Goal: Information Seeking & Learning: Find specific fact

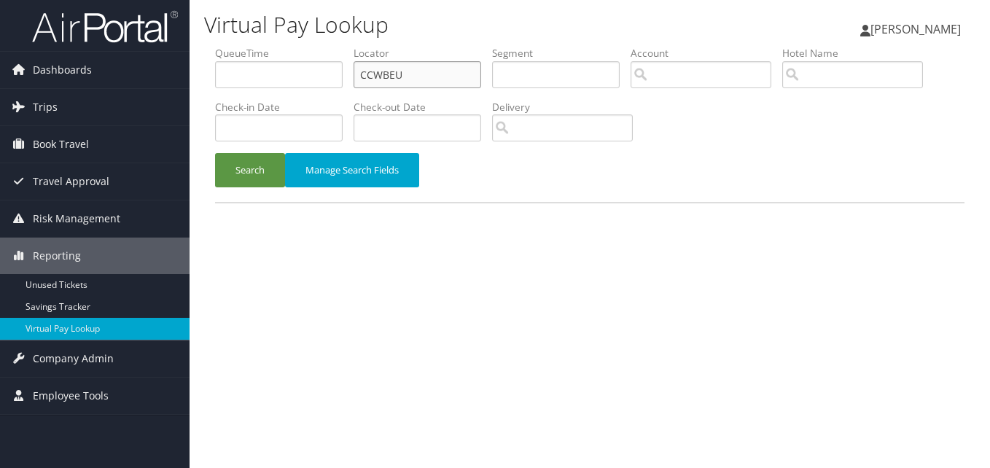
click at [369, 79] on input "CCWBEU" at bounding box center [418, 74] width 128 height 27
paste input "QTIUEP"
type input "QTIUEP"
click at [230, 179] on button "Search" at bounding box center [250, 170] width 70 height 34
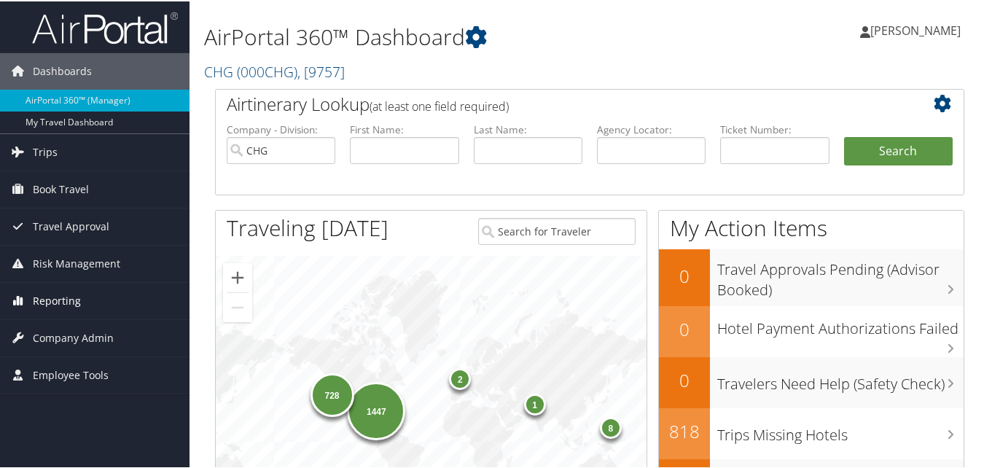
drag, startPoint x: 84, startPoint y: 306, endPoint x: 82, endPoint y: 316, distance: 10.3
click at [84, 306] on link "Reporting" at bounding box center [95, 299] width 190 height 36
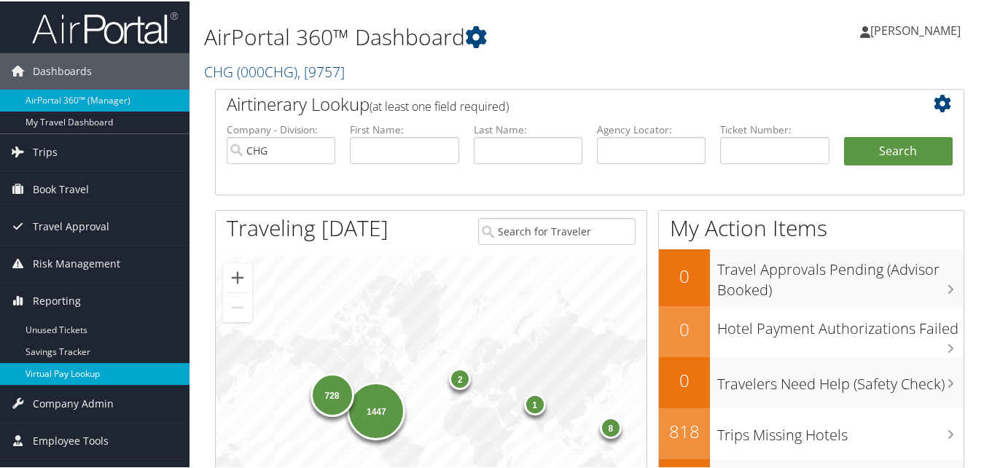
click at [58, 374] on link "Virtual Pay Lookup" at bounding box center [95, 373] width 190 height 22
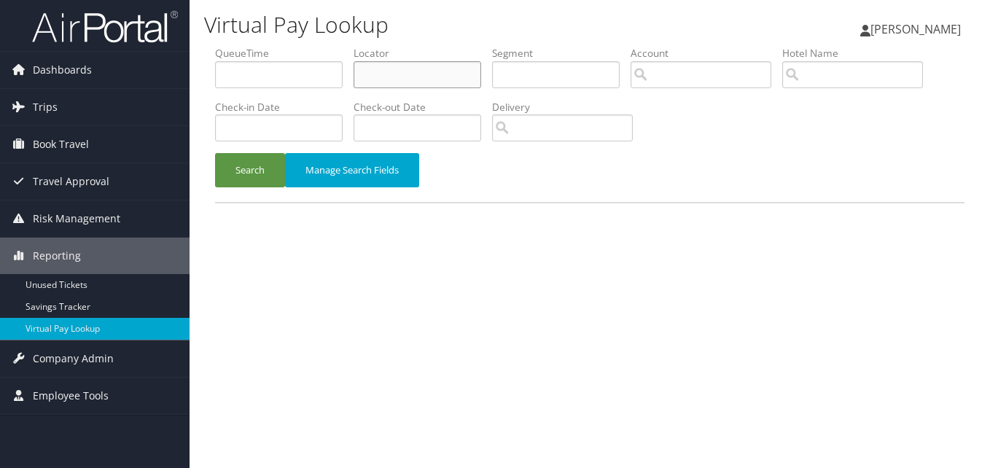
click at [400, 75] on input "text" at bounding box center [418, 74] width 128 height 27
paste input "QTIUEP"
click at [203, 187] on div "Virtual Pay Lookup Luke Perry Luke Perry My Settings Travel Agency Contacts Vie…" at bounding box center [590, 234] width 801 height 468
click at [241, 171] on button "Search" at bounding box center [250, 170] width 70 height 34
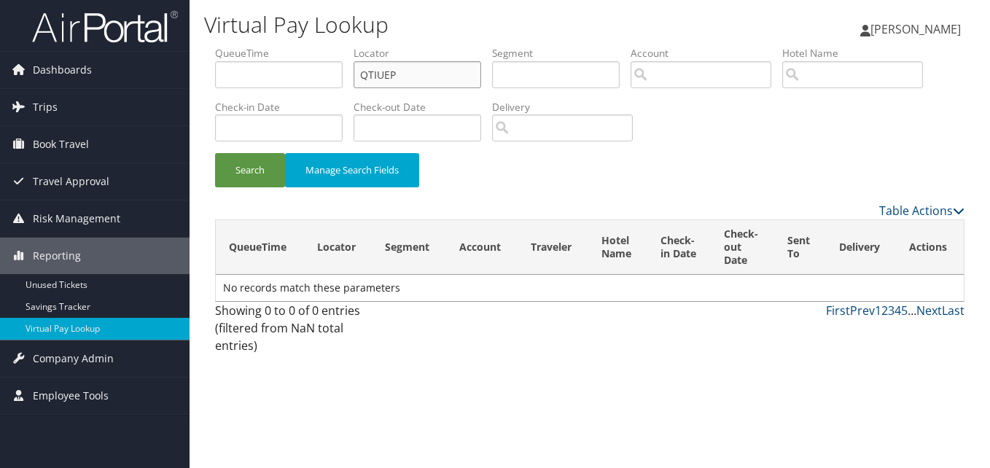
click at [369, 80] on input "QTIUEP" at bounding box center [418, 74] width 128 height 27
click at [390, 74] on input "QTIUEP" at bounding box center [418, 74] width 128 height 27
paste input "LJTWQB"
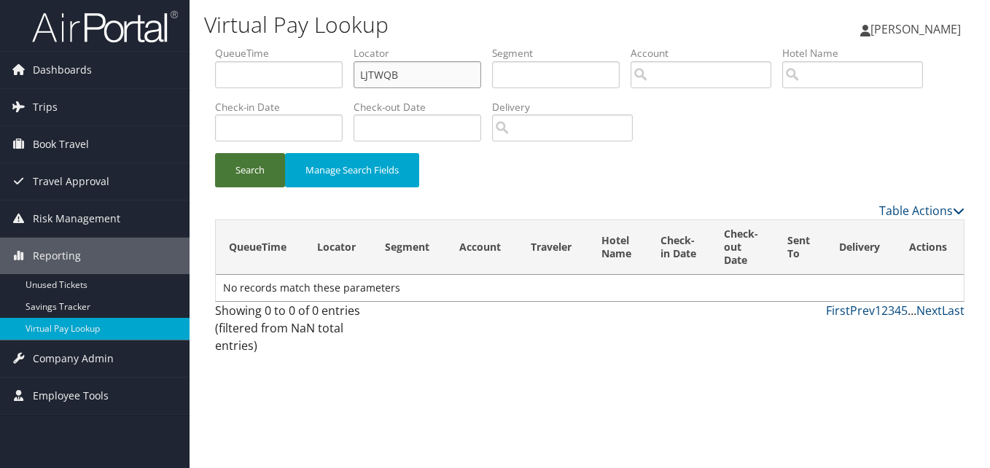
type input "LJTWQB"
click at [264, 162] on button "Search" at bounding box center [250, 170] width 70 height 34
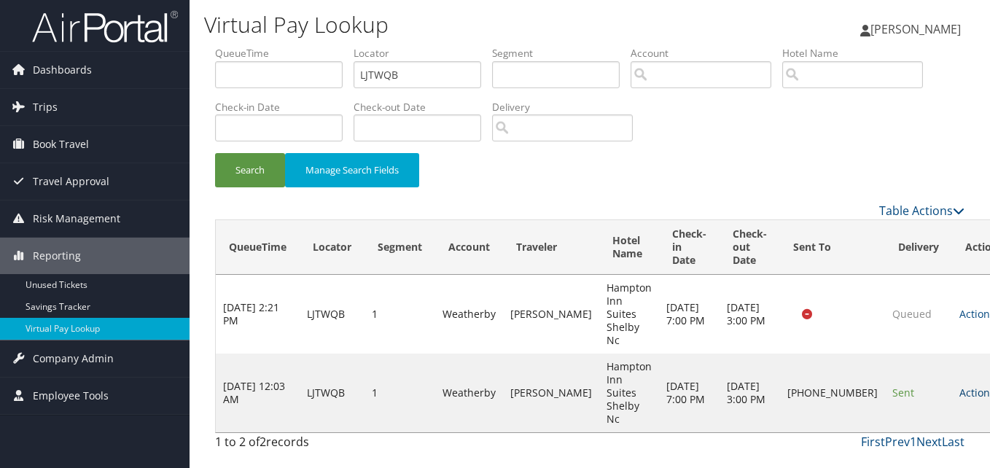
click at [960, 386] on link "Actions" at bounding box center [983, 393] width 46 height 14
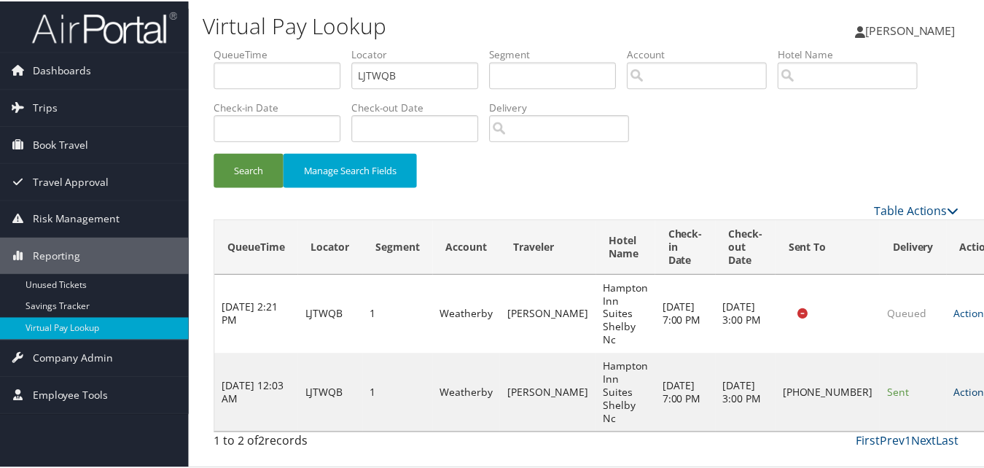
scroll to position [1, 0]
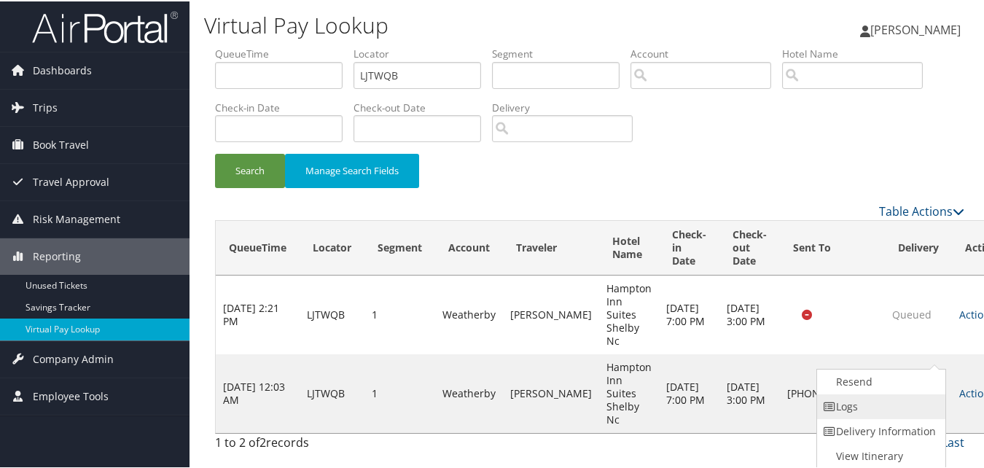
click at [893, 399] on link "Logs" at bounding box center [879, 405] width 125 height 25
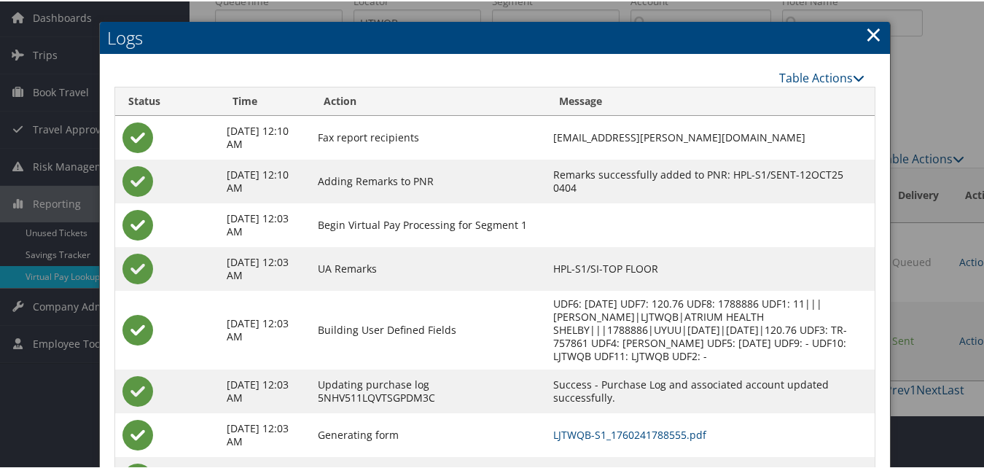
scroll to position [112, 0]
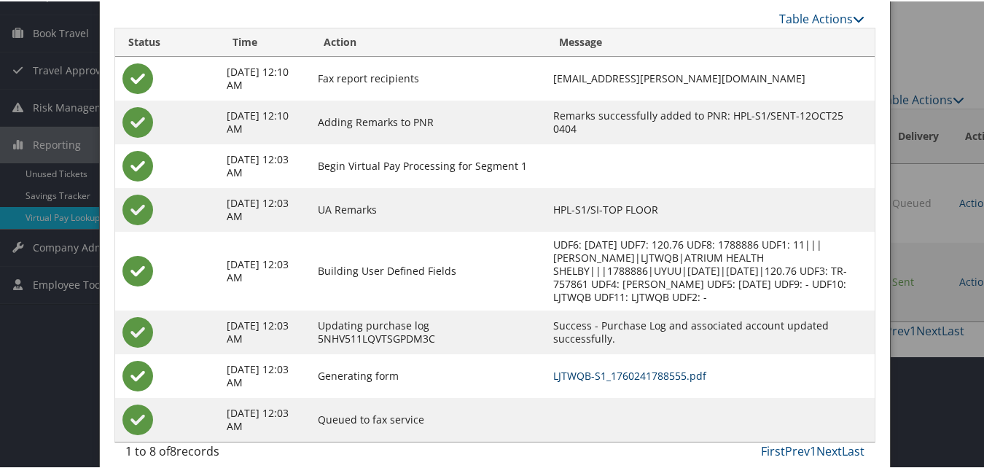
click at [588, 368] on link "LJTWQB-S1_1760241788555.pdf" at bounding box center [629, 375] width 153 height 14
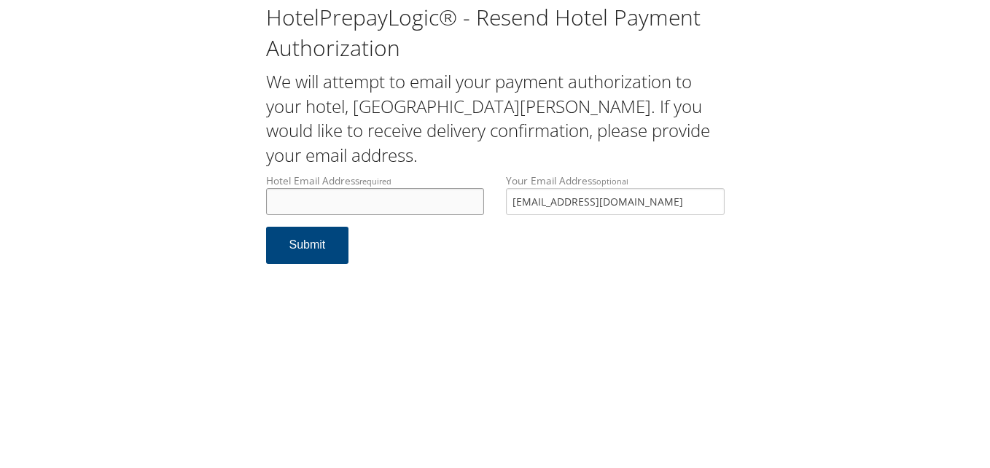
click at [430, 190] on input "Hotel Email Address required" at bounding box center [375, 201] width 219 height 27
paste input "ecare@chghealthcare.com"
type input "ecare@chghealthcare.com"
drag, startPoint x: 623, startPoint y: 193, endPoint x: 327, endPoint y: 201, distance: 296.2
click at [327, 201] on div "Hotel Email Address required ecare@chghealthcare.com Hotel email address is req…" at bounding box center [495, 200] width 481 height 53
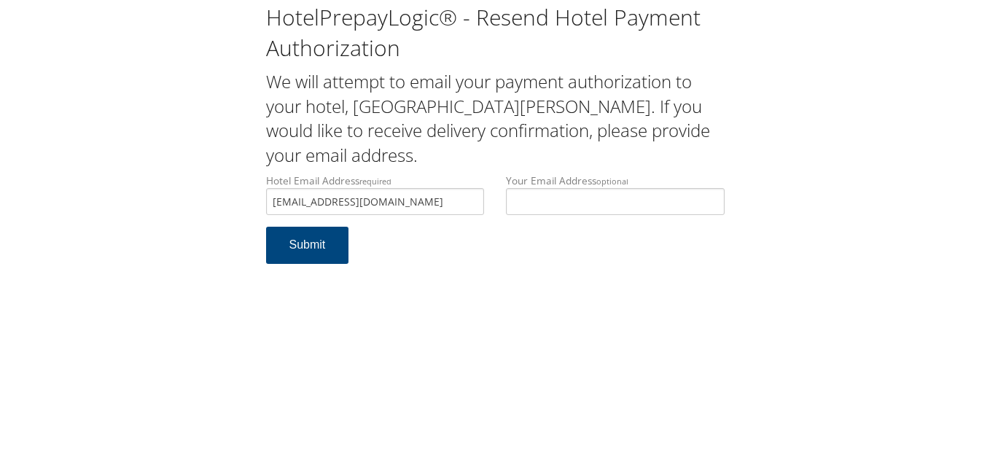
click at [329, 268] on form "Hotel Email Address required ecare@chghealthcare.com Hotel email address is req…" at bounding box center [495, 226] width 459 height 105
click at [314, 258] on button "Submit" at bounding box center [307, 245] width 83 height 37
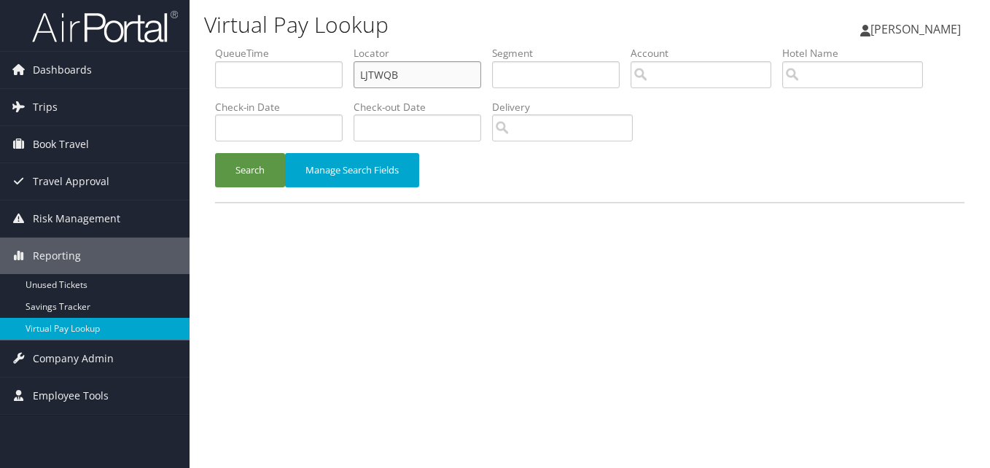
click at [435, 71] on input "LJTWQB" at bounding box center [418, 74] width 128 height 27
paste input "WRCFRJ"
type input "WRCFRJ"
click at [261, 166] on button "Search" at bounding box center [250, 170] width 70 height 34
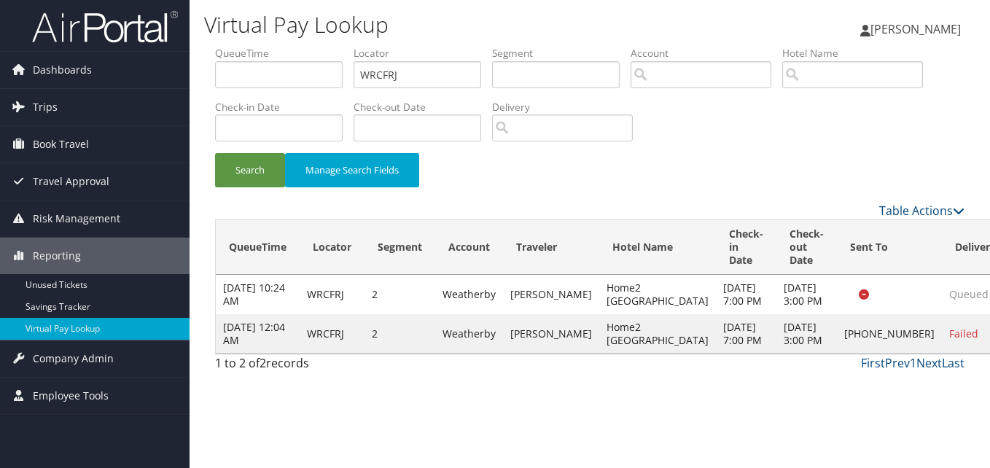
drag, startPoint x: 930, startPoint y: 376, endPoint x: 920, endPoint y: 384, distance: 12.9
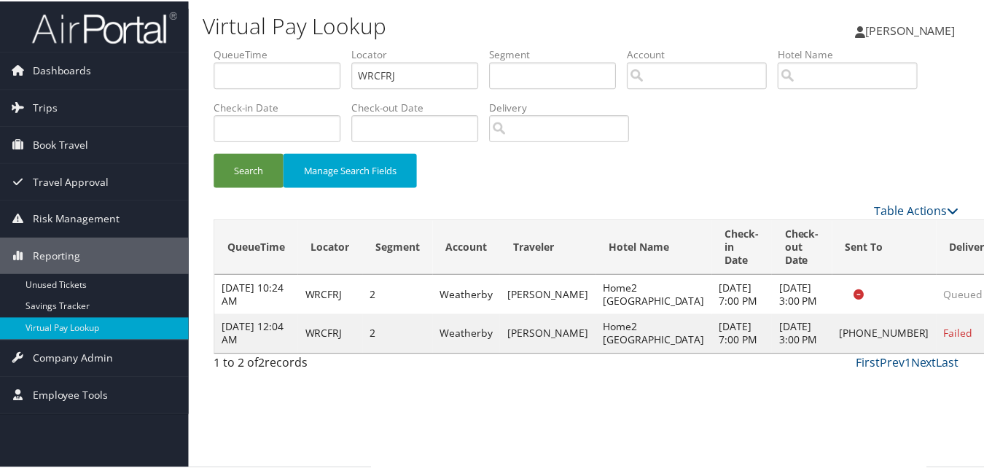
scroll to position [14, 0]
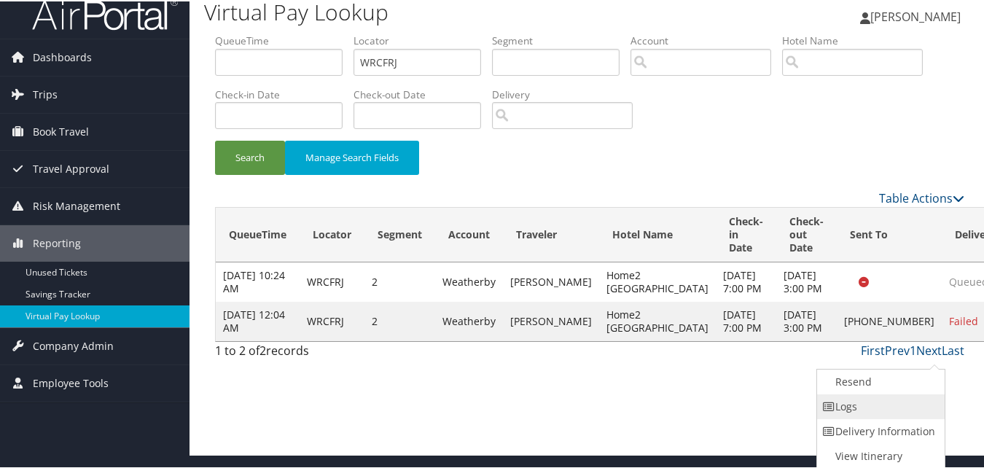
click at [893, 400] on link "Logs" at bounding box center [879, 405] width 125 height 25
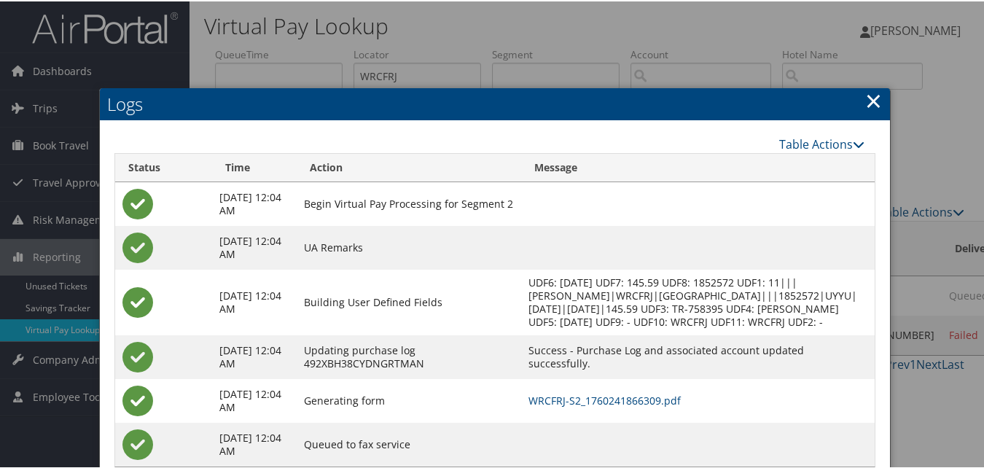
scroll to position [51, 0]
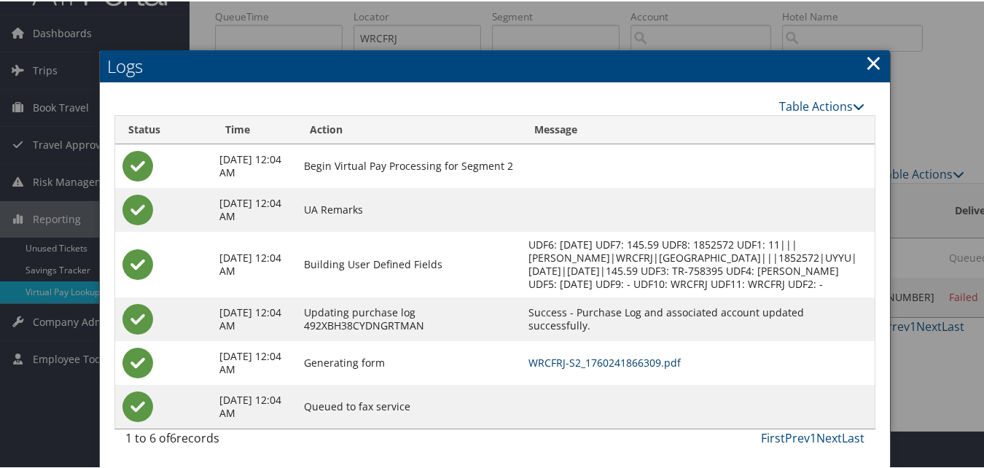
click at [621, 365] on link "WRCFRJ-S2_1760241866309.pdf" at bounding box center [605, 361] width 152 height 14
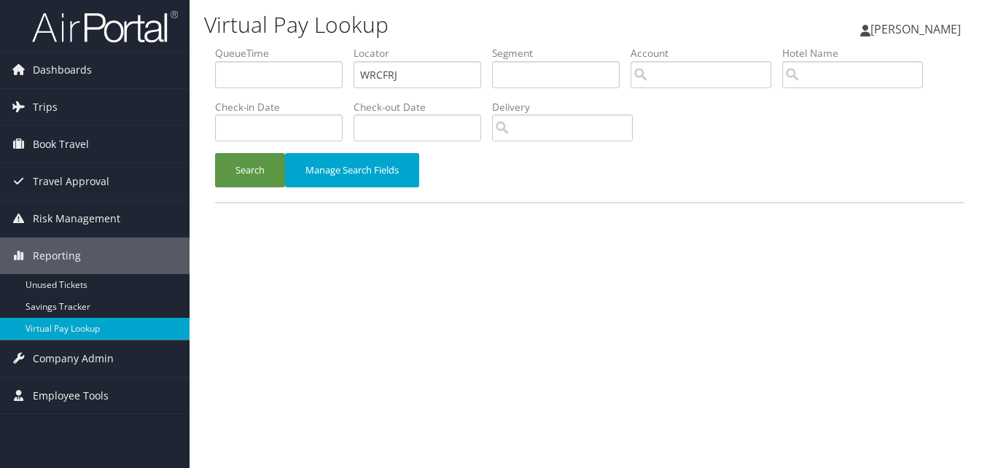
click at [413, 63] on input "WRCFRJ" at bounding box center [418, 74] width 128 height 27
type input "MYILJM"
click at [220, 176] on button "Search" at bounding box center [250, 170] width 70 height 34
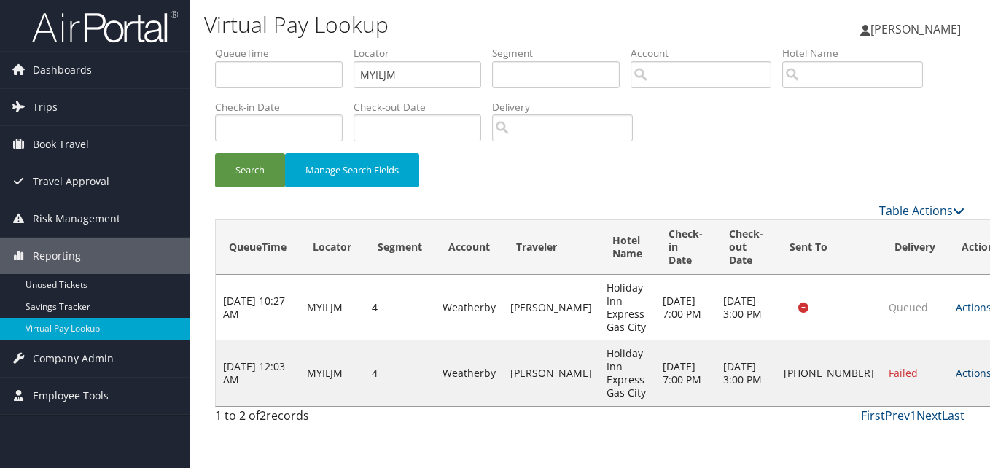
click at [956, 373] on link "Actions" at bounding box center [979, 373] width 46 height 14
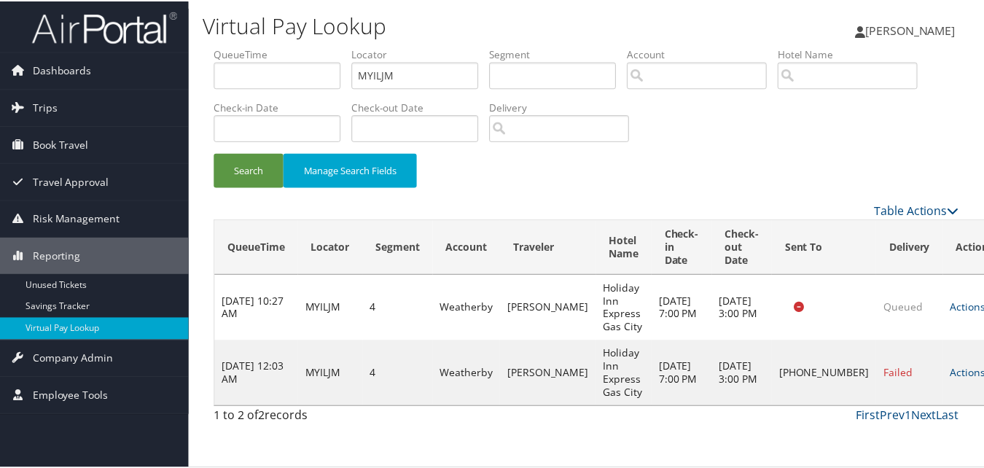
scroll to position [14, 0]
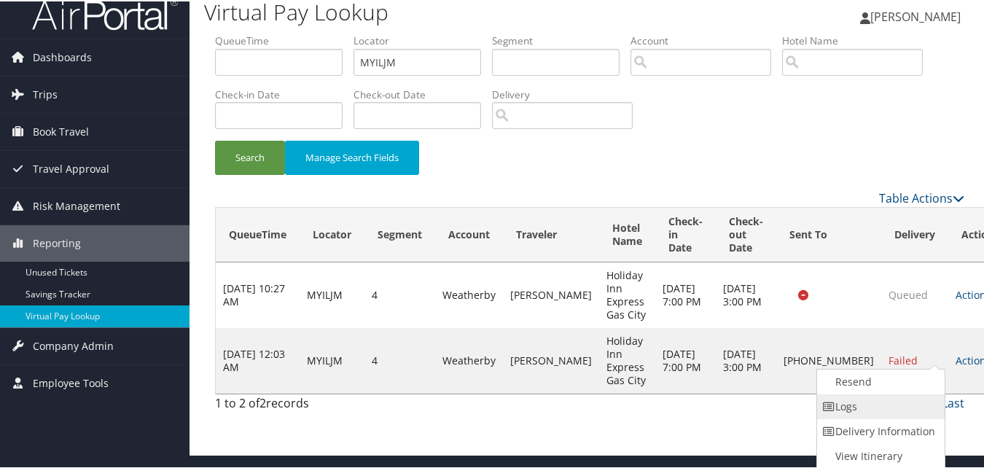
click at [915, 397] on link "Logs" at bounding box center [879, 405] width 125 height 25
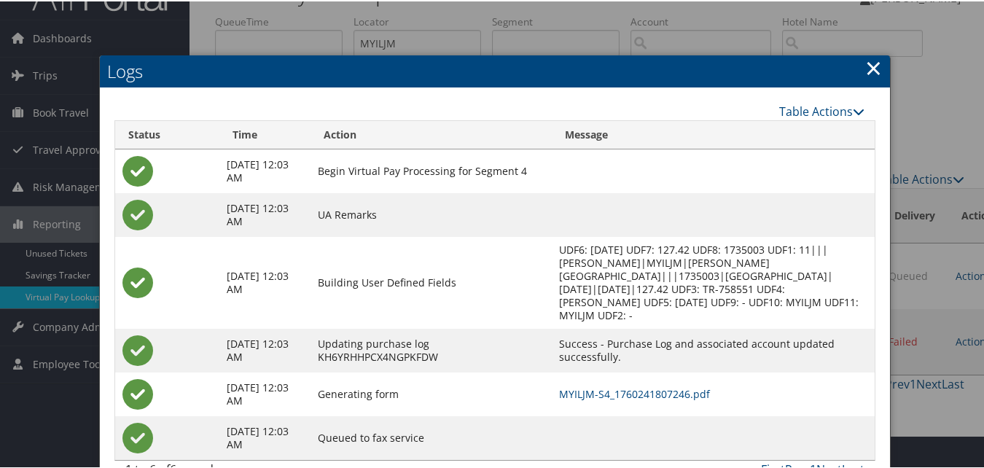
scroll to position [51, 0]
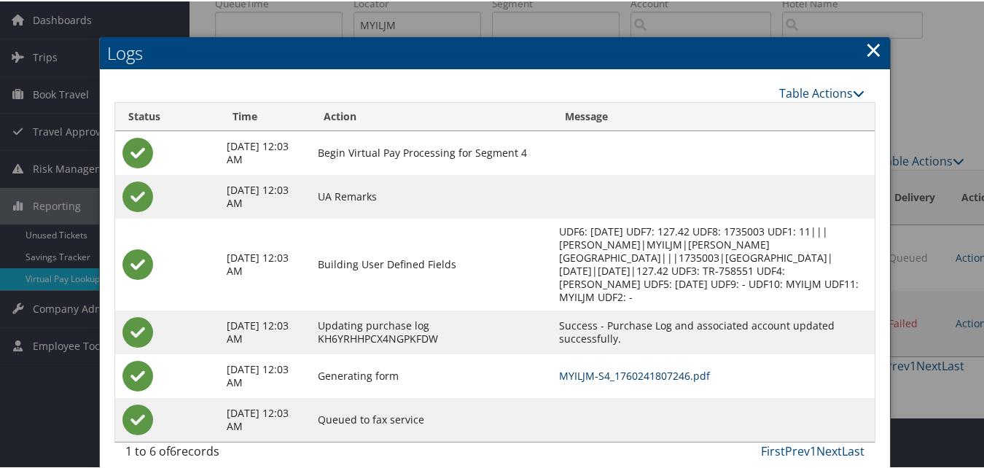
click at [648, 368] on link "MYILJM-S4_1760241807246.pdf" at bounding box center [634, 375] width 151 height 14
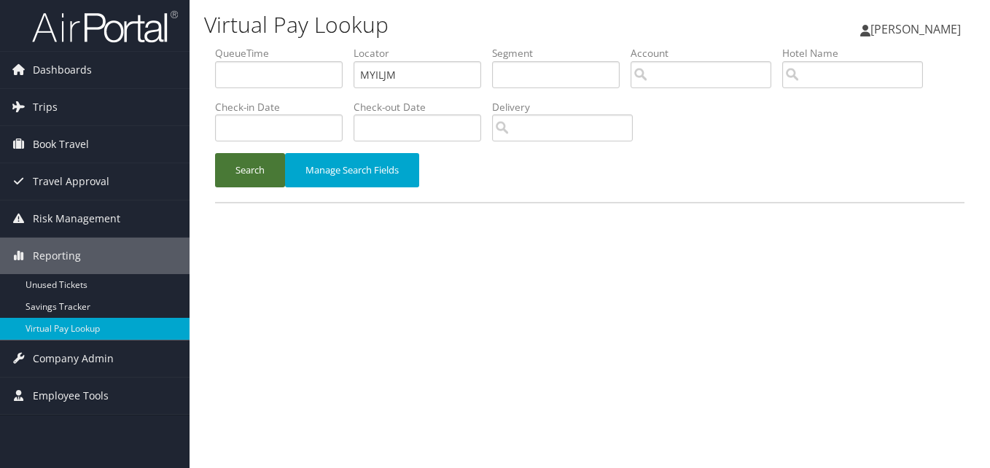
click at [236, 160] on button "Search" at bounding box center [250, 170] width 70 height 34
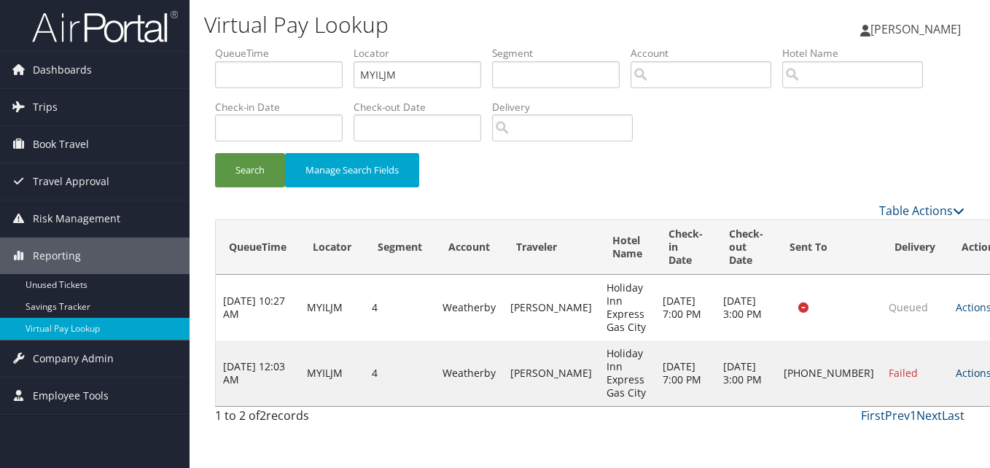
click at [956, 366] on link "Actions" at bounding box center [979, 373] width 46 height 14
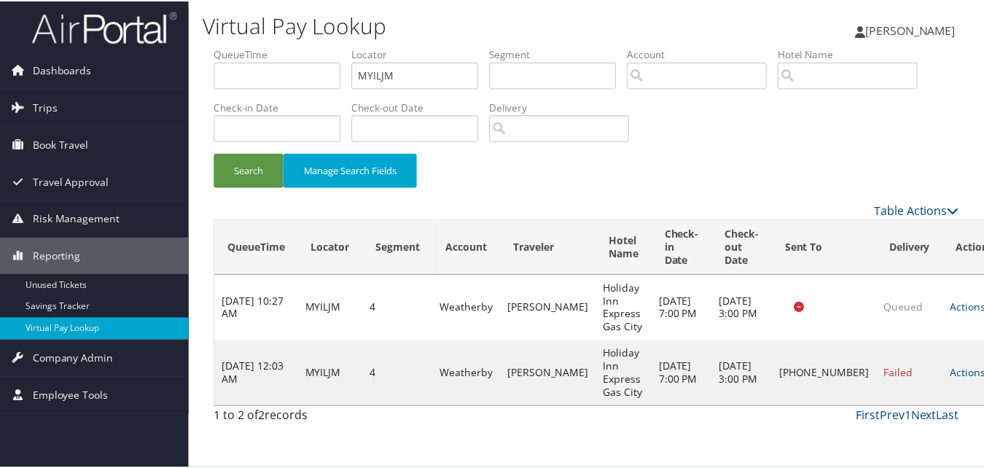
scroll to position [14, 0]
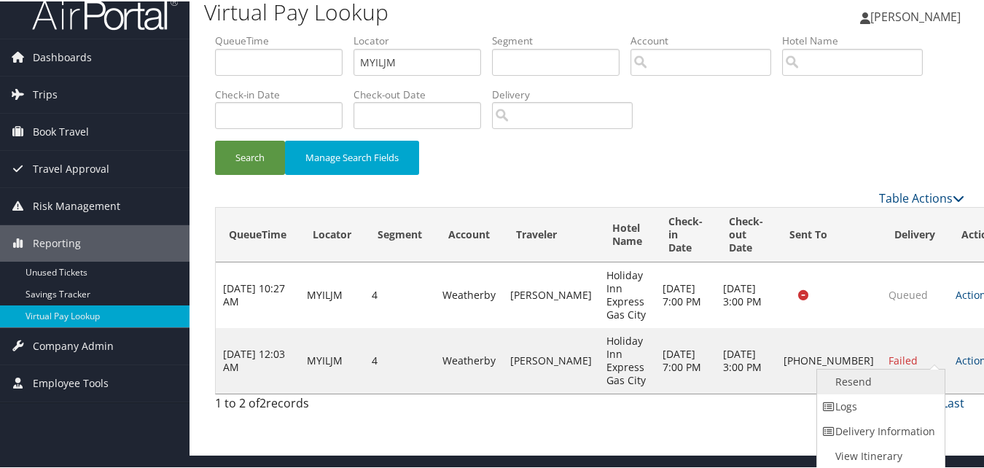
click at [865, 380] on link "Resend" at bounding box center [879, 380] width 125 height 25
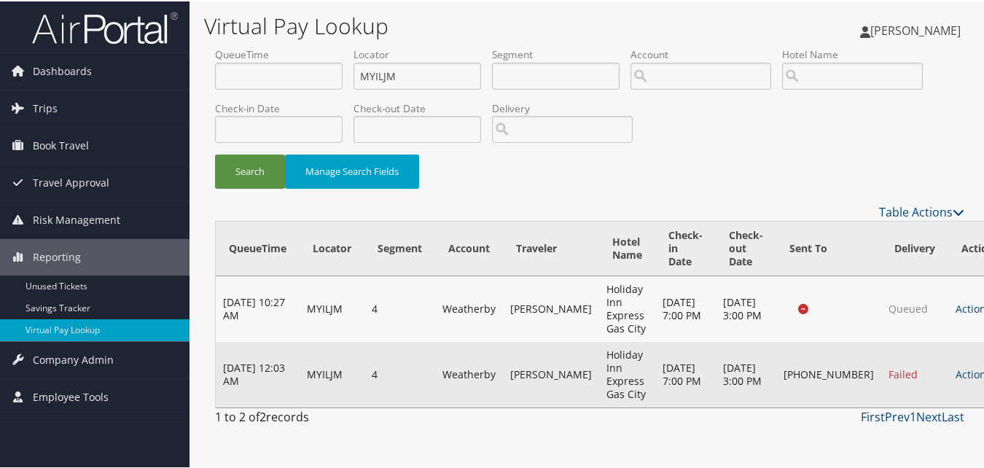
scroll to position [0, 0]
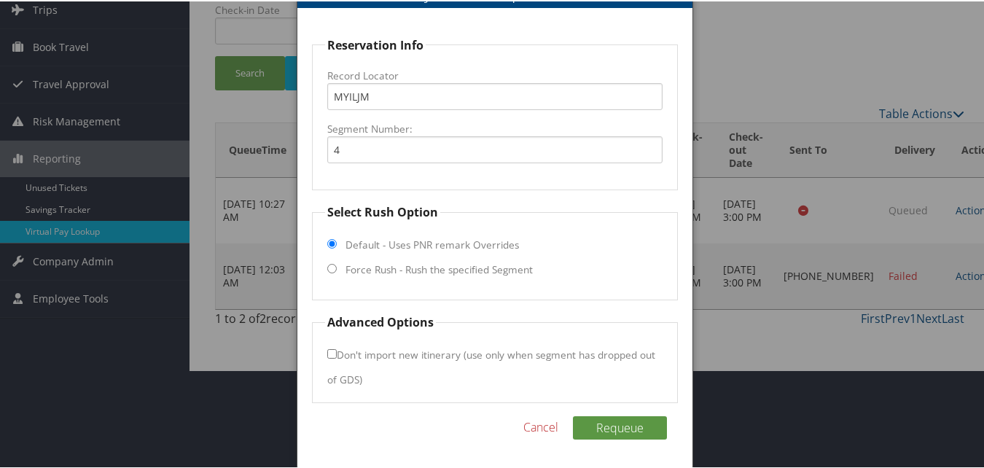
click at [335, 268] on input "Force Rush - Rush the specified Segment" at bounding box center [331, 267] width 9 height 9
radio input "true"
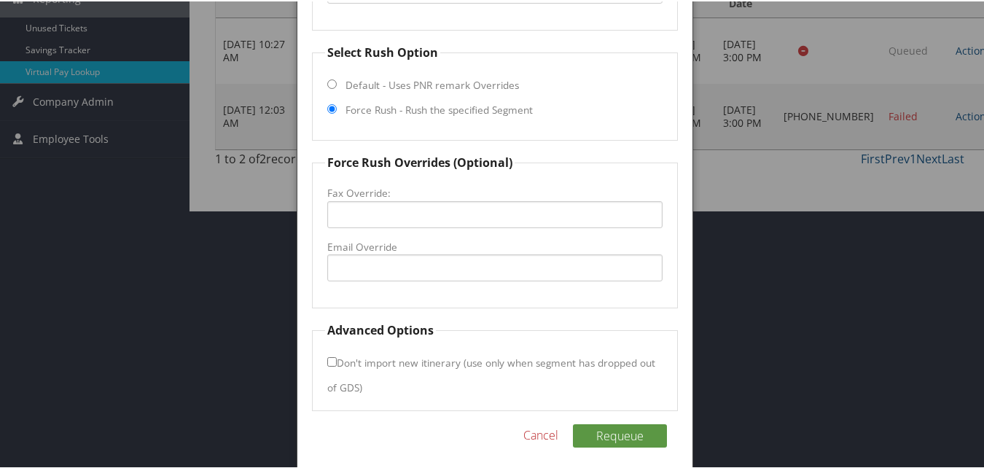
scroll to position [266, 0]
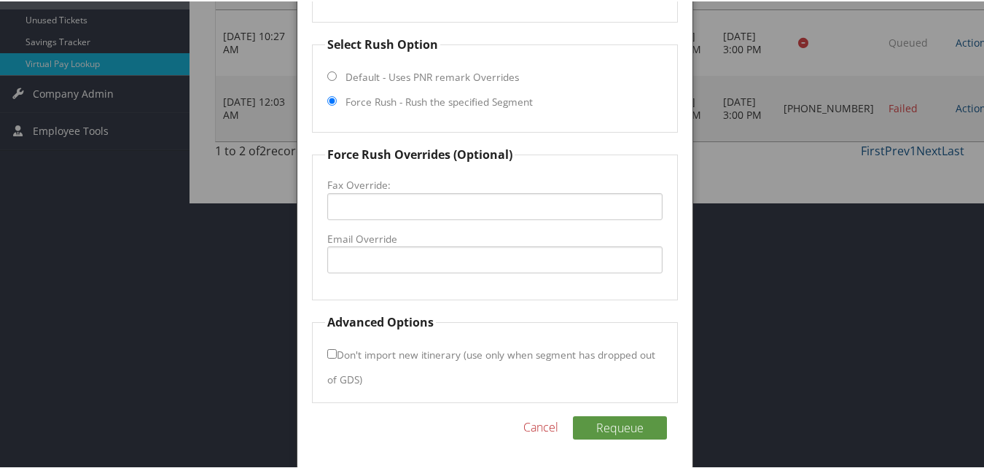
click at [403, 277] on fieldset "Force Rush Overrides (Optional) Fax Override: Email Override" at bounding box center [494, 221] width 365 height 155
click at [413, 248] on input "Email Override" at bounding box center [494, 258] width 335 height 27
type input "hixgascity46933@gmail.com"
click at [465, 255] on input "hixgascity46933@gmail.com" at bounding box center [494, 258] width 335 height 27
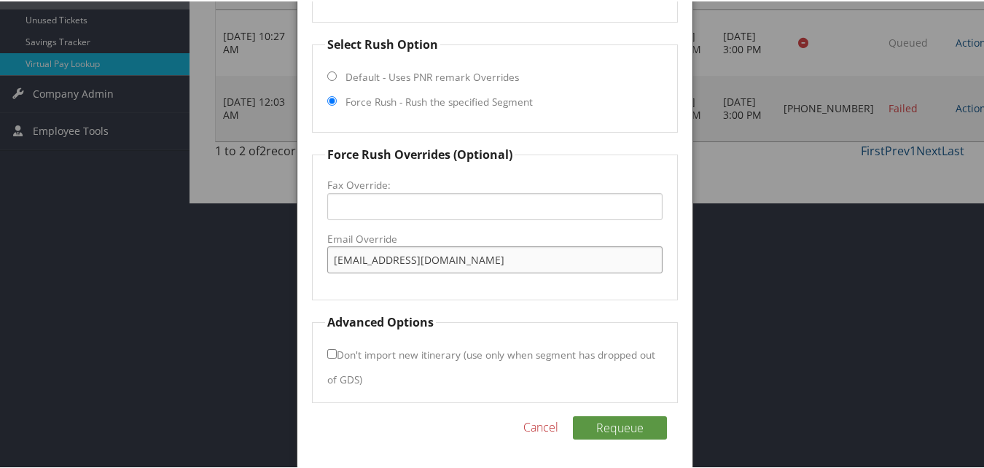
drag, startPoint x: 477, startPoint y: 259, endPoint x: 273, endPoint y: 250, distance: 203.6
click at [525, 247] on input "hixgascity46933@gmail.com" at bounding box center [494, 258] width 335 height 27
click at [612, 420] on button "Requeue" at bounding box center [620, 426] width 94 height 23
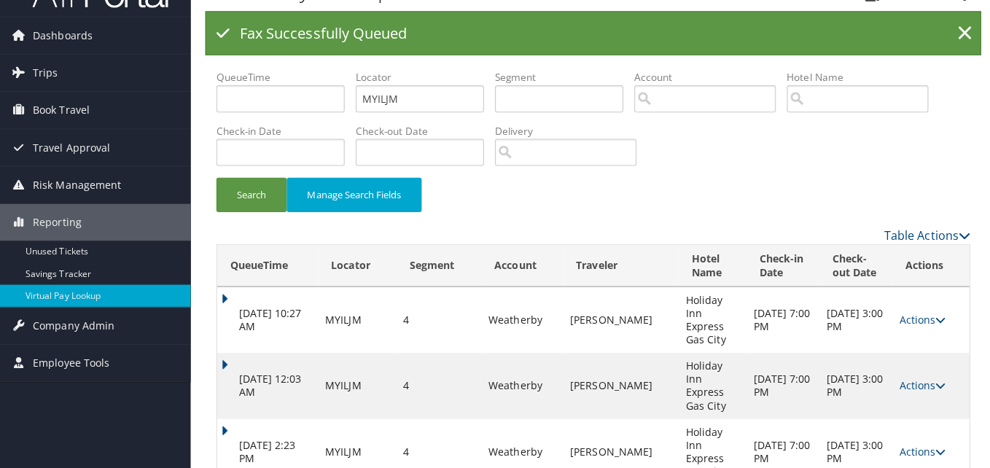
scroll to position [0, 0]
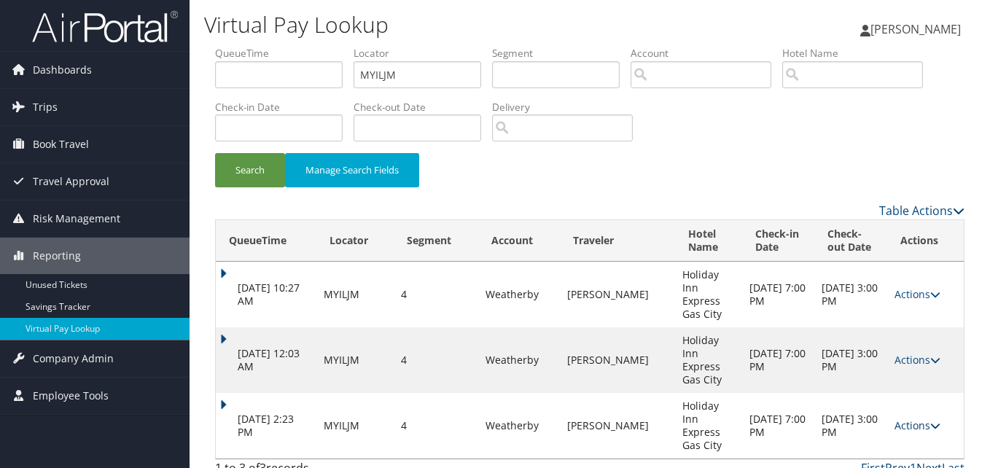
click at [906, 419] on link "Actions" at bounding box center [918, 426] width 46 height 14
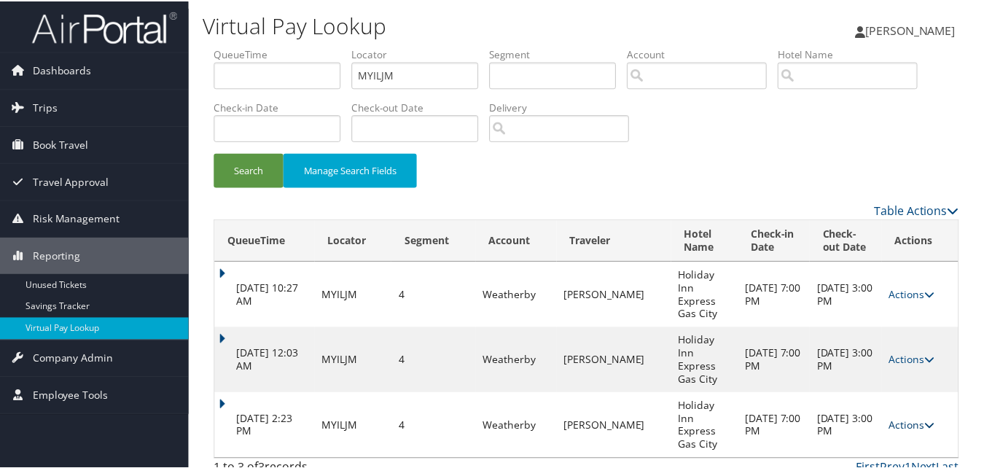
scroll to position [22, 0]
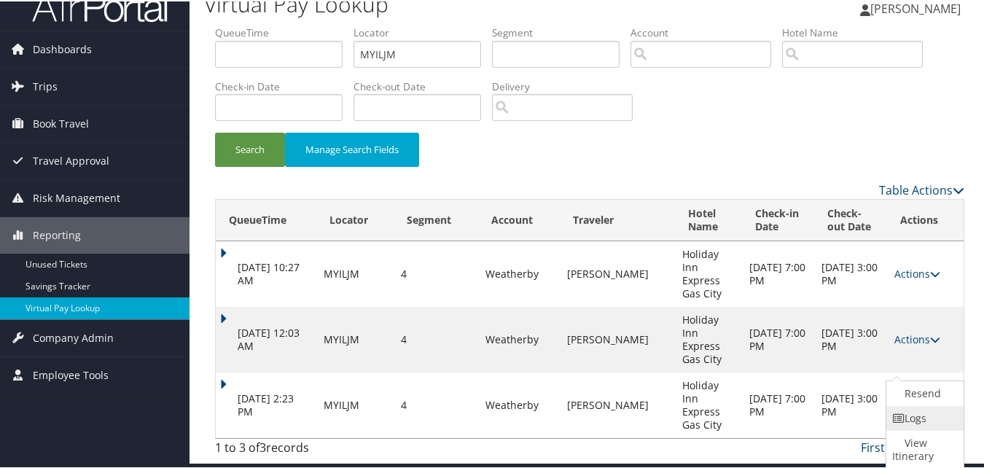
click at [912, 413] on link "Logs" at bounding box center [924, 417] width 74 height 25
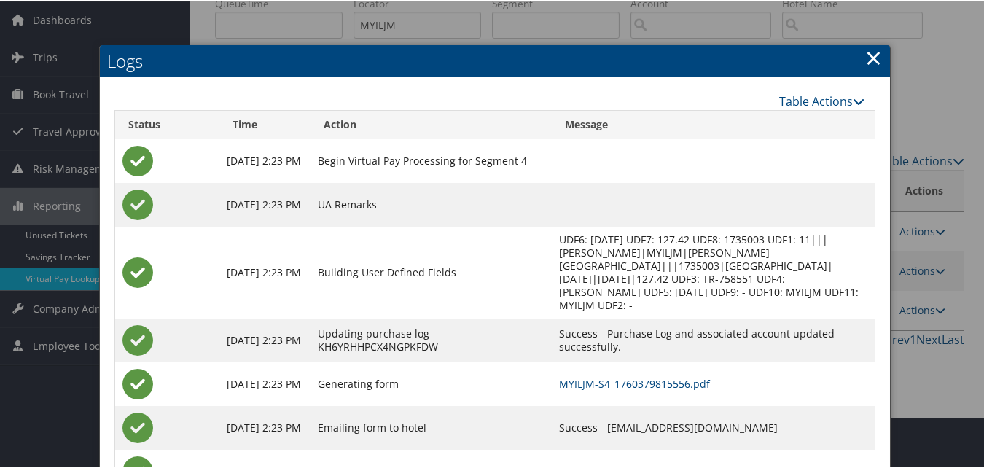
scroll to position [103, 0]
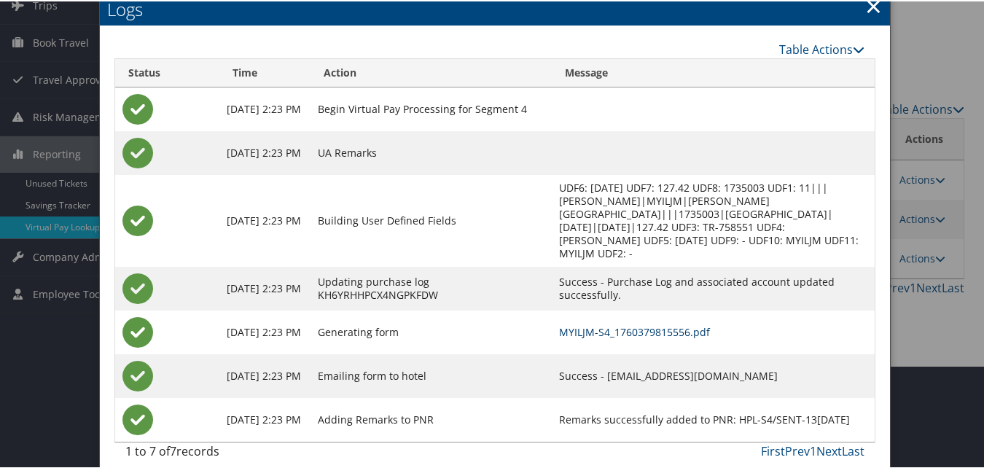
click at [618, 324] on link "MYILJM-S4_1760379815556.pdf" at bounding box center [634, 331] width 151 height 14
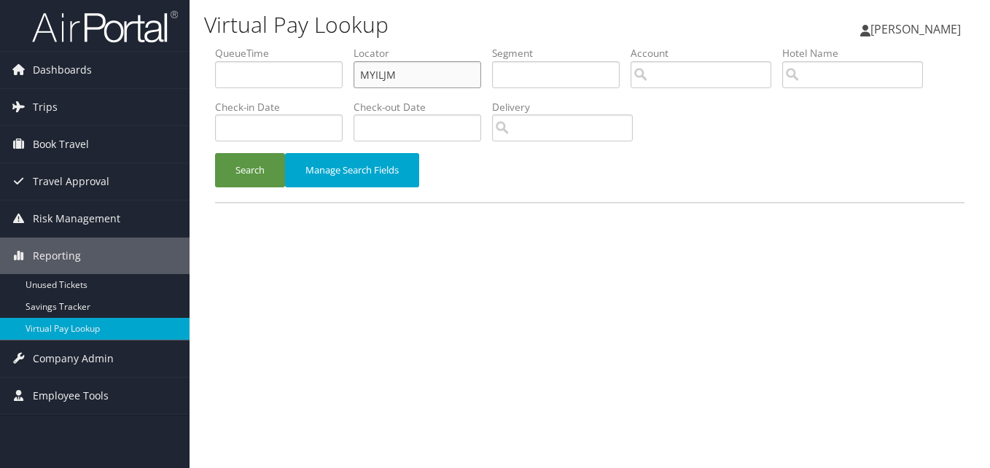
click at [389, 72] on input "MYILJM" at bounding box center [418, 74] width 128 height 27
paste input "CCLJLL"
type input "CCLJLL"
click at [260, 165] on button "Search" at bounding box center [250, 170] width 70 height 34
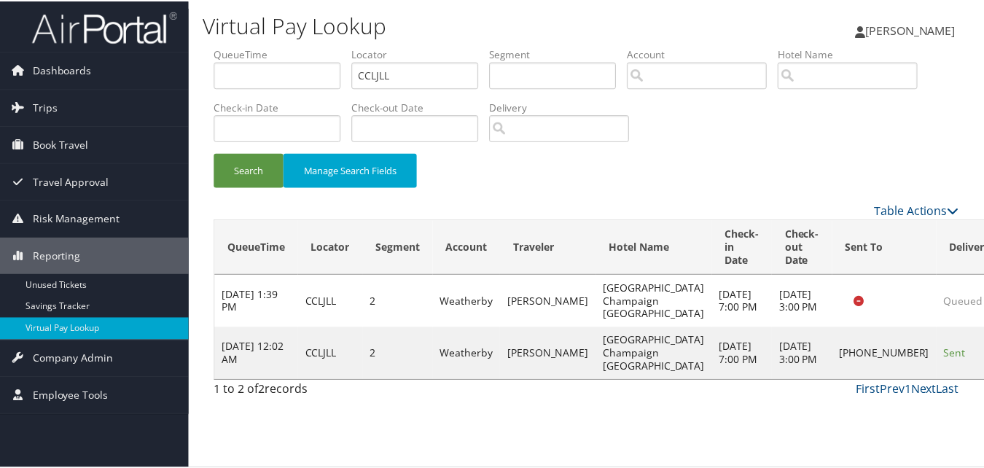
scroll to position [14, 0]
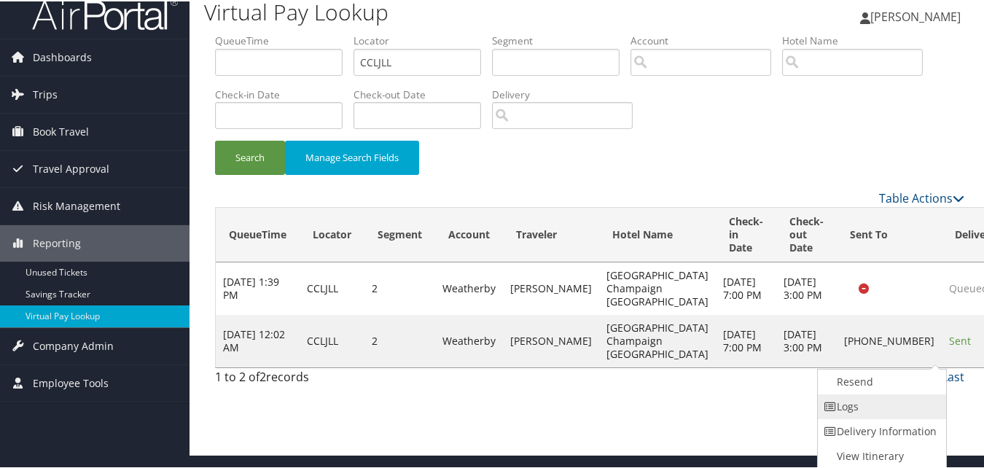
click at [882, 399] on link "Logs" at bounding box center [880, 405] width 125 height 25
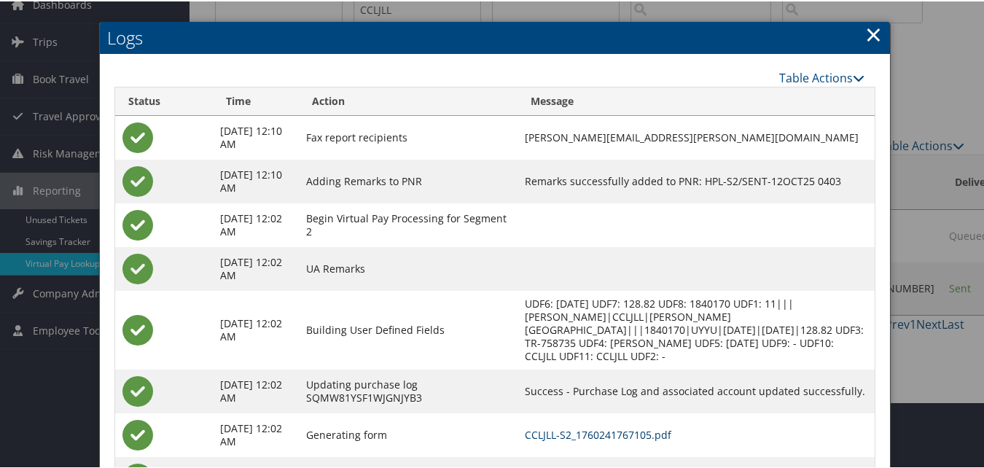
scroll to position [139, 0]
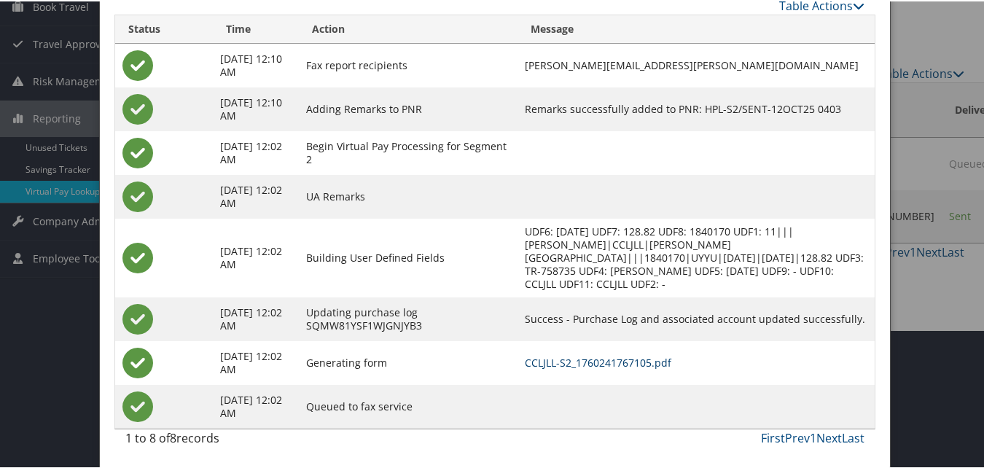
click at [597, 363] on link "CCLJLL-S2_1760241767105.pdf" at bounding box center [598, 361] width 147 height 14
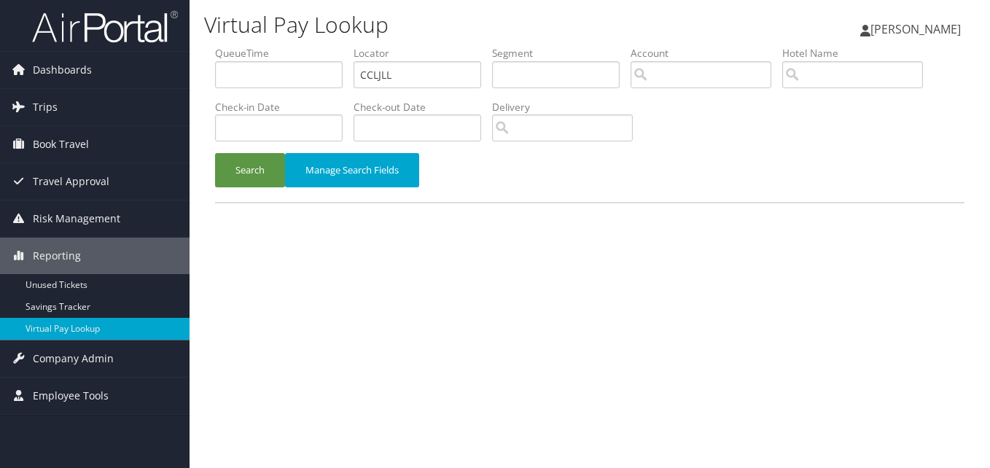
click at [241, 193] on div "Search Manage Search Fields" at bounding box center [590, 177] width 772 height 49
click at [241, 182] on button "Search" at bounding box center [250, 170] width 70 height 34
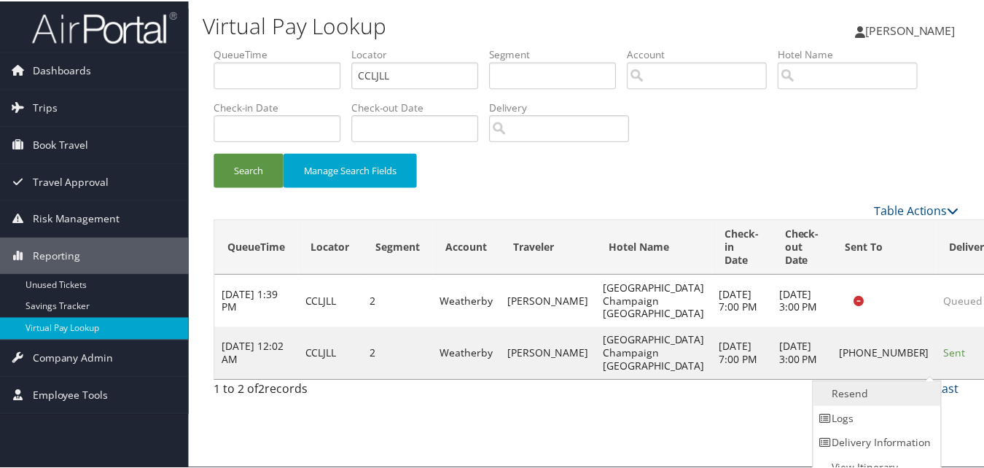
scroll to position [14, 0]
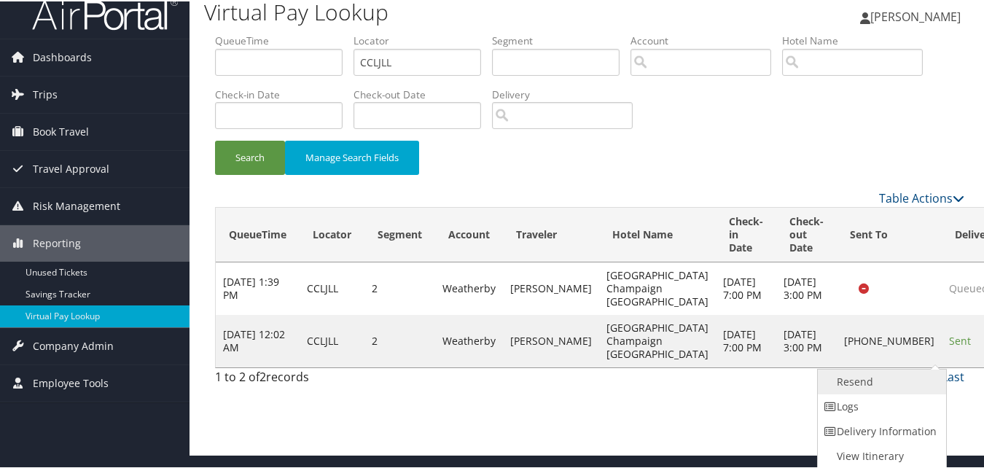
click at [914, 390] on link "Resend" at bounding box center [880, 380] width 125 height 25
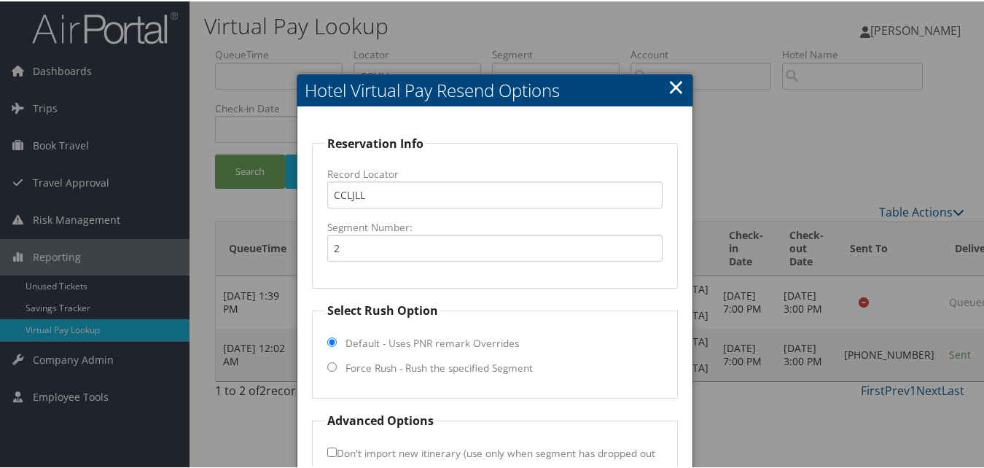
scroll to position [73, 0]
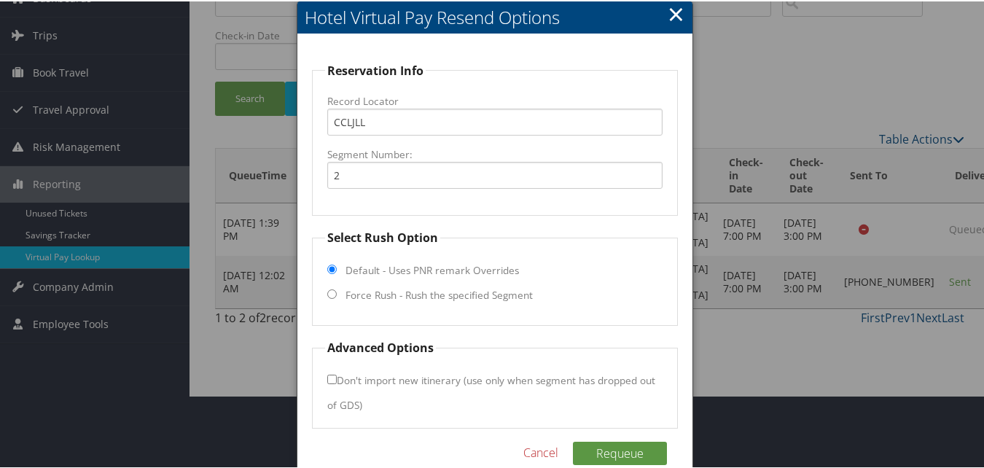
click at [333, 298] on input "Force Rush - Rush the specified Segment" at bounding box center [331, 292] width 9 height 9
radio input "true"
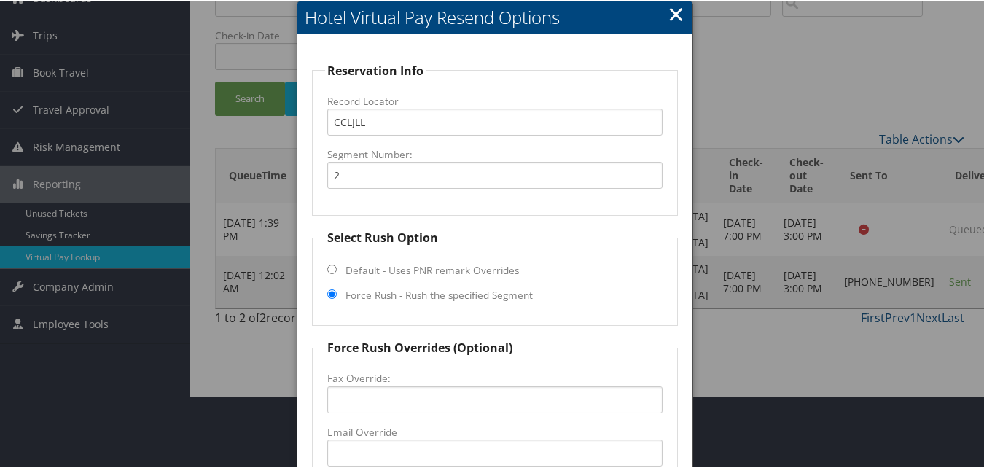
scroll to position [219, 0]
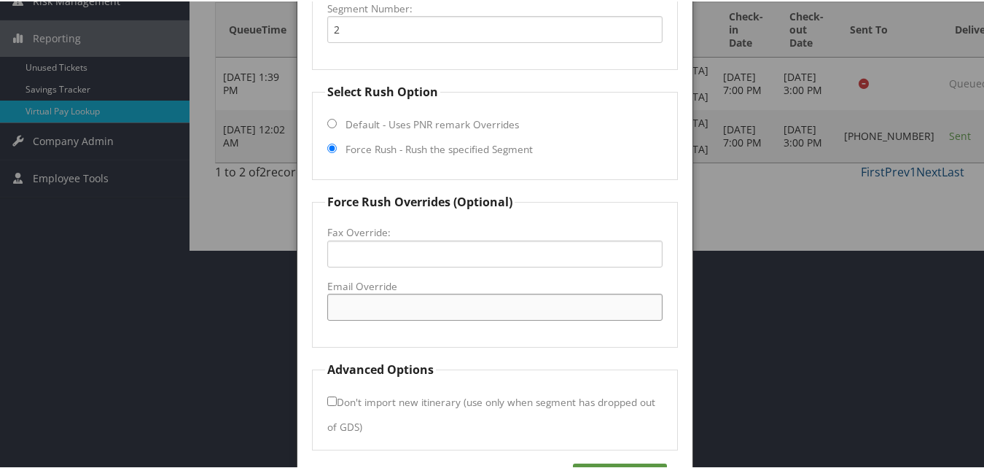
click at [374, 295] on input "Email Override" at bounding box center [494, 305] width 335 height 27
click at [424, 317] on input "heaven.rochelle@hilton.com" at bounding box center [494, 305] width 335 height 27
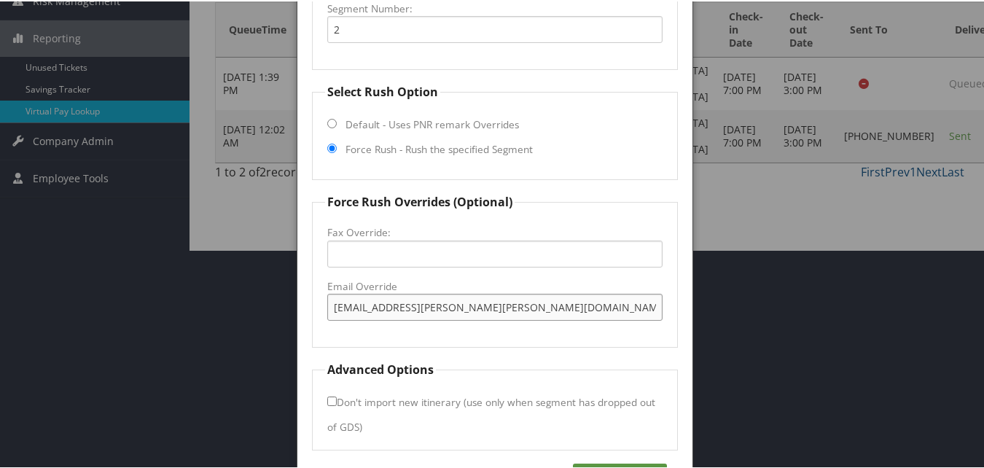
click at [424, 317] on input "heaven.rochelle@hilton.com" at bounding box center [494, 305] width 335 height 27
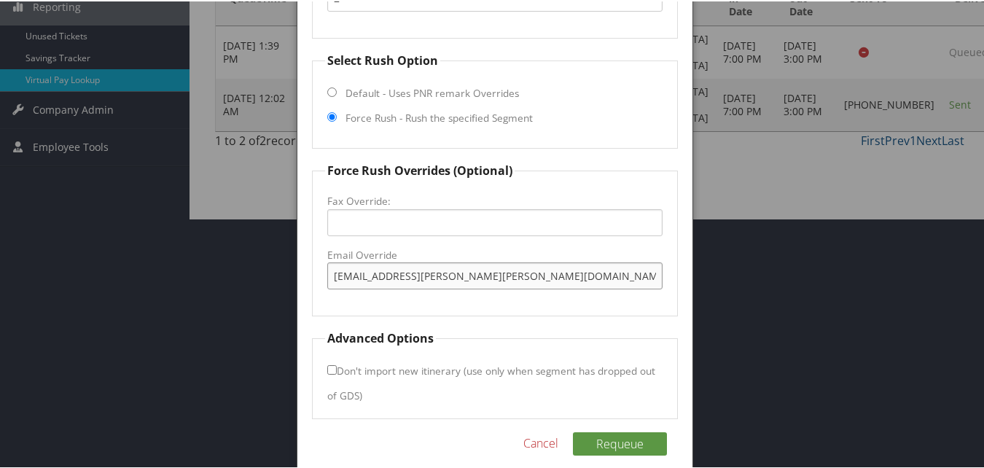
scroll to position [266, 0]
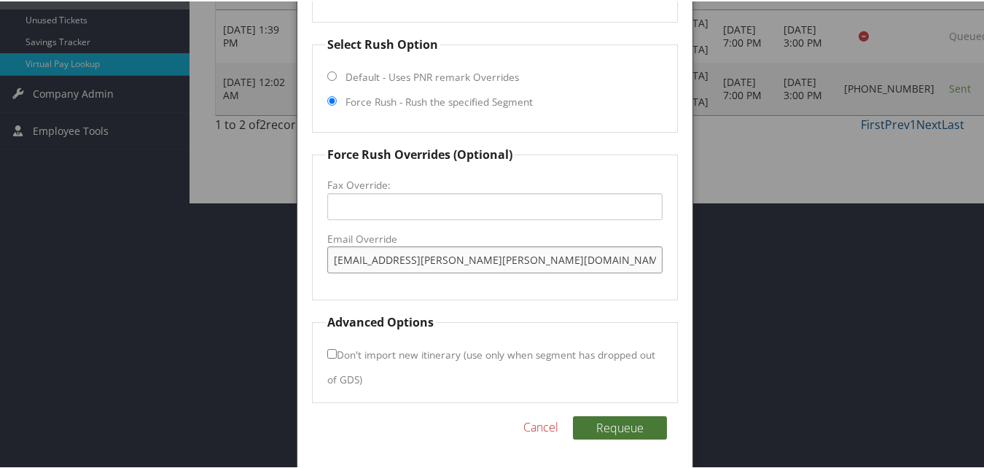
type input "heaven.rochelle@hilton.com"
click at [614, 431] on button "Requeue" at bounding box center [620, 426] width 94 height 23
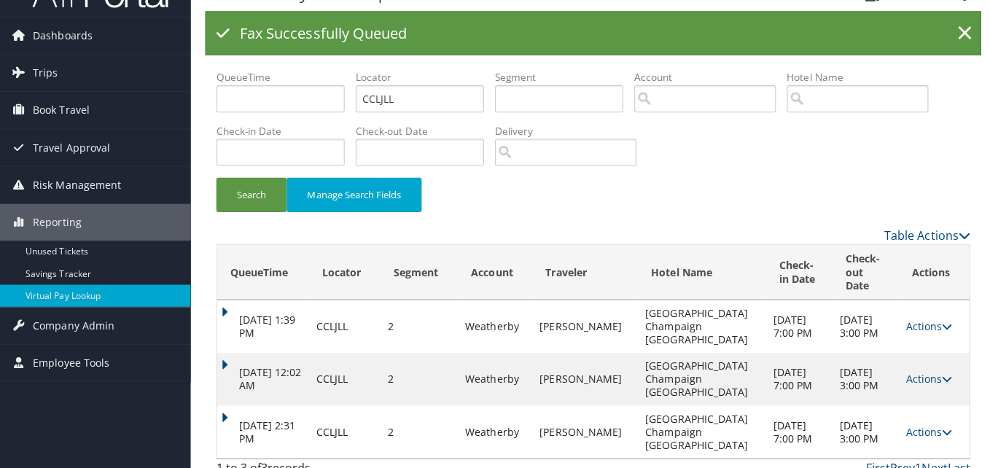
scroll to position [0, 0]
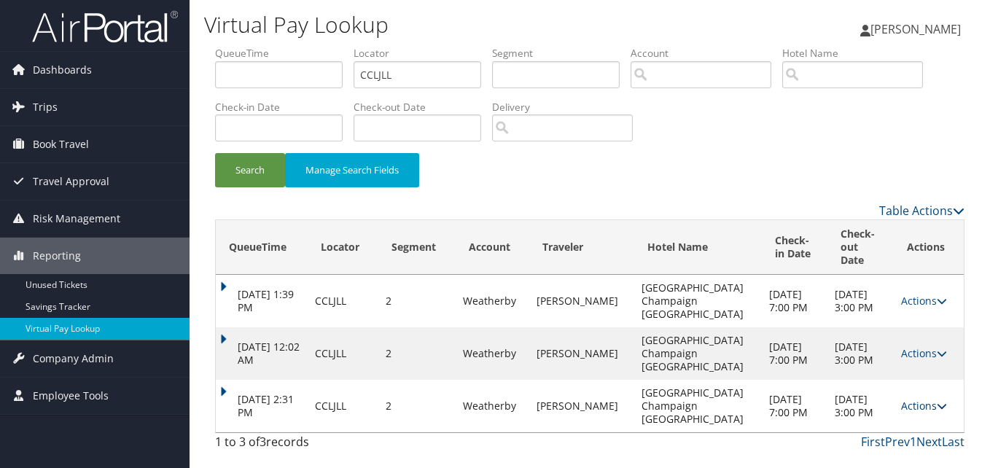
click at [903, 399] on link "Actions" at bounding box center [924, 406] width 46 height 14
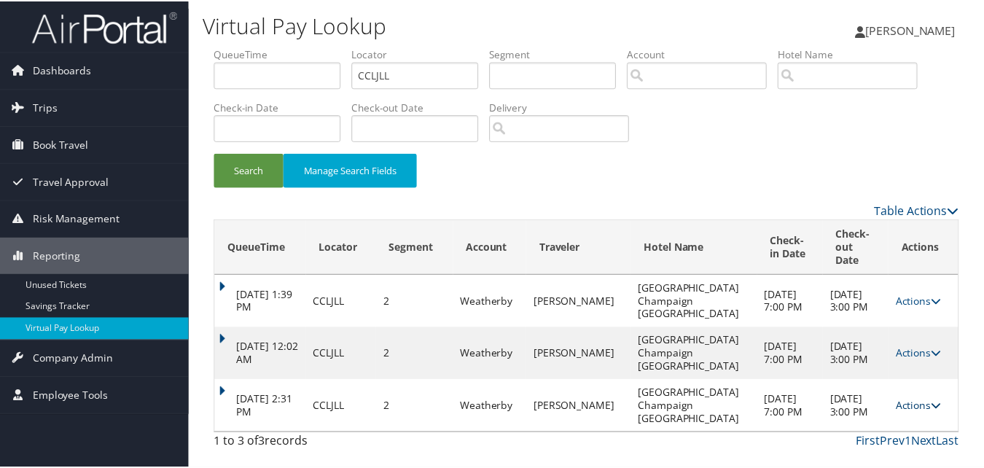
scroll to position [22, 0]
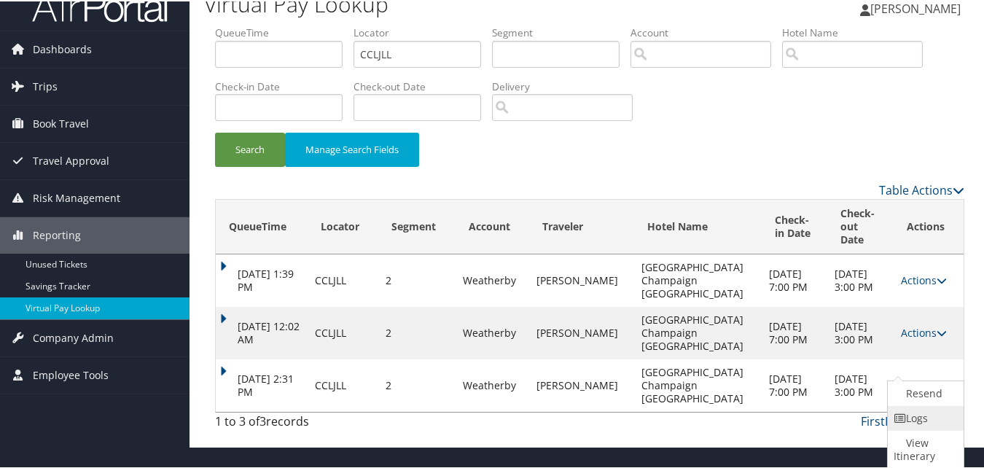
click at [920, 413] on link "Logs" at bounding box center [924, 417] width 72 height 25
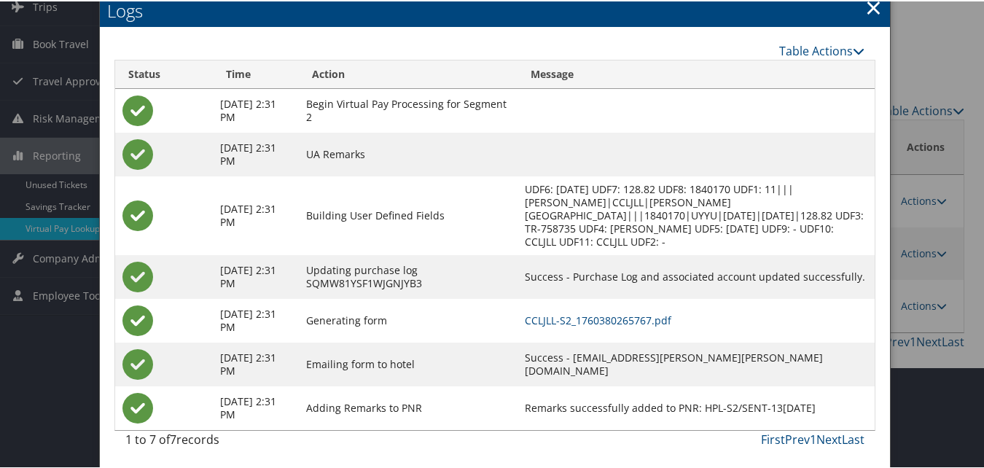
scroll to position [103, 0]
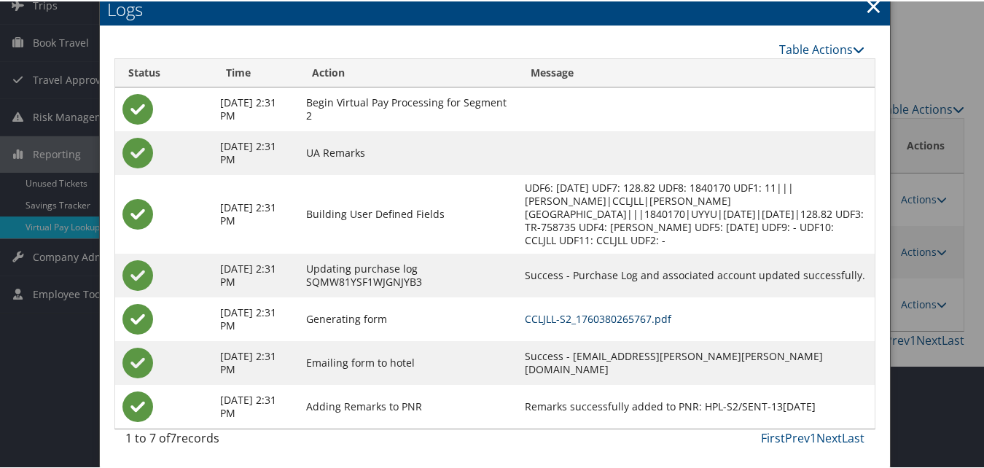
click at [624, 316] on link "CCLJLL-S2_1760380265767.pdf" at bounding box center [598, 318] width 147 height 14
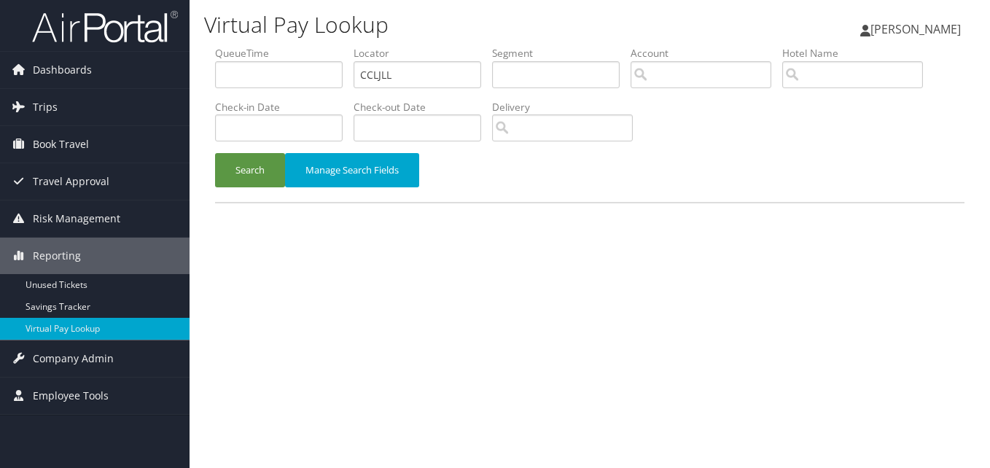
click at [408, 79] on input "CCLJLL" at bounding box center [418, 74] width 128 height 27
type input "LQALMN"
click at [227, 163] on button "Search" at bounding box center [250, 170] width 70 height 34
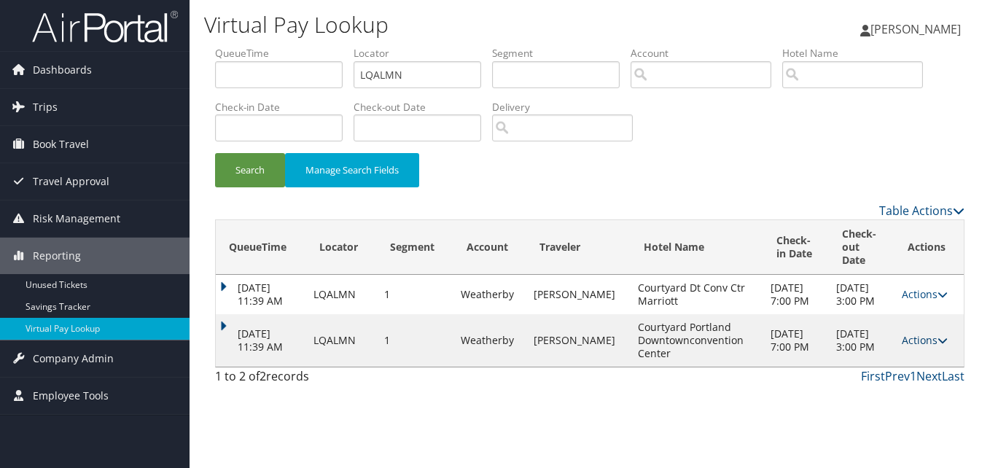
click at [912, 347] on link "Actions" at bounding box center [925, 340] width 46 height 14
click at [893, 394] on link "Logs" at bounding box center [898, 399] width 92 height 25
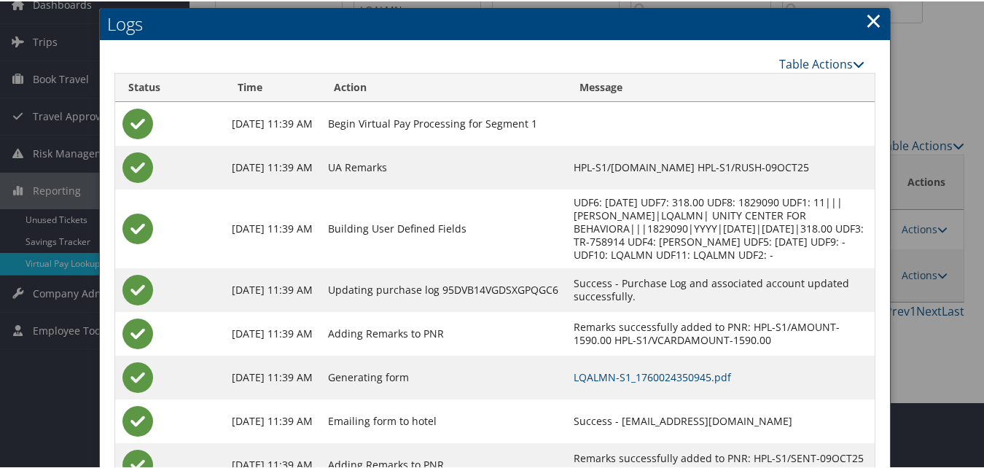
scroll to position [125, 0]
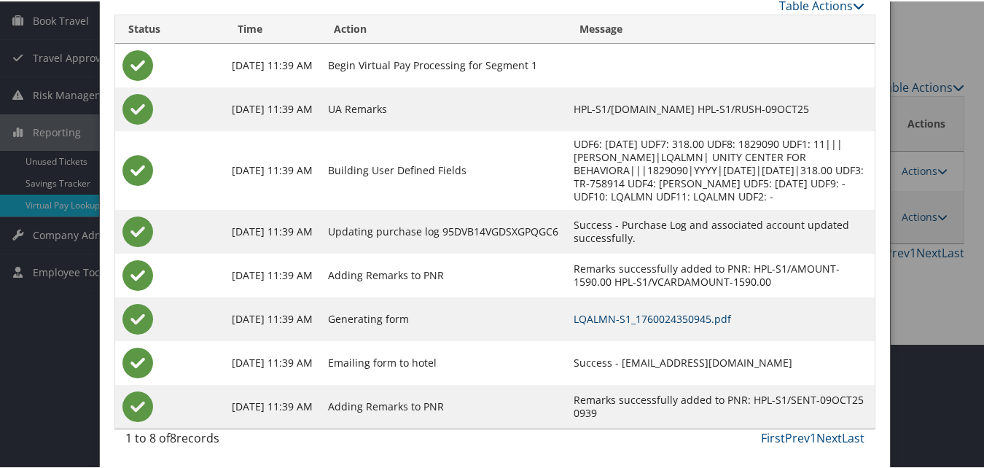
click at [659, 322] on link "LQALMN-S1_1760024350945.pdf" at bounding box center [653, 318] width 158 height 14
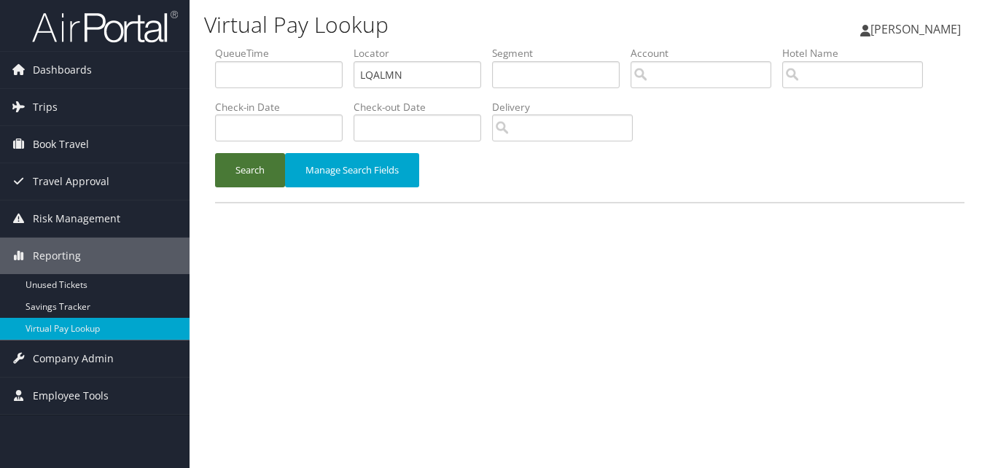
click at [248, 182] on button "Search" at bounding box center [250, 170] width 70 height 34
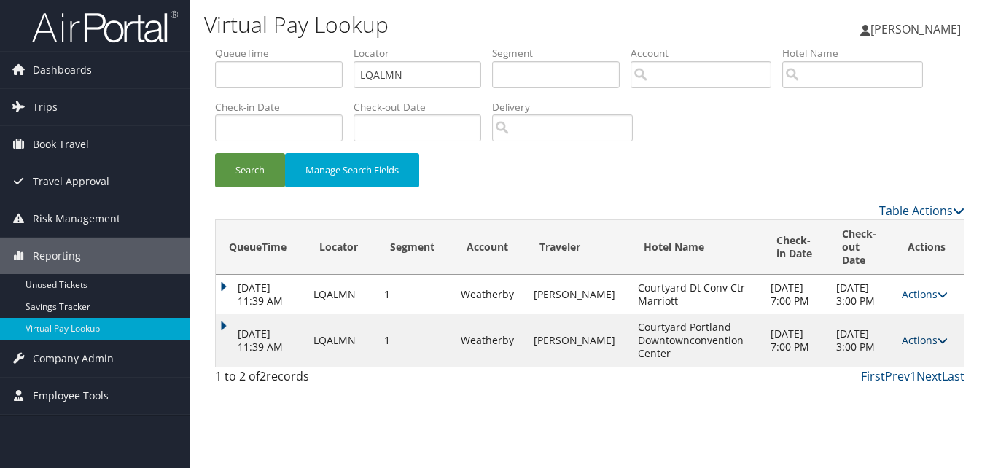
click at [922, 347] on link "Actions" at bounding box center [925, 340] width 46 height 14
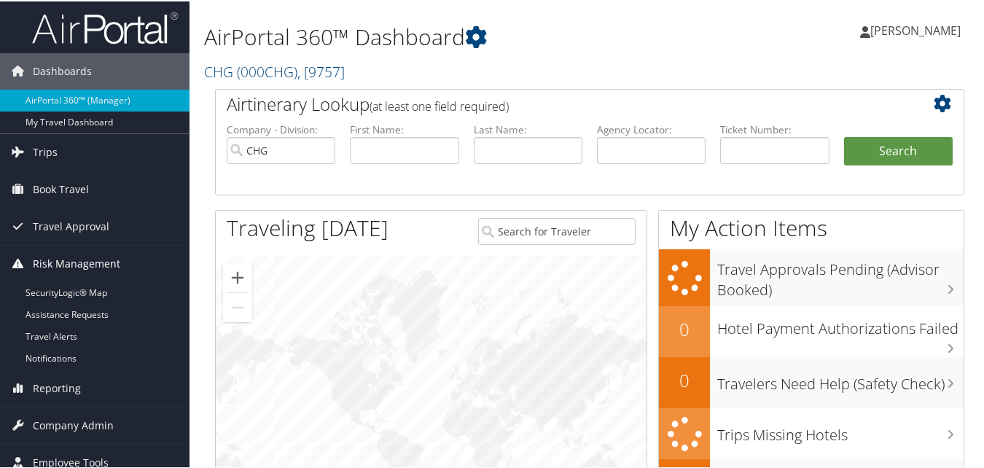
click at [81, 271] on span "Risk Management" at bounding box center [77, 262] width 88 height 36
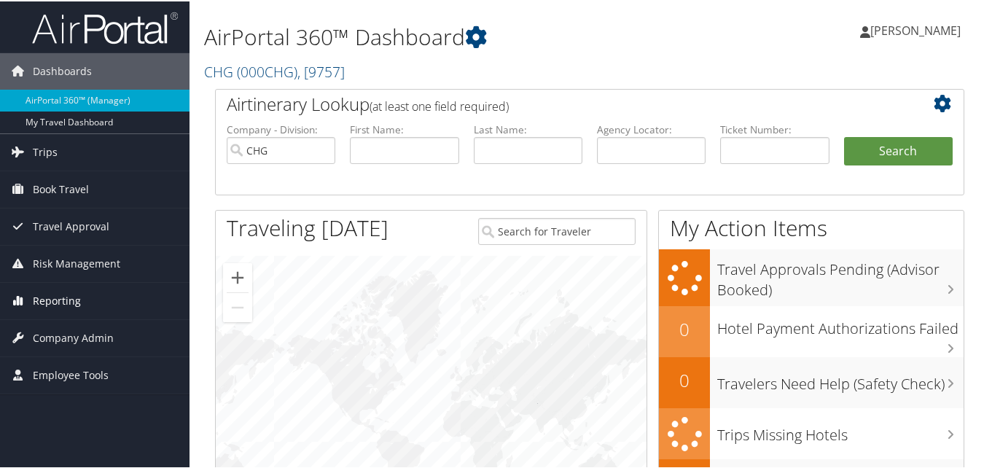
click at [76, 302] on span "Reporting" at bounding box center [57, 299] width 48 height 36
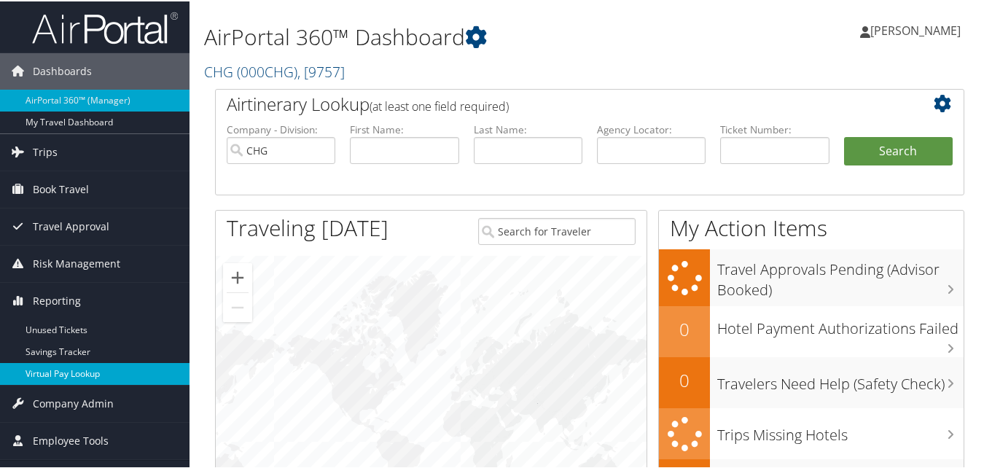
click at [82, 367] on link "Virtual Pay Lookup" at bounding box center [95, 373] width 190 height 22
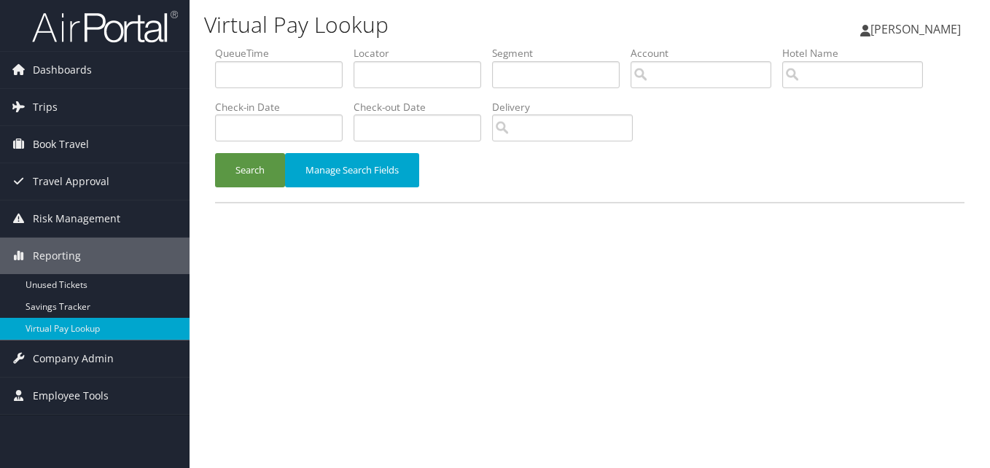
click at [422, 90] on li "Locator" at bounding box center [423, 72] width 139 height 53
click at [427, 78] on input "text" at bounding box center [418, 74] width 128 height 27
paste input "LQALMN"
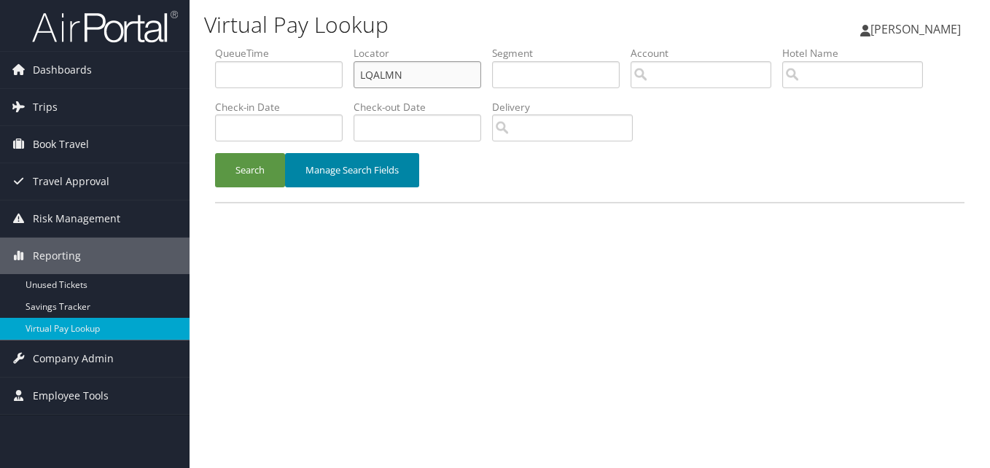
type input "LQALMN"
click at [289, 155] on button "Manage Search Fields" at bounding box center [352, 170] width 134 height 34
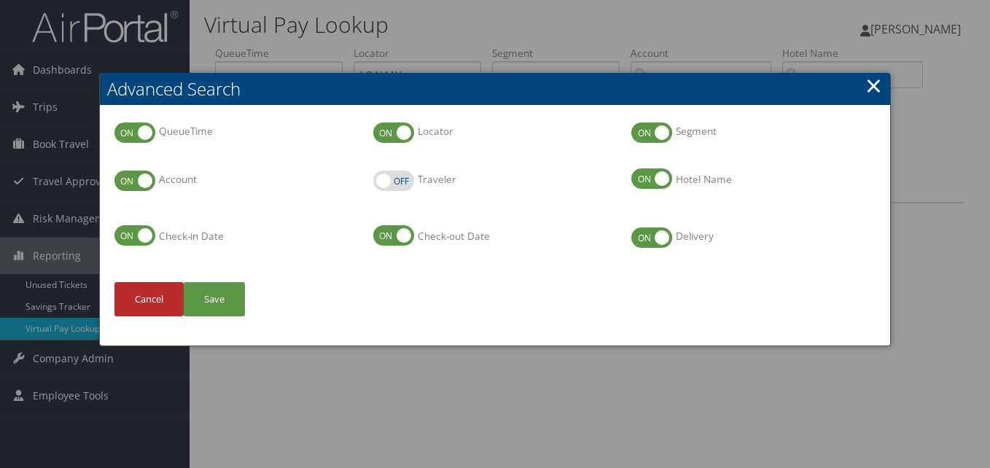
click at [879, 83] on link "×" at bounding box center [874, 85] width 17 height 29
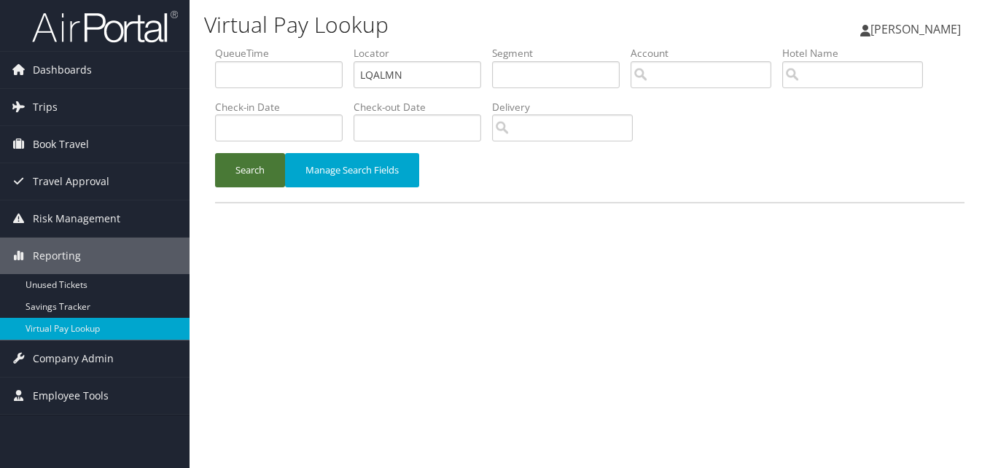
click at [242, 160] on button "Search" at bounding box center [250, 170] width 70 height 34
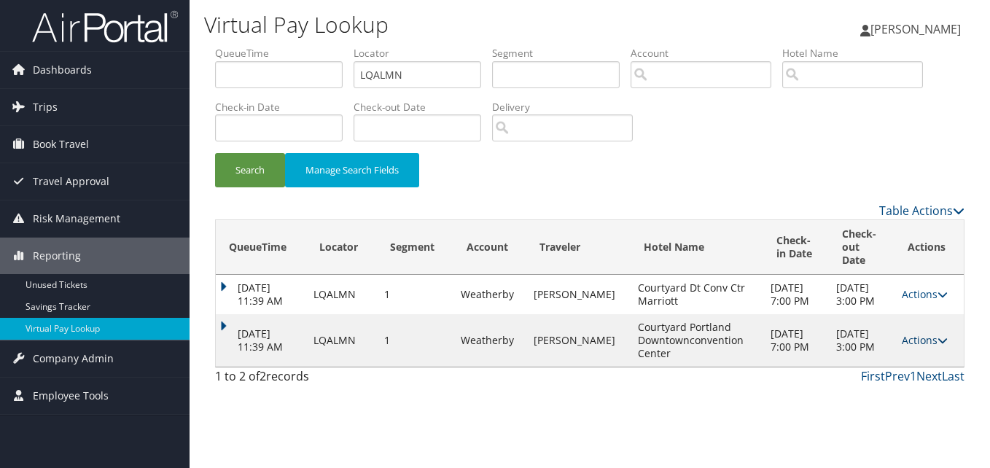
click at [932, 347] on link "Actions" at bounding box center [925, 340] width 46 height 14
click at [874, 390] on link "Logs" at bounding box center [898, 399] width 92 height 25
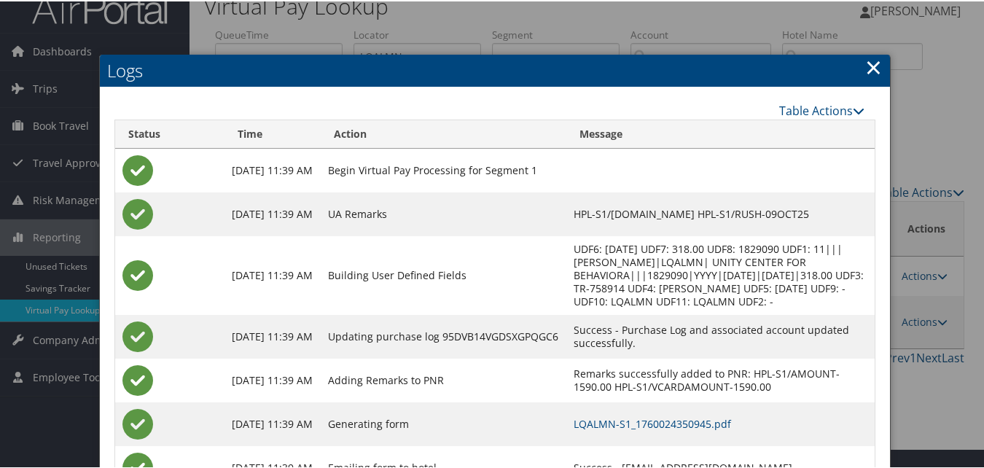
scroll to position [125, 0]
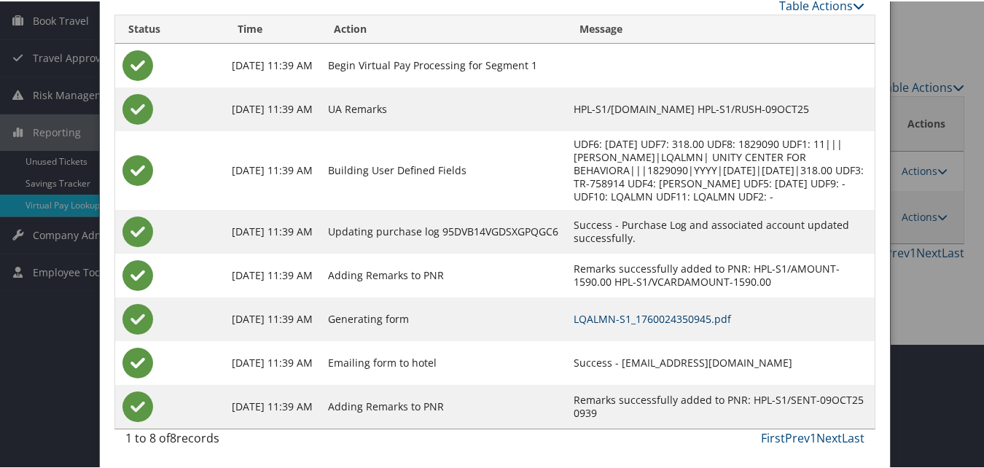
click at [618, 314] on link "LQALMN-S1_1760024350945.pdf" at bounding box center [653, 318] width 158 height 14
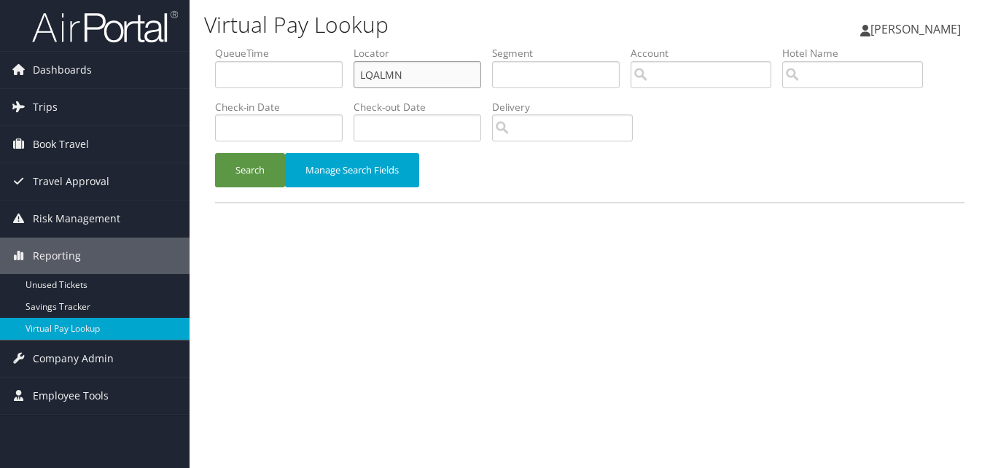
click at [381, 77] on input "LQALMN" at bounding box center [418, 74] width 128 height 27
paste input "QVGWXM"
type input "QVGWXM"
click at [279, 151] on li "Check-in Date" at bounding box center [284, 126] width 139 height 53
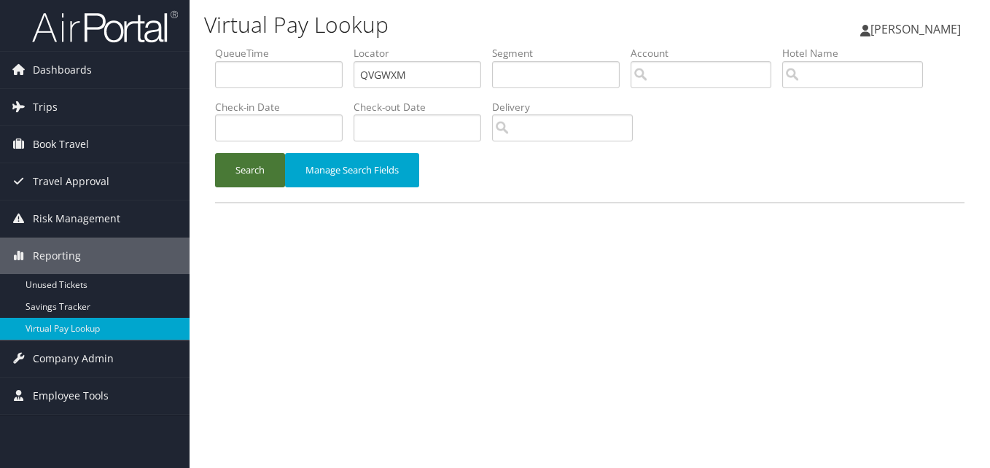
click at [270, 163] on button "Search" at bounding box center [250, 170] width 70 height 34
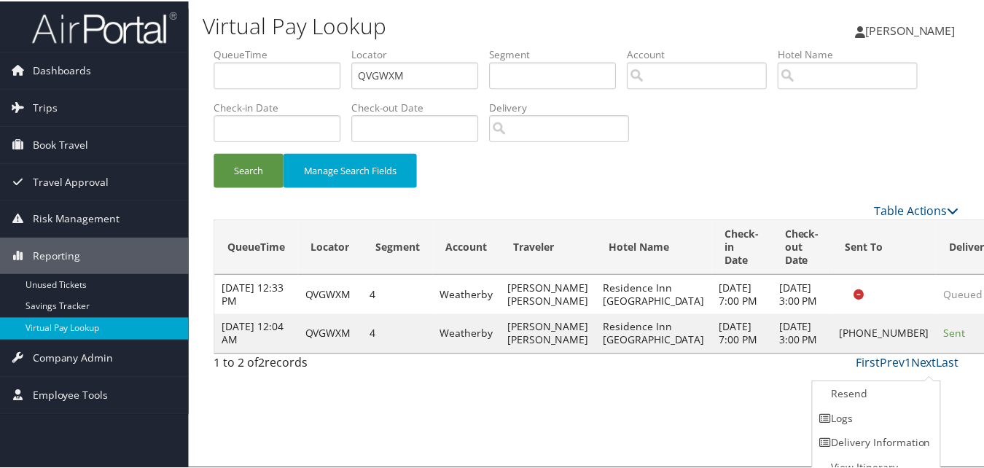
scroll to position [14, 0]
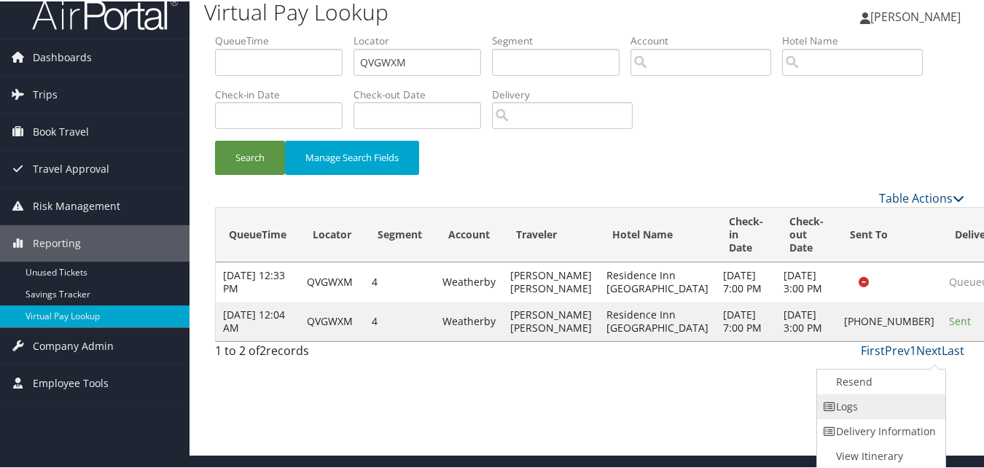
click at [882, 402] on link "Logs" at bounding box center [879, 405] width 125 height 25
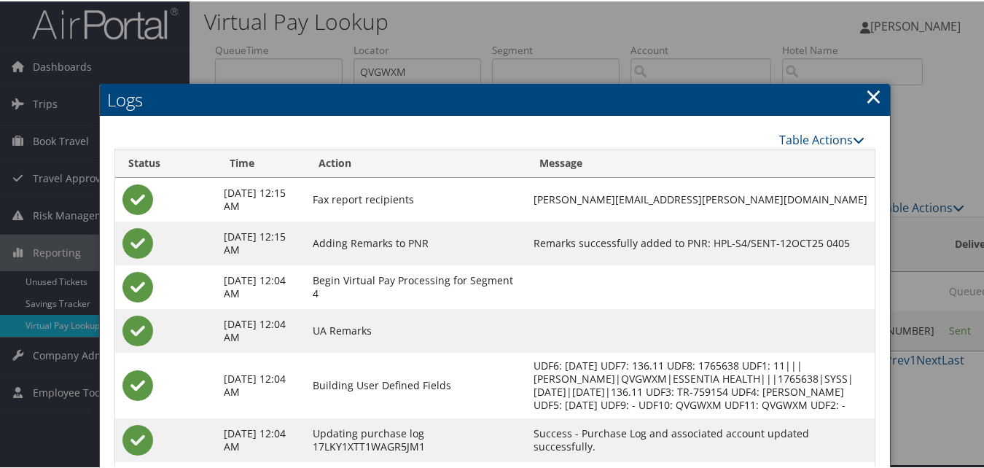
scroll to position [139, 0]
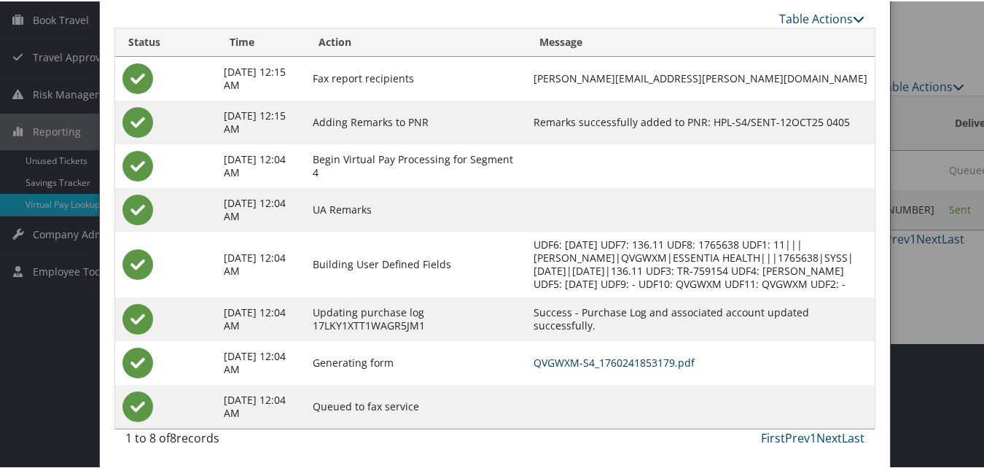
click at [583, 362] on link "QVGWXM-S4_1760241853179.pdf" at bounding box center [614, 361] width 161 height 14
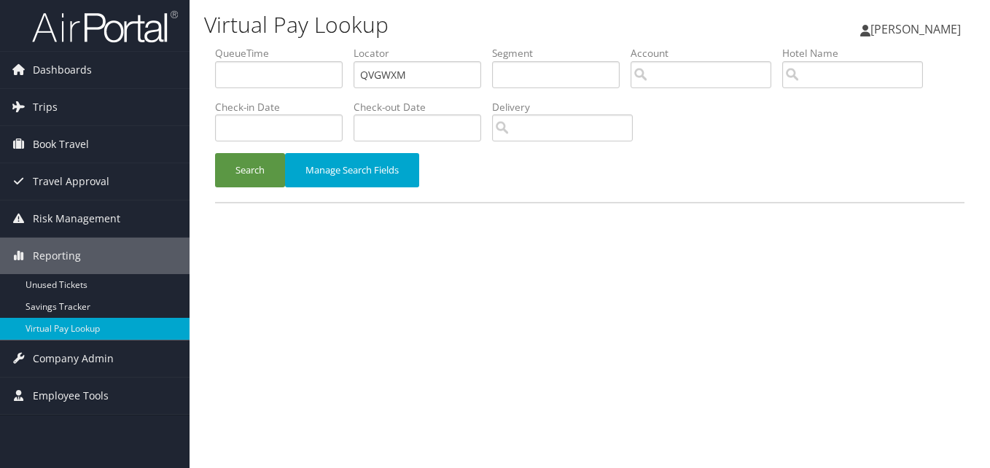
click at [423, 59] on label "Locator" at bounding box center [423, 53] width 139 height 15
click at [427, 72] on input "QVGWXM" at bounding box center [418, 74] width 128 height 27
paste input "IDRYQT"
type input "IDRYQT"
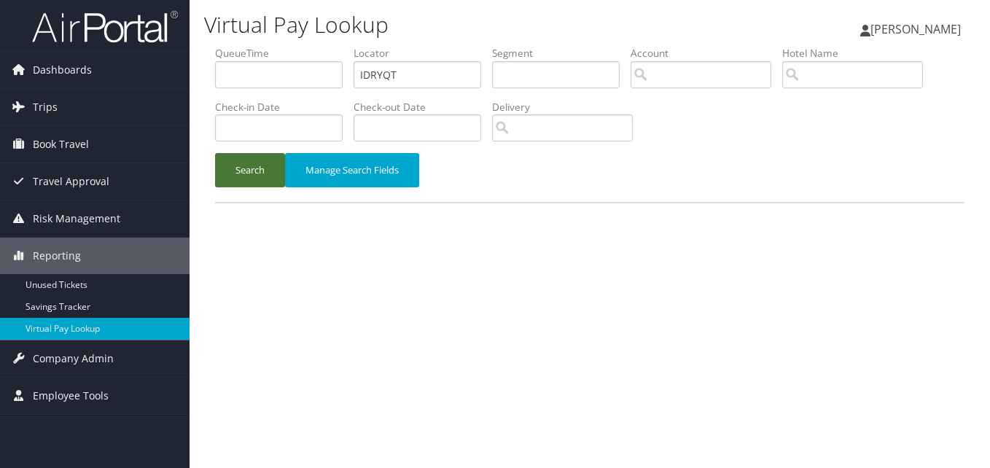
click at [258, 172] on button "Search" at bounding box center [250, 170] width 70 height 34
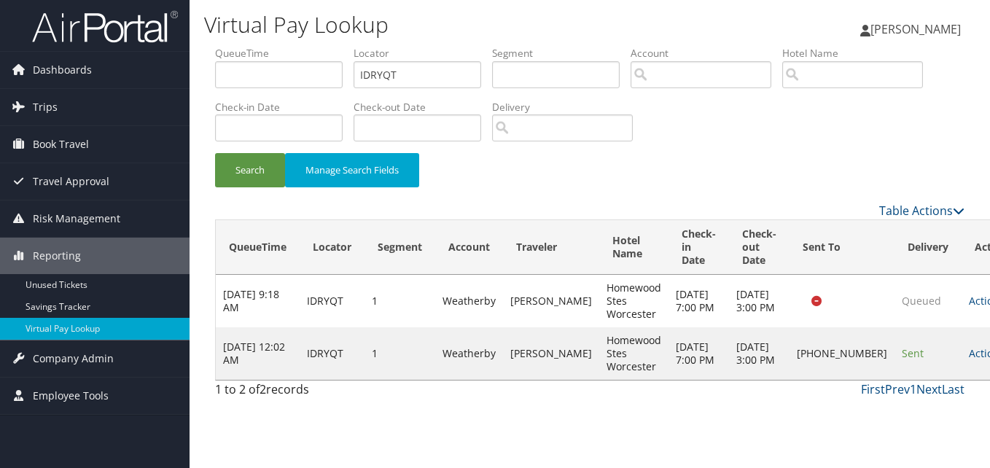
drag, startPoint x: 935, startPoint y: 360, endPoint x: 931, endPoint y: 371, distance: 11.8
click at [969, 360] on link "Actions" at bounding box center [992, 353] width 46 height 14
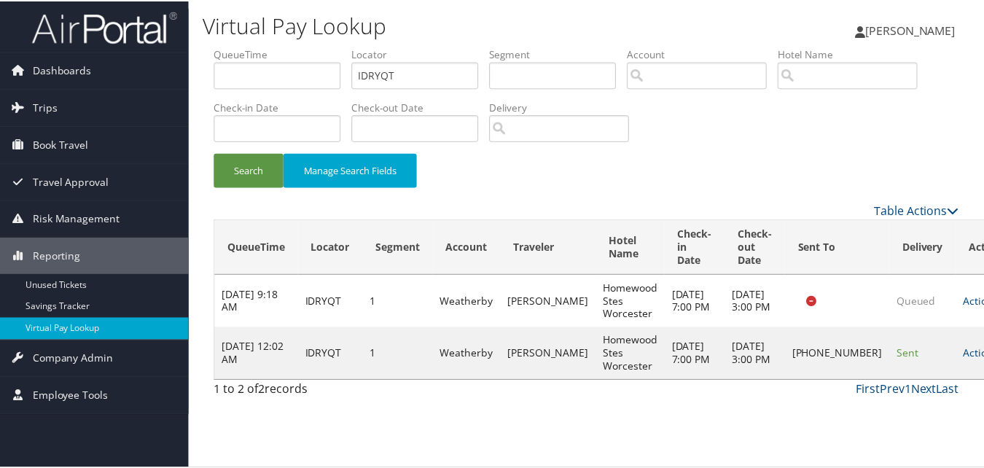
scroll to position [1, 0]
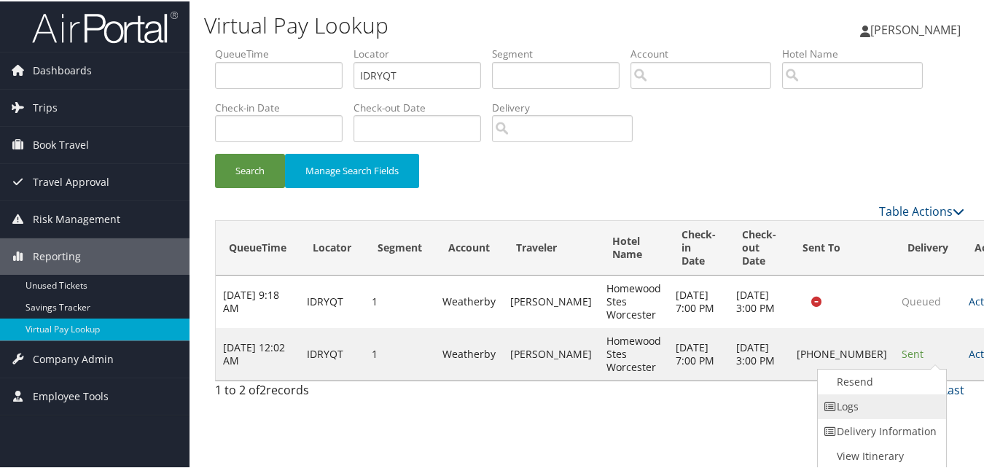
click at [908, 400] on link "Logs" at bounding box center [880, 405] width 125 height 25
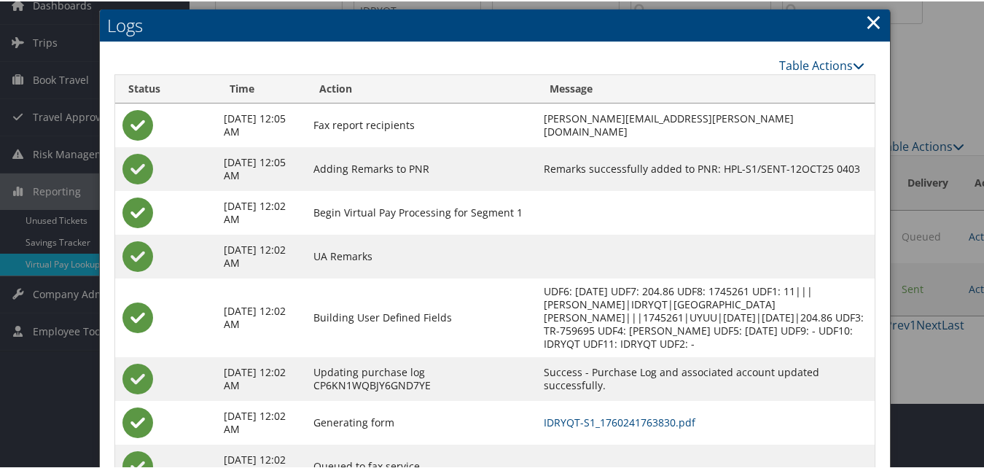
scroll to position [125, 0]
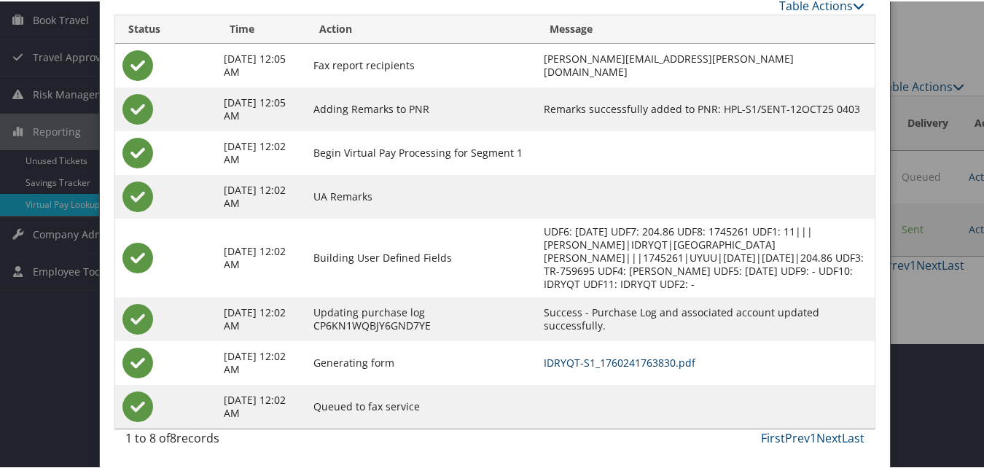
click at [594, 368] on link "IDRYQT-S1_1760241763830.pdf" at bounding box center [620, 361] width 152 height 14
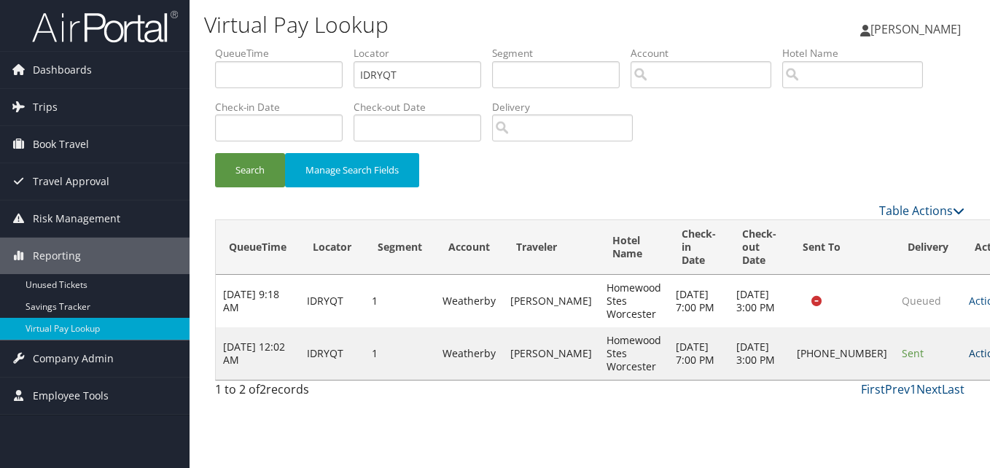
click at [969, 360] on link "Actions" at bounding box center [992, 353] width 46 height 14
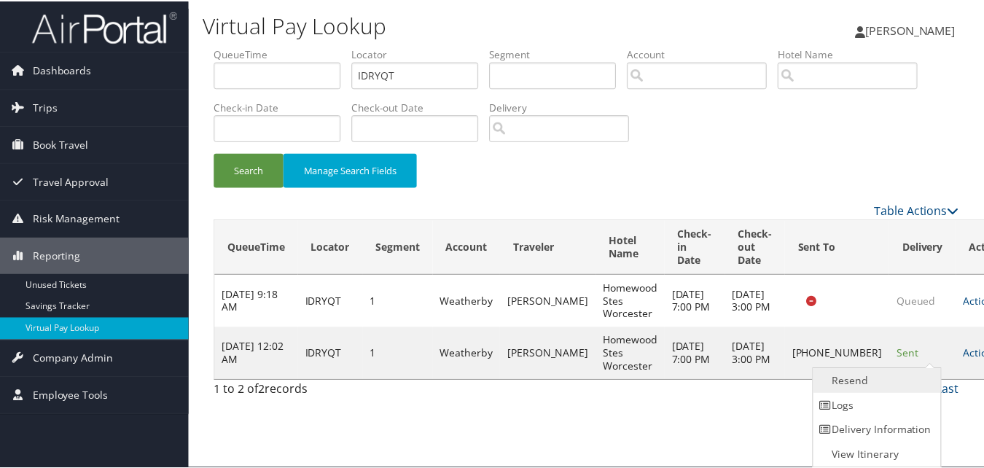
scroll to position [1, 0]
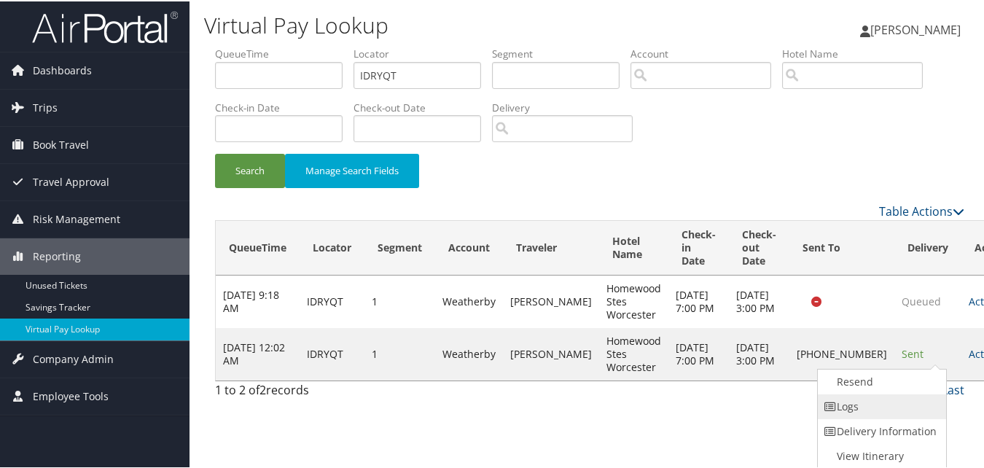
click at [903, 403] on link "Logs" at bounding box center [880, 405] width 125 height 25
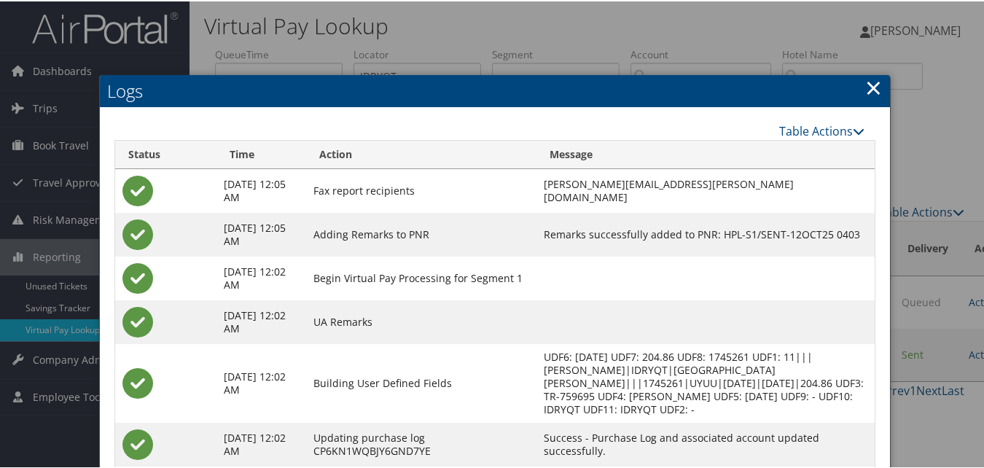
scroll to position [125, 0]
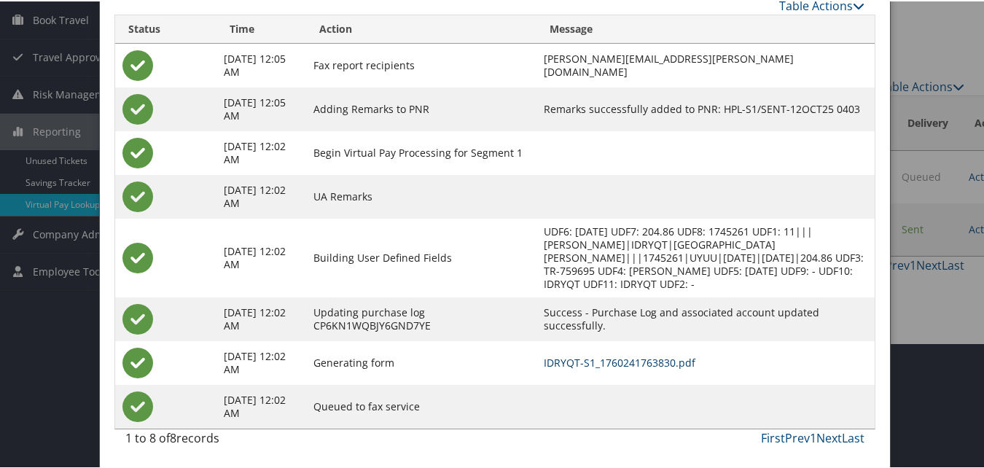
click at [630, 366] on link "IDRYQT-S1_1760241763830.pdf" at bounding box center [620, 361] width 152 height 14
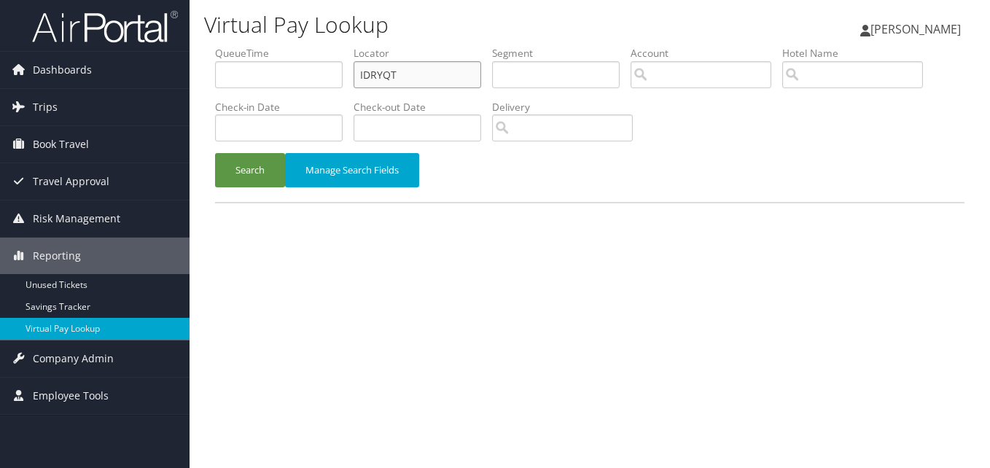
click at [375, 71] on input "IDRYQT" at bounding box center [418, 74] width 128 height 27
paste input "GCFYXJ"
type input "GCFYXJ"
click at [262, 168] on button "Search" at bounding box center [250, 170] width 70 height 34
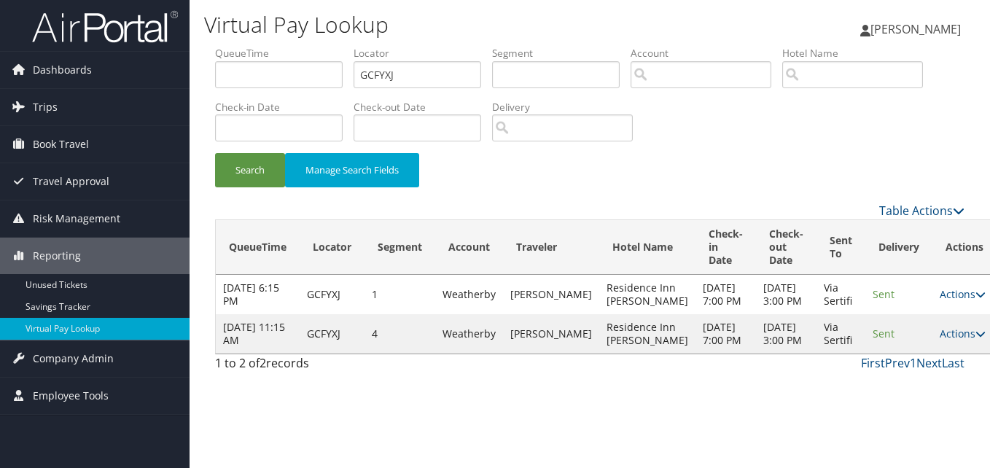
drag, startPoint x: 924, startPoint y: 373, endPoint x: 921, endPoint y: 388, distance: 14.9
click at [940, 341] on link "Actions" at bounding box center [963, 334] width 46 height 14
click at [901, 411] on link "Logs" at bounding box center [904, 419] width 92 height 25
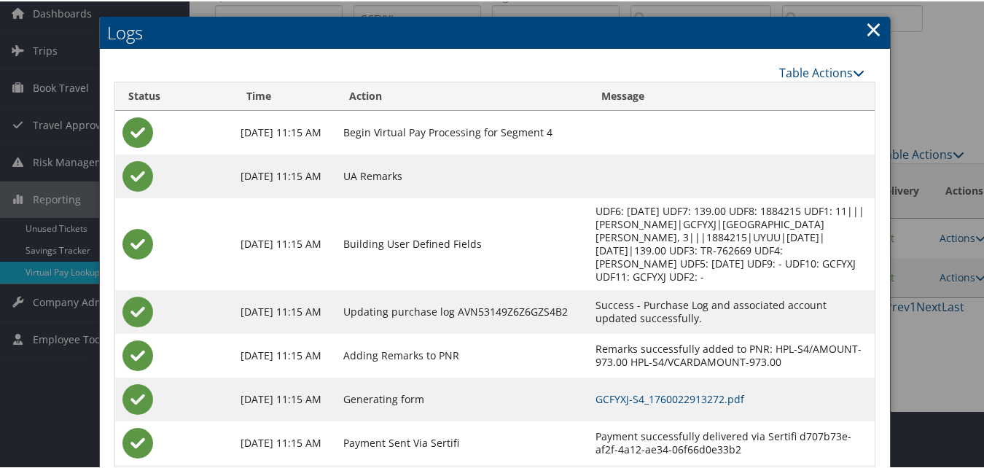
scroll to position [138, 0]
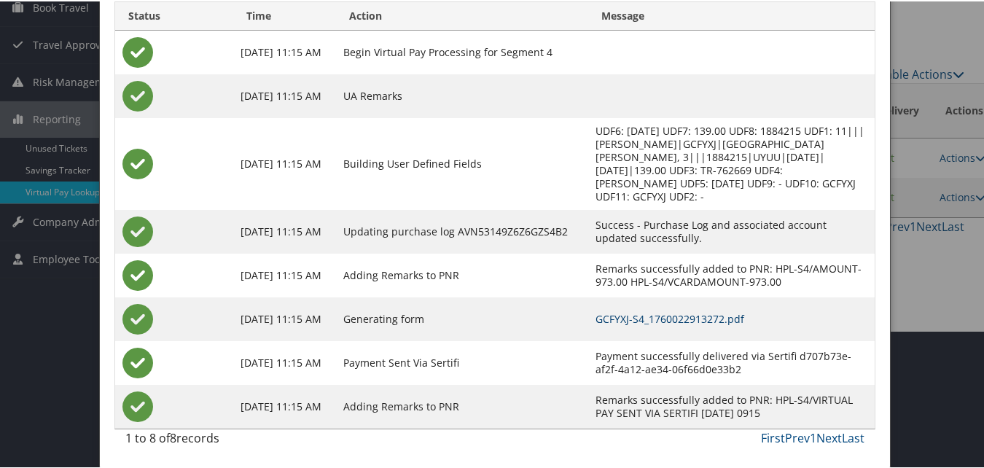
click at [644, 314] on link "GCFYXJ-S4_1760022913272.pdf" at bounding box center [671, 318] width 149 height 14
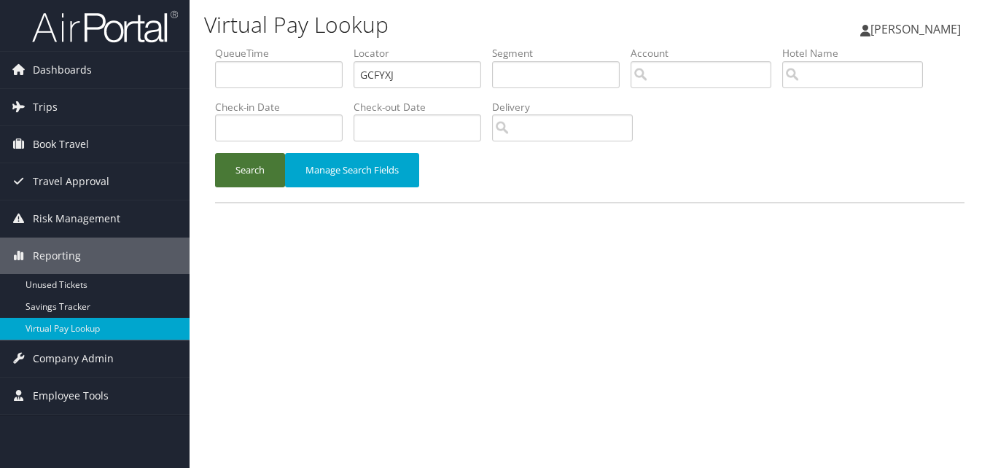
click at [259, 166] on button "Search" at bounding box center [250, 170] width 70 height 34
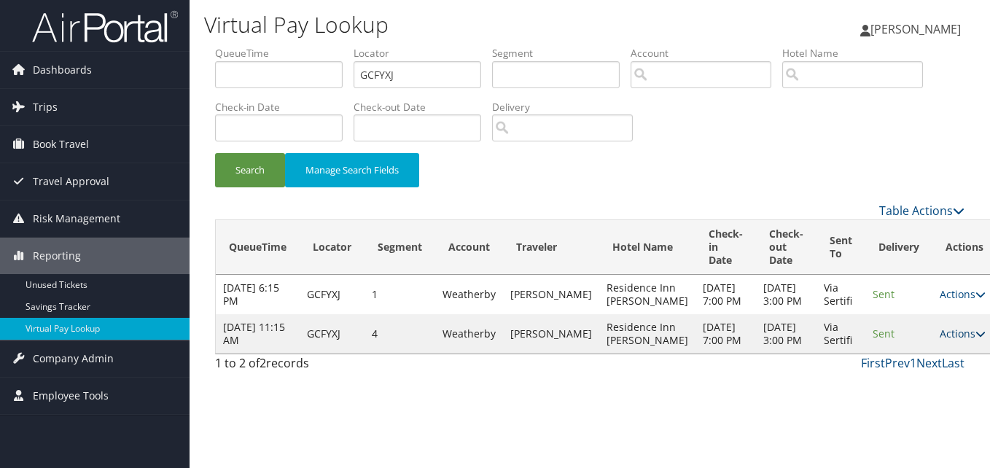
click at [940, 341] on link "Actions" at bounding box center [963, 334] width 46 height 14
click at [929, 390] on link "Resend" at bounding box center [904, 394] width 92 height 25
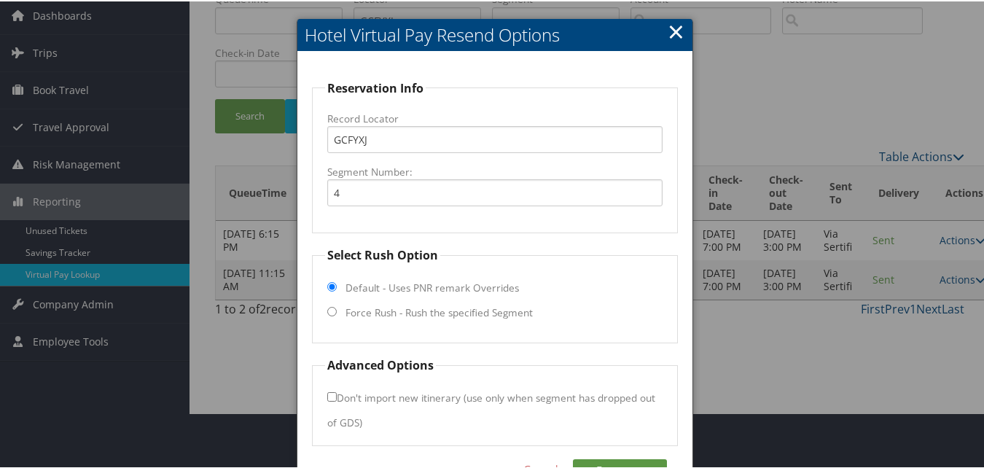
scroll to position [98, 0]
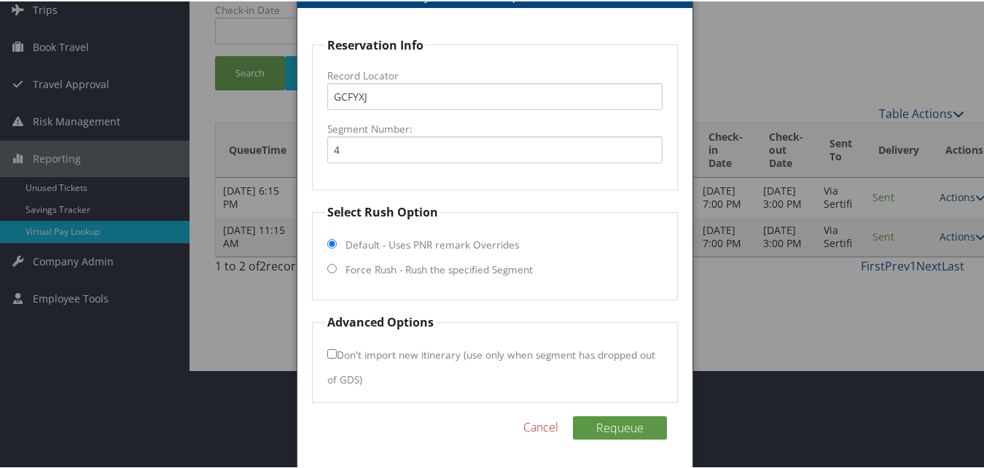
click at [334, 263] on input "Force Rush - Rush the specified Segment" at bounding box center [331, 267] width 9 height 9
radio input "true"
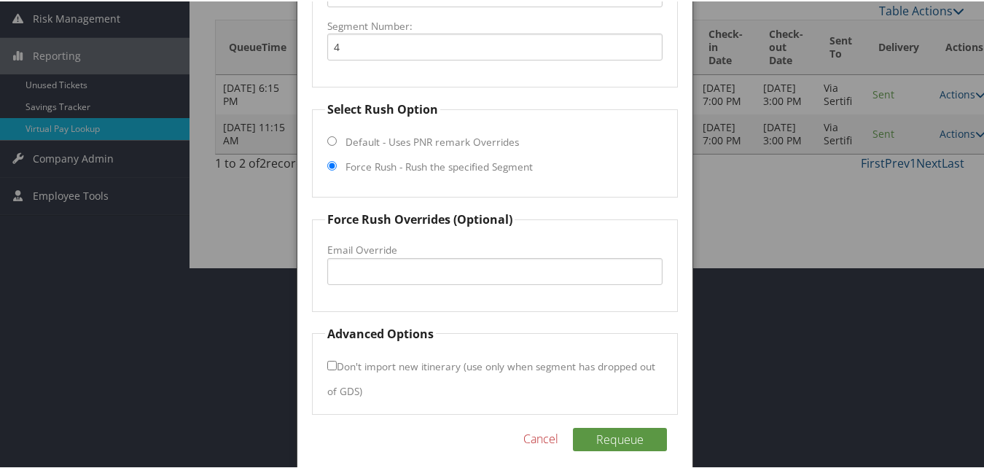
scroll to position [213, 0]
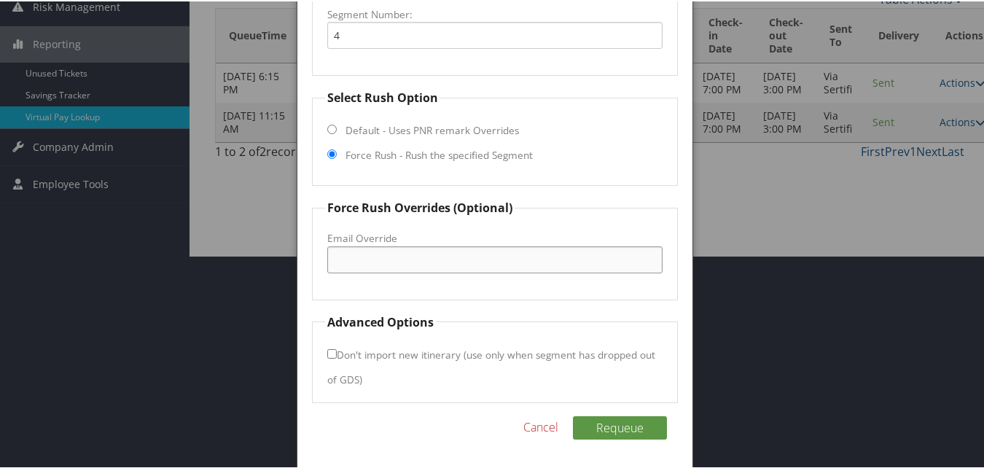
click at [397, 259] on input "Email Override" at bounding box center [494, 258] width 335 height 27
type input "residence4610@gmail.com"
click at [397, 262] on input "residence4610@gmail.com" at bounding box center [494, 258] width 335 height 27
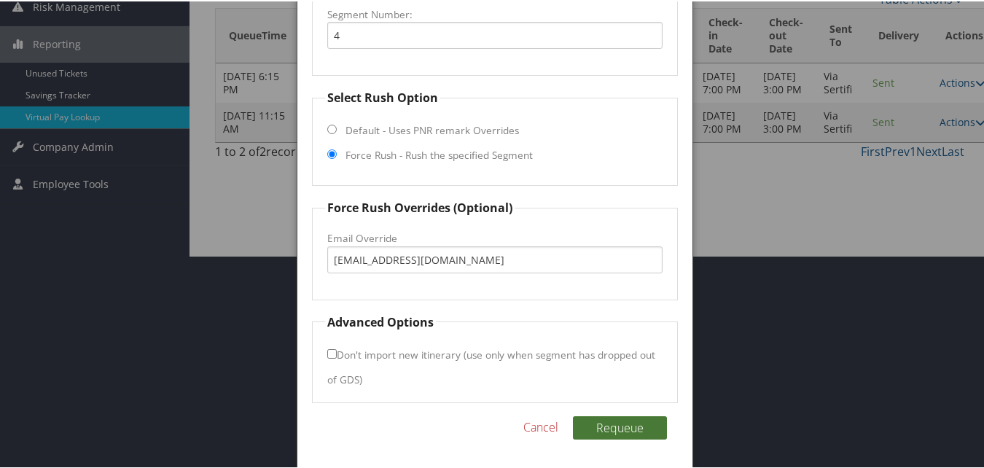
click at [629, 430] on button "Requeue" at bounding box center [620, 426] width 94 height 23
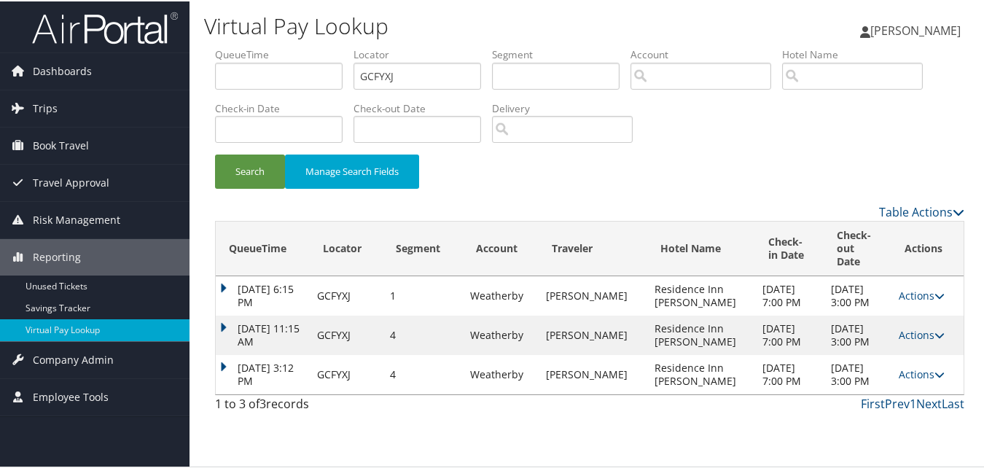
scroll to position [16, 0]
click at [899, 380] on link "Actions" at bounding box center [922, 373] width 46 height 14
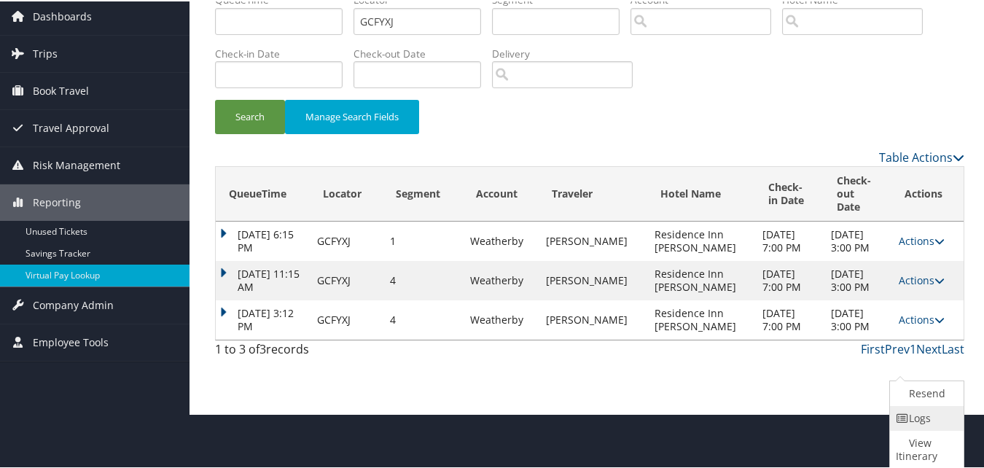
click at [908, 424] on link "Logs" at bounding box center [925, 417] width 70 height 25
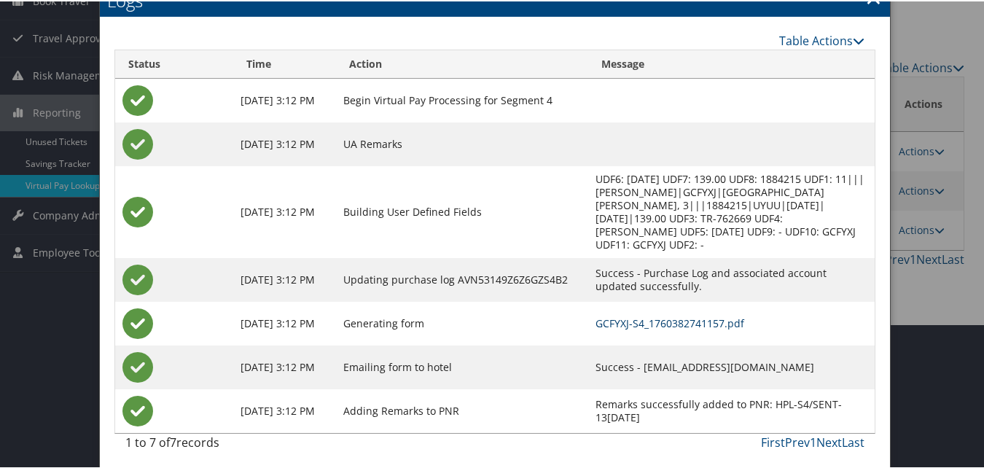
scroll to position [149, 0]
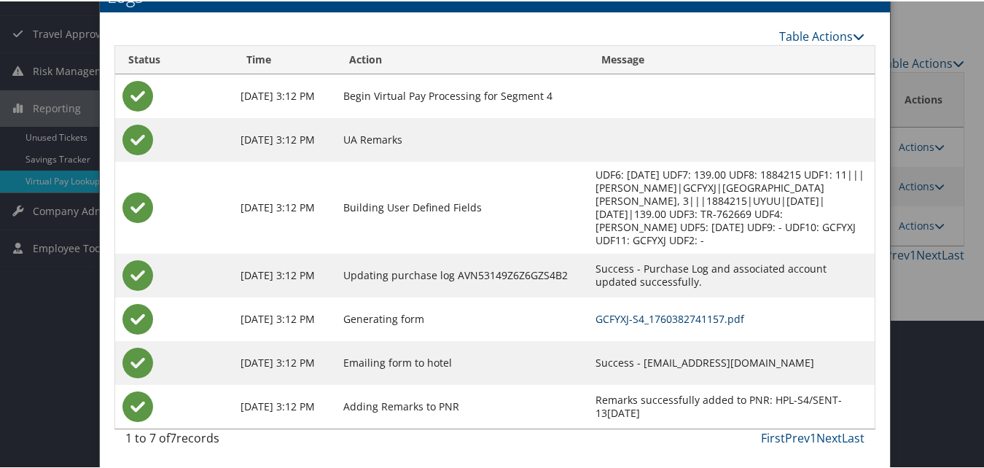
click at [676, 318] on link "GCFYXJ-S4_1760382741157.pdf" at bounding box center [671, 318] width 149 height 14
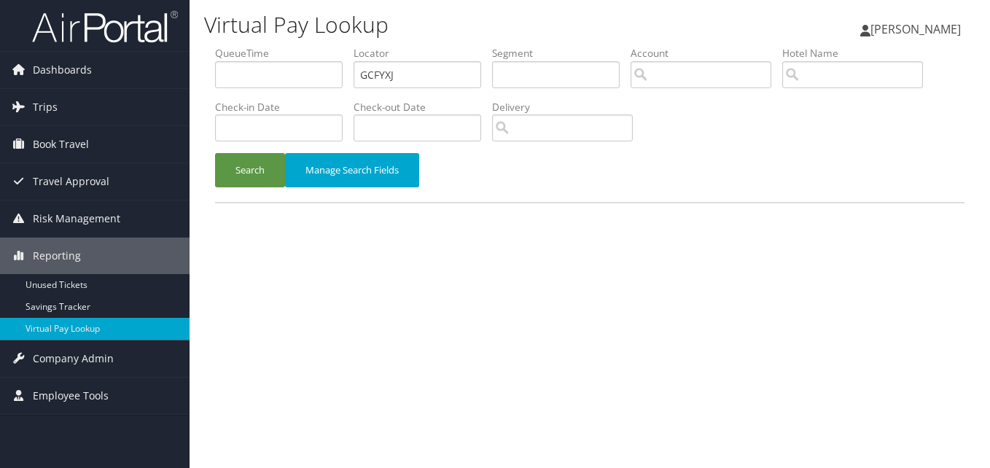
click at [400, 73] on input "GCFYXJ" at bounding box center [418, 74] width 128 height 27
click at [376, 66] on input "TR-765309" at bounding box center [418, 74] width 128 height 27
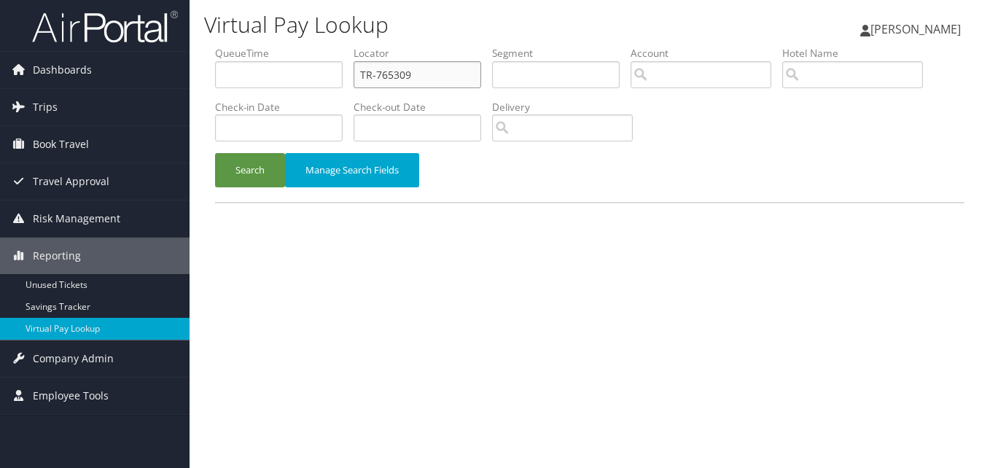
click at [376, 66] on input "TR-765309" at bounding box center [418, 74] width 128 height 27
paste input "MWSXSX"
type input "MWSXSX"
click at [251, 156] on button "Search" at bounding box center [250, 170] width 70 height 34
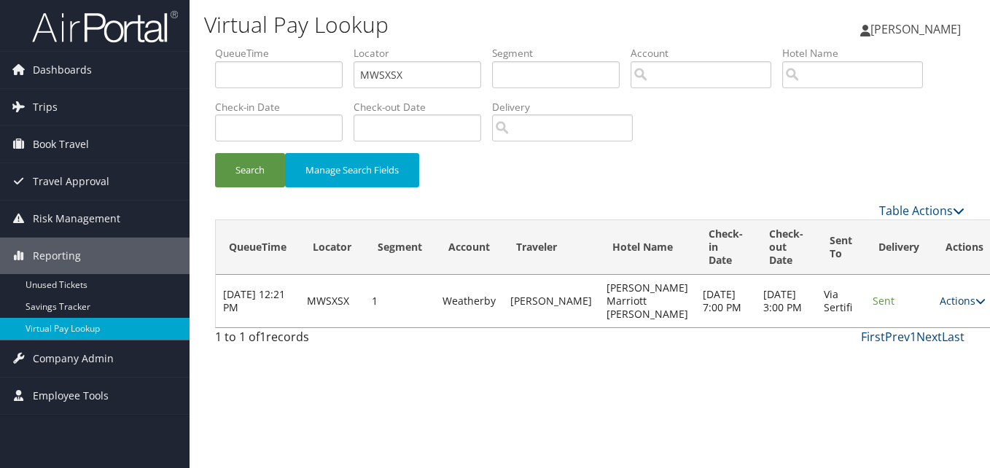
click at [940, 304] on link "Actions" at bounding box center [963, 301] width 46 height 14
click at [909, 336] on link "Logs" at bounding box center [901, 347] width 92 height 25
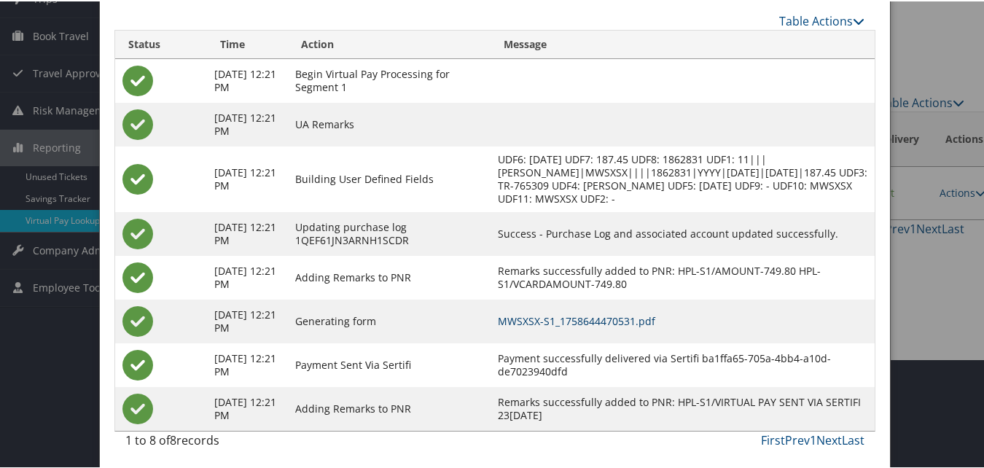
scroll to position [112, 0]
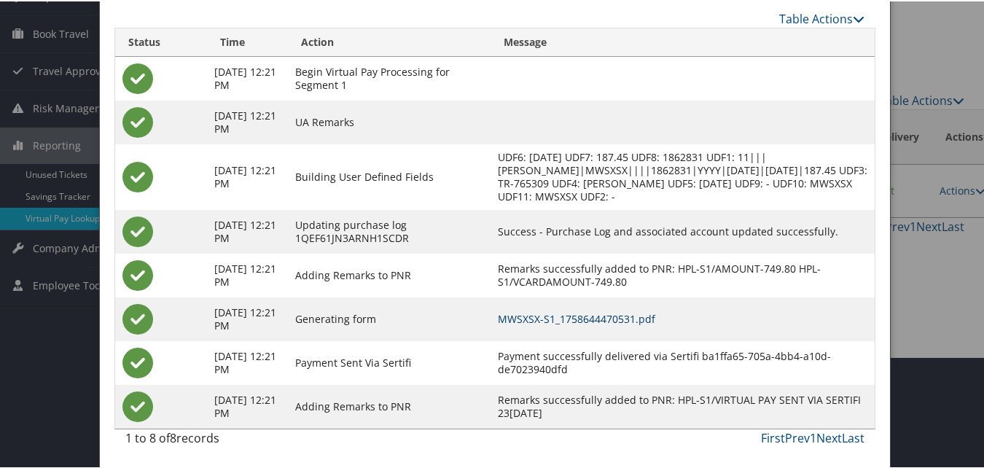
click at [632, 314] on link "MWSXSX-S1_1758644470531.pdf" at bounding box center [577, 318] width 158 height 14
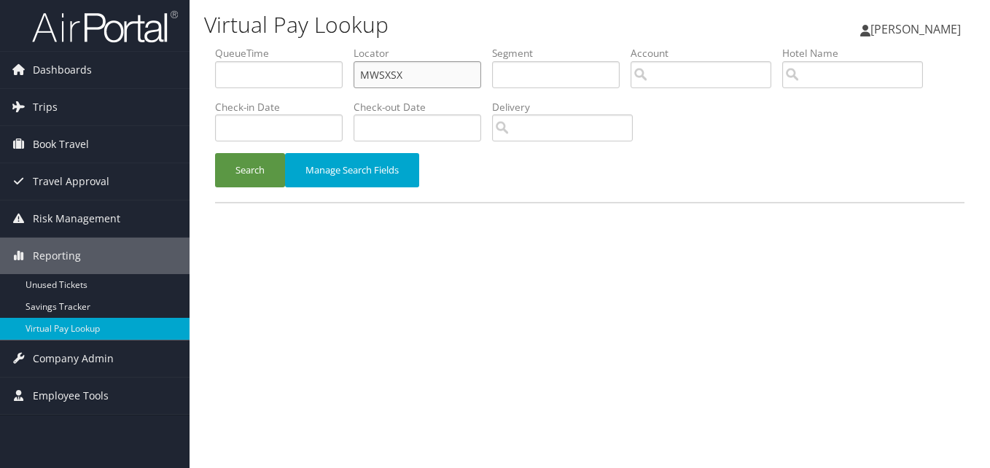
click at [414, 74] on input "MWSXSX" at bounding box center [418, 74] width 128 height 27
paste input "OHJZL"
type input "OHJZLX"
click at [198, 165] on div "Virtual Pay Lookup Luke Perry Luke Perry My Settings Travel Agency Contacts Vie…" at bounding box center [590, 234] width 801 height 468
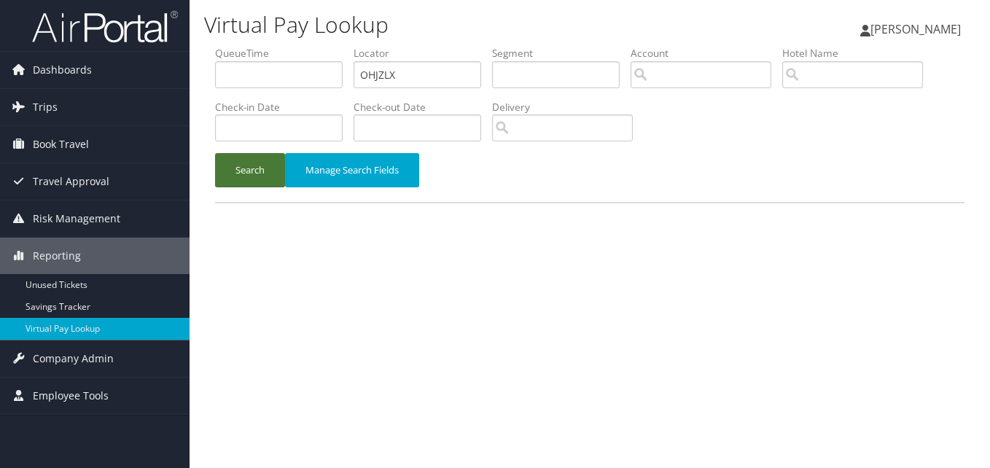
click at [273, 170] on button "Search" at bounding box center [250, 170] width 70 height 34
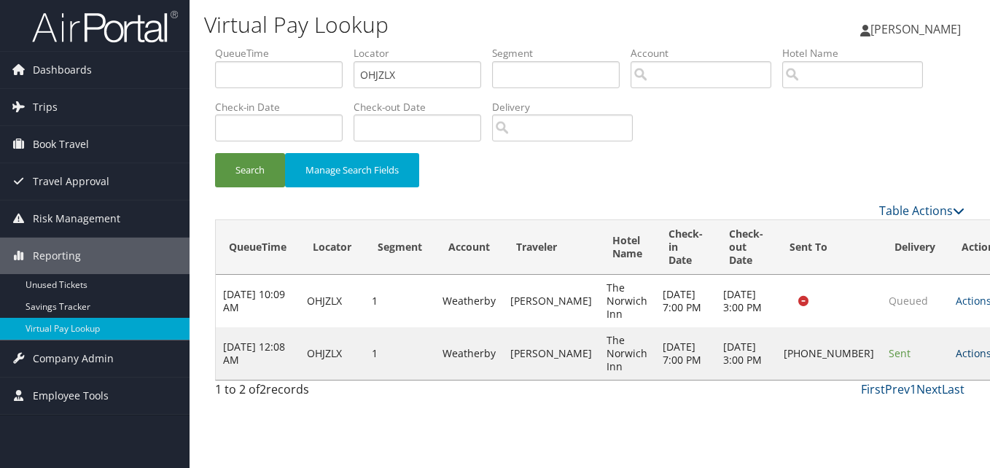
click at [956, 359] on link "Actions" at bounding box center [979, 353] width 46 height 14
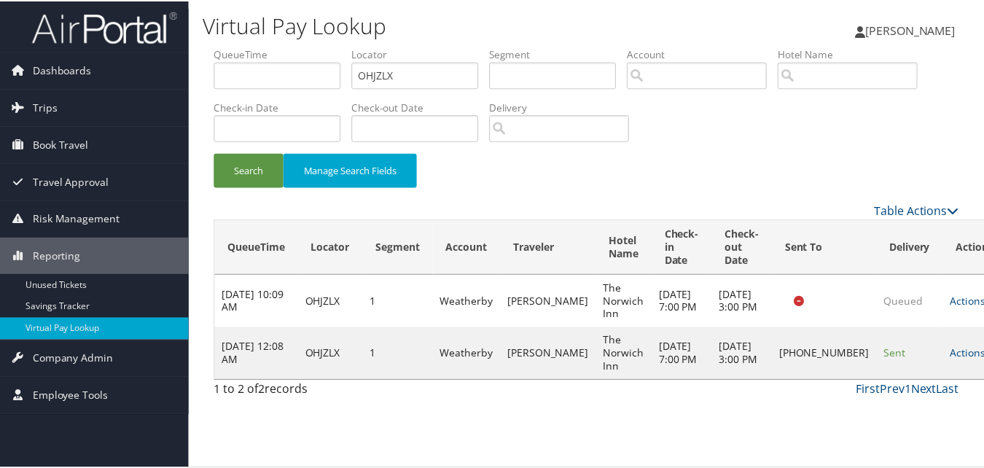
scroll to position [1, 0]
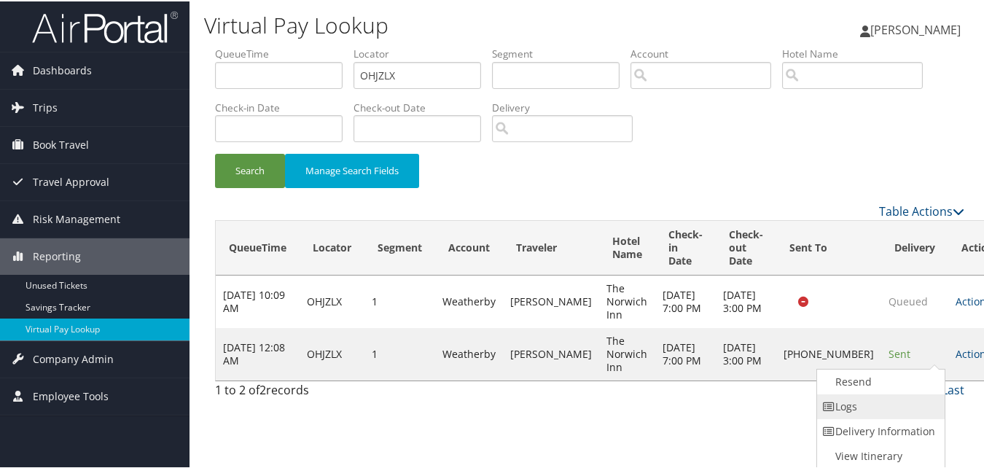
click at [895, 397] on link "Logs" at bounding box center [879, 405] width 125 height 25
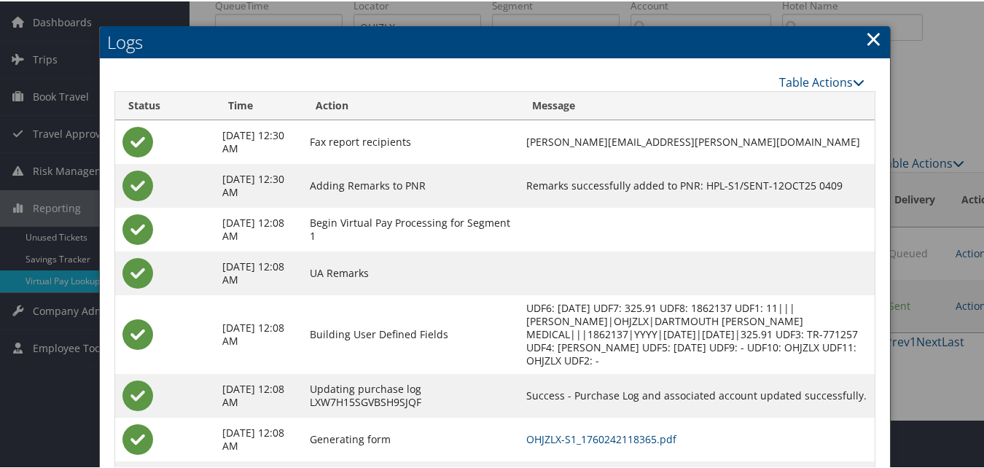
scroll to position [125, 0]
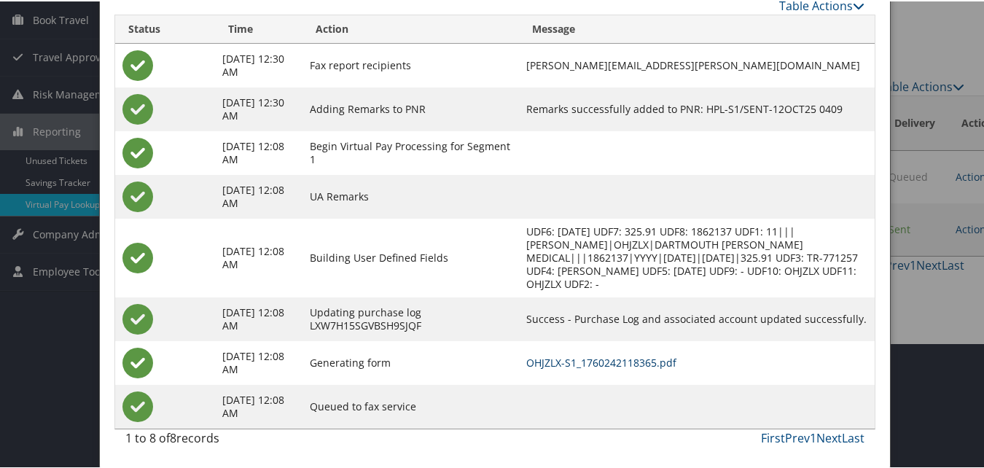
click at [590, 360] on link "OHJZLX-S1_1760242118365.pdf" at bounding box center [602, 361] width 150 height 14
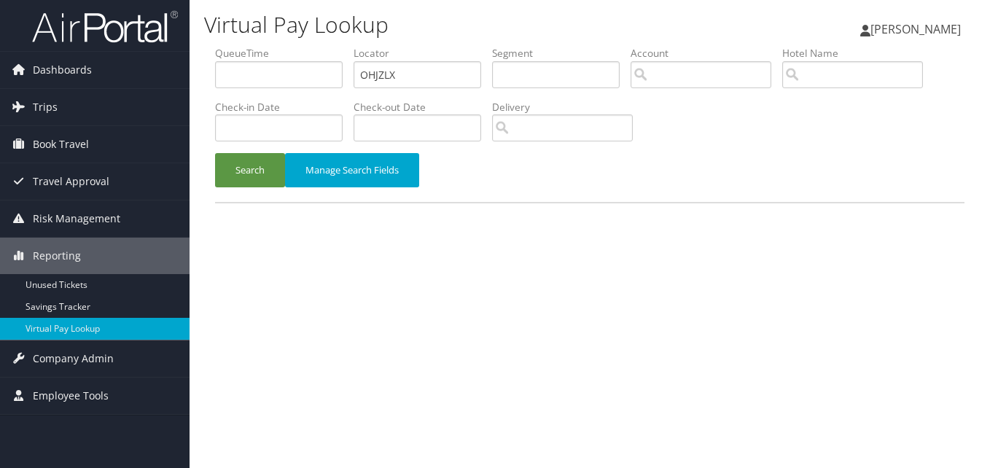
click at [378, 84] on input "OHJZLX" at bounding box center [418, 74] width 128 height 27
type input "SISFUE"
click at [252, 174] on button "Search" at bounding box center [250, 170] width 70 height 34
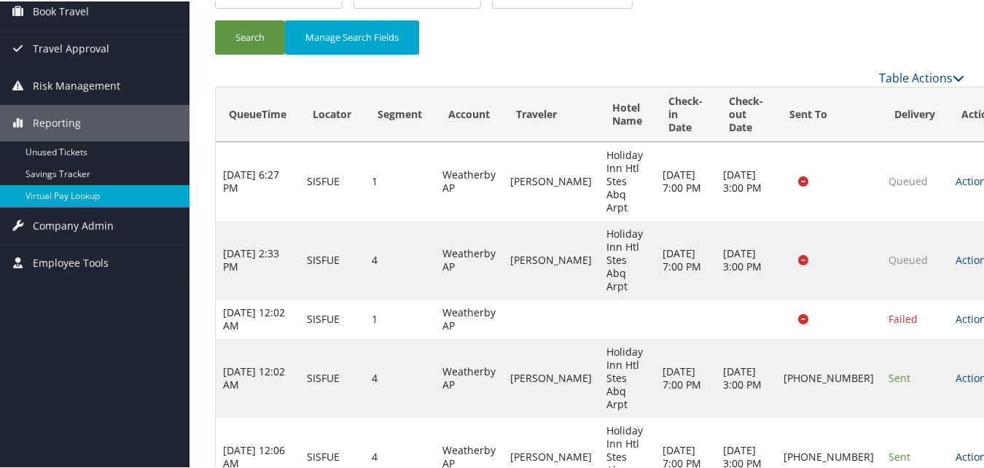
click at [956, 448] on link "Actions" at bounding box center [979, 455] width 46 height 14
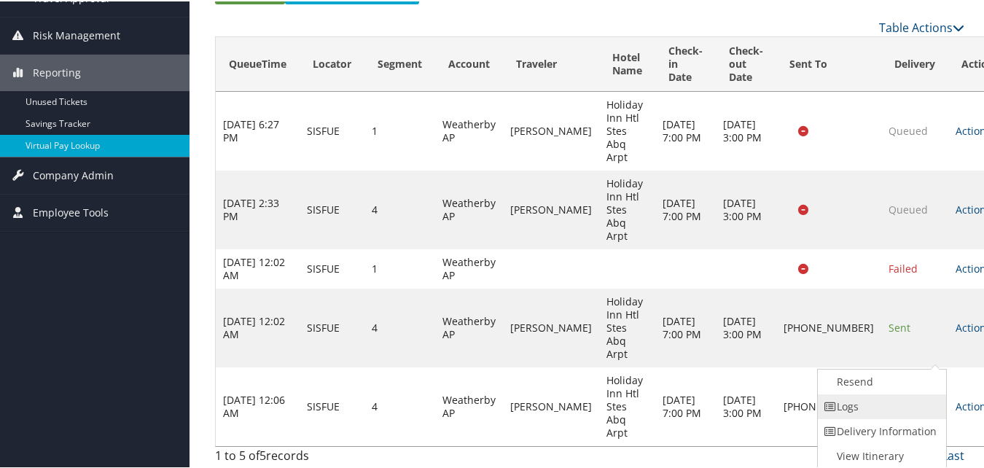
click at [837, 413] on link "Logs" at bounding box center [880, 405] width 125 height 25
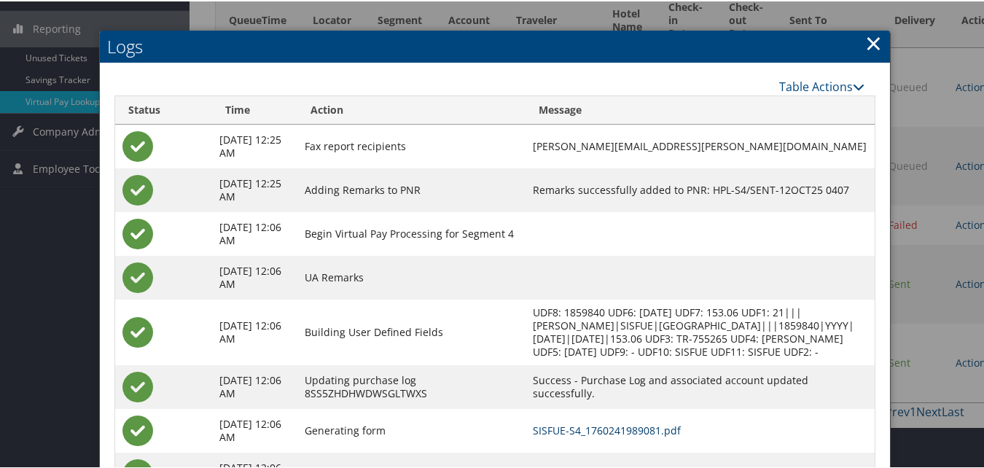
scroll to position [357, 0]
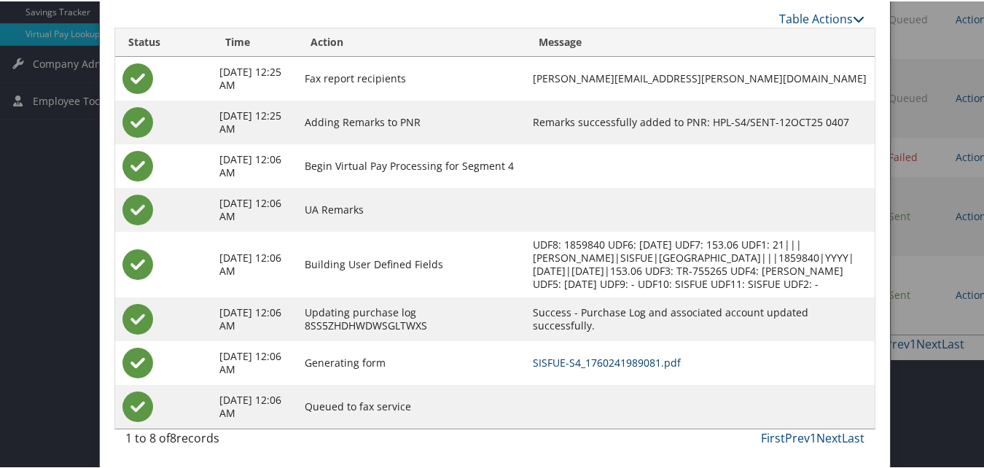
click at [540, 354] on link "SISFUE-S4_1760241989081.pdf" at bounding box center [607, 361] width 148 height 14
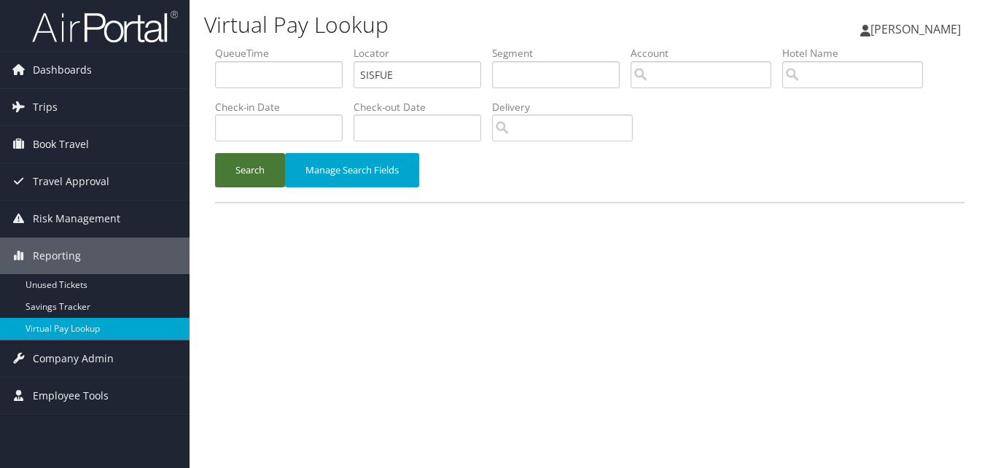
click at [257, 161] on button "Search" at bounding box center [250, 170] width 70 height 34
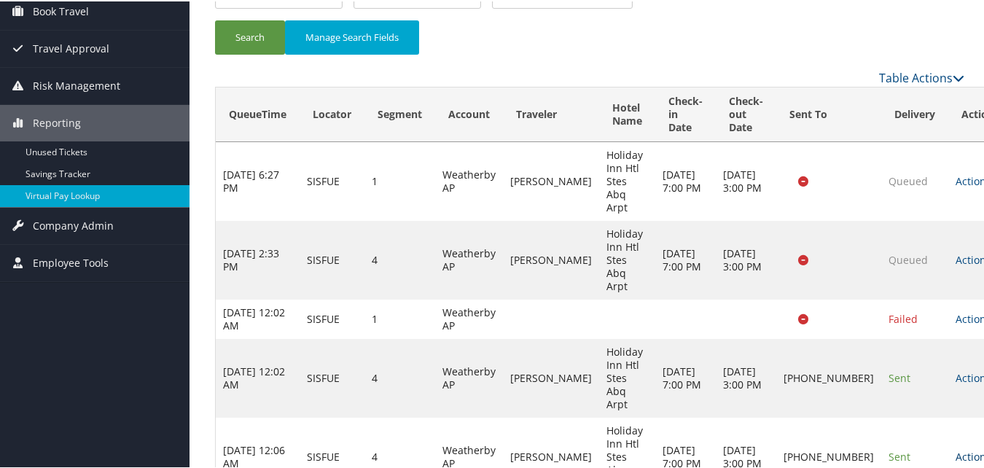
click at [956, 448] on link "Actions" at bounding box center [979, 455] width 46 height 14
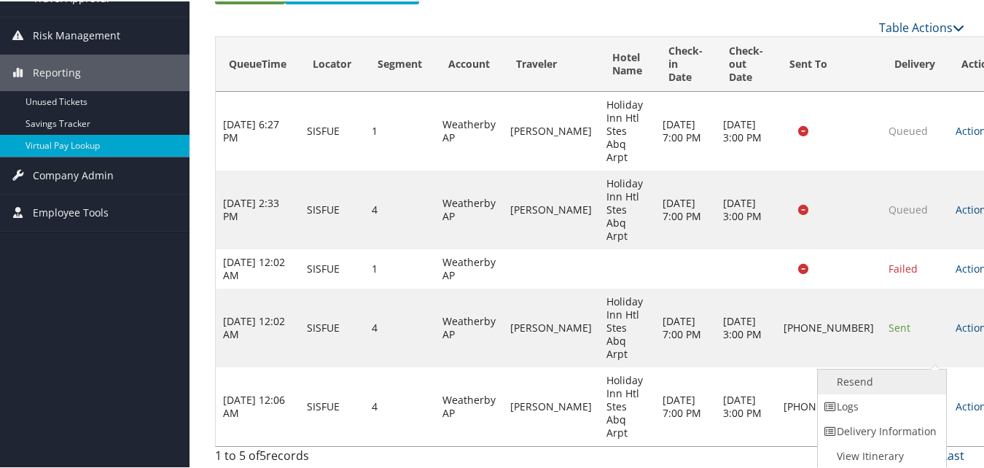
click at [883, 379] on link "Resend" at bounding box center [880, 380] width 125 height 25
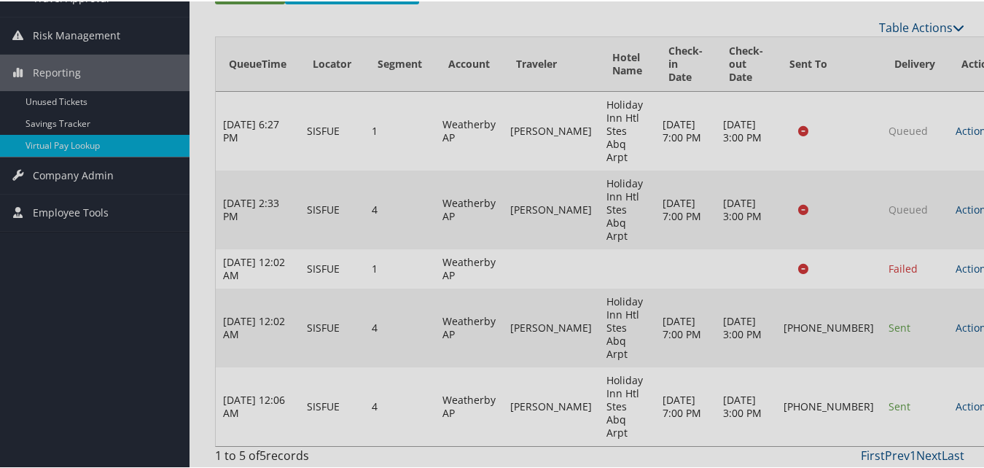
scroll to position [134, 0]
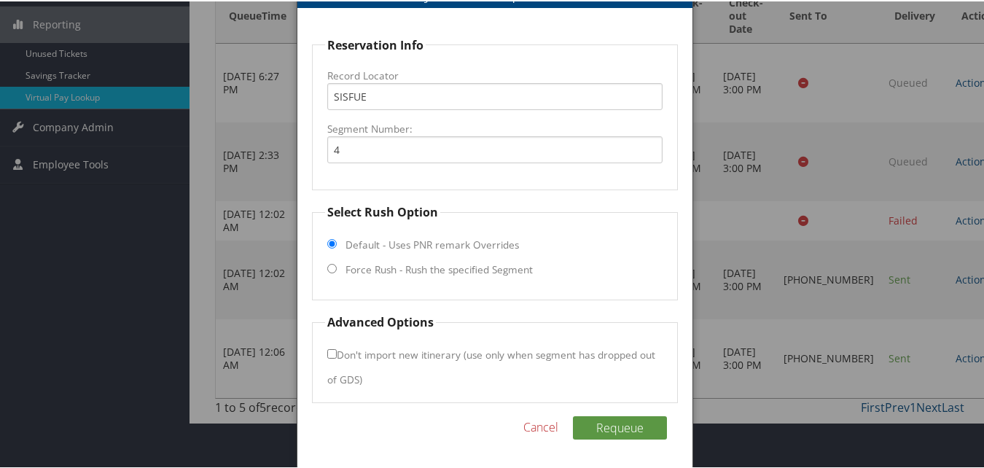
click at [372, 268] on label "Force Rush - Rush the specified Segment" at bounding box center [439, 268] width 187 height 15
click at [337, 268] on input "Force Rush - Rush the specified Segment" at bounding box center [331, 267] width 9 height 9
radio input "true"
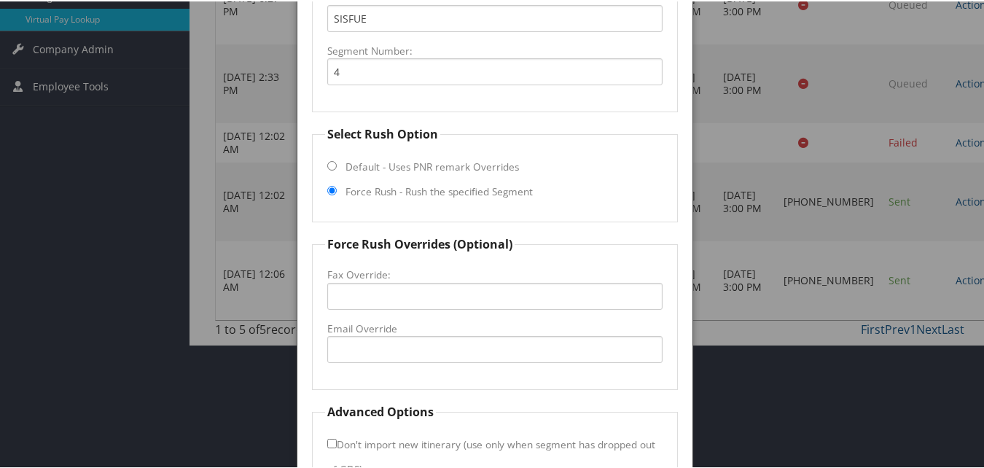
scroll to position [400, 0]
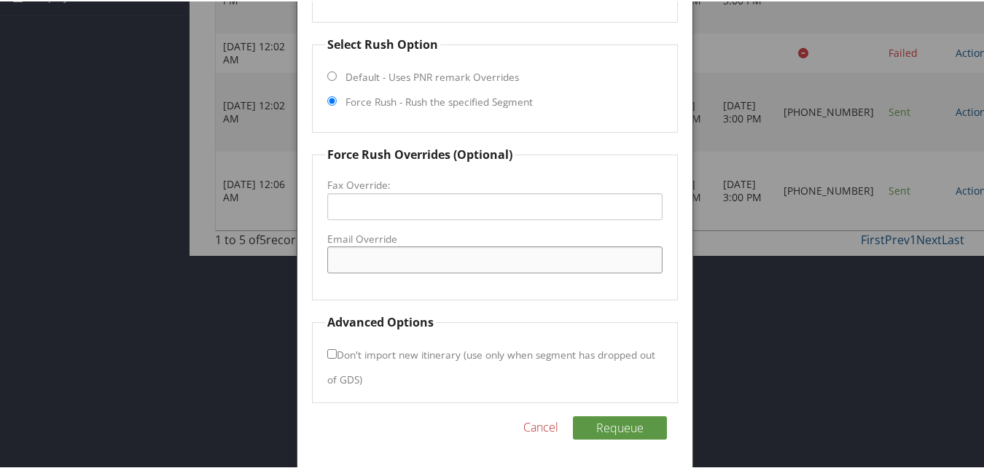
click at [392, 261] on input "Email Override" at bounding box center [494, 258] width 335 height 27
drag, startPoint x: 914, startPoint y: 286, endPoint x: 914, endPoint y: 273, distance: 13.1
click at [914, 286] on div at bounding box center [495, 234] width 990 height 468
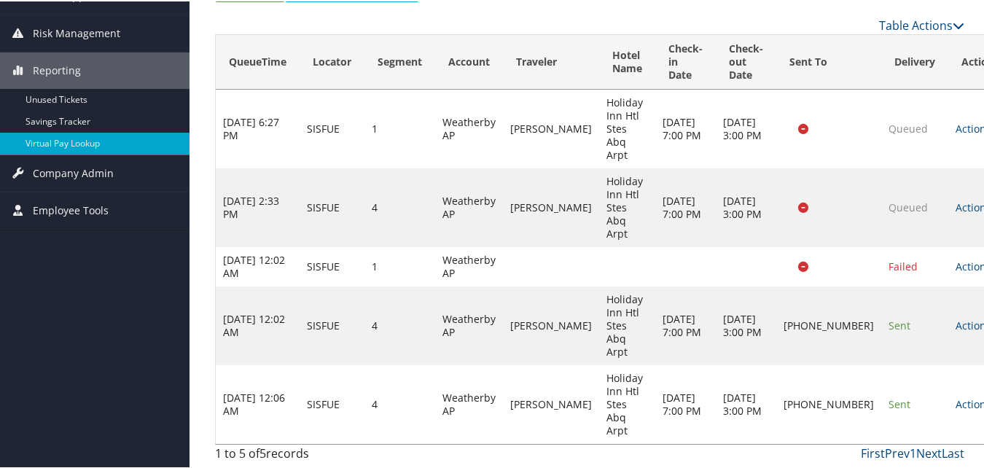
scroll to position [134, 0]
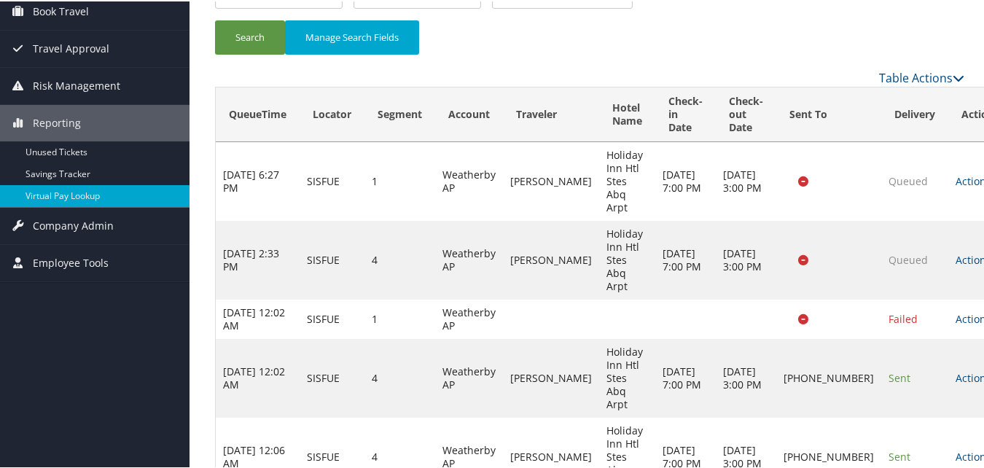
click at [882, 198] on td "Queued" at bounding box center [915, 180] width 67 height 79
click at [956, 448] on link "Actions" at bounding box center [979, 455] width 46 height 14
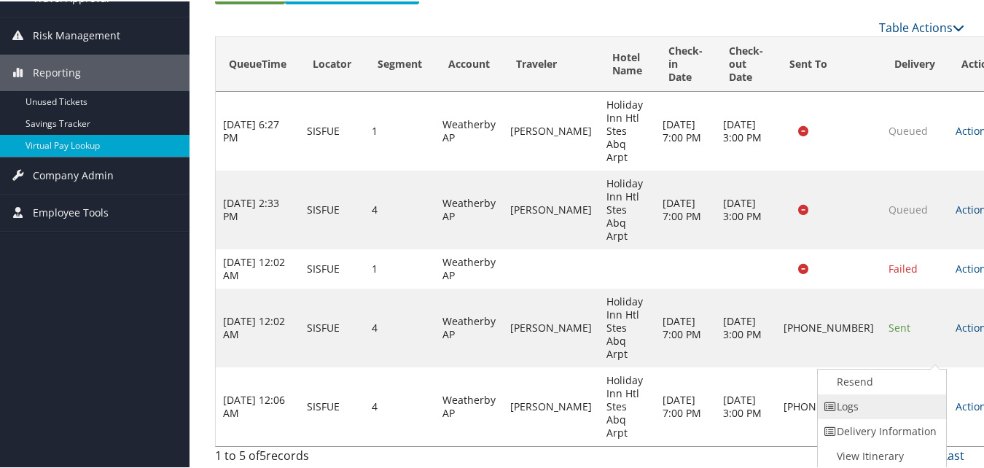
click at [883, 399] on link "Logs" at bounding box center [880, 405] width 125 height 25
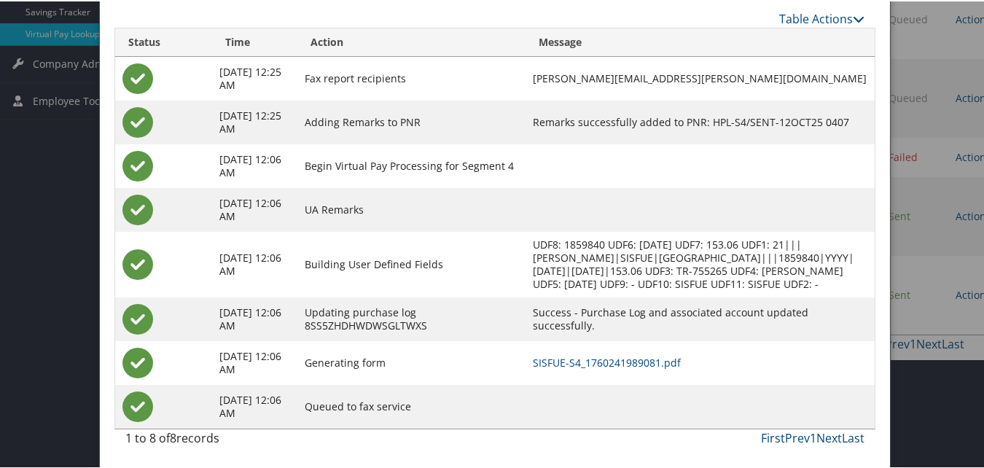
scroll to position [357, 0]
click at [533, 354] on link "SISFUE-S4_1760241989081.pdf" at bounding box center [607, 361] width 148 height 14
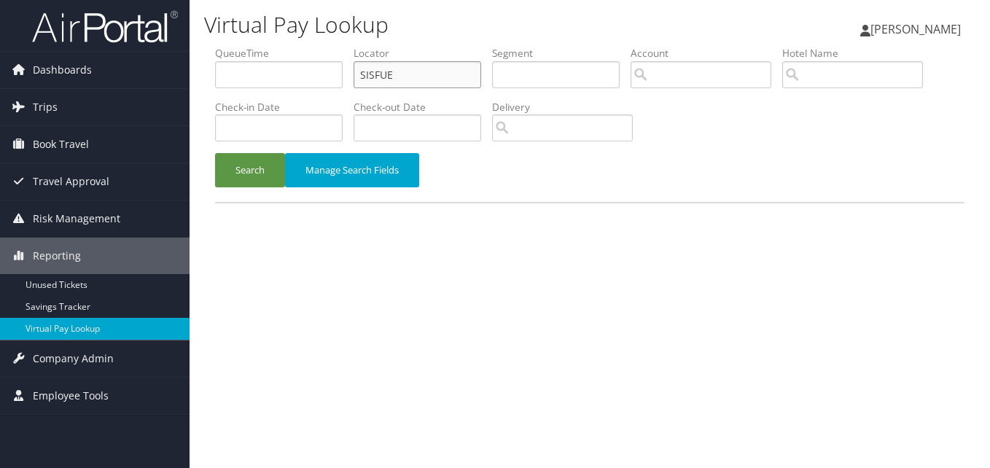
click at [404, 82] on input "SISFUE" at bounding box center [418, 74] width 128 height 27
paste input "IROEMT"
type input "IROEMT"
click at [263, 158] on button "Search" at bounding box center [250, 170] width 70 height 34
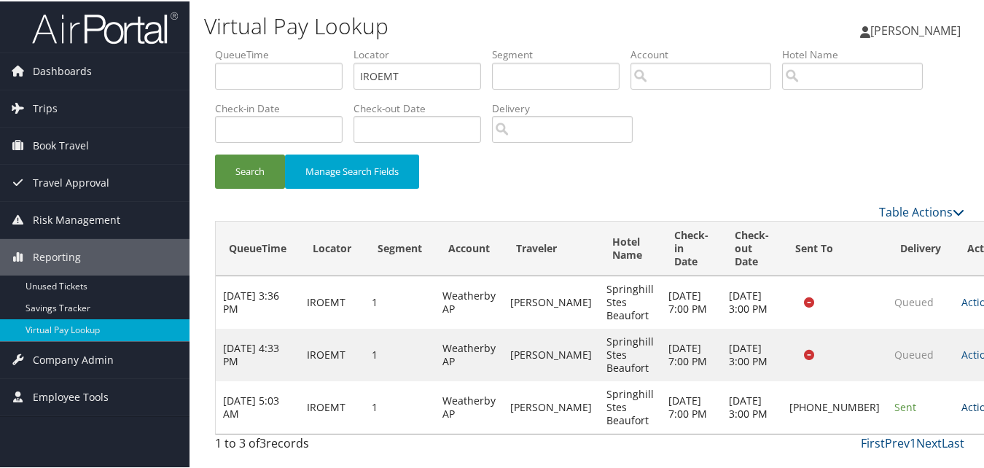
click at [962, 407] on link "Actions" at bounding box center [985, 406] width 46 height 14
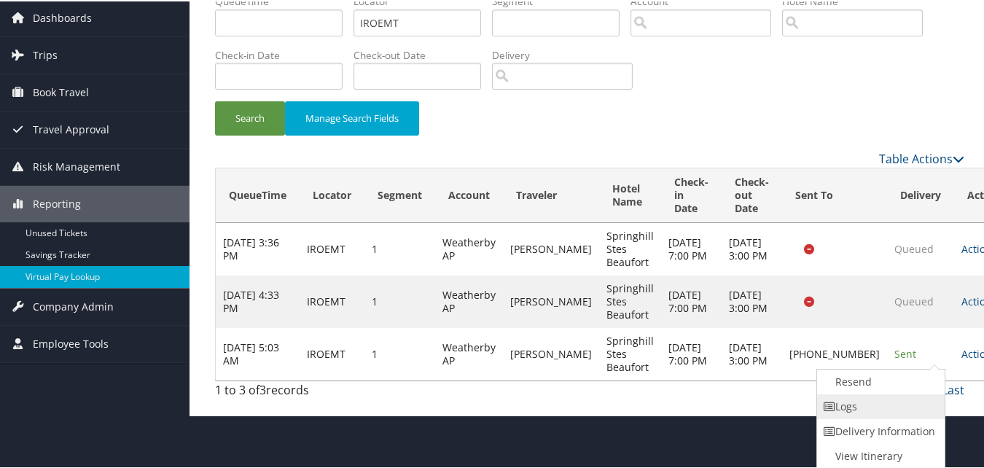
click at [906, 411] on link "Logs" at bounding box center [879, 405] width 125 height 25
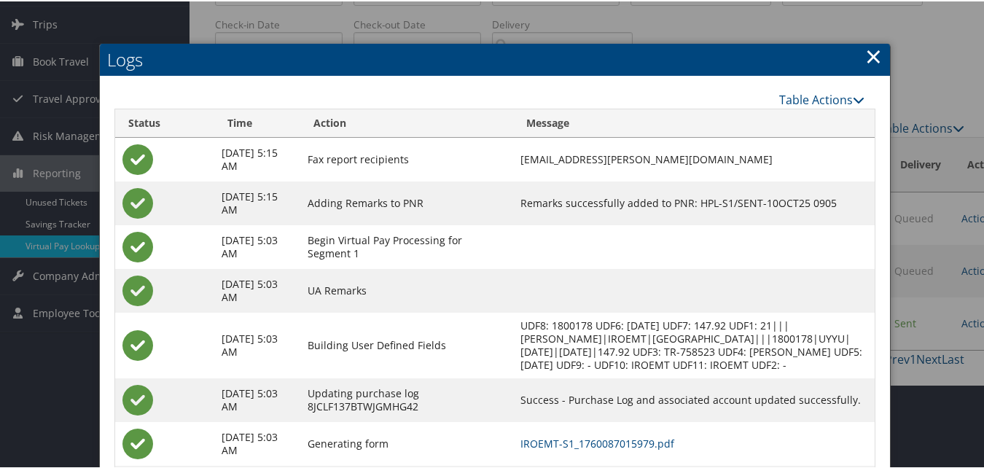
scroll to position [178, 0]
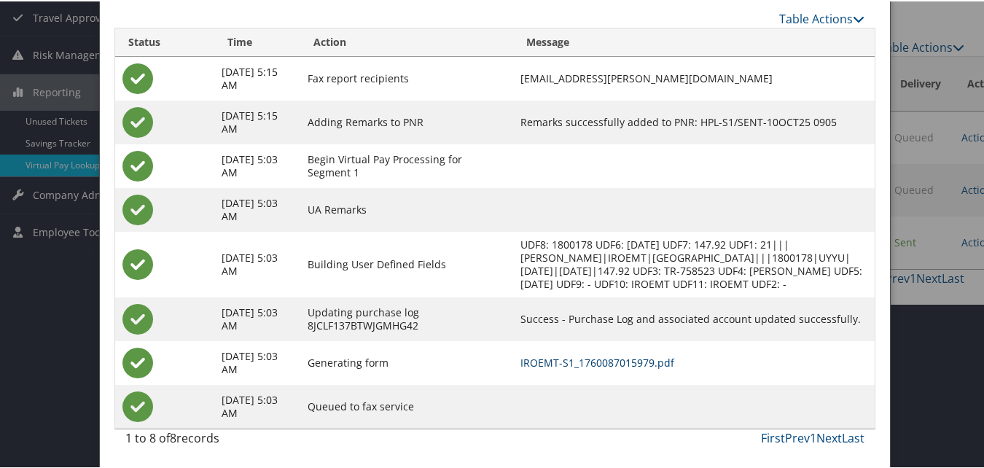
click at [604, 362] on link "IROEMT-S1_1760087015979.pdf" at bounding box center [598, 361] width 154 height 14
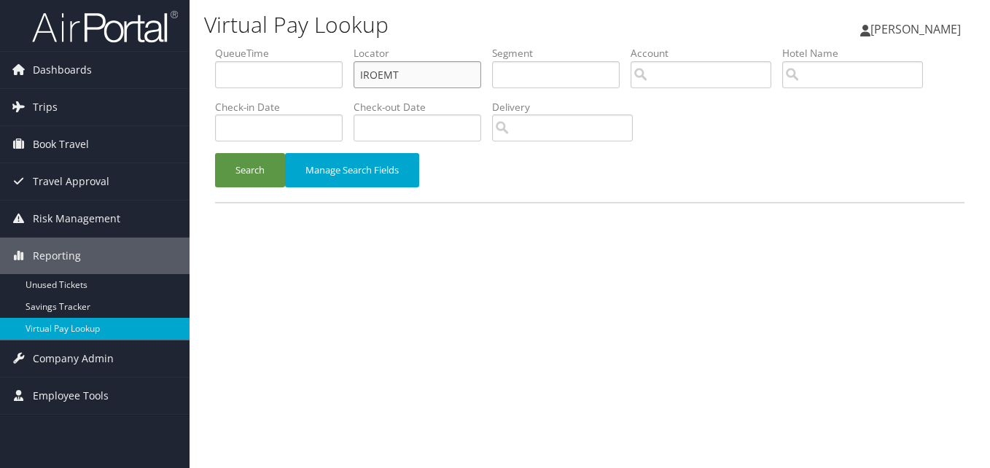
drag, startPoint x: 0, startPoint y: 0, endPoint x: 406, endPoint y: 82, distance: 414.5
click at [406, 82] on input "IROEMT" at bounding box center [418, 74] width 128 height 27
paste input "TR-761067"
drag, startPoint x: 254, startPoint y: 158, endPoint x: 400, endPoint y: 24, distance: 197.7
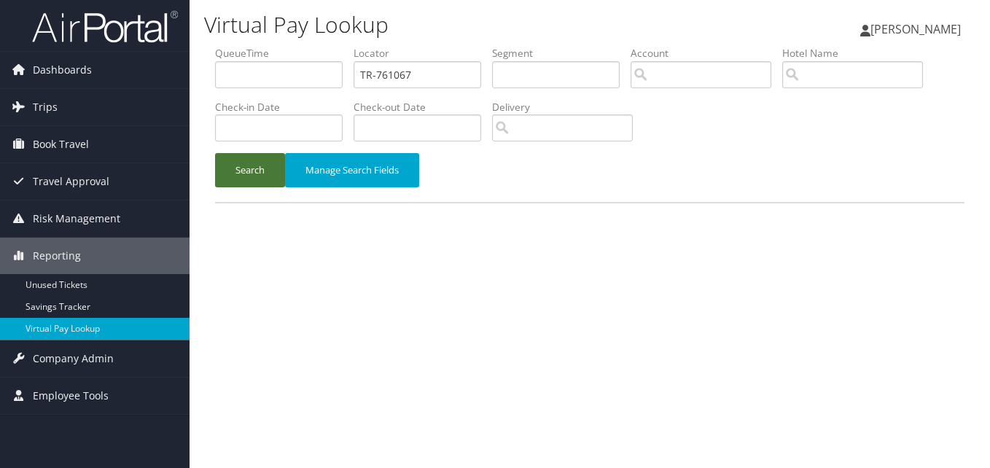
click at [326, 106] on form "QueueTime Locator TR-761067 Segment Account Traveler Hotel Name Check-in Date C…" at bounding box center [590, 124] width 750 height 156
click at [413, 79] on input "TR-761067" at bounding box center [418, 74] width 128 height 27
paste input "QESMDK"
click at [385, 79] on input "TR-QESMDK" at bounding box center [418, 74] width 128 height 27
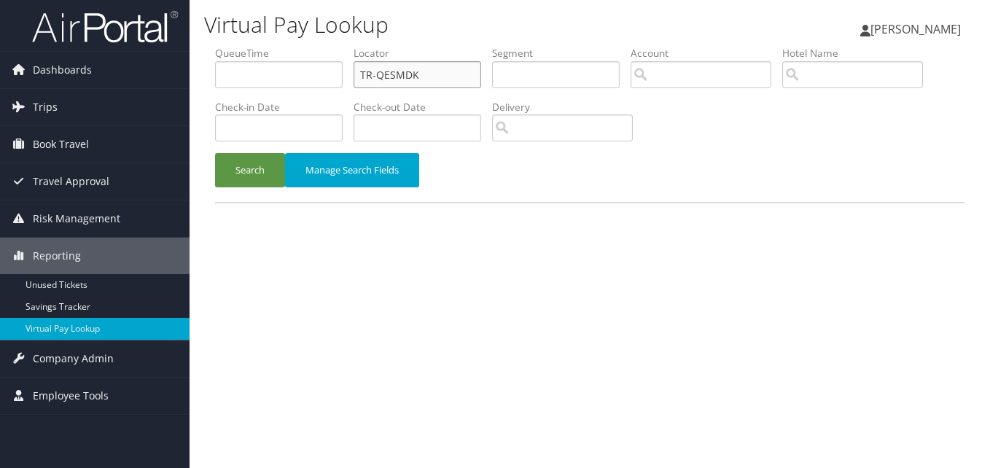
click at [385, 79] on input "TR-QESMDK" at bounding box center [418, 74] width 128 height 27
paste input "text"
type input "QESMDK"
click at [255, 189] on div "Search Manage Search Fields" at bounding box center [590, 177] width 772 height 49
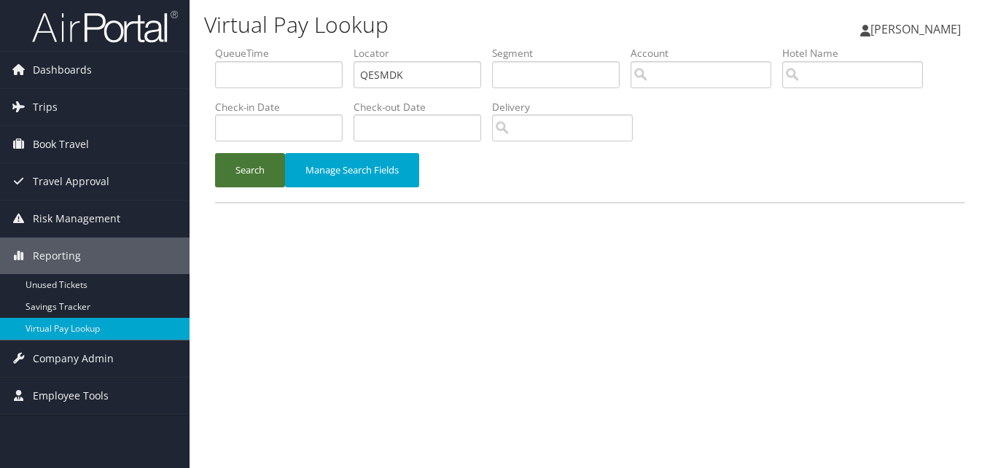
click at [252, 168] on button "Search" at bounding box center [250, 170] width 70 height 34
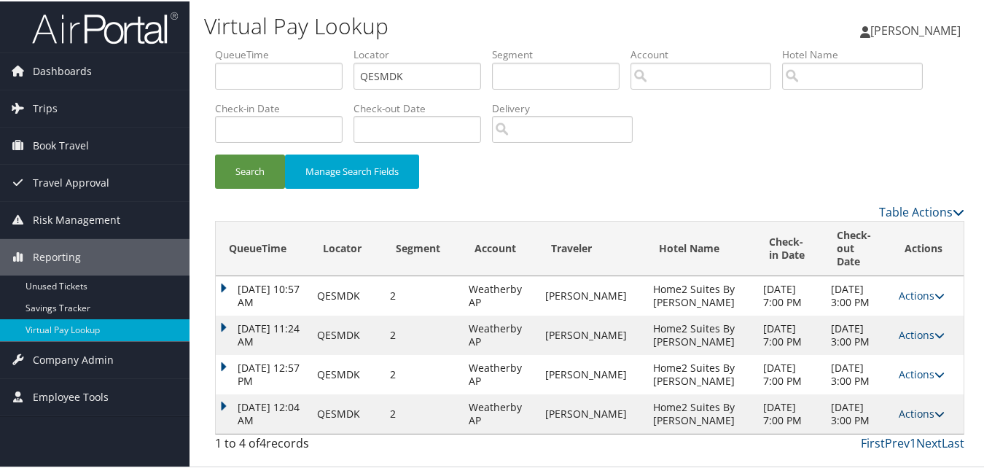
click at [899, 414] on link "Actions" at bounding box center [922, 412] width 46 height 14
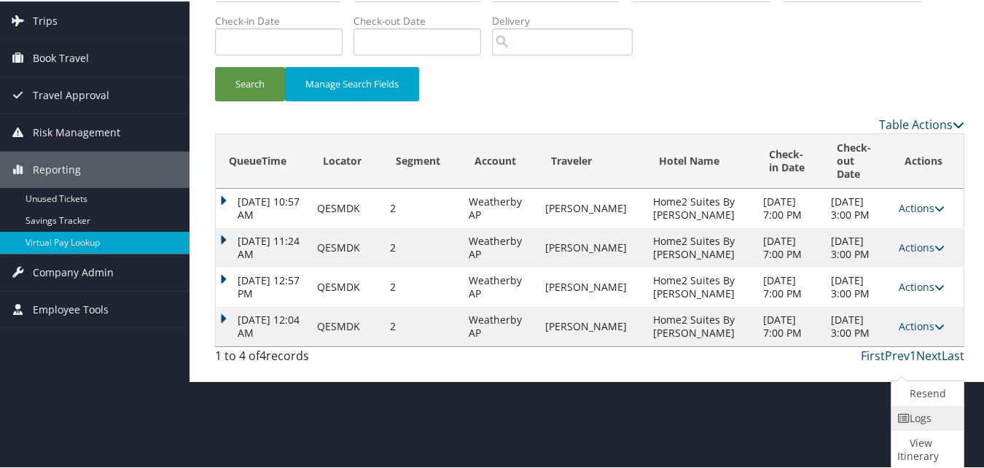
click at [901, 428] on link "Logs" at bounding box center [926, 417] width 69 height 25
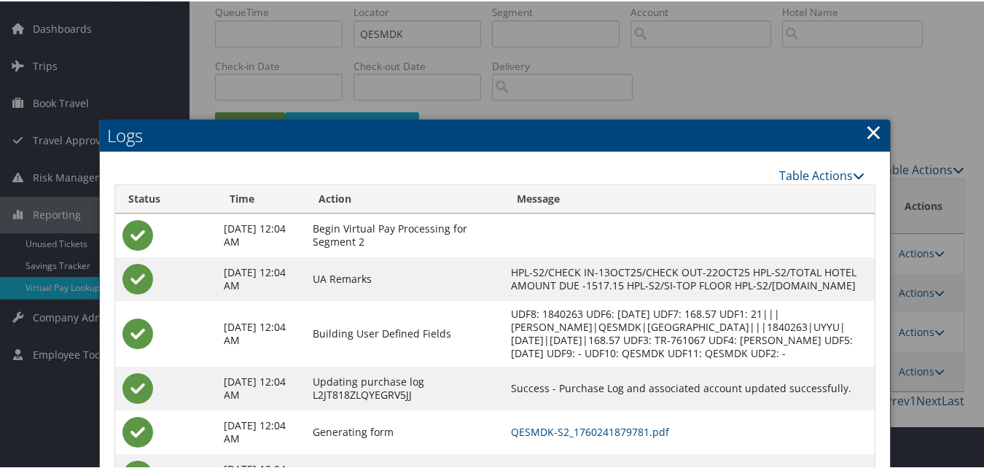
scroll to position [177, 0]
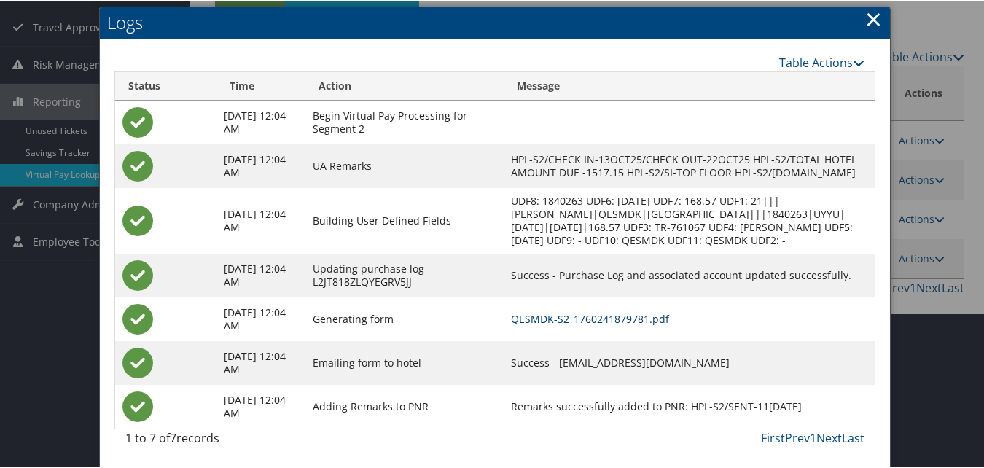
click at [620, 313] on link "QESMDK-S2_1760241879781.pdf" at bounding box center [590, 318] width 158 height 14
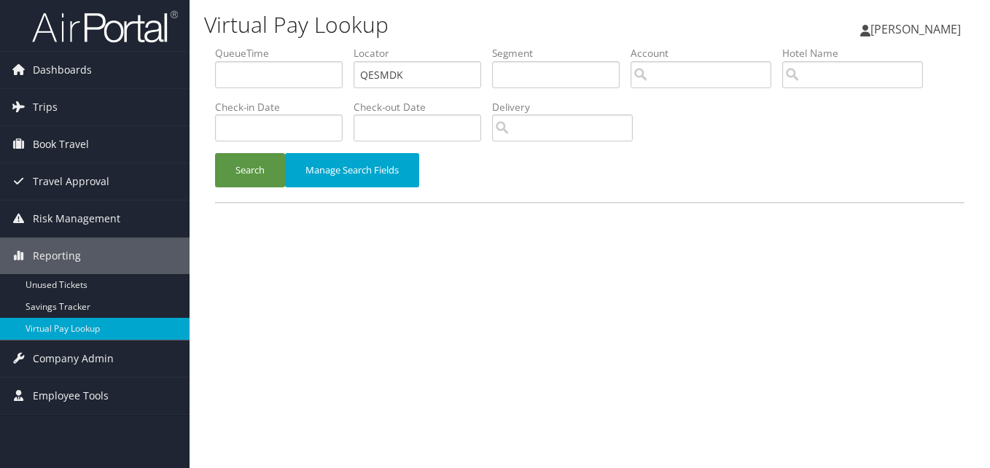
click at [397, 71] on input "QESMDK" at bounding box center [418, 74] width 128 height 27
type input "FLSNGQ"
click at [222, 170] on button "Search" at bounding box center [250, 170] width 70 height 34
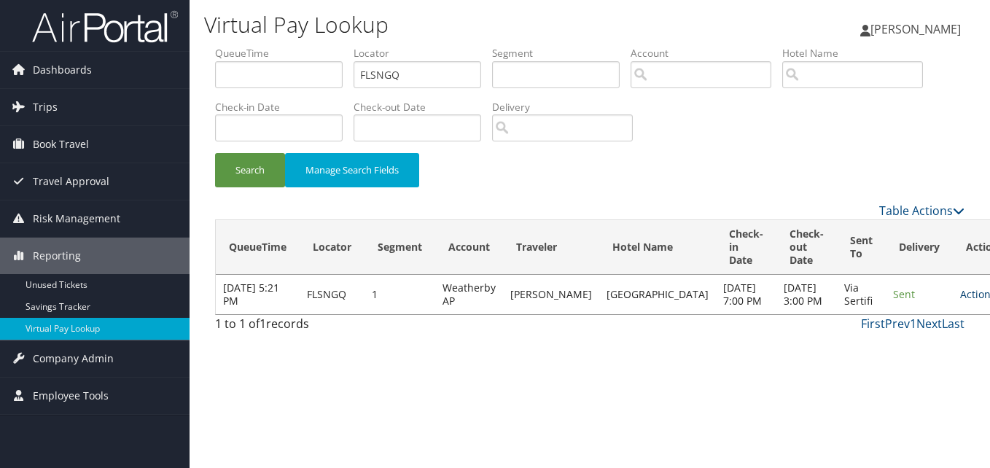
click at [960, 301] on link "Actions" at bounding box center [983, 294] width 46 height 14
click at [908, 357] on link "Logs" at bounding box center [902, 347] width 92 height 25
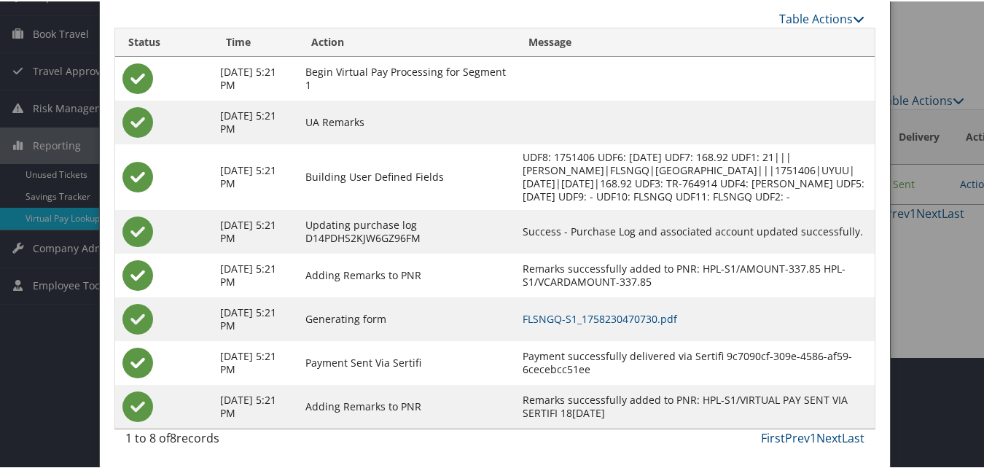
scroll to position [125, 0]
click at [604, 322] on link "FLSNGQ-S1_1758230470730.pdf" at bounding box center [600, 318] width 155 height 14
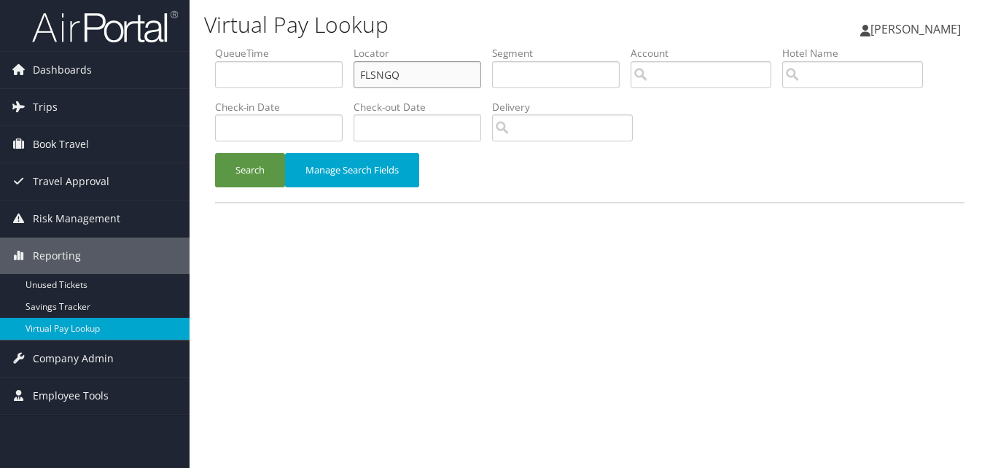
click at [411, 80] on input "FLSNGQ" at bounding box center [418, 74] width 128 height 27
paste input "MOXVZJ"
type input "MOXVZJ"
click at [252, 178] on button "Search" at bounding box center [250, 170] width 70 height 34
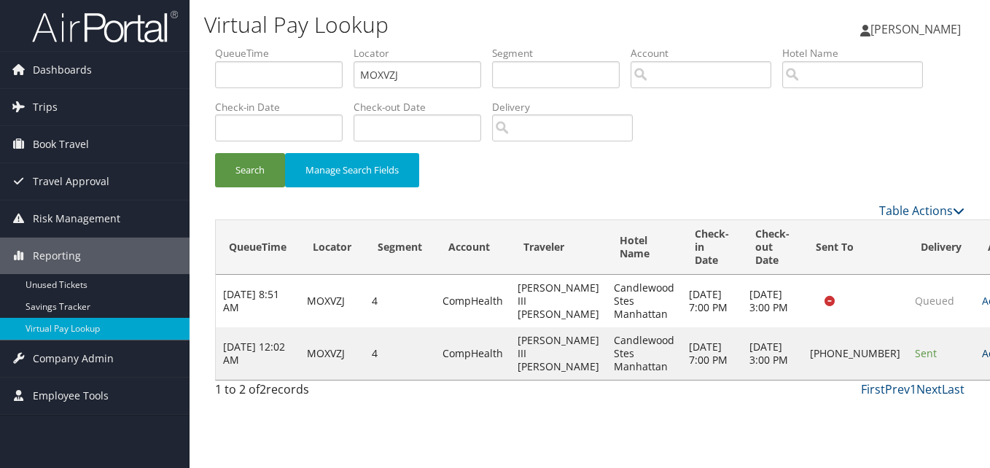
click at [982, 354] on link "Actions" at bounding box center [1005, 353] width 46 height 14
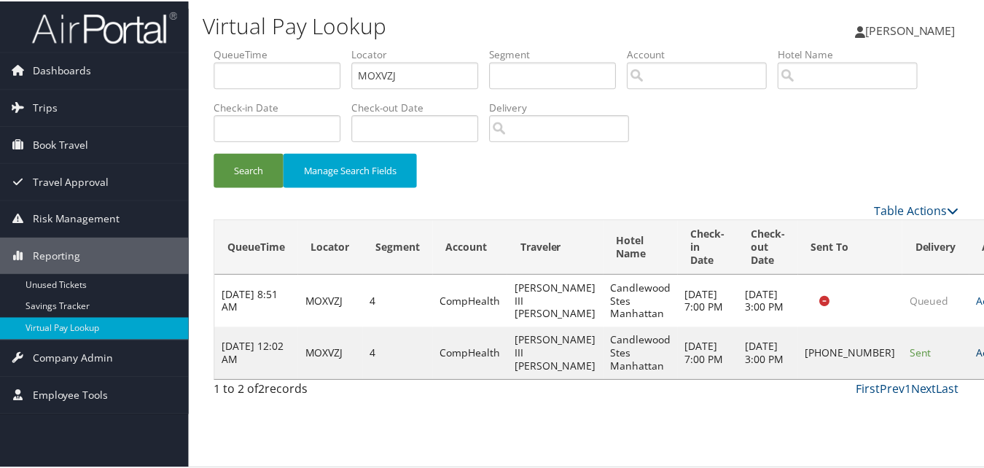
scroll to position [1, 0]
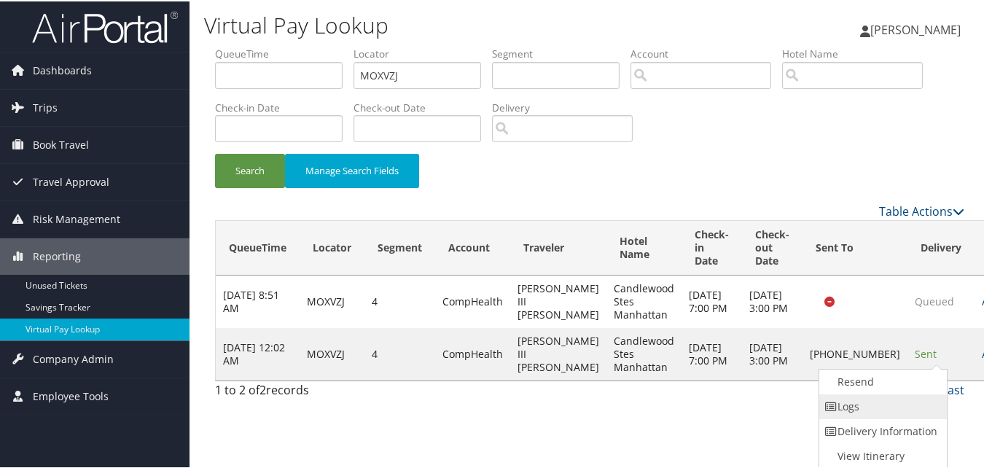
click at [903, 397] on link "Logs" at bounding box center [882, 405] width 125 height 25
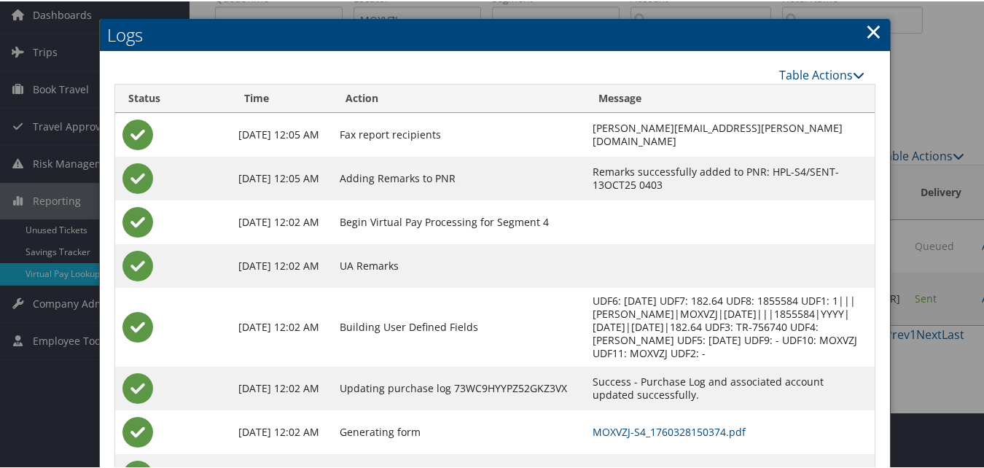
scroll to position [112, 0]
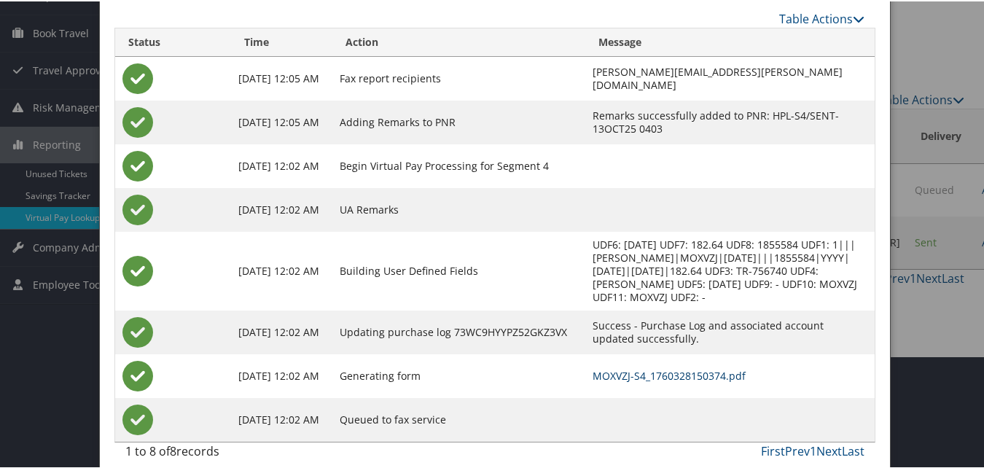
click at [593, 368] on link "MOXVZJ-S4_1760328150374.pdf" at bounding box center [669, 375] width 153 height 14
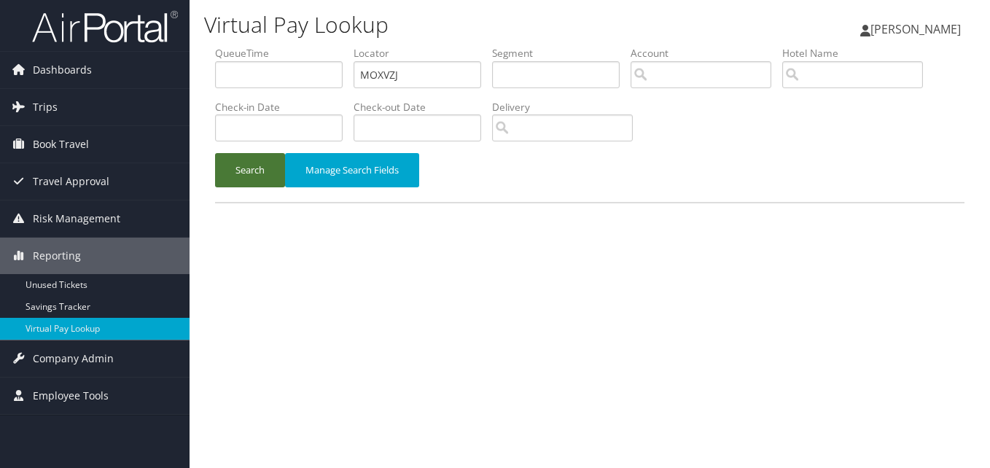
click at [259, 165] on button "Search" at bounding box center [250, 170] width 70 height 34
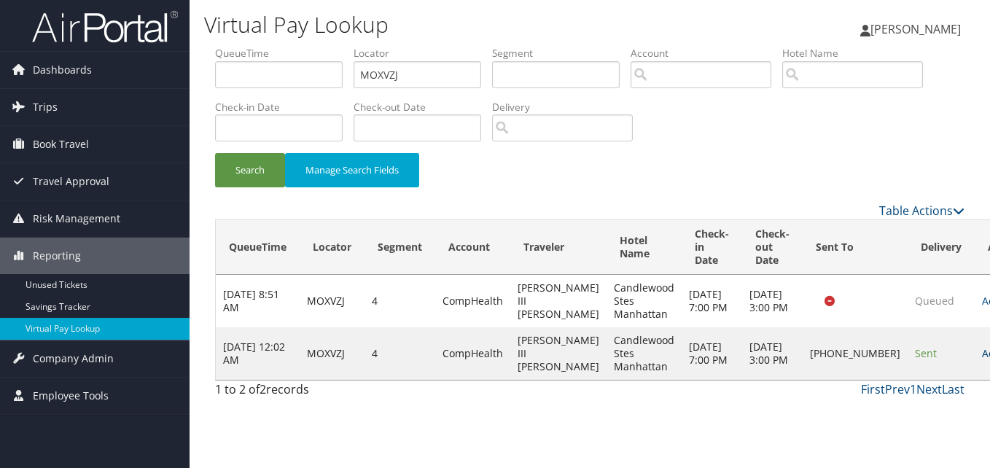
click at [982, 357] on link "Actions" at bounding box center [1005, 353] width 46 height 14
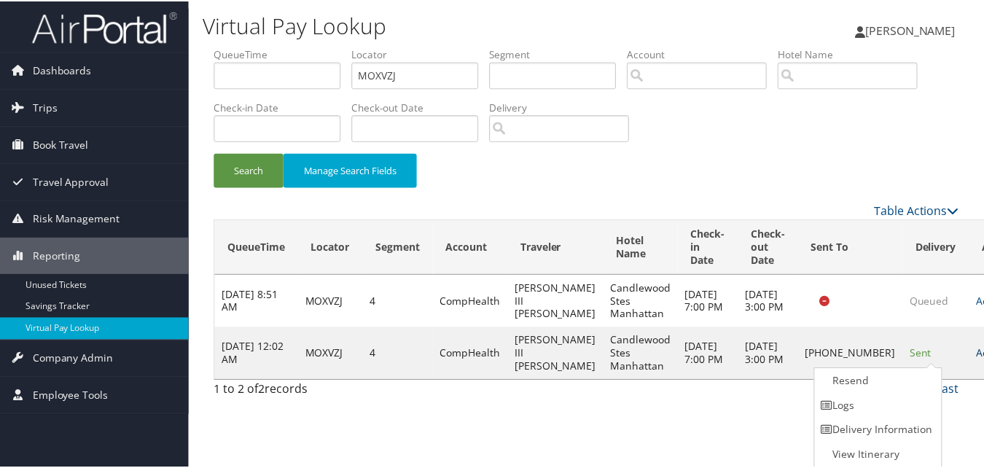
scroll to position [1, 0]
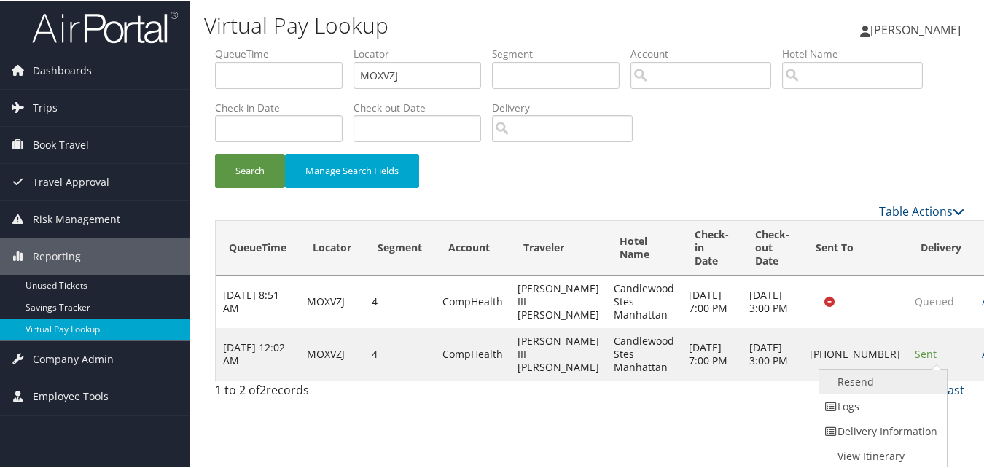
click at [890, 382] on link "Resend" at bounding box center [882, 380] width 125 height 25
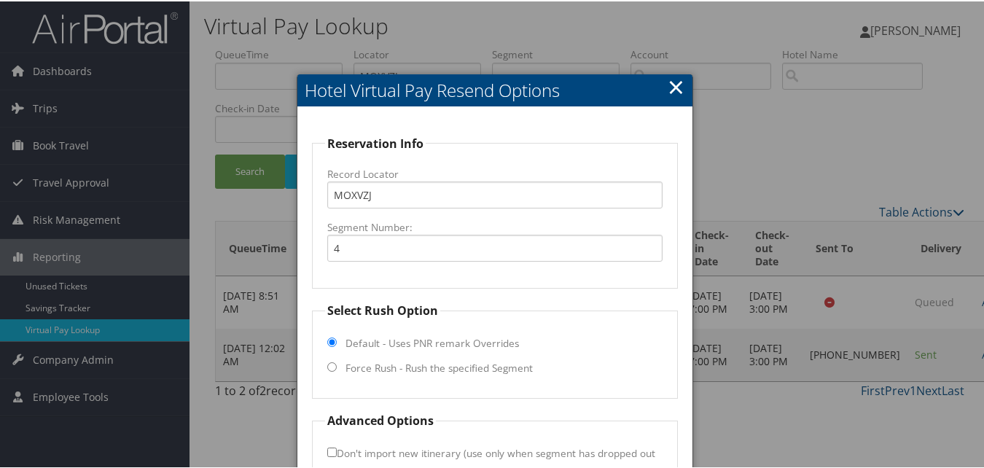
click at [340, 365] on fieldset "Select Rush Option Default - Uses PNR remark Overrides Force Rush - Rush the sp…" at bounding box center [494, 348] width 365 height 97
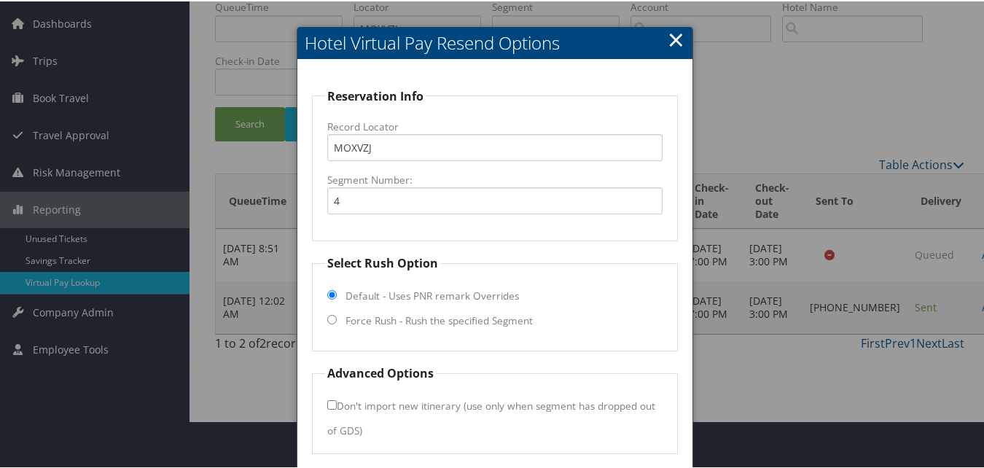
scroll to position [73, 0]
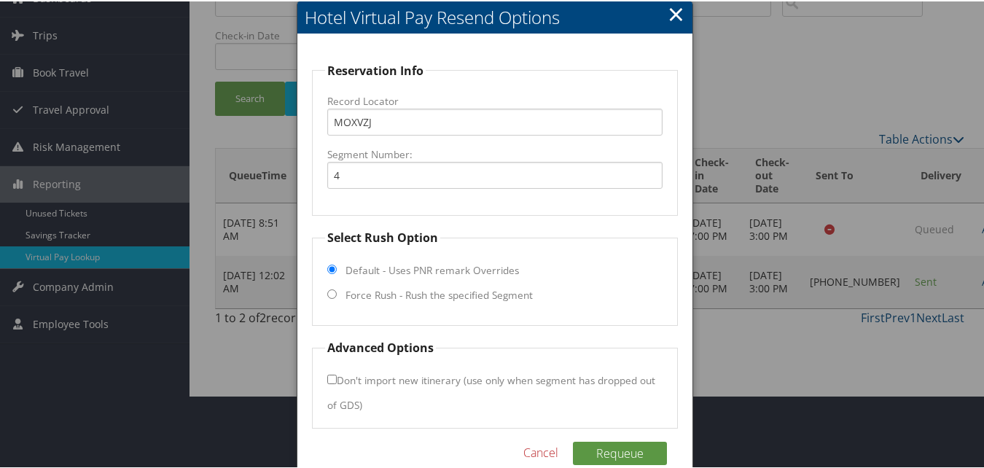
click at [333, 296] on input "Force Rush - Rush the specified Segment" at bounding box center [331, 292] width 9 height 9
radio input "true"
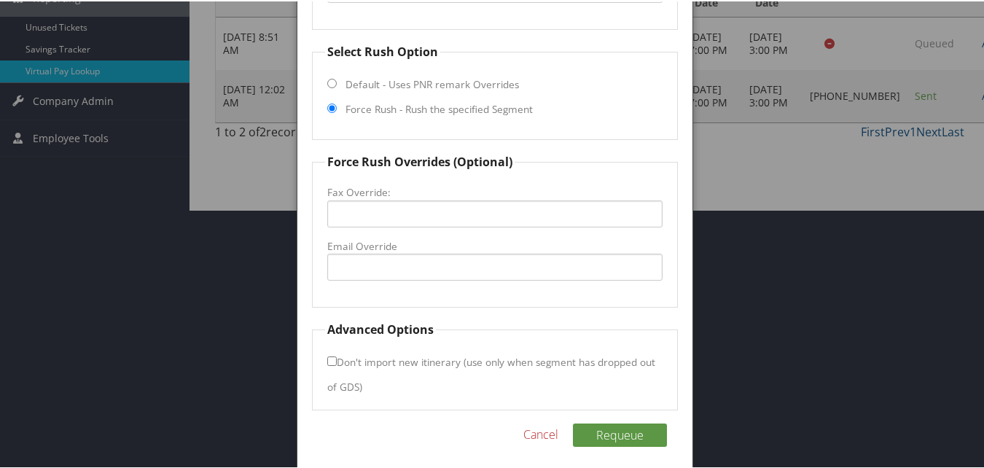
scroll to position [266, 0]
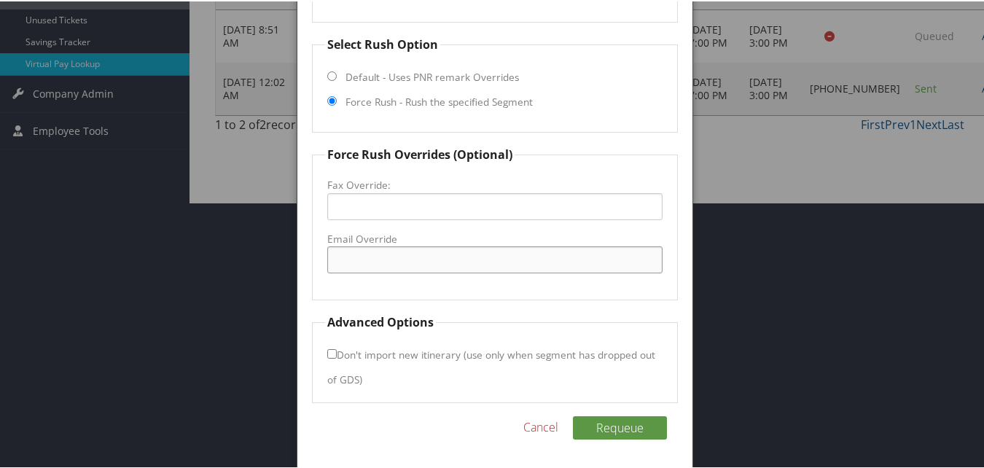
click at [369, 263] on input "Email Override" at bounding box center [494, 258] width 335 height 27
click at [431, 259] on input "guestservices@mhakw.com" at bounding box center [494, 258] width 335 height 27
drag, startPoint x: 530, startPoint y: 265, endPoint x: 305, endPoint y: 257, distance: 225.5
click at [305, 257] on div "Reservation Info Record Locator MOXVZJ Segment Number: 4 Select Rush Option Def…" at bounding box center [495, 154] width 395 height 629
click at [425, 260] on input "guestservices@mhakcw.com" at bounding box center [494, 258] width 335 height 27
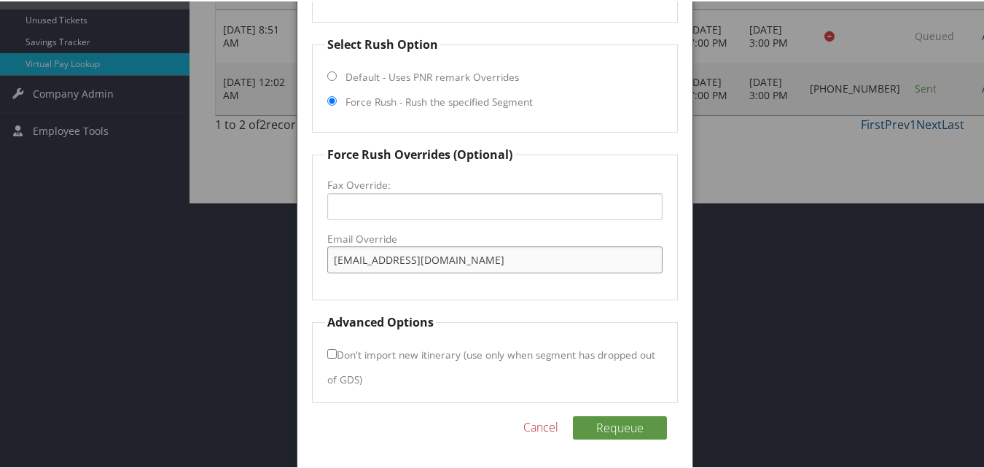
drag, startPoint x: 478, startPoint y: 263, endPoint x: 242, endPoint y: 263, distance: 236.3
type input "guestservices@mhkcw.com"
click at [598, 427] on button "Requeue" at bounding box center [620, 426] width 94 height 23
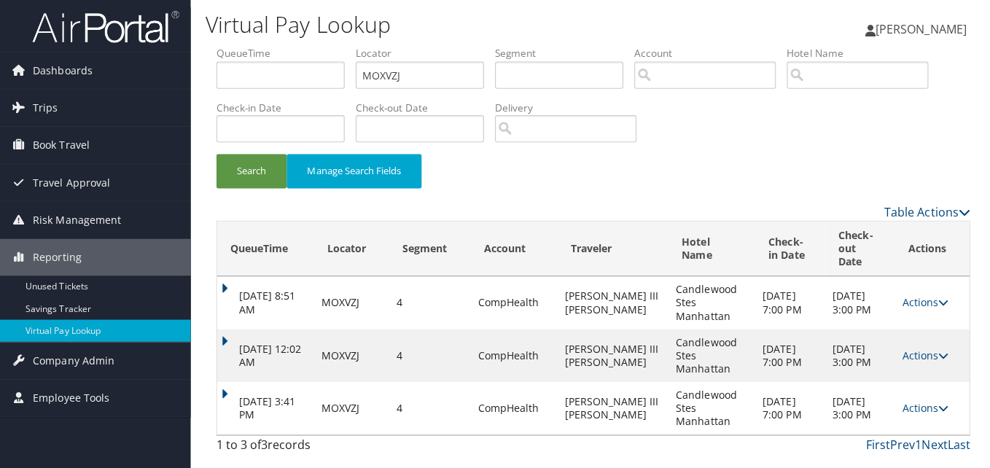
scroll to position [0, 0]
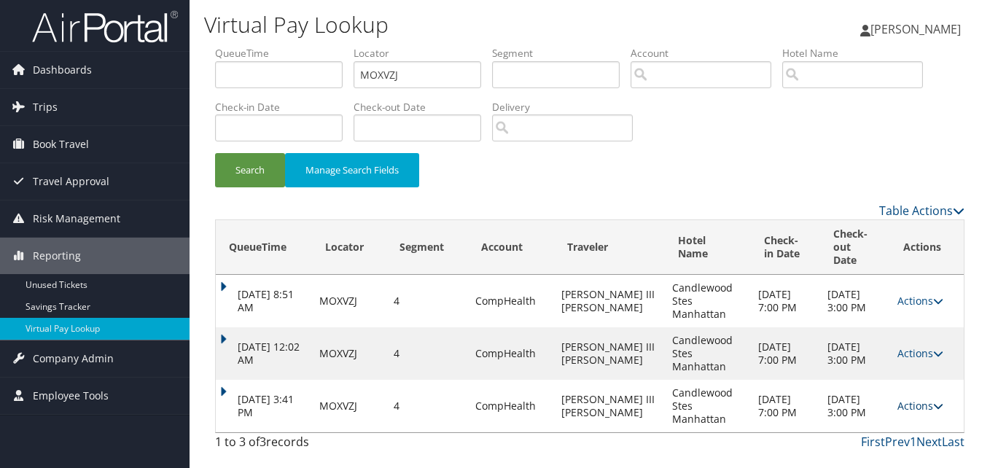
click at [922, 399] on link "Actions" at bounding box center [921, 406] width 46 height 14
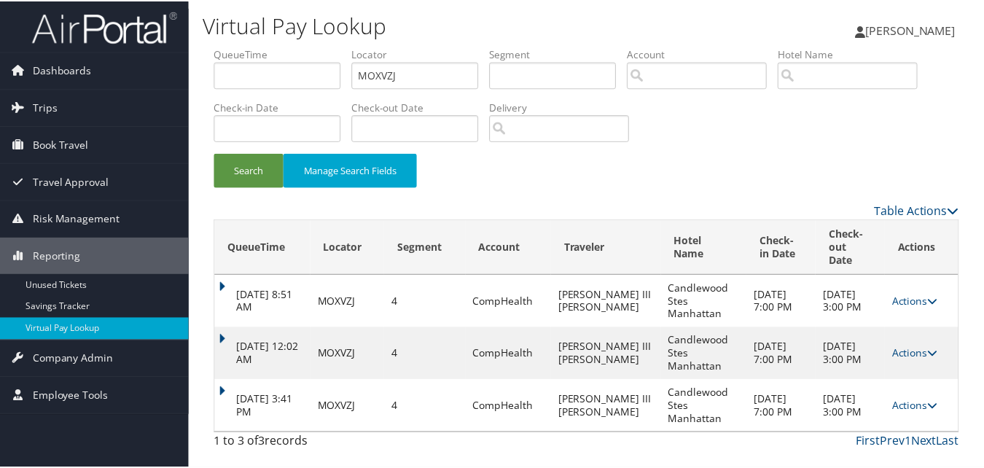
scroll to position [22, 0]
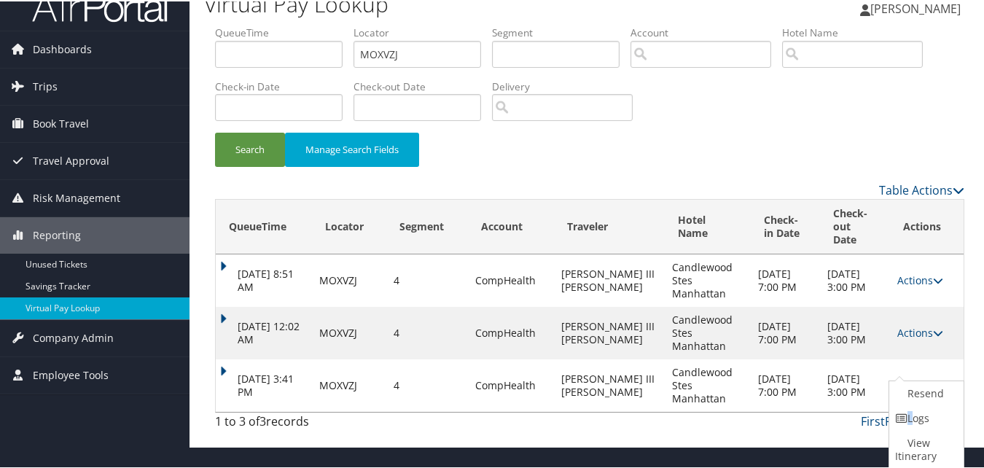
click at [910, 419] on link "Logs" at bounding box center [925, 417] width 71 height 25
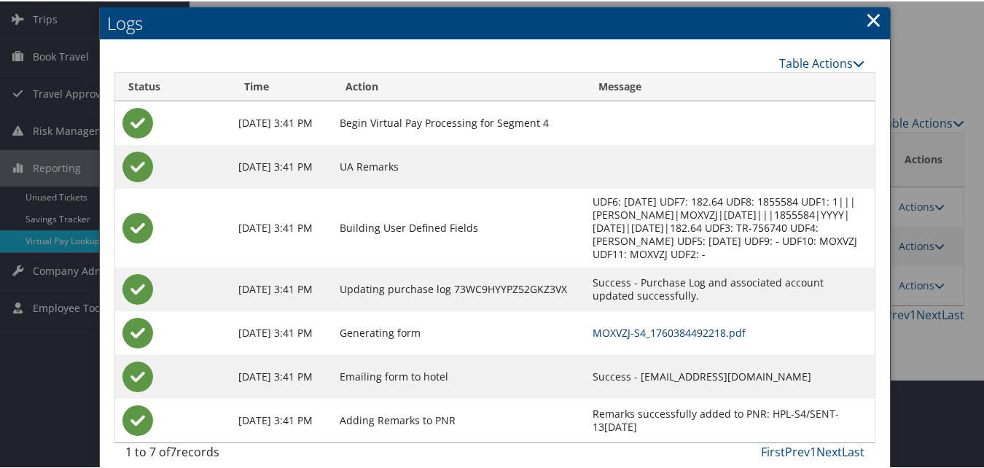
scroll to position [90, 0]
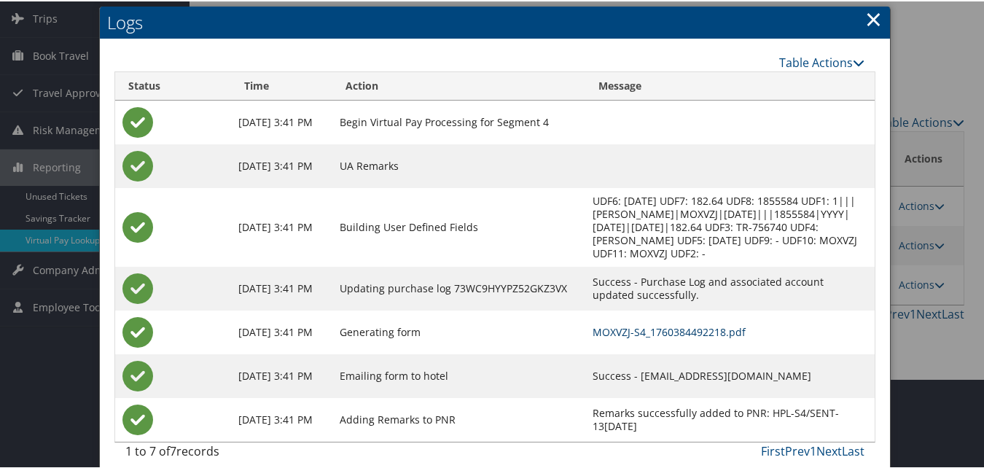
click at [598, 324] on link "MOXVZJ-S4_1760384492218.pdf" at bounding box center [669, 331] width 153 height 14
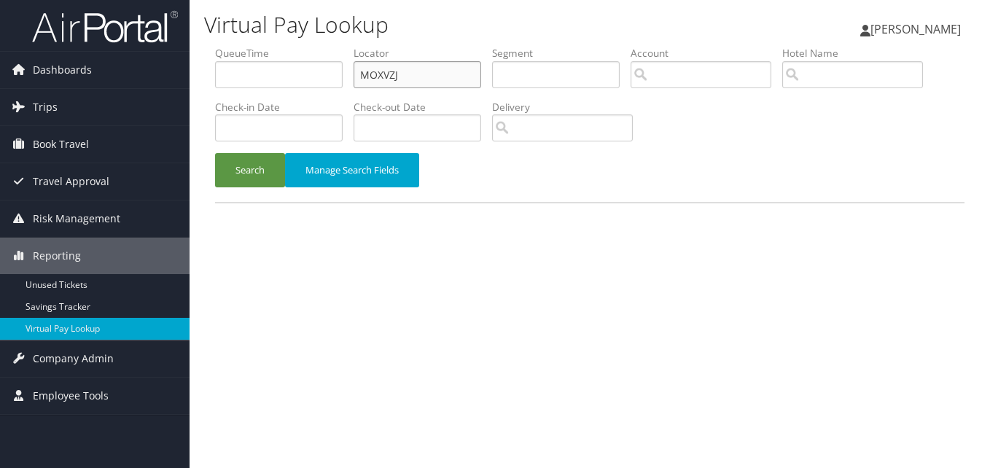
drag, startPoint x: 0, startPoint y: 0, endPoint x: 401, endPoint y: 73, distance: 407.7
click at [401, 73] on input "MOXVZJ" at bounding box center [418, 74] width 128 height 27
paste input "SLAPYK"
type input "SLAPYK"
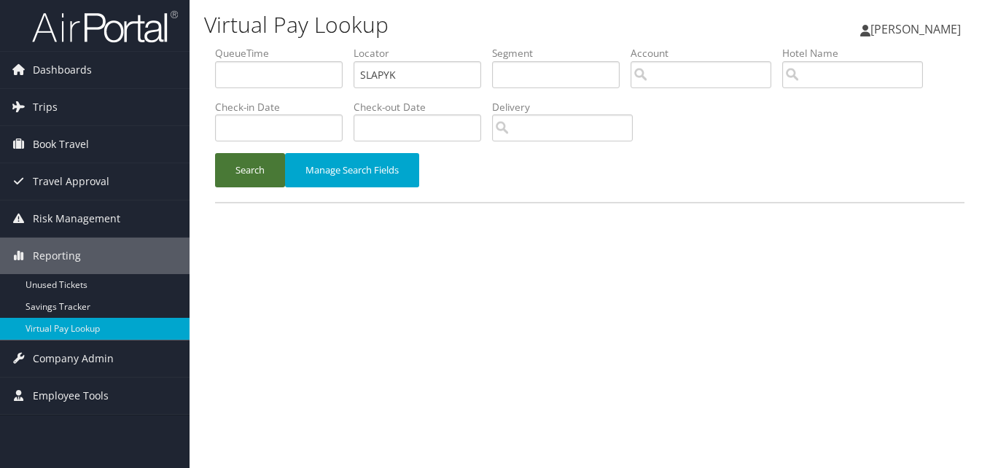
click at [252, 155] on button "Search" at bounding box center [250, 170] width 70 height 34
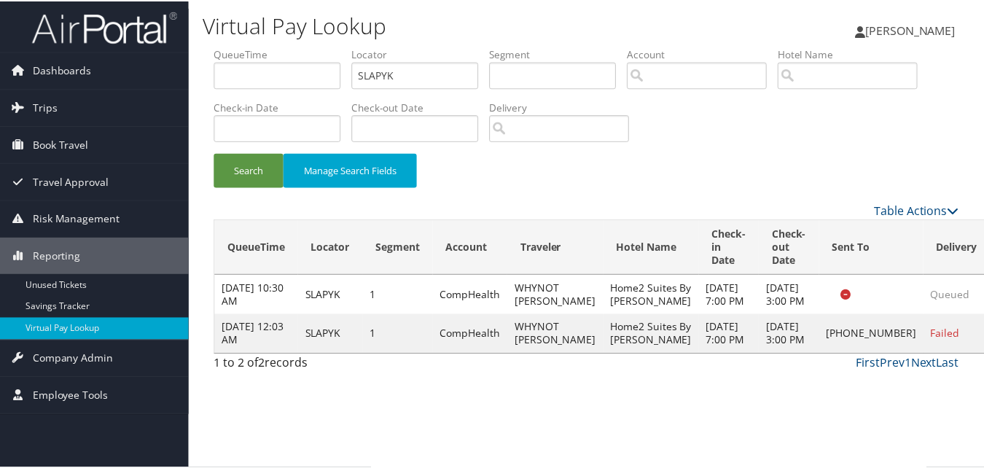
scroll to position [14, 0]
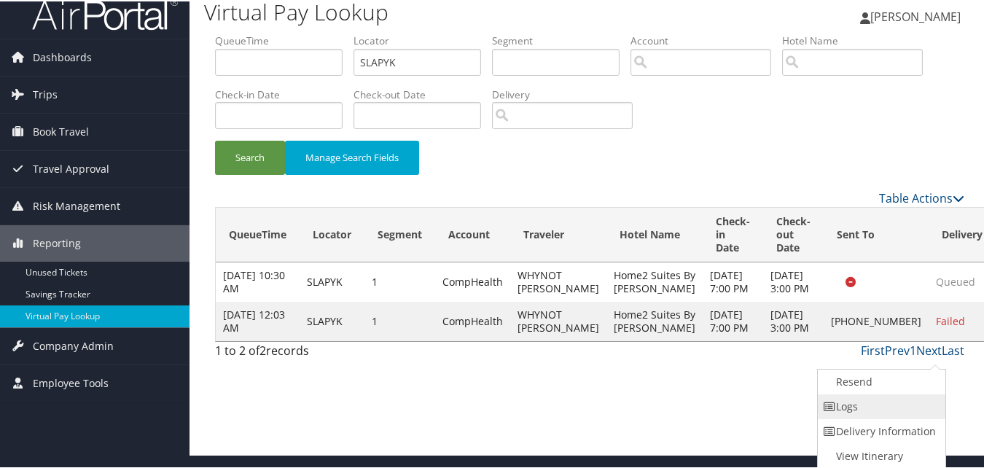
click at [912, 399] on link "Logs" at bounding box center [880, 405] width 125 height 25
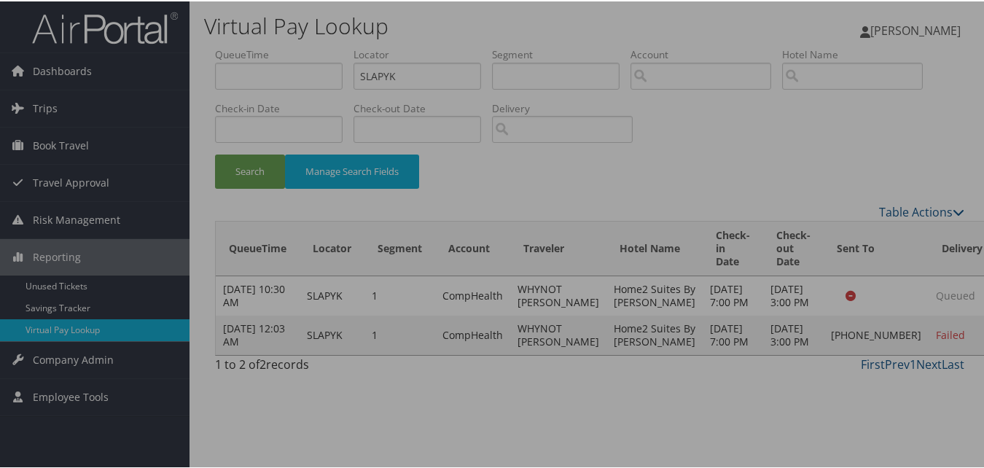
scroll to position [0, 0]
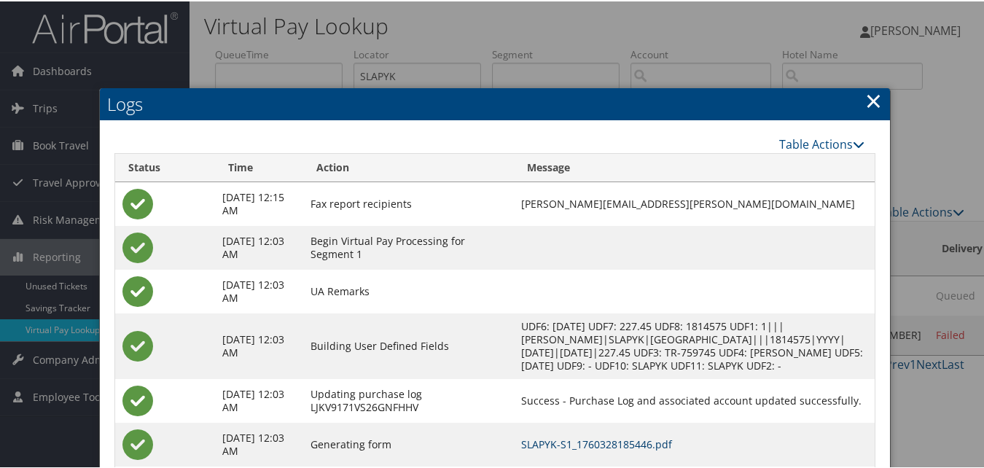
click at [619, 450] on link "SLAPYK-S1_1760328185446.pdf" at bounding box center [596, 443] width 151 height 14
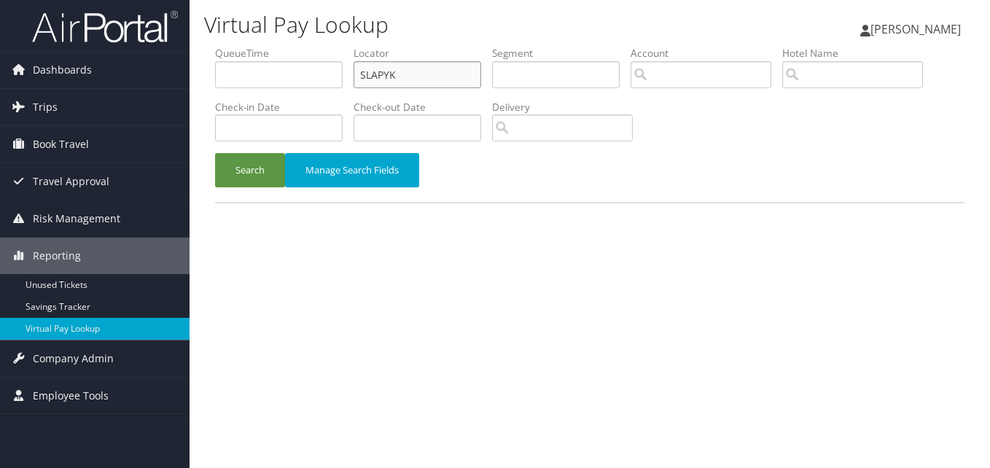
click at [368, 74] on input "SLAPYK" at bounding box center [418, 74] width 128 height 27
paste input "QNGBDJ"
click at [368, 74] on input "QNGBDJ" at bounding box center [418, 74] width 128 height 27
type input "QNGBDJ"
click at [286, 163] on button "Manage Search Fields" at bounding box center [352, 170] width 134 height 34
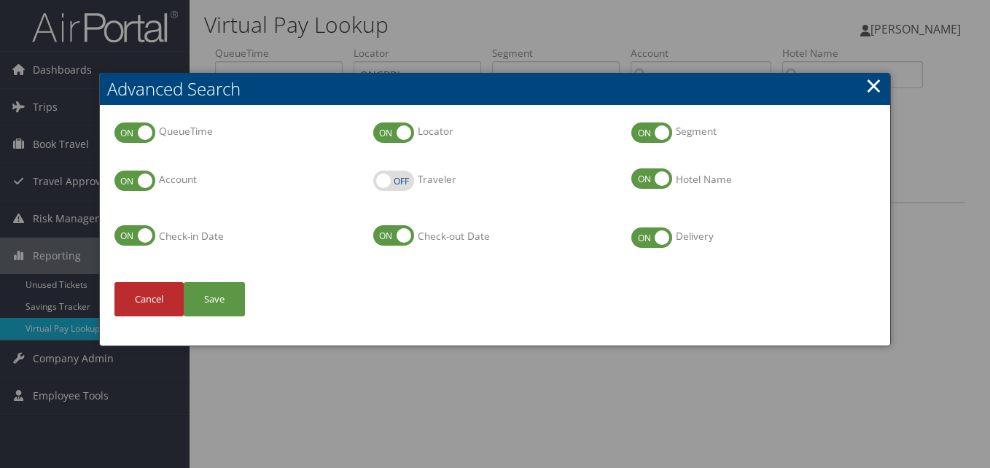
click at [873, 95] on link "×" at bounding box center [874, 85] width 17 height 29
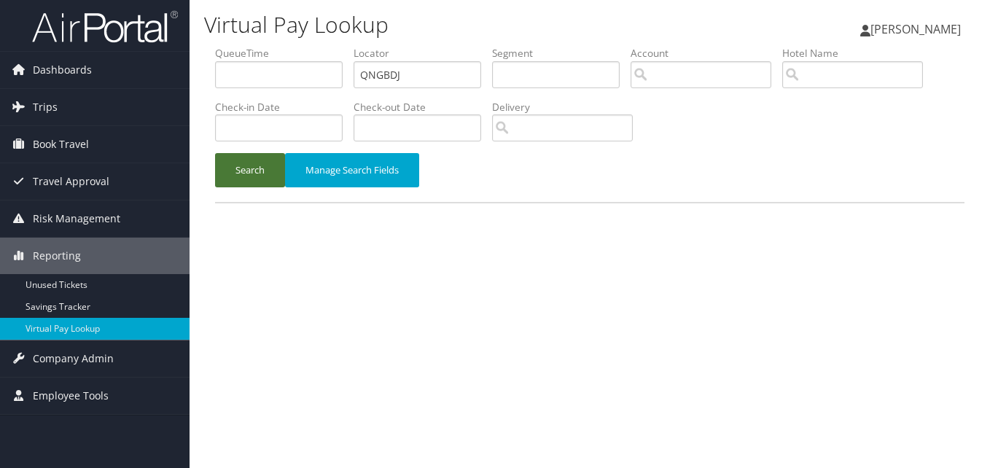
click at [244, 184] on button "Search" at bounding box center [250, 170] width 70 height 34
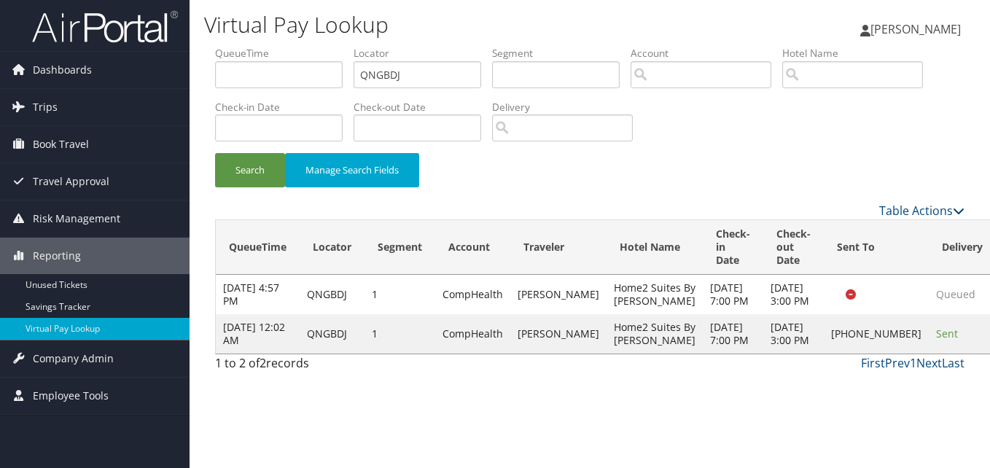
drag, startPoint x: 548, startPoint y: 411, endPoint x: 584, endPoint y: 410, distance: 36.5
click at [548, 372] on div "First Prev 1 Next Last" at bounding box center [686, 363] width 557 height 18
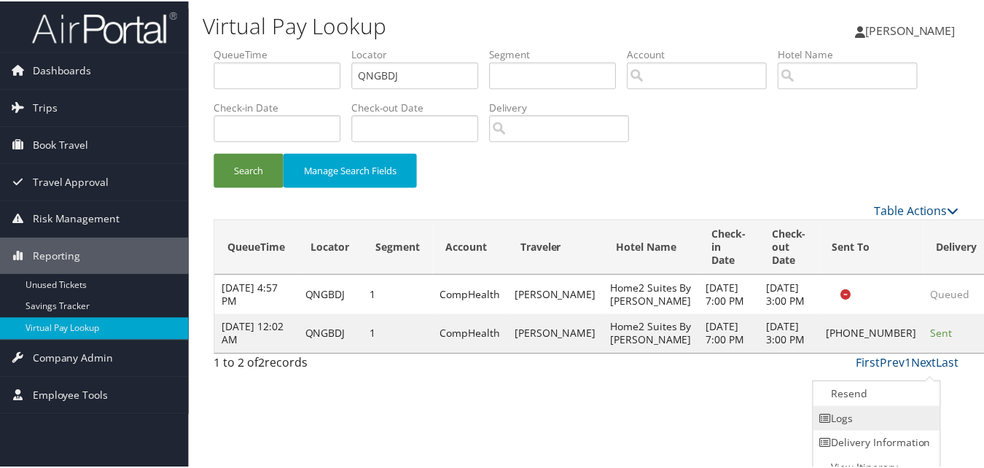
scroll to position [14, 0]
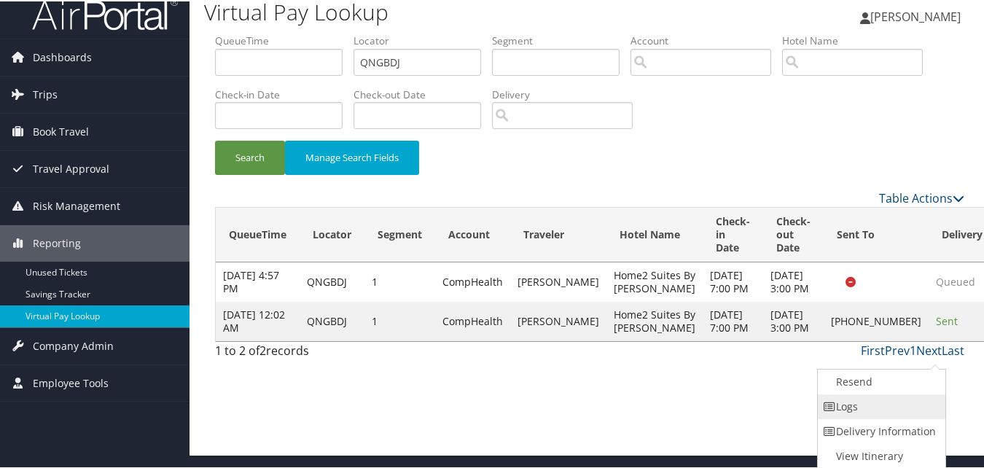
click at [890, 396] on link "Logs" at bounding box center [880, 405] width 125 height 25
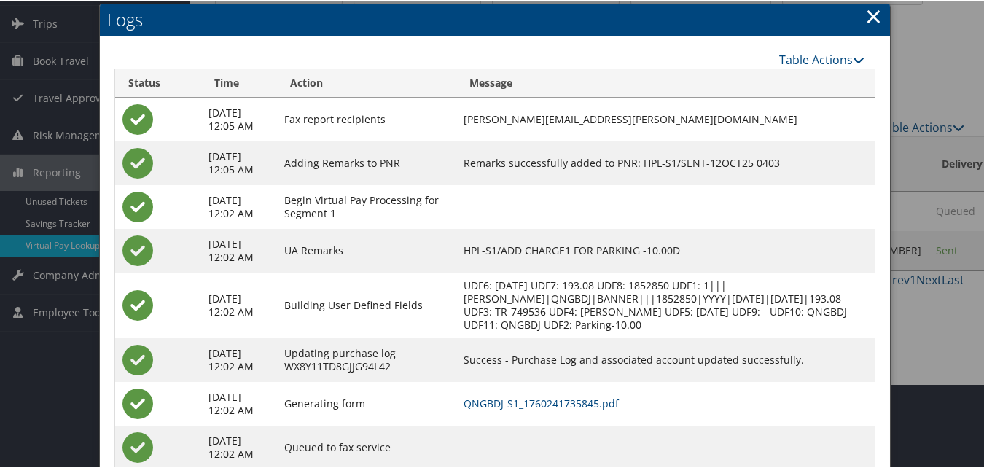
scroll to position [125, 0]
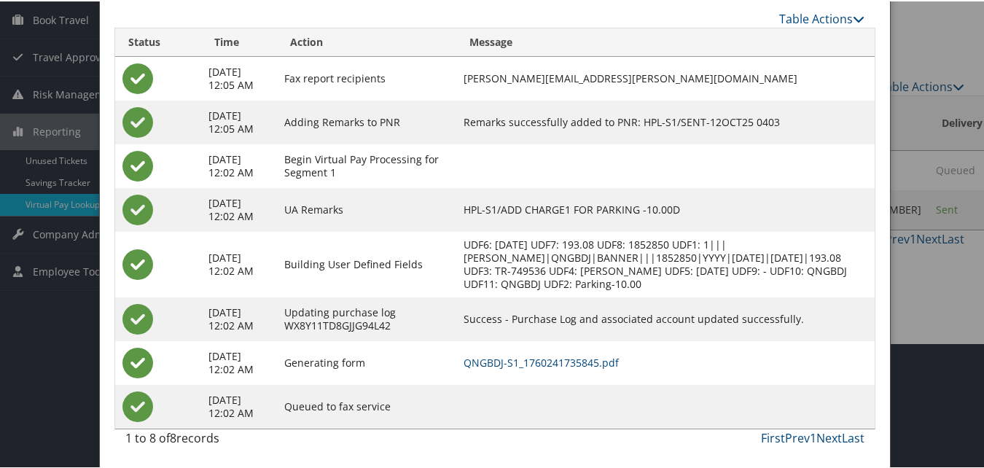
click at [538, 353] on td "QNGBDJ-S1_1760241735845.pdf" at bounding box center [666, 362] width 419 height 44
click at [539, 358] on link "QNGBDJ-S1_1760241735845.pdf" at bounding box center [541, 361] width 155 height 14
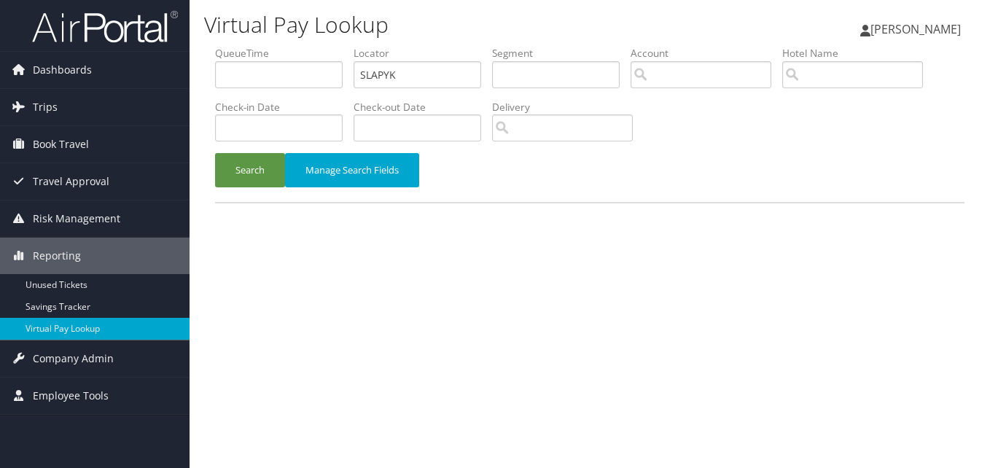
click at [257, 156] on button "Search" at bounding box center [250, 170] width 70 height 34
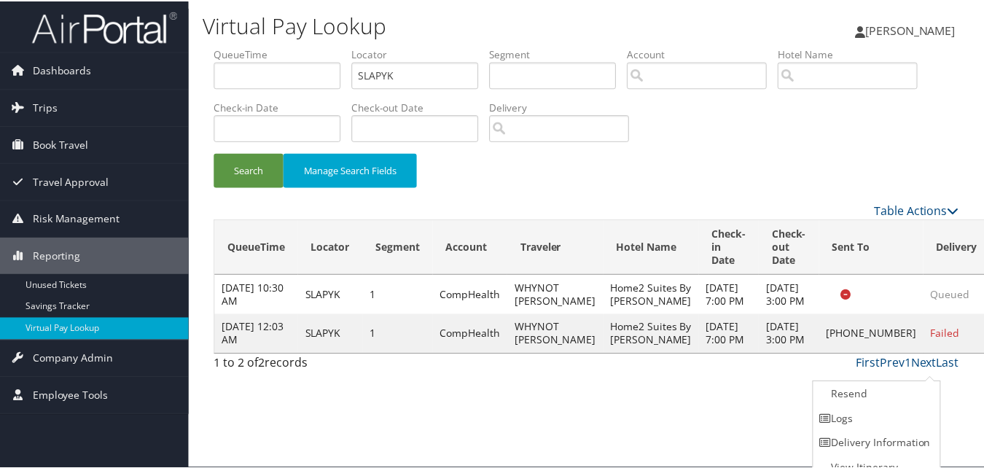
scroll to position [14, 0]
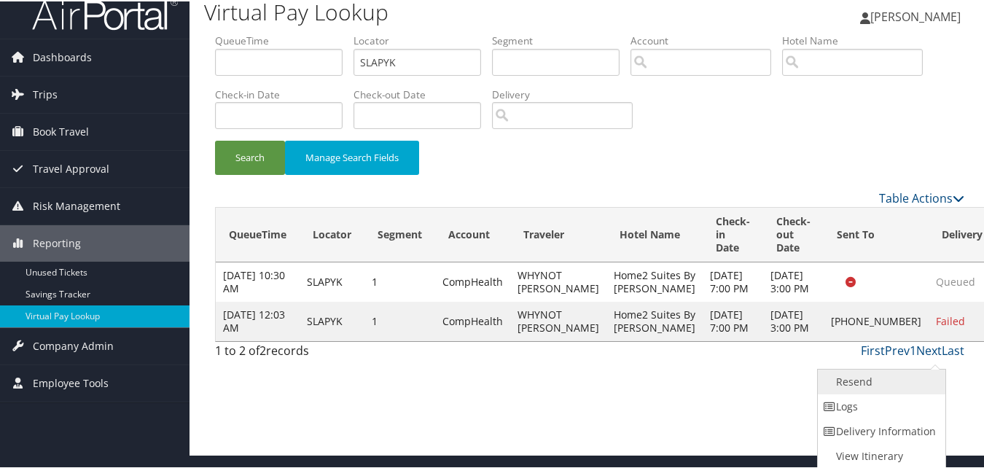
click at [875, 378] on link "Resend" at bounding box center [880, 380] width 125 height 25
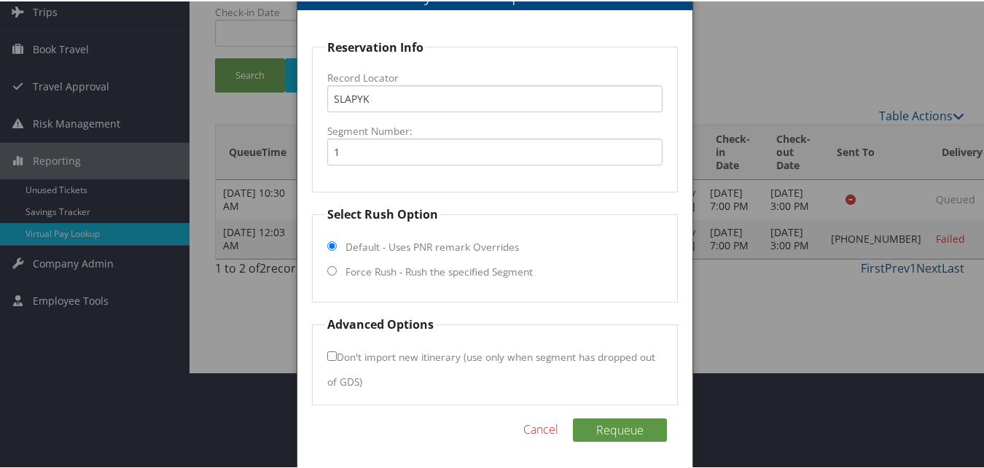
scroll to position [98, 0]
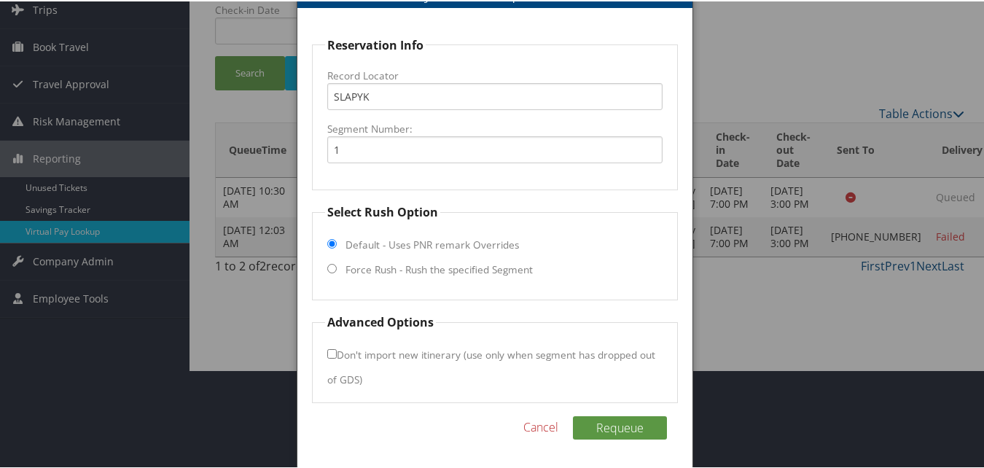
click at [330, 268] on input "Force Rush - Rush the specified Segment" at bounding box center [331, 267] width 9 height 9
radio input "true"
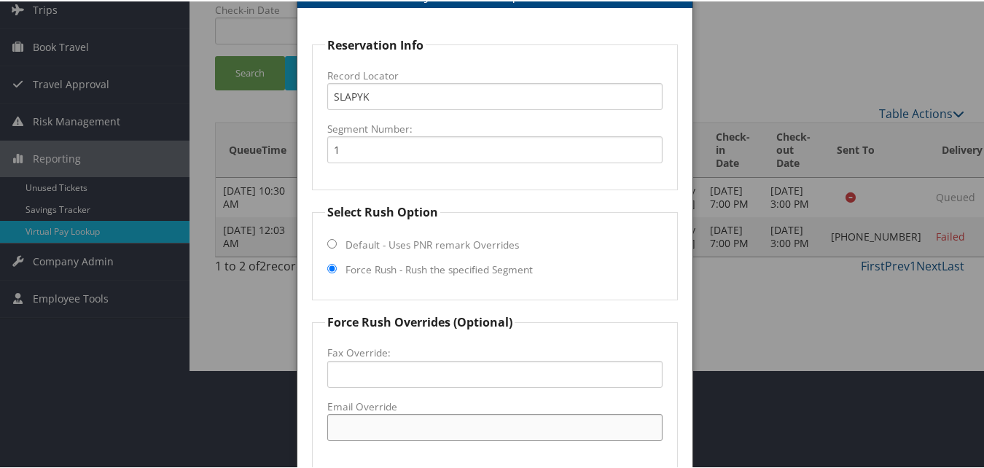
click at [378, 424] on input "Email Override" at bounding box center [494, 426] width 335 height 27
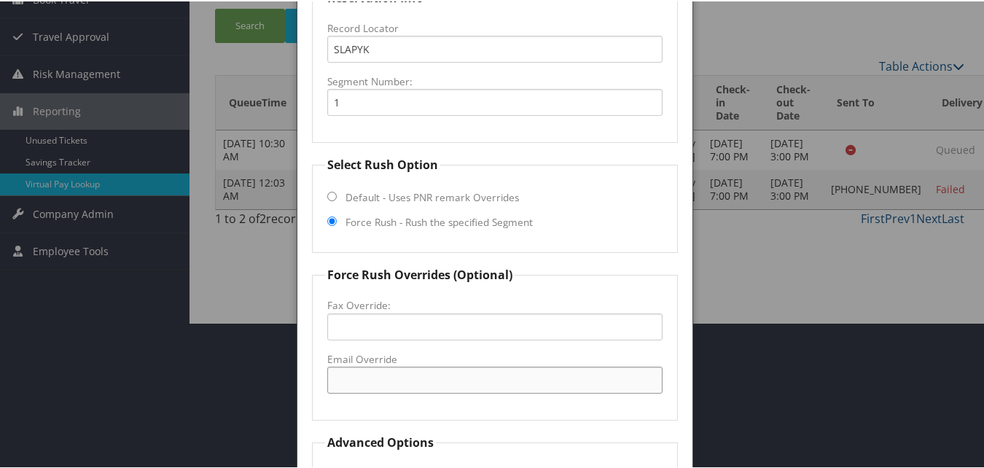
scroll to position [171, 0]
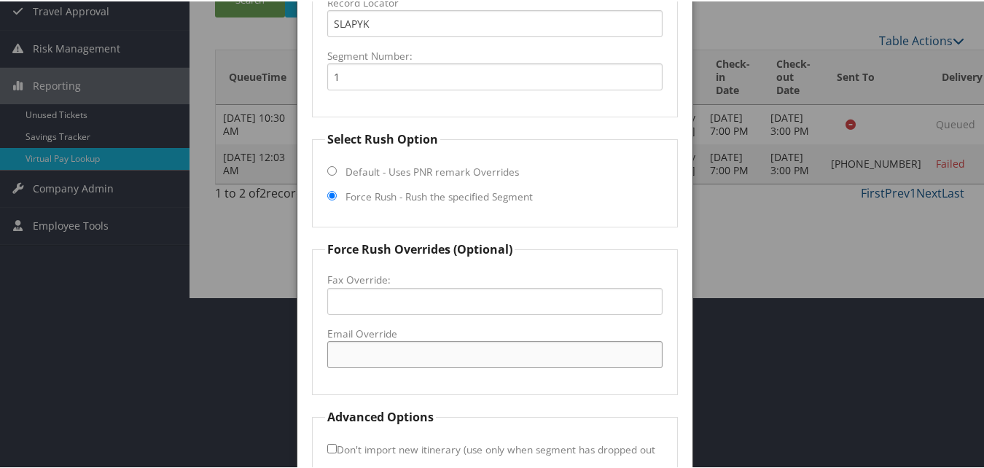
click at [379, 353] on input "Email Override" at bounding box center [494, 353] width 335 height 27
click at [435, 354] on input "home" at bounding box center [494, 353] width 335 height 27
click at [471, 346] on input "home2b" at bounding box center [494, 353] width 335 height 27
type input "home2beaufortsc@gmail.com"
drag, startPoint x: 483, startPoint y: 358, endPoint x: 285, endPoint y: 354, distance: 198.4
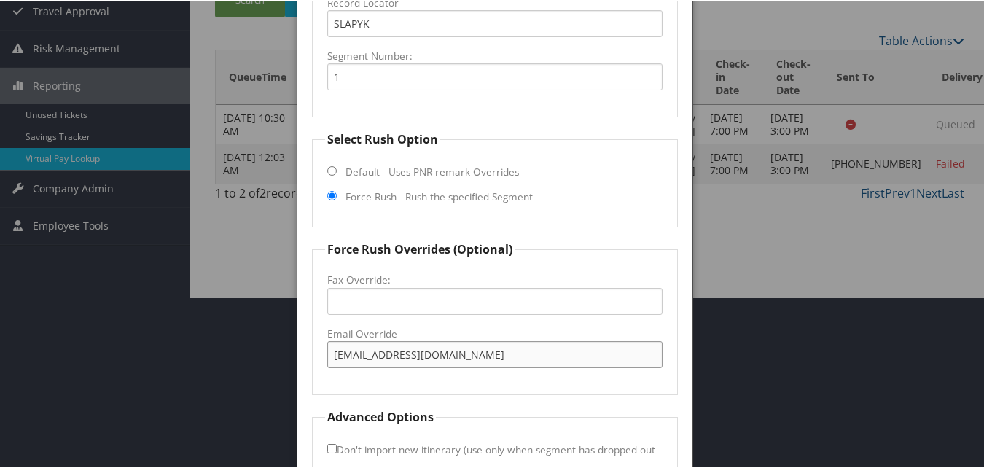
click at [285, 297] on body "Menu Dashboards ► AirPortal 360™ (Manager) My Travel Dashboard Trips ► Airtiner…" at bounding box center [495, 63] width 990 height 468
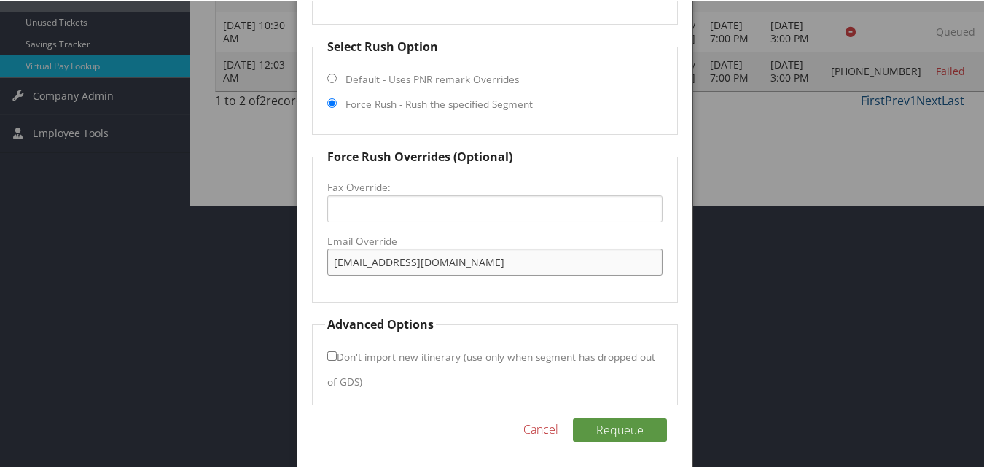
scroll to position [266, 0]
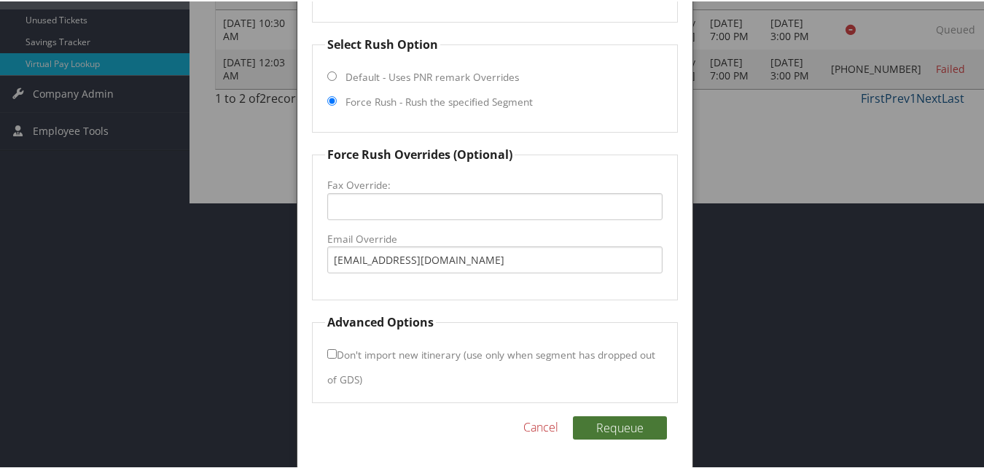
click at [612, 416] on button "Requeue" at bounding box center [620, 426] width 94 height 23
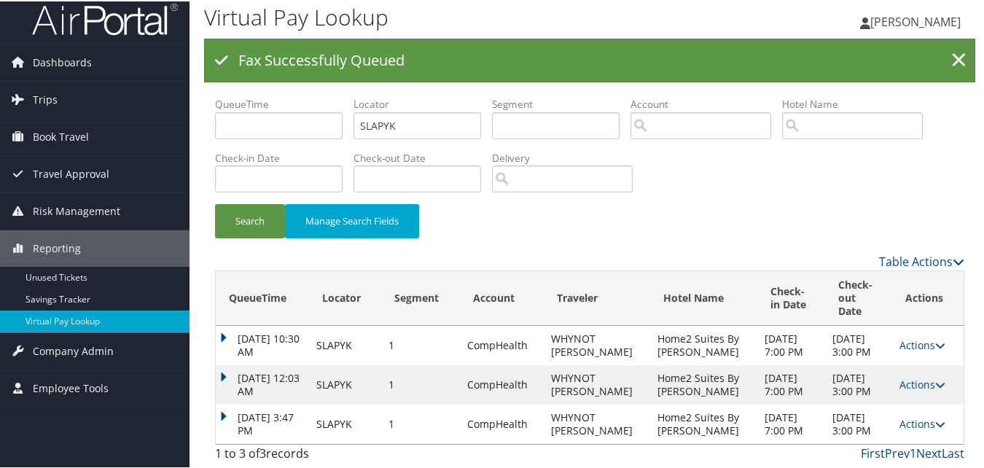
scroll to position [74, 0]
click at [900, 416] on link "Actions" at bounding box center [923, 423] width 46 height 14
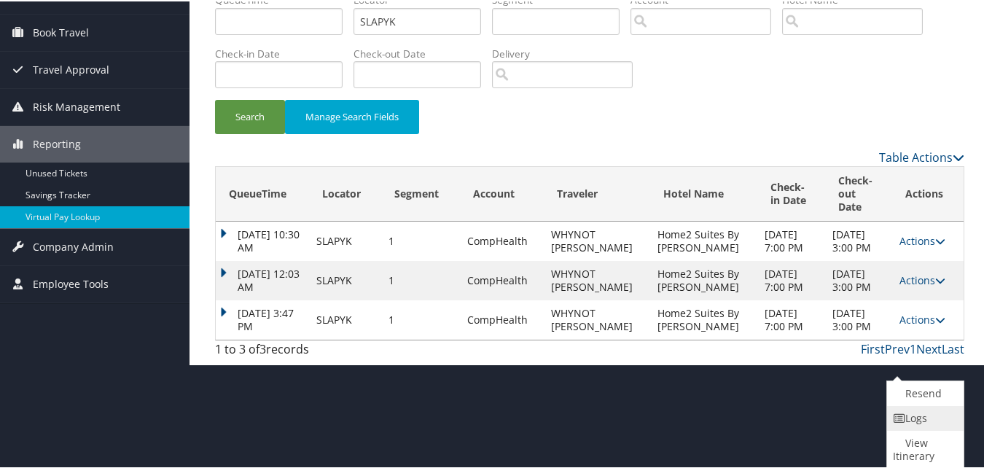
click at [909, 425] on link "Logs" at bounding box center [923, 417] width 73 height 25
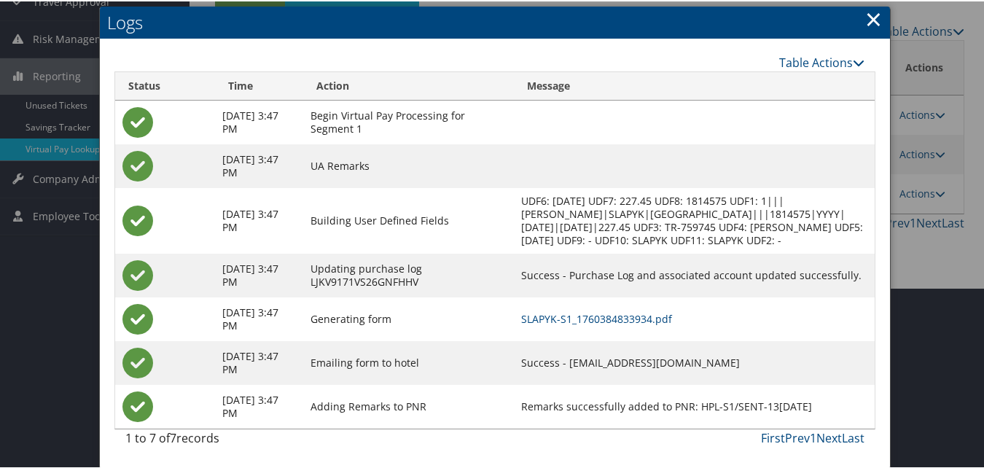
scroll to position [194, 0]
click at [647, 319] on link "SLAPYK-S1_1760384833934.pdf" at bounding box center [596, 318] width 151 height 14
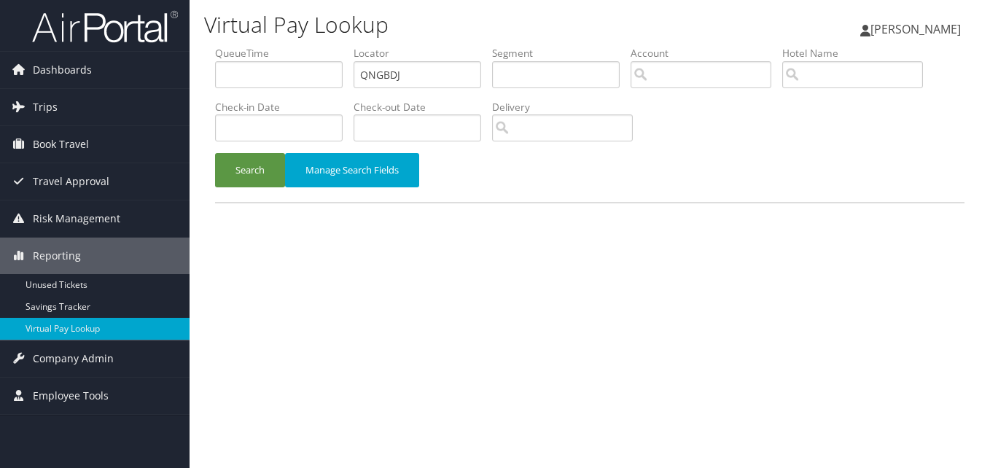
click at [386, 74] on input "QNGBDJ" at bounding box center [418, 74] width 128 height 27
type input "LQALMN"
click at [255, 171] on button "Search" at bounding box center [250, 170] width 70 height 34
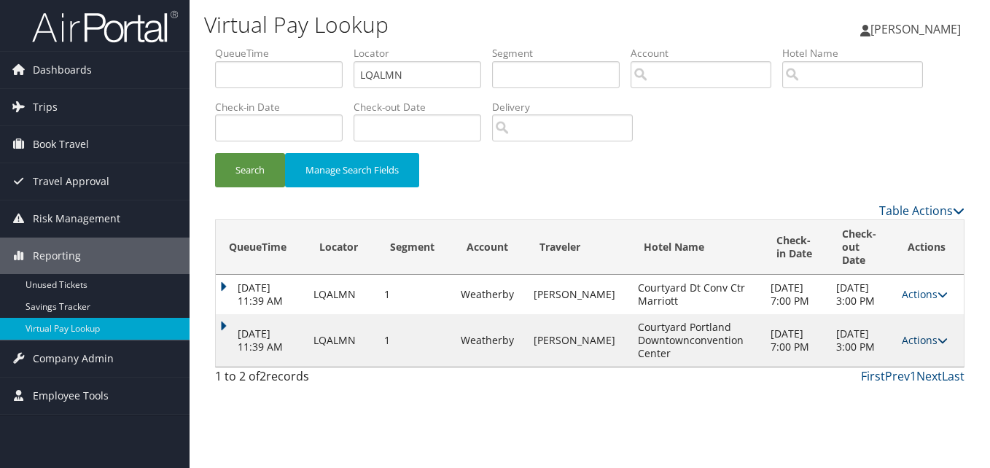
click at [935, 347] on link "Actions" at bounding box center [925, 340] width 46 height 14
click at [895, 397] on link "Logs" at bounding box center [898, 399] width 92 height 25
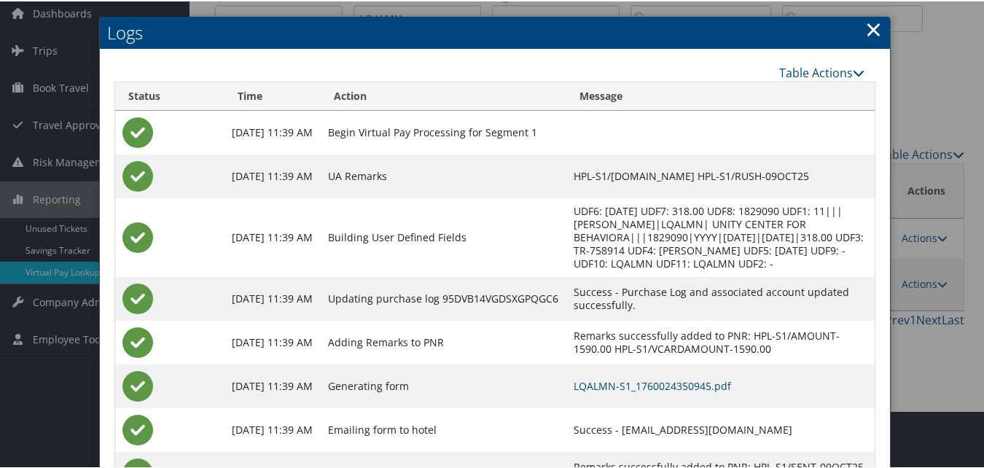
scroll to position [125, 0]
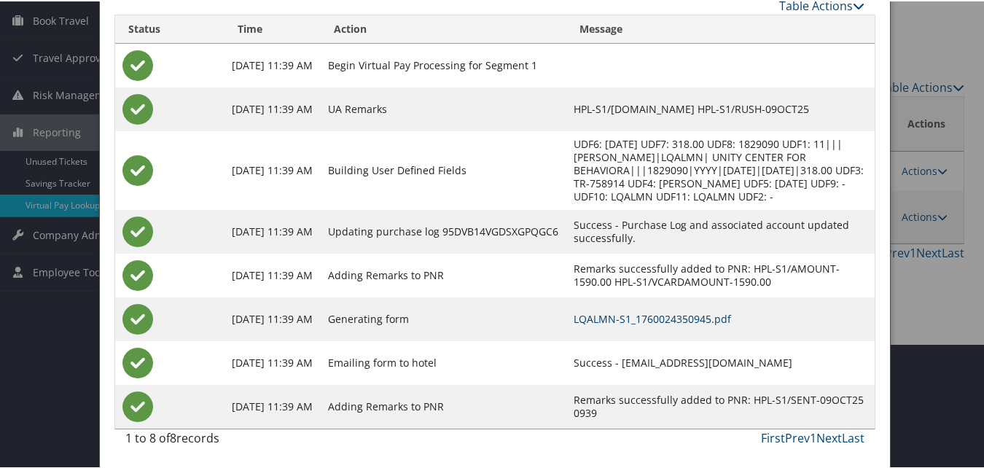
click at [623, 316] on link "LQALMN-S1_1760024350945.pdf" at bounding box center [653, 318] width 158 height 14
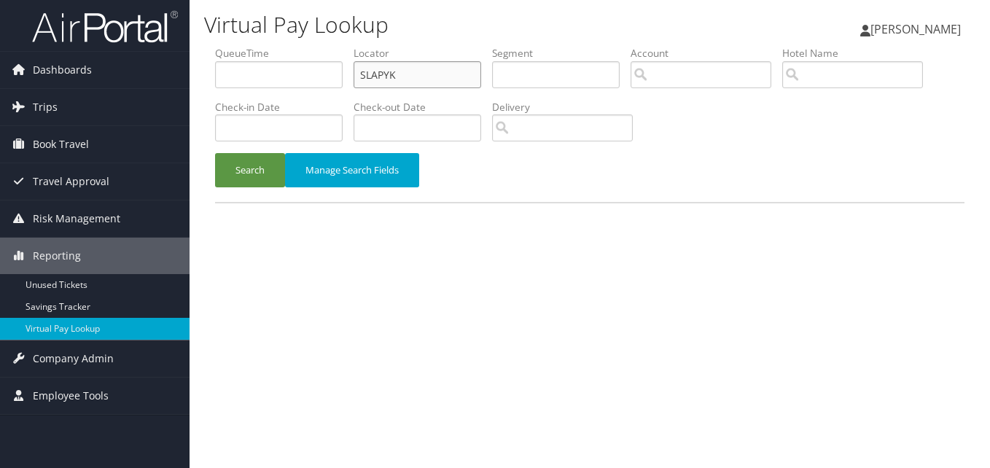
click at [393, 86] on input "SLAPYK" at bounding box center [418, 74] width 128 height 27
paste input "MOREYY"
type input "MOREYY"
click at [280, 155] on button "Search" at bounding box center [250, 170] width 70 height 34
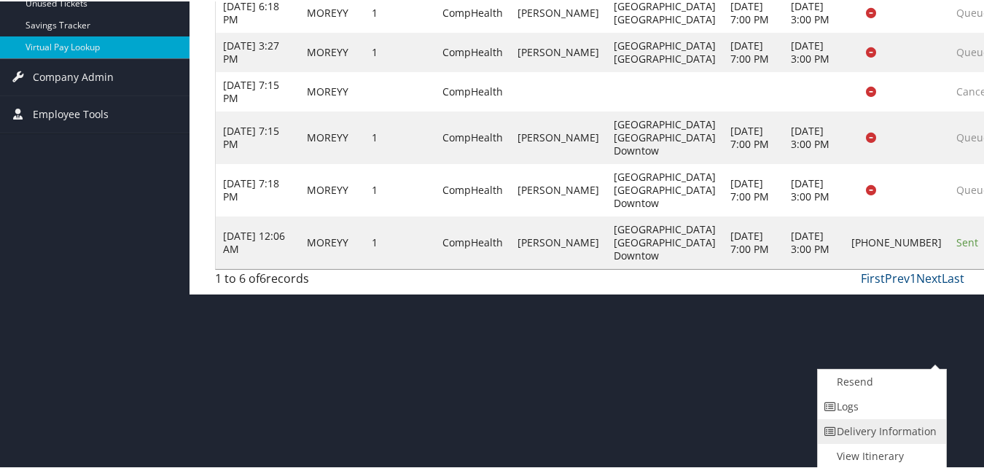
click at [886, 419] on link "Delivery Information" at bounding box center [880, 430] width 125 height 25
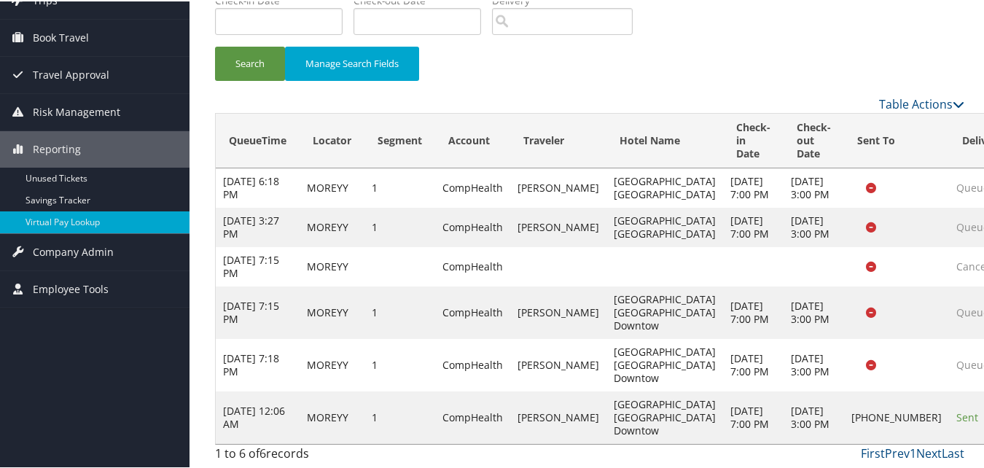
scroll to position [239, 0]
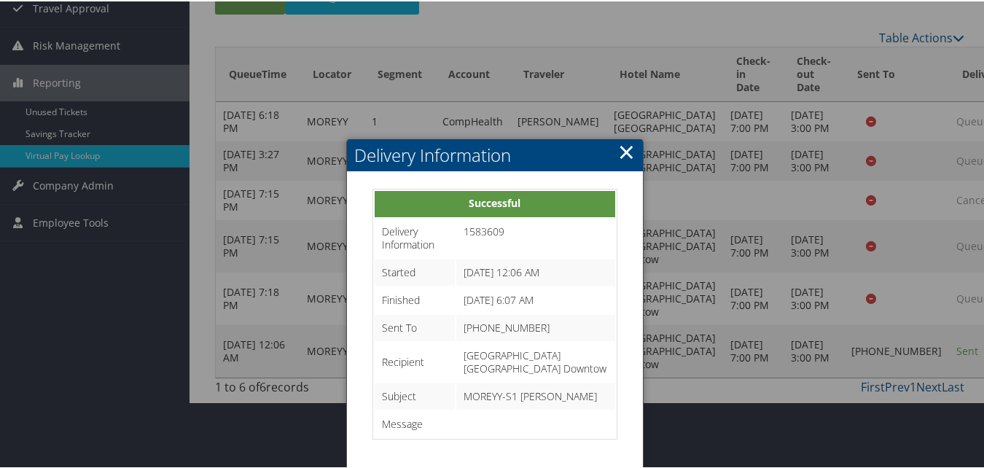
click at [624, 136] on link "×" at bounding box center [626, 150] width 17 height 29
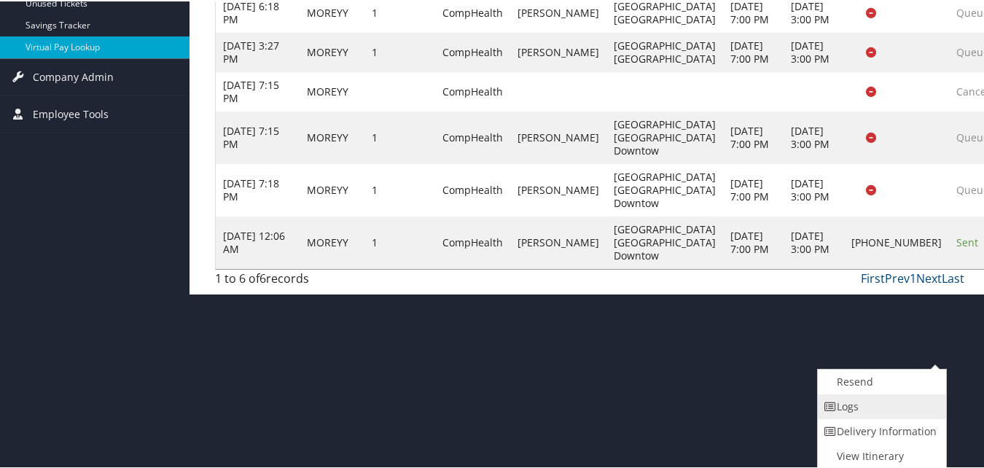
click at [880, 405] on link "Logs" at bounding box center [880, 405] width 125 height 25
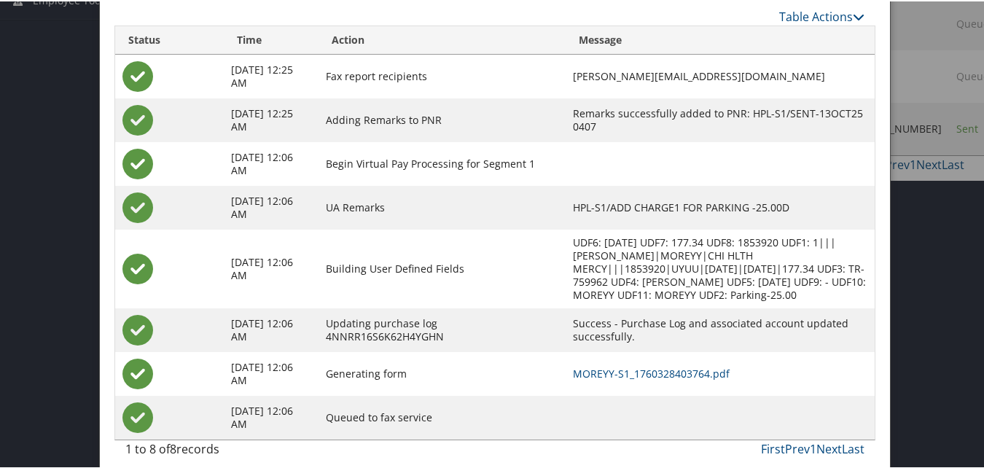
scroll to position [408, 0]
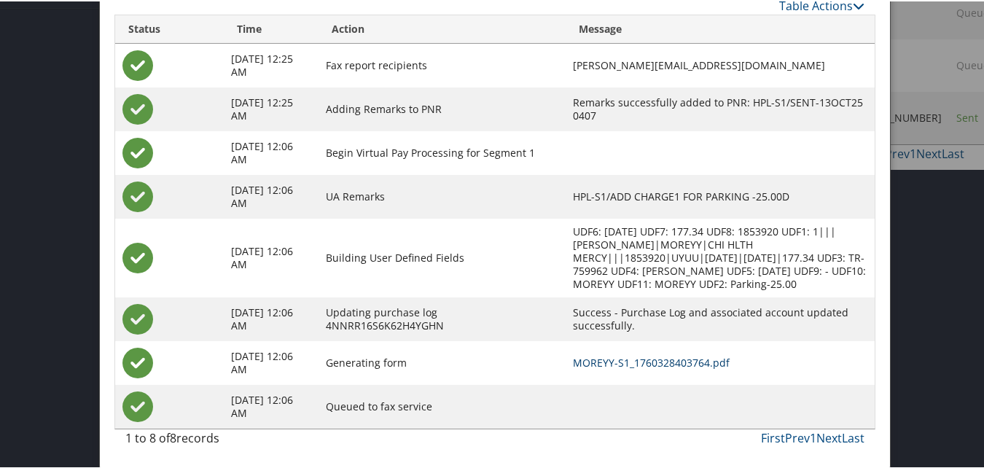
click at [583, 360] on link "MOREYY-S1_1760328403764.pdf" at bounding box center [651, 361] width 157 height 14
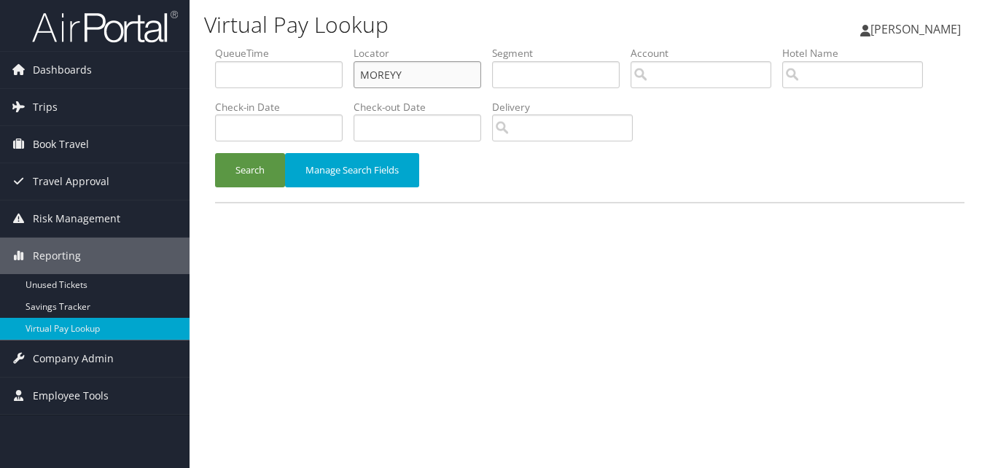
click at [388, 71] on input "MOREYY" at bounding box center [418, 74] width 128 height 27
paste input "HSZIAF"
type input "HSZIAF"
click at [255, 172] on button "Search" at bounding box center [250, 170] width 70 height 34
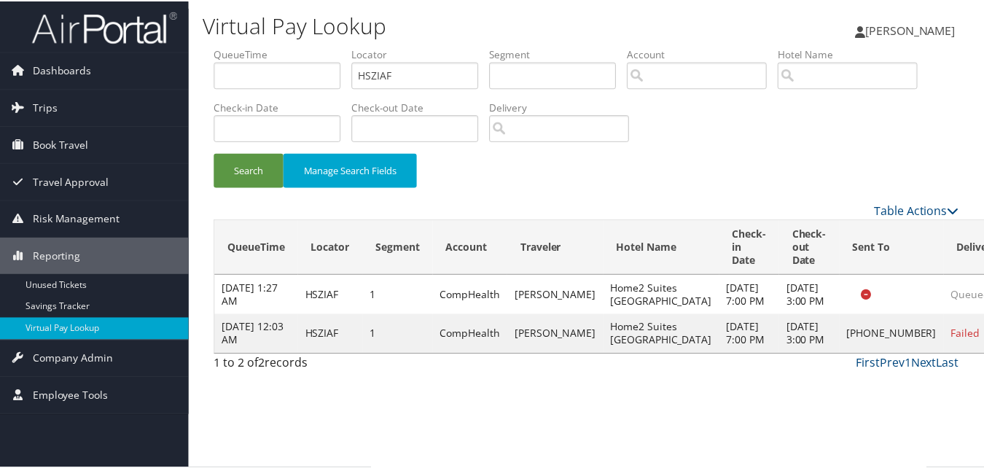
scroll to position [1, 0]
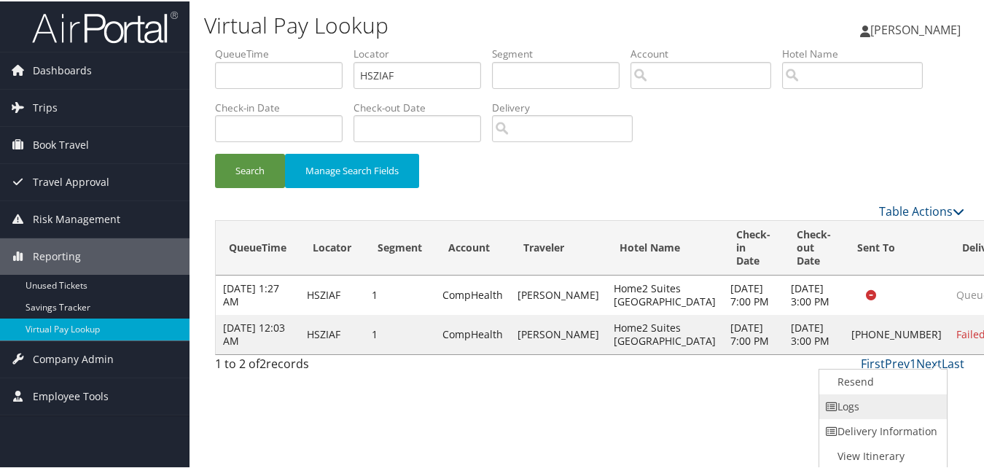
click at [896, 408] on link "Logs" at bounding box center [882, 405] width 125 height 25
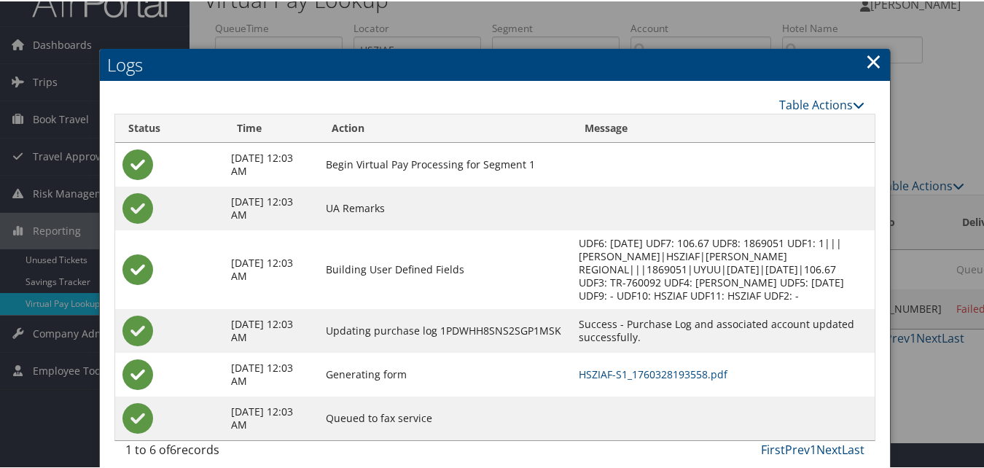
scroll to position [38, 0]
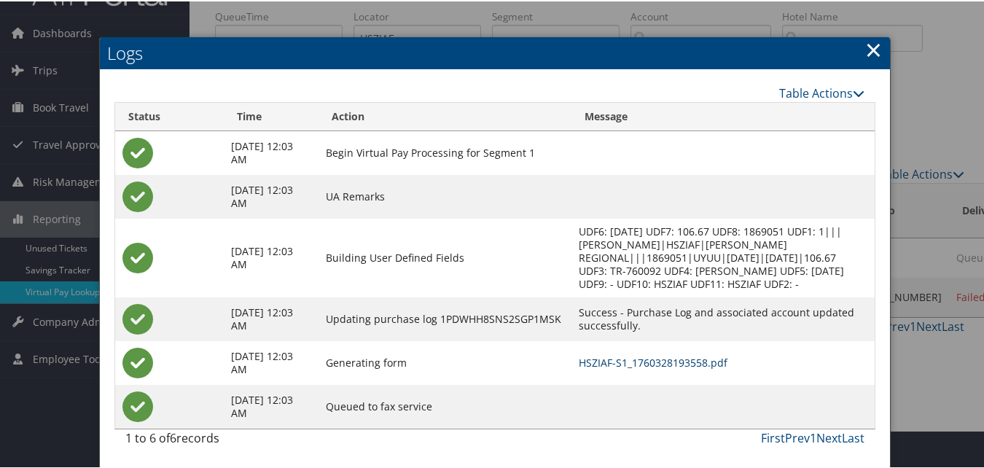
click at [655, 361] on link "HSZIAF-S1_1760328193558.pdf" at bounding box center [653, 361] width 149 height 14
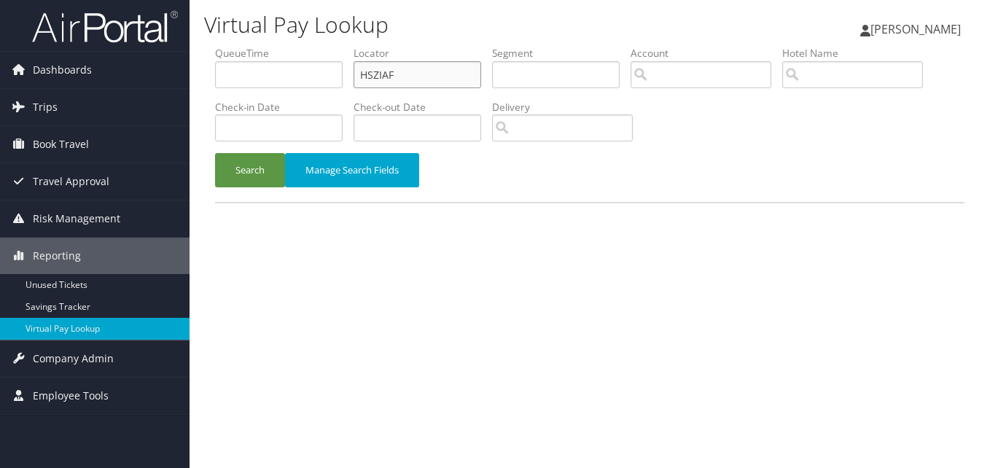
click at [397, 81] on input "HSZIAF" at bounding box center [418, 74] width 128 height 27
paste input "AFSQQG"
type input "AFSQQG"
click at [241, 179] on button "Search" at bounding box center [250, 170] width 70 height 34
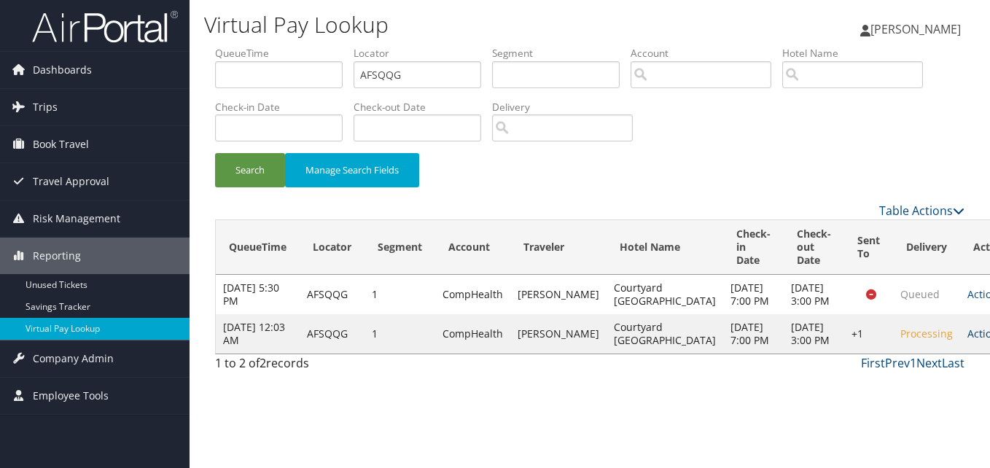
click at [968, 341] on link "Actions" at bounding box center [991, 334] width 46 height 14
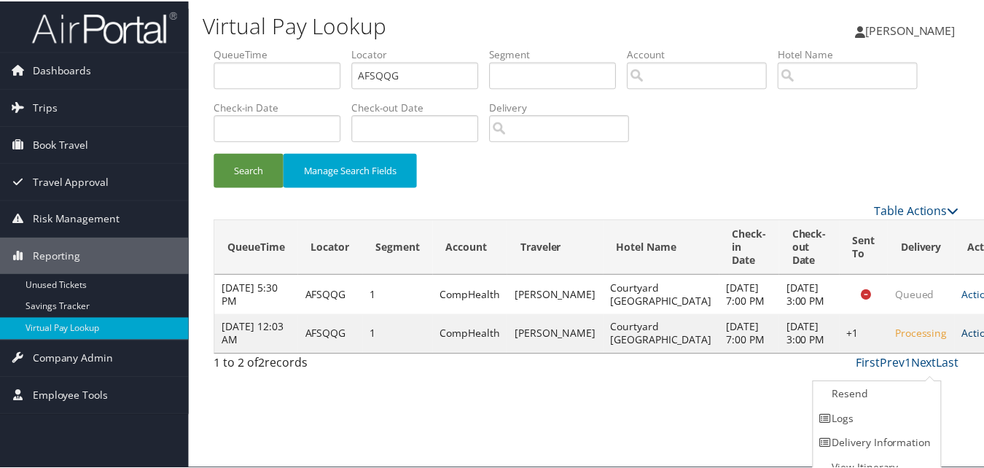
scroll to position [14, 0]
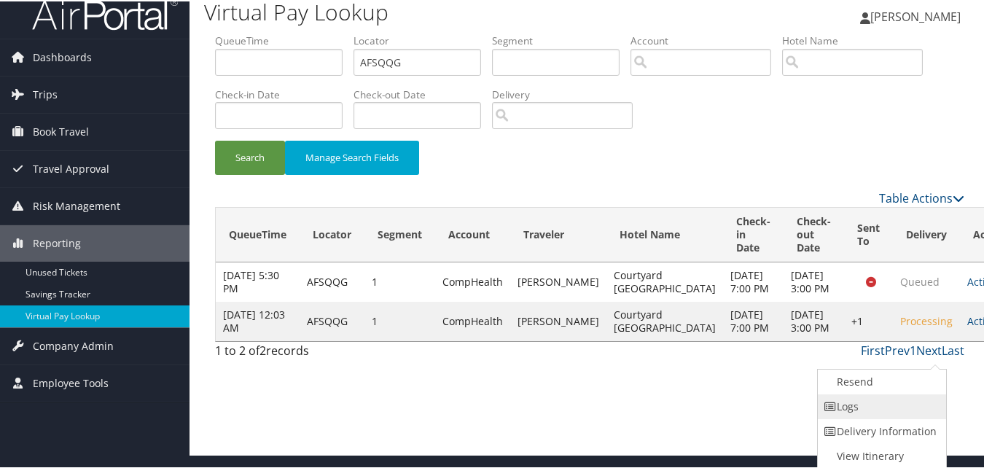
click at [901, 401] on link "Logs" at bounding box center [880, 405] width 125 height 25
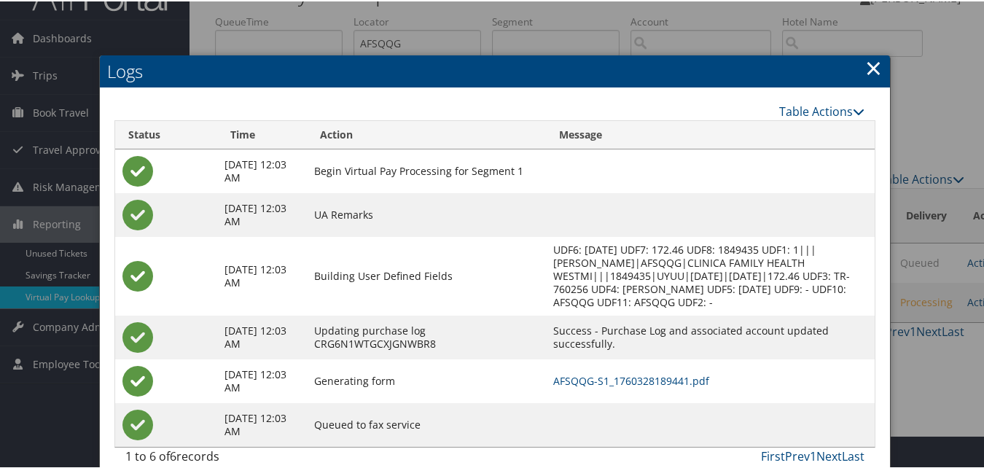
scroll to position [51, 0]
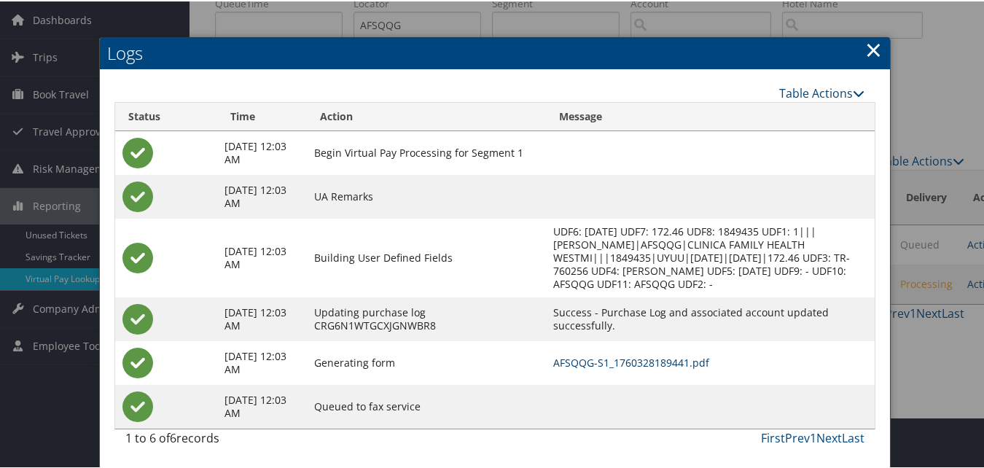
click at [619, 360] on link "AFSQQG-S1_1760328189441.pdf" at bounding box center [631, 361] width 156 height 14
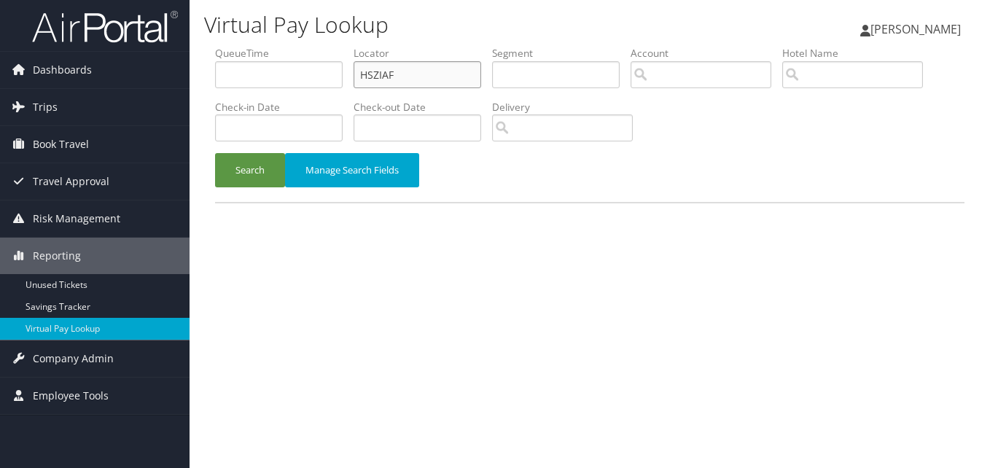
click at [376, 83] on input "HSZIAF" at bounding box center [418, 74] width 128 height 27
paste input "EIFPRU"
type input "EIFPRU"
click at [263, 173] on button "Search" at bounding box center [250, 170] width 70 height 34
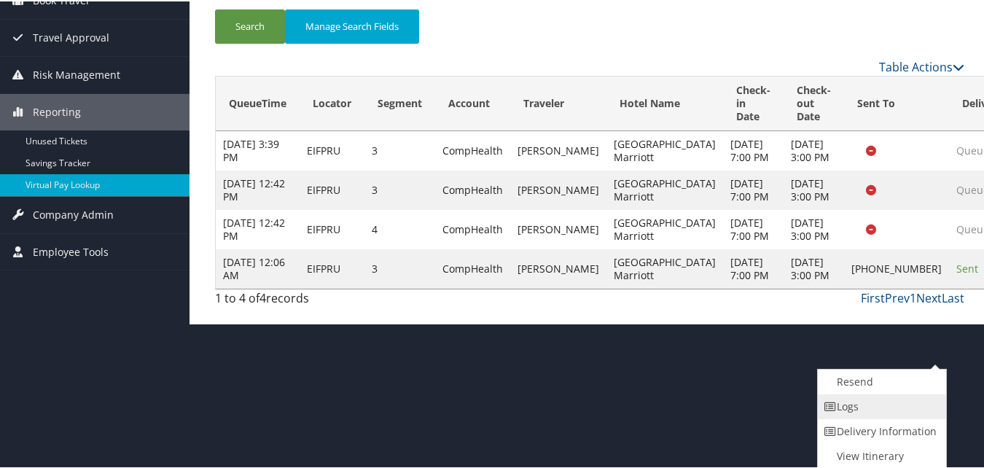
click at [892, 408] on link "Logs" at bounding box center [880, 405] width 125 height 25
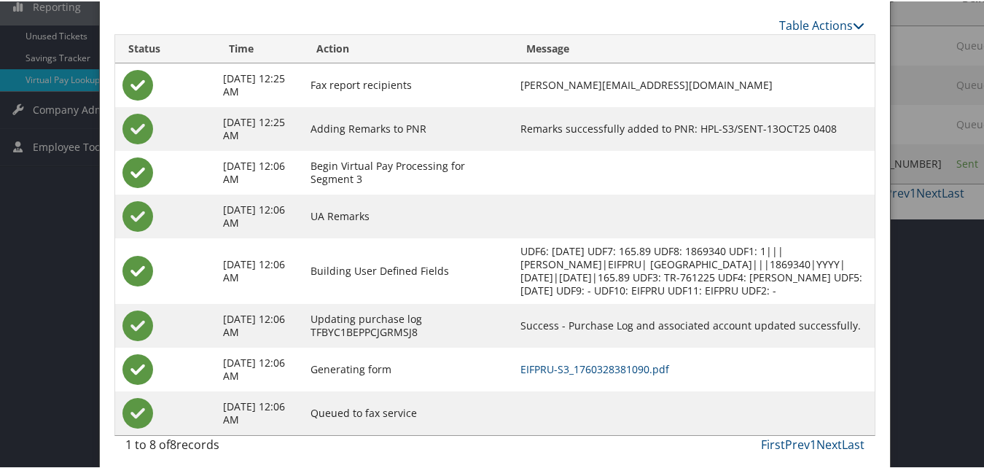
scroll to position [270, 0]
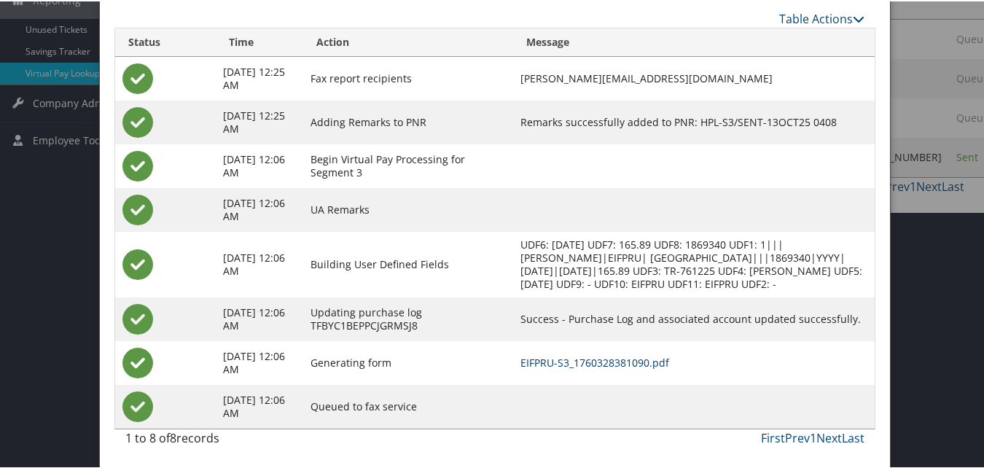
click at [586, 357] on link "EIFPRU-S3_1760328381090.pdf" at bounding box center [595, 361] width 149 height 14
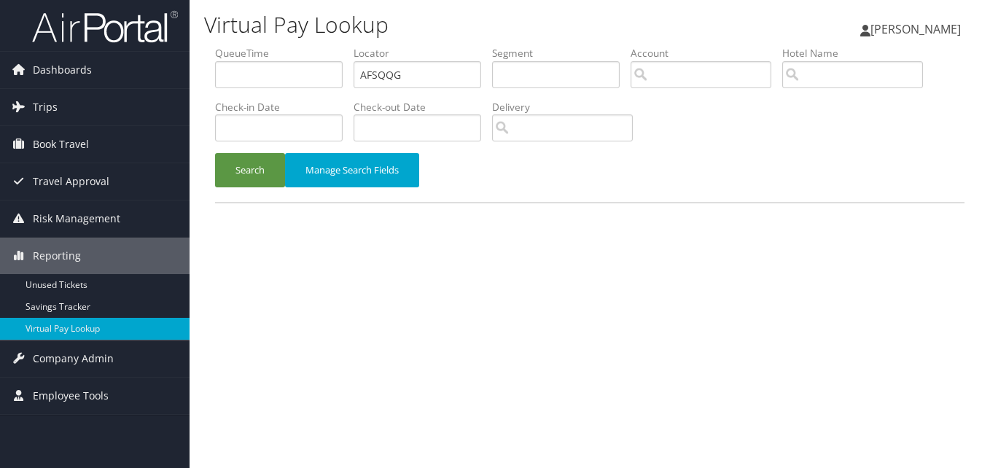
click at [373, 71] on input "AFSQQG" at bounding box center [418, 74] width 128 height 27
type input "KXSTRN"
click at [255, 155] on button "Search" at bounding box center [250, 170] width 70 height 34
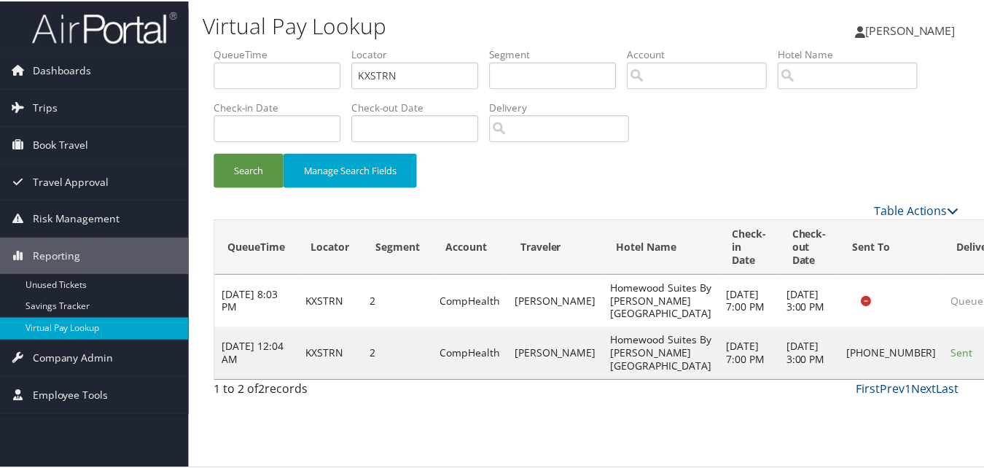
scroll to position [1, 0]
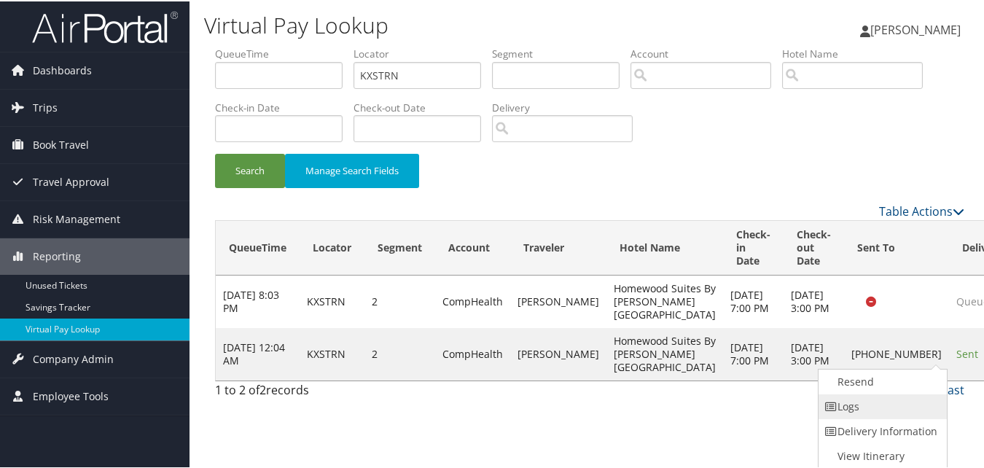
click at [882, 403] on link "Logs" at bounding box center [881, 405] width 125 height 25
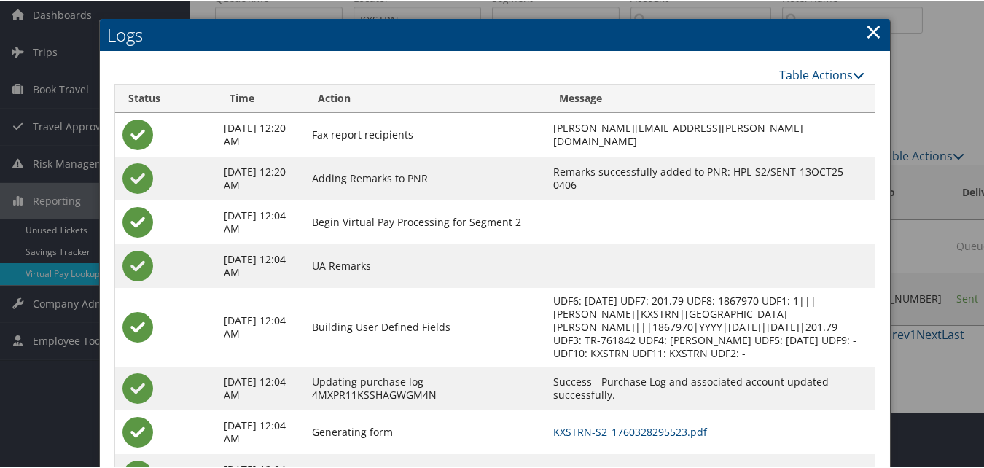
scroll to position [125, 0]
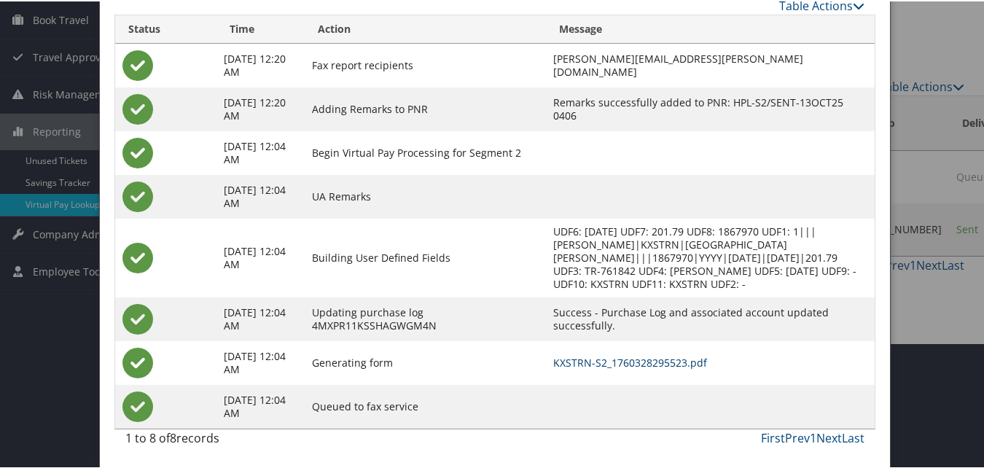
click at [642, 366] on link "KXSTRN-S2_1760328295523.pdf" at bounding box center [630, 361] width 154 height 14
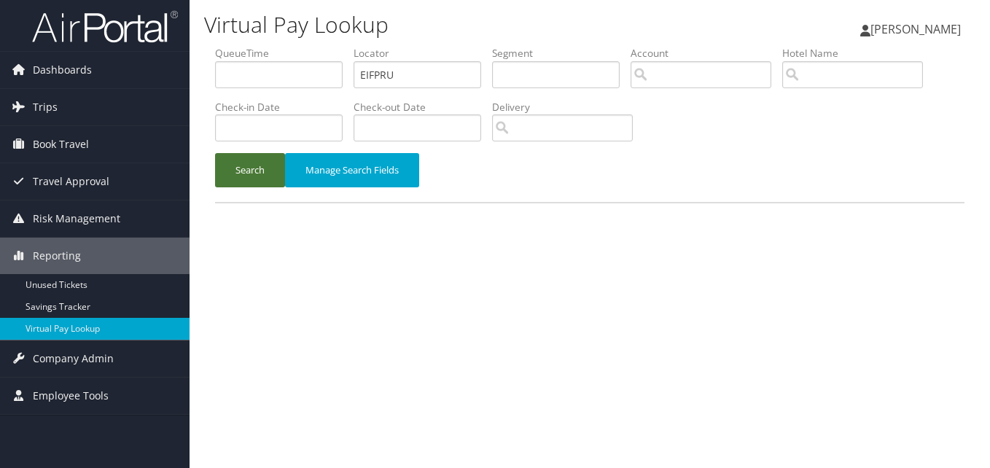
click at [267, 182] on button "Search" at bounding box center [250, 170] width 70 height 34
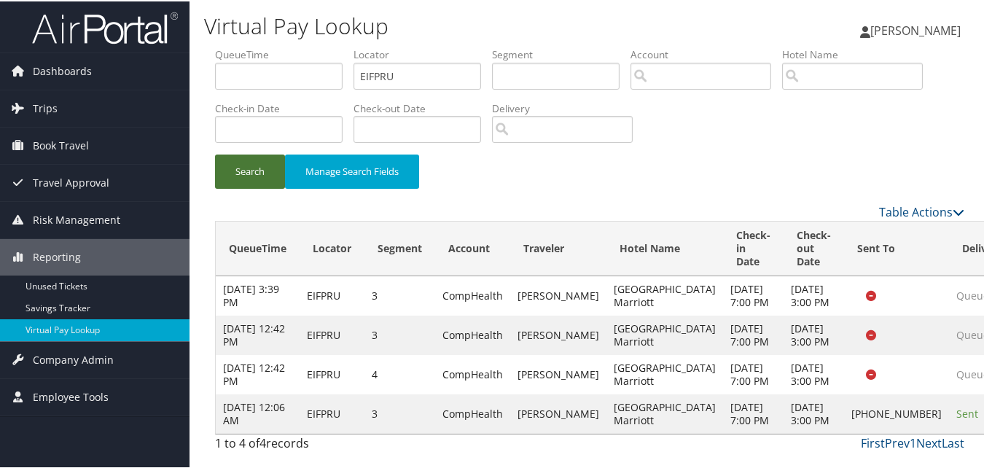
scroll to position [95, 0]
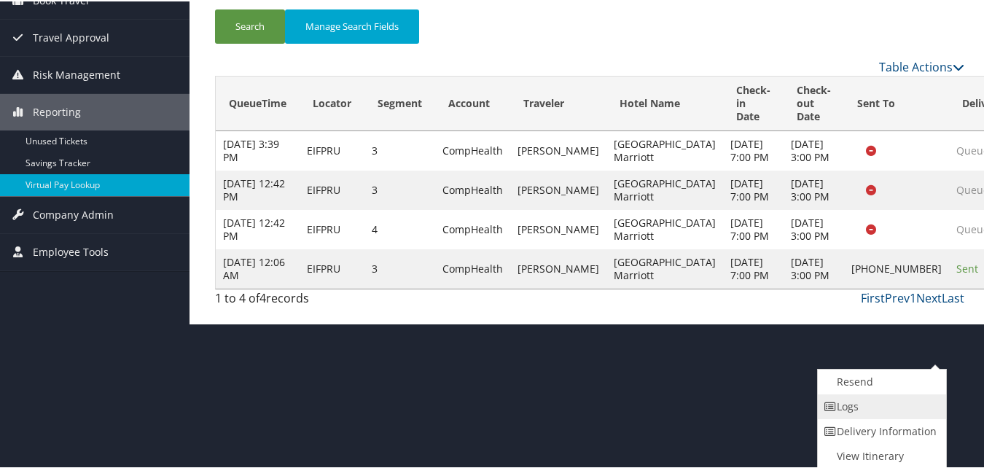
click at [901, 411] on link "Logs" at bounding box center [880, 405] width 125 height 25
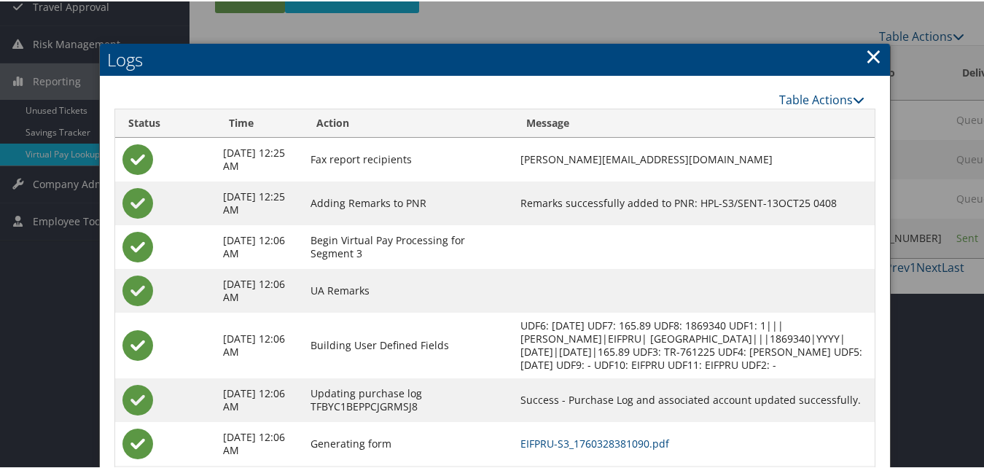
scroll to position [270, 0]
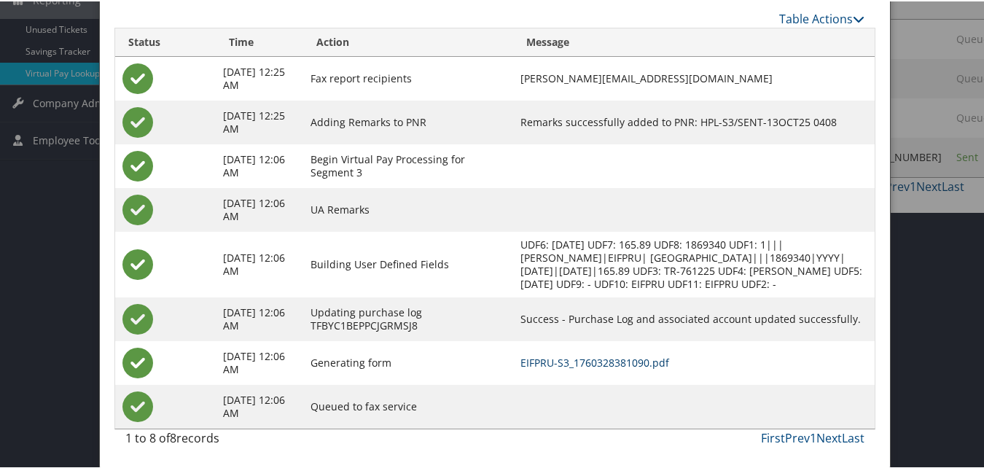
click at [593, 360] on link "EIFPRU-S3_1760328381090.pdf" at bounding box center [595, 361] width 149 height 14
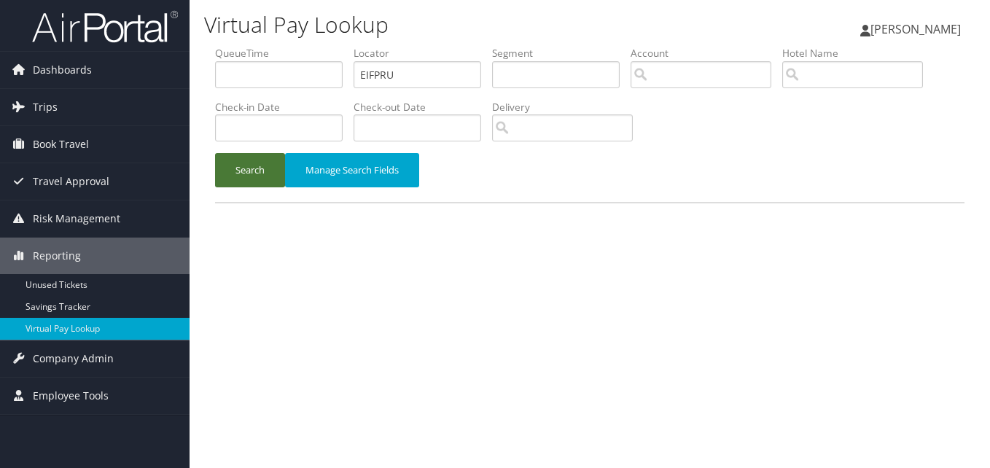
click at [268, 179] on button "Search" at bounding box center [250, 170] width 70 height 34
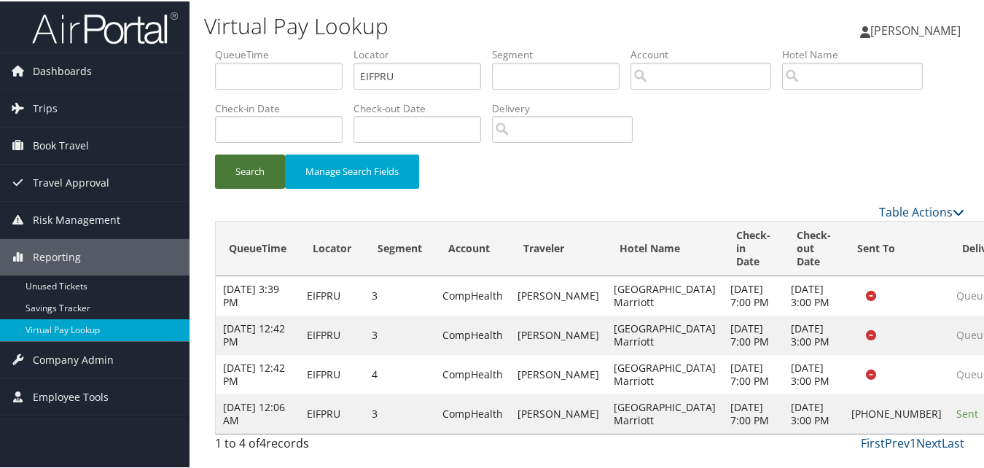
scroll to position [95, 0]
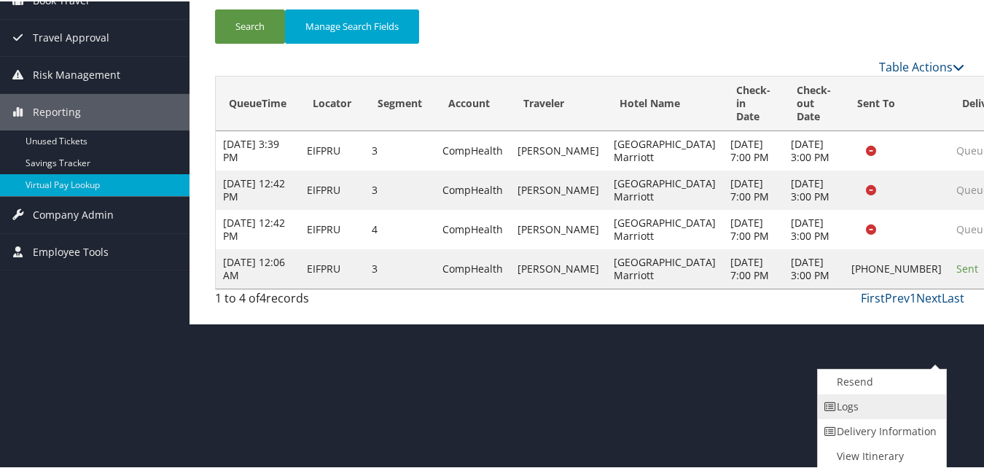
click at [890, 410] on link "Logs" at bounding box center [880, 405] width 125 height 25
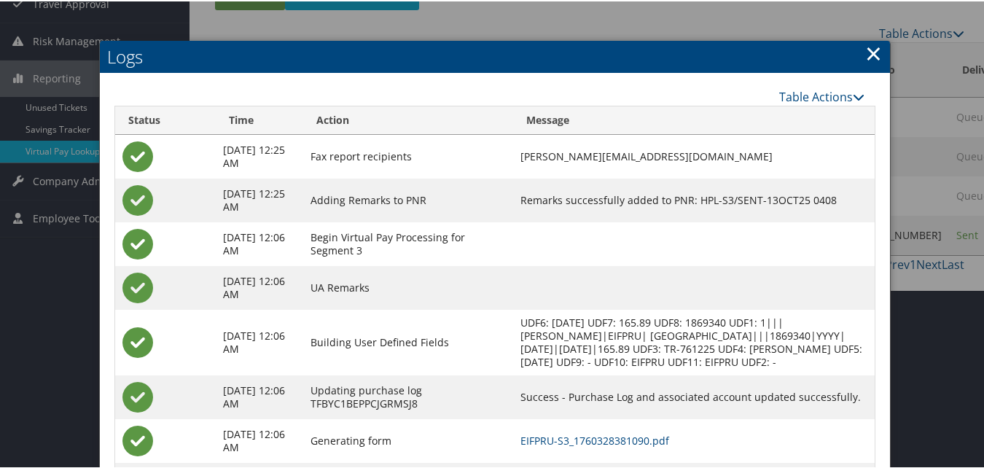
scroll to position [270, 0]
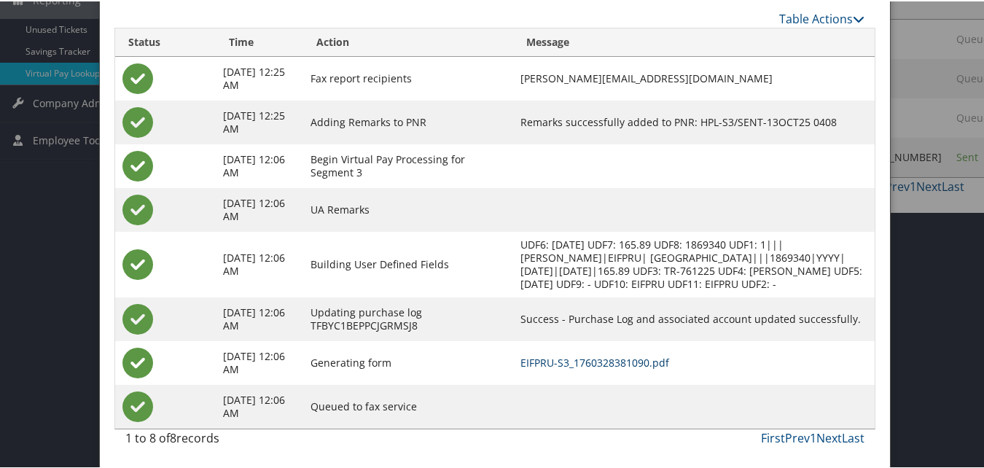
click at [626, 362] on link "EIFPRU-S3_1760328381090.pdf" at bounding box center [595, 361] width 149 height 14
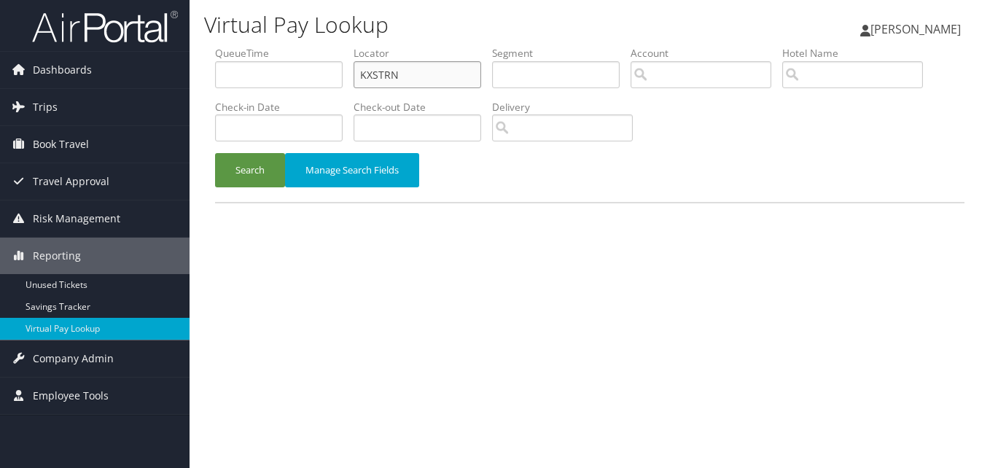
click at [398, 77] on input "KXSTRN" at bounding box center [418, 74] width 128 height 27
paste input "AFSQQG"
type input "AFSQQG"
click at [251, 162] on button "Search" at bounding box center [250, 170] width 70 height 34
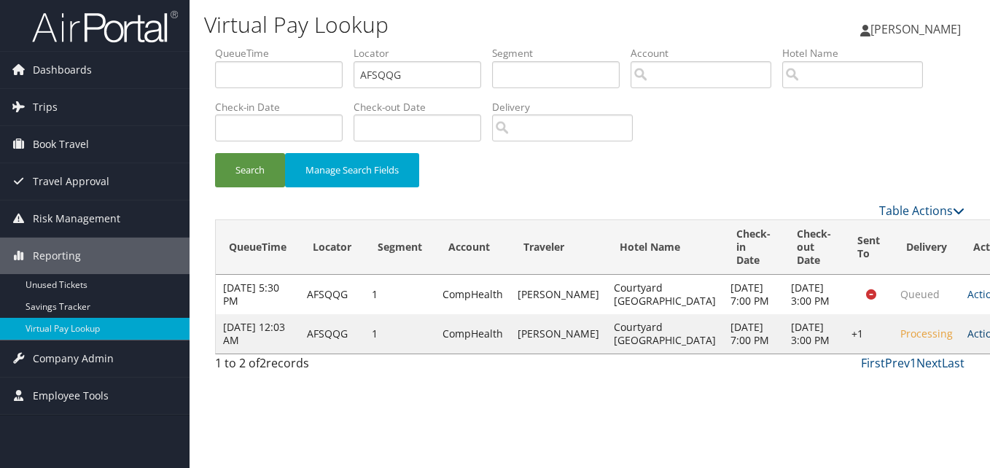
click at [968, 341] on link "Actions" at bounding box center [991, 334] width 46 height 14
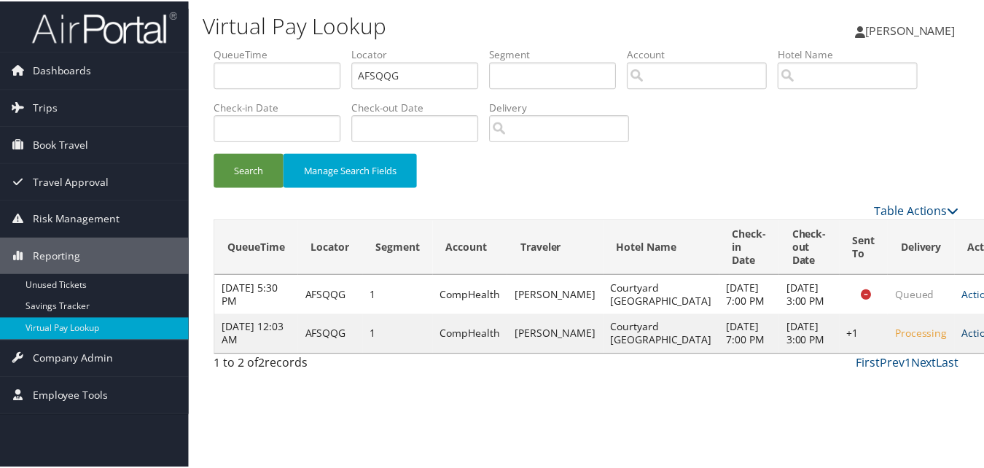
scroll to position [14, 0]
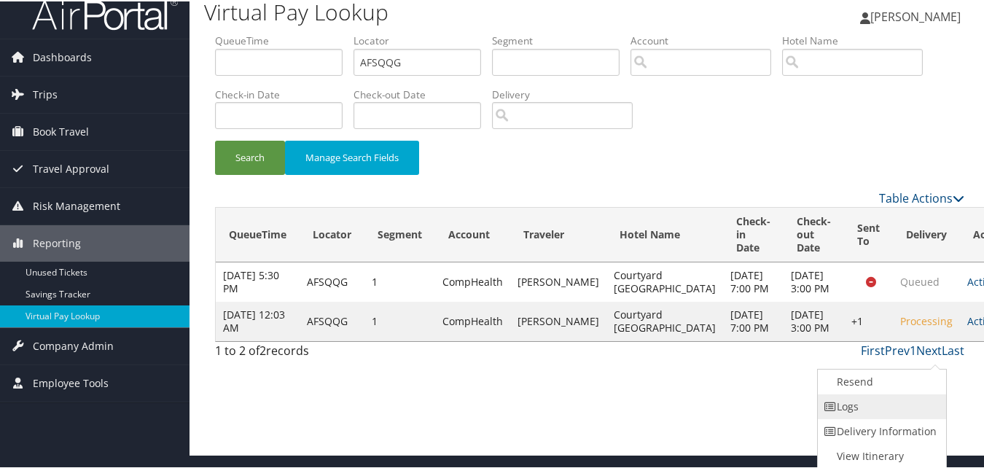
click at [894, 395] on link "Logs" at bounding box center [880, 405] width 125 height 25
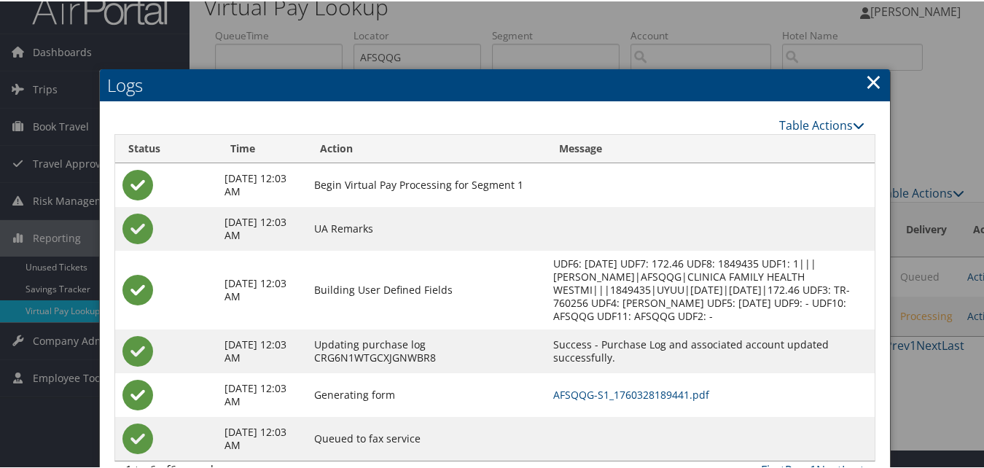
scroll to position [51, 0]
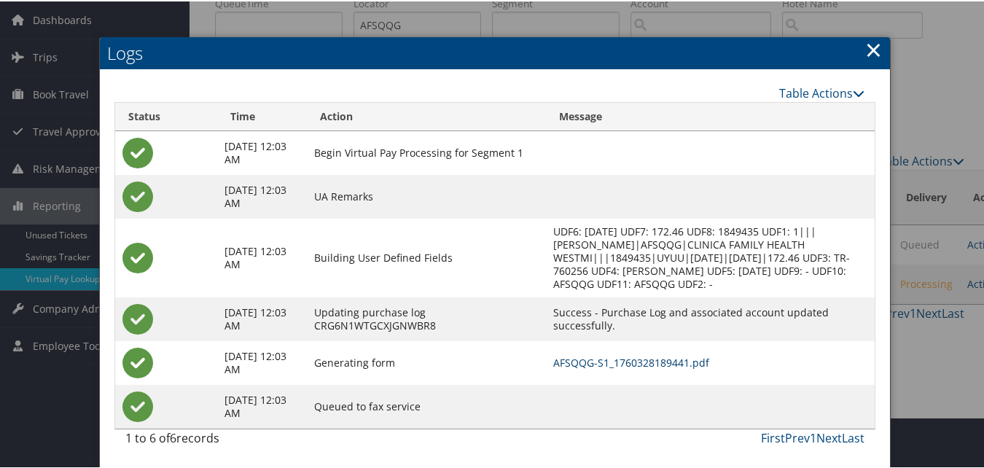
click at [666, 358] on link "AFSQQG-S1_1760328189441.pdf" at bounding box center [631, 361] width 156 height 14
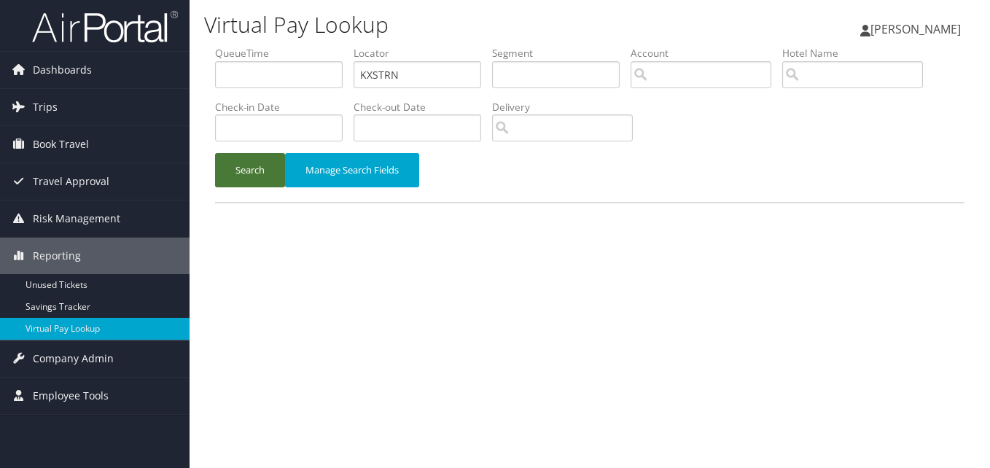
type input "KXSTRN"
click at [234, 165] on button "Search" at bounding box center [250, 170] width 70 height 34
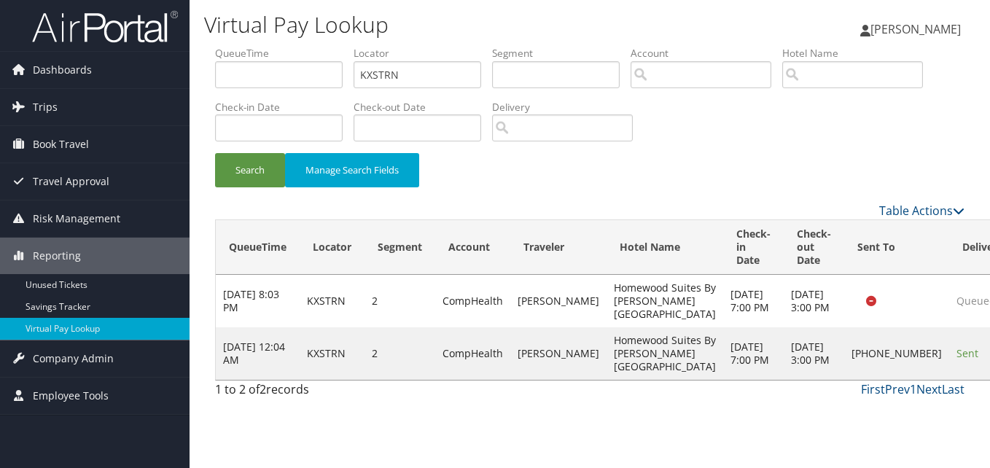
click at [784, 380] on td "Oct 25, 2025 3:00 PM" at bounding box center [814, 353] width 61 height 53
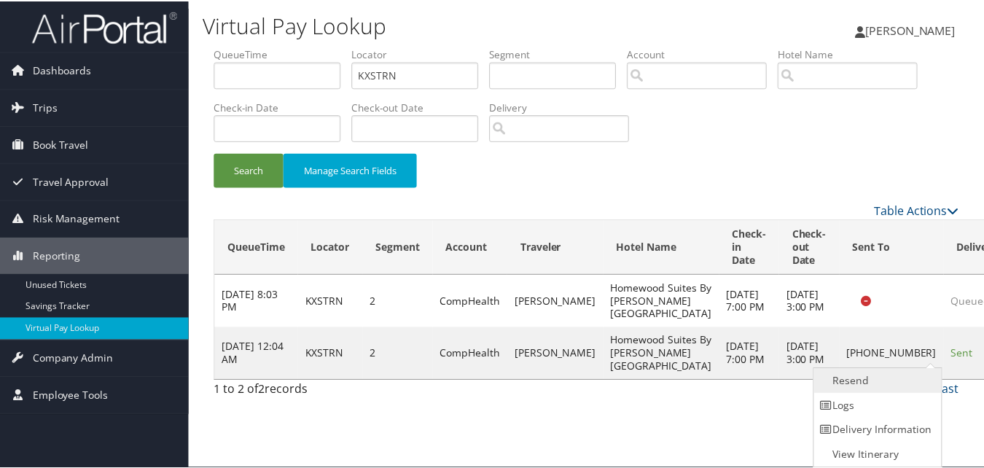
scroll to position [1, 0]
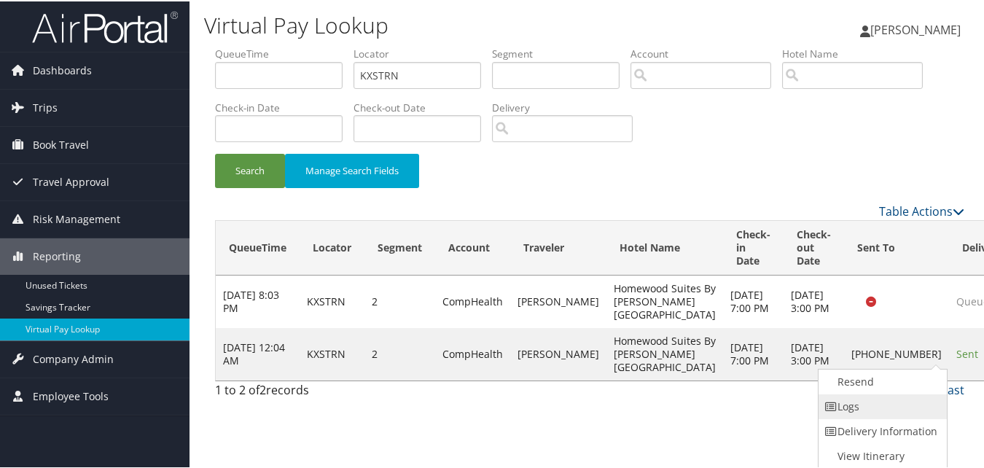
click at [895, 408] on link "Logs" at bounding box center [881, 405] width 125 height 25
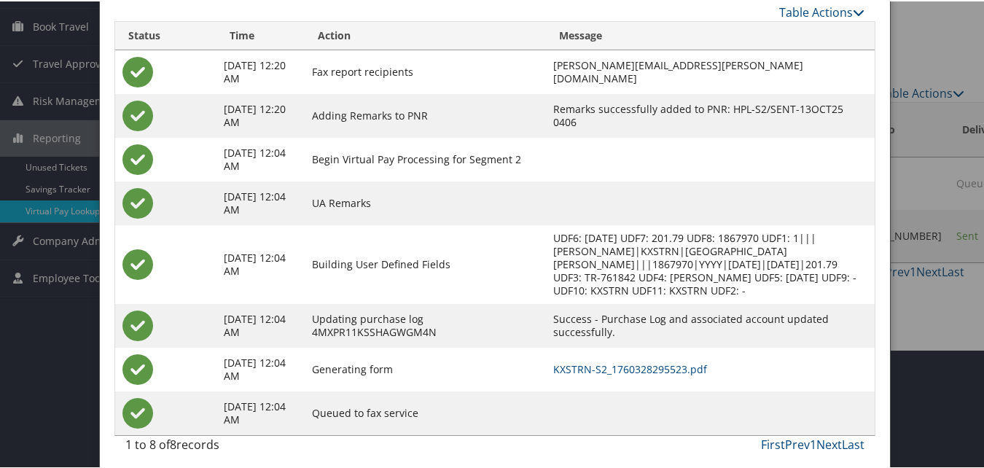
scroll to position [125, 0]
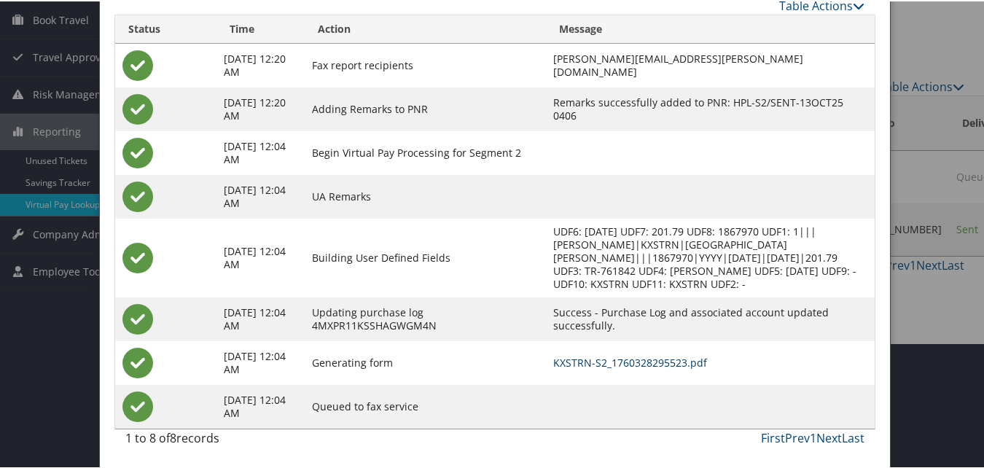
click at [615, 357] on link "KXSTRN-S2_1760328295523.pdf" at bounding box center [630, 361] width 154 height 14
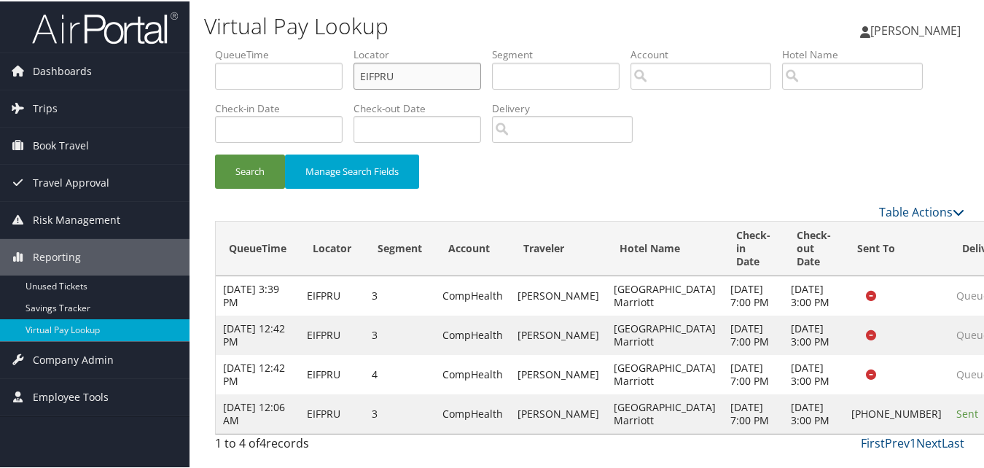
click at [378, 77] on input "EIFPRU" at bounding box center [418, 74] width 128 height 27
paste input "AGKGDE"
type input "AGKGDE"
click at [259, 166] on button "Search" at bounding box center [250, 170] width 70 height 34
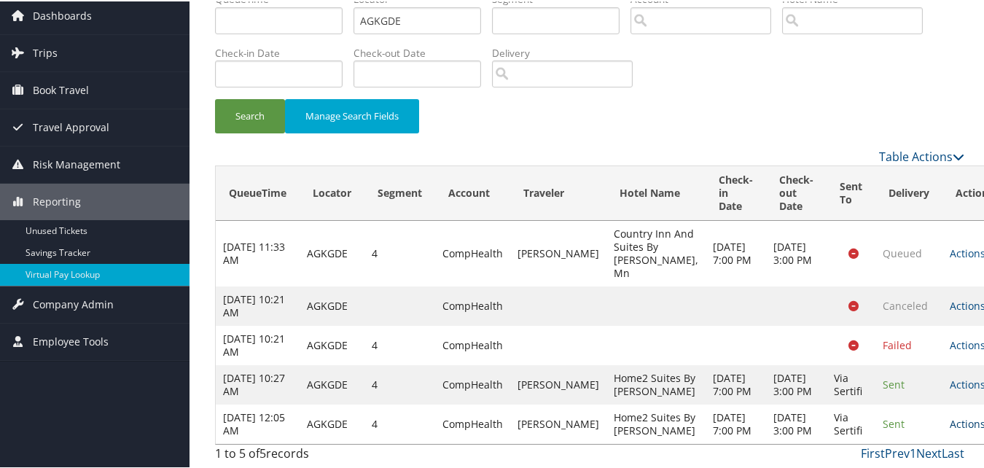
click at [950, 416] on link "Actions" at bounding box center [973, 423] width 46 height 14
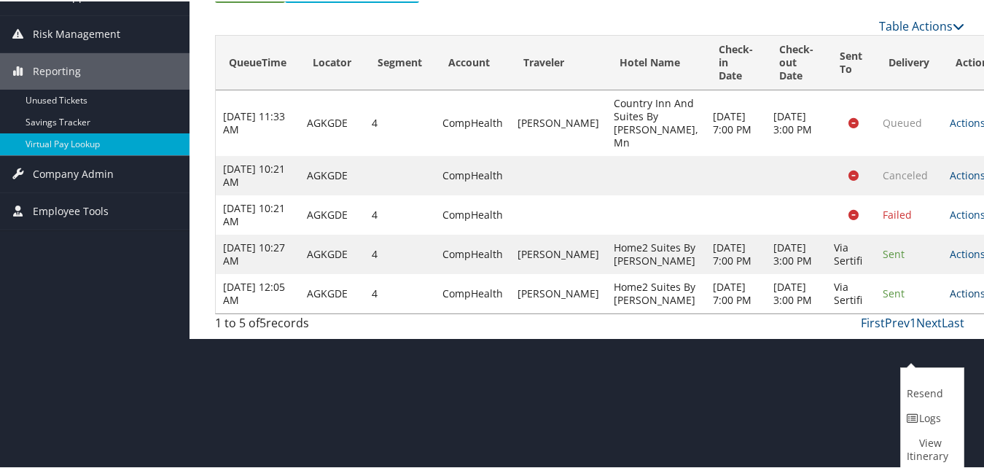
click at [931, 408] on link "Logs" at bounding box center [930, 417] width 59 height 25
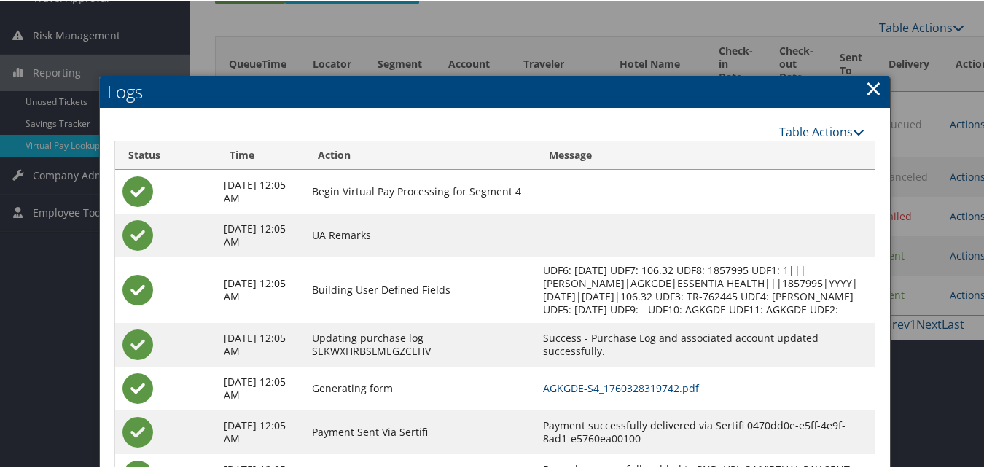
scroll to position [267, 0]
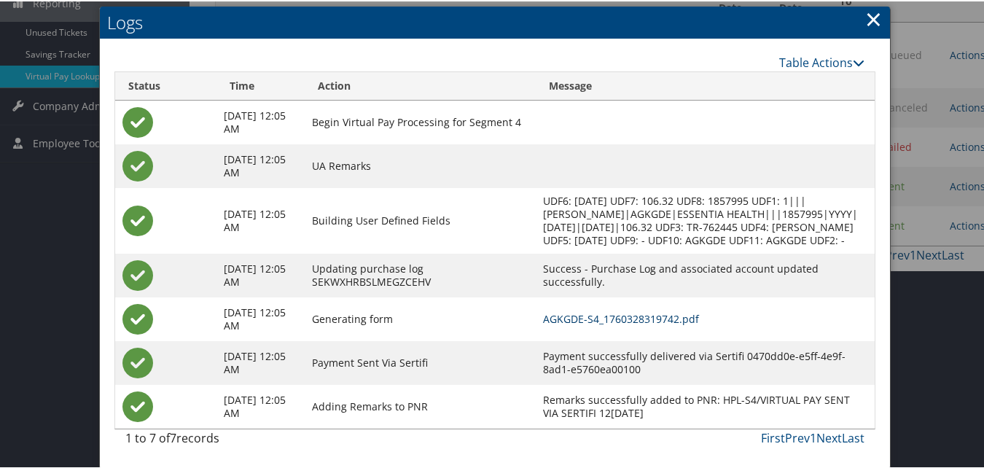
click at [665, 318] on link "AGKGDE-S4_1760328319742.pdf" at bounding box center [621, 318] width 156 height 14
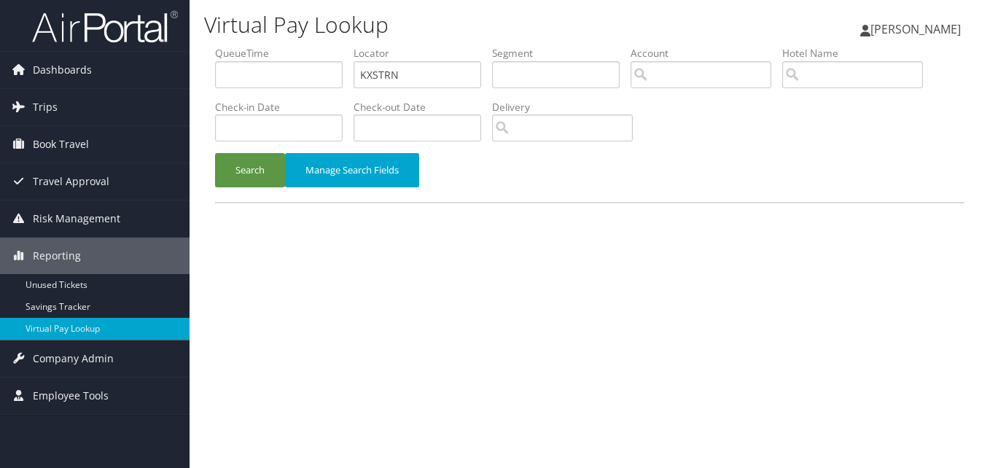
click at [443, 79] on input "KXSTRN" at bounding box center [418, 74] width 128 height 27
type input "LAVDUT"
click at [244, 186] on button "Search" at bounding box center [250, 170] width 70 height 34
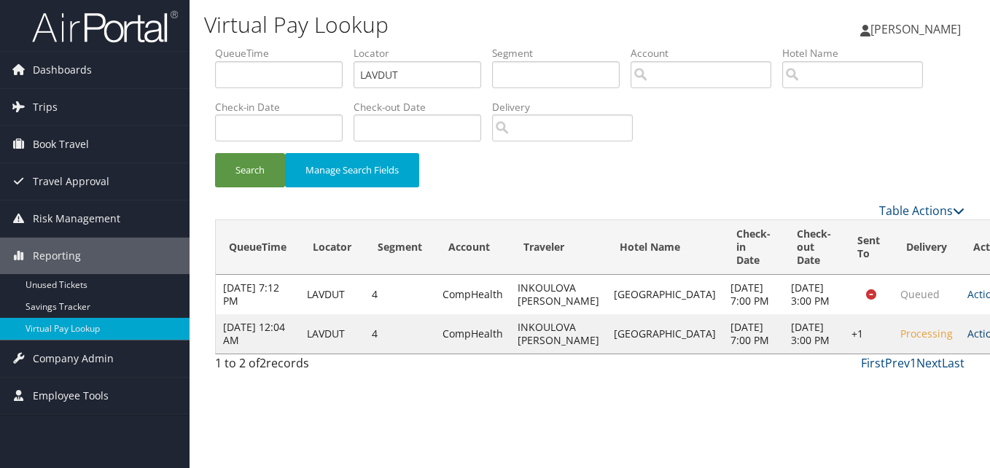
click at [968, 341] on link "Actions" at bounding box center [991, 334] width 46 height 14
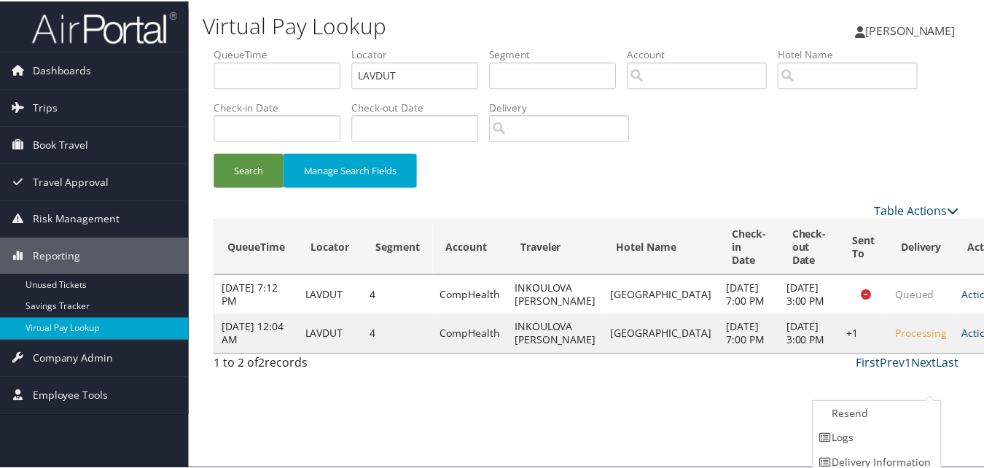
scroll to position [34, 0]
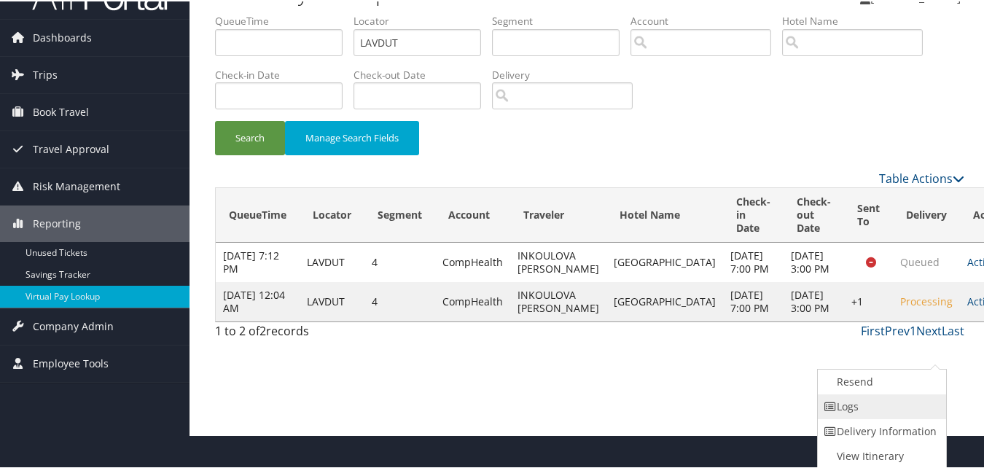
click at [904, 416] on link "Logs" at bounding box center [880, 405] width 125 height 25
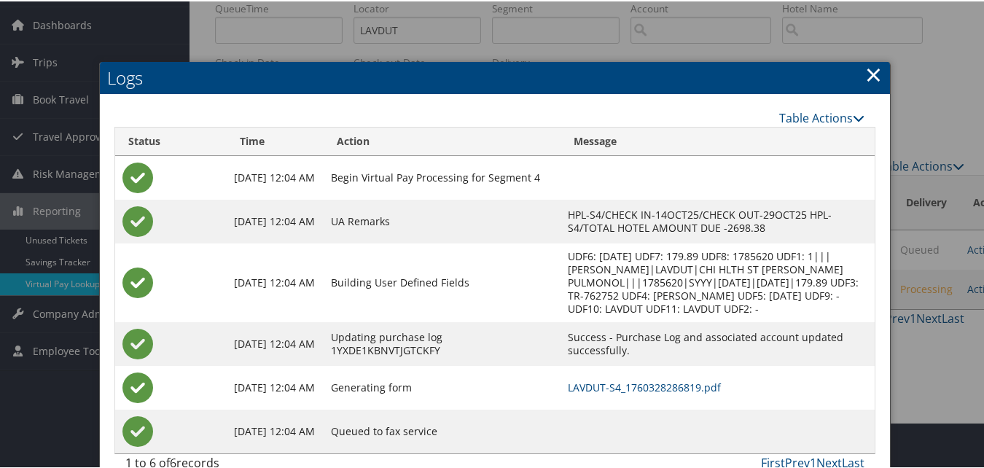
scroll to position [71, 0]
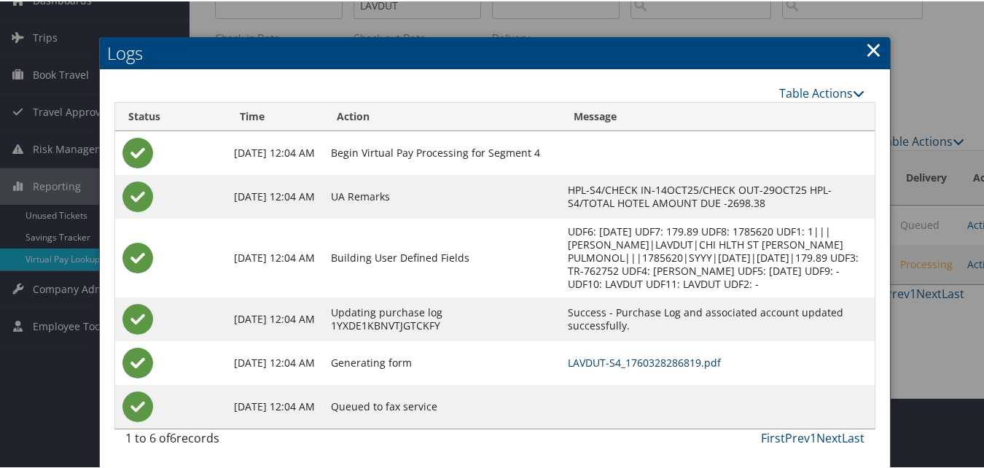
click at [639, 362] on link "LAVDUT-S4_1760328286819.pdf" at bounding box center [644, 361] width 153 height 14
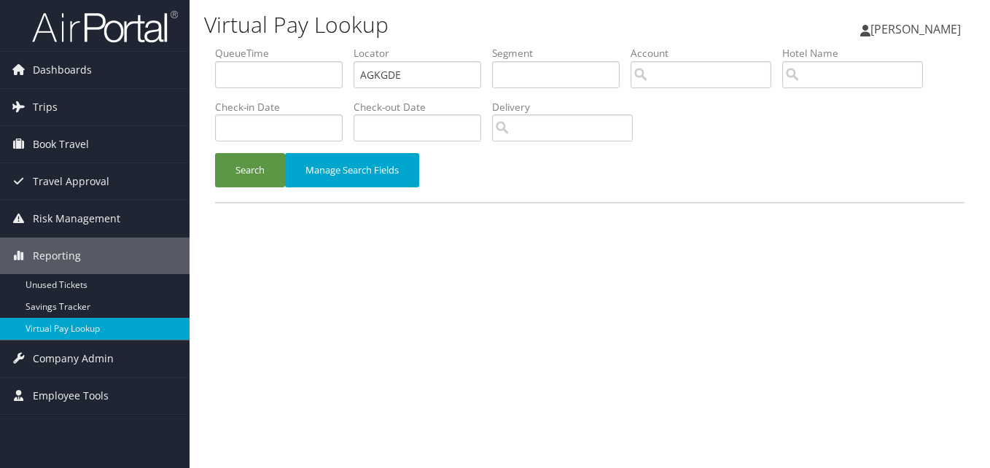
click at [382, 79] on input "AGKGDE" at bounding box center [418, 74] width 128 height 27
type input "LYIWQZ"
click at [246, 180] on button "Search" at bounding box center [250, 170] width 70 height 34
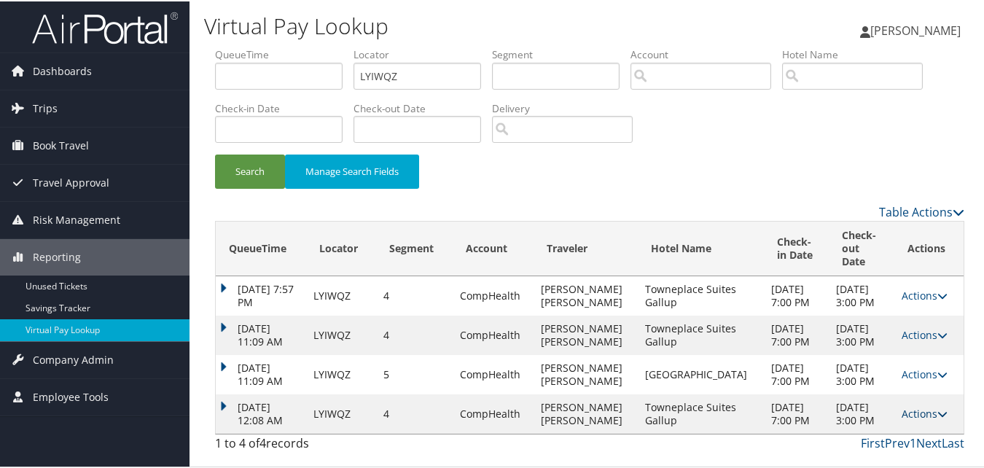
click at [915, 411] on link "Actions" at bounding box center [925, 412] width 46 height 14
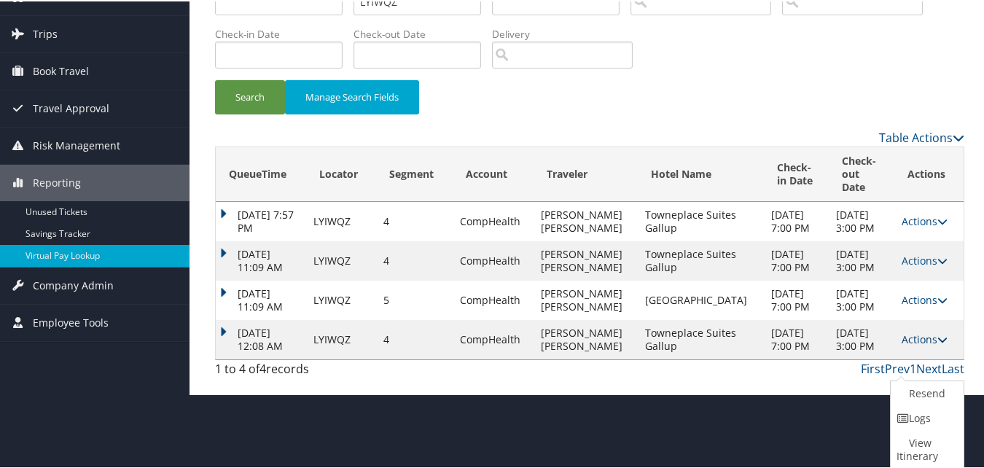
click at [915, 411] on link "Logs" at bounding box center [925, 417] width 69 height 25
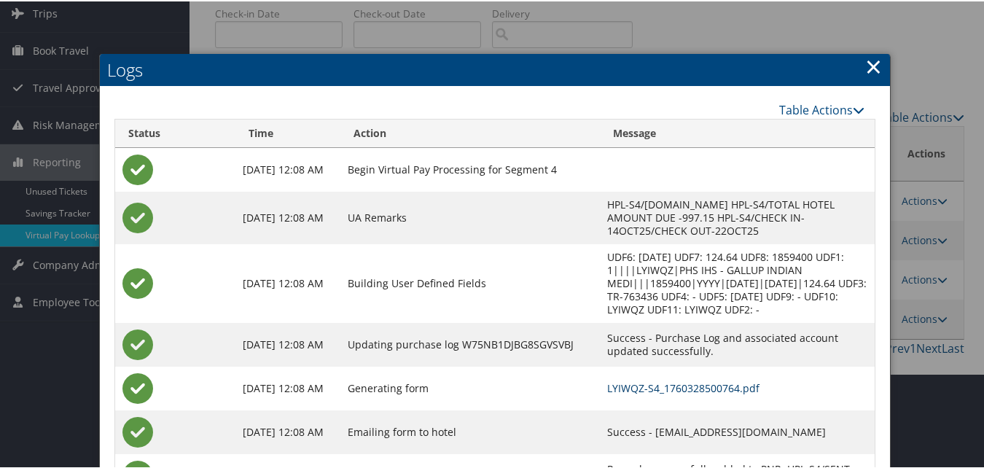
scroll to position [151, 0]
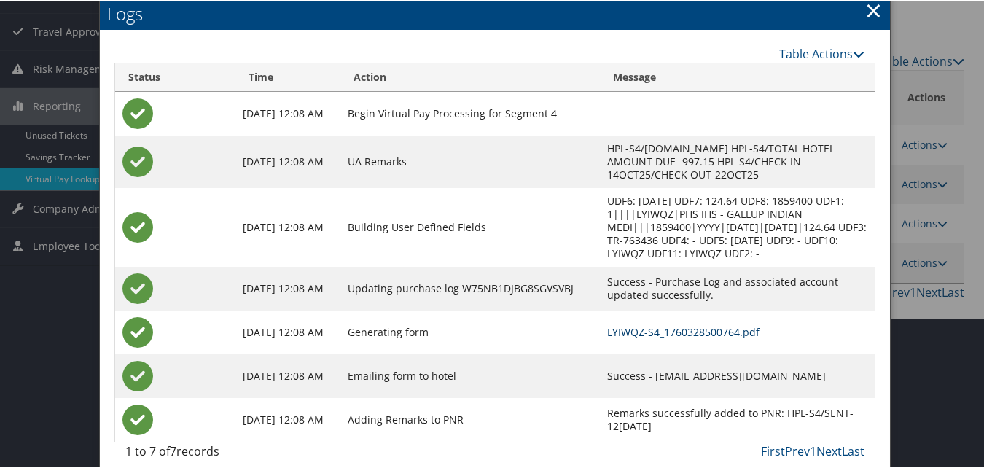
click at [607, 324] on link "LYIWQZ-S4_1760328500764.pdf" at bounding box center [683, 331] width 152 height 14
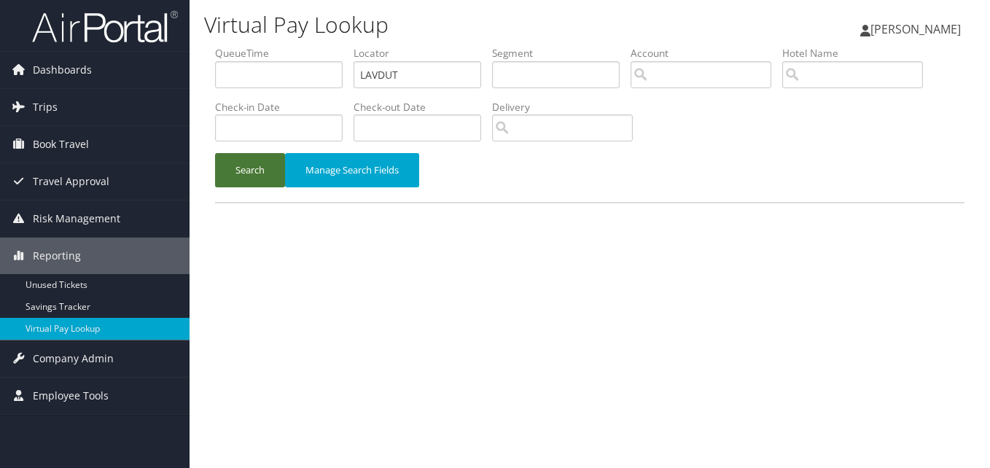
click at [228, 174] on button "Search" at bounding box center [250, 170] width 70 height 34
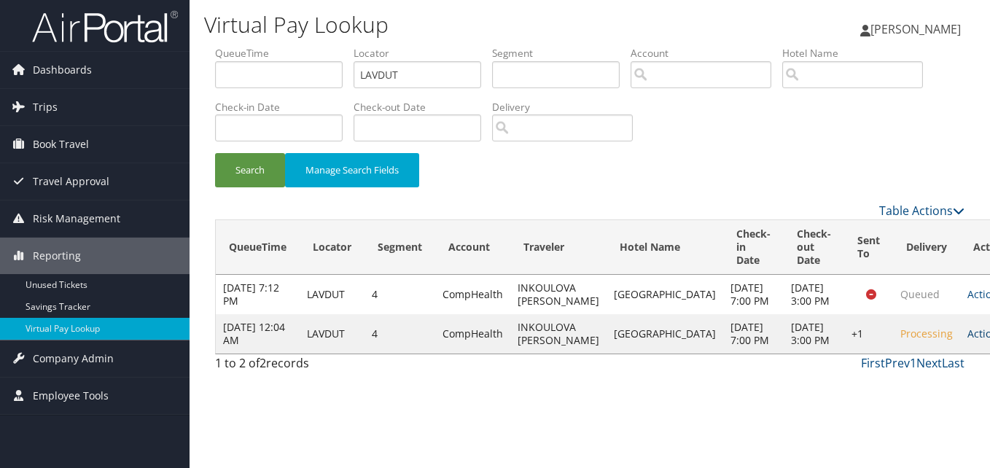
click at [968, 341] on link "Actions" at bounding box center [991, 334] width 46 height 14
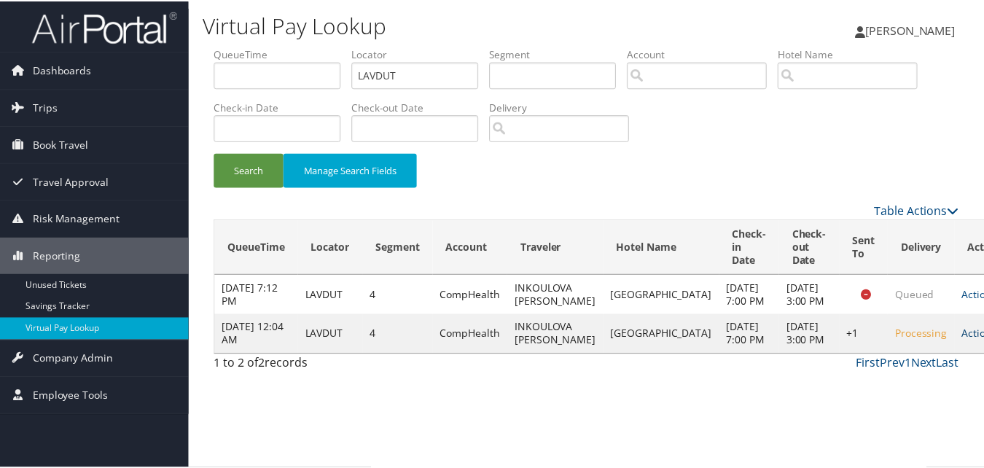
scroll to position [34, 0]
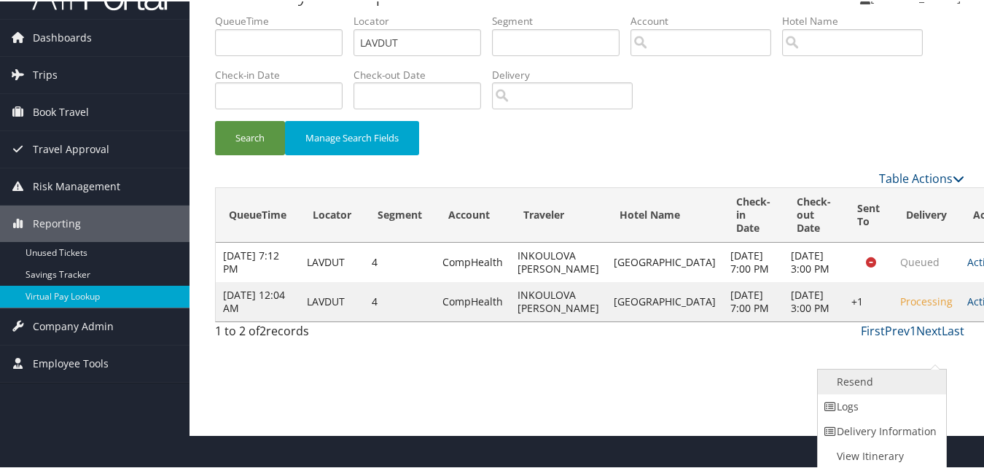
click at [909, 389] on link "Resend" at bounding box center [880, 380] width 125 height 25
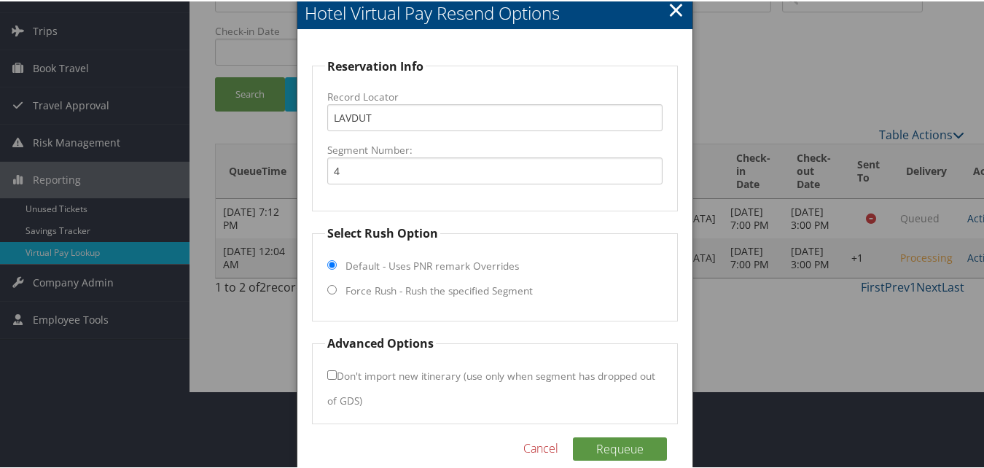
scroll to position [98, 0]
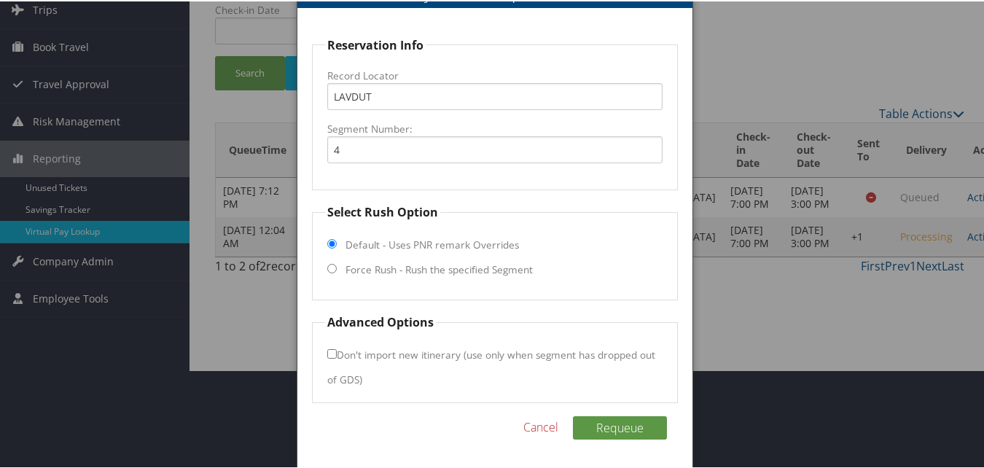
click at [331, 271] on input "Force Rush - Rush the specified Segment" at bounding box center [331, 267] width 9 height 9
radio input "true"
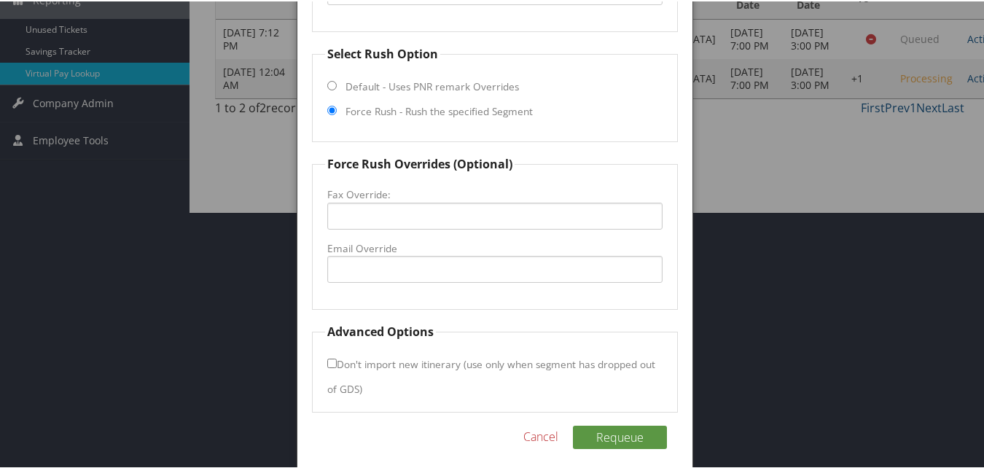
scroll to position [266, 0]
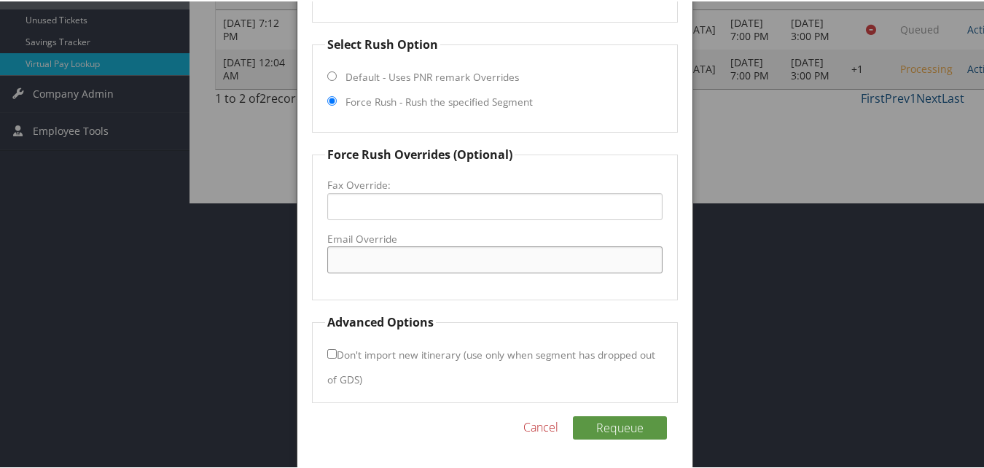
click at [397, 266] on input "Email Override" at bounding box center [494, 258] width 335 height 27
click at [713, 210] on div at bounding box center [495, 234] width 990 height 468
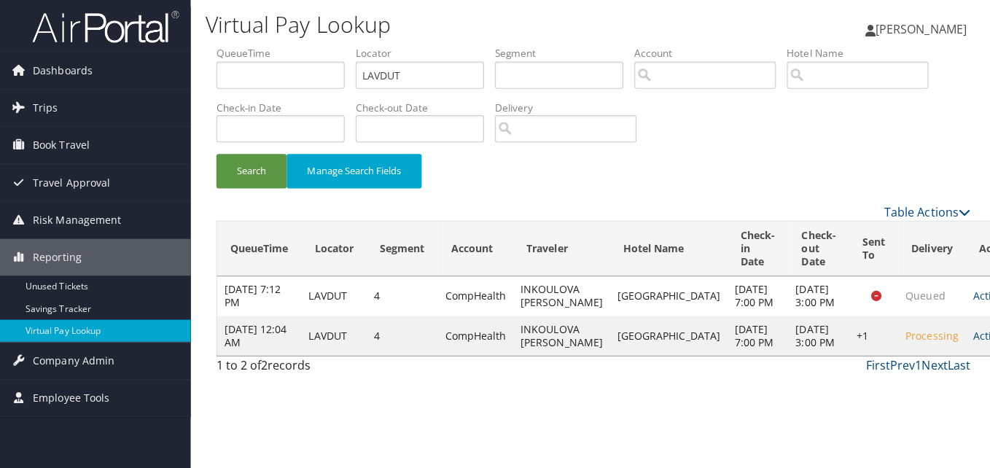
scroll to position [0, 0]
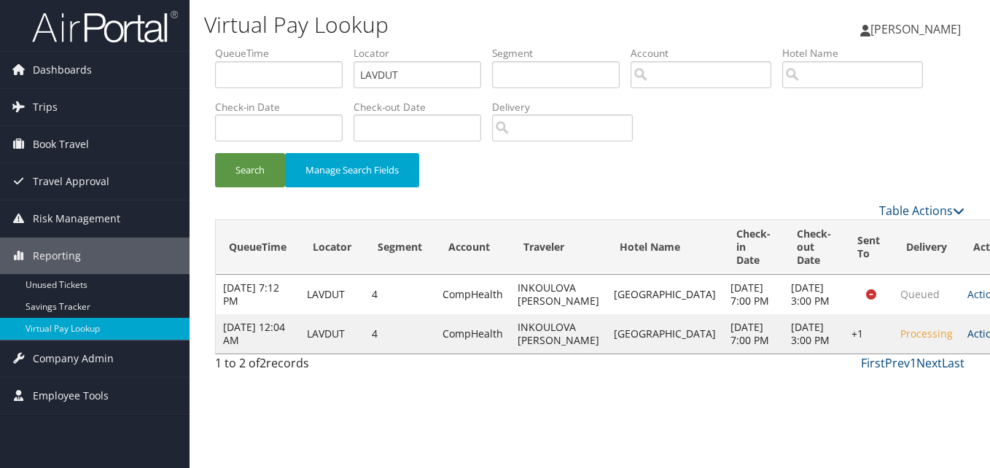
click at [968, 341] on link "Actions" at bounding box center [991, 334] width 46 height 14
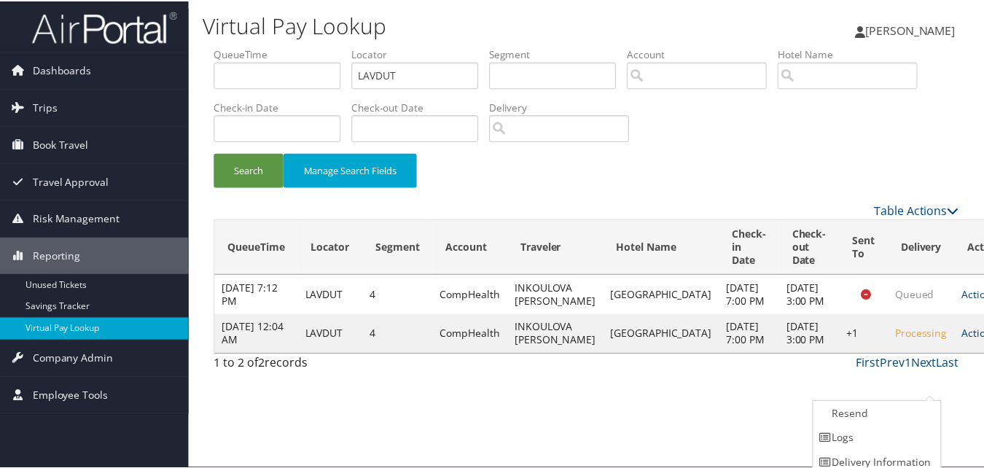
scroll to position [34, 0]
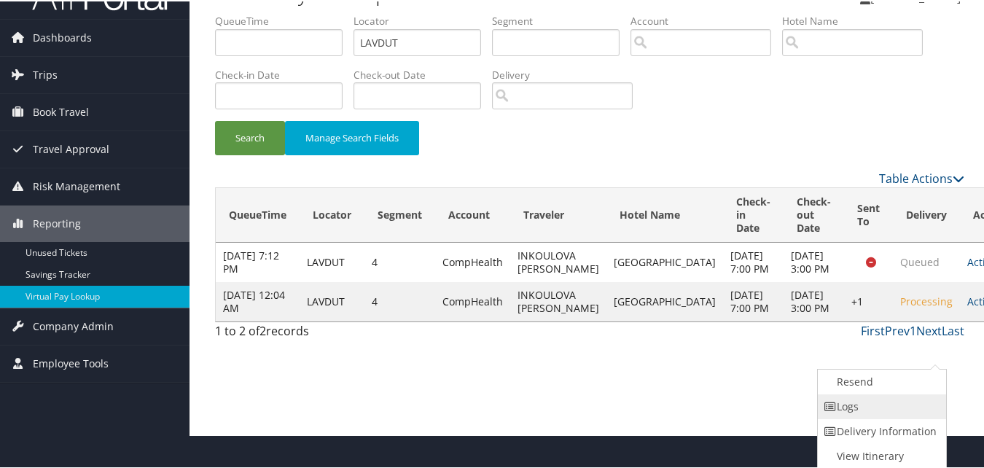
click at [898, 403] on link "Logs" at bounding box center [880, 405] width 125 height 25
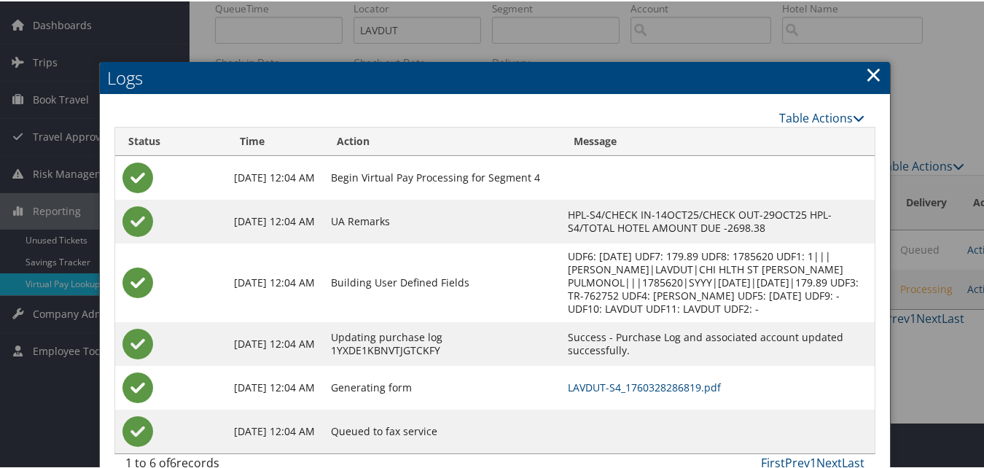
scroll to position [71, 0]
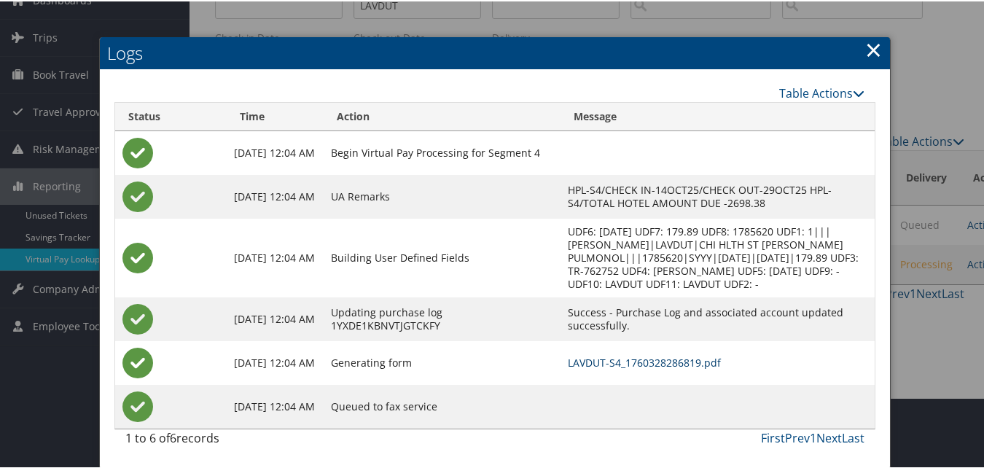
click at [615, 366] on link "LAVDUT-S4_1760328286819.pdf" at bounding box center [644, 361] width 153 height 14
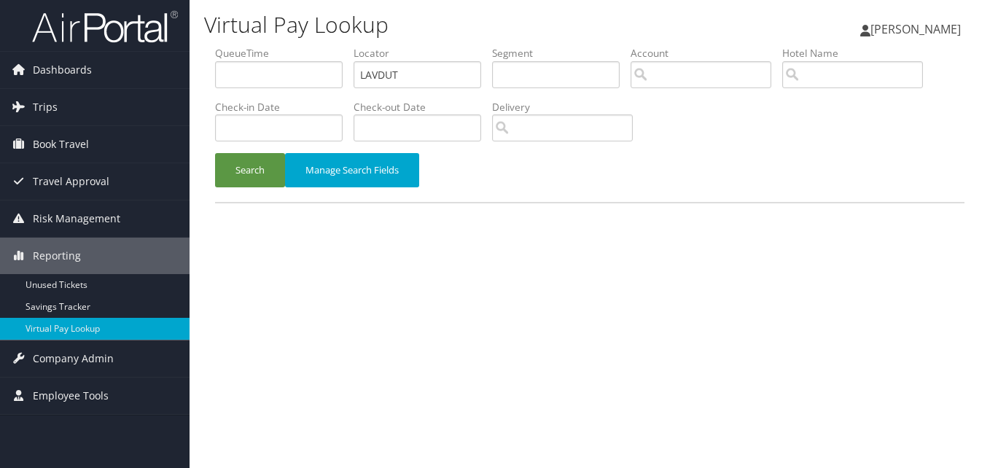
click at [253, 170] on button "Search" at bounding box center [250, 170] width 70 height 34
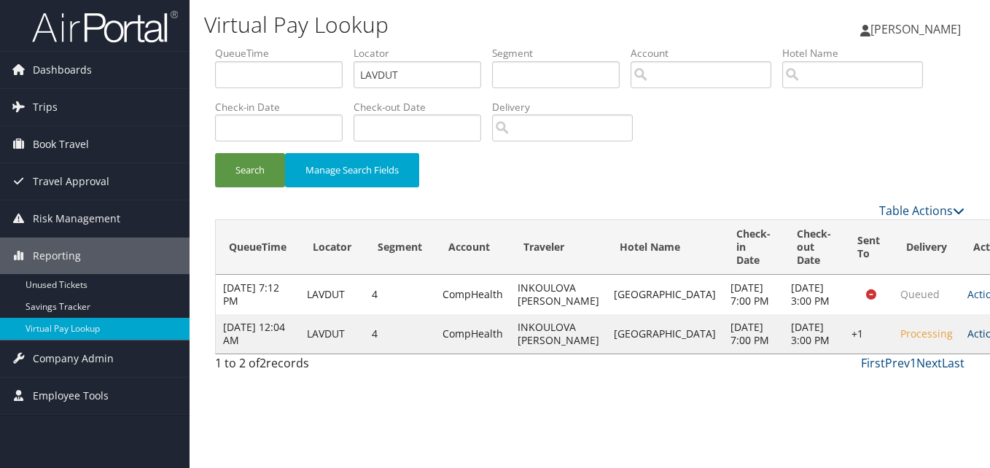
click at [968, 341] on link "Actions" at bounding box center [991, 334] width 46 height 14
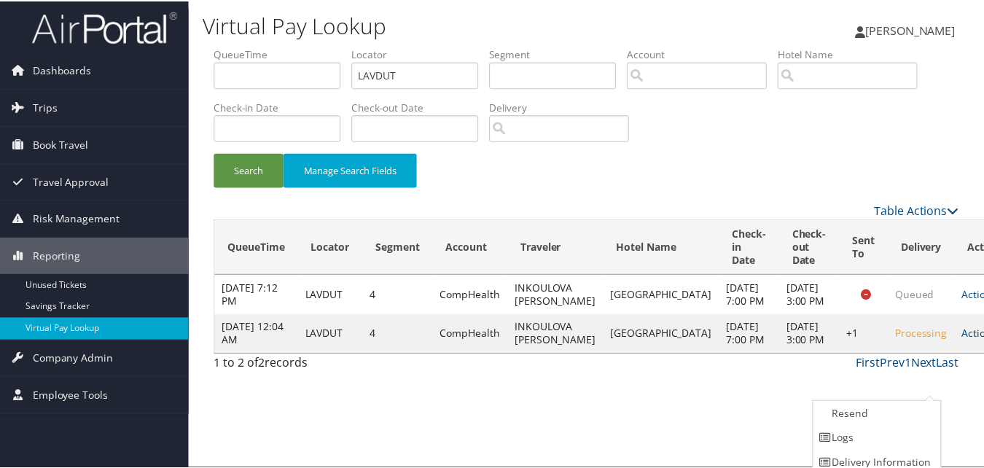
scroll to position [34, 0]
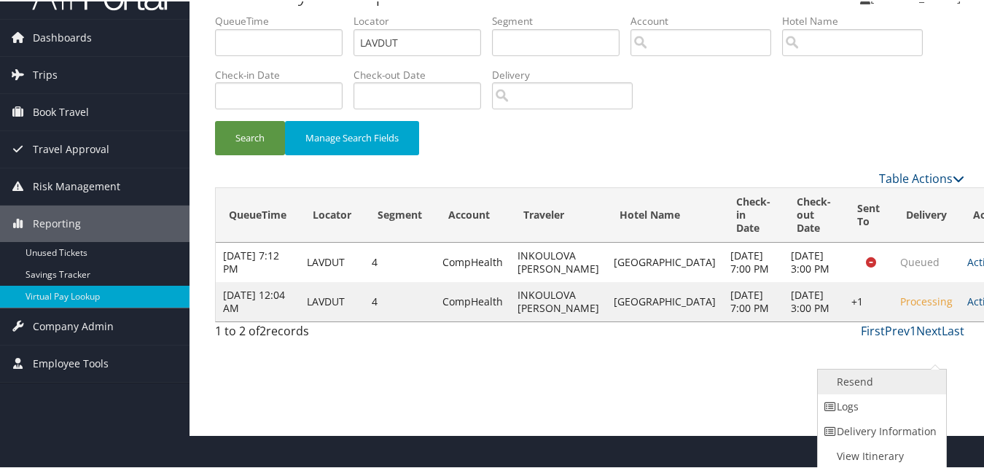
click at [874, 382] on link "Resend" at bounding box center [880, 380] width 125 height 25
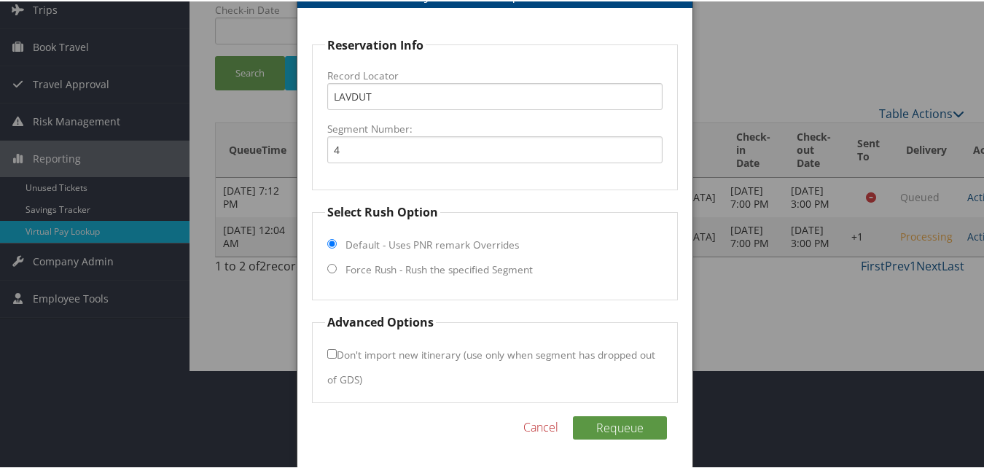
click at [333, 270] on input "Force Rush - Rush the specified Segment" at bounding box center [331, 267] width 9 height 9
radio input "true"
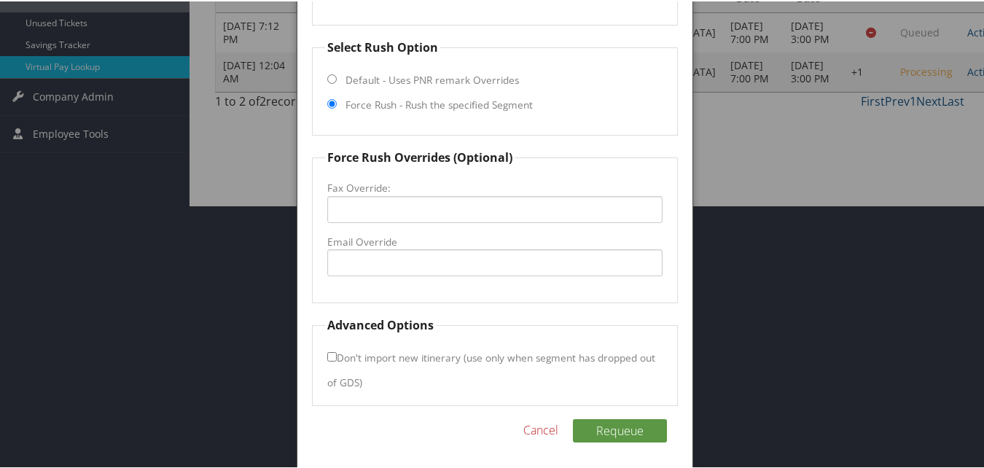
scroll to position [266, 0]
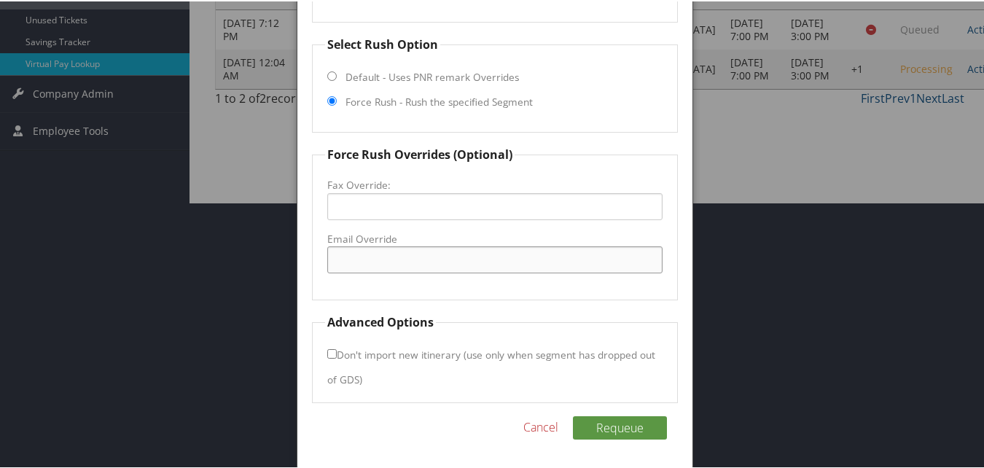
click at [389, 259] on input "Email Override" at bounding box center [494, 258] width 335 height 27
click at [374, 263] on input "ffgidesk@younes.com" at bounding box center [494, 258] width 335 height 27
type input "ffgidesk@younes.com"
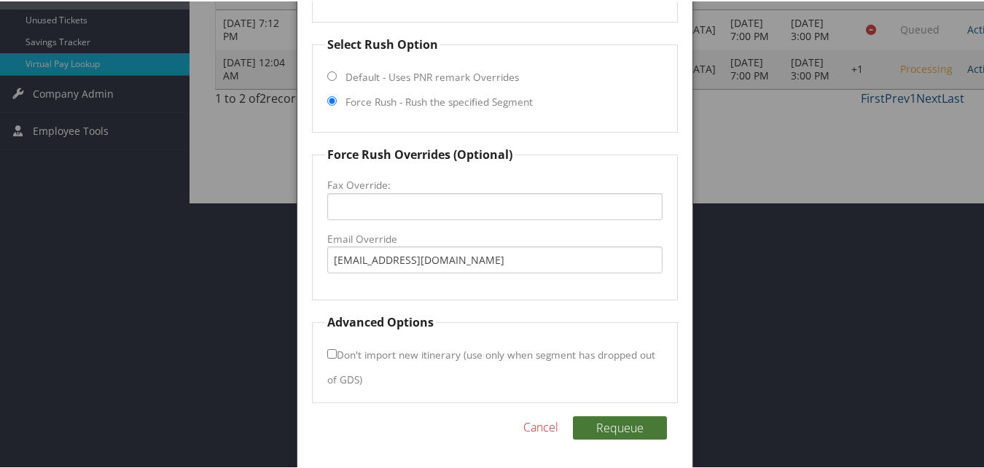
click at [614, 424] on button "Requeue" at bounding box center [620, 426] width 94 height 23
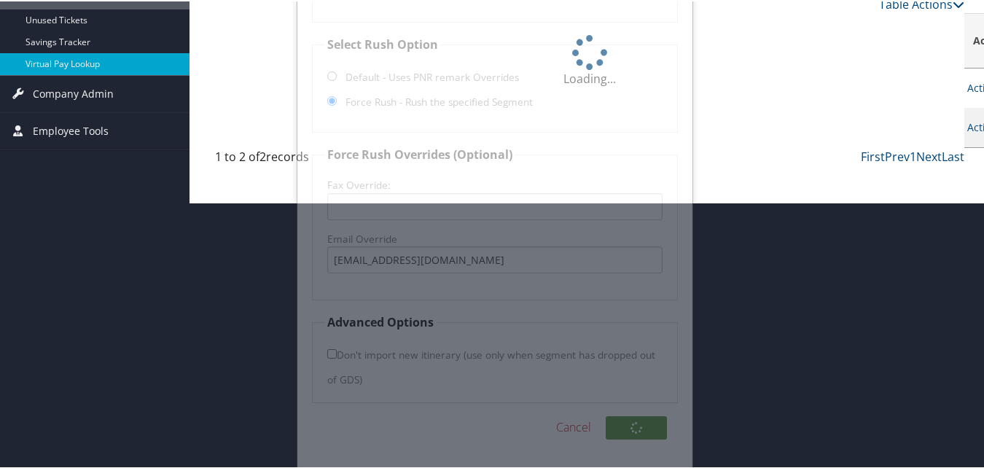
scroll to position [127, 0]
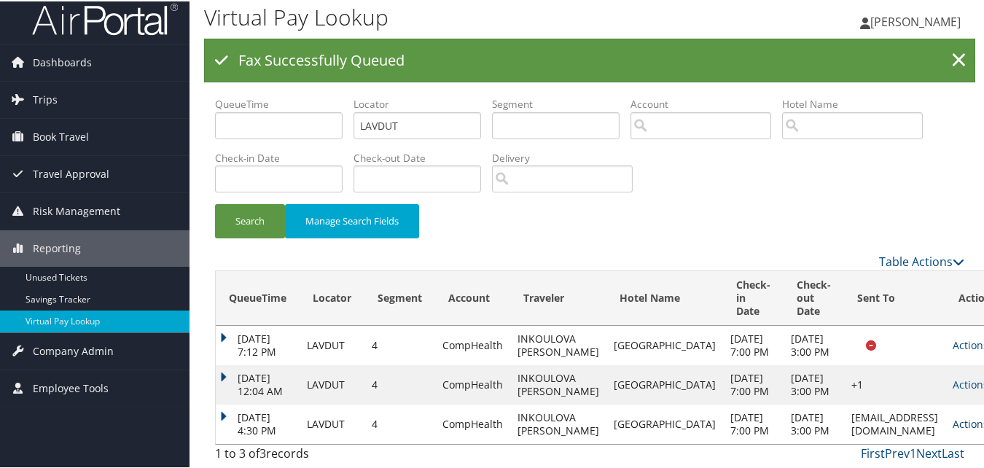
click at [953, 416] on link "Actions" at bounding box center [976, 423] width 46 height 14
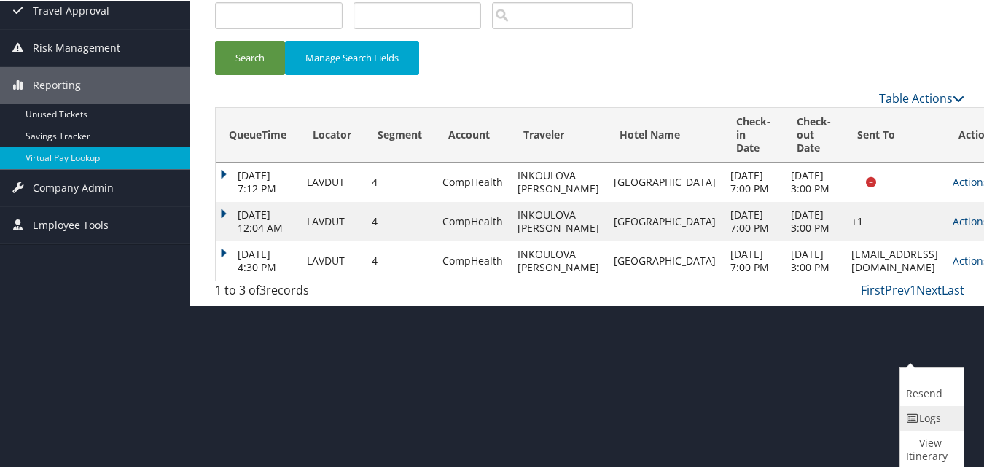
click at [926, 417] on link "Logs" at bounding box center [931, 417] width 60 height 25
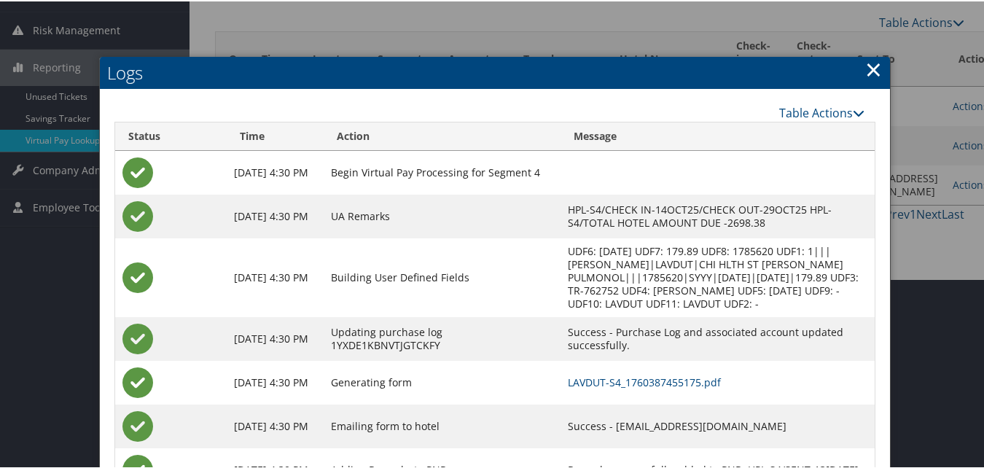
scroll to position [253, 0]
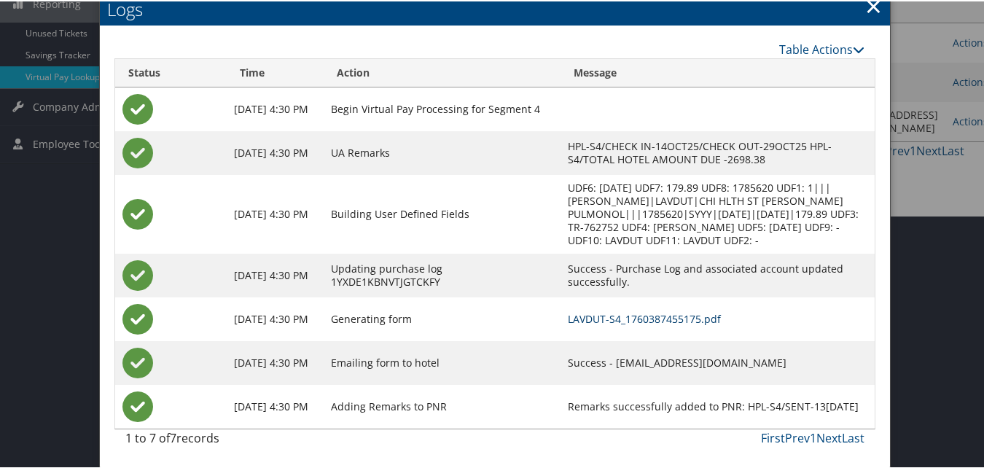
drag, startPoint x: 633, startPoint y: 316, endPoint x: 685, endPoint y: 336, distance: 55.7
click at [633, 316] on link "LAVDUT-S4_1760387455175.pdf" at bounding box center [644, 318] width 153 height 14
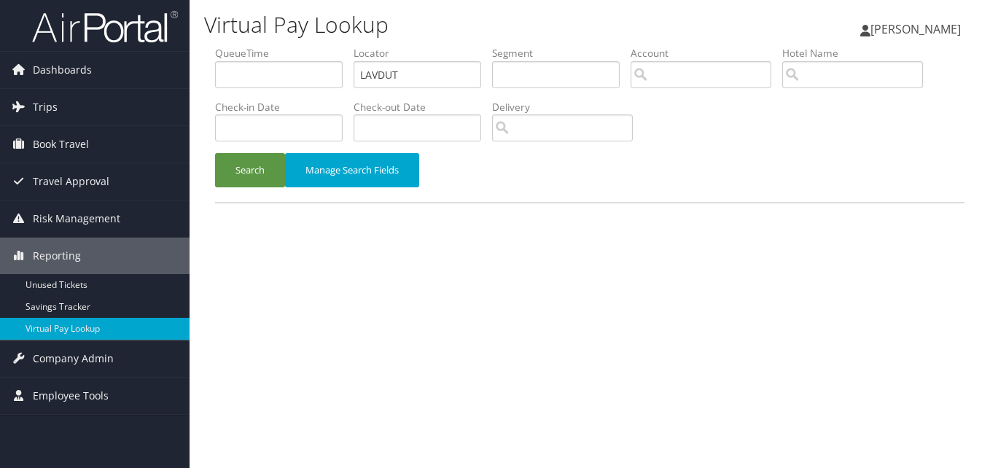
click at [392, 75] on input "LAVDUT" at bounding box center [418, 74] width 128 height 27
type input "GIRFRZ"
click at [272, 159] on button "Search" at bounding box center [250, 170] width 70 height 34
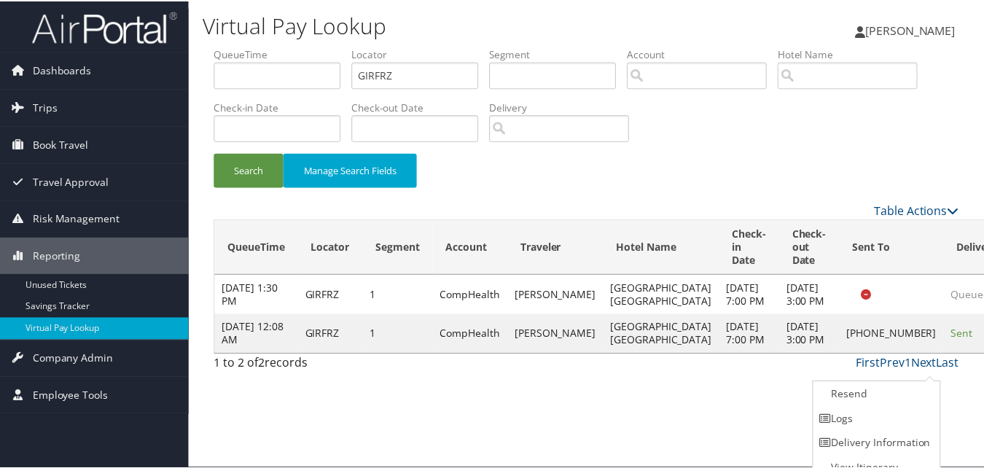
scroll to position [14, 0]
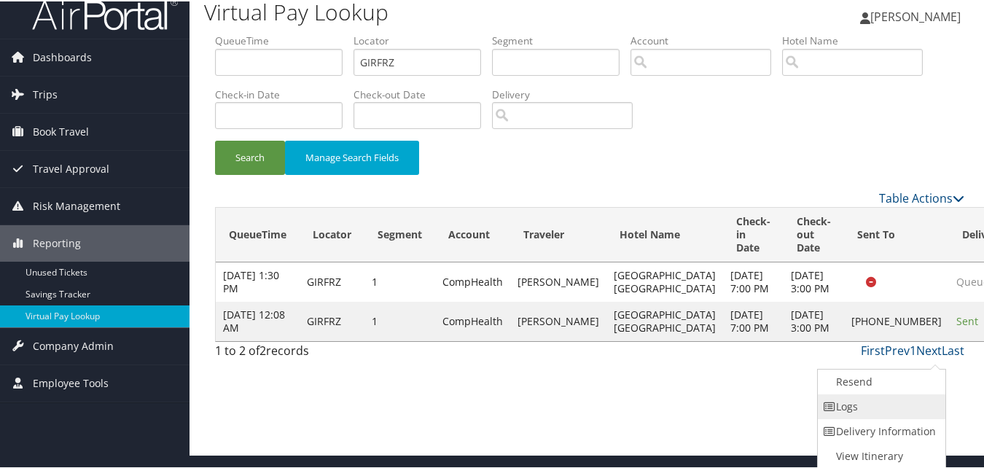
click at [873, 400] on link "Logs" at bounding box center [880, 405] width 125 height 25
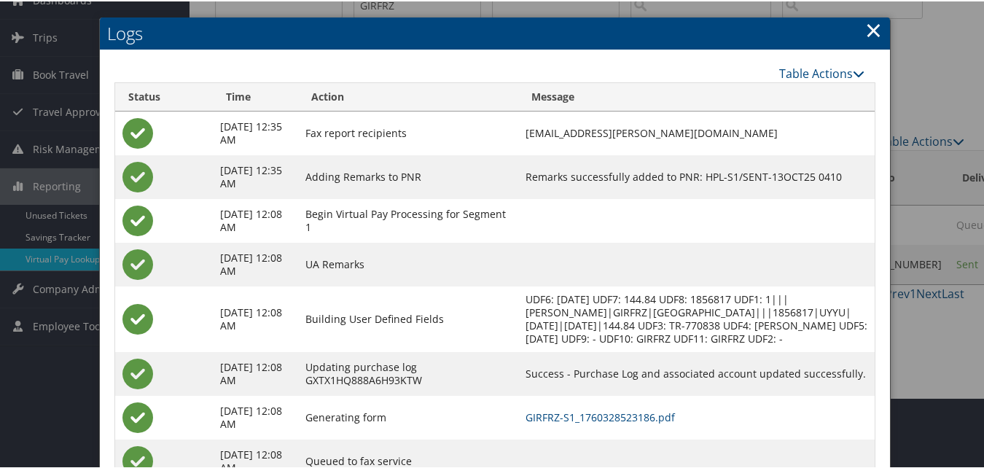
scroll to position [139, 0]
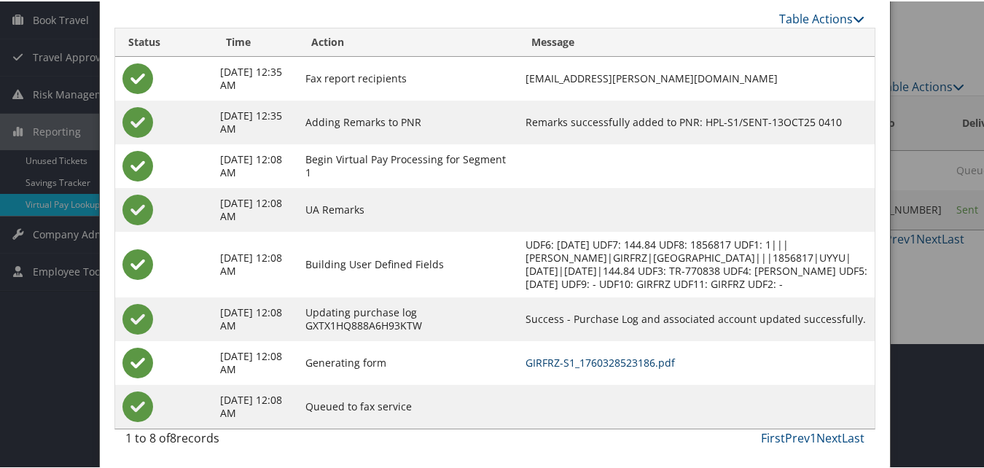
click at [610, 362] on link "GIRFRZ-S1_1760328523186.pdf" at bounding box center [600, 361] width 149 height 14
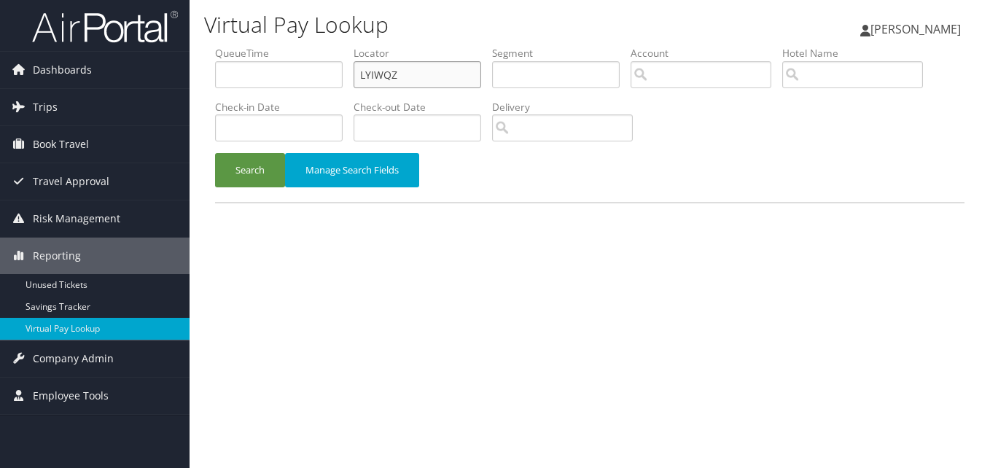
click at [380, 79] on input "LYIWQZ" at bounding box center [418, 74] width 128 height 27
paste input "HNDDYM"
type input "HNDDYM"
click at [255, 177] on button "Search" at bounding box center [250, 170] width 70 height 34
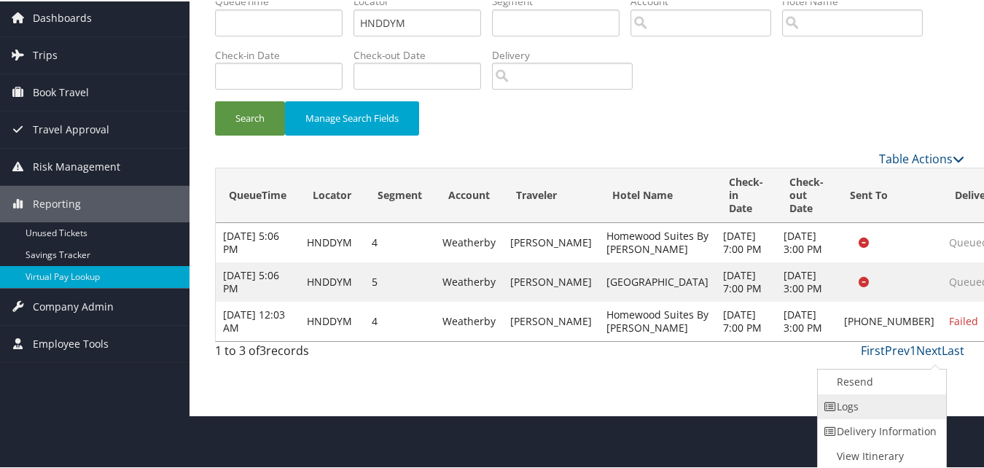
click at [879, 416] on link "Logs" at bounding box center [880, 405] width 125 height 25
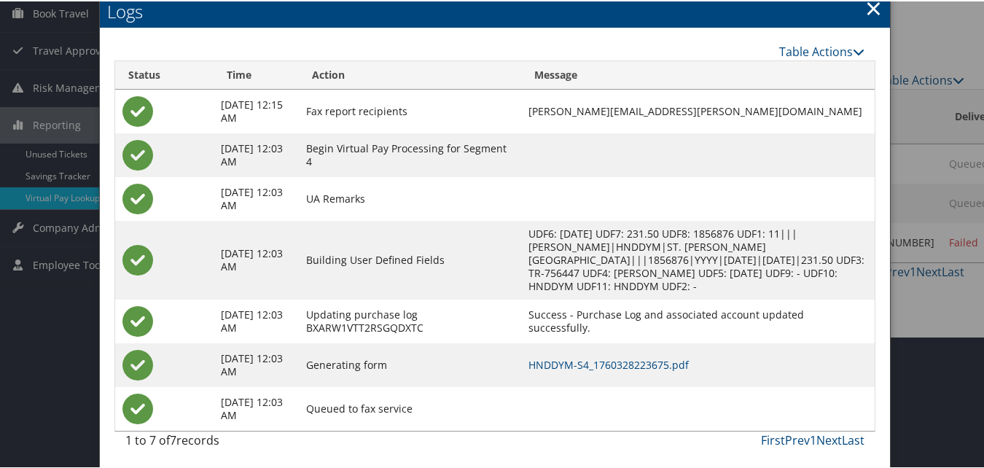
scroll to position [134, 0]
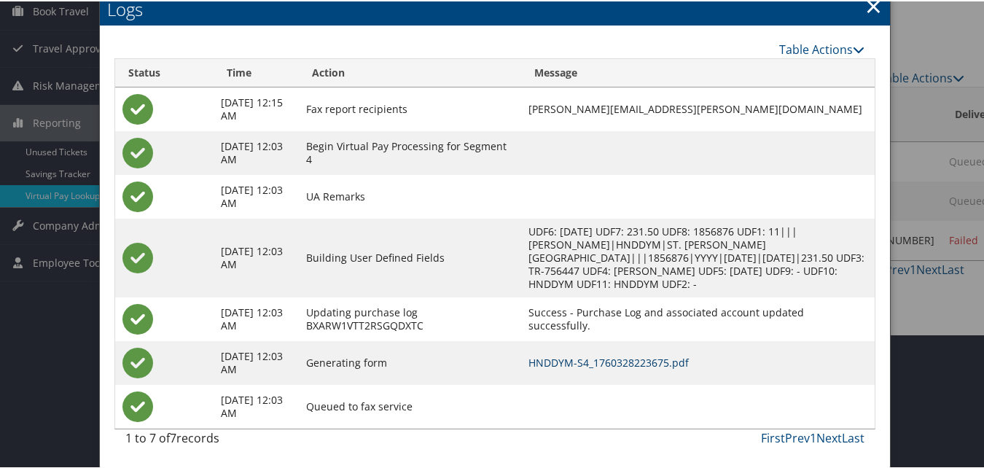
click at [610, 361] on link "HNDDYM-S4_1760328223675.pdf" at bounding box center [609, 361] width 160 height 14
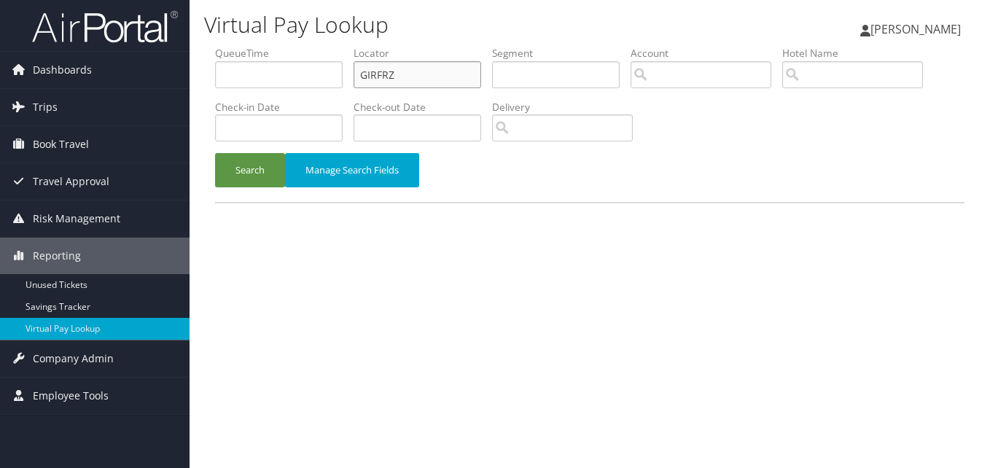
drag, startPoint x: 0, startPoint y: 0, endPoint x: 403, endPoint y: 75, distance: 410.2
click at [403, 75] on input "GIRFRZ" at bounding box center [418, 74] width 128 height 27
paste input "KEPEZF"
type input "KEPEZF"
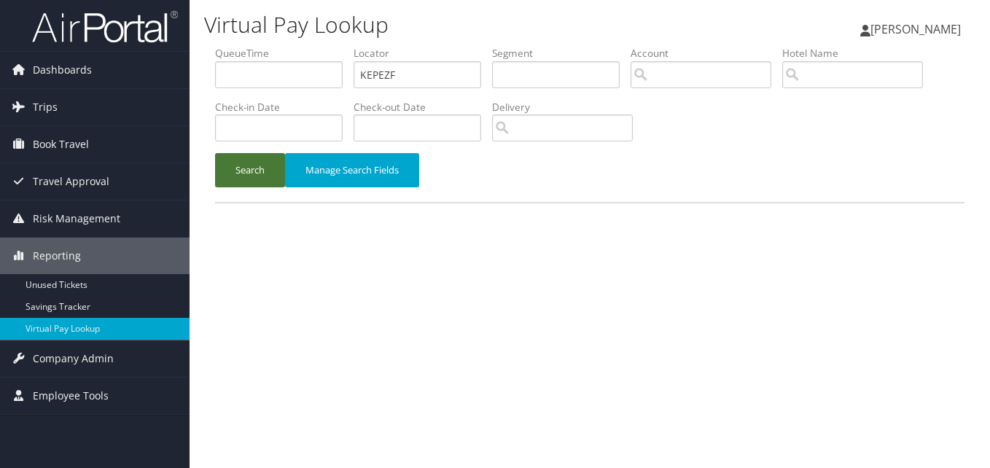
click at [251, 174] on button "Search" at bounding box center [250, 170] width 70 height 34
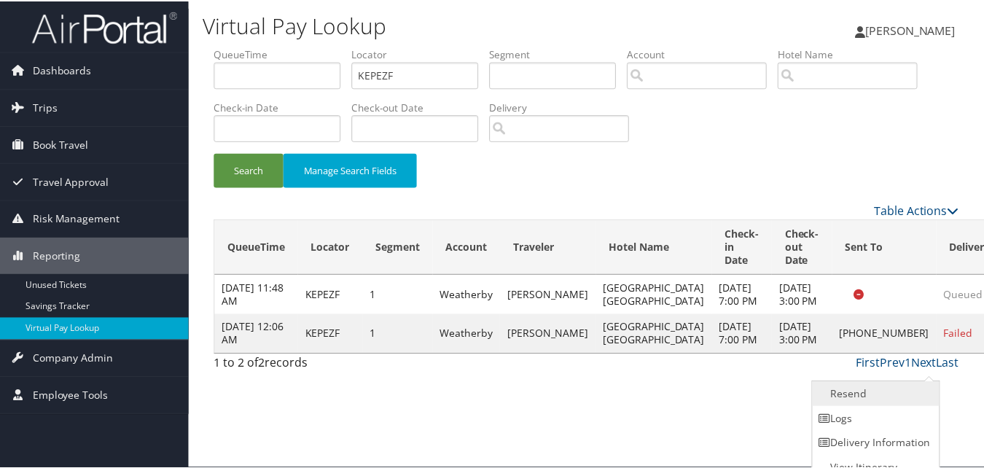
scroll to position [14, 0]
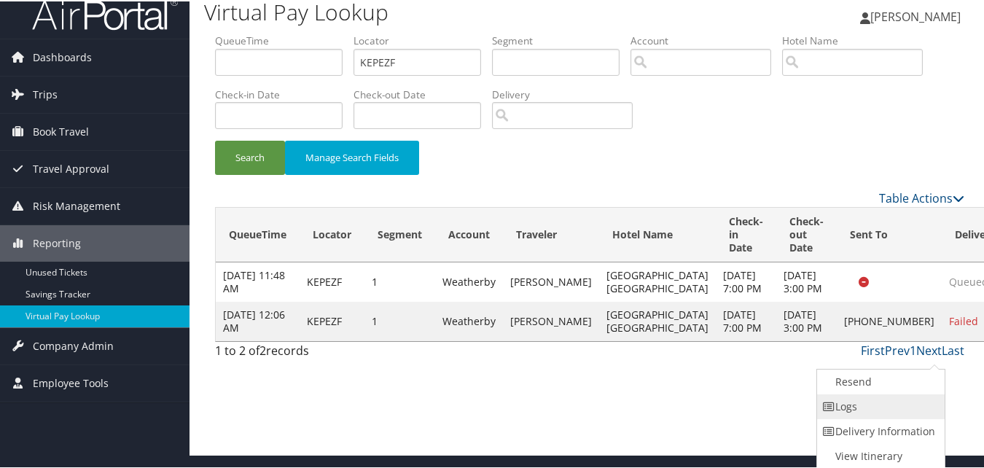
click at [894, 405] on link "Logs" at bounding box center [879, 405] width 125 height 25
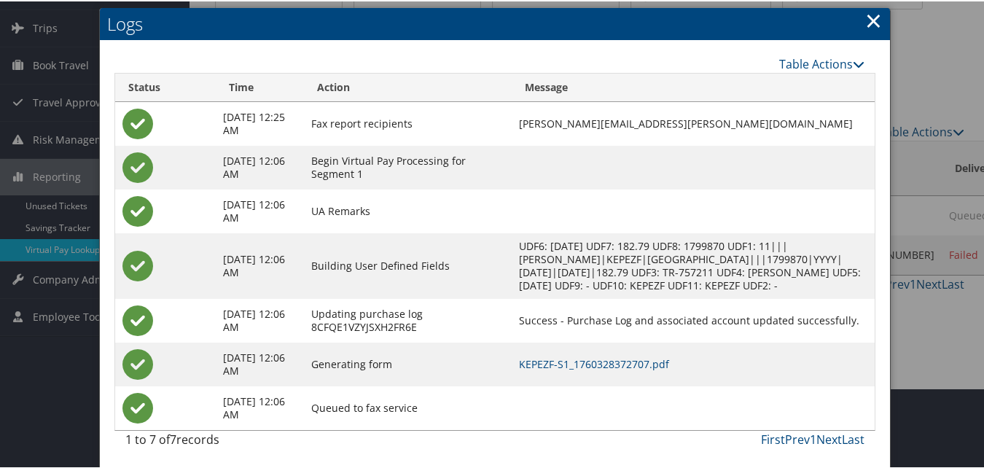
scroll to position [82, 0]
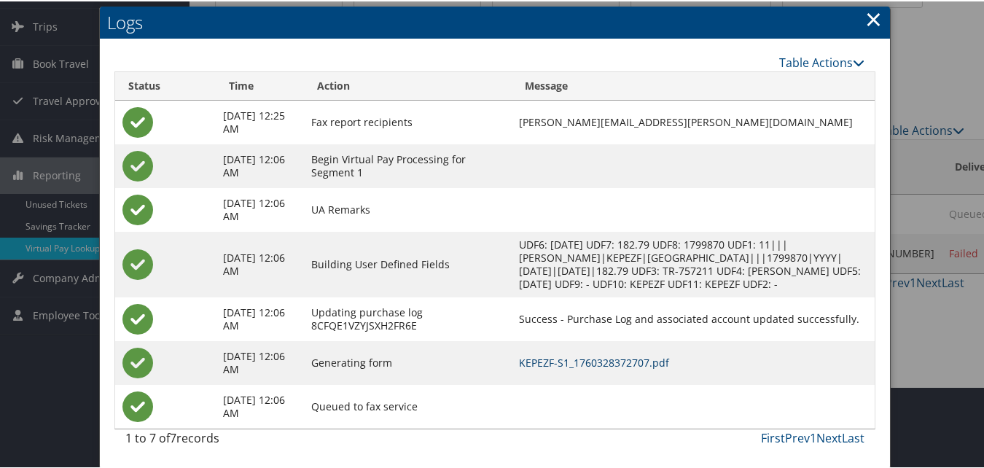
click at [592, 364] on link "KEPEZF-S1_1760328372707.pdf" at bounding box center [594, 361] width 150 height 14
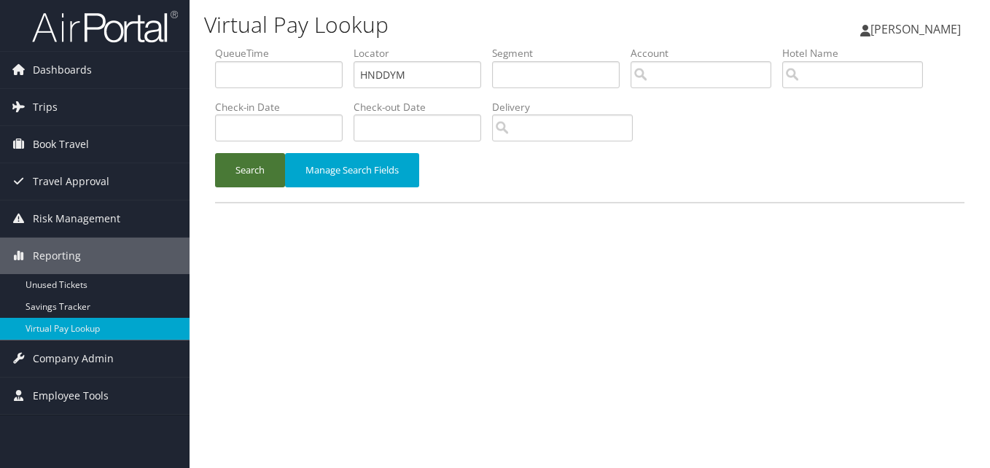
click at [252, 175] on button "Search" at bounding box center [250, 170] width 70 height 34
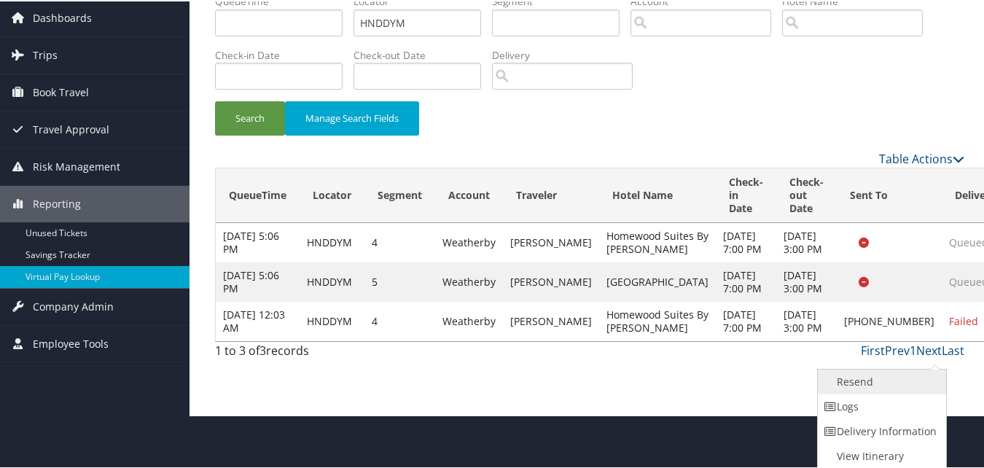
click at [838, 368] on link "Resend" at bounding box center [880, 380] width 125 height 25
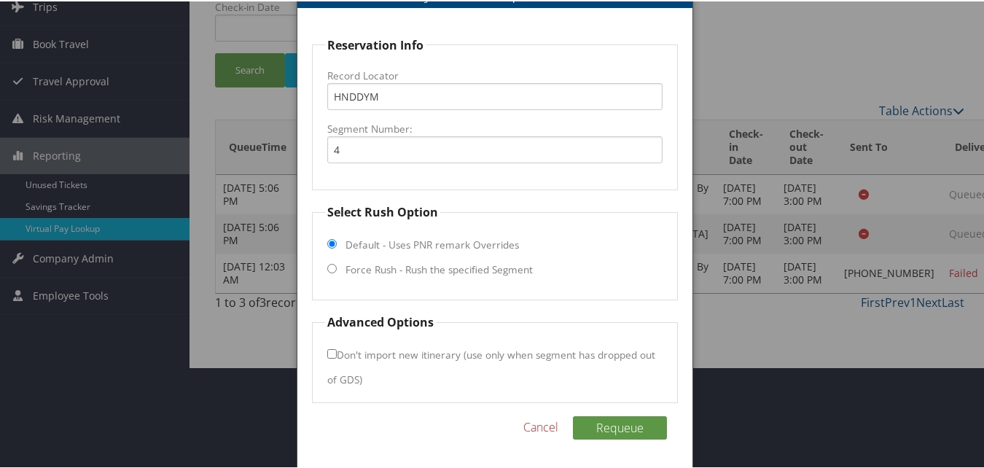
click at [379, 272] on label "Force Rush - Rush the specified Segment" at bounding box center [439, 268] width 187 height 15
click at [337, 272] on input "Force Rush - Rush the specified Segment" at bounding box center [331, 267] width 9 height 9
radio input "true"
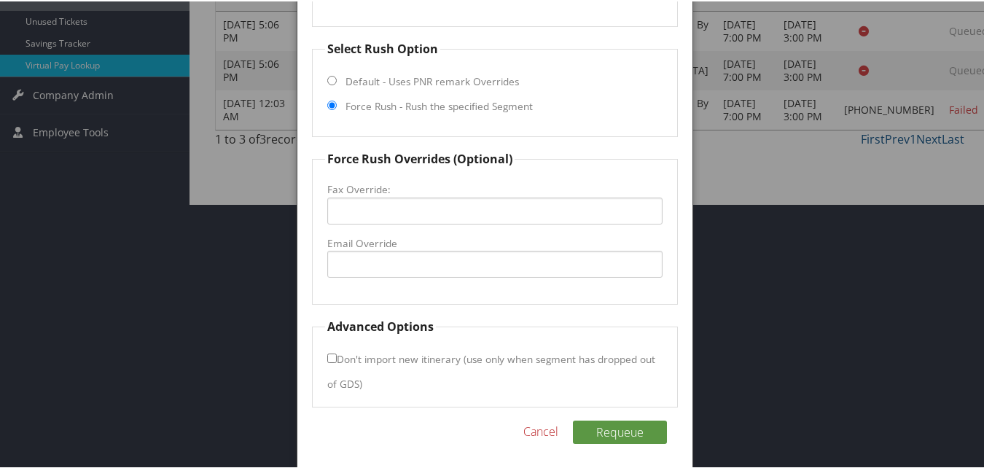
scroll to position [269, 0]
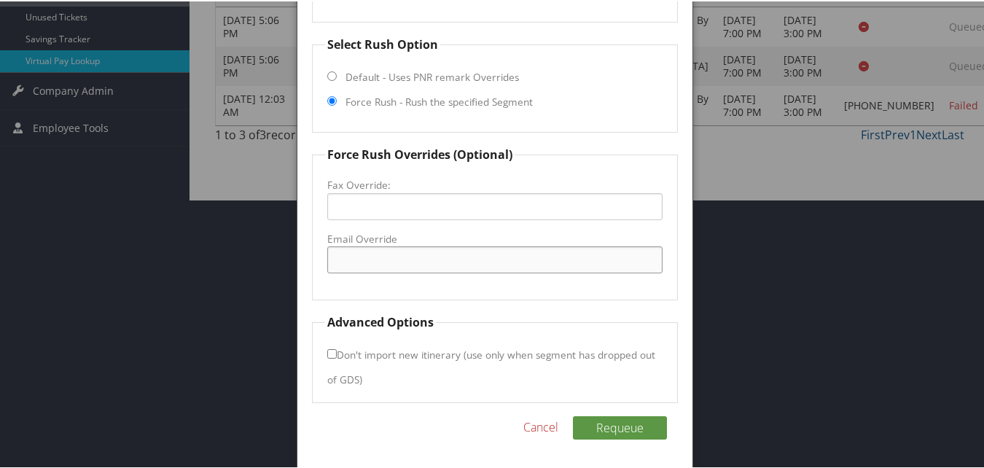
click at [404, 261] on input "Email Override" at bounding box center [494, 258] width 335 height 27
click at [404, 261] on input "qkbdn505@gmail.com" at bounding box center [494, 258] width 335 height 27
type input "qkbdn505@gmail.com"
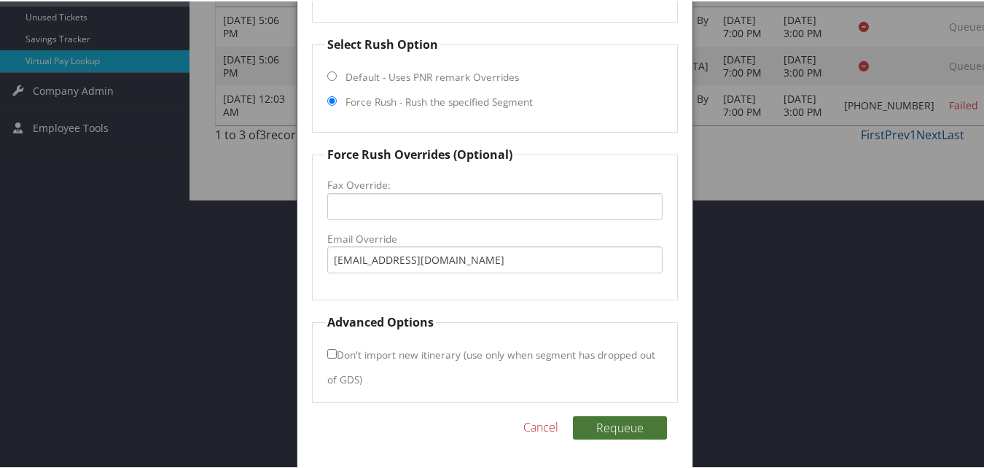
click at [642, 426] on button "Requeue" at bounding box center [620, 426] width 94 height 23
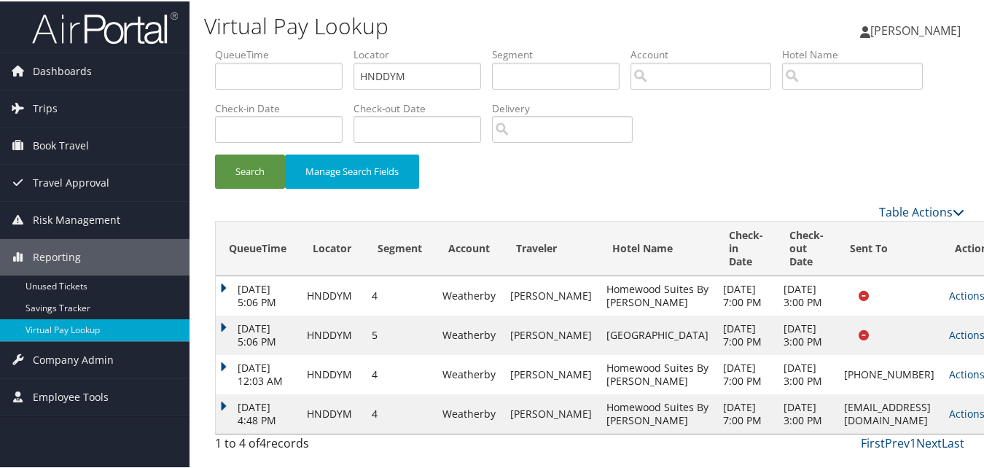
scroll to position [42, 0]
click at [949, 419] on link "Actions" at bounding box center [972, 412] width 46 height 14
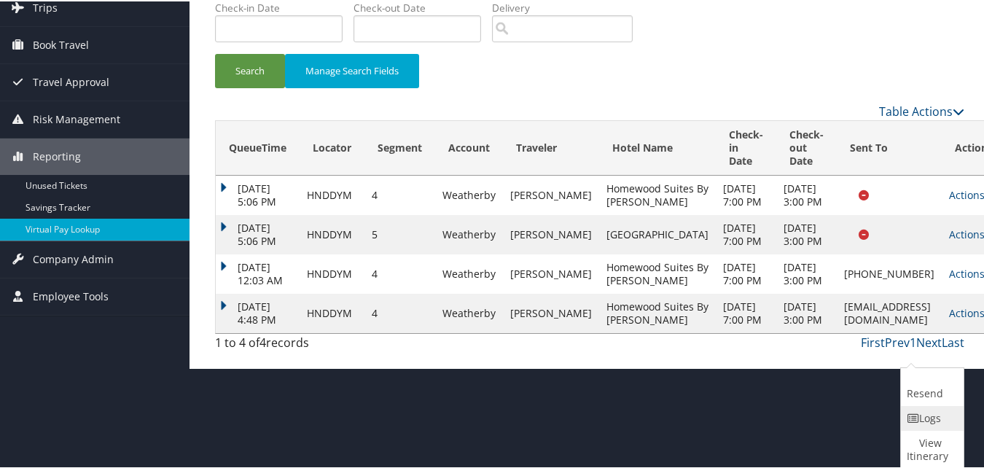
click at [930, 413] on link "Logs" at bounding box center [930, 417] width 59 height 25
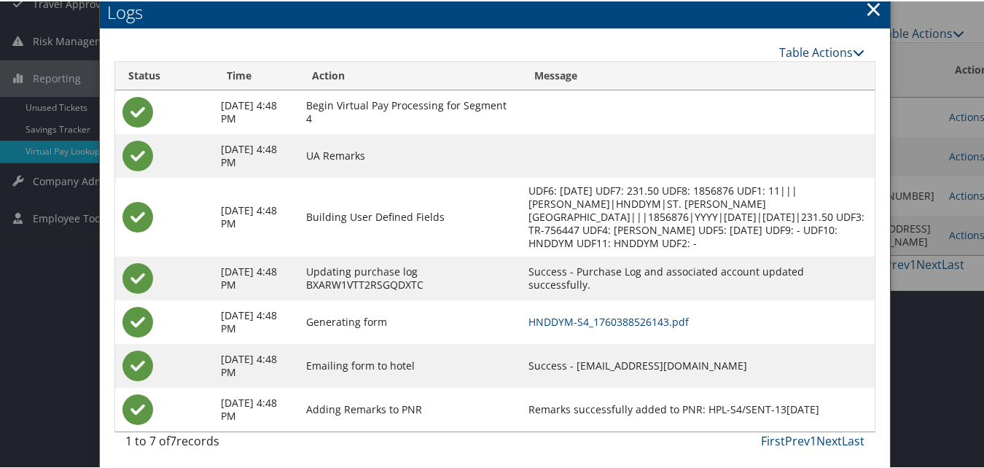
scroll to position [182, 0]
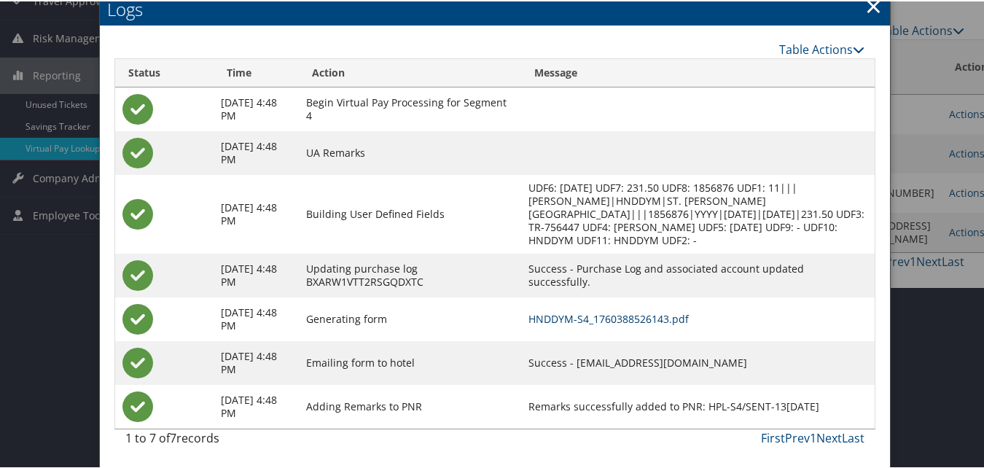
click at [621, 311] on link "HNDDYM-S4_1760388526143.pdf" at bounding box center [609, 318] width 160 height 14
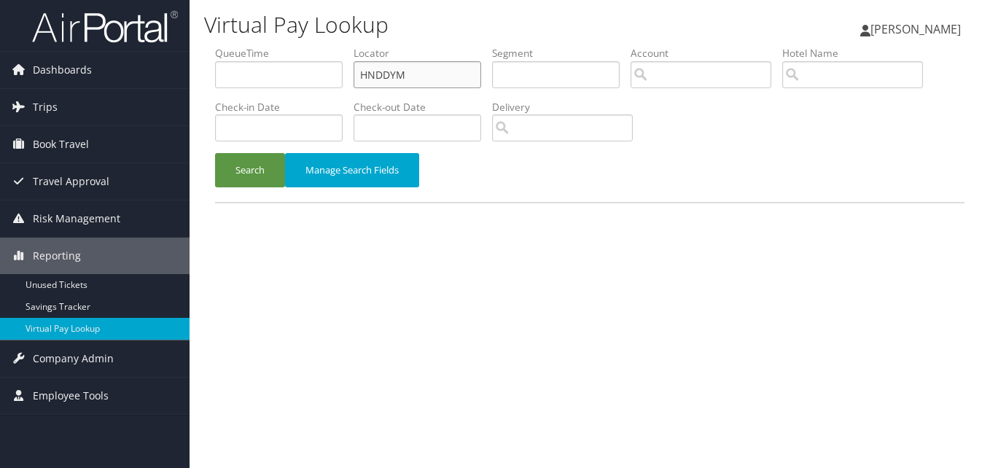
click at [385, 77] on input "HNDDYM" at bounding box center [418, 74] width 128 height 27
paste input "WSDGOG"
type input "WSDGOG"
click at [239, 169] on button "Search" at bounding box center [250, 170] width 70 height 34
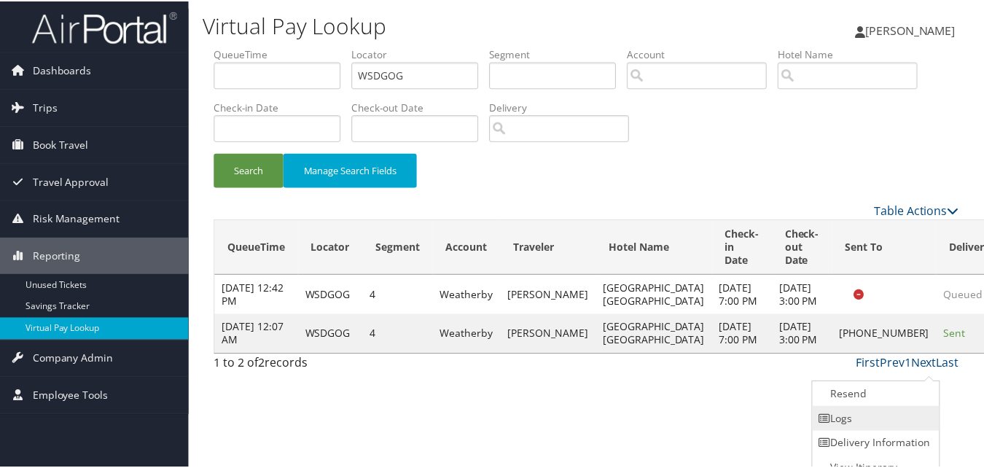
scroll to position [14, 0]
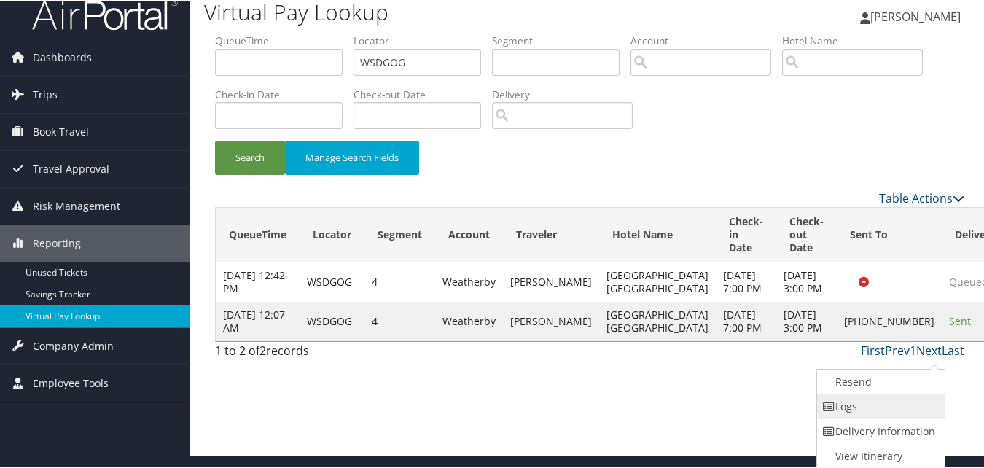
click at [913, 409] on link "Logs" at bounding box center [879, 405] width 125 height 25
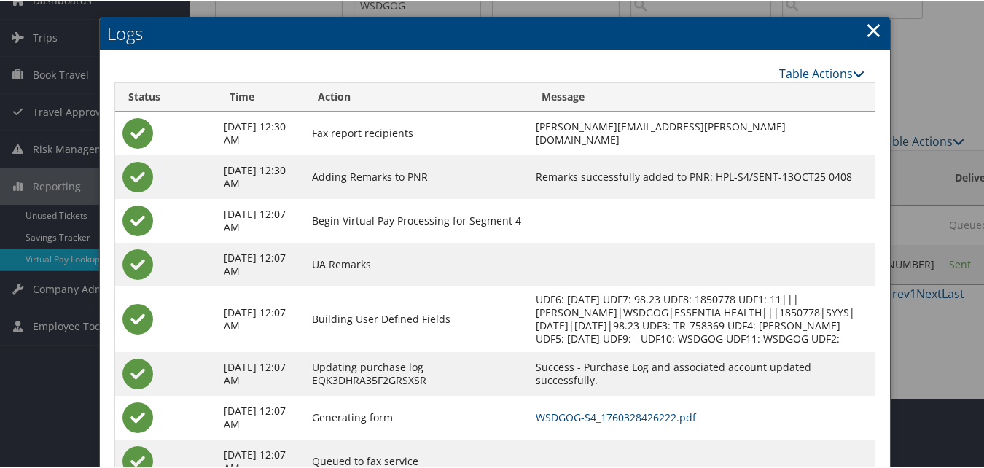
scroll to position [139, 0]
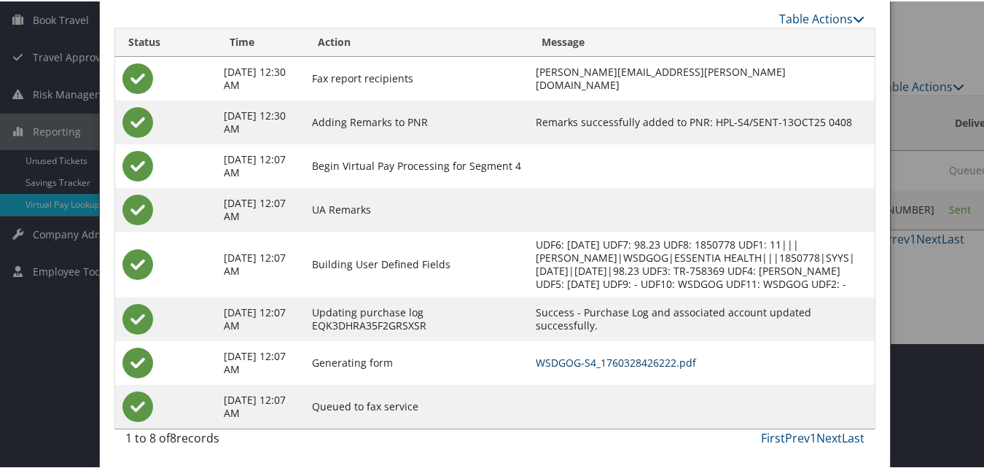
click at [623, 362] on link "WSDGOG-S4_1760328426222.pdf" at bounding box center [616, 361] width 160 height 14
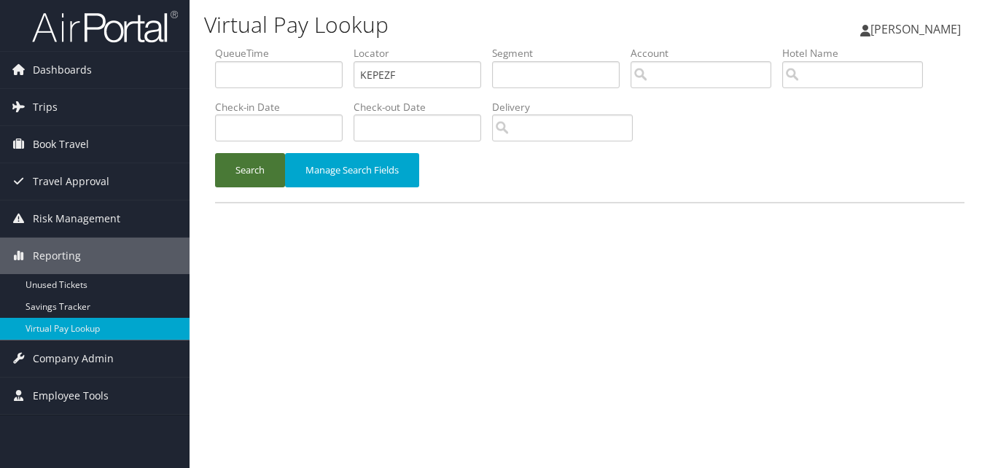
click at [261, 168] on button "Search" at bounding box center [250, 170] width 70 height 34
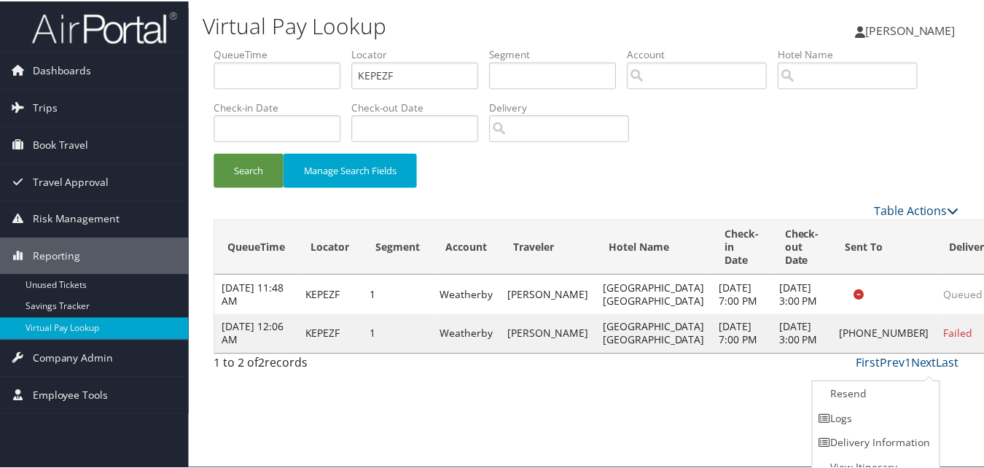
scroll to position [14, 0]
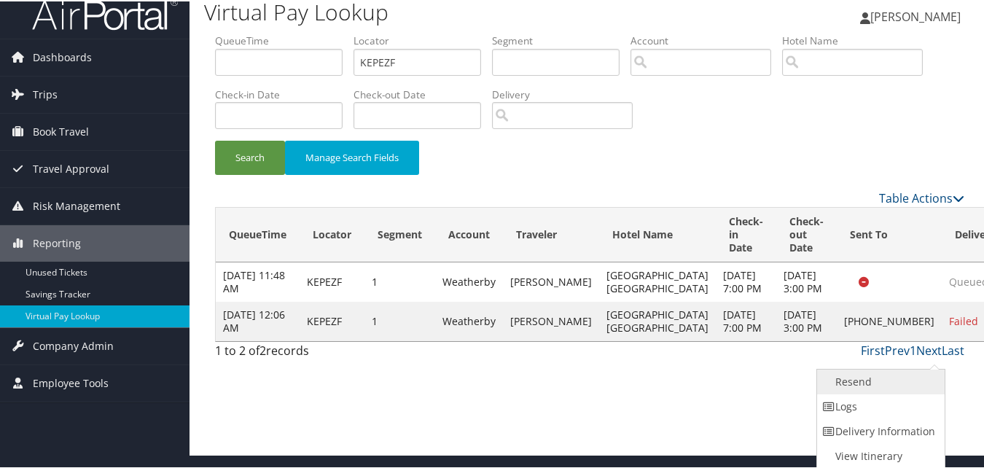
click at [887, 381] on link "Resend" at bounding box center [879, 380] width 125 height 25
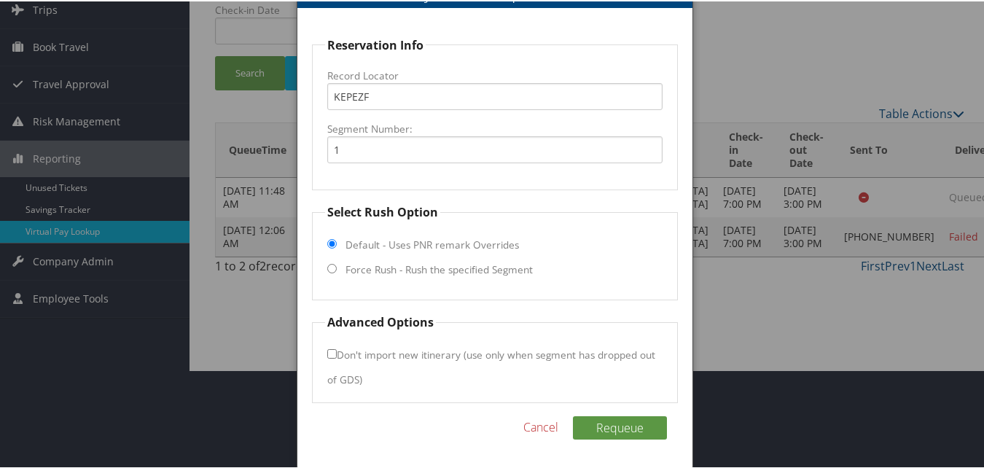
click at [359, 263] on label "Force Rush - Rush the specified Segment" at bounding box center [439, 268] width 187 height 15
click at [337, 263] on input "Force Rush - Rush the specified Segment" at bounding box center [331, 267] width 9 height 9
radio input "true"
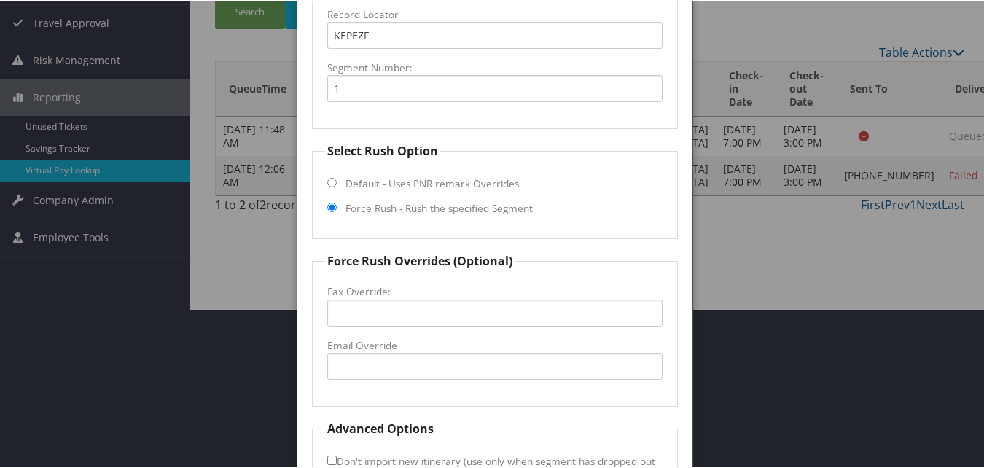
scroll to position [266, 0]
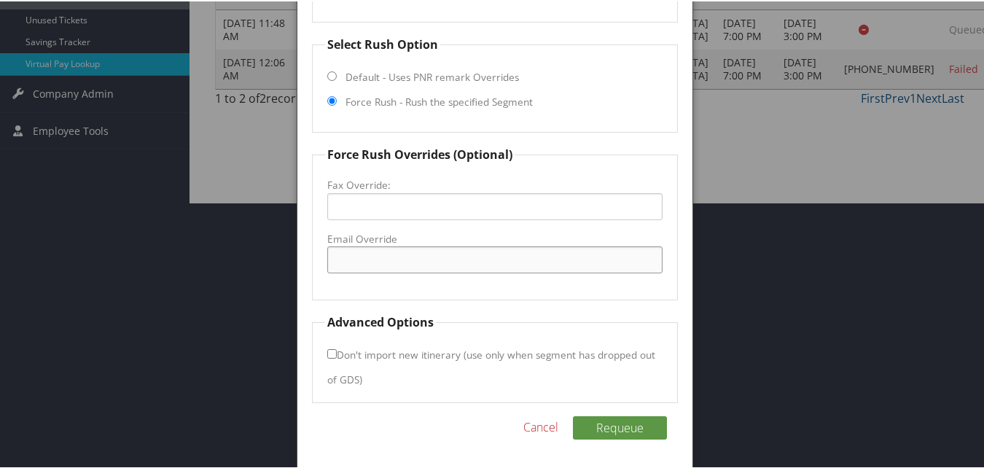
click at [393, 265] on input "Email Override" at bounding box center [494, 258] width 335 height 27
type input "hgihosts@hhandr.com"
click at [426, 274] on fieldset "Force Rush Overrides (Optional) Fax Override: Email Override hgihosts@hhandr.com" at bounding box center [494, 221] width 365 height 155
click at [413, 256] on input "hgihosts@hhandr.com" at bounding box center [494, 258] width 335 height 27
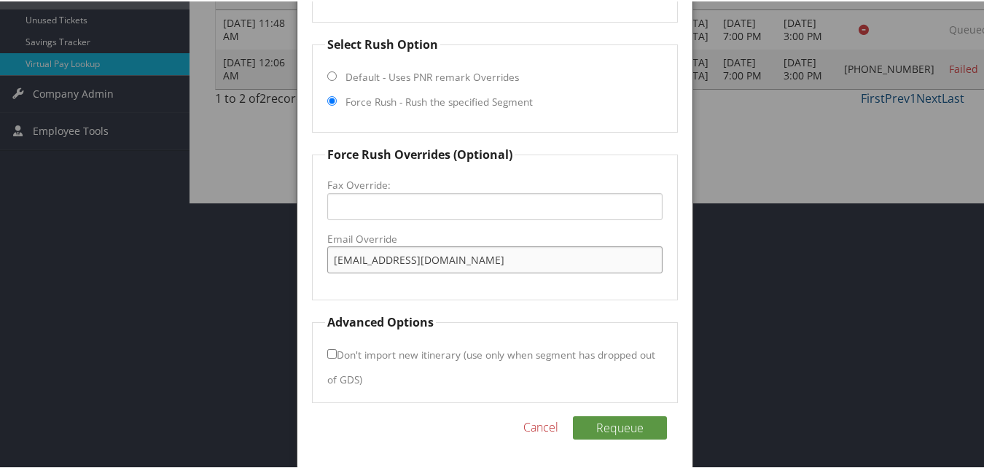
click at [413, 256] on input "hgihosts@hhandr.com" at bounding box center [494, 258] width 335 height 27
click at [616, 416] on button "Requeue" at bounding box center [620, 426] width 94 height 23
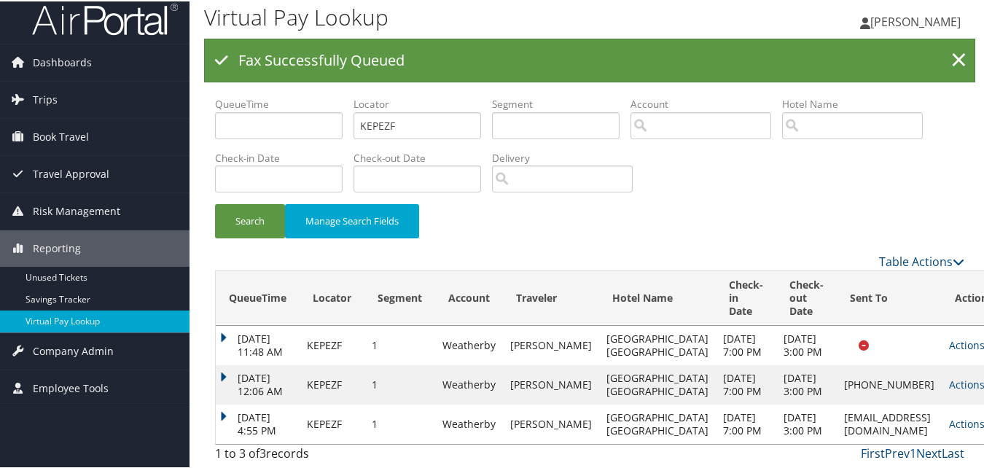
scroll to position [29, 0]
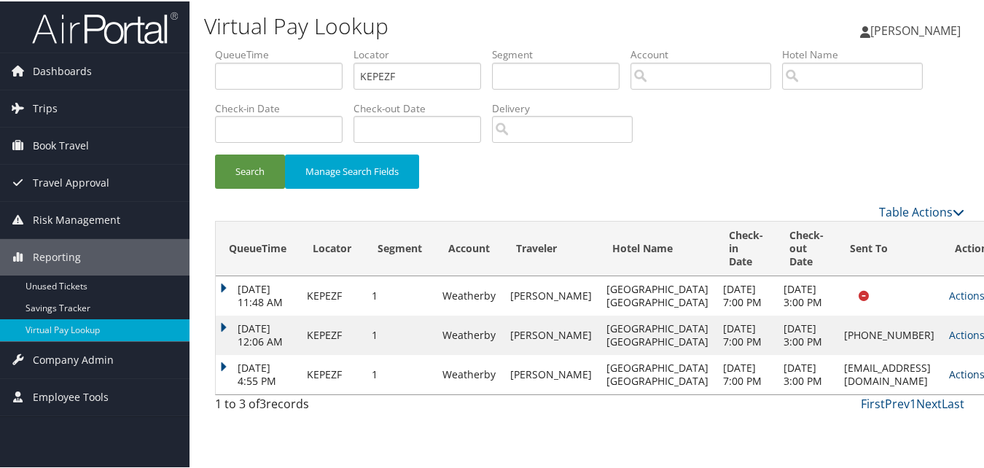
click at [949, 380] on link "Actions" at bounding box center [972, 373] width 46 height 14
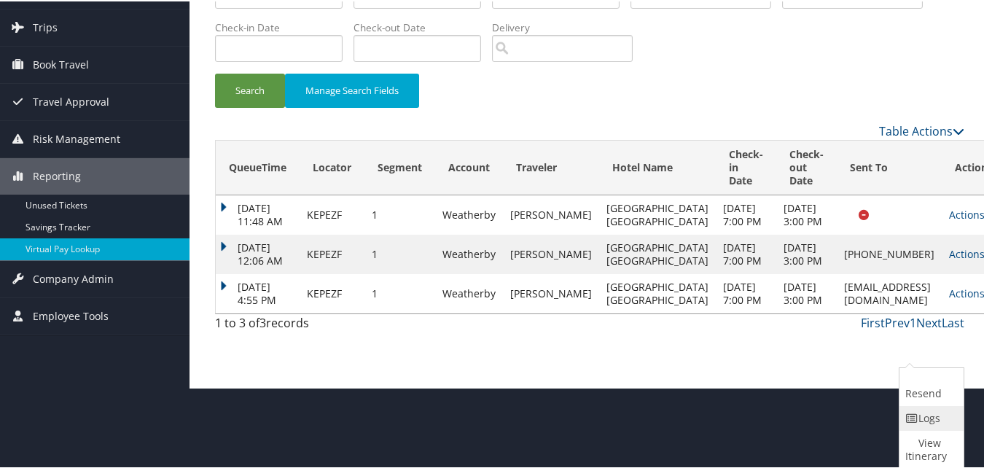
click at [917, 417] on icon at bounding box center [912, 417] width 13 height 10
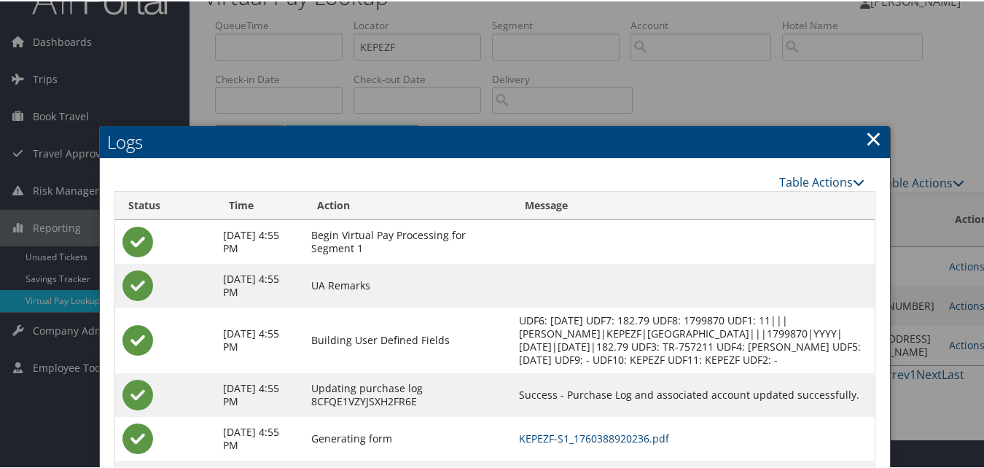
scroll to position [162, 0]
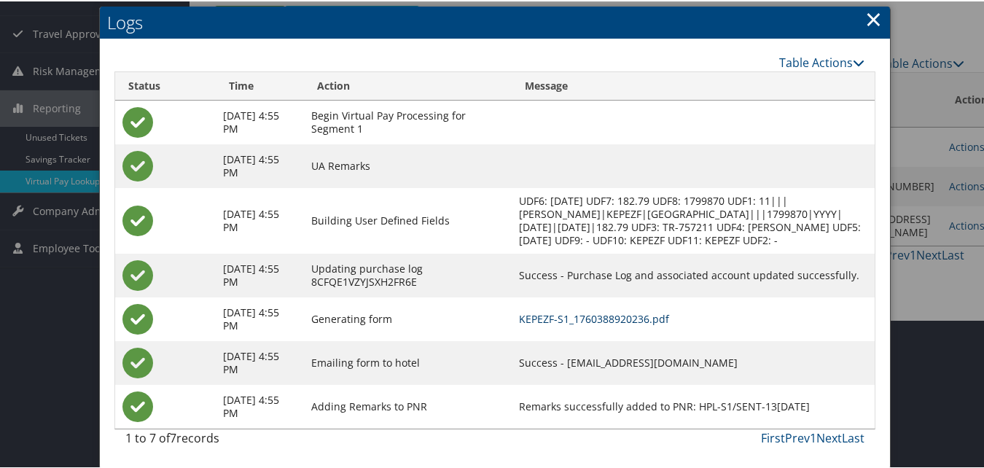
click at [643, 323] on link "KEPEZF-S1_1760388920236.pdf" at bounding box center [594, 318] width 150 height 14
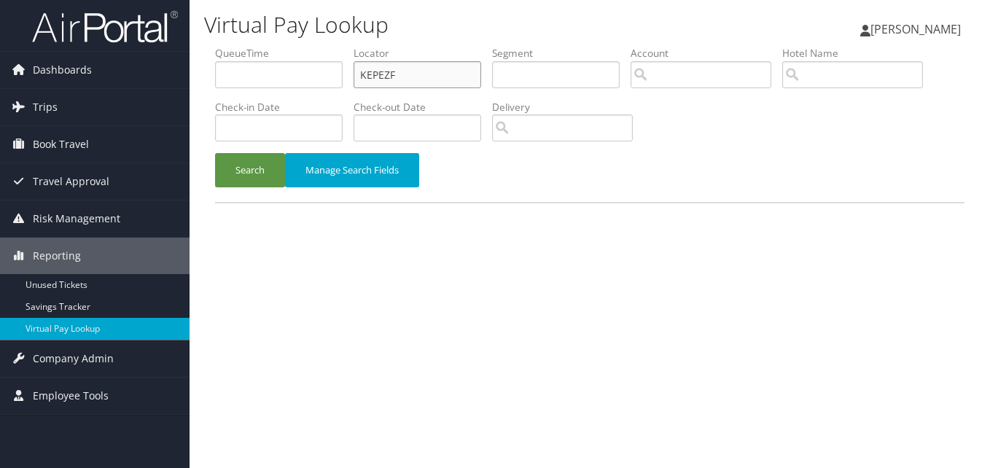
click at [395, 67] on input "KEPEZF" at bounding box center [418, 74] width 128 height 27
paste input "CFVZFJ"
type input "CFVZFJ"
click at [238, 162] on button "Search" at bounding box center [250, 170] width 70 height 34
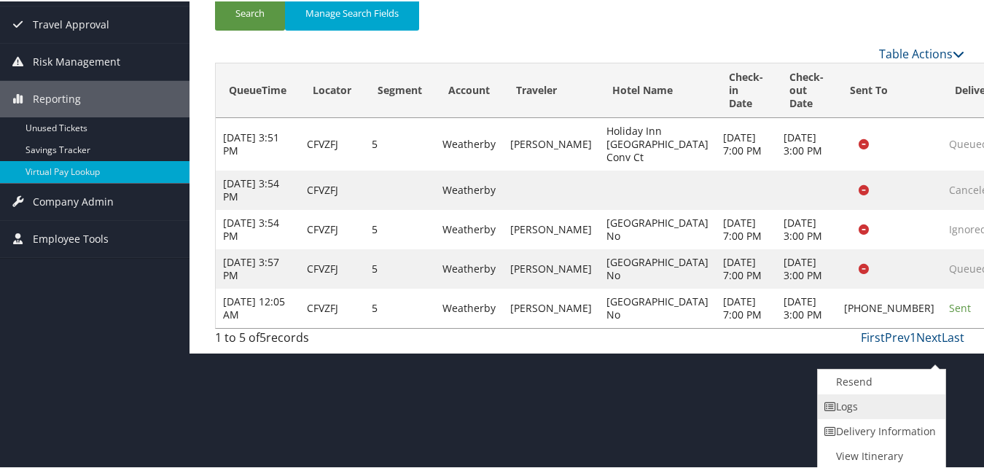
click at [871, 411] on link "Logs" at bounding box center [880, 405] width 125 height 25
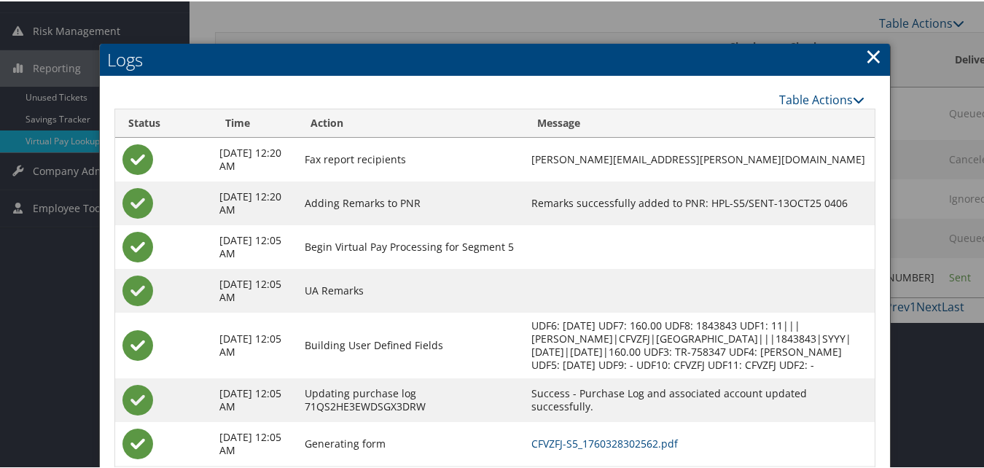
scroll to position [283, 0]
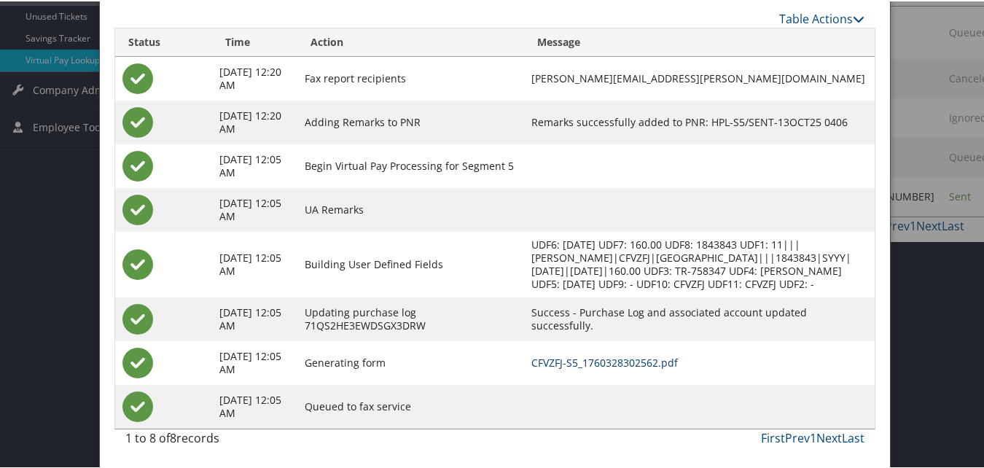
click at [610, 362] on link "CFVZFJ-S5_1760328302562.pdf" at bounding box center [605, 361] width 147 height 14
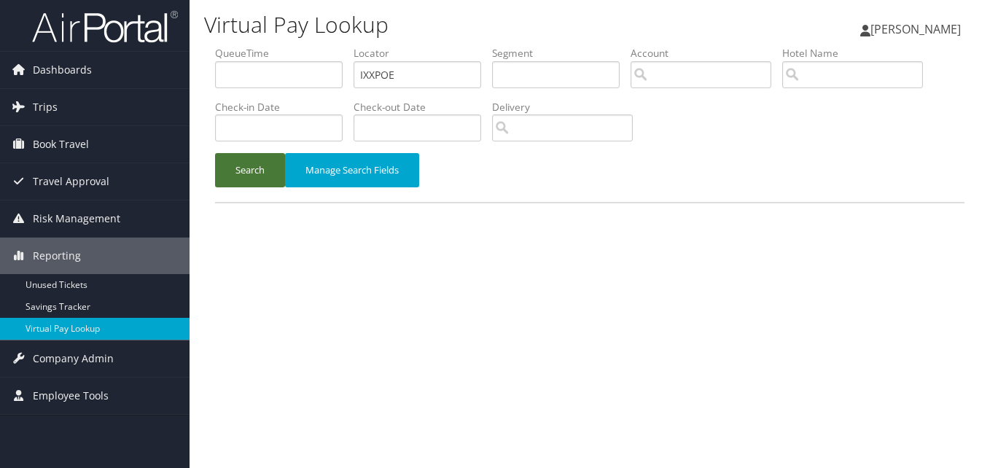
type input "IXXPOE"
click at [276, 166] on button "Search" at bounding box center [250, 170] width 70 height 34
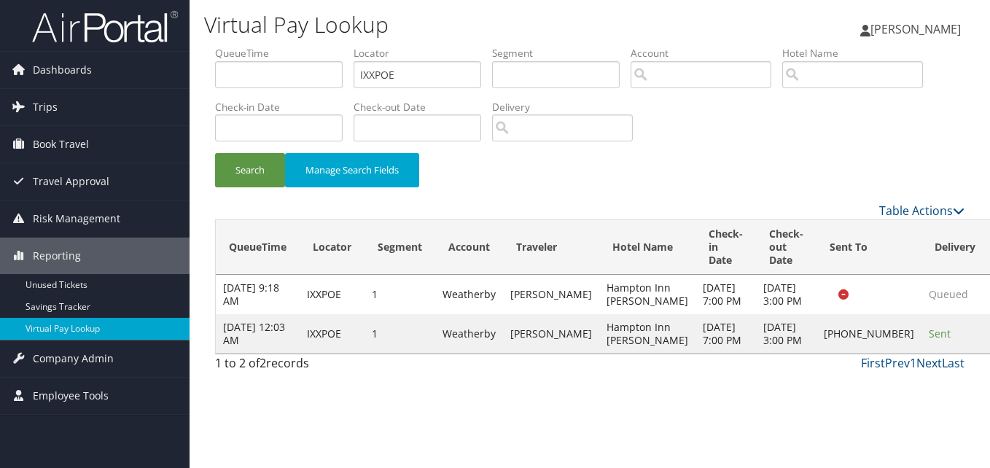
click at [680, 372] on div "First Prev 1 Next Last" at bounding box center [686, 363] width 557 height 18
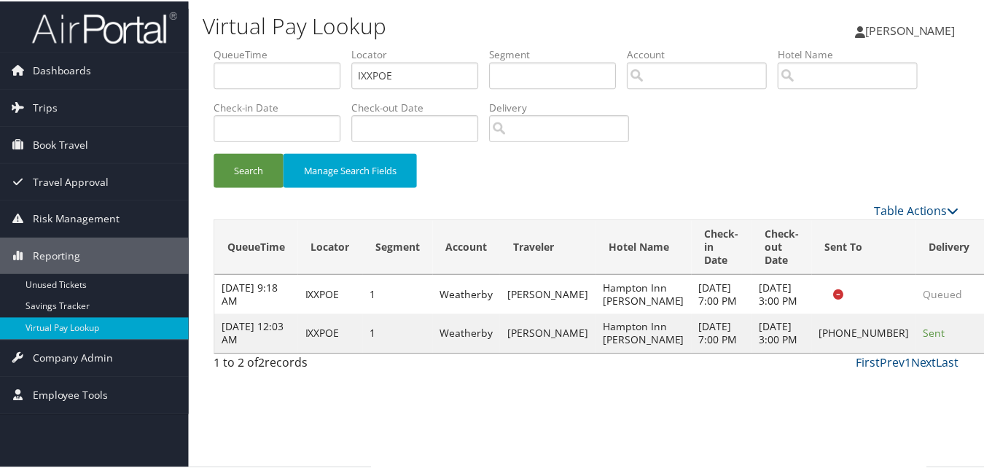
scroll to position [1, 0]
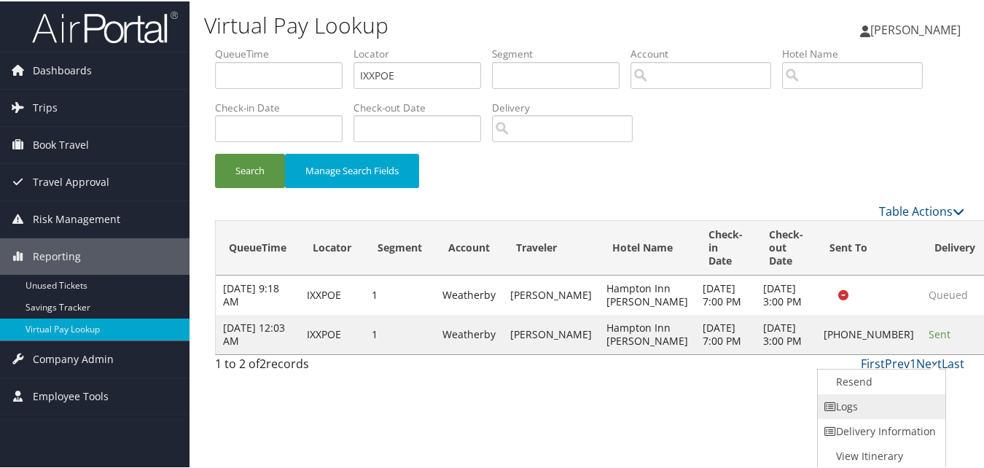
click at [877, 405] on link "Logs" at bounding box center [880, 405] width 125 height 25
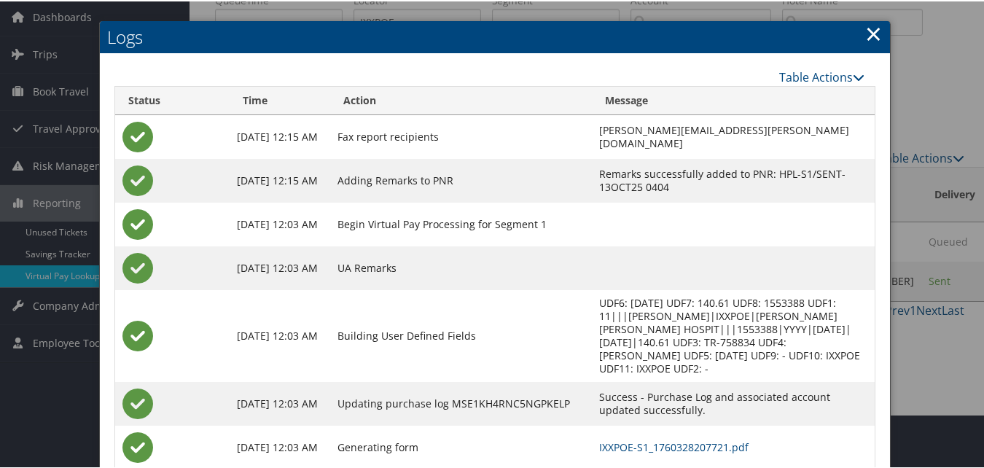
scroll to position [125, 0]
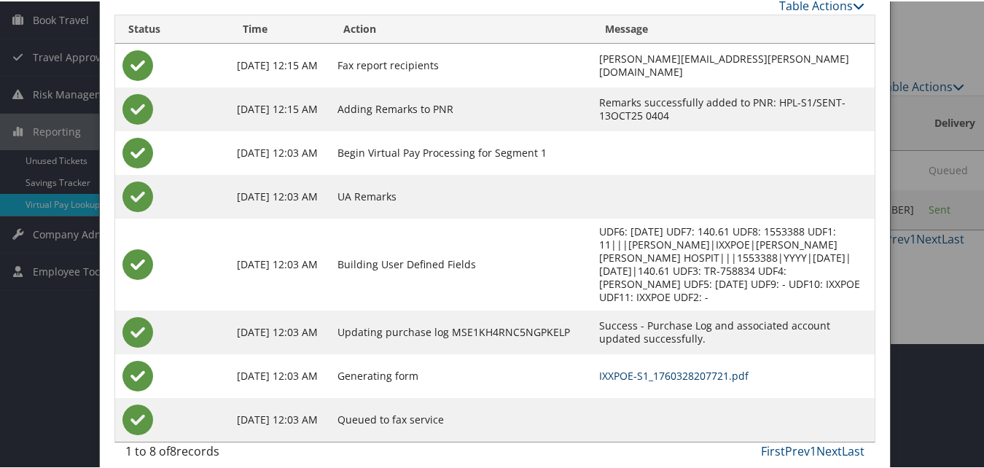
click at [648, 368] on link "IXXPOE-S1_1760328207721.pdf" at bounding box center [673, 375] width 149 height 14
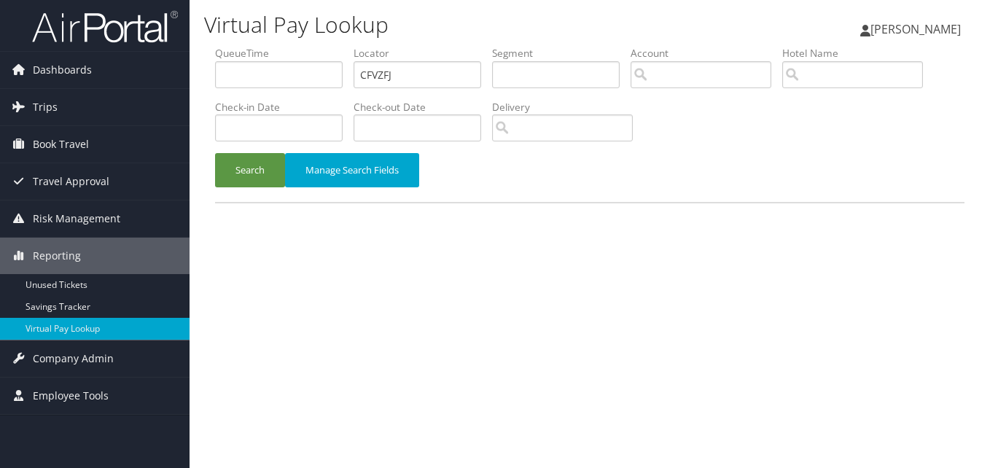
click at [225, 176] on button "Search" at bounding box center [250, 170] width 70 height 34
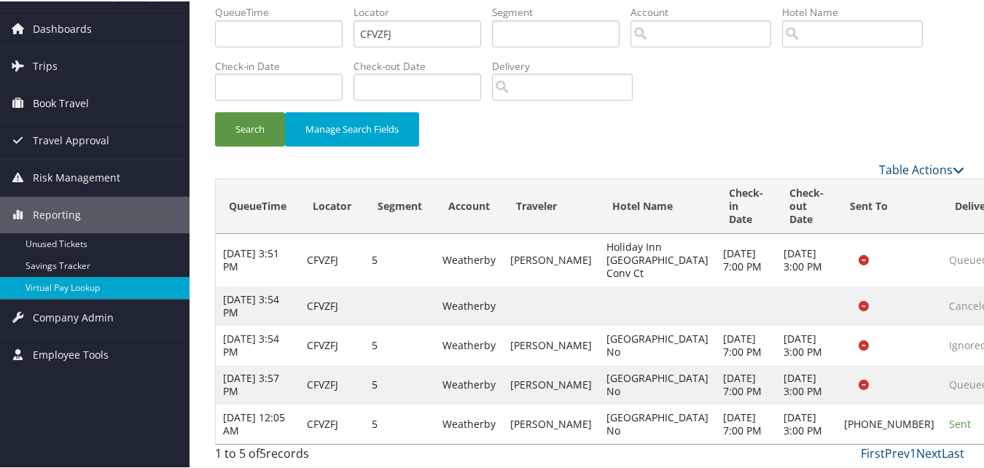
scroll to position [108, 0]
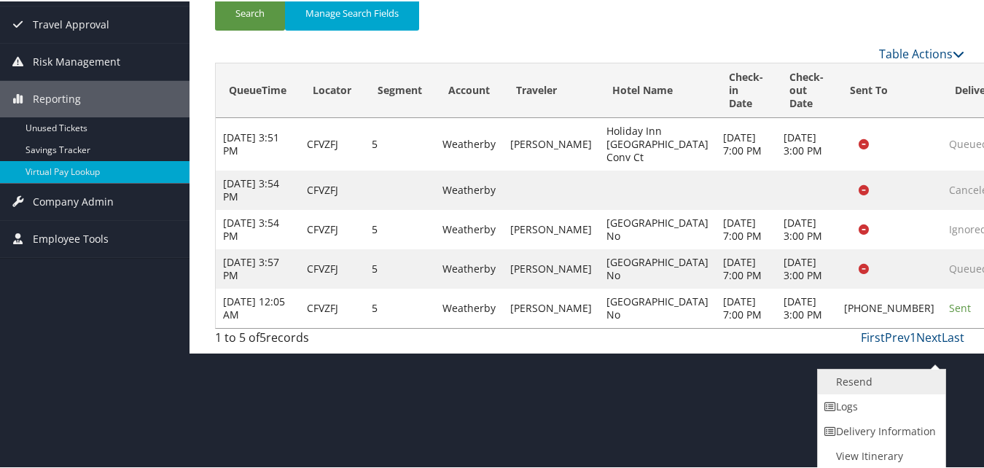
click at [869, 389] on link "Resend" at bounding box center [880, 380] width 125 height 25
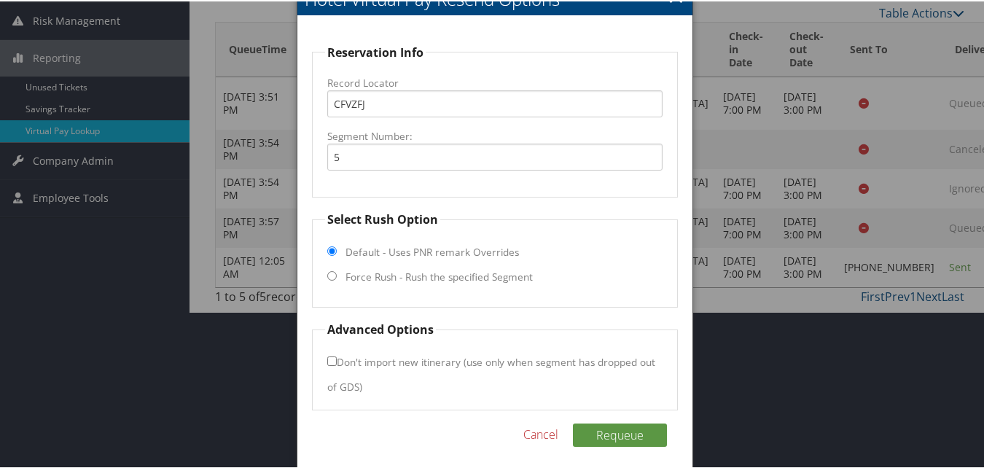
scroll to position [206, 0]
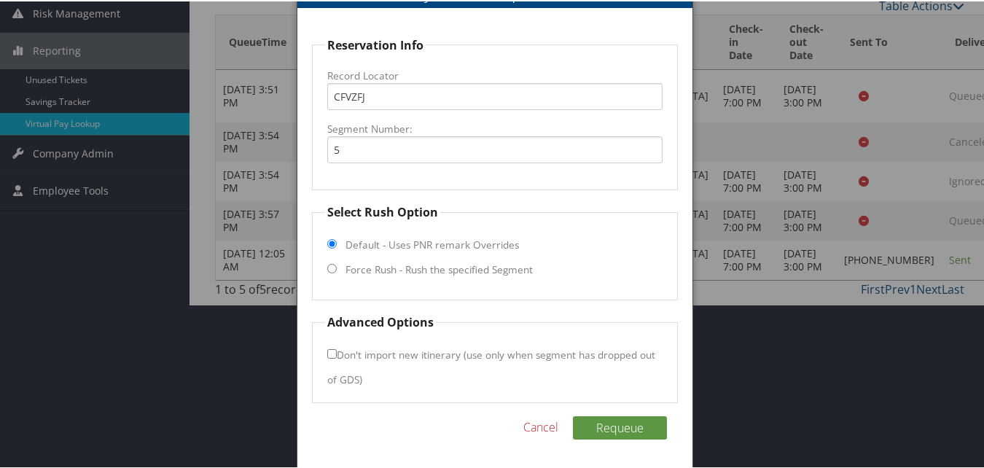
click at [929, 315] on div at bounding box center [495, 234] width 990 height 468
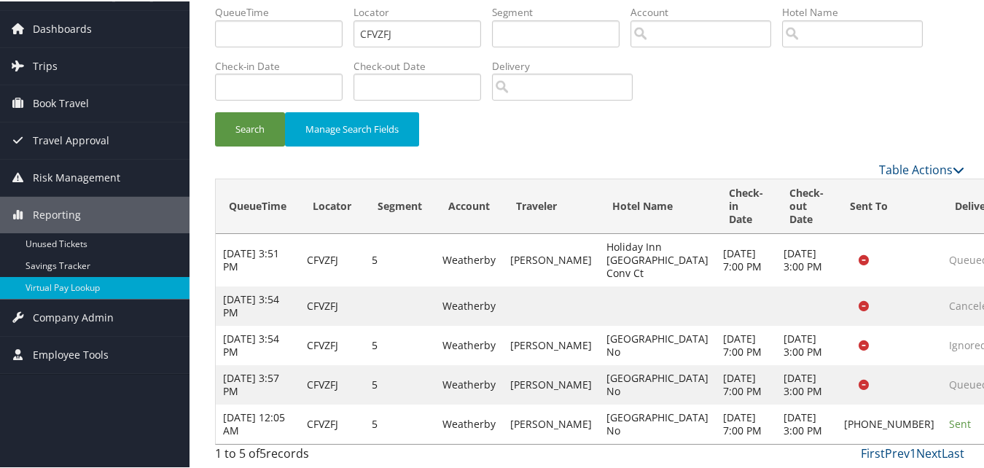
scroll to position [108, 0]
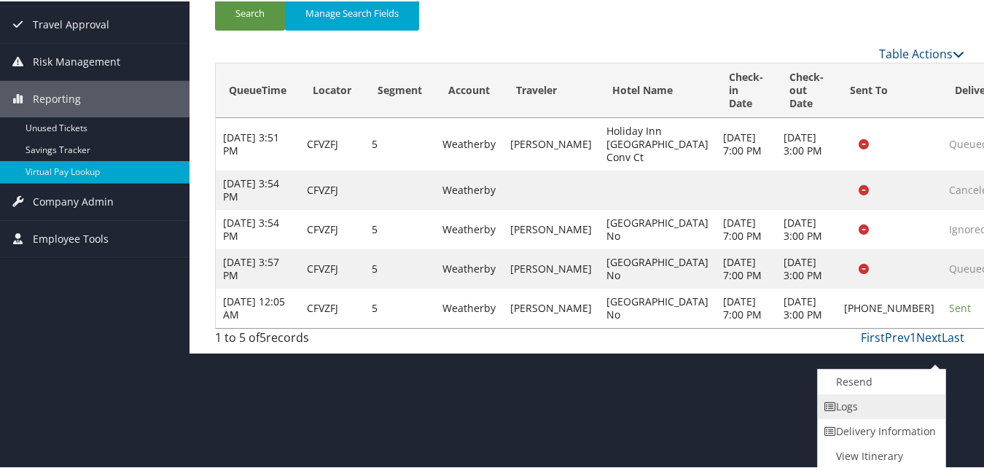
click at [900, 408] on link "Logs" at bounding box center [880, 405] width 125 height 25
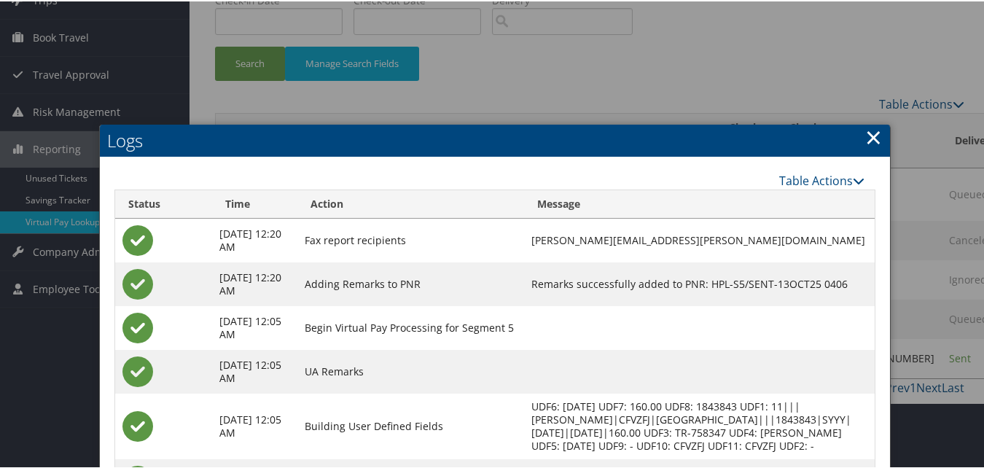
scroll to position [283, 0]
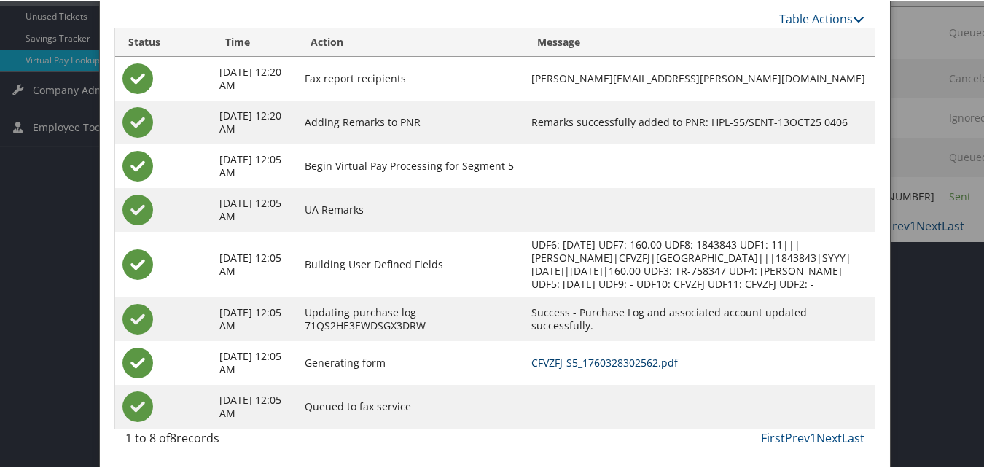
click at [569, 363] on link "CFVZFJ-S5_1760328302562.pdf" at bounding box center [605, 361] width 147 height 14
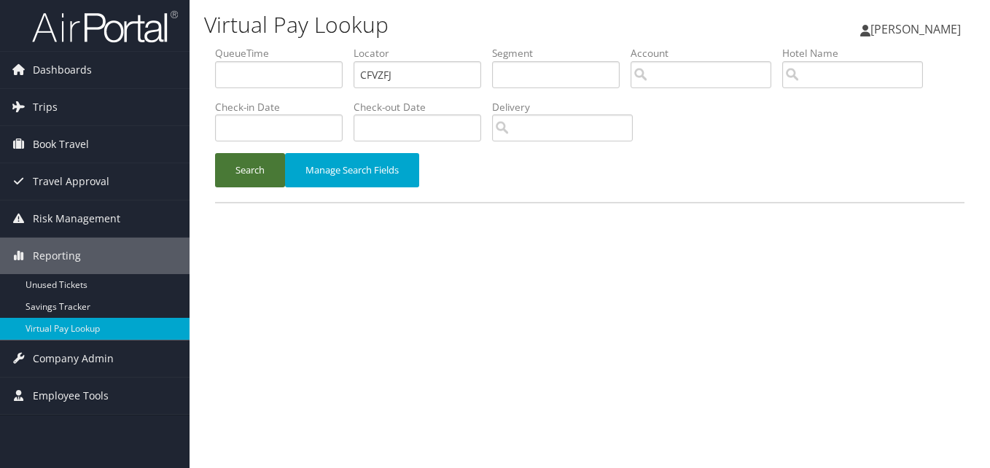
click at [256, 167] on button "Search" at bounding box center [250, 170] width 70 height 34
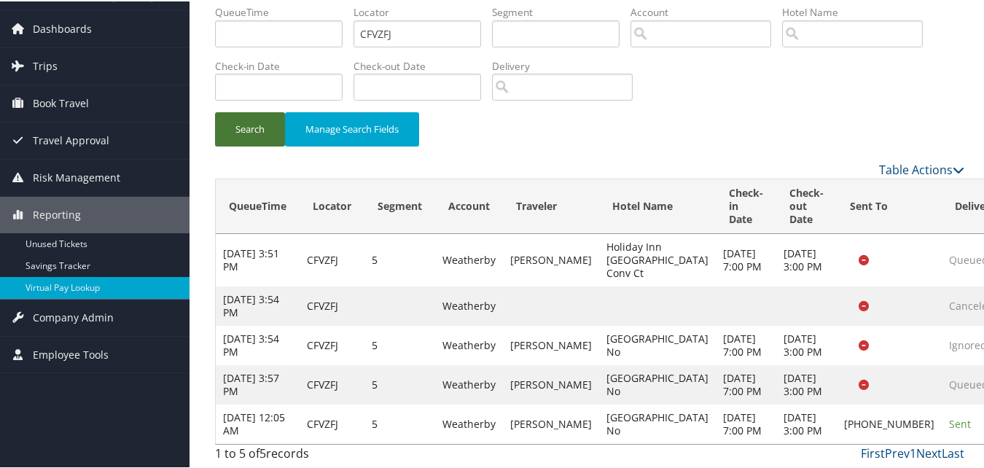
scroll to position [108, 0]
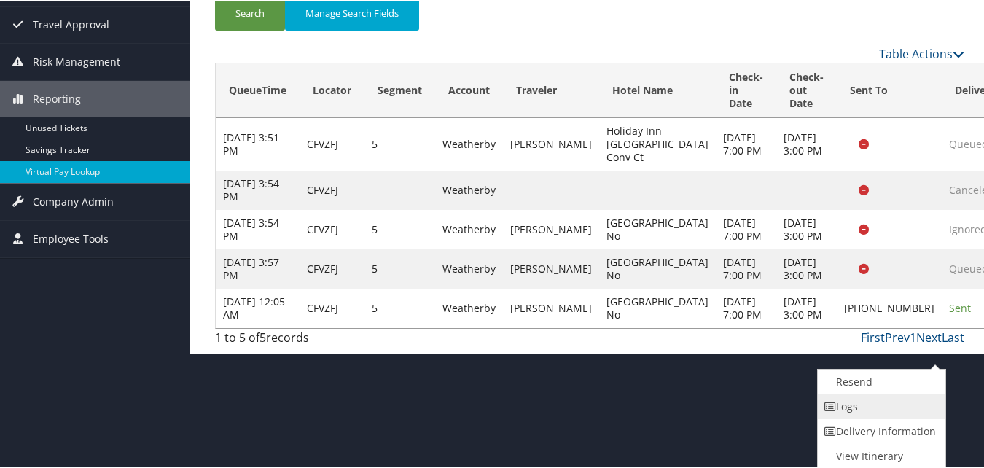
click at [891, 412] on link "Logs" at bounding box center [880, 405] width 125 height 25
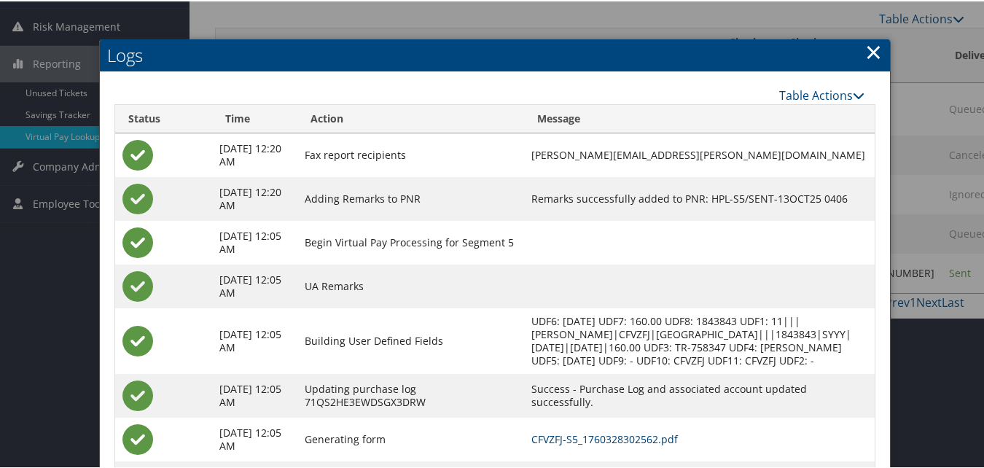
scroll to position [283, 0]
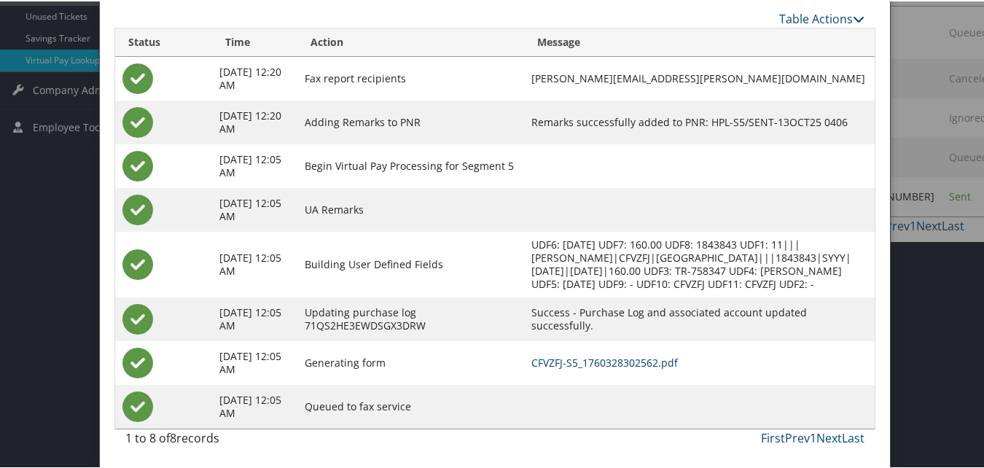
click at [595, 358] on link "CFVZFJ-S5_1760328302562.pdf" at bounding box center [605, 361] width 147 height 14
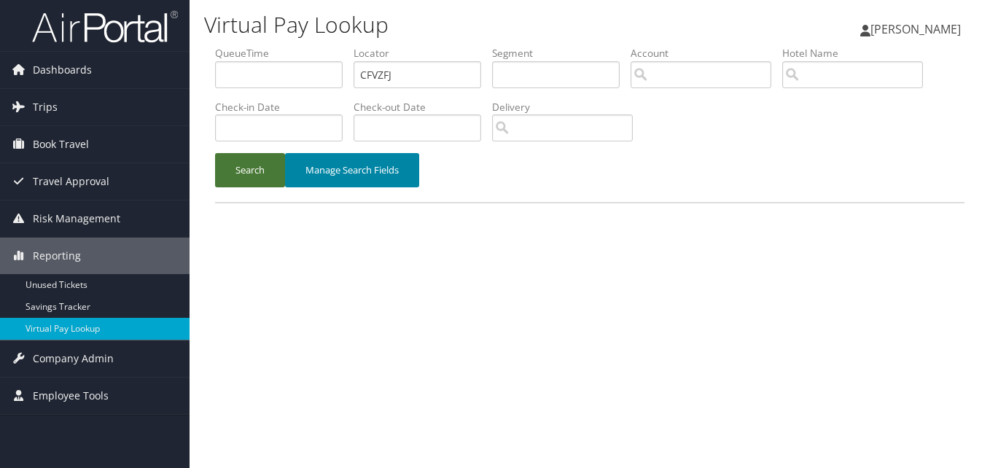
drag, startPoint x: 240, startPoint y: 162, endPoint x: 332, endPoint y: 166, distance: 92.0
click at [240, 162] on button "Search" at bounding box center [250, 170] width 70 height 34
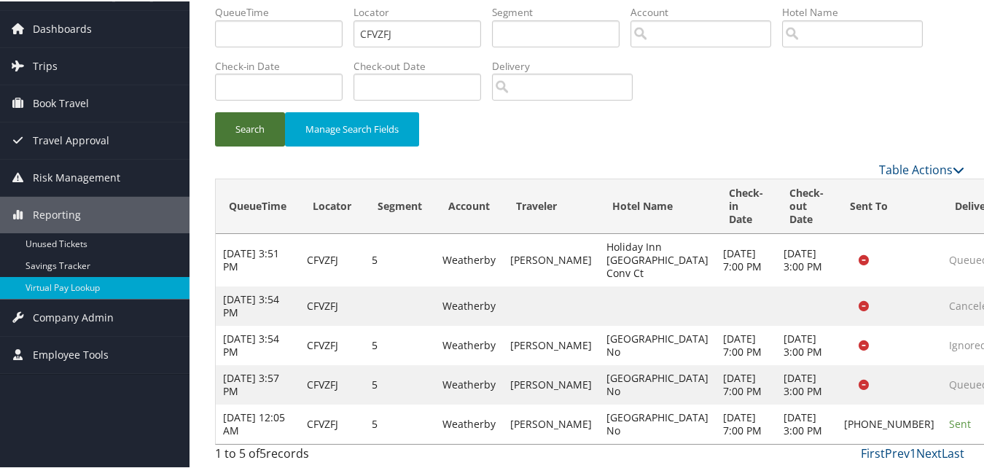
scroll to position [108, 0]
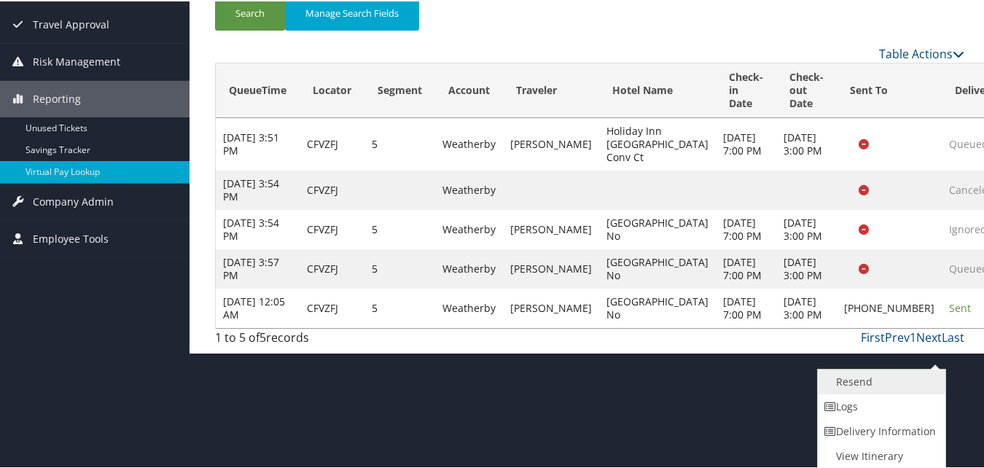
click at [881, 384] on link "Resend" at bounding box center [880, 380] width 125 height 25
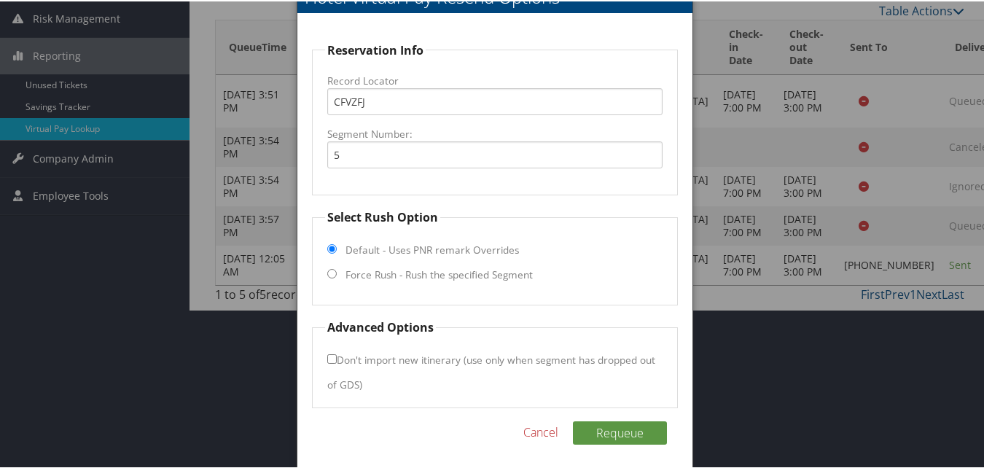
scroll to position [206, 0]
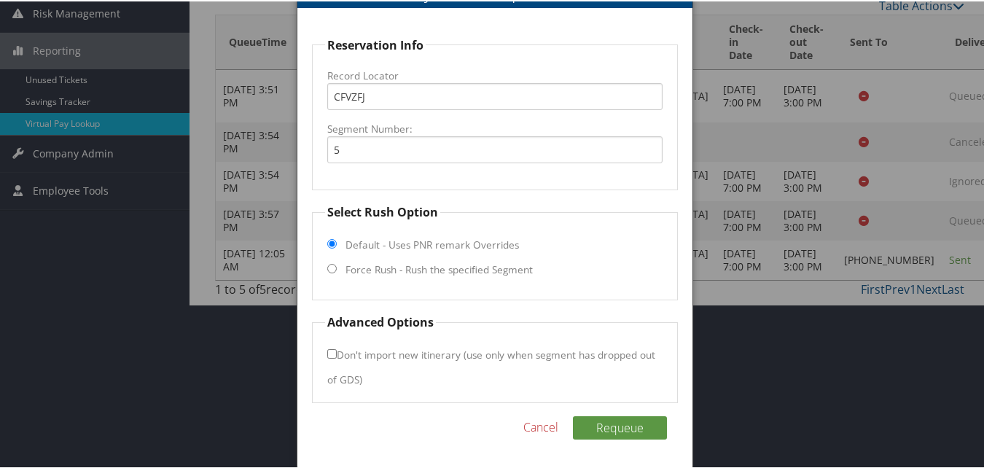
click at [373, 257] on fieldset "Select Rush Option Default - Uses PNR remark Overrides Force Rush - Rush the sp…" at bounding box center [494, 250] width 365 height 97
click at [380, 269] on label "Force Rush - Rush the specified Segment" at bounding box center [439, 268] width 187 height 15
click at [337, 269] on input "Force Rush - Rush the specified Segment" at bounding box center [331, 267] width 9 height 9
radio input "true"
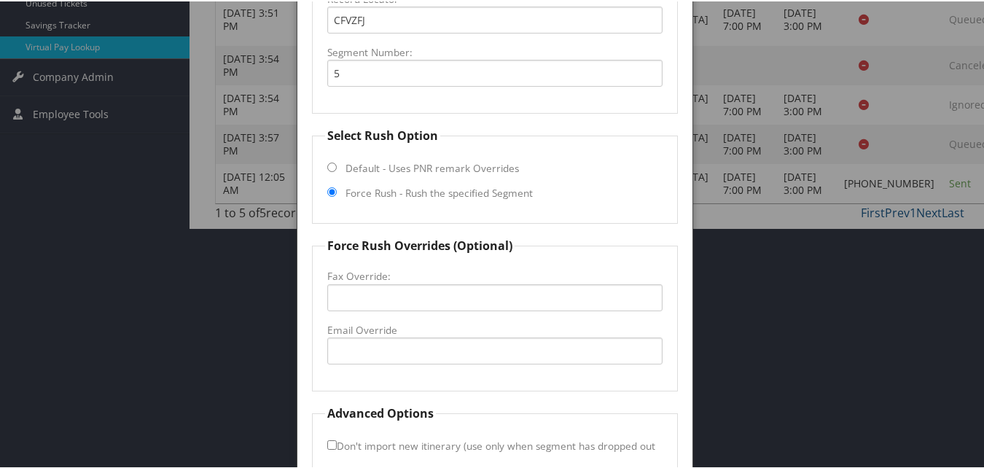
scroll to position [374, 0]
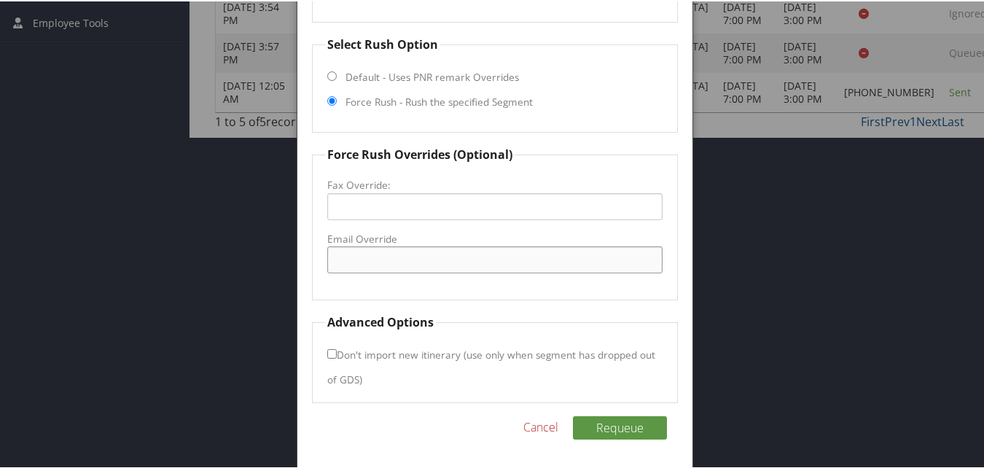
click at [397, 262] on input "Email Override" at bounding box center [494, 258] width 335 height 27
click at [563, 260] on input "Email Override" at bounding box center [494, 258] width 335 height 27
type input "s"
click at [563, 260] on input "reservations@staybridgegreatfalls.com" at bounding box center [494, 258] width 335 height 27
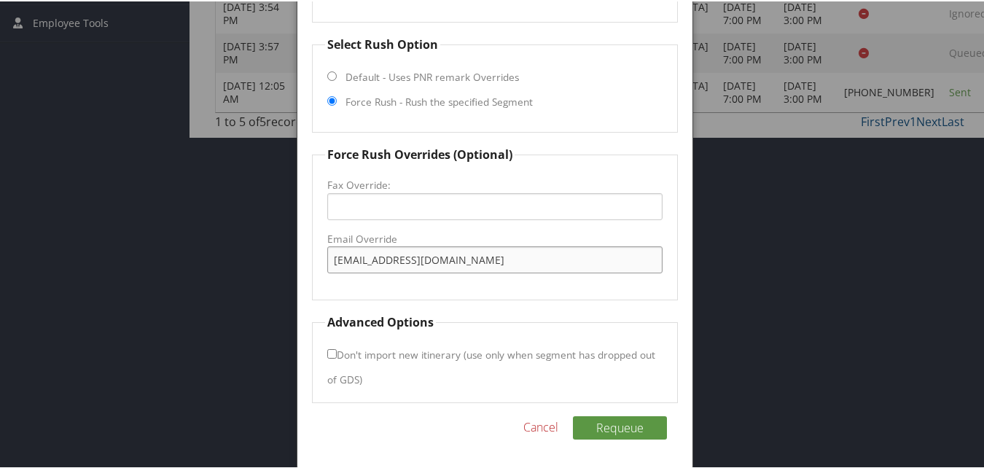
click at [563, 260] on input "reservations@staybridgegreatfalls.com" at bounding box center [494, 258] width 335 height 27
type input "reservations@staybridgegreatfalls.com"
click at [622, 425] on button "Requeue" at bounding box center [620, 426] width 94 height 23
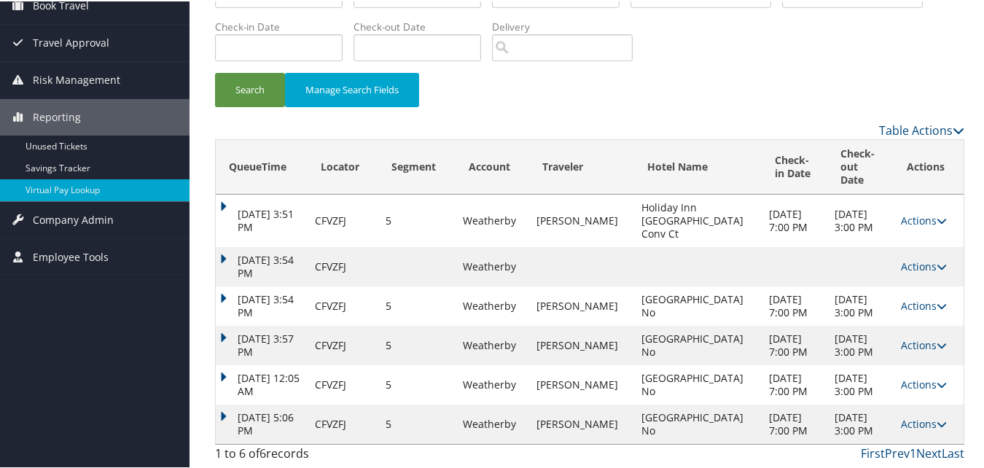
scroll to position [121, 0]
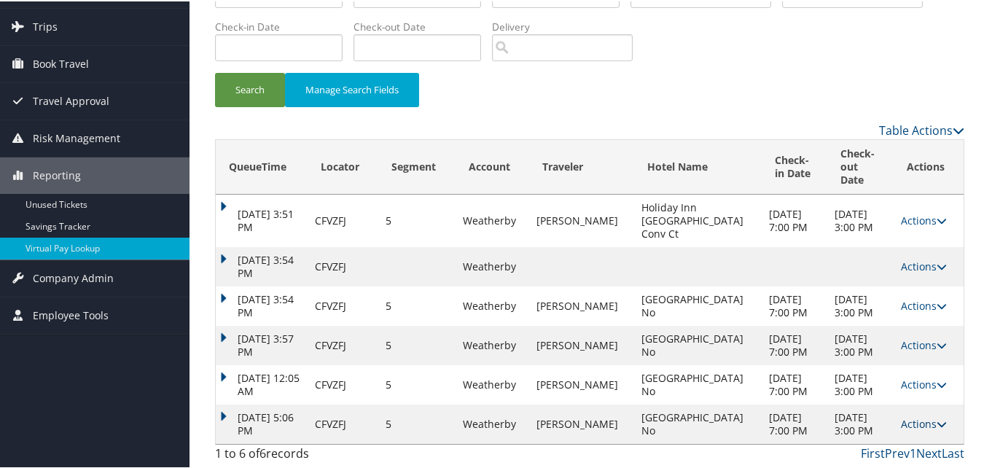
click at [901, 416] on link "Actions" at bounding box center [924, 423] width 46 height 14
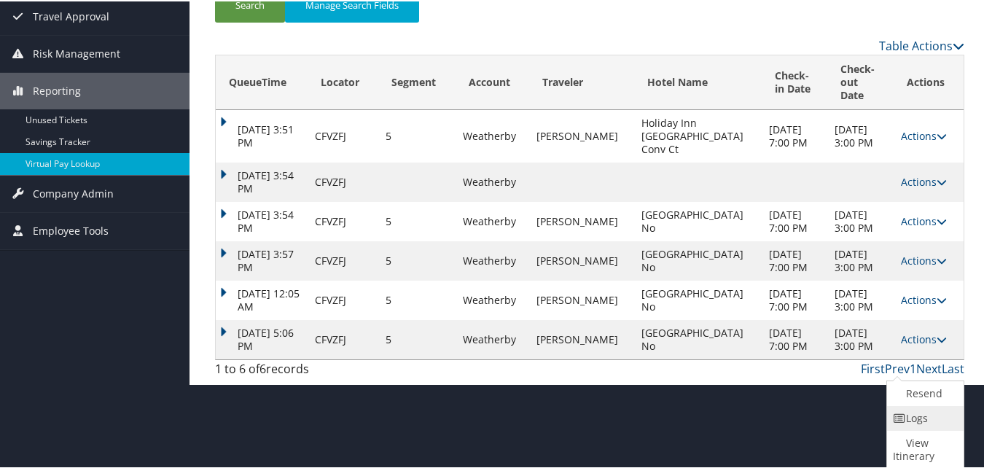
click at [928, 417] on link "Logs" at bounding box center [923, 417] width 73 height 25
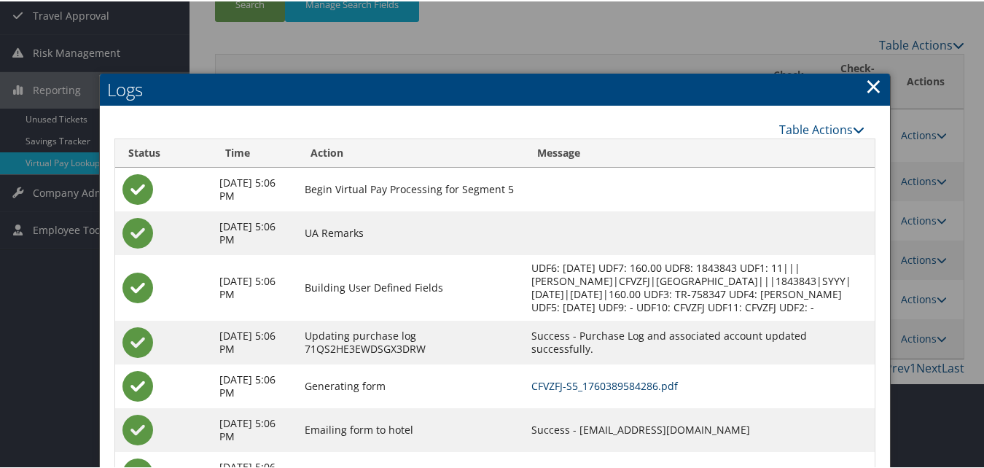
scroll to position [247, 0]
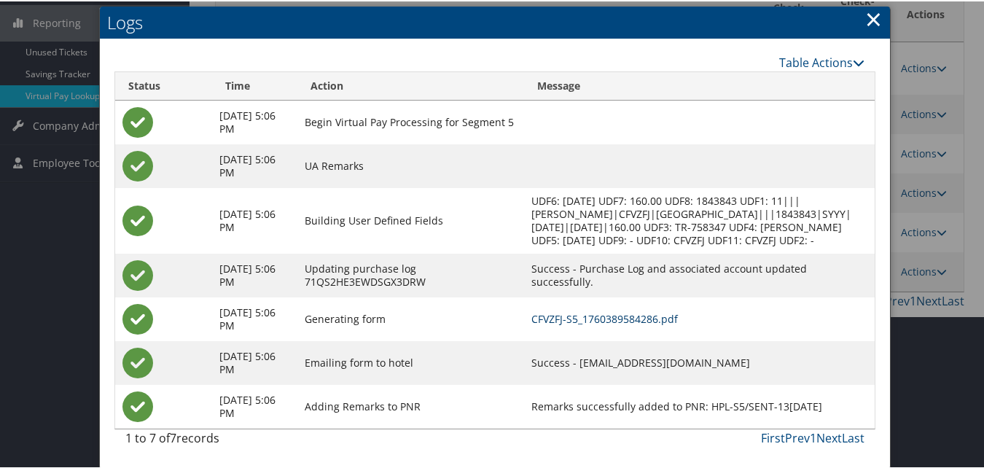
click at [603, 312] on link "CFVZFJ-S5_1760389584286.pdf" at bounding box center [605, 318] width 147 height 14
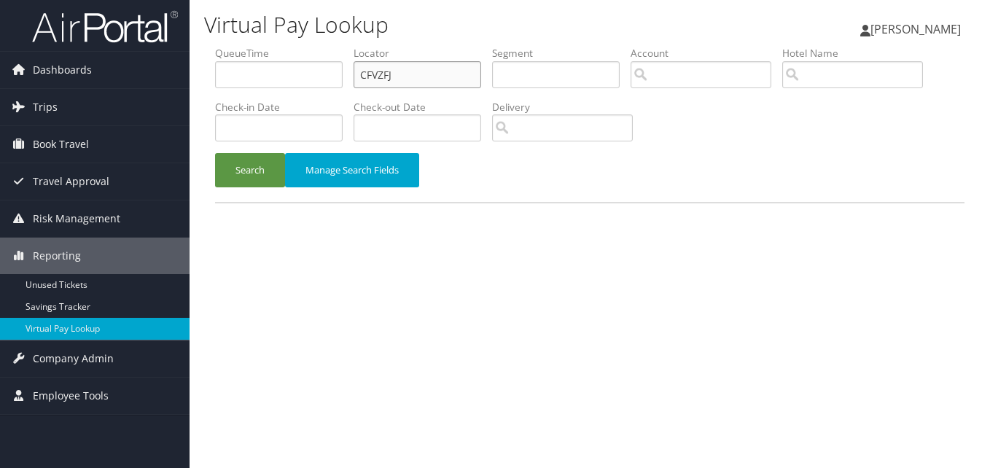
click at [397, 84] on input "CFVZFJ" at bounding box center [418, 74] width 128 height 27
paste input "YZPPFB"
type input "YZPPFB"
click at [226, 167] on button "Search" at bounding box center [250, 170] width 70 height 34
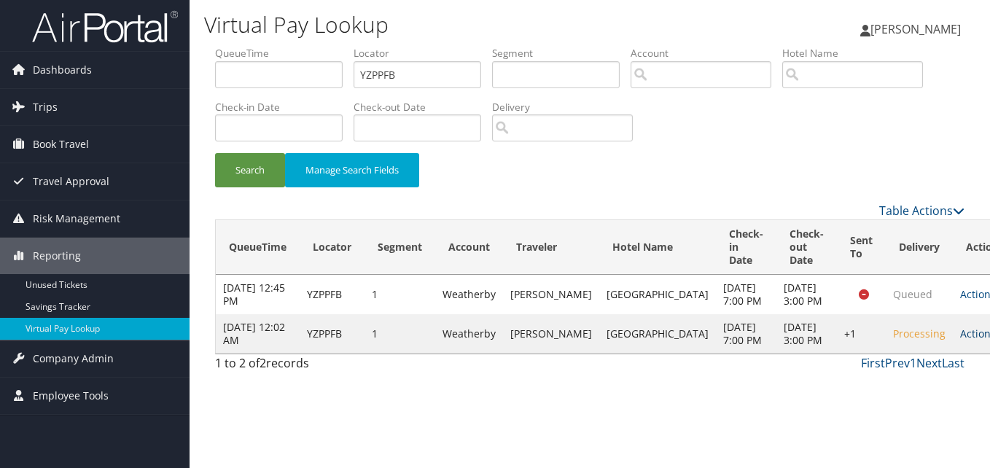
click at [960, 341] on link "Actions" at bounding box center [983, 334] width 46 height 14
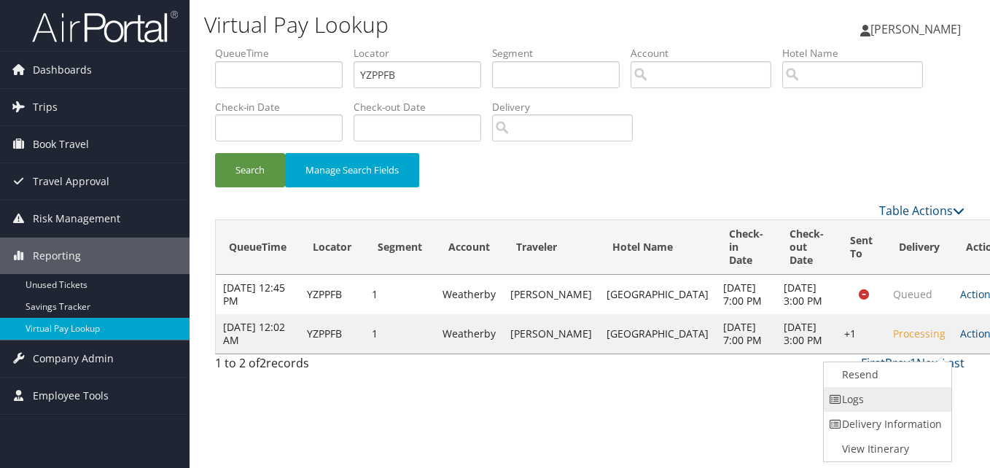
click at [896, 397] on link "Logs" at bounding box center [886, 399] width 125 height 25
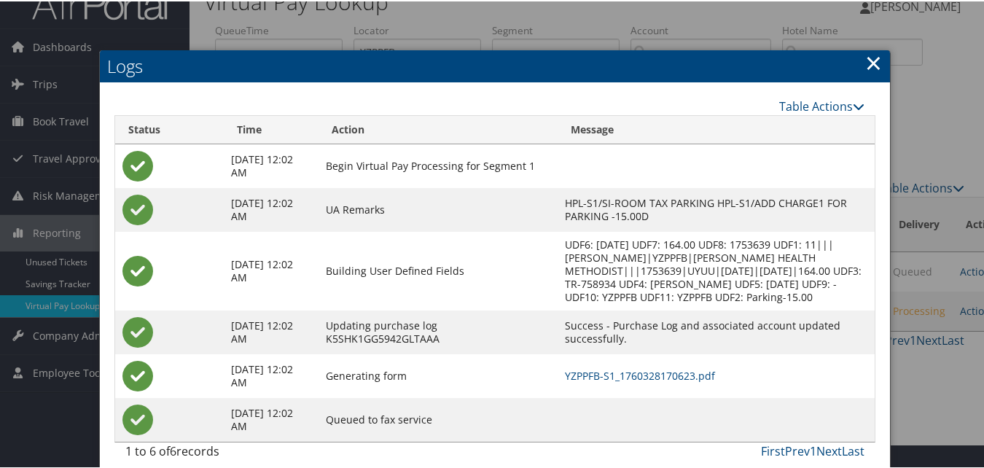
scroll to position [37, 0]
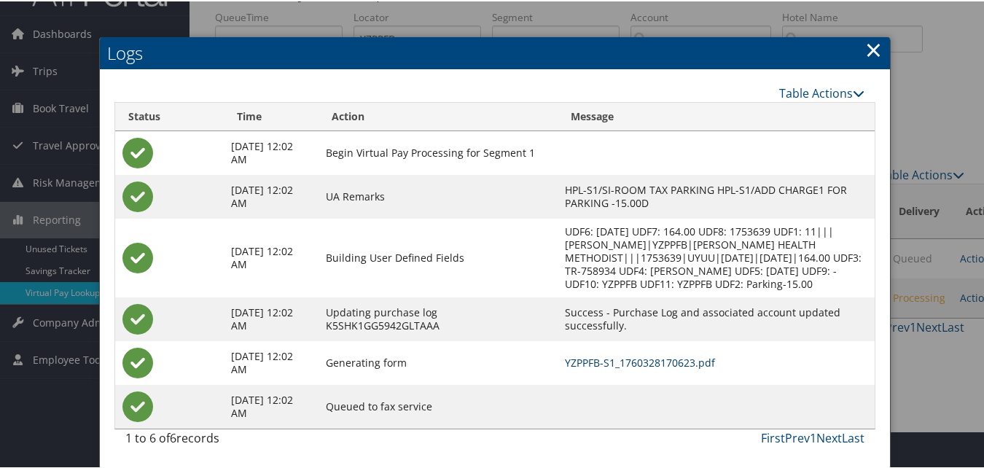
click at [612, 355] on link "YZPPFB-S1_1760328170623.pdf" at bounding box center [640, 361] width 150 height 14
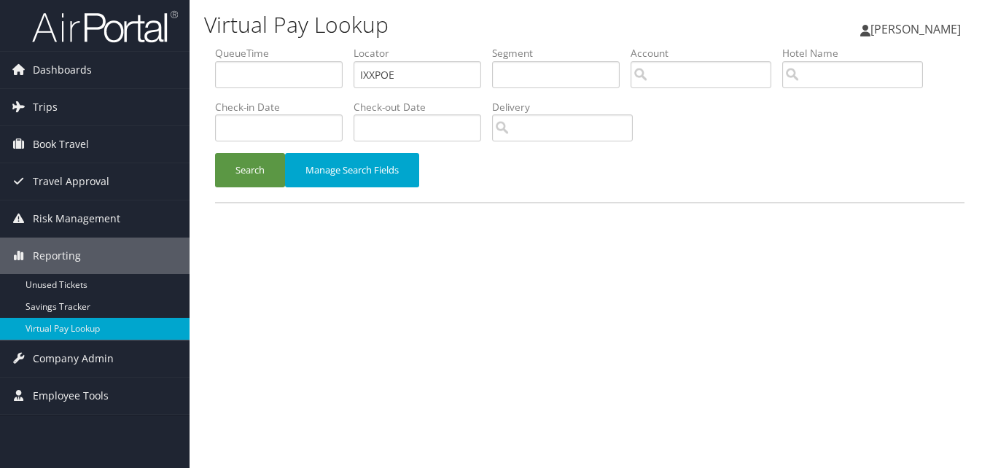
click at [374, 80] on input "IXXPOE" at bounding box center [418, 74] width 128 height 27
drag, startPoint x: 240, startPoint y: 177, endPoint x: 567, endPoint y: 2, distance: 370.6
click at [495, 67] on form "QueueTime Locator TR-760228 Segment Account Traveler Hotel Name Check-in Date C…" at bounding box center [590, 124] width 750 height 156
click at [372, 84] on input "TR-760228" at bounding box center [418, 74] width 128 height 27
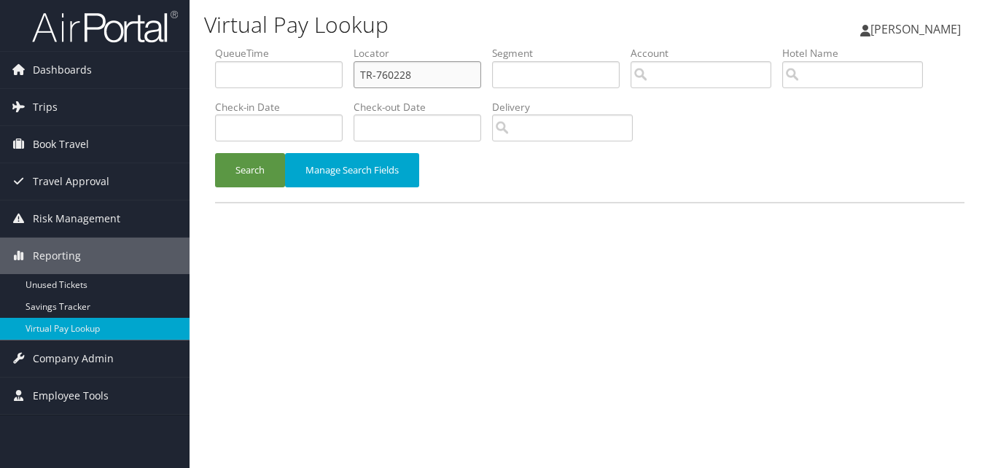
click at [372, 84] on input "TR-760228" at bounding box center [418, 74] width 128 height 27
paste input "YNHEVE"
type input "YNHEVE"
click at [246, 169] on button "Search" at bounding box center [250, 170] width 70 height 34
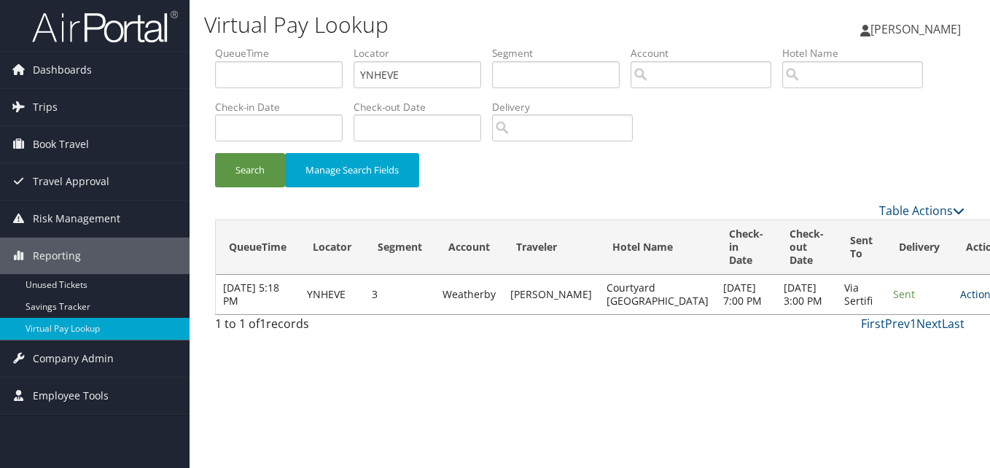
click at [960, 301] on link "Actions" at bounding box center [983, 294] width 46 height 14
click at [897, 341] on link "Logs" at bounding box center [902, 347] width 92 height 25
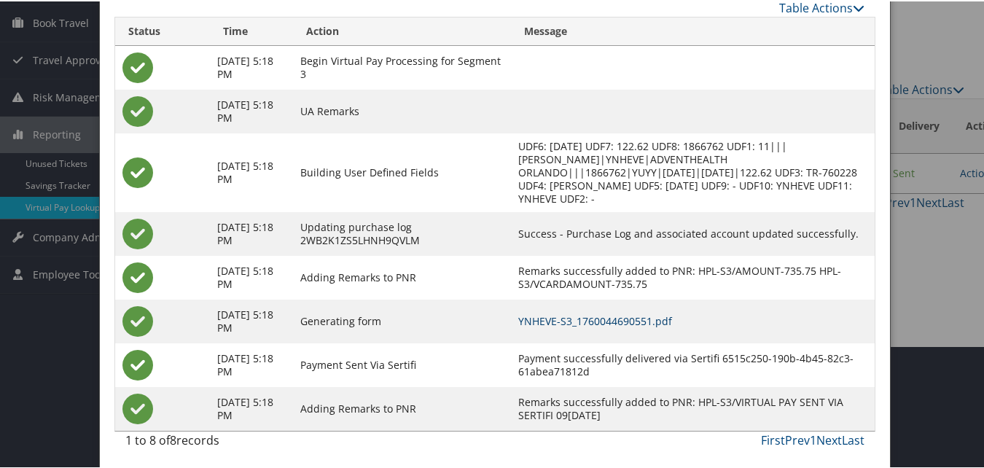
scroll to position [125, 0]
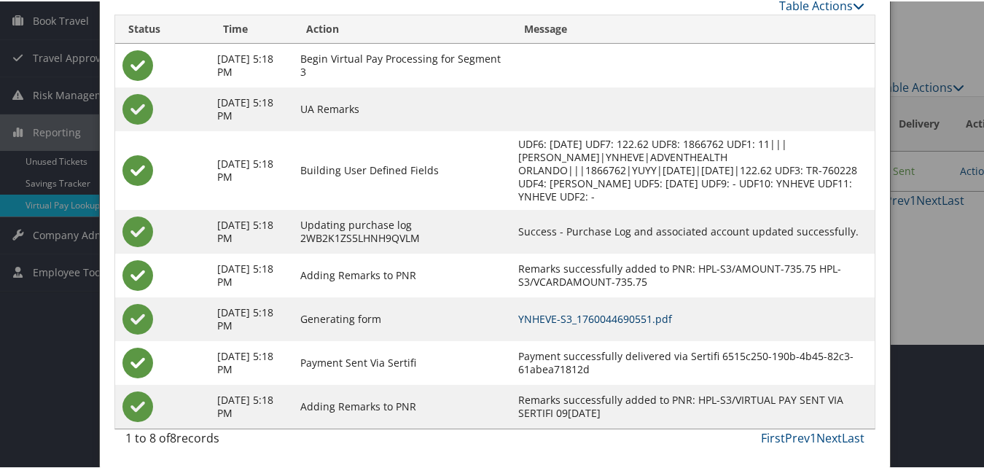
click at [640, 314] on link "YNHEVE-S3_1760044690551.pdf" at bounding box center [595, 318] width 154 height 14
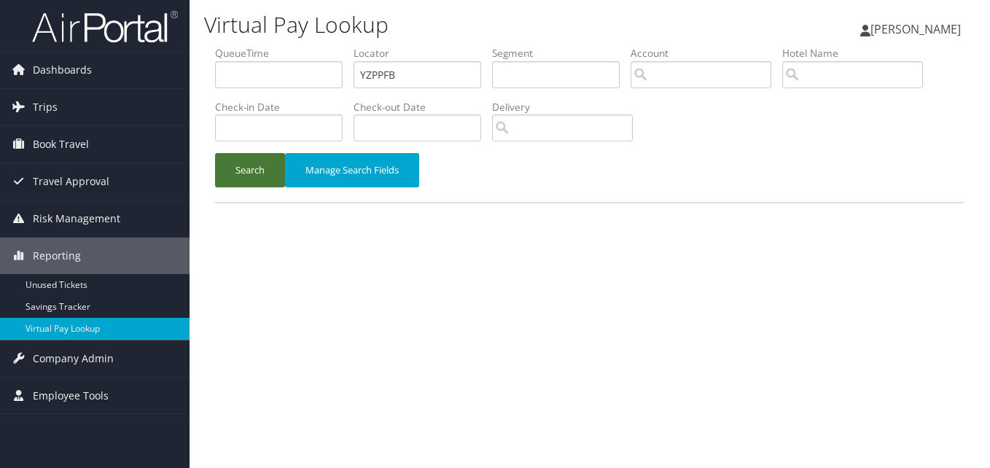
click at [247, 168] on button "Search" at bounding box center [250, 170] width 70 height 34
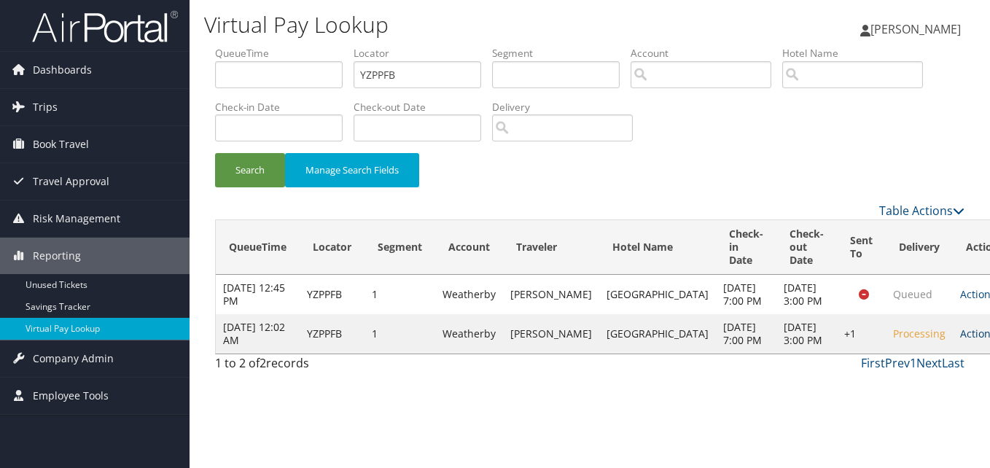
click at [960, 341] on link "Actions" at bounding box center [983, 334] width 46 height 14
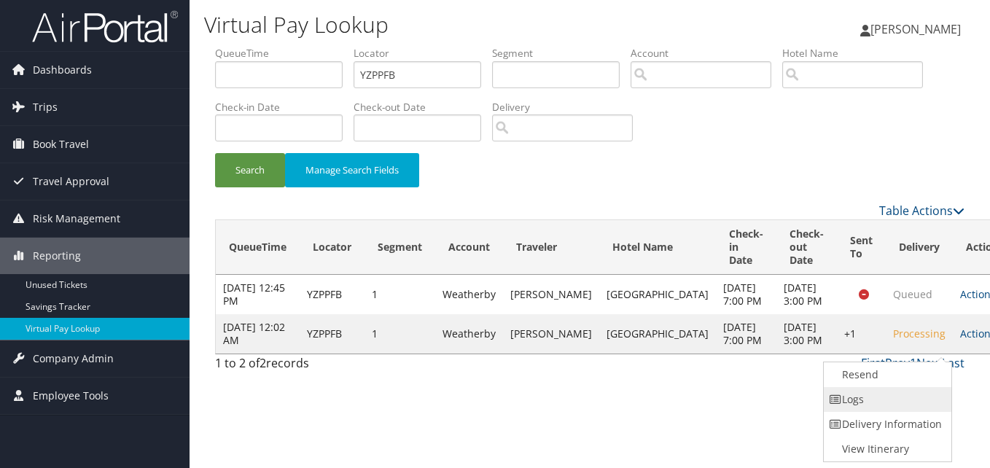
click at [898, 388] on link "Logs" at bounding box center [886, 399] width 125 height 25
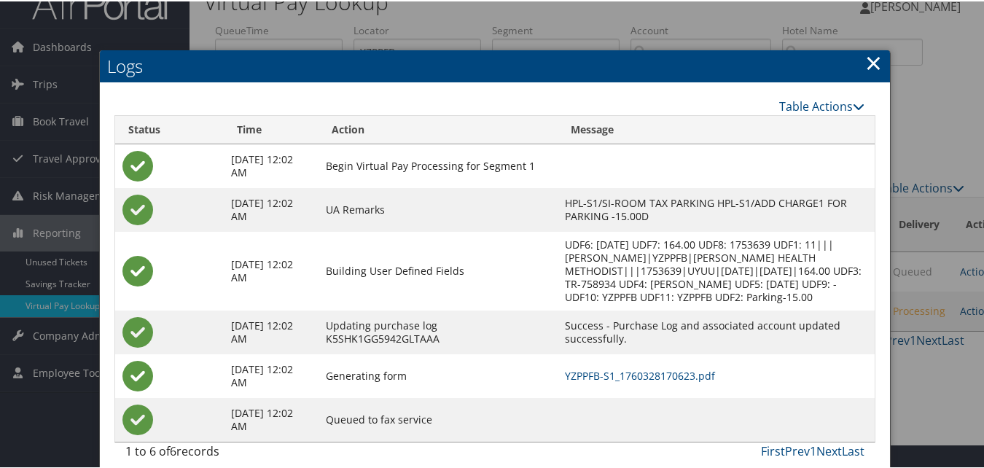
scroll to position [37, 0]
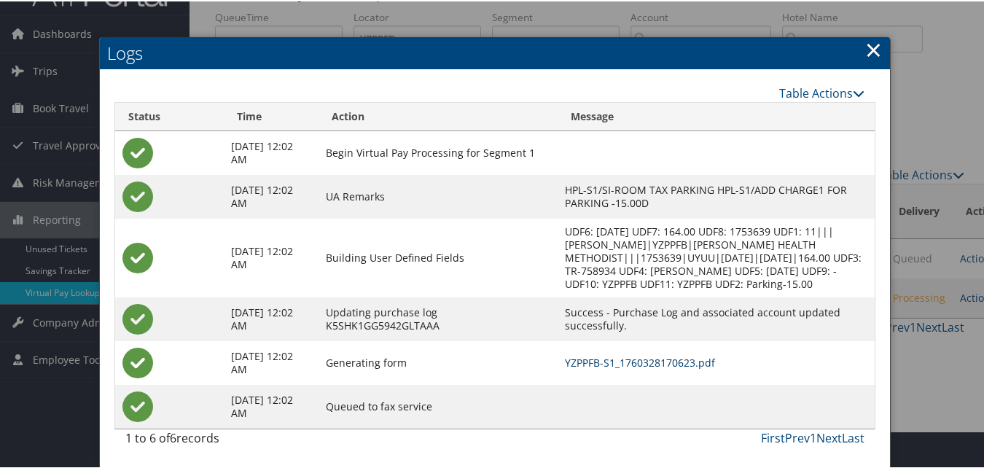
click at [627, 359] on link "YZPPFB-S1_1760328170623.pdf" at bounding box center [640, 361] width 150 height 14
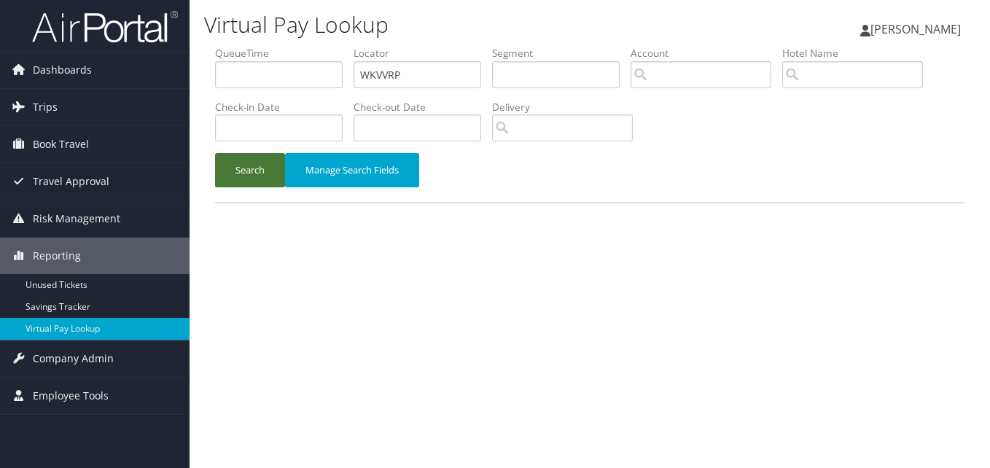
type input "WKVVRP"
click at [252, 158] on button "Search" at bounding box center [250, 170] width 70 height 34
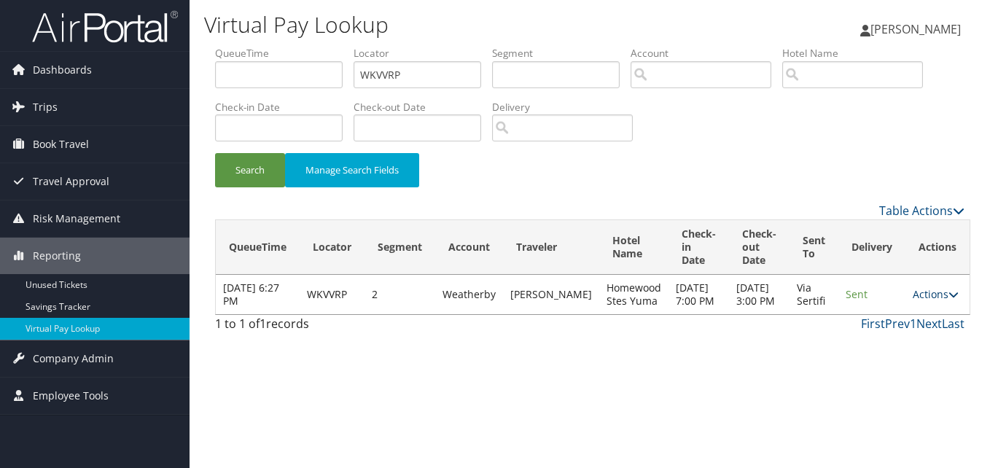
click at [919, 300] on link "Actions" at bounding box center [936, 294] width 46 height 14
click at [902, 340] on link "Logs" at bounding box center [903, 347] width 92 height 25
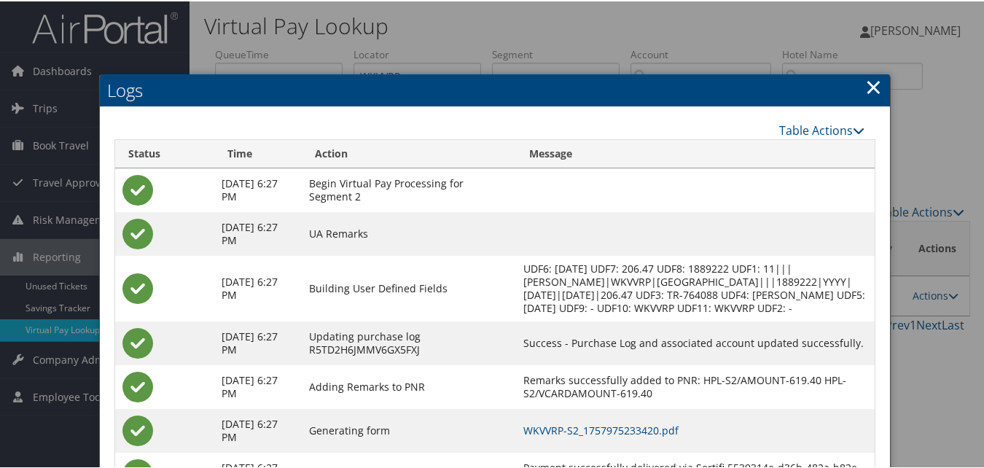
scroll to position [138, 0]
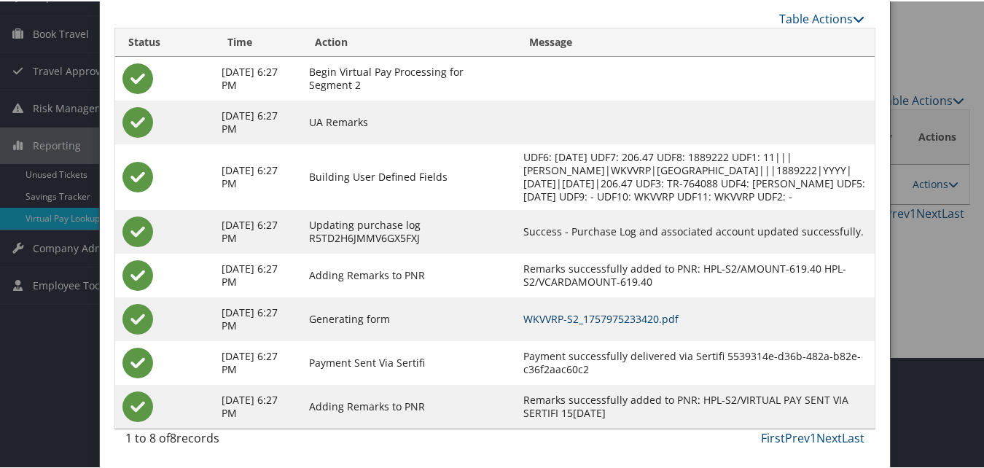
click at [615, 317] on link "WKVVRP-S2_1757975233420.pdf" at bounding box center [601, 318] width 155 height 14
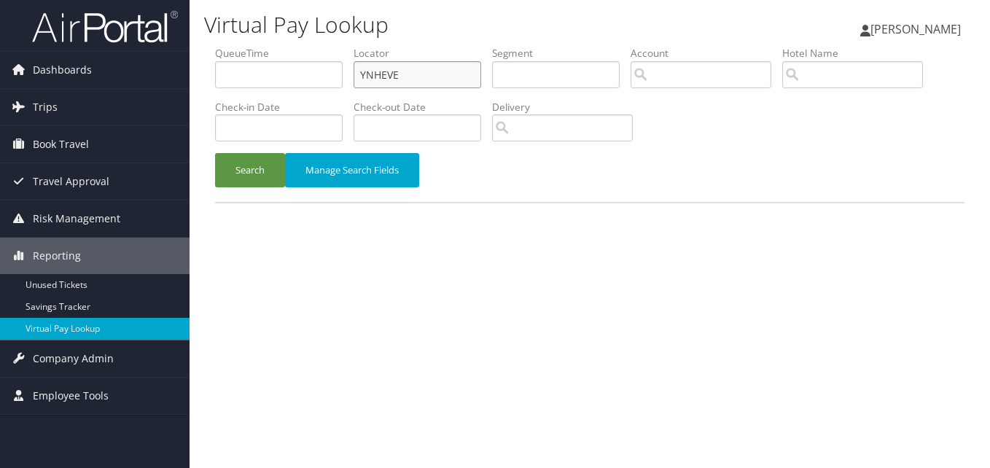
click at [395, 66] on input "YNHEVE" at bounding box center [418, 74] width 128 height 27
paste input "JGKHOB"
type input "JGKHOB"
click at [255, 159] on button "Search" at bounding box center [250, 170] width 70 height 34
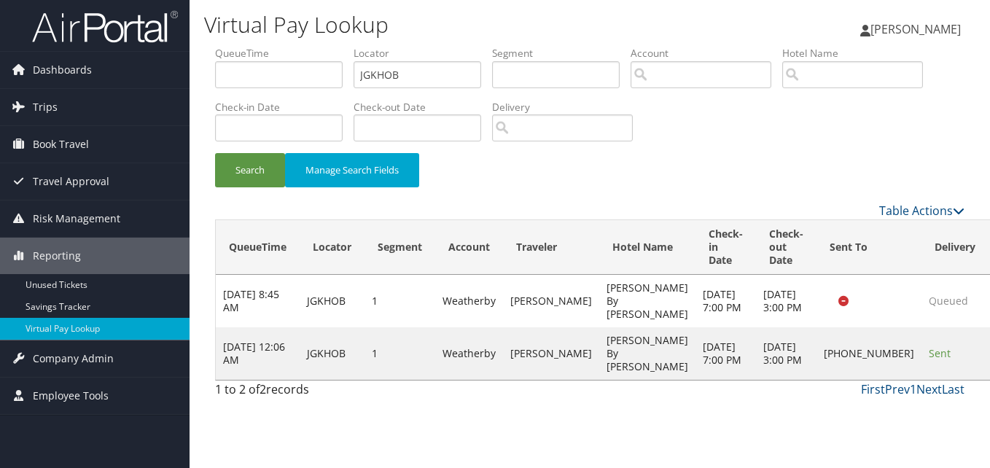
drag, startPoint x: 670, startPoint y: 435, endPoint x: 686, endPoint y: 434, distance: 16.1
click at [670, 435] on div "Virtual Pay Lookup Luke Perry Luke Perry My Settings Travel Agency Contacts Vie…" at bounding box center [590, 234] width 801 height 468
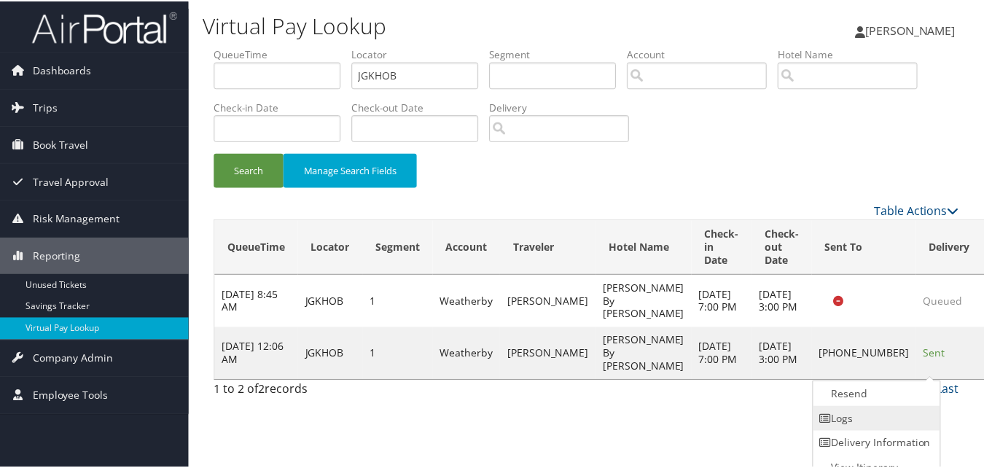
scroll to position [14, 0]
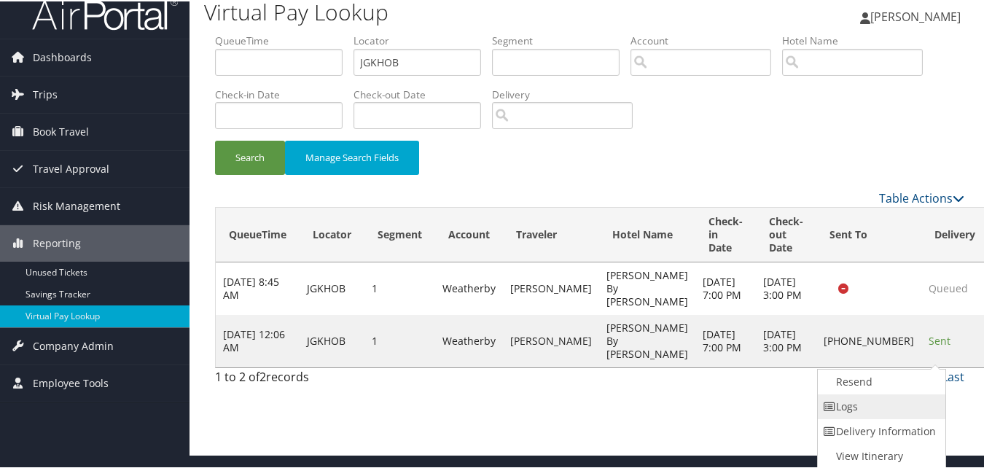
click at [906, 409] on link "Logs" at bounding box center [880, 405] width 125 height 25
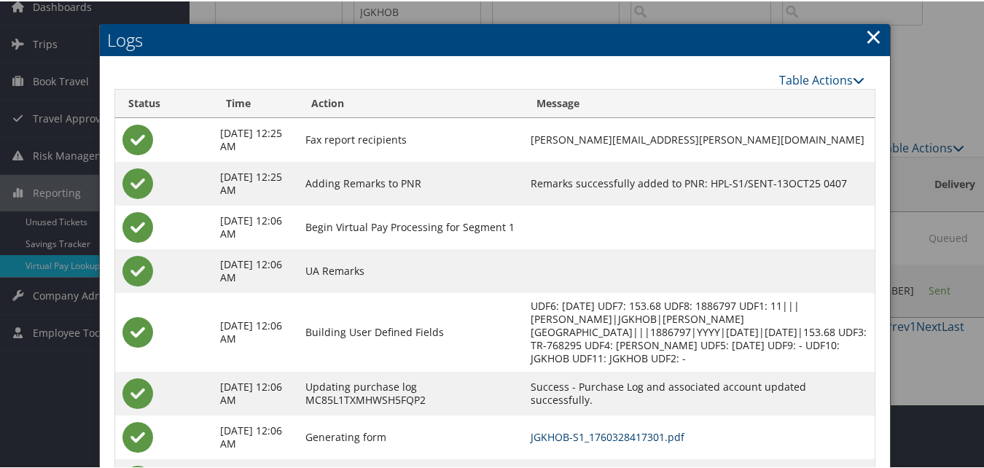
scroll to position [125, 0]
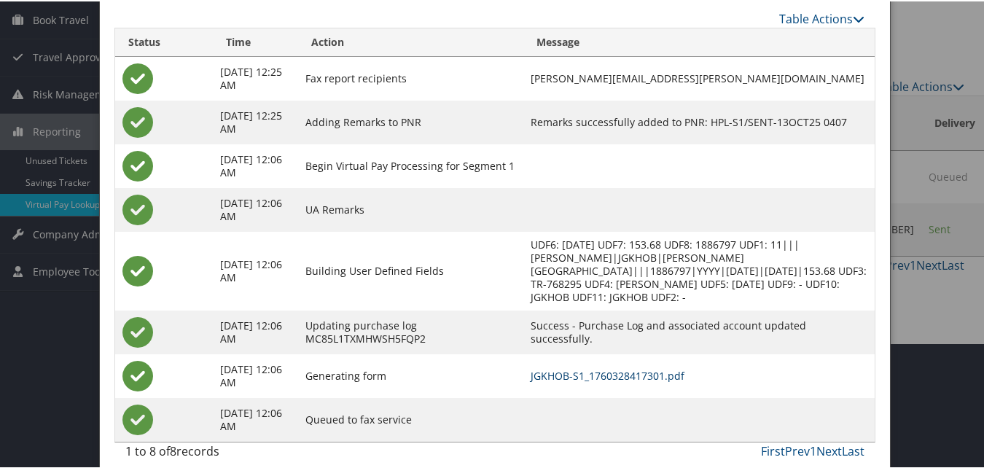
click at [573, 368] on link "JGKHOB-S1_1760328417301.pdf" at bounding box center [608, 375] width 154 height 14
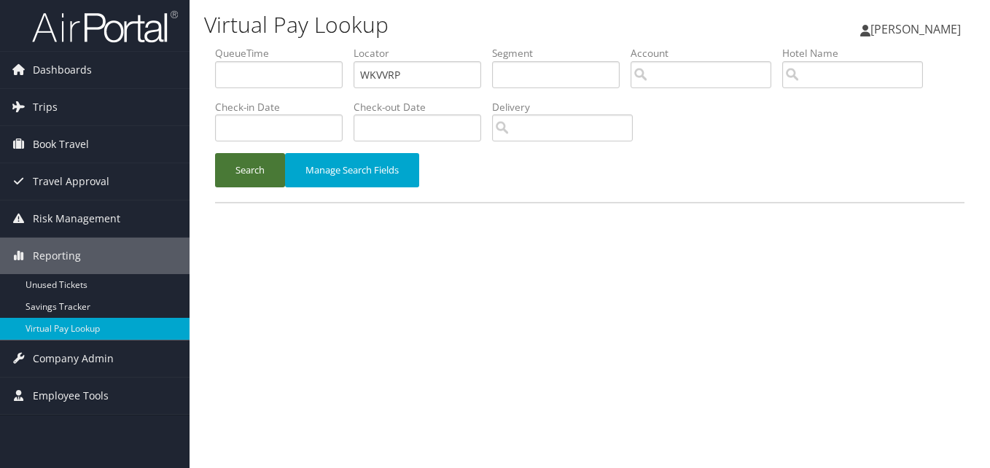
click at [252, 167] on button "Search" at bounding box center [250, 170] width 70 height 34
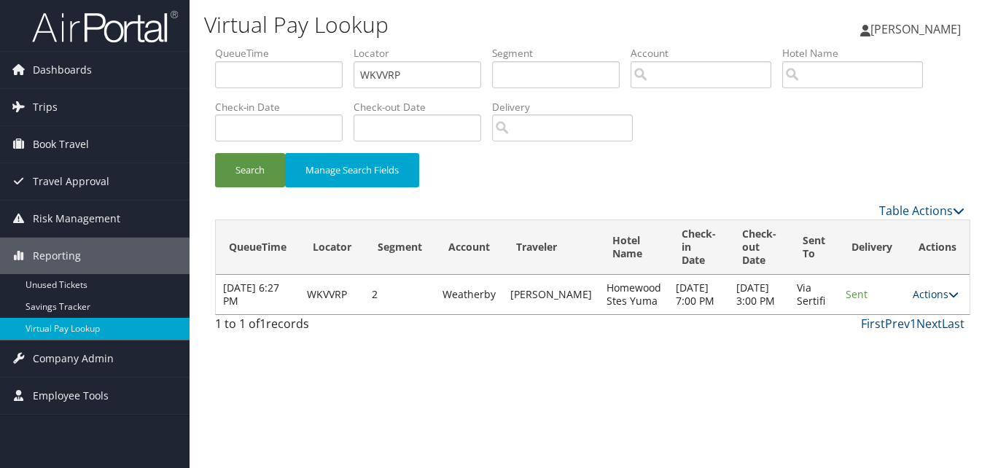
click at [926, 295] on link "Actions" at bounding box center [936, 294] width 46 height 14
click at [906, 327] on link "Resend" at bounding box center [903, 322] width 92 height 25
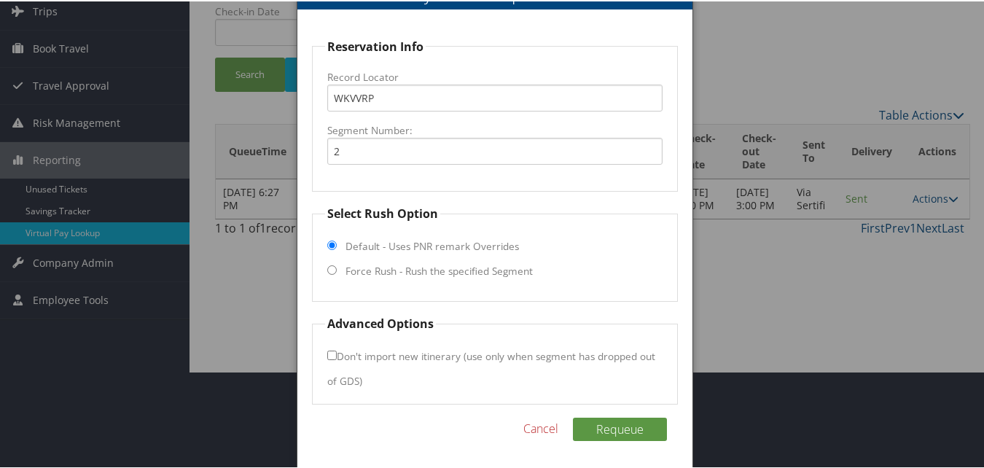
scroll to position [98, 0]
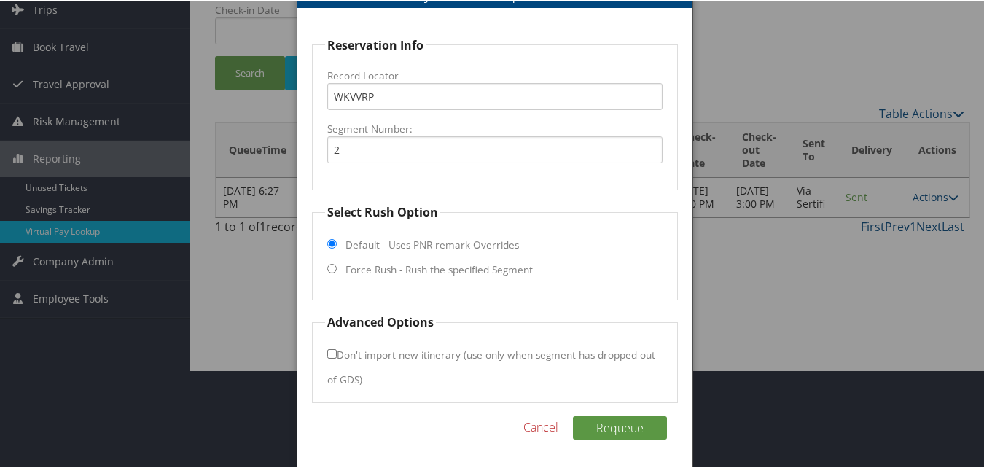
click at [416, 271] on label "Force Rush - Rush the specified Segment" at bounding box center [439, 268] width 187 height 15
click at [337, 271] on input "Force Rush - Rush the specified Segment" at bounding box center [331, 267] width 9 height 9
radio input "true"
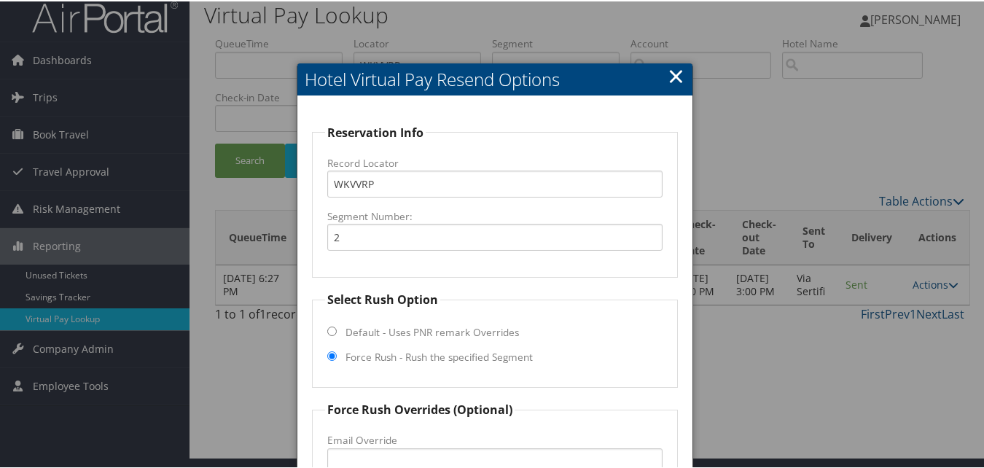
scroll to position [0, 0]
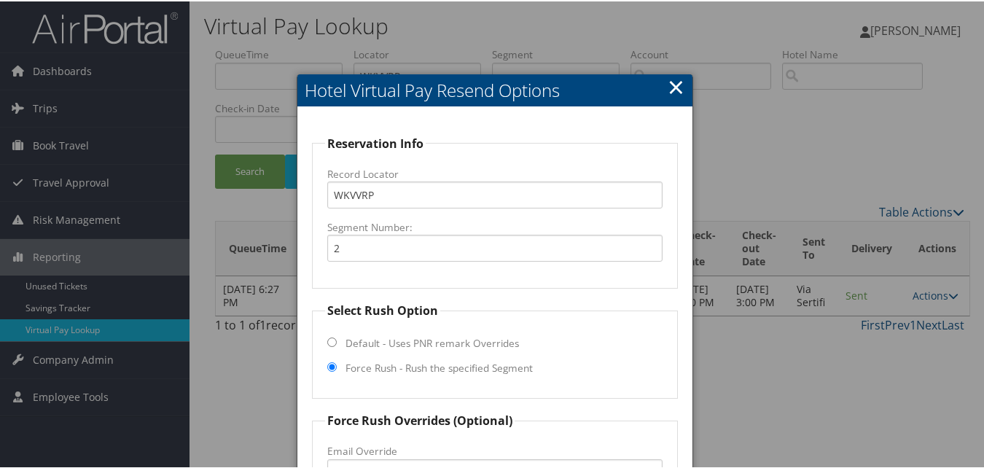
click at [661, 87] on h2 "Hotel Virtual Pay Resend Options" at bounding box center [495, 89] width 395 height 32
click at [672, 87] on link "×" at bounding box center [676, 85] width 17 height 29
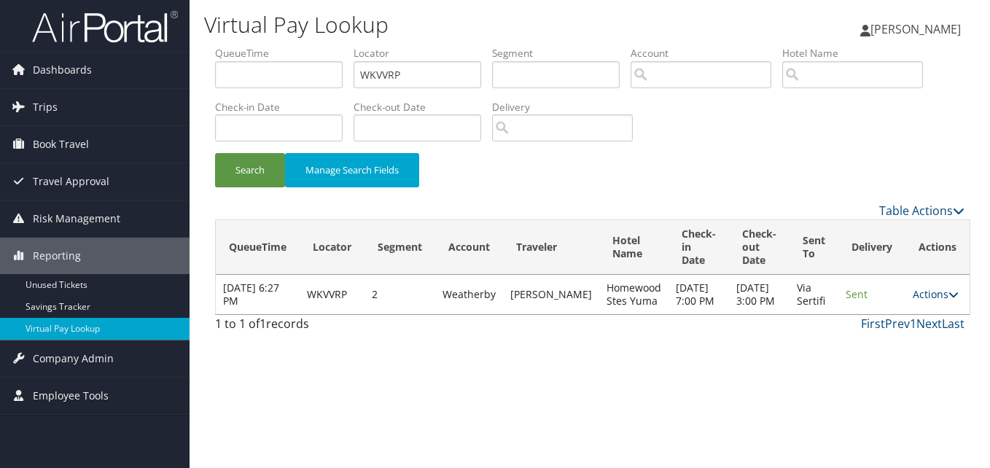
click at [930, 301] on link "Actions" at bounding box center [936, 294] width 46 height 14
click at [898, 338] on link "Logs" at bounding box center [903, 347] width 92 height 25
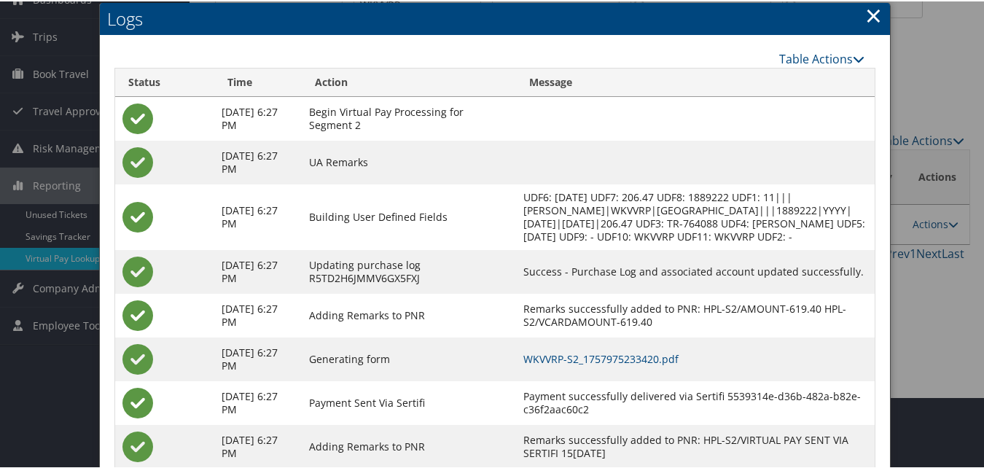
scroll to position [138, 0]
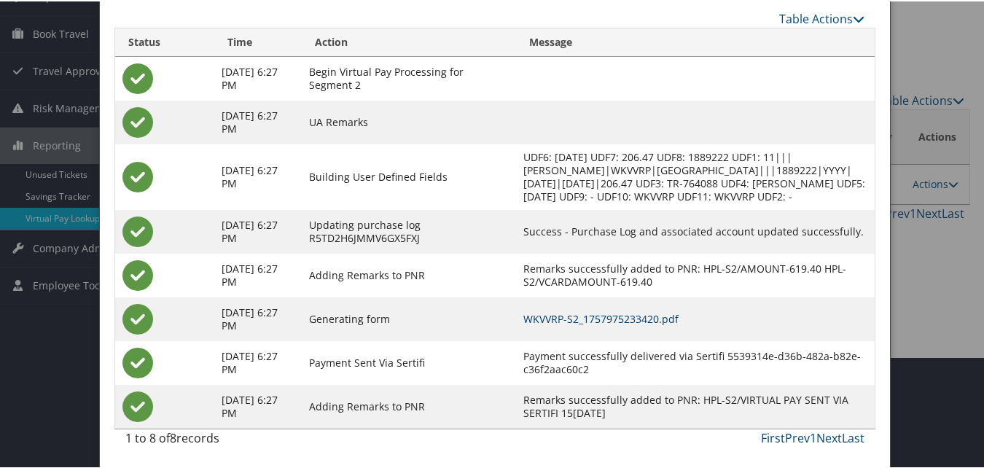
click at [621, 319] on link "WKVVRP-S2_1757975233420.pdf" at bounding box center [601, 318] width 155 height 14
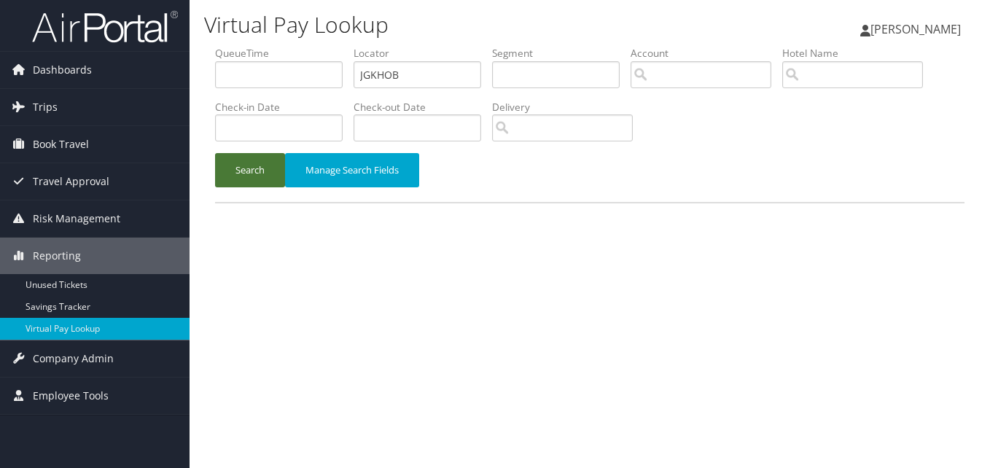
click at [271, 166] on button "Search" at bounding box center [250, 170] width 70 height 34
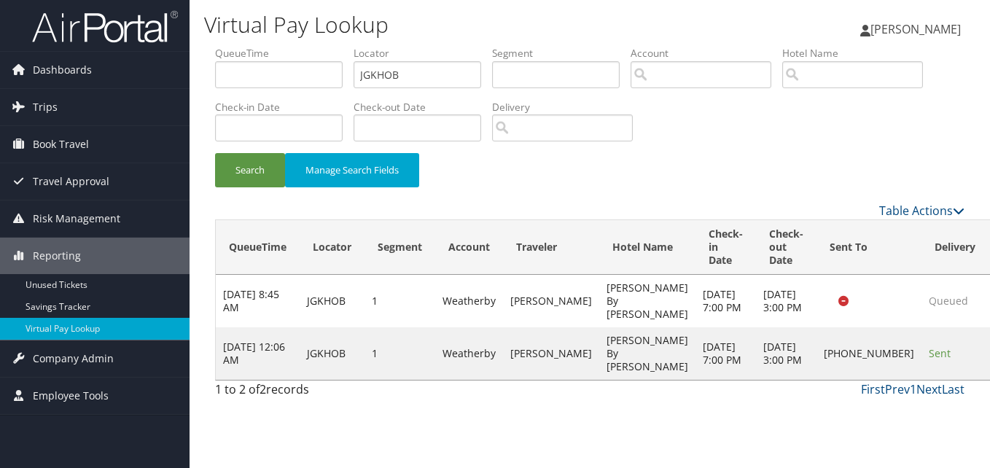
drag, startPoint x: 780, startPoint y: 349, endPoint x: 807, endPoint y: 390, distance: 48.9
click at [817, 380] on td "[PHONE_NUMBER]" at bounding box center [869, 353] width 105 height 53
copy td "[PHONE_NUMBER]"
click at [817, 372] on td "[PHONE_NUMBER]" at bounding box center [869, 353] width 105 height 53
drag, startPoint x: 785, startPoint y: 357, endPoint x: 806, endPoint y: 400, distance: 47.9
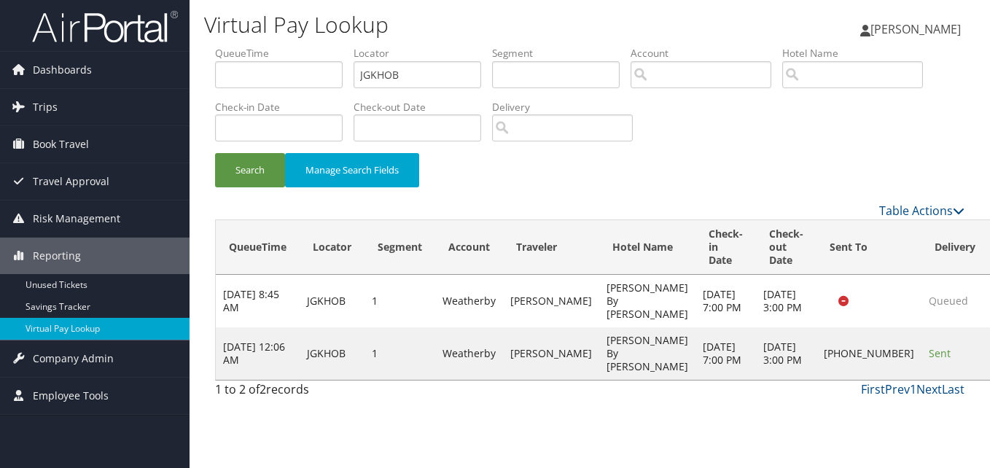
click at [817, 380] on td "[PHONE_NUMBER]" at bounding box center [869, 353] width 105 height 53
copy td "[PHONE_NUMBER]"
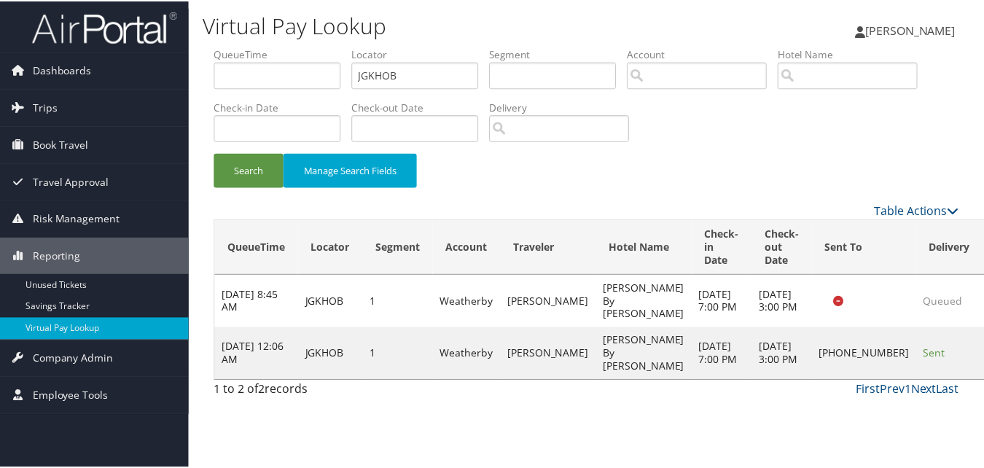
scroll to position [14, 0]
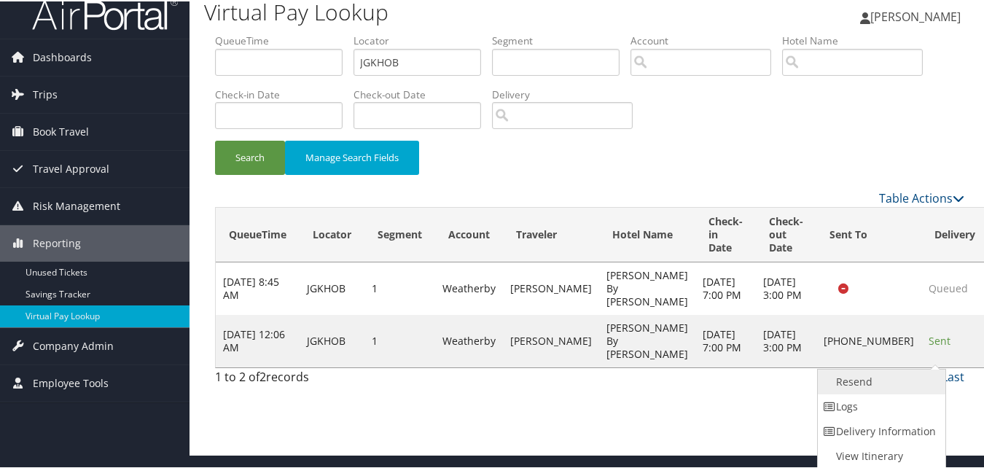
click at [910, 379] on link "Resend" at bounding box center [880, 380] width 125 height 25
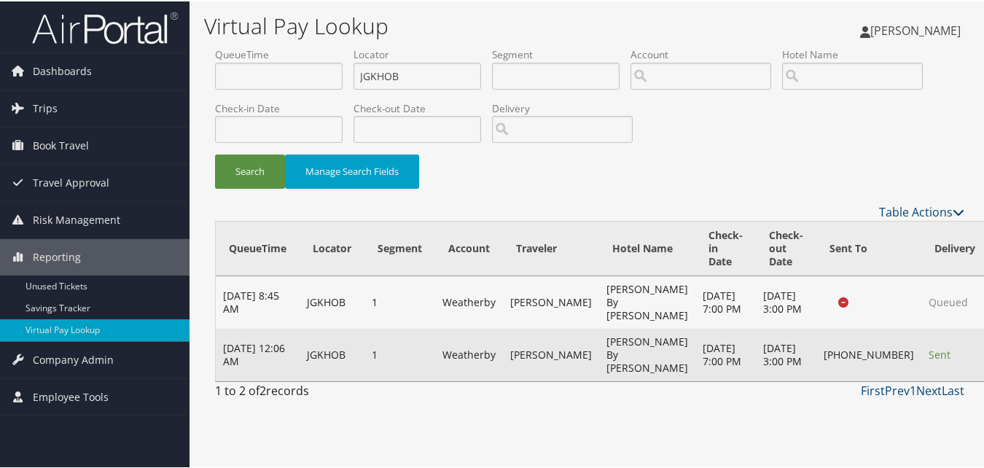
scroll to position [0, 0]
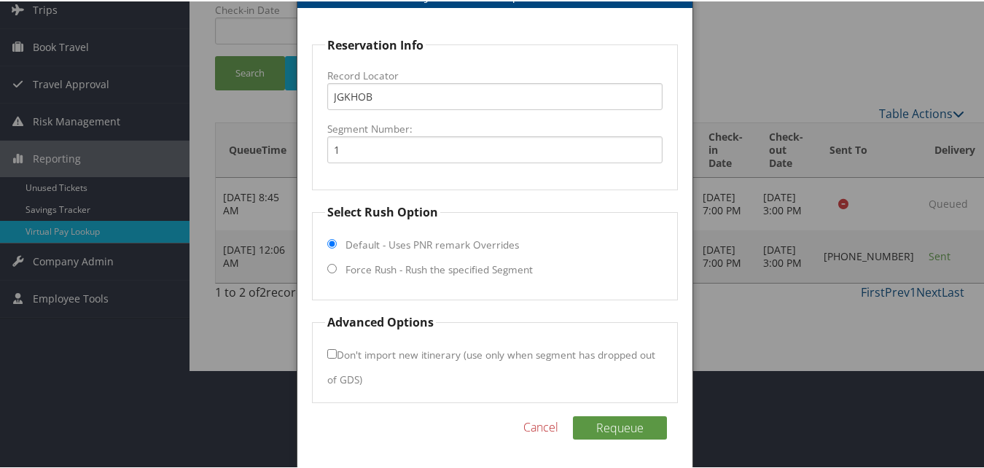
click at [354, 272] on label "Force Rush - Rush the specified Segment" at bounding box center [439, 268] width 187 height 15
click at [337, 272] on input "Force Rush - Rush the specified Segment" at bounding box center [331, 267] width 9 height 9
radio input "true"
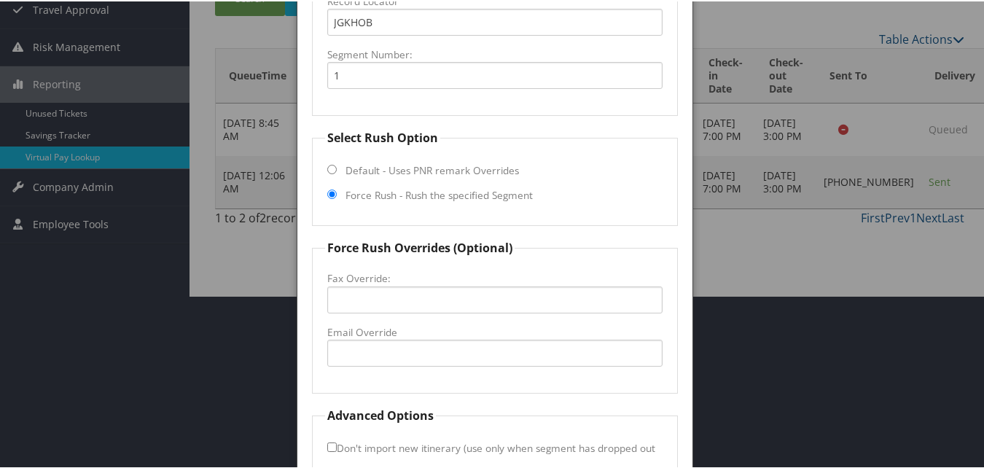
scroll to position [244, 0]
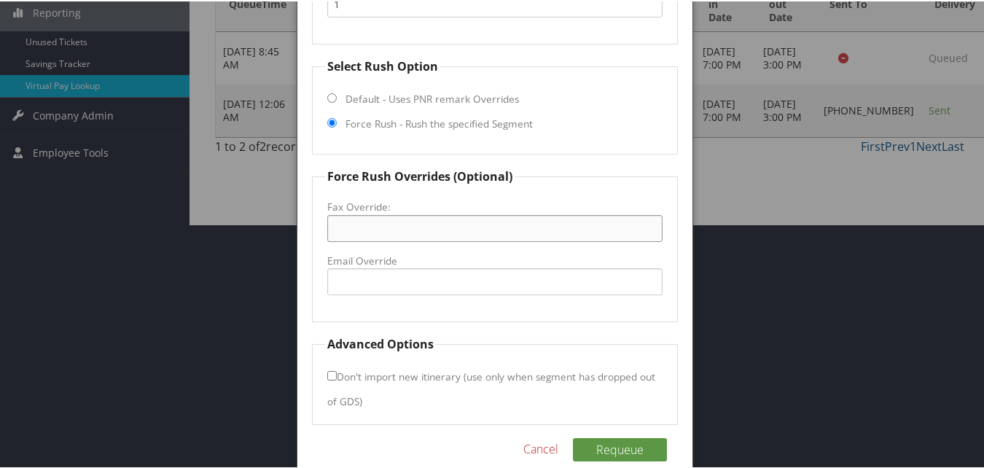
click at [373, 237] on input "Fax Override:" at bounding box center [494, 227] width 335 height 27
paste input "[PHONE_NUMBER]"
type input "[PHONE_NUMBER]"
click at [319, 255] on fieldset "Force Rush Overrides (Optional) Fax Override: +1 (304) 636-6318 Email Override" at bounding box center [494, 243] width 365 height 155
click at [605, 439] on button "Requeue" at bounding box center [620, 448] width 94 height 23
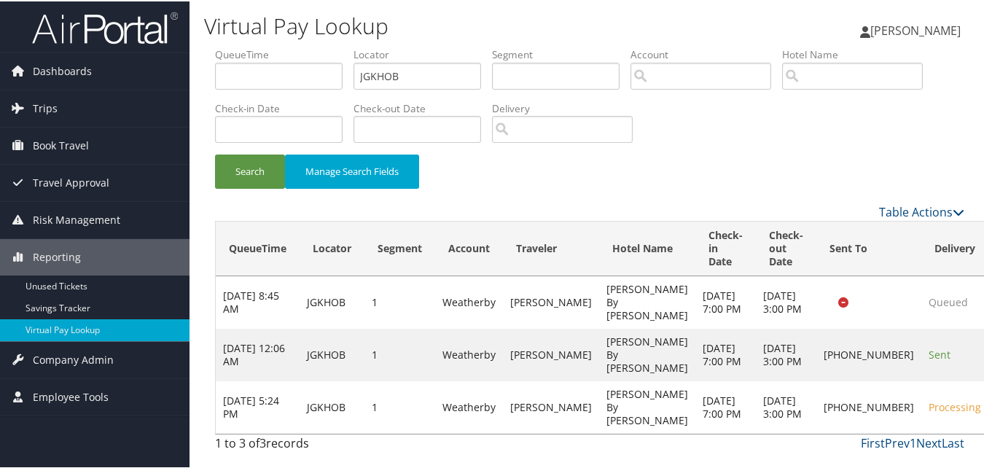
scroll to position [29, 0]
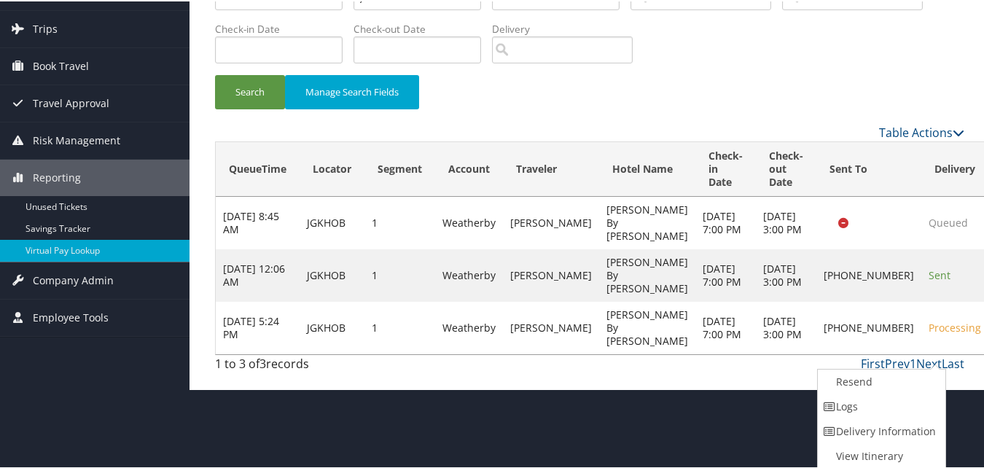
click at [902, 396] on link "Logs" at bounding box center [880, 405] width 125 height 25
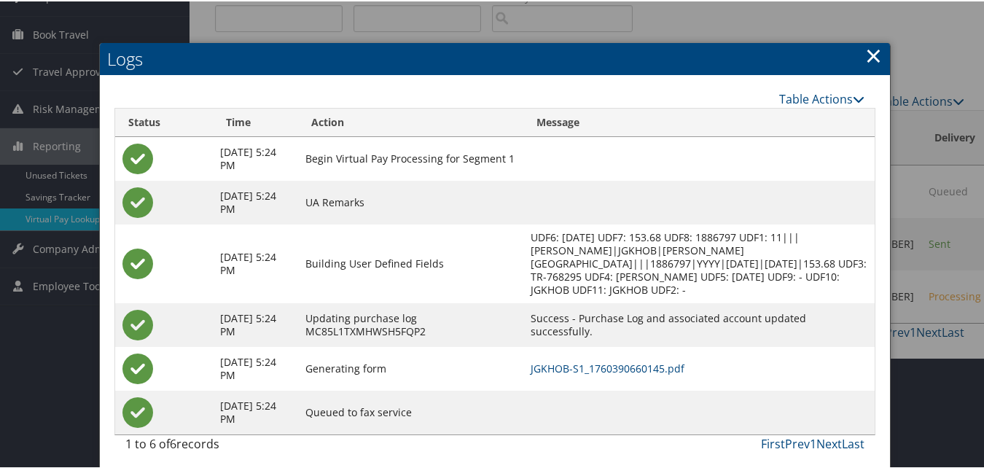
scroll to position [117, 0]
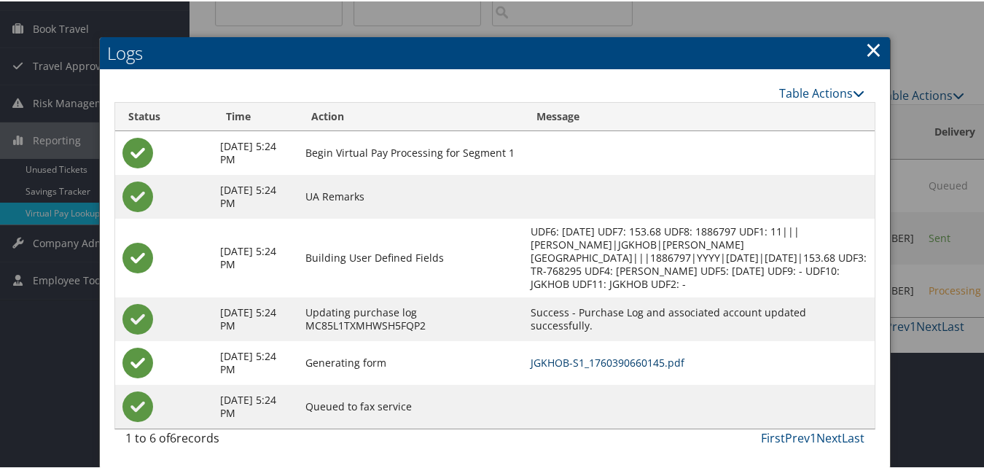
click at [666, 359] on link "JGKHOB-S1_1760390660145.pdf" at bounding box center [608, 361] width 154 height 14
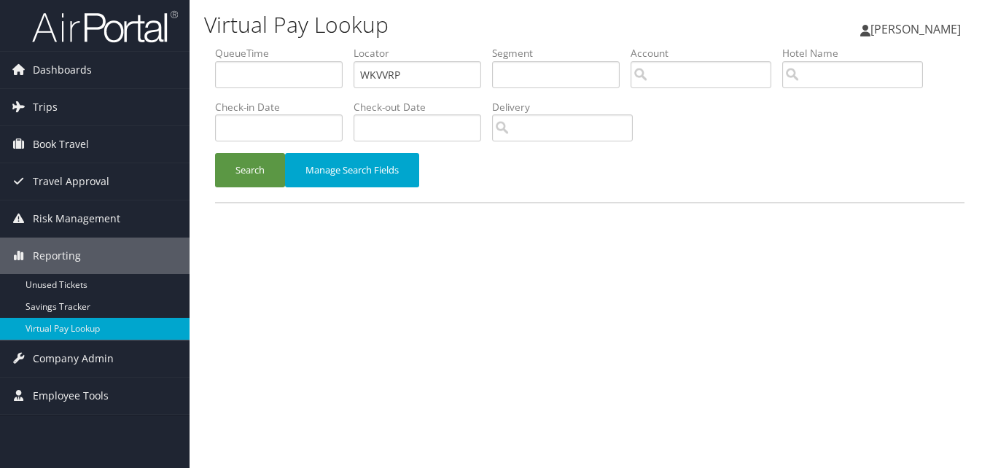
click at [394, 59] on label "Locator" at bounding box center [423, 53] width 139 height 15
drag, startPoint x: 394, startPoint y: 61, endPoint x: 394, endPoint y: 74, distance: 13.1
click at [394, 64] on li "Locator WKVVRP" at bounding box center [423, 72] width 139 height 53
click at [394, 76] on input "WKVVRP" at bounding box center [418, 74] width 128 height 27
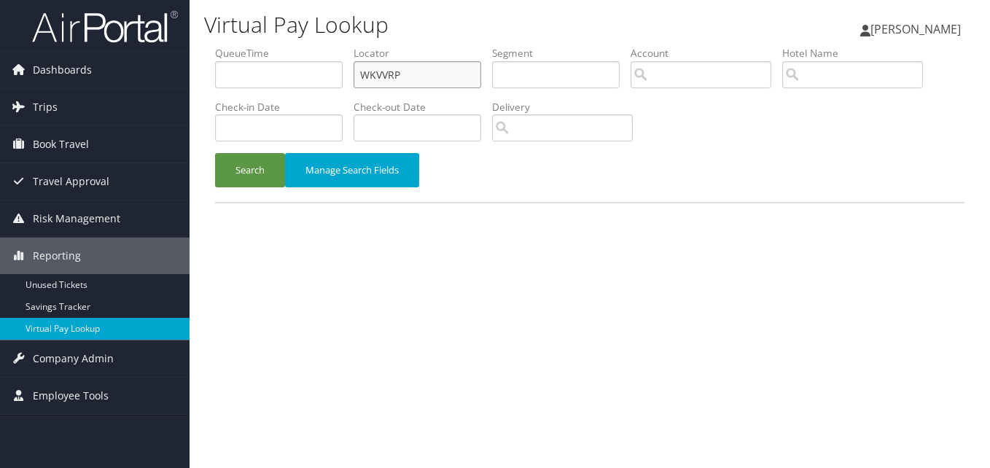
paste input "OEWIHJ"
type input "OEWIHJ"
click at [279, 166] on button "Search" at bounding box center [250, 170] width 70 height 34
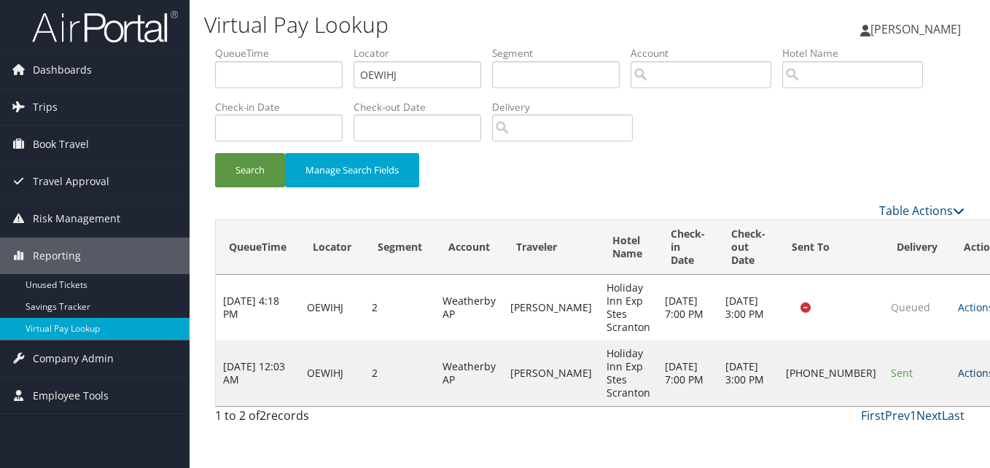
click at [958, 373] on link "Actions" at bounding box center [981, 373] width 46 height 14
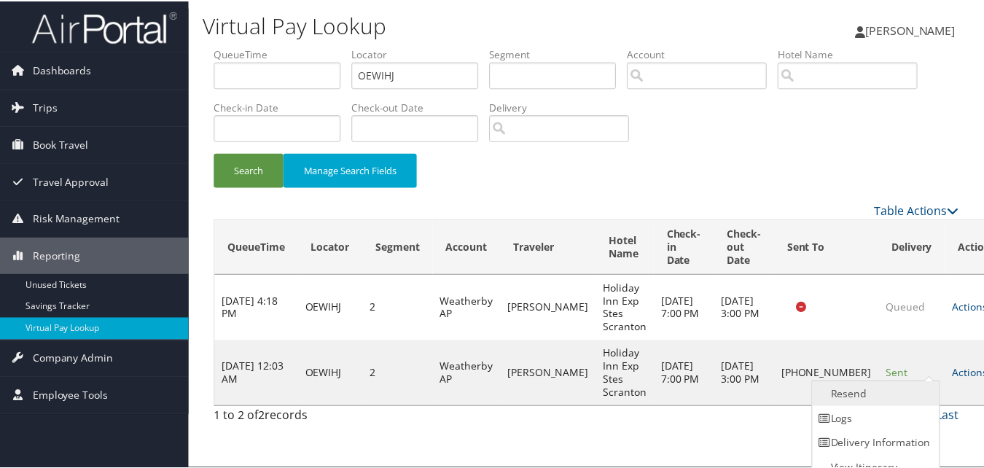
scroll to position [14, 0]
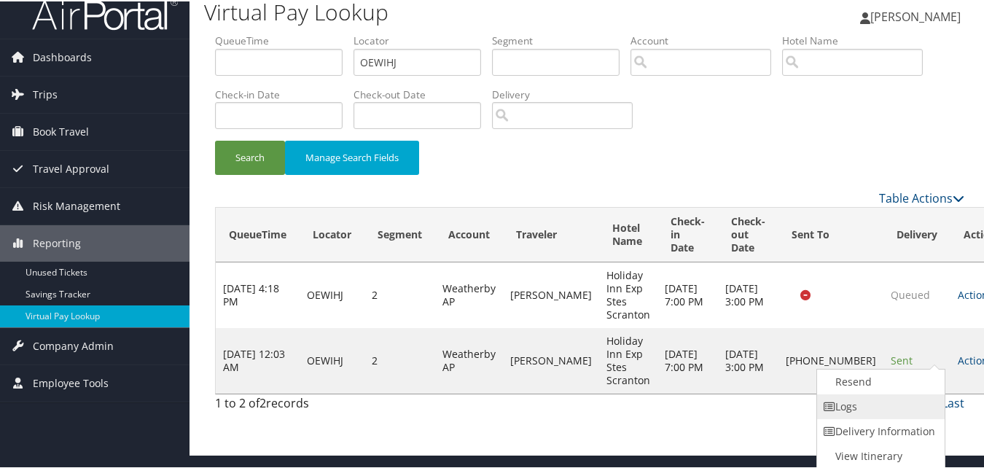
click at [906, 403] on link "Logs" at bounding box center [879, 405] width 125 height 25
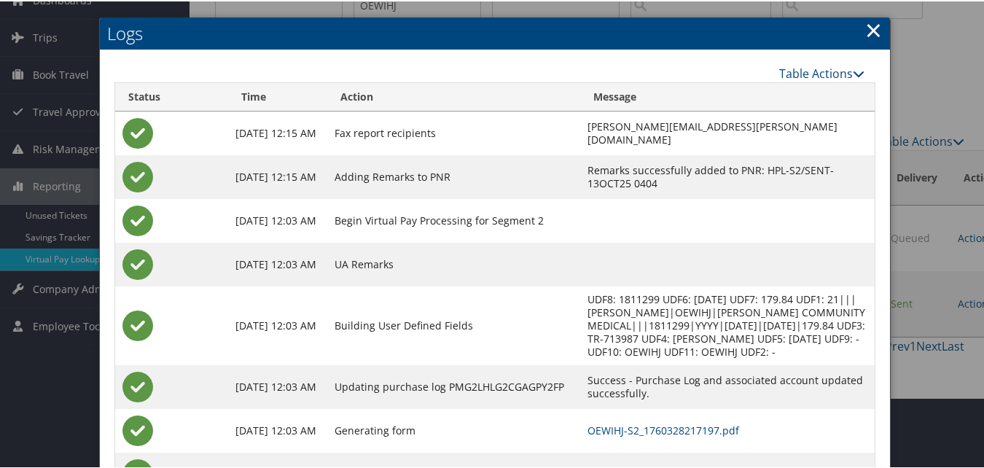
scroll to position [139, 0]
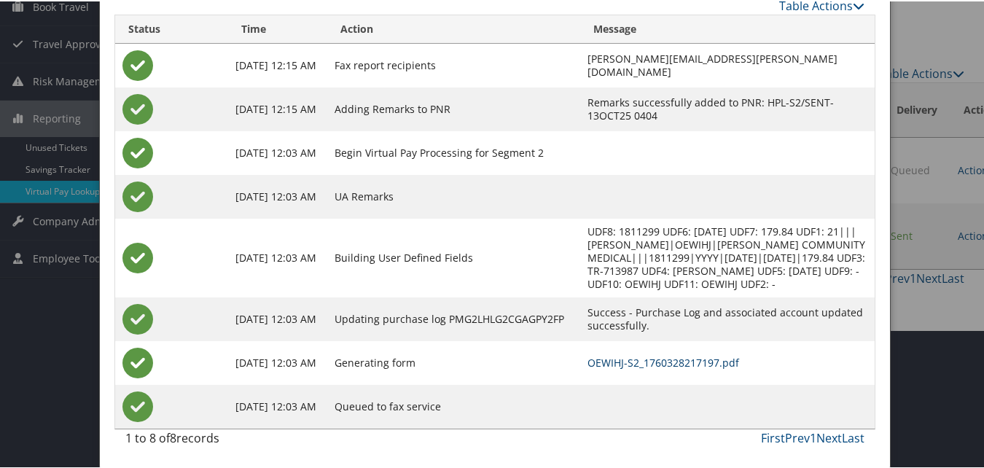
click at [600, 359] on link "OEWIHJ-S2_1760328217197.pdf" at bounding box center [664, 361] width 152 height 14
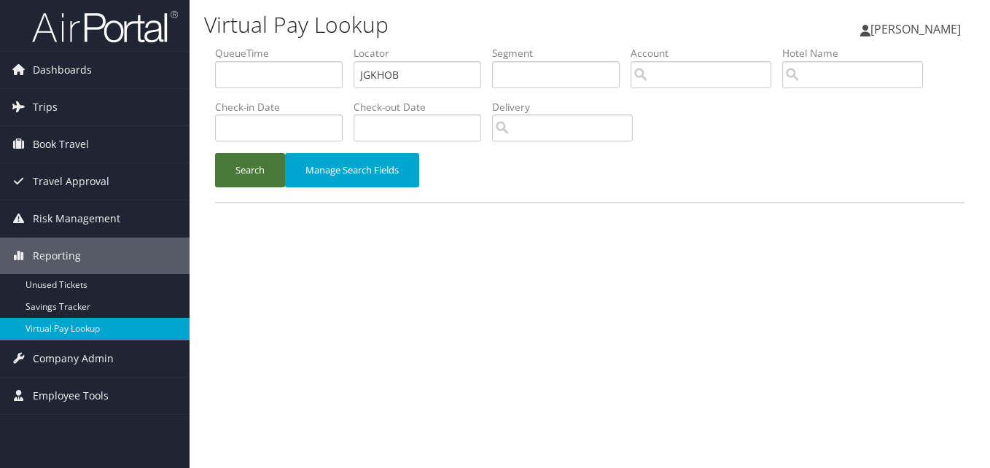
click at [228, 174] on button "Search" at bounding box center [250, 170] width 70 height 34
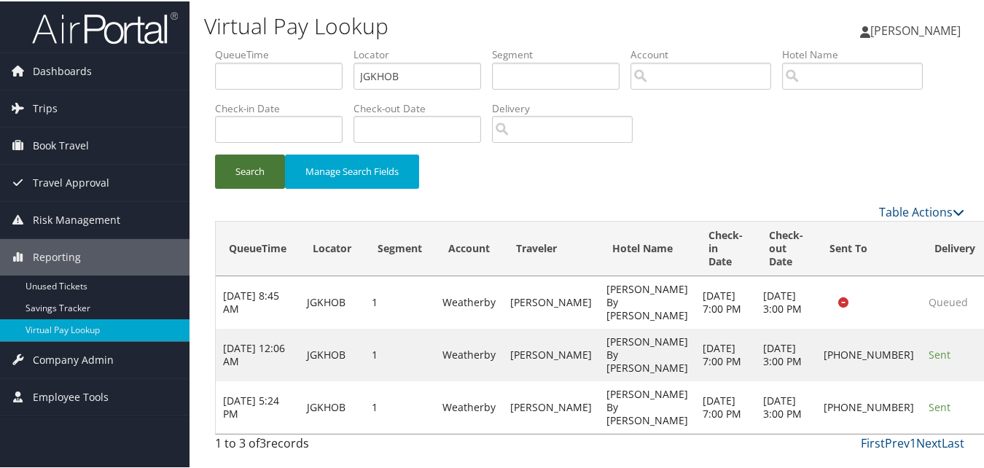
scroll to position [29, 0]
drag, startPoint x: 780, startPoint y: 387, endPoint x: 802, endPoint y: 430, distance: 48.6
click at [817, 430] on td "[PHONE_NUMBER]" at bounding box center [869, 406] width 105 height 53
copy td "[PHONE_NUMBER]"
click at [421, 61] on input "JGKHOB" at bounding box center [418, 74] width 128 height 27
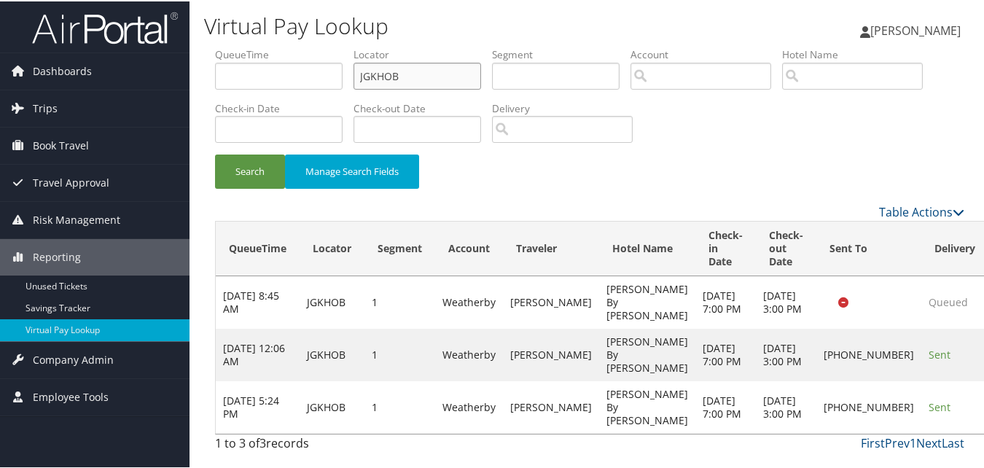
click at [421, 61] on input "JGKHOB" at bounding box center [418, 74] width 128 height 27
paste input "ICGMNG"
type input "ICGMNG"
click at [249, 153] on button "Search" at bounding box center [250, 170] width 70 height 34
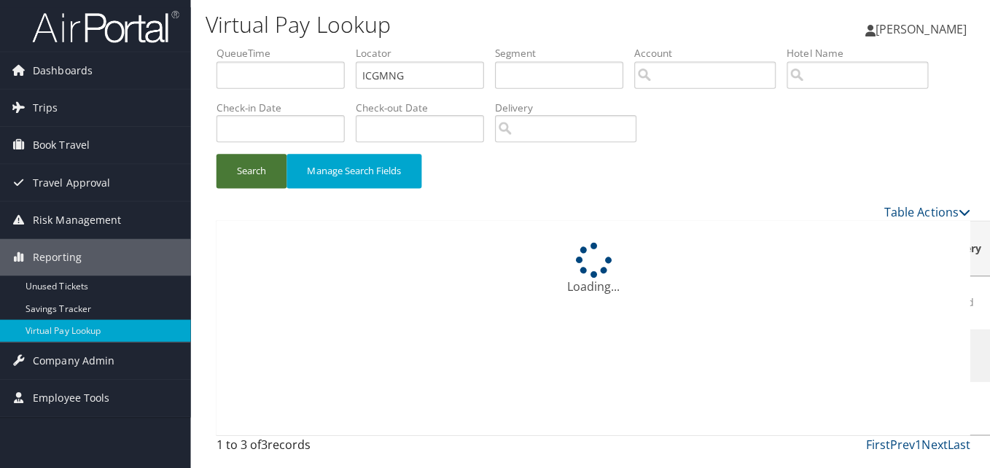
scroll to position [0, 0]
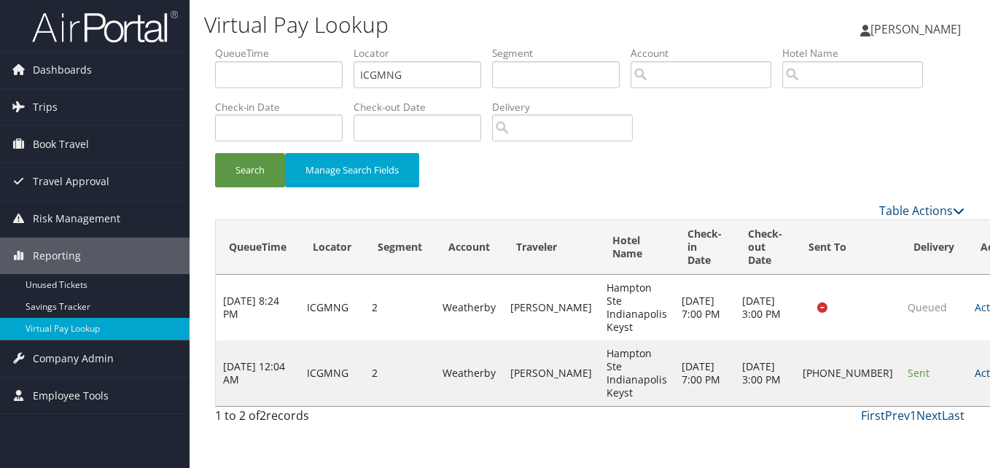
click at [975, 376] on link "Actions" at bounding box center [998, 373] width 46 height 14
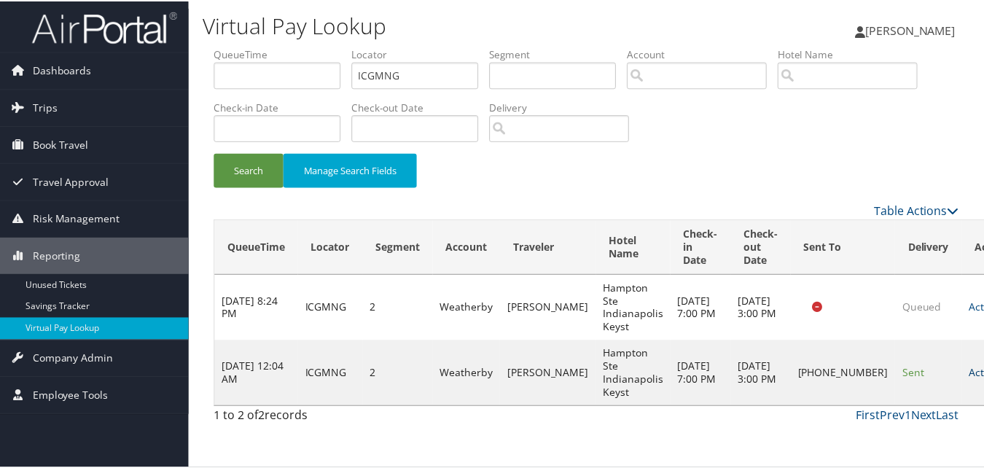
scroll to position [14, 0]
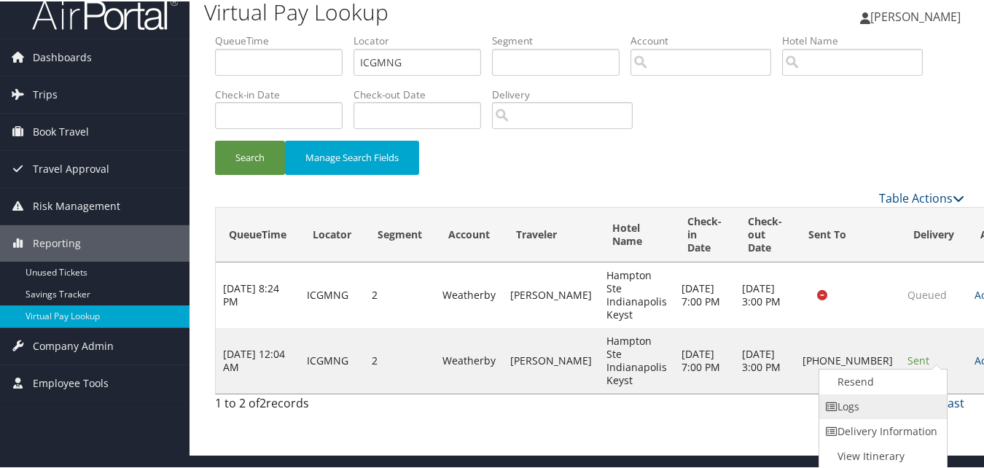
click at [905, 397] on link "Logs" at bounding box center [882, 405] width 125 height 25
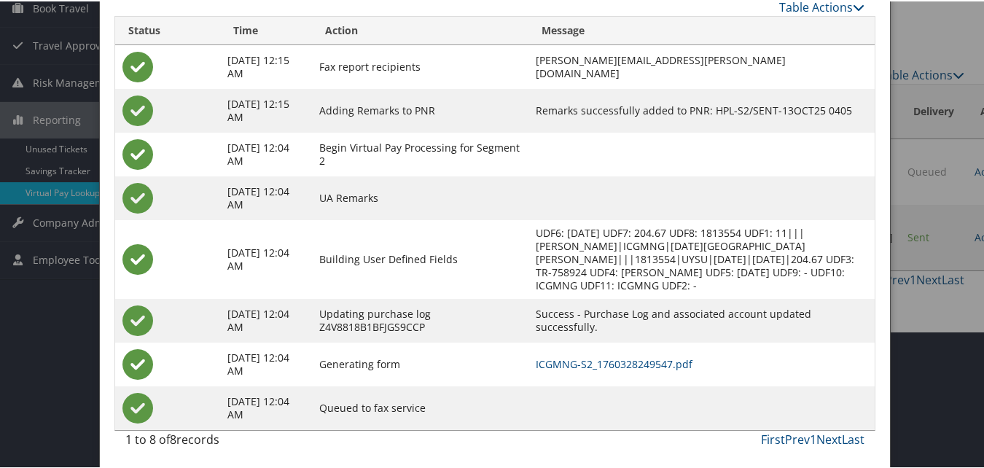
scroll to position [139, 0]
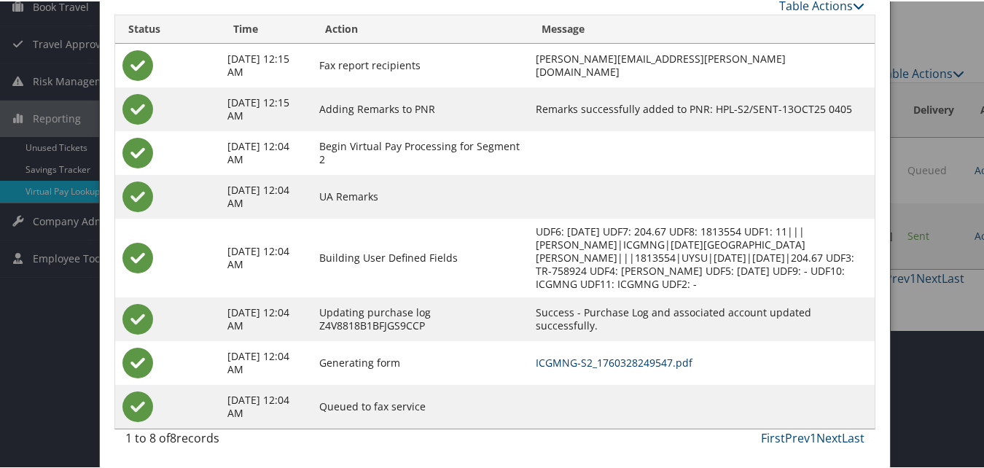
click at [634, 360] on link "ICGMNG-S2_1760328249547.pdf" at bounding box center [614, 361] width 157 height 14
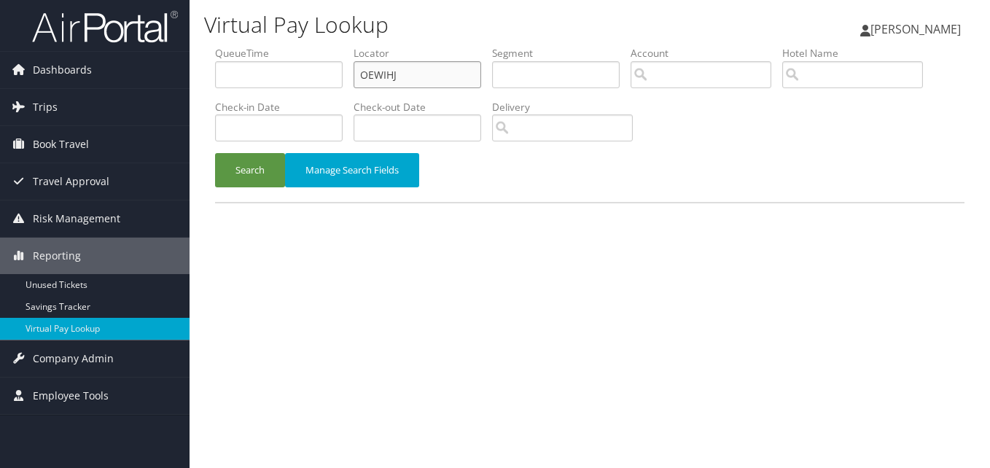
click at [381, 77] on input "OEWIHJ" at bounding box center [418, 74] width 128 height 27
paste input "MMTWBE"
type input "MMTWBE"
click at [263, 170] on button "Search" at bounding box center [250, 170] width 70 height 34
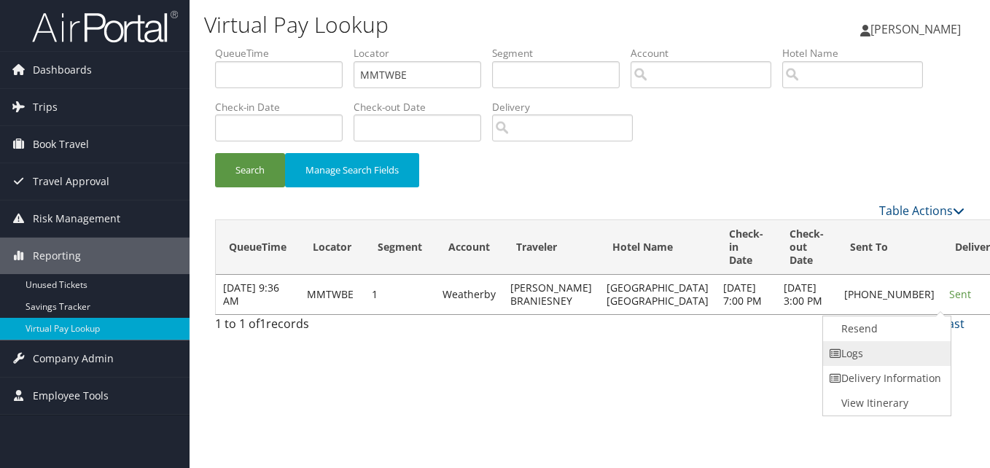
click at [894, 355] on link "Logs" at bounding box center [885, 353] width 125 height 25
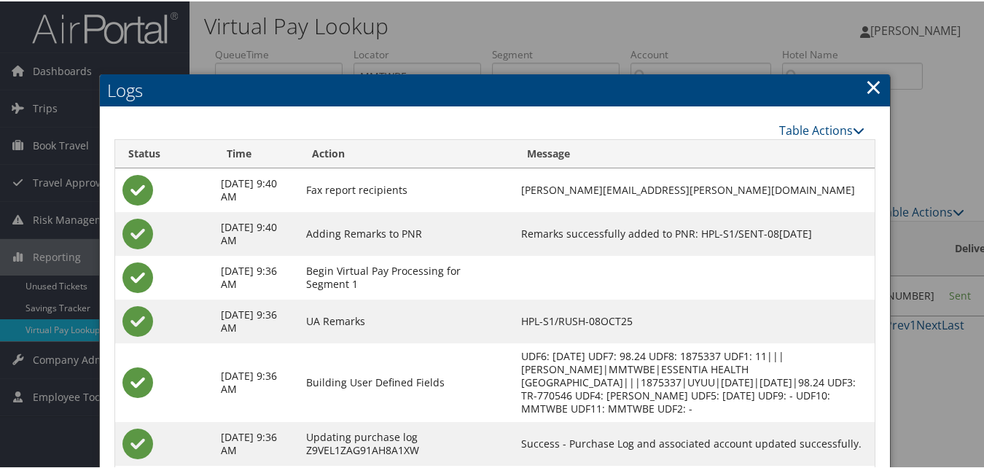
scroll to position [146, 0]
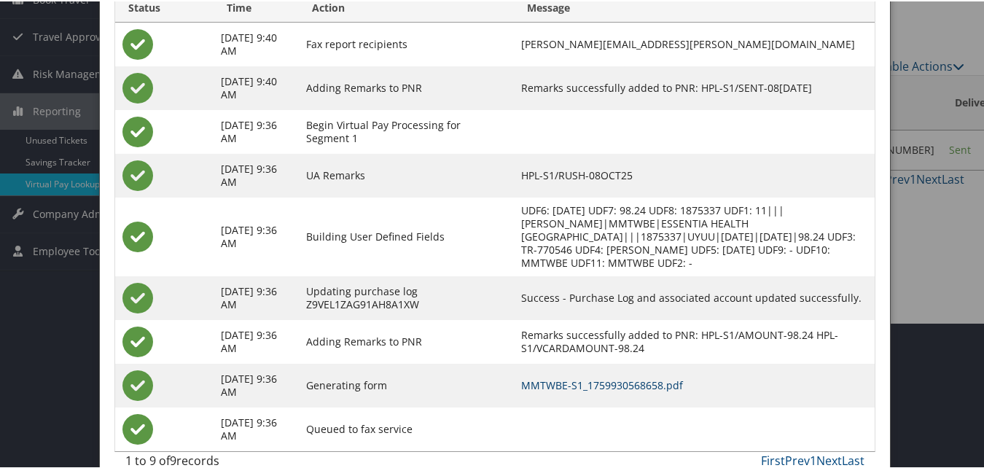
drag, startPoint x: 597, startPoint y: 388, endPoint x: 729, endPoint y: 338, distance: 141.9
click at [597, 388] on link "MMTWBE-S1_1759930568658.pdf" at bounding box center [602, 384] width 162 height 14
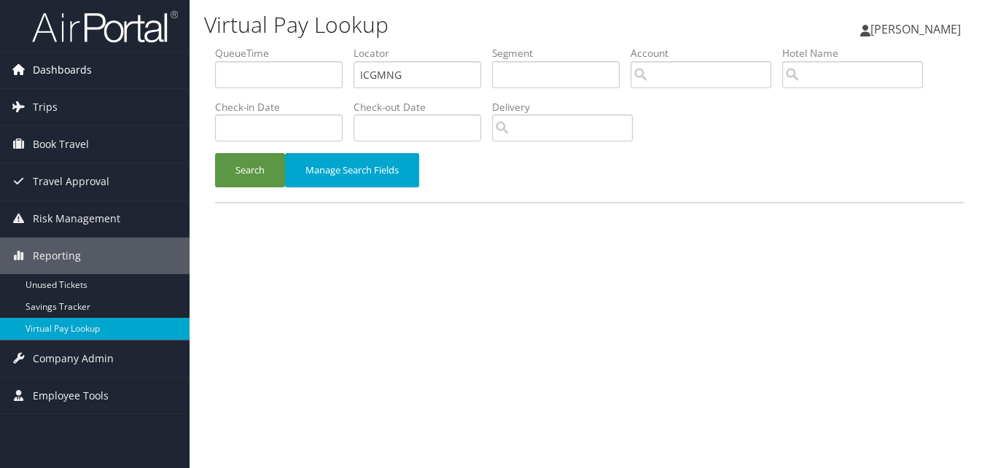
click at [106, 82] on link "Dashboards" at bounding box center [95, 70] width 190 height 36
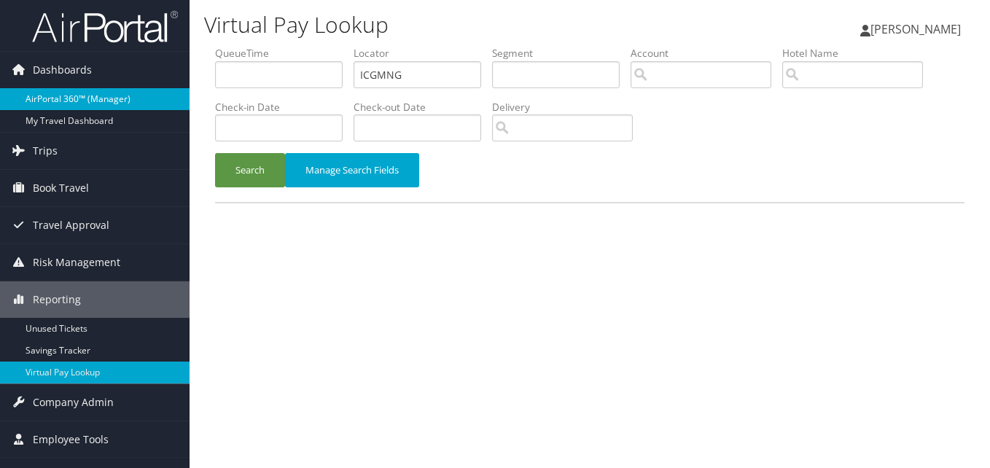
click at [90, 103] on link "AirPortal 360™ (Manager)" at bounding box center [95, 99] width 190 height 22
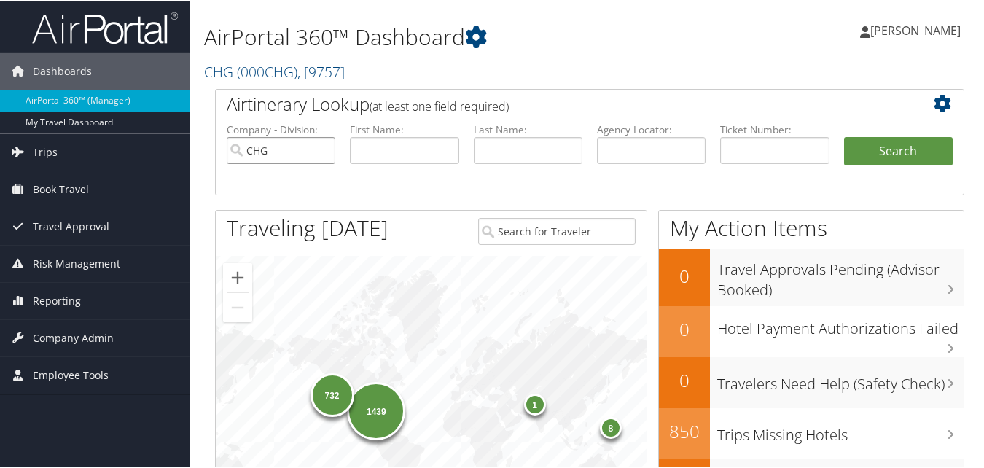
click at [318, 151] on input "CHG" at bounding box center [281, 149] width 109 height 27
click at [392, 144] on input "text" at bounding box center [404, 149] width 109 height 27
paste input "Barach"
type input "Barach"
click at [544, 151] on input "text" at bounding box center [528, 149] width 109 height 27
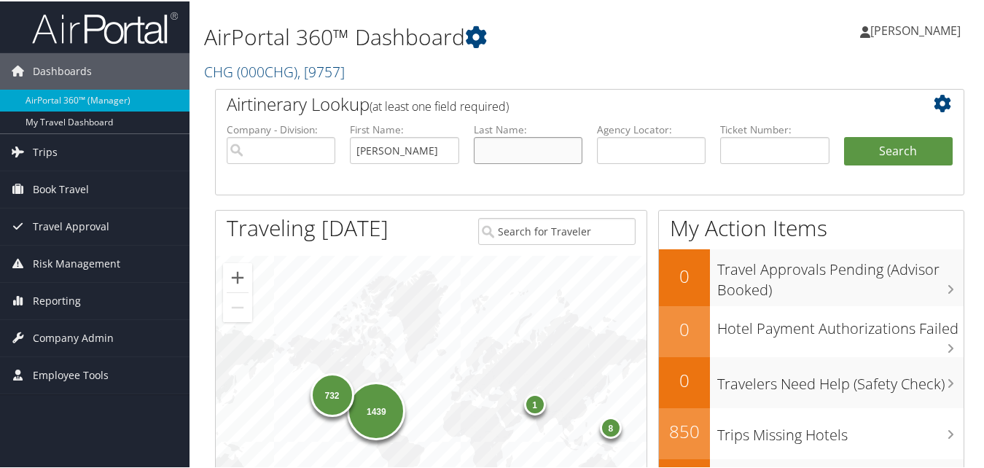
paste input "Jamie"
type input "Jamie"
click at [871, 158] on button "Search" at bounding box center [898, 150] width 109 height 29
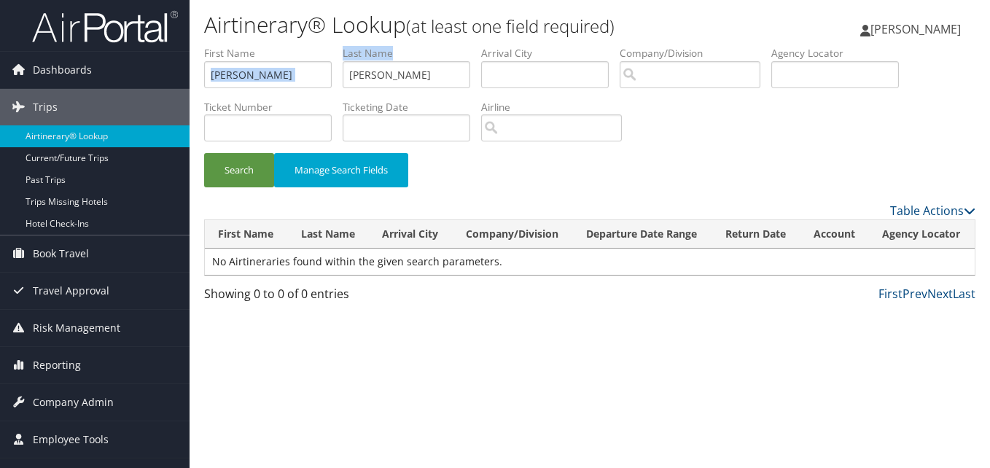
drag, startPoint x: 251, startPoint y: 88, endPoint x: 200, endPoint y: 88, distance: 51.0
click at [204, 88] on form "First Name Barach Last Name Jamie Departure City Arrival City Company/Division …" at bounding box center [590, 124] width 772 height 156
drag, startPoint x: 200, startPoint y: 88, endPoint x: 323, endPoint y: 69, distance: 124.8
click at [323, 46] on ul "First Name Barach Last Name Jamie Departure City Arrival City Company/Division …" at bounding box center [590, 46] width 772 height 0
drag, startPoint x: 323, startPoint y: 69, endPoint x: 200, endPoint y: 71, distance: 123.3
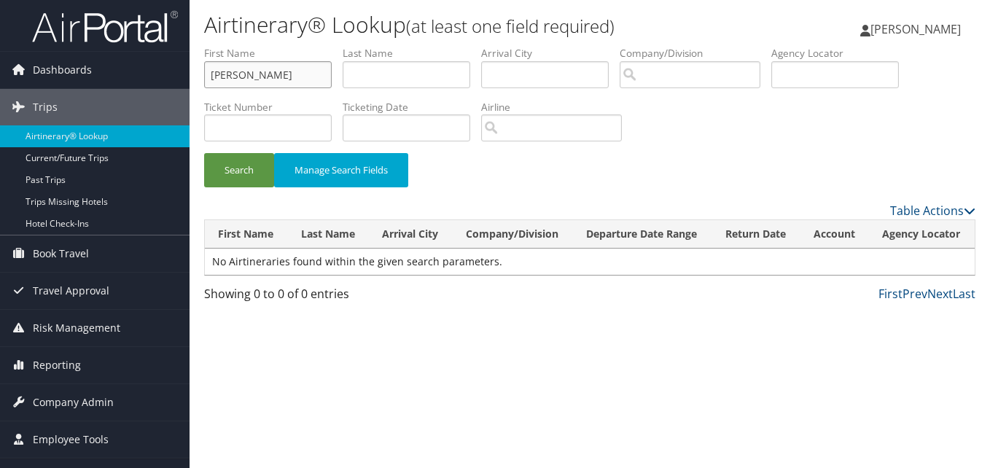
click at [204, 71] on form "First Name Barach Last Name Departure City Arrival City Company/Division Airpor…" at bounding box center [590, 124] width 772 height 156
click at [892, 74] on input "text" at bounding box center [836, 74] width 128 height 27
paste input "CBTHGO"
type input "CBTHGO"
click at [250, 163] on button "Search" at bounding box center [239, 170] width 70 height 34
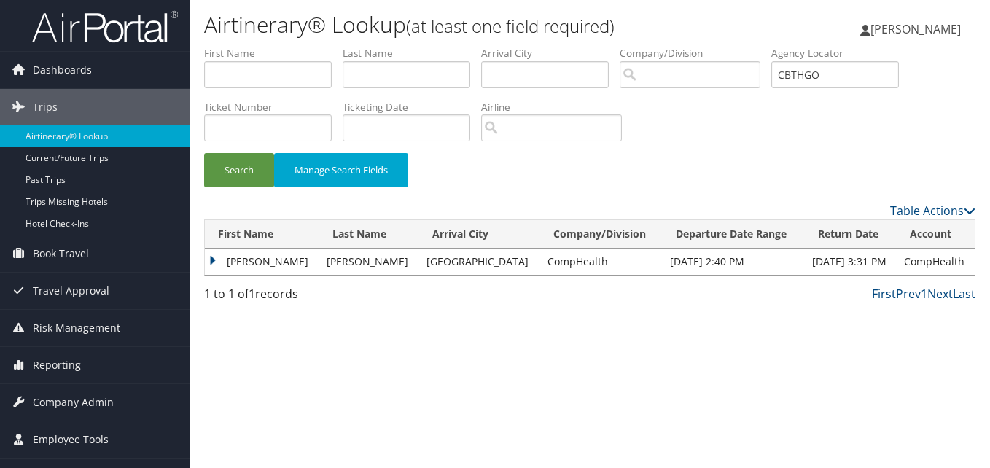
click at [216, 260] on td "[PERSON_NAME]" at bounding box center [262, 262] width 114 height 26
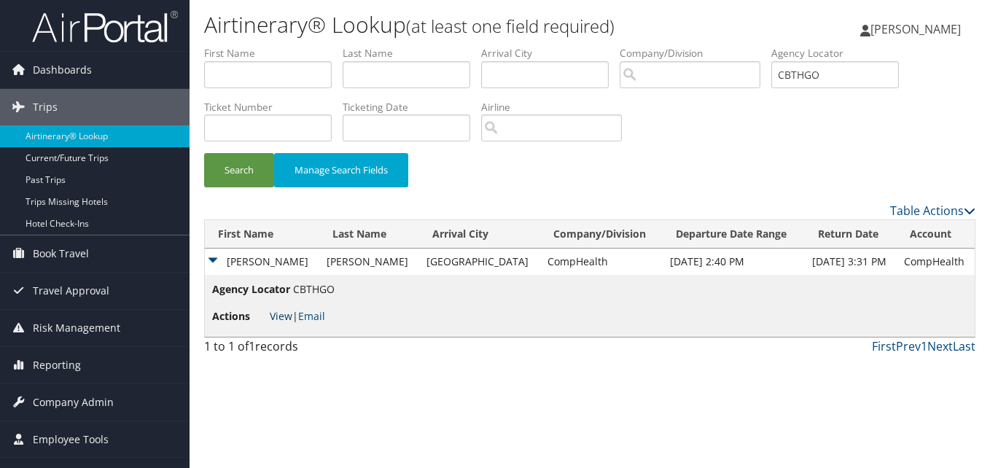
click at [274, 316] on link "View" at bounding box center [281, 316] width 23 height 14
click at [413, 76] on input "text" at bounding box center [407, 74] width 128 height 27
paste input "Pet"
type input "Pet"
click at [366, 83] on input "Pet" at bounding box center [407, 74] width 128 height 27
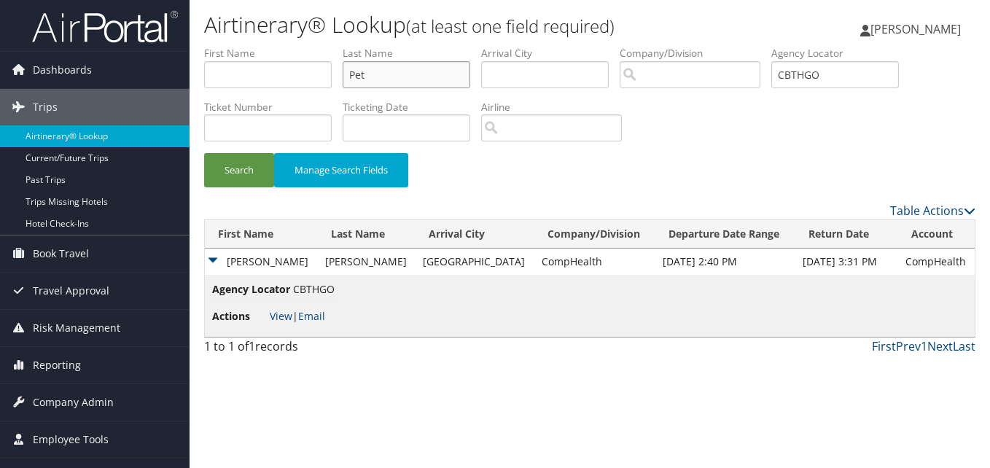
click at [366, 83] on input "Pet" at bounding box center [407, 74] width 128 height 27
click at [251, 82] on input "text" at bounding box center [268, 74] width 128 height 27
paste input "Peter"
type input "Peter"
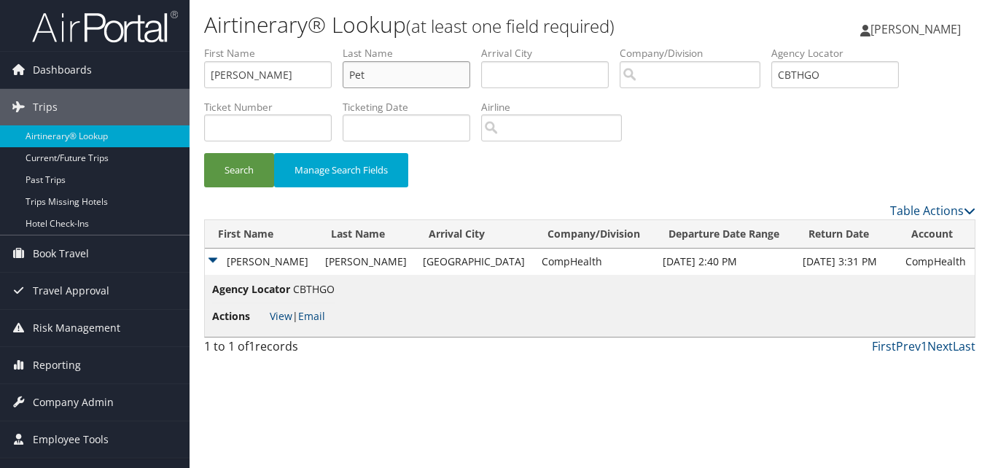
click at [419, 78] on input "Pet" at bounding box center [407, 74] width 128 height 27
paste input "Wit"
click at [271, 168] on button "Search" at bounding box center [239, 170] width 70 height 34
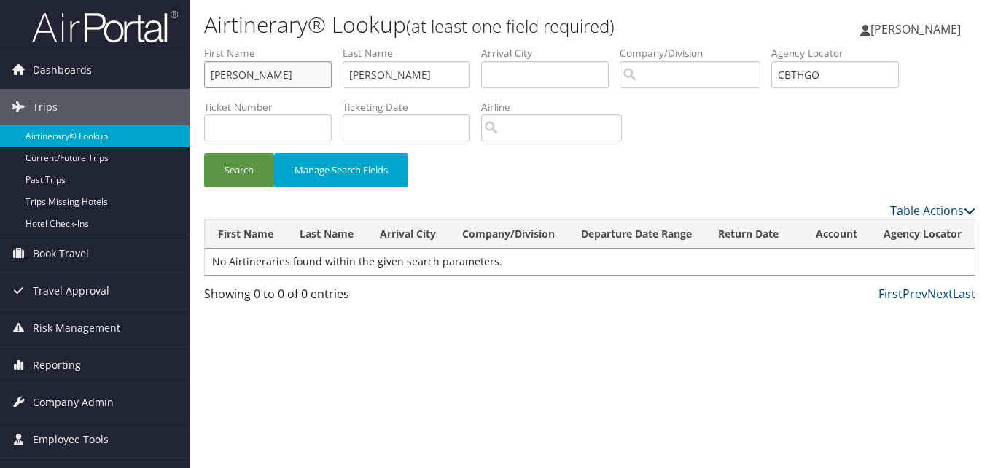
click at [290, 81] on input "Peter" at bounding box center [268, 74] width 128 height 27
click at [396, 71] on input "Witt" at bounding box center [407, 74] width 128 height 27
click at [364, 74] on input "Witt" at bounding box center [407, 74] width 128 height 27
paste input "Clayton"
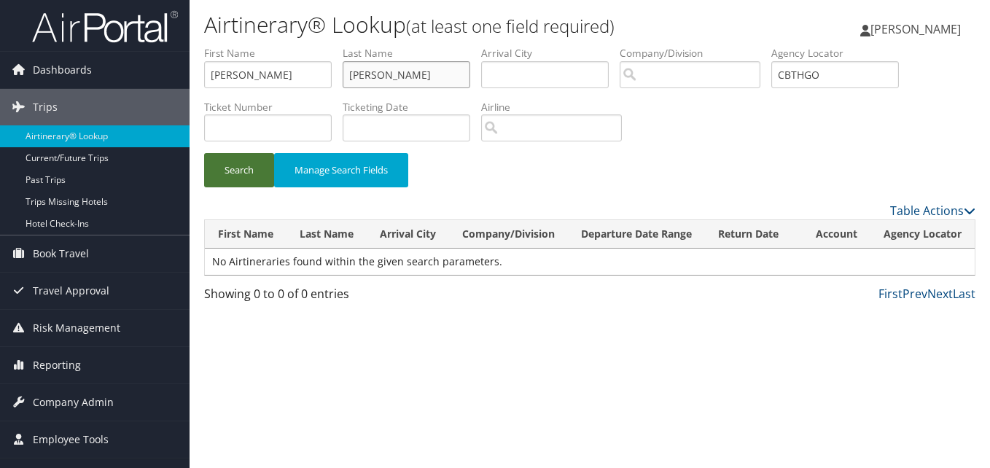
type input "Clayton"
click at [258, 155] on button "Search" at bounding box center [239, 170] width 70 height 34
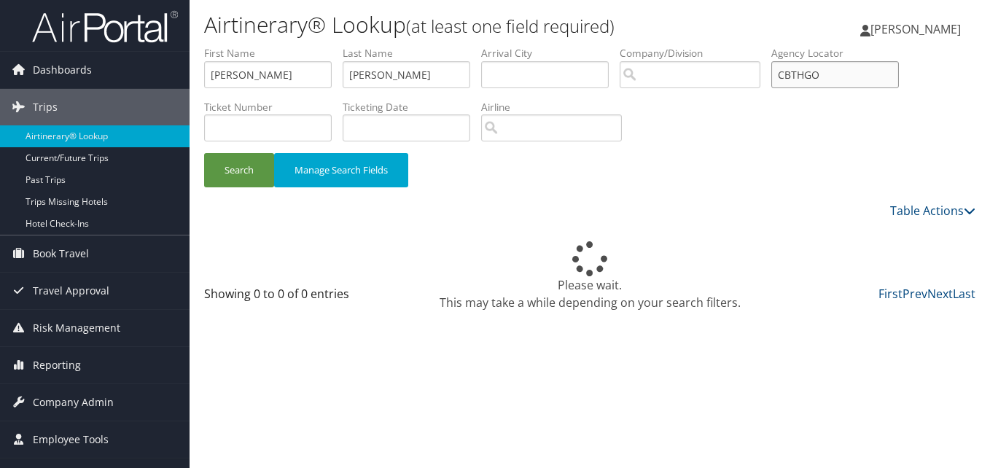
drag, startPoint x: 853, startPoint y: 66, endPoint x: 709, endPoint y: 77, distance: 144.8
click at [709, 46] on ul "First Name Peter Last Name Clayton Departure City Arrival City Company/Division…" at bounding box center [590, 46] width 772 height 0
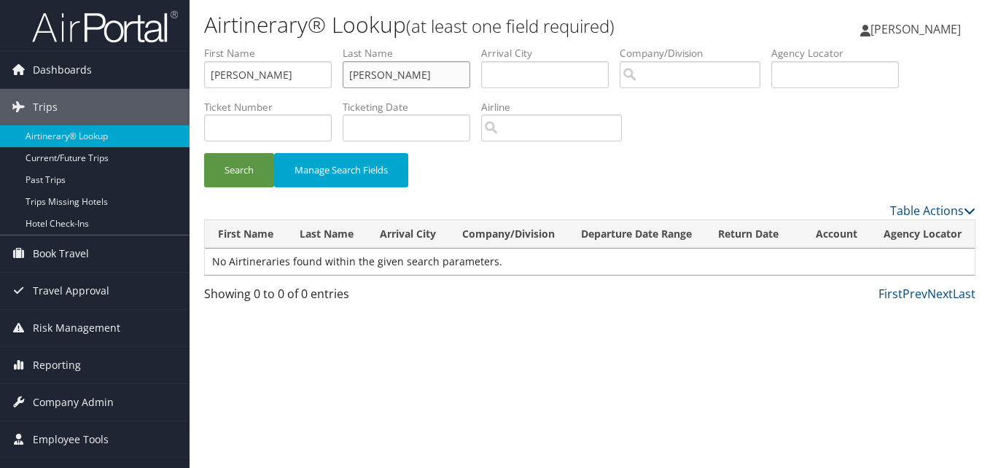
click at [415, 78] on input "Clayton" at bounding box center [407, 74] width 128 height 27
paste input "Witt"
type input "Witt"
click at [239, 170] on button "Search" at bounding box center [239, 170] width 70 height 34
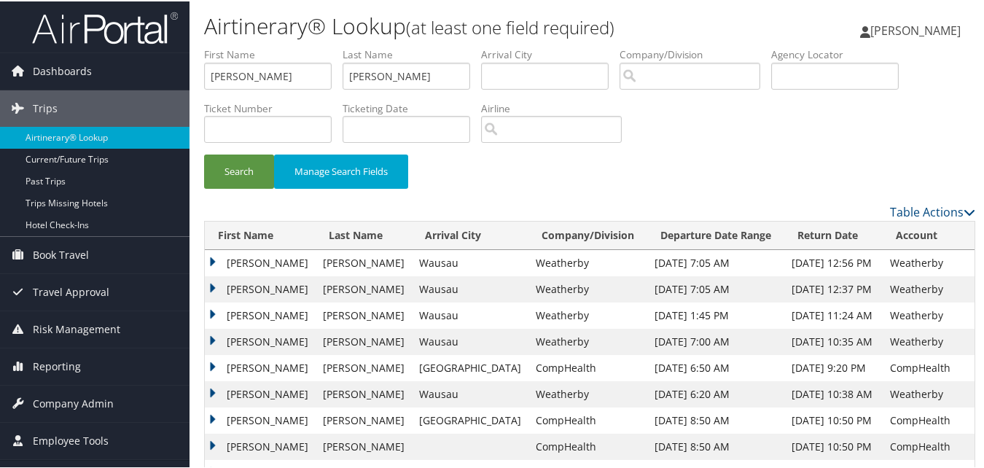
click at [214, 281] on td "Peter" at bounding box center [260, 288] width 111 height 26
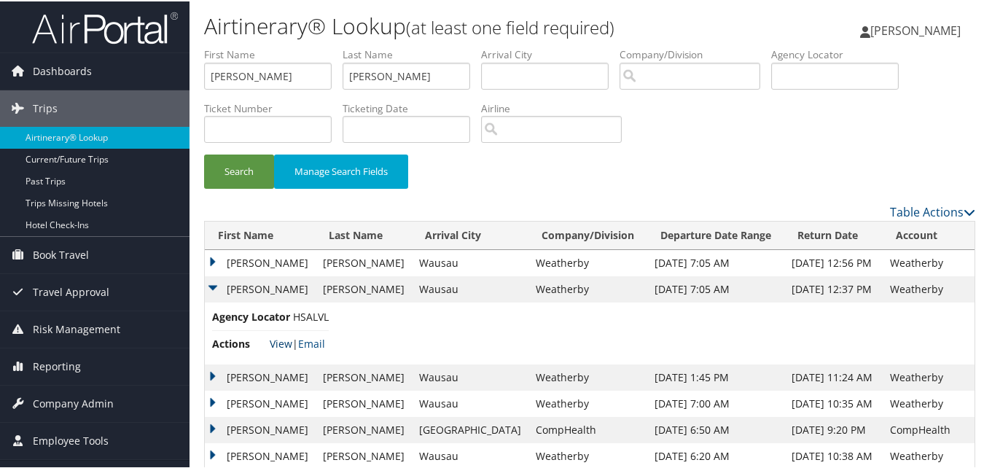
click at [284, 340] on link "View" at bounding box center [281, 342] width 23 height 14
click at [389, 82] on input "Witt" at bounding box center [407, 74] width 128 height 27
click at [261, 82] on input "Peter" at bounding box center [268, 74] width 128 height 27
paste input "Vinay"
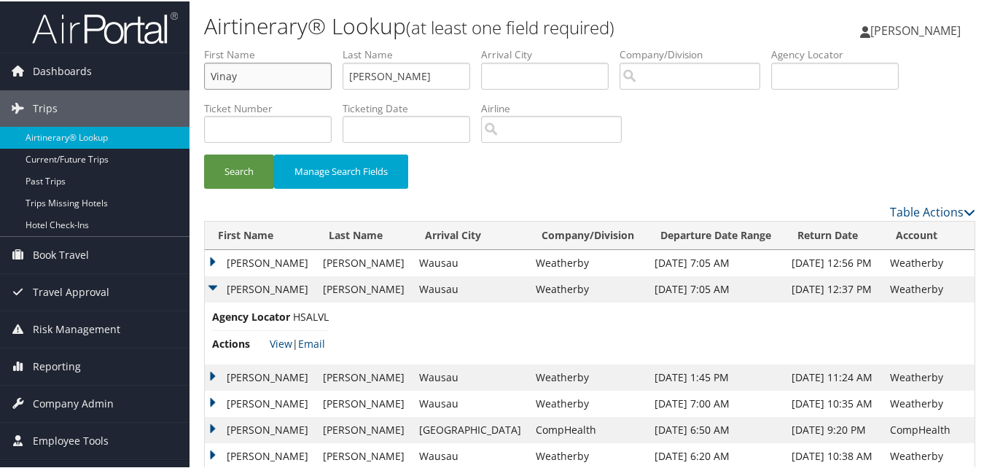
type input "Vinay"
click at [428, 84] on input "Witt" at bounding box center [407, 74] width 128 height 27
paste input "Bandla"
type input "Bandla"
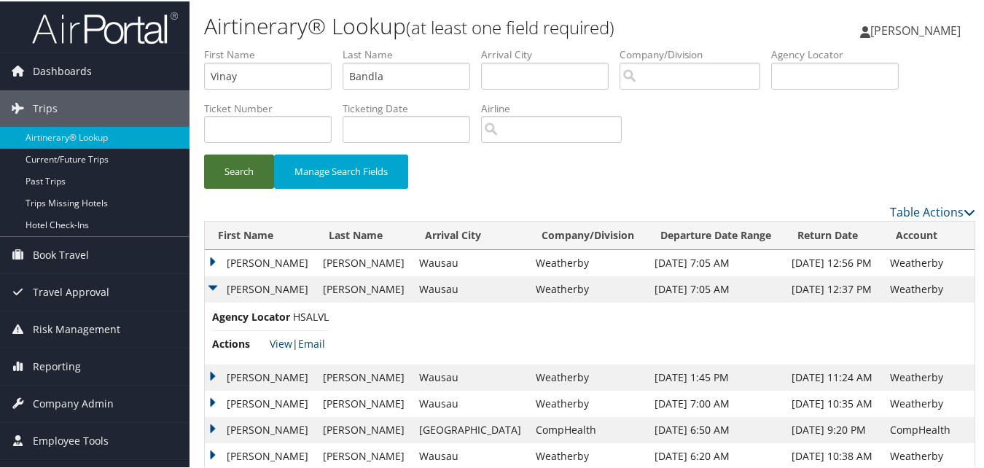
click at [252, 170] on button "Search" at bounding box center [239, 170] width 70 height 34
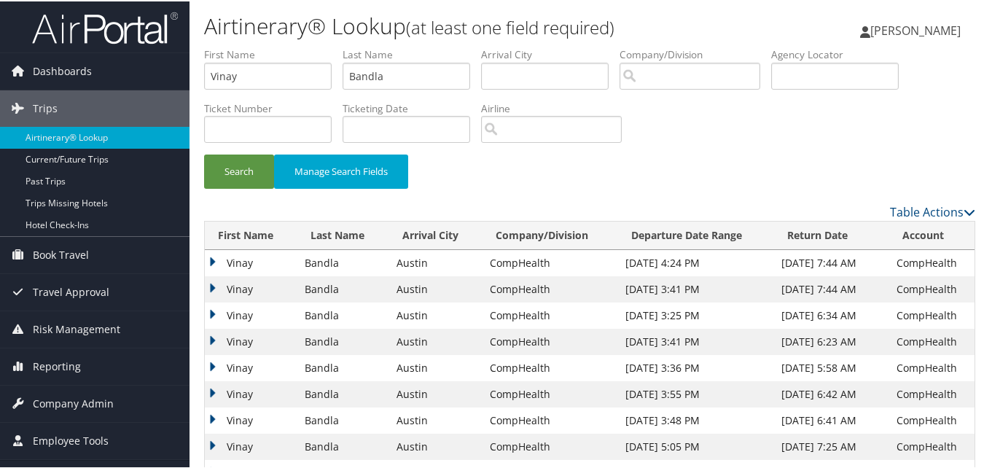
click at [212, 312] on td "Vinay" at bounding box center [251, 314] width 93 height 26
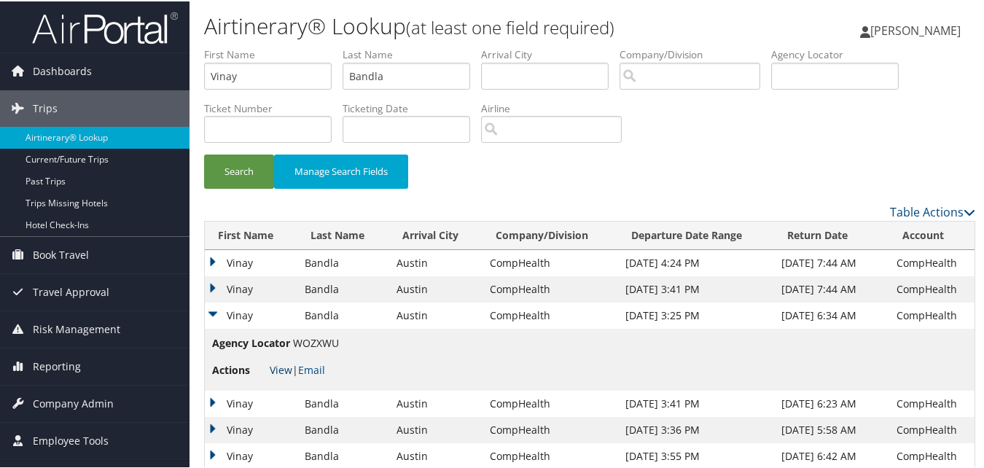
click at [281, 370] on link "View" at bounding box center [281, 369] width 23 height 14
click at [387, 83] on input "Bandla" at bounding box center [407, 74] width 128 height 27
click at [279, 85] on input "Vinay" at bounding box center [268, 74] width 128 height 27
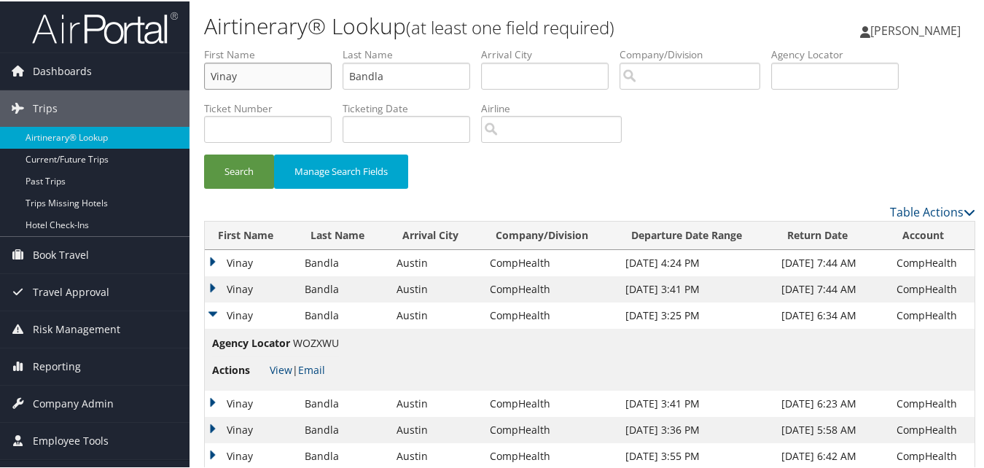
paste input "Oladoye"
type input "Oladoye"
click at [433, 75] on input "Bandla" at bounding box center [407, 74] width 128 height 27
paste input "Kehinde"
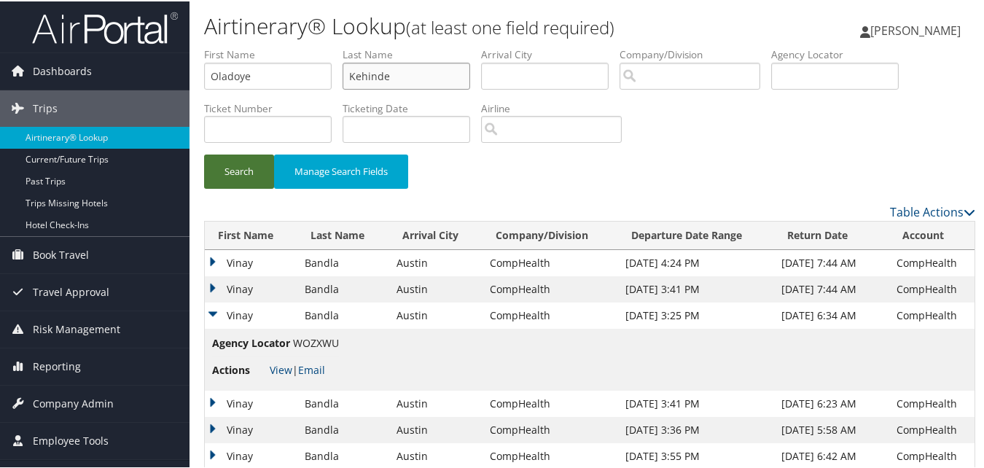
type input "Kehinde"
click at [234, 155] on button "Search" at bounding box center [239, 170] width 70 height 34
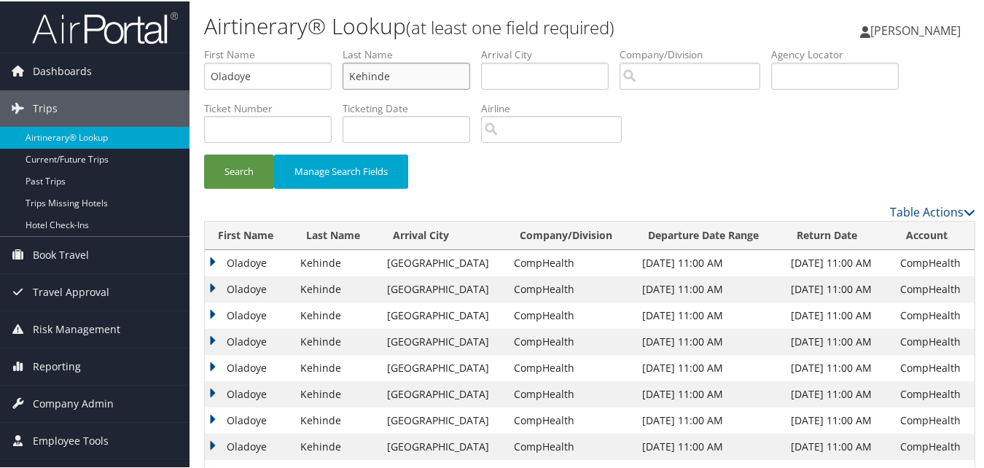
click at [373, 71] on input "Kehinde" at bounding box center [407, 74] width 128 height 27
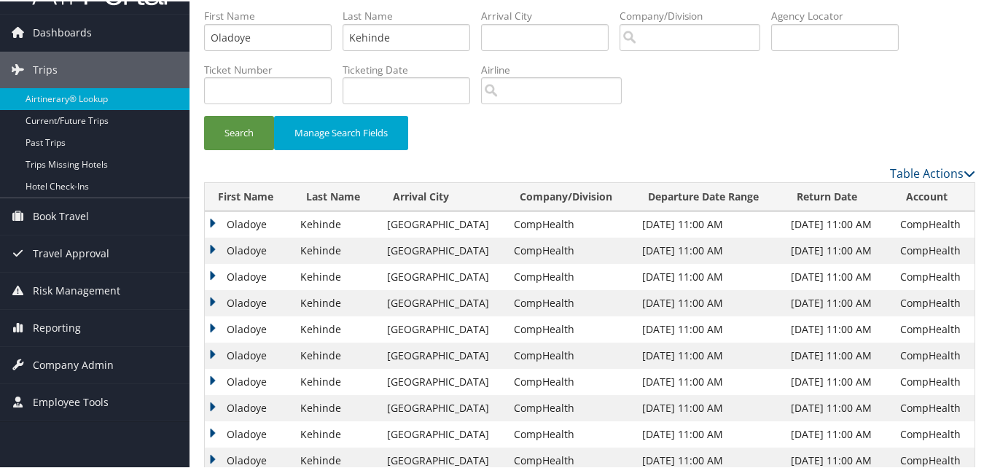
scroll to position [73, 0]
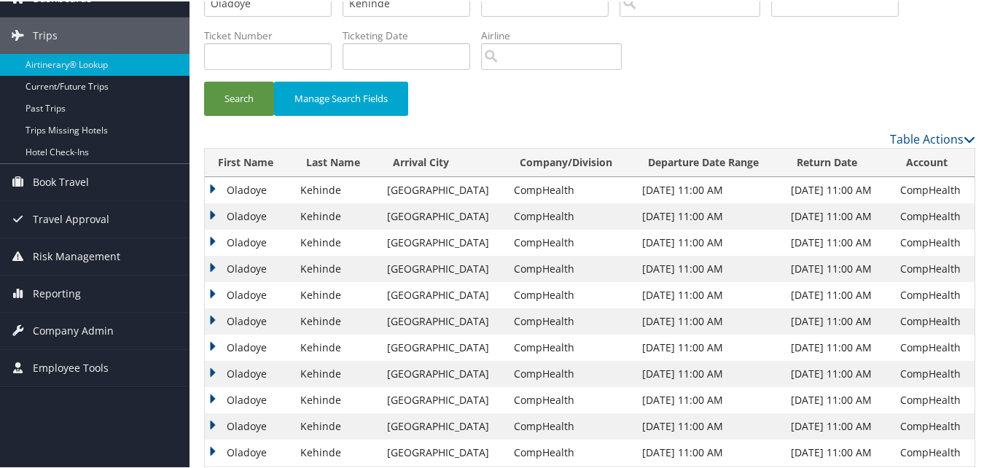
click at [209, 319] on td "Oladoye" at bounding box center [249, 320] width 88 height 26
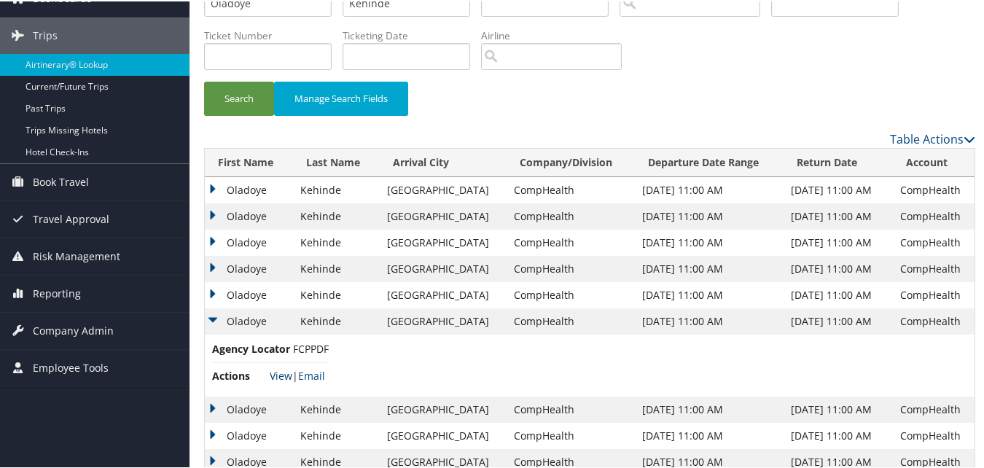
click at [278, 373] on link "View" at bounding box center [281, 375] width 23 height 14
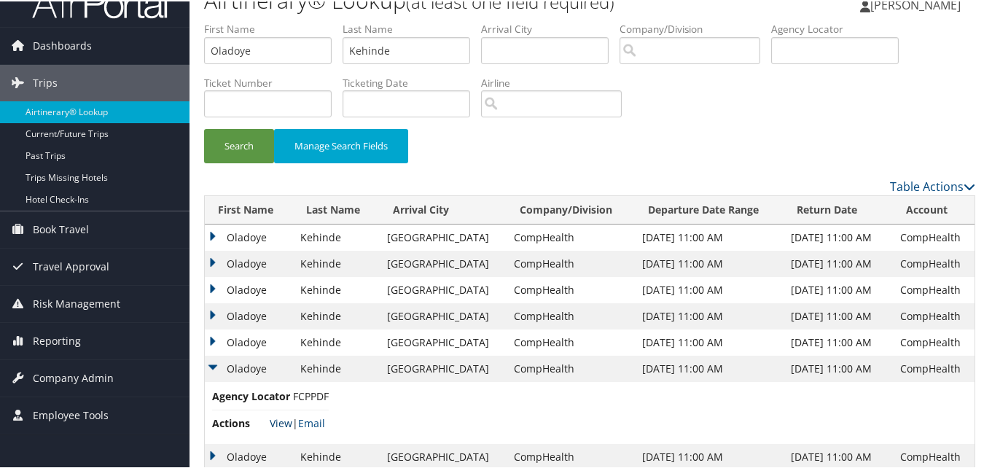
scroll to position [0, 0]
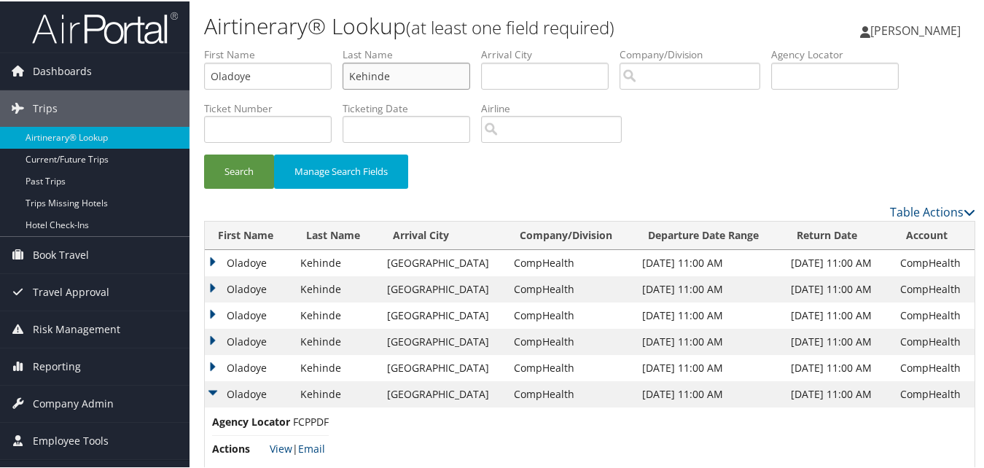
click at [375, 84] on input "Kehinde" at bounding box center [407, 74] width 128 height 27
click at [310, 80] on input "Oladoye" at bounding box center [268, 74] width 128 height 27
paste input "Ruthann"
type input "Ruthann"
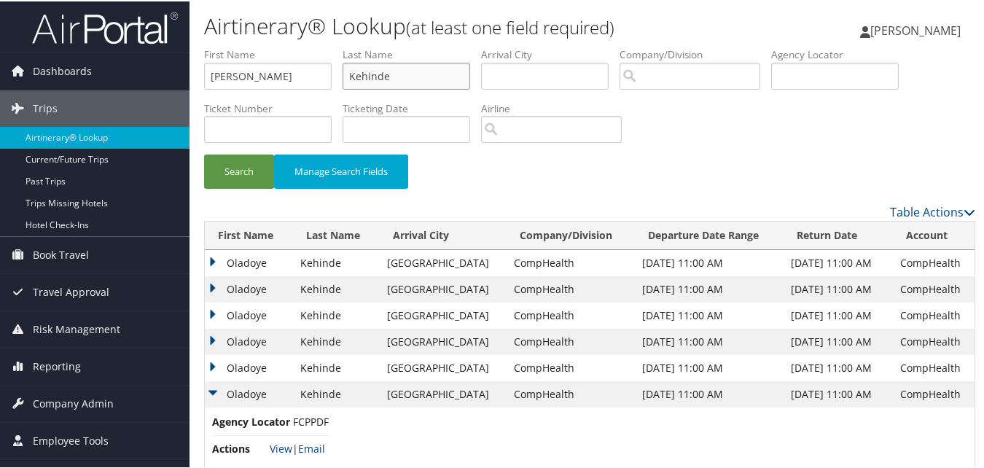
click at [362, 75] on input "Kehinde" at bounding box center [407, 74] width 128 height 27
paste input "Rafacz"
type input "Rafacz"
click at [263, 168] on button "Search" at bounding box center [239, 170] width 70 height 34
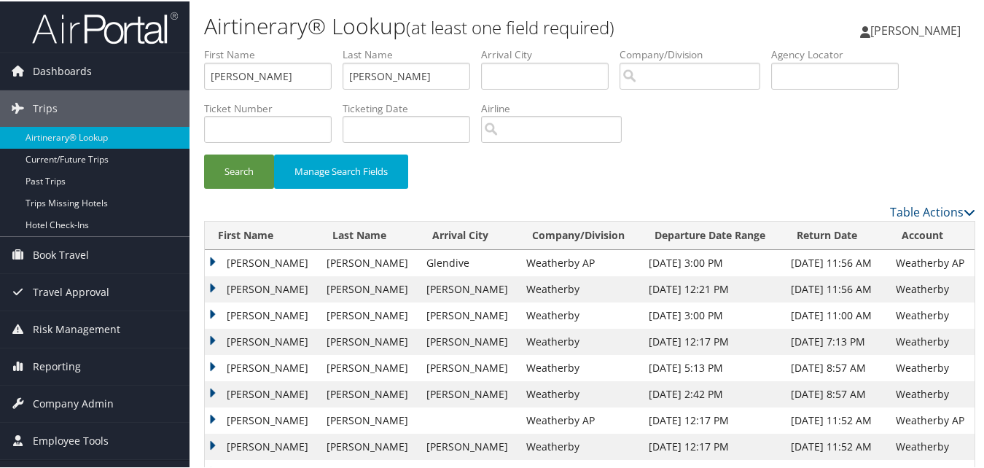
drag, startPoint x: 214, startPoint y: 285, endPoint x: 222, endPoint y: 300, distance: 17.3
click at [214, 285] on td "Ruthann" at bounding box center [262, 288] width 114 height 26
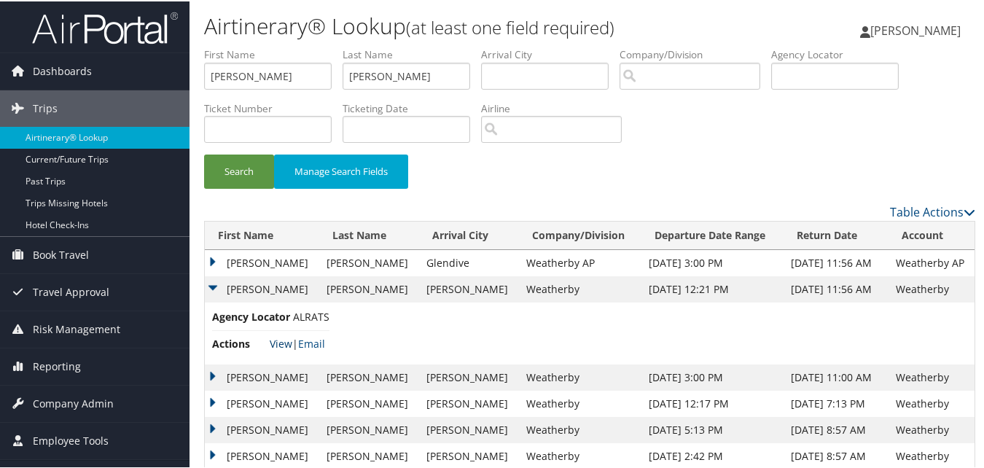
click at [281, 346] on link "View" at bounding box center [281, 342] width 23 height 14
click at [234, 74] on input "Ruthann" at bounding box center [268, 74] width 128 height 27
paste input "amo"
type input "Ramon"
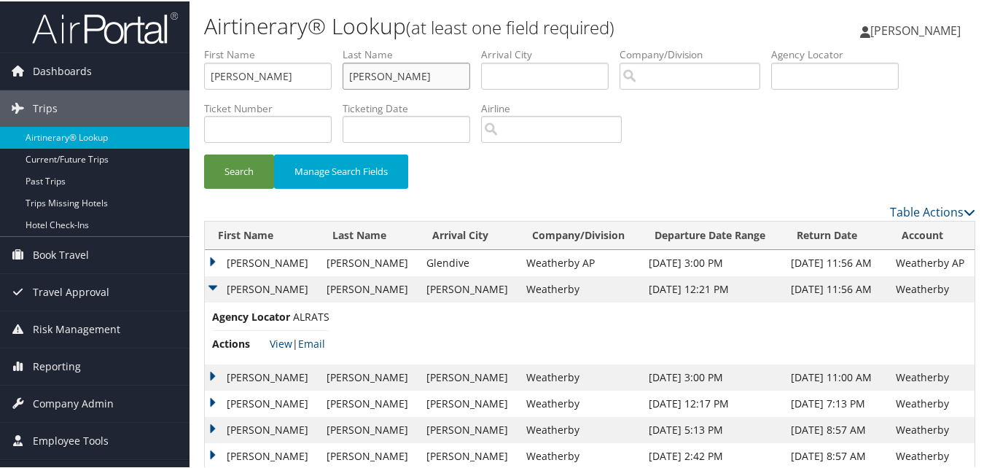
click at [451, 68] on input "Rafacz" at bounding box center [407, 74] width 128 height 27
paste input "Virasoro"
type input "Virasoro"
click at [233, 171] on button "Search" at bounding box center [239, 170] width 70 height 34
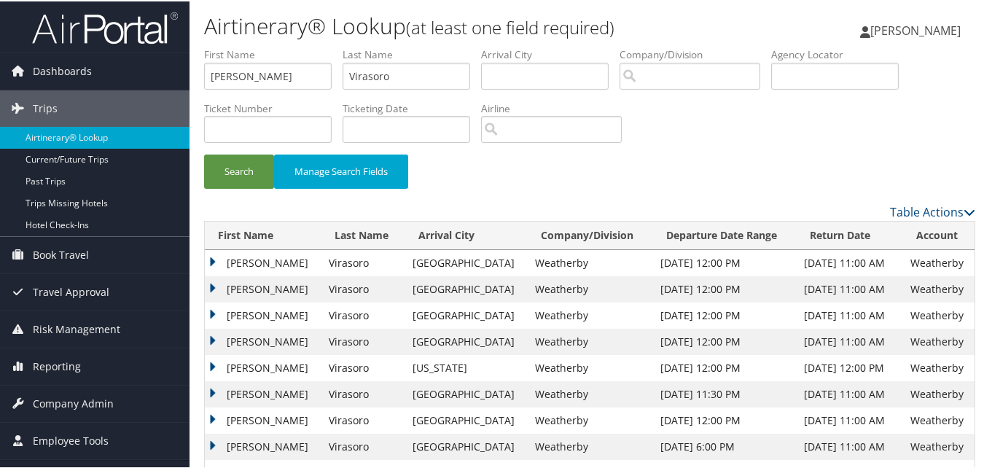
click at [211, 311] on td "Ramon" at bounding box center [263, 314] width 117 height 26
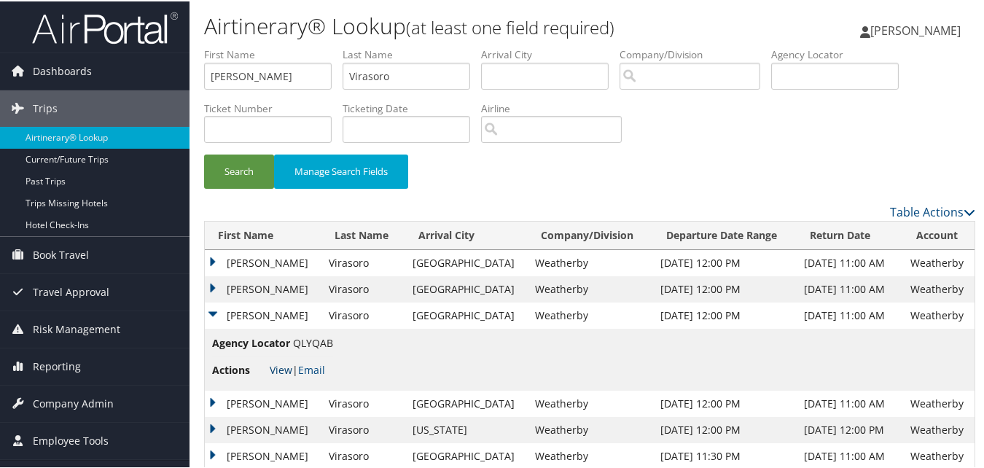
click at [273, 365] on link "View" at bounding box center [281, 369] width 23 height 14
click at [232, 74] on input "Ramon" at bounding box center [268, 74] width 128 height 27
paste input "Kenneth"
type input "Kenneth"
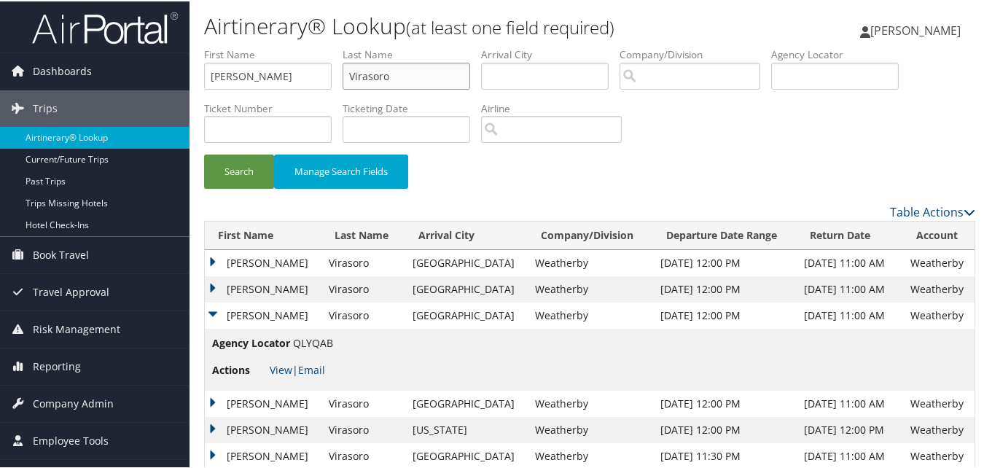
click at [436, 72] on input "Virasoro" at bounding box center [407, 74] width 128 height 27
paste input "Rogers"
type input "Rogers"
click at [223, 177] on button "Search" at bounding box center [239, 170] width 70 height 34
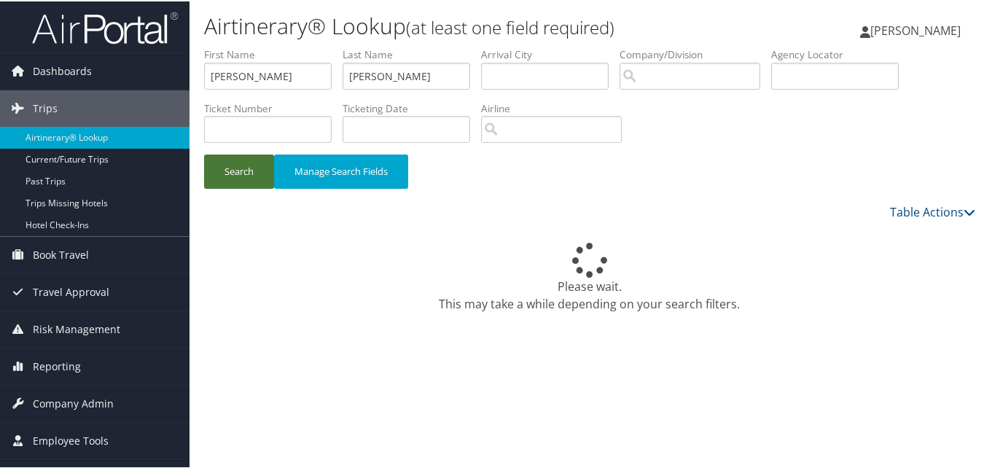
click at [257, 172] on button "Search" at bounding box center [239, 170] width 70 height 34
click at [235, 172] on button "Search" at bounding box center [239, 170] width 70 height 34
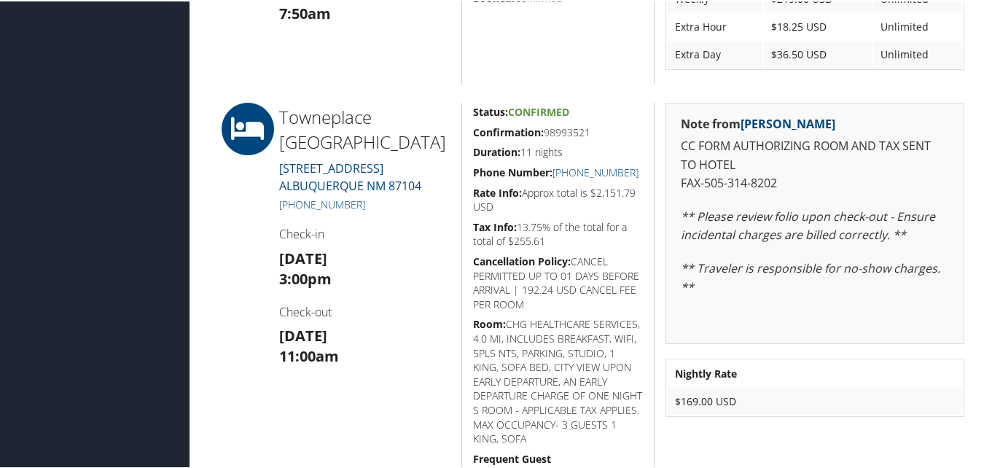
scroll to position [1184, 0]
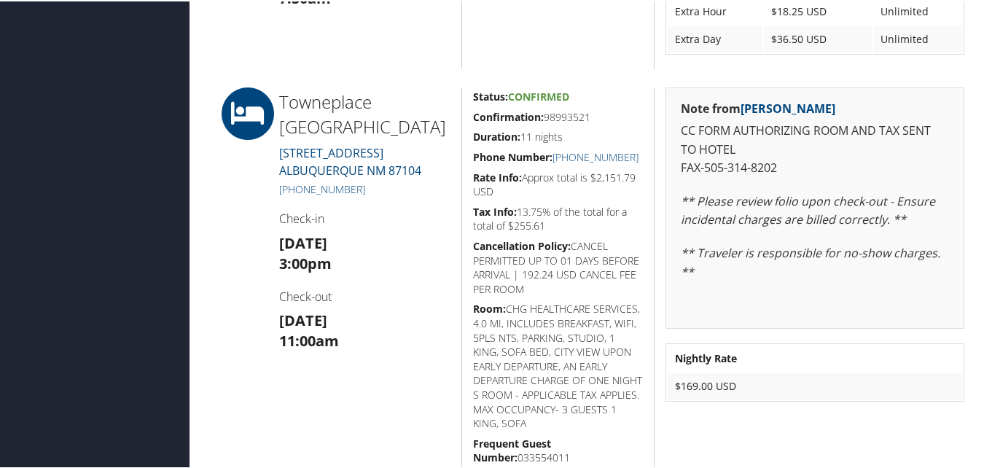
drag, startPoint x: 467, startPoint y: 109, endPoint x: 589, endPoint y: 118, distance: 122.1
click at [589, 118] on div "Status: Confirmed Confirmation: 98993521 Duration: 11 nights Phone Number: [PHO…" at bounding box center [558, 330] width 193 height 489
copy h5 "Confirmation: 98993521"
drag, startPoint x: 641, startPoint y: 155, endPoint x: 567, endPoint y: 156, distance: 73.7
click at [567, 156] on div "Status: Confirmed Confirmation: 98993521 Duration: 11 nights Phone Number: [PHO…" at bounding box center [558, 330] width 193 height 489
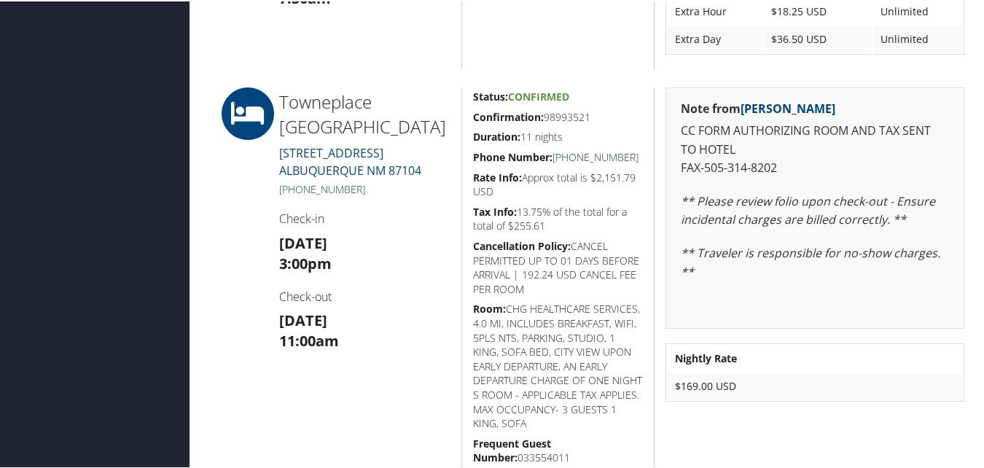
copy link "[PHONE_NUMBER]"
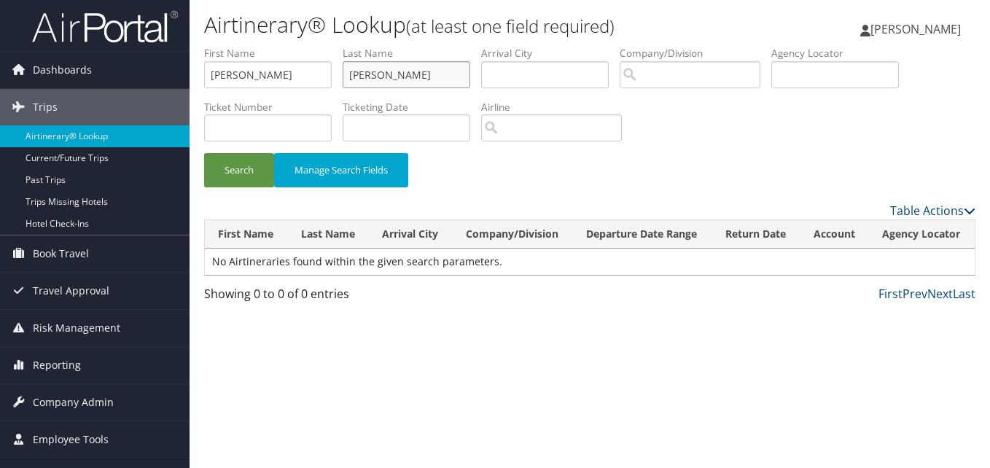
click at [374, 82] on input "Witt" at bounding box center [407, 74] width 128 height 27
click at [260, 76] on input "Peter" at bounding box center [268, 74] width 128 height 27
paste input "Moses"
type input "Moses"
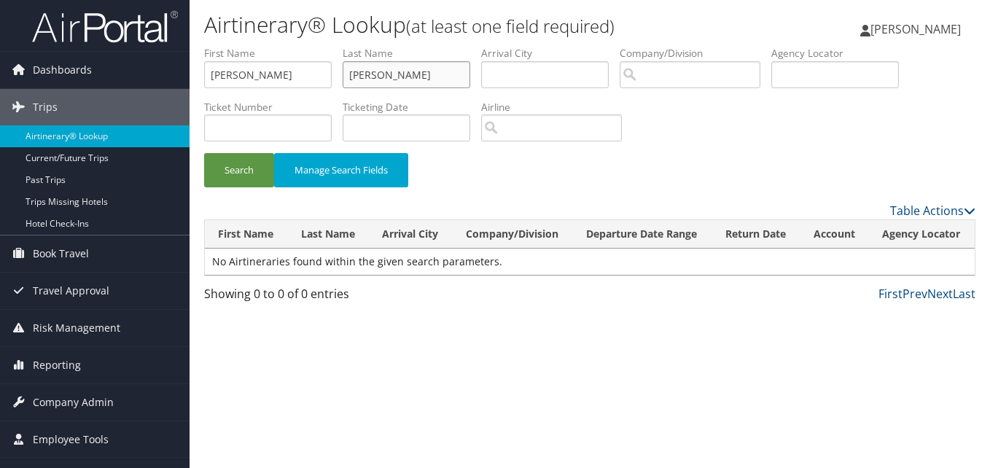
click at [406, 63] on input "Witt" at bounding box center [407, 74] width 128 height 27
paste input "Rajasingh"
click at [267, 166] on button "Search" at bounding box center [239, 170] width 70 height 34
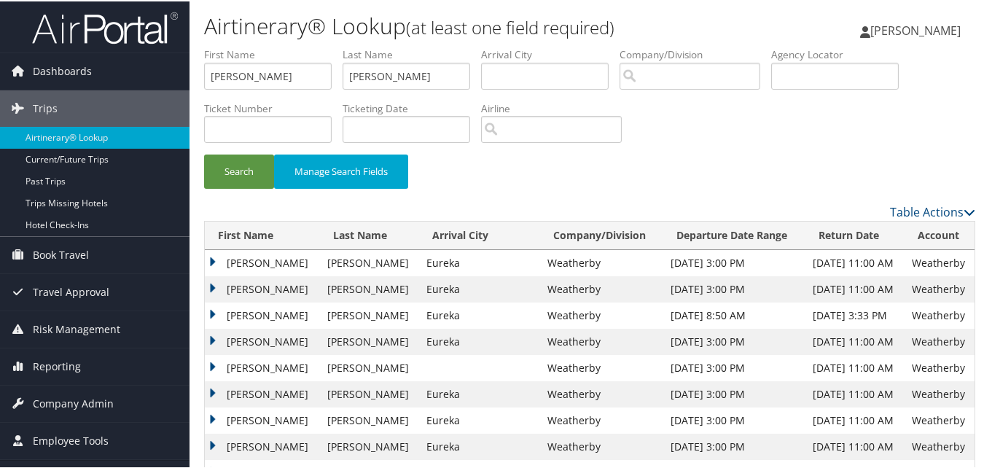
click at [214, 280] on td "Moses" at bounding box center [262, 288] width 115 height 26
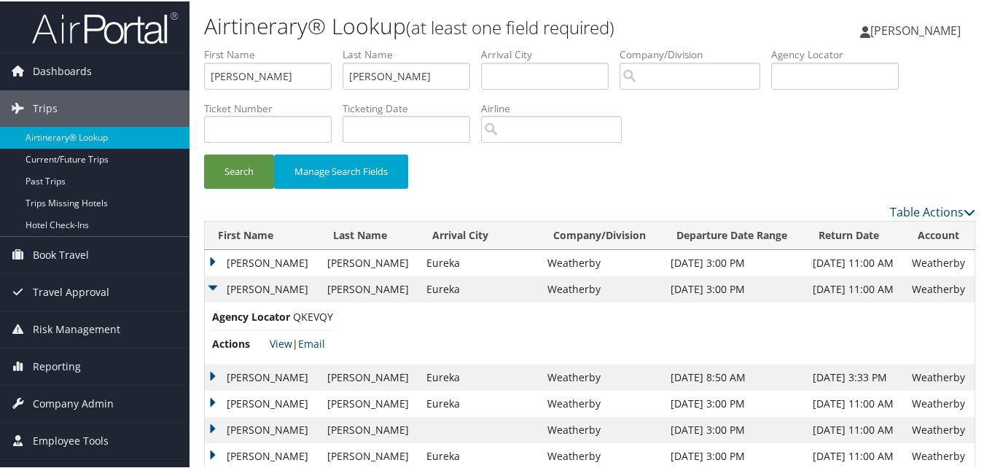
click at [284, 344] on link "View" at bounding box center [281, 342] width 23 height 14
click at [375, 74] on input "Rajasingh" at bounding box center [407, 74] width 128 height 27
click at [397, 71] on input "Rajasingh" at bounding box center [407, 74] width 128 height 27
paste input "Jennifer"
type input "Jennifer"
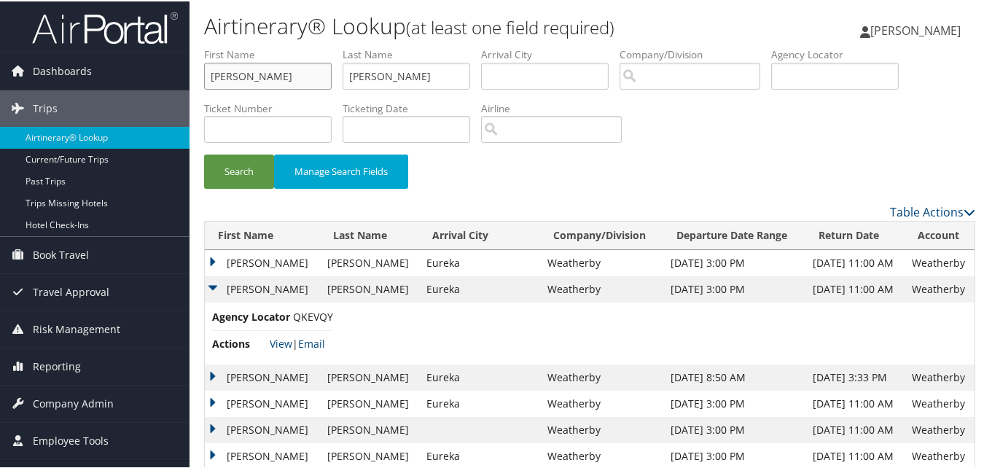
click at [250, 74] on input "Moses" at bounding box center [268, 74] width 128 height 27
paste input "Jennifer"
type input "Jennifer"
click at [433, 74] on input "Jennifer" at bounding box center [407, 74] width 128 height 27
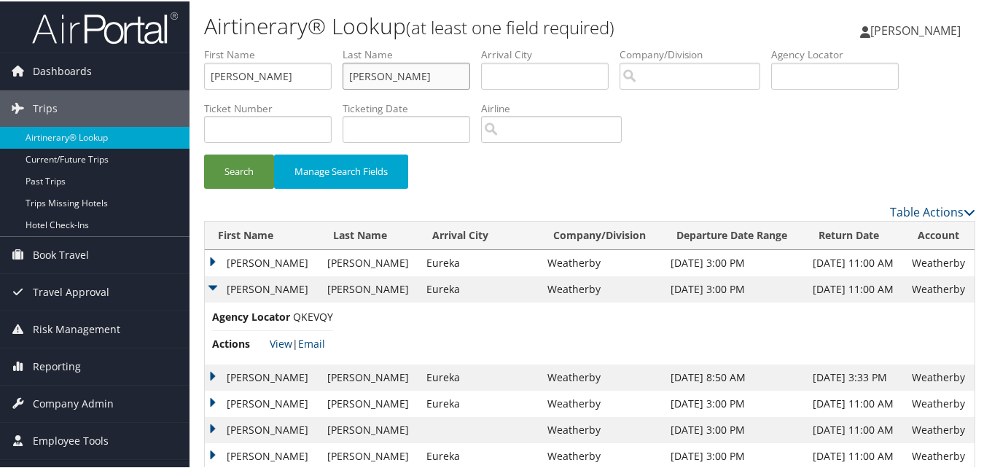
paste input "Choate"
click at [433, 74] on input "Jennifer" at bounding box center [407, 74] width 128 height 27
type input "Choate"
click at [253, 179] on button "Search" at bounding box center [239, 170] width 70 height 34
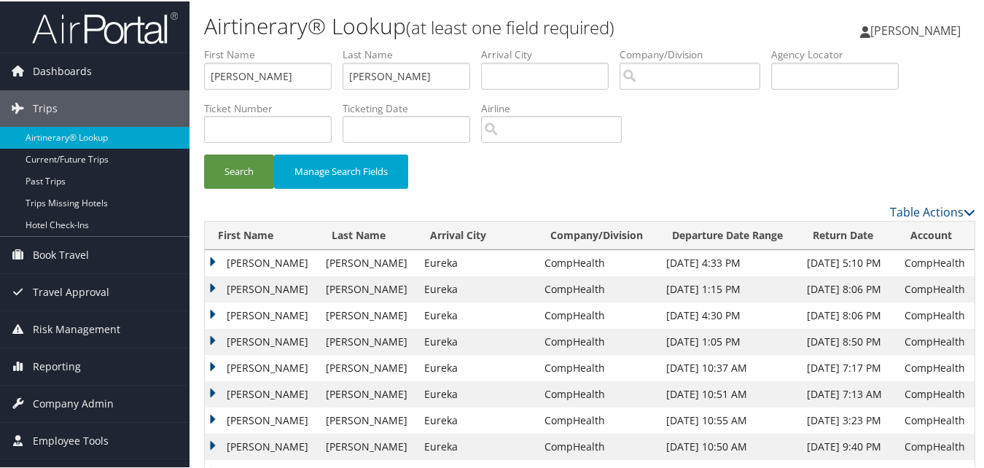
click at [211, 285] on td "Jennifer" at bounding box center [262, 288] width 114 height 26
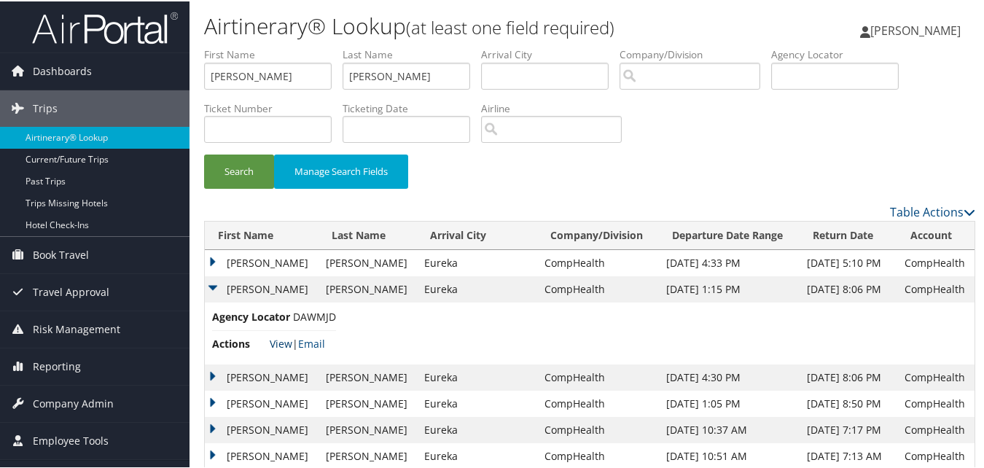
click at [286, 339] on link "View" at bounding box center [281, 342] width 23 height 14
click at [284, 71] on input "Jennifer" at bounding box center [268, 74] width 128 height 27
paste input "immy"
type input "Jimmy"
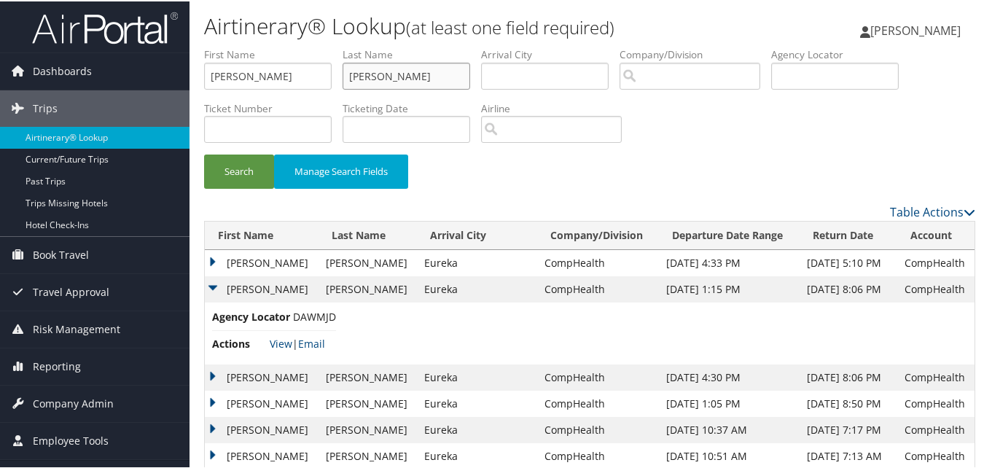
click at [422, 83] on input "Choate" at bounding box center [407, 74] width 128 height 27
paste input "Wu"
type input "Wu"
click at [228, 171] on button "Search" at bounding box center [239, 170] width 70 height 34
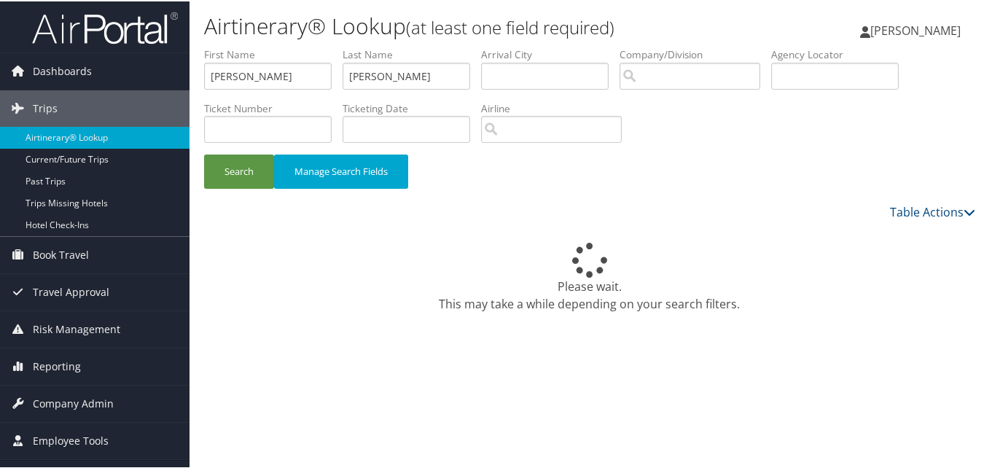
click at [463, 246] on div "Please wait. This may take a while depending on your search filters." at bounding box center [590, 276] width 772 height 70
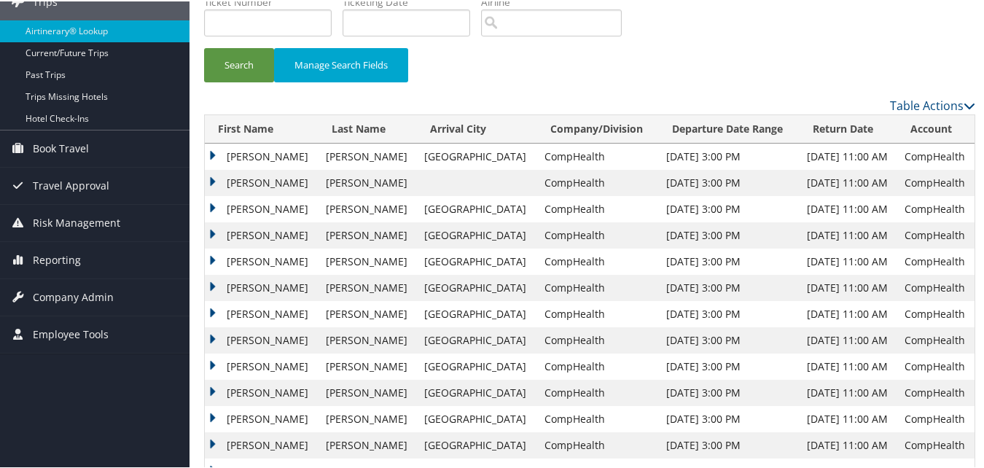
scroll to position [146, 0]
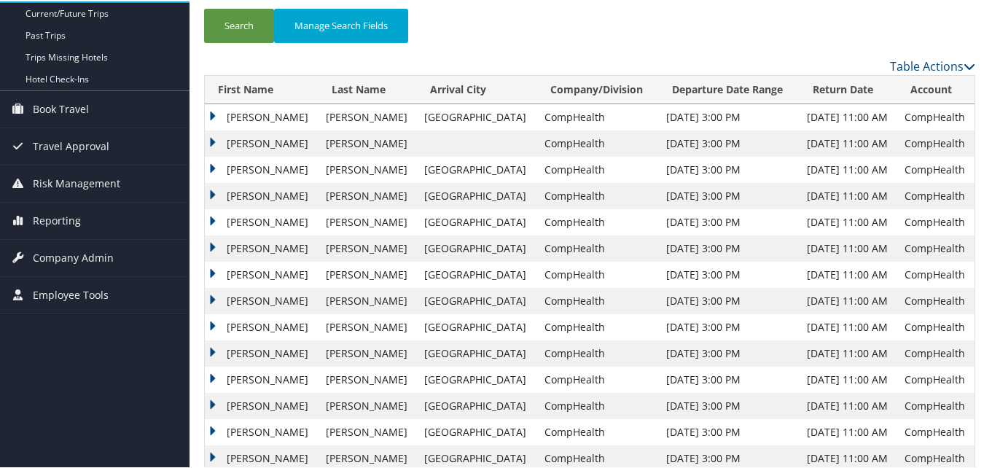
click at [208, 323] on td "Jimmy" at bounding box center [262, 326] width 114 height 26
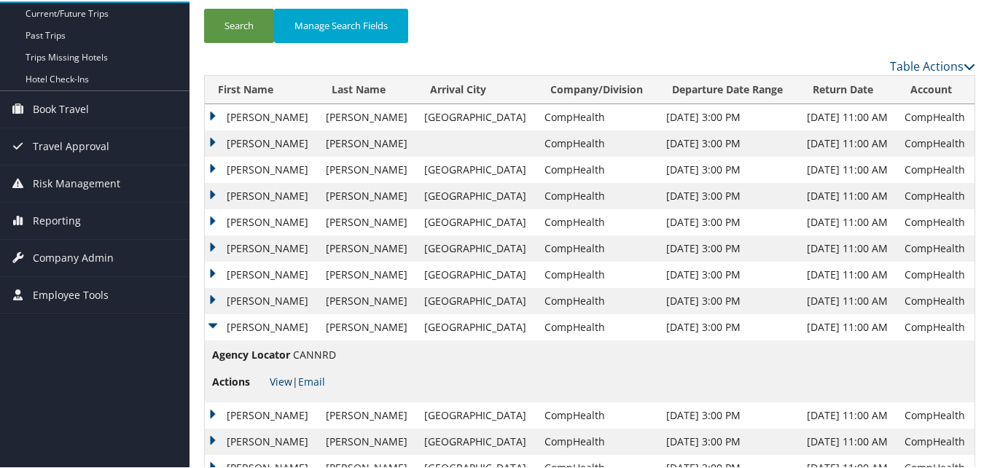
click at [280, 378] on link "View" at bounding box center [281, 380] width 23 height 14
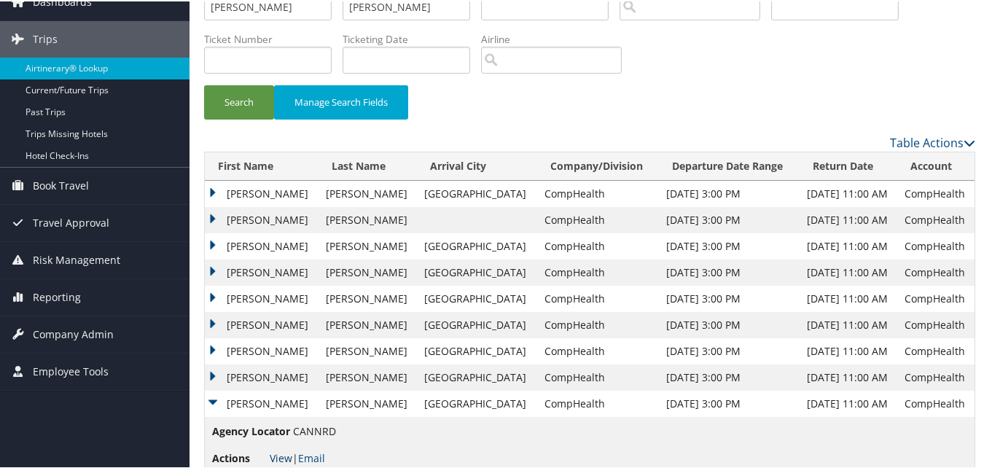
scroll to position [0, 0]
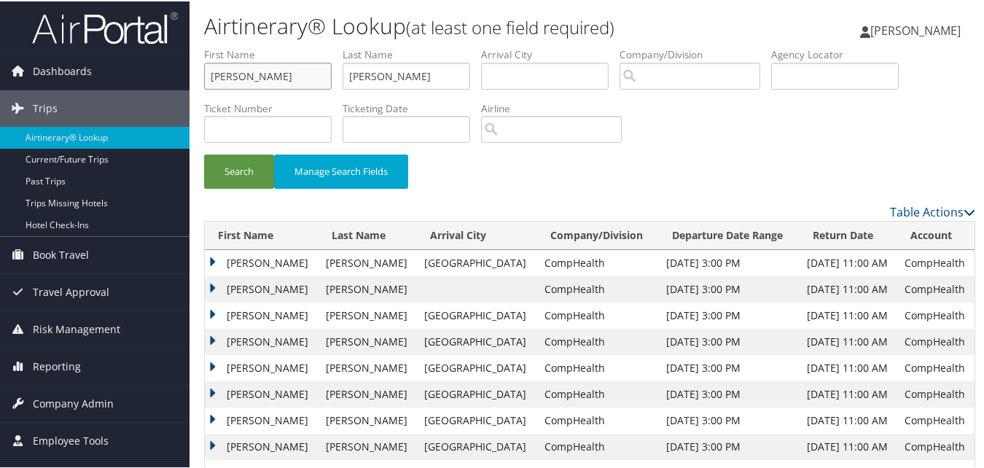
click at [292, 73] on input "Jimmy" at bounding box center [268, 74] width 128 height 27
paste input "Ryan"
click at [292, 73] on input "JimmyRyan" at bounding box center [268, 74] width 128 height 27
paste input "text"
type input "Ryan"
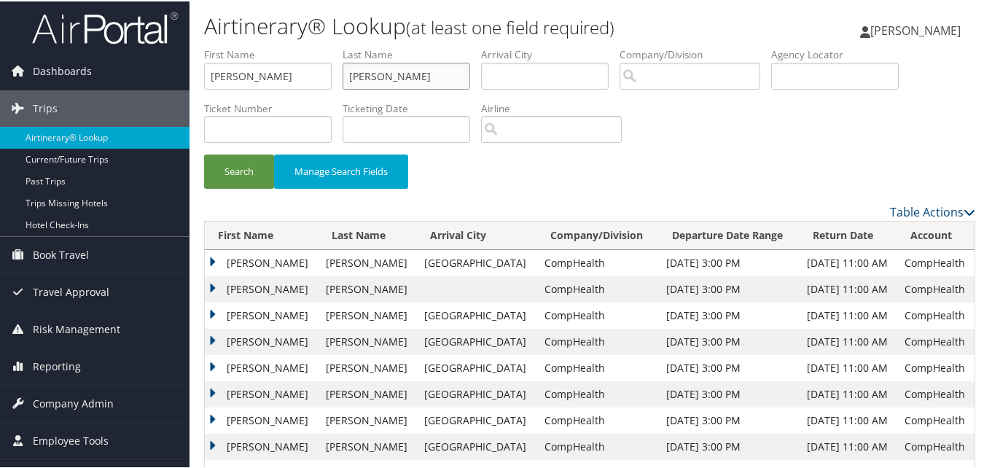
click at [430, 79] on input "Wu" at bounding box center [407, 74] width 128 height 27
paste input "Sarkaria"
type input "Sarkaria"
click at [243, 166] on button "Search" at bounding box center [239, 170] width 70 height 34
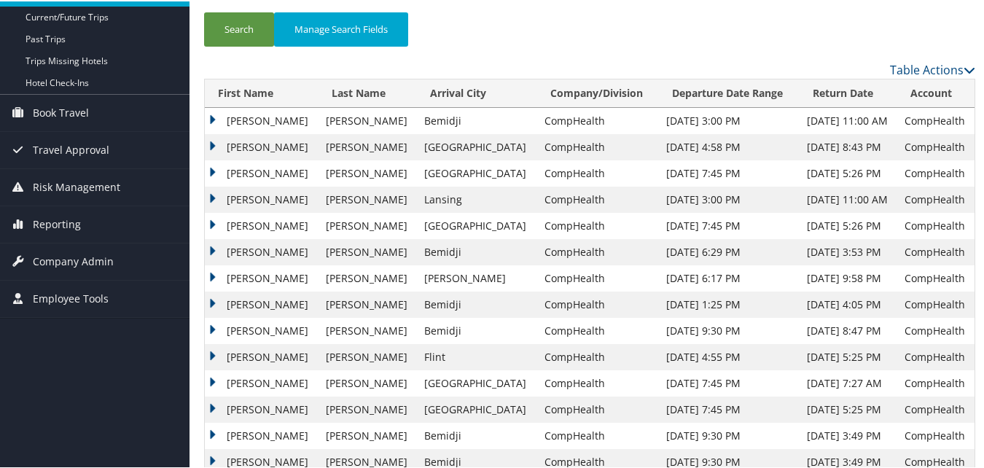
scroll to position [146, 0]
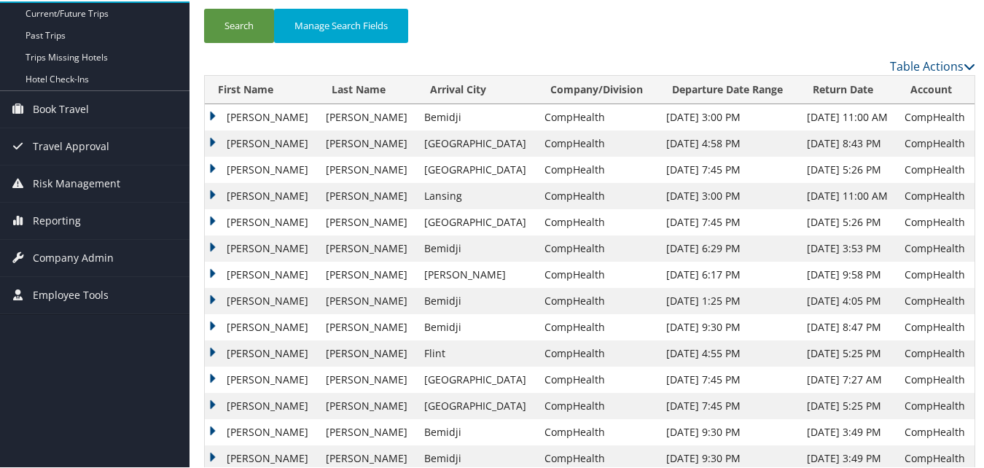
drag, startPoint x: 214, startPoint y: 321, endPoint x: 228, endPoint y: 335, distance: 19.6
click at [214, 321] on td "Ryan" at bounding box center [262, 326] width 114 height 26
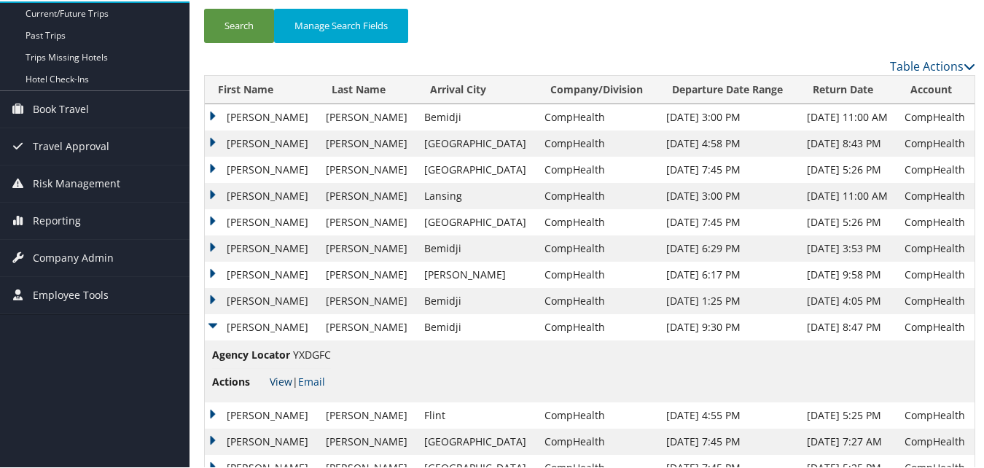
click at [282, 384] on link "View" at bounding box center [281, 380] width 23 height 14
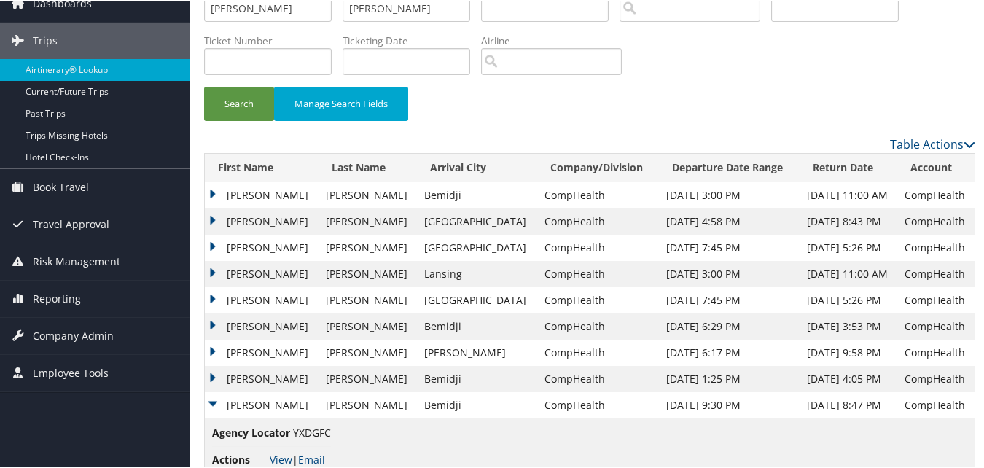
scroll to position [0, 0]
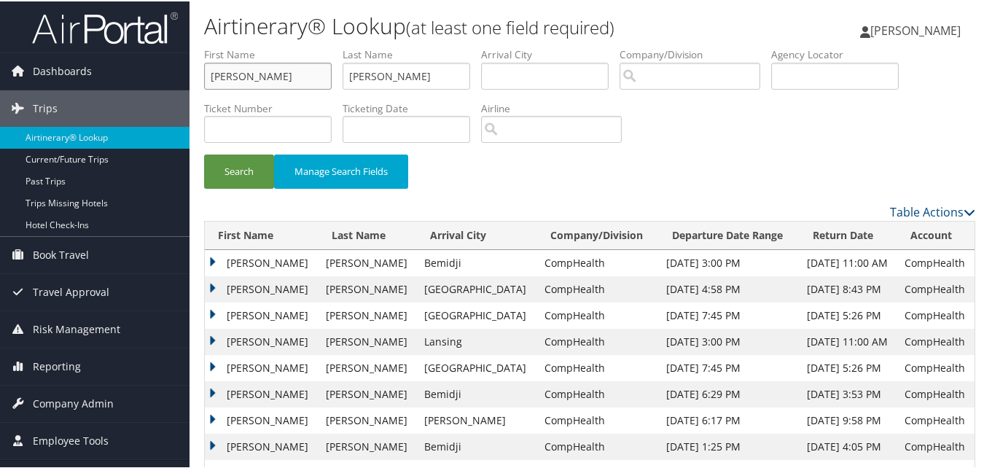
click at [292, 79] on input "Ryan" at bounding box center [268, 74] width 128 height 27
paste input "Anna"
type input "Anna"
click at [382, 76] on input "Sarkaria" at bounding box center [407, 74] width 128 height 27
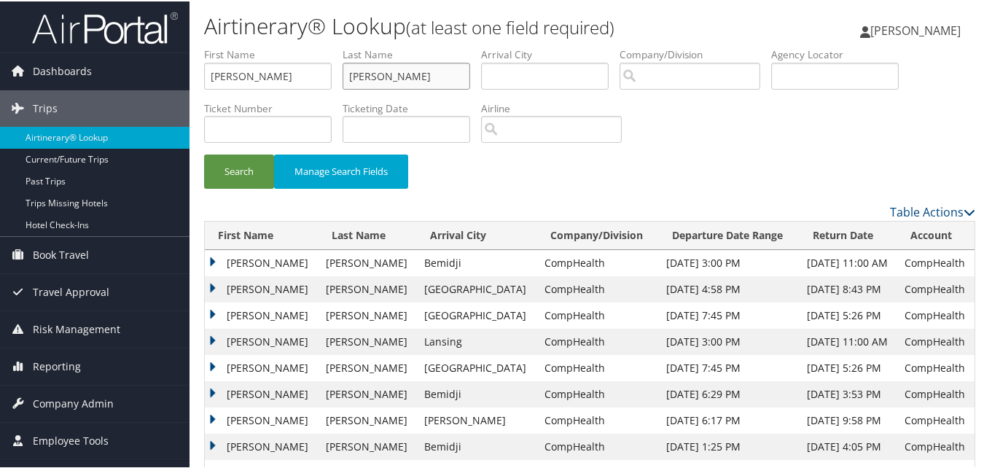
click at [382, 76] on input "Sarkaria" at bounding box center [407, 74] width 128 height 27
paste input "Perelshteyn"
type input "Perelshteyn"
click at [244, 172] on button "Search" at bounding box center [239, 170] width 70 height 34
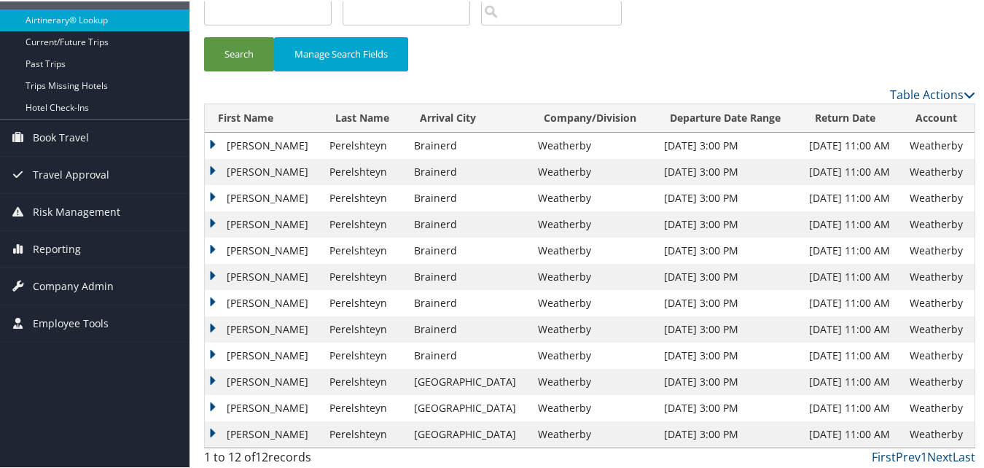
scroll to position [121, 0]
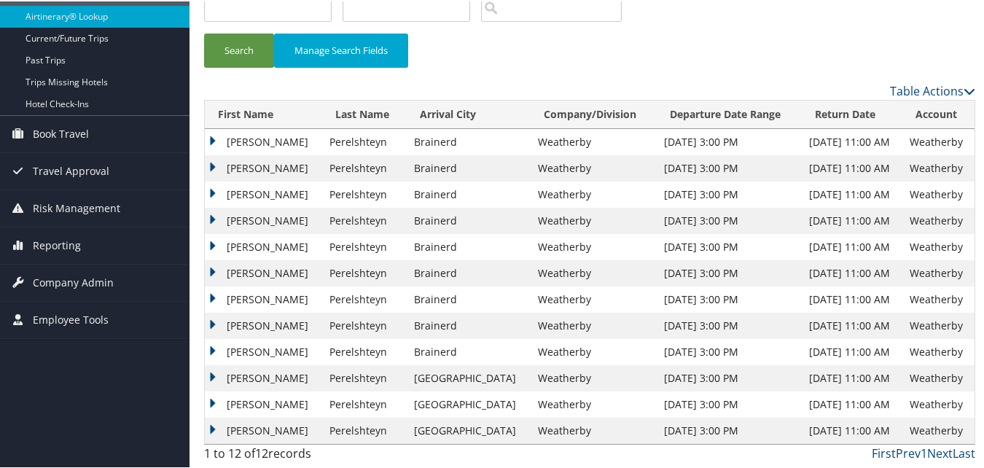
drag, startPoint x: 214, startPoint y: 346, endPoint x: 231, endPoint y: 362, distance: 23.7
click at [214, 346] on td "Anna" at bounding box center [263, 351] width 117 height 26
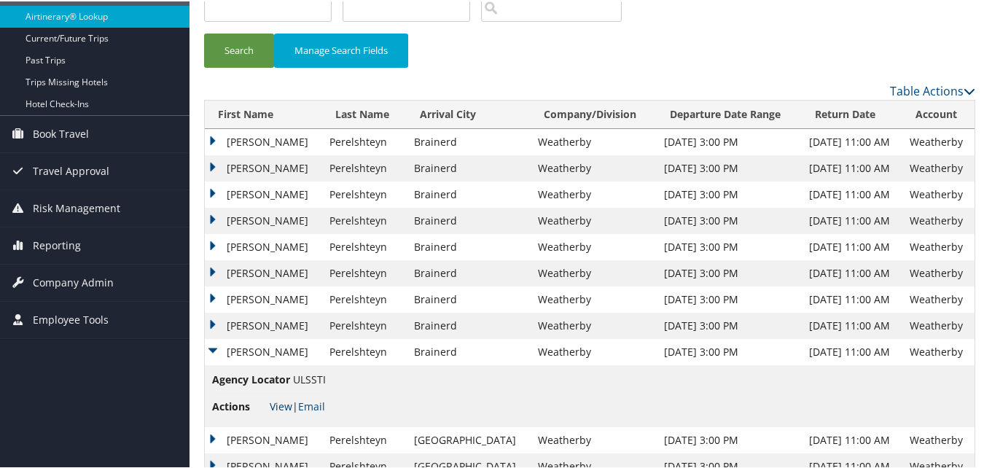
click at [290, 399] on link "View" at bounding box center [281, 405] width 23 height 14
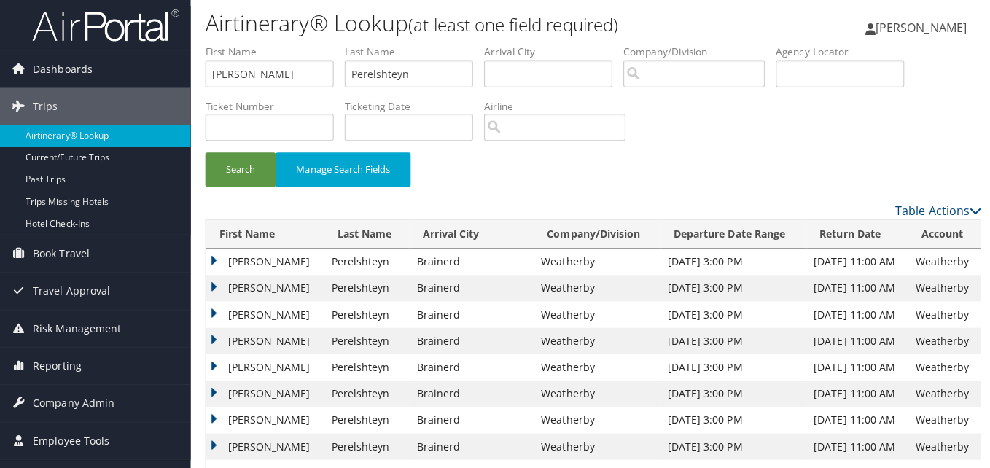
scroll to position [0, 0]
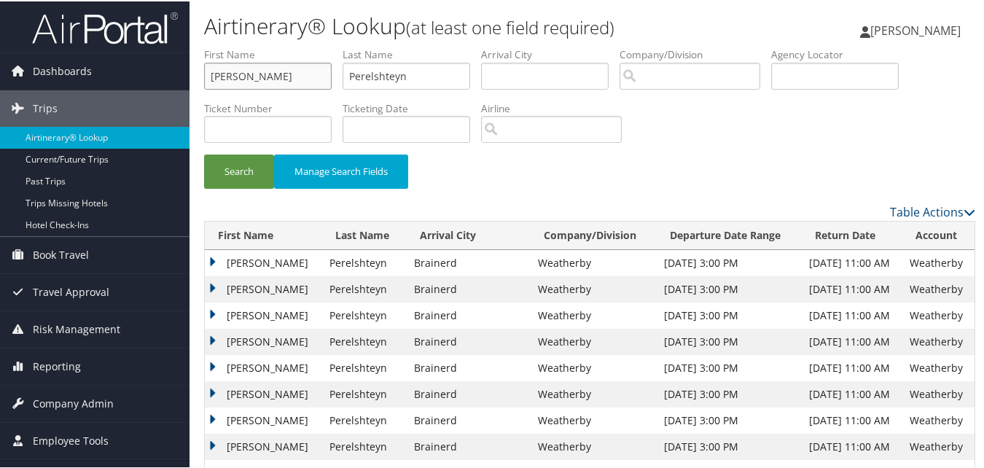
click at [291, 75] on input "Anna" at bounding box center [268, 74] width 128 height 27
paste input "Dan"
type input "Dan"
click at [397, 66] on input "Perelshteyn" at bounding box center [407, 74] width 128 height 27
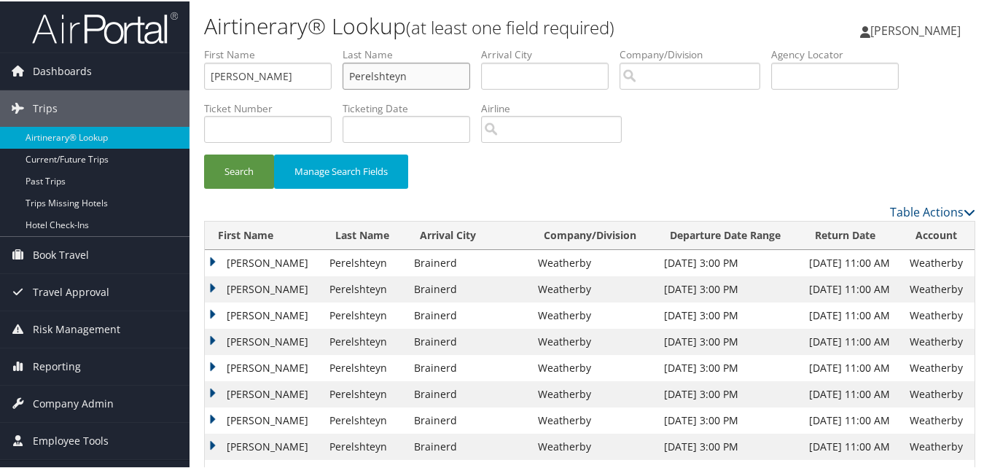
click at [397, 66] on input "Perelshteyn" at bounding box center [407, 74] width 128 height 27
paste input "Beach"
type input "Beach"
click at [238, 168] on button "Search" at bounding box center [239, 170] width 70 height 34
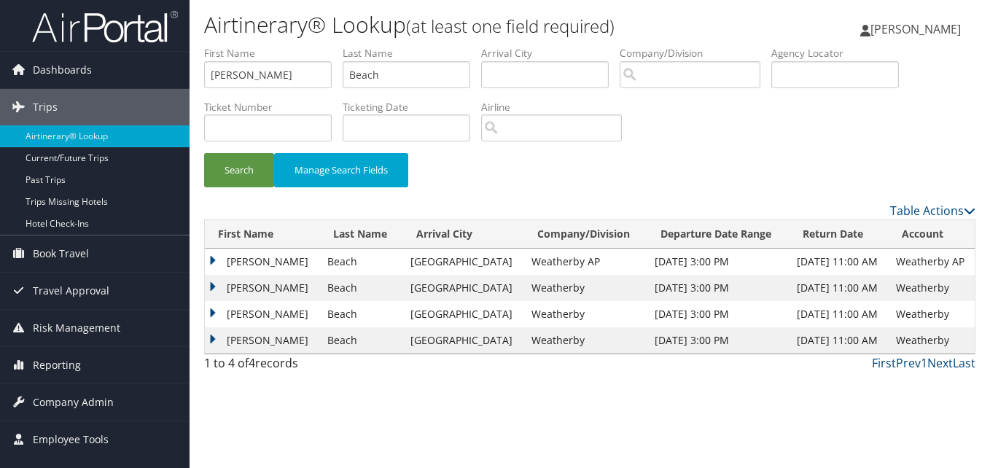
click at [210, 259] on td "Dan" at bounding box center [262, 262] width 115 height 26
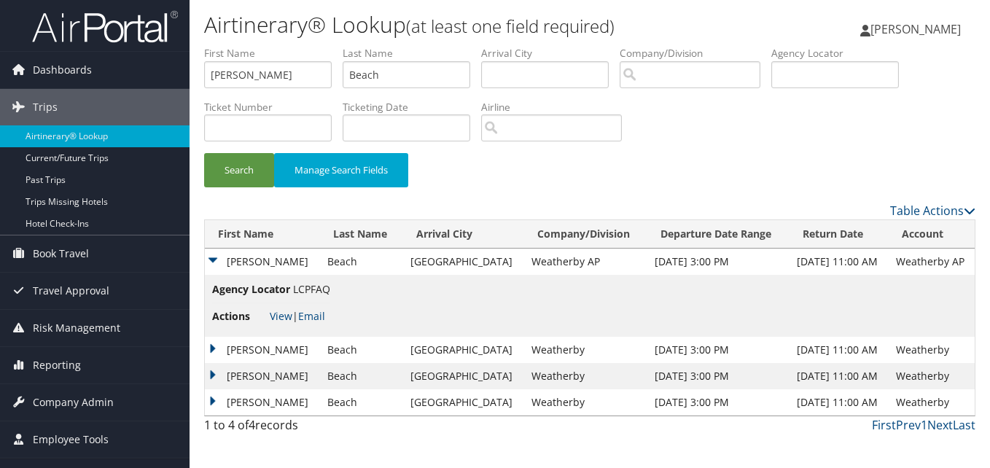
click at [210, 259] on td "Dan" at bounding box center [262, 262] width 115 height 26
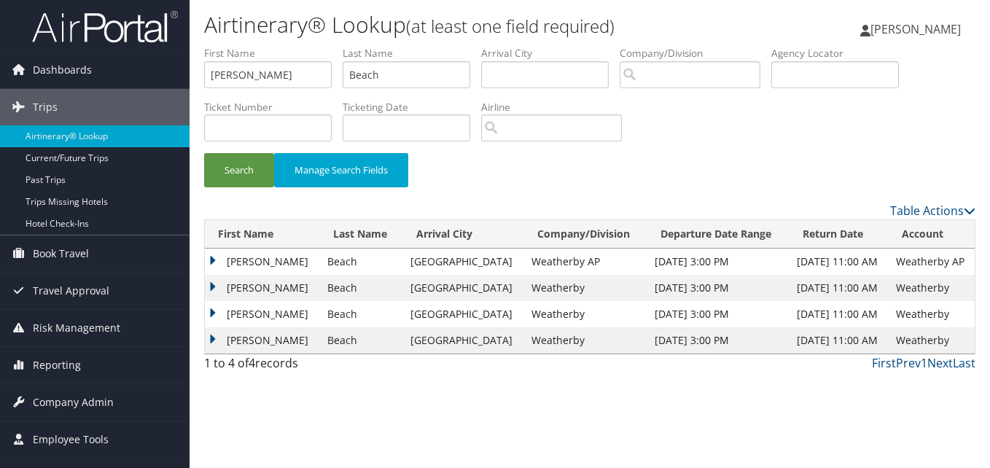
click at [210, 259] on td "Dan" at bounding box center [262, 262] width 115 height 26
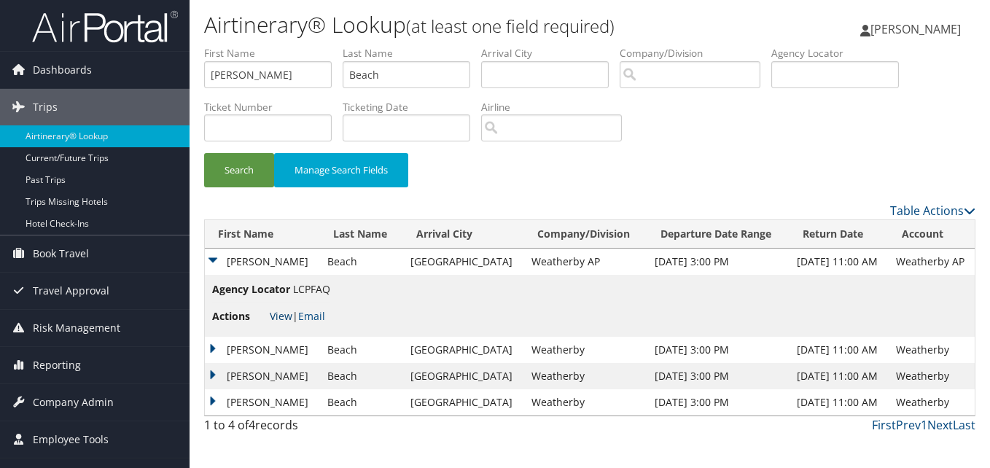
click at [274, 316] on link "View" at bounding box center [281, 316] width 23 height 14
click at [288, 66] on input "Dan" at bounding box center [268, 74] width 128 height 27
click at [215, 75] on input "Dan" at bounding box center [268, 74] width 128 height 27
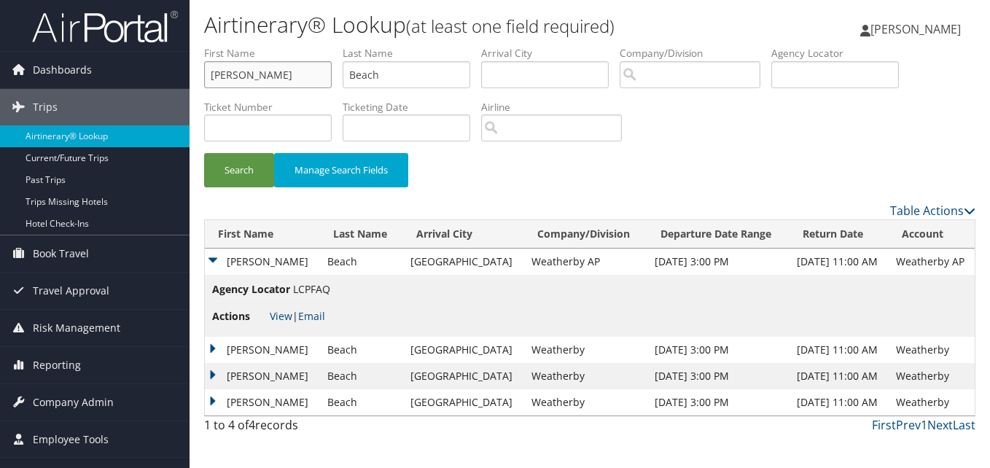
click at [215, 75] on input "Dan" at bounding box center [268, 74] width 128 height 27
paste input "L R"
click at [255, 68] on input "L R" at bounding box center [268, 74] width 128 height 27
click at [271, 83] on input "L R" at bounding box center [268, 74] width 128 height 27
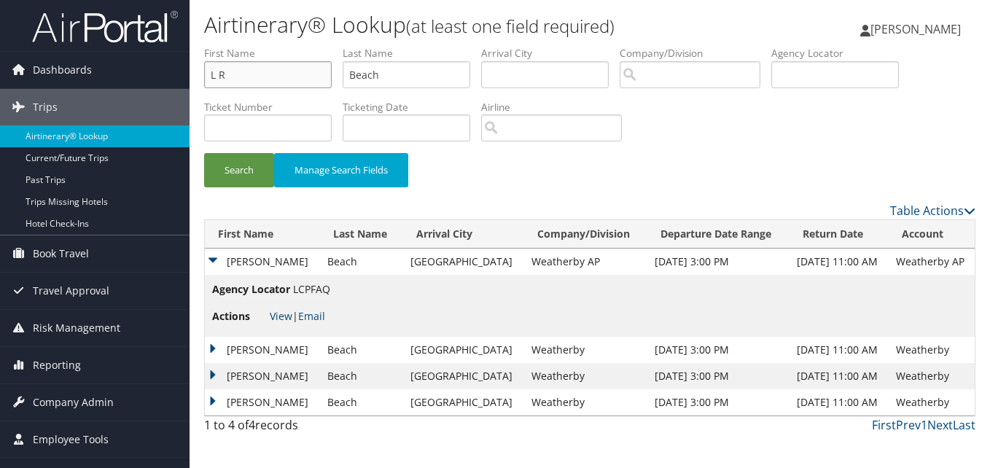
type input "L R"
click at [424, 74] on input "Beach" at bounding box center [407, 74] width 128 height 27
paste input "Scherer"
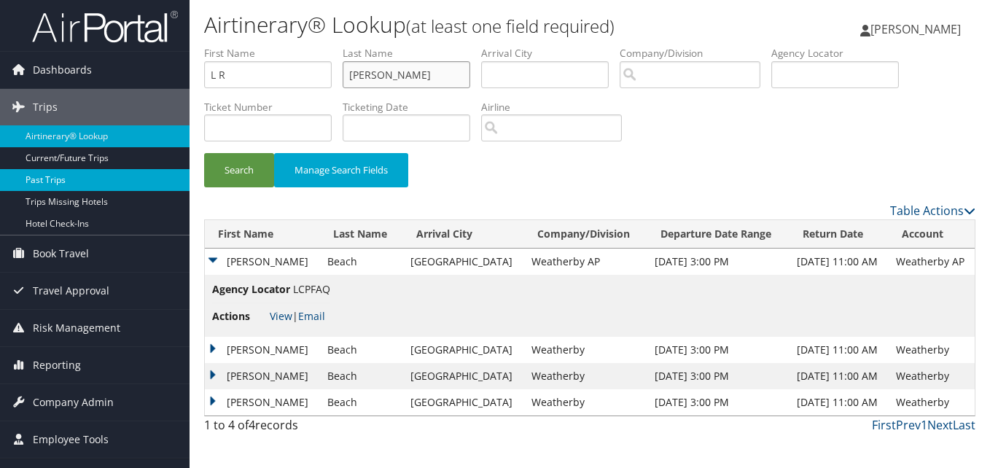
type input "Scherer"
click at [185, 171] on link "Past Trips" at bounding box center [95, 180] width 190 height 22
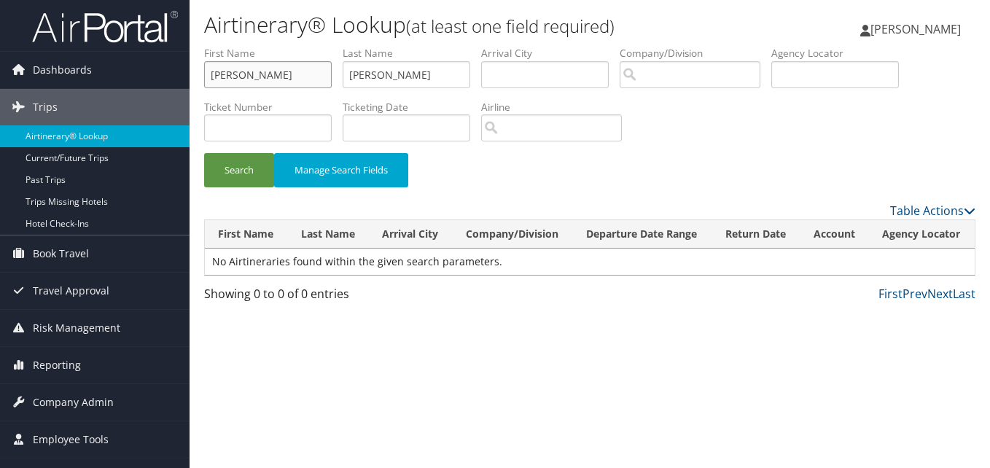
click at [275, 71] on input "Peter" at bounding box center [268, 74] width 128 height 27
paste input "Donald"
type input "Donald"
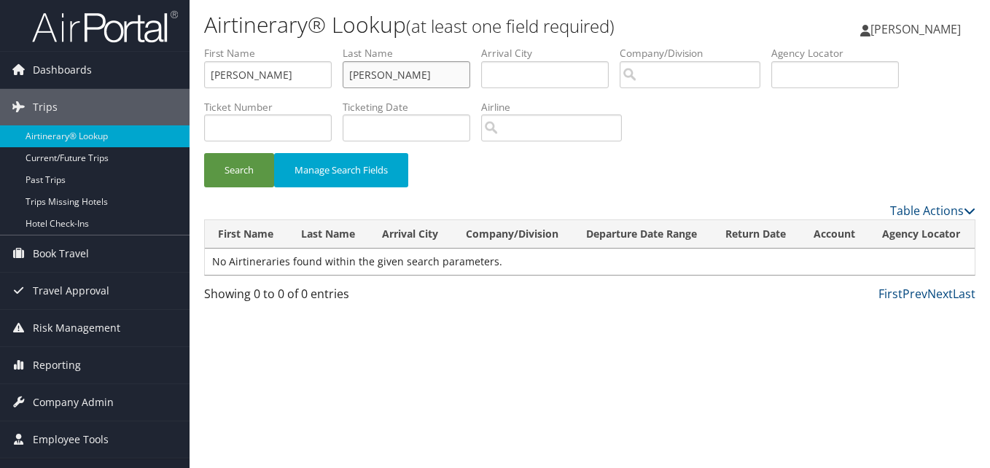
click at [432, 81] on input "Witt" at bounding box center [407, 74] width 128 height 27
paste input "Howser"
click at [247, 175] on button "Search" at bounding box center [239, 170] width 70 height 34
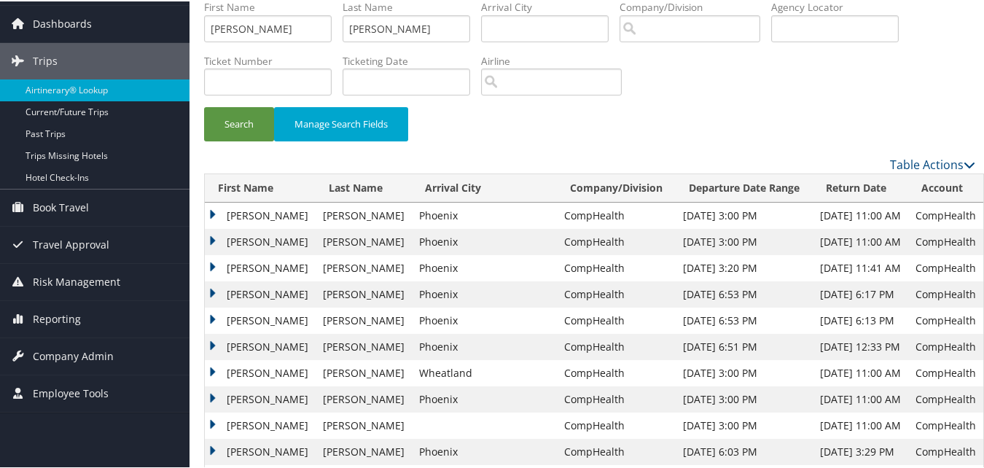
scroll to position [73, 0]
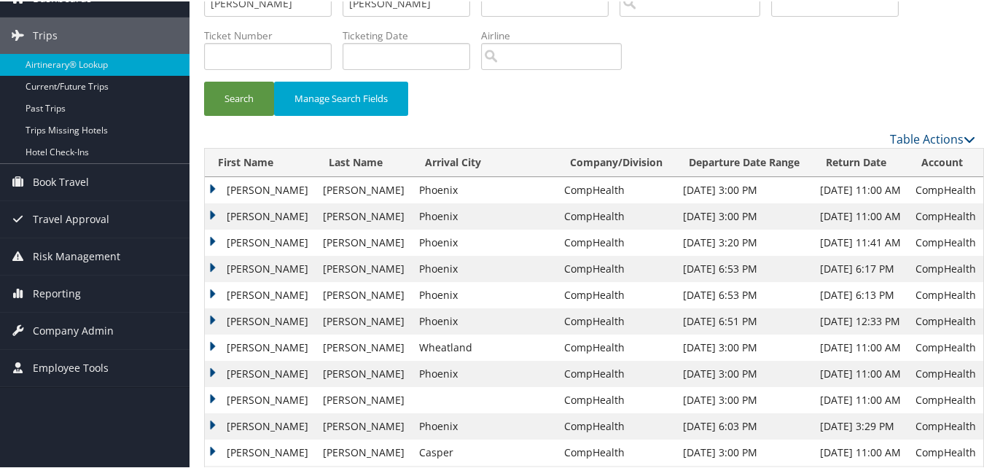
click at [210, 343] on td "Donald" at bounding box center [260, 346] width 111 height 26
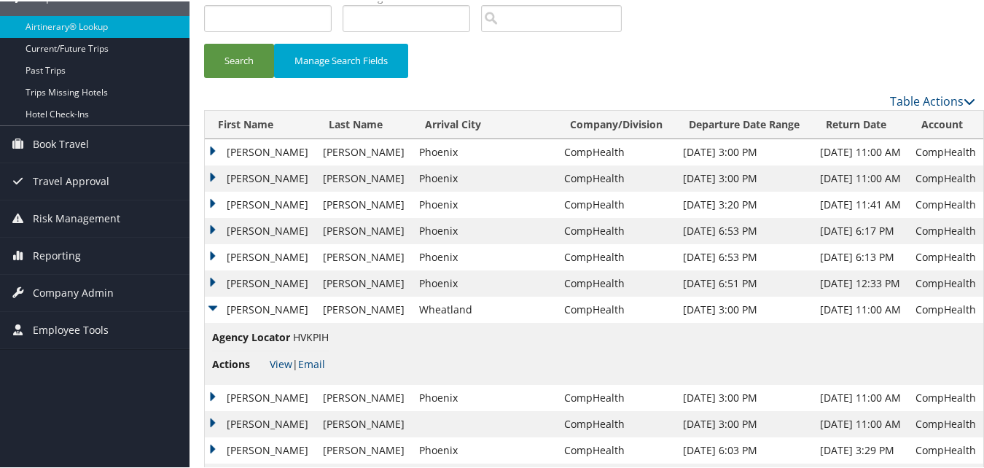
scroll to position [146, 0]
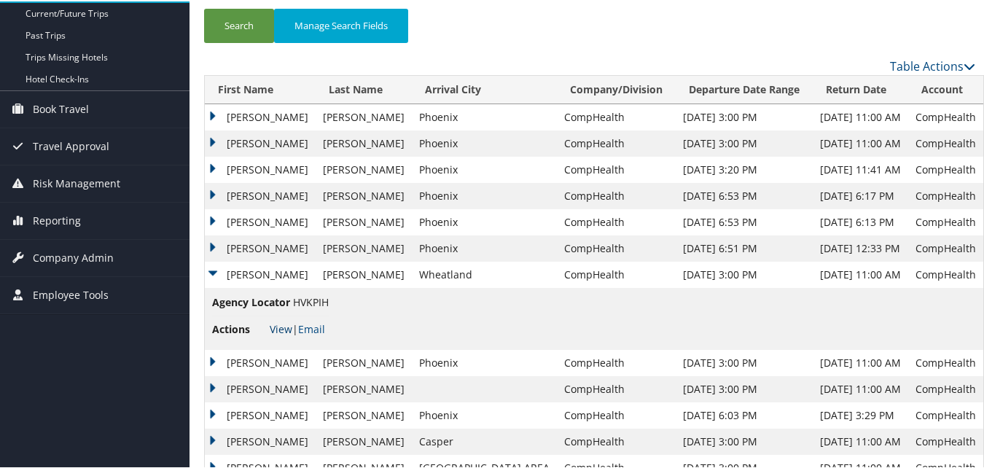
click at [280, 324] on link "View" at bounding box center [281, 328] width 23 height 14
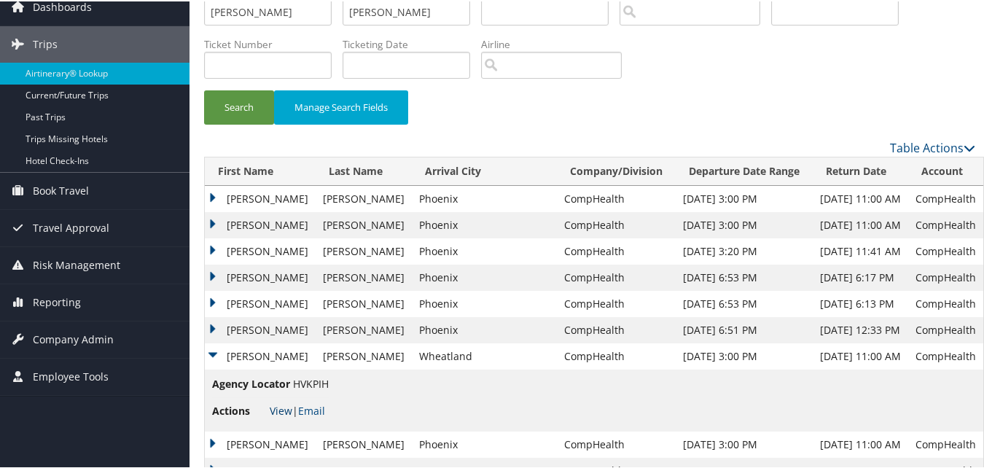
scroll to position [0, 0]
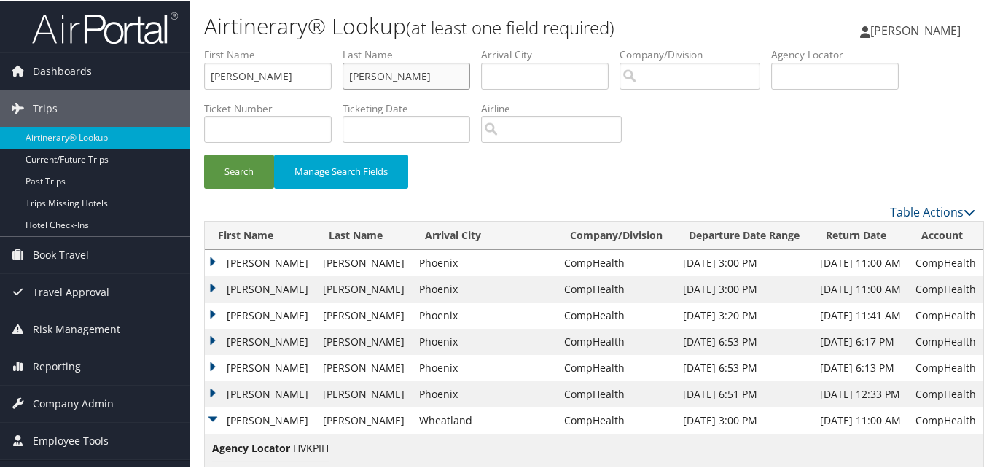
click at [381, 79] on input "Howser" at bounding box center [407, 74] width 128 height 27
paste input "John"
click at [381, 79] on input "HowsJohnr" at bounding box center [407, 74] width 128 height 27
type input "HowsJohnr"
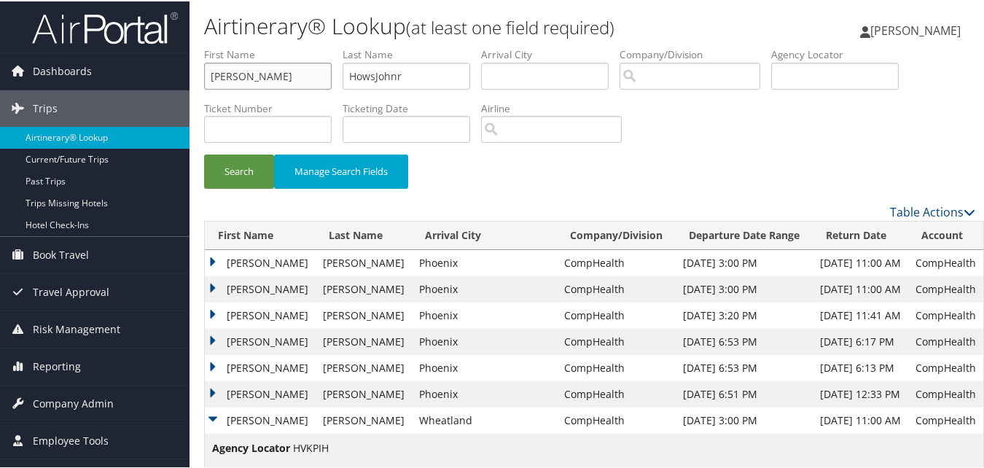
click at [220, 67] on input "Donald" at bounding box center [268, 74] width 128 height 27
paste input "John"
type input "John"
click at [395, 64] on input "HowsJohnr" at bounding box center [407, 74] width 128 height 27
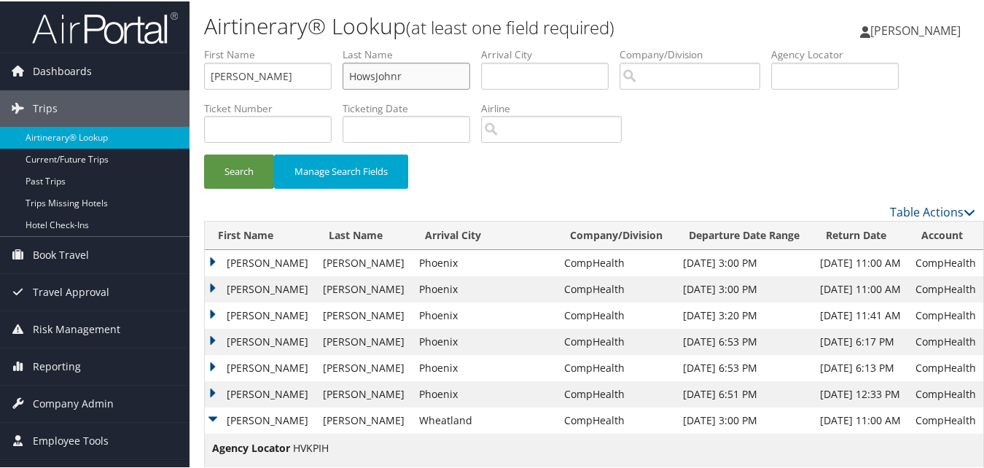
click at [395, 64] on input "HowsJohnr" at bounding box center [407, 74] width 128 height 27
paste input "Merrell"
type input "Merrell"
click at [226, 174] on button "Search" at bounding box center [239, 170] width 70 height 34
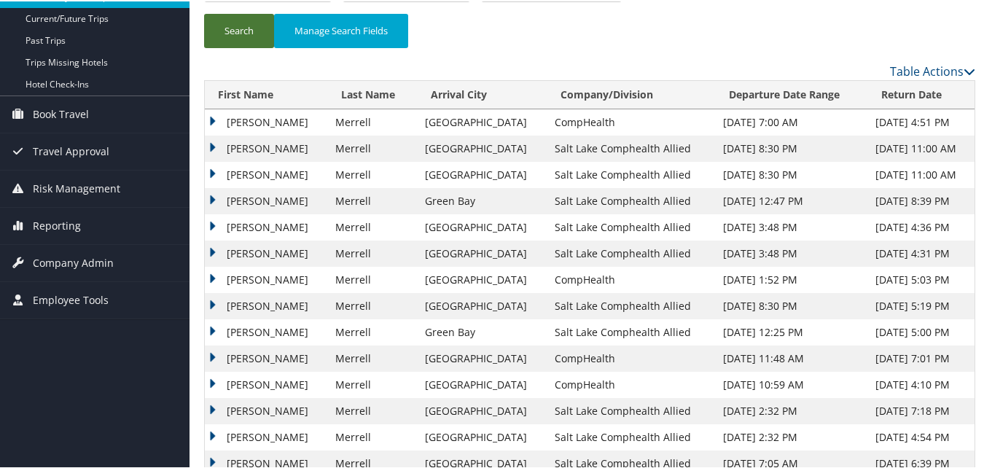
scroll to position [146, 0]
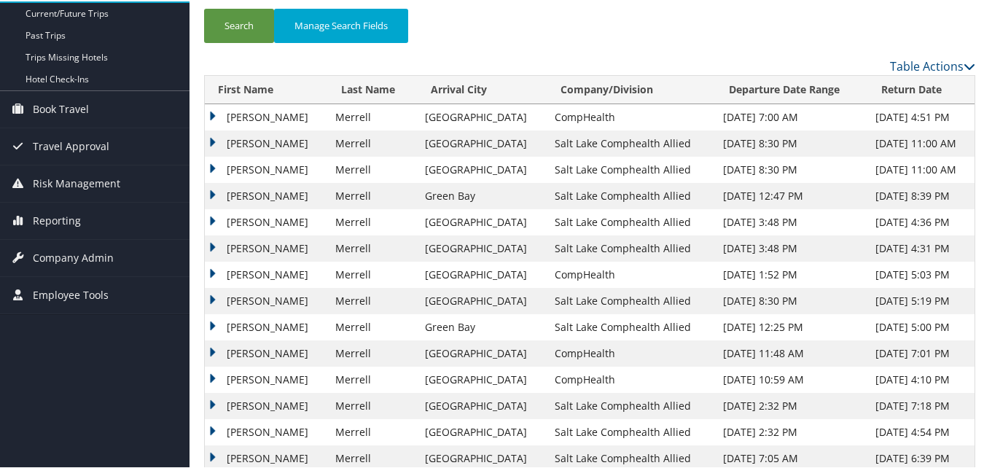
click at [205, 273] on td "John" at bounding box center [266, 273] width 123 height 26
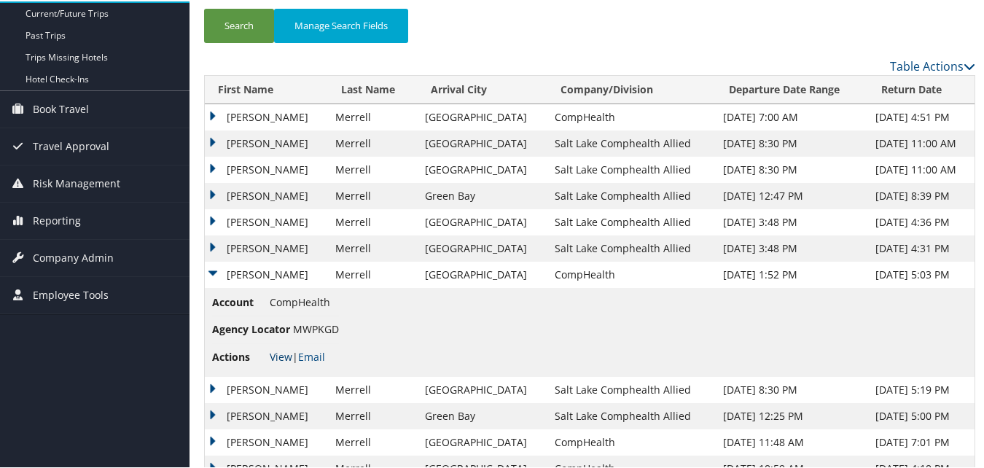
click at [273, 357] on link "View" at bounding box center [281, 356] width 23 height 14
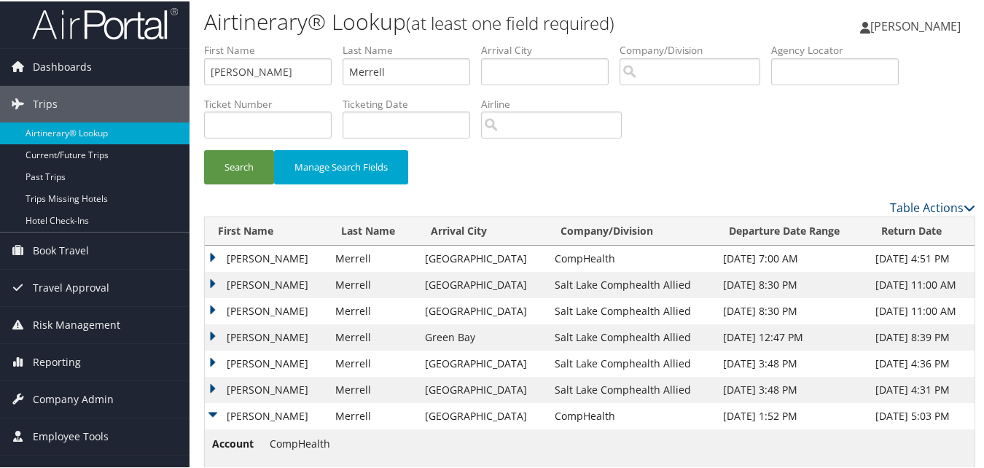
scroll to position [0, 0]
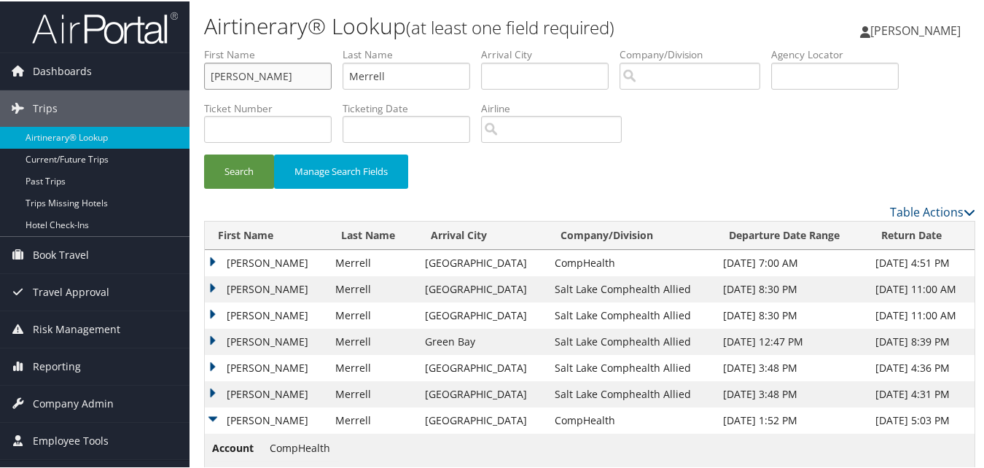
click at [298, 72] on input "John" at bounding box center [268, 74] width 128 height 27
paste input "Rogelio"
type input "Rogelio"
click at [383, 77] on input "Merrell" at bounding box center [407, 74] width 128 height 27
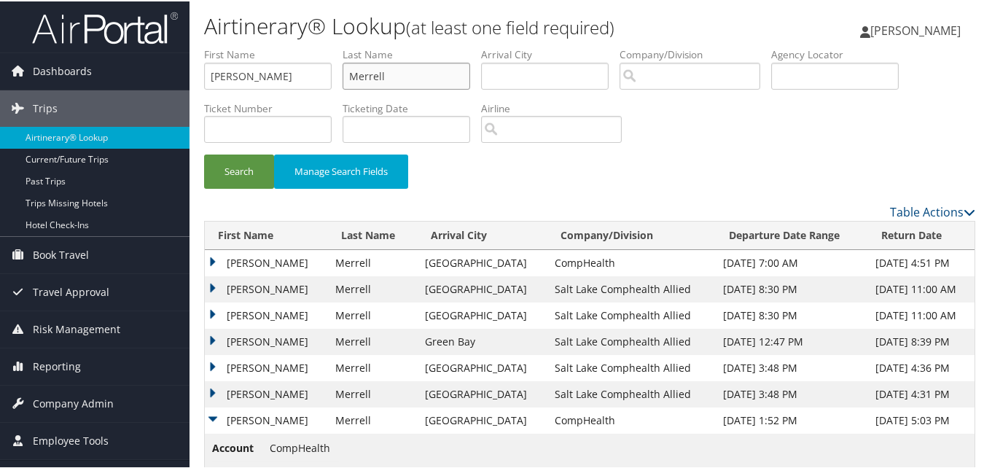
click at [383, 77] on input "Merrell" at bounding box center [407, 74] width 128 height 27
paste input "Brito"
type input "Brito"
click at [241, 176] on button "Search" at bounding box center [239, 170] width 70 height 34
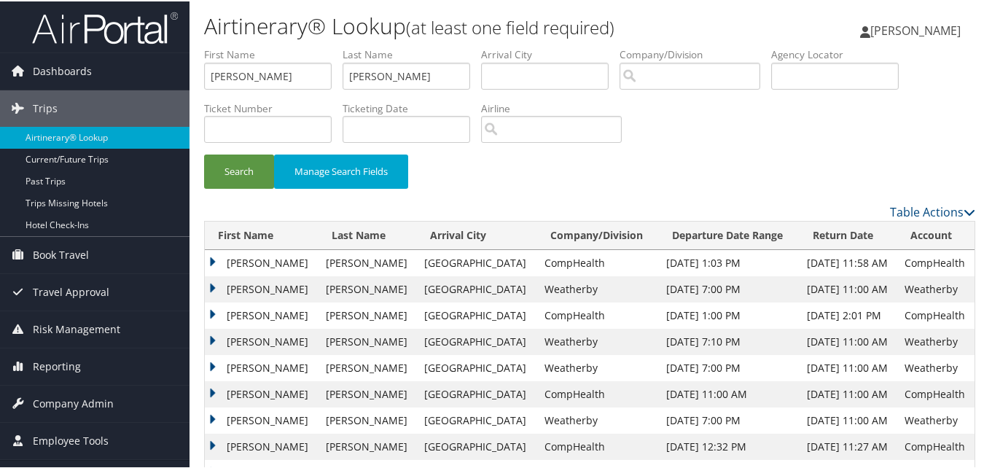
scroll to position [73, 0]
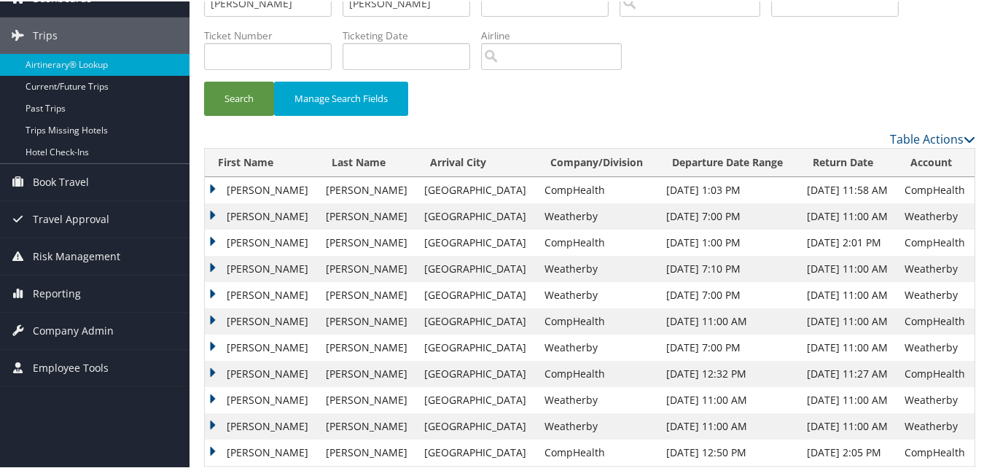
click at [211, 319] on td "Rogelio" at bounding box center [262, 320] width 114 height 26
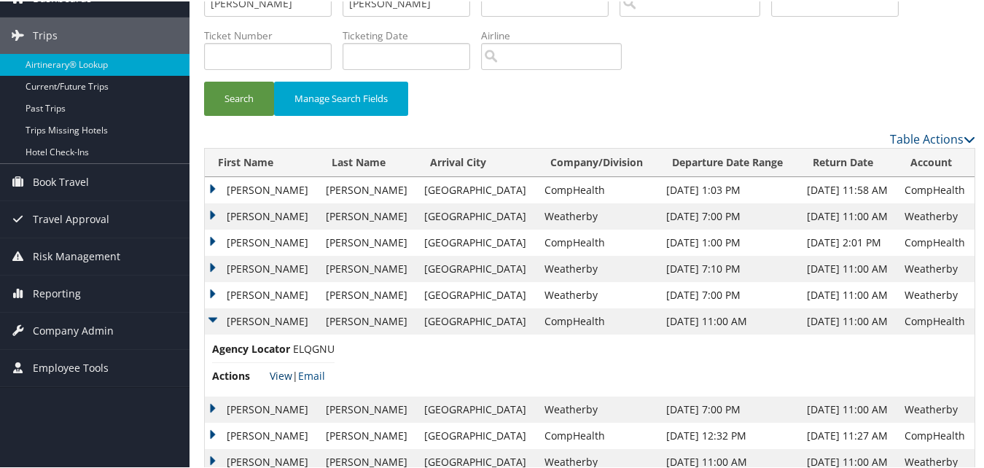
click at [290, 375] on link "View" at bounding box center [281, 375] width 23 height 14
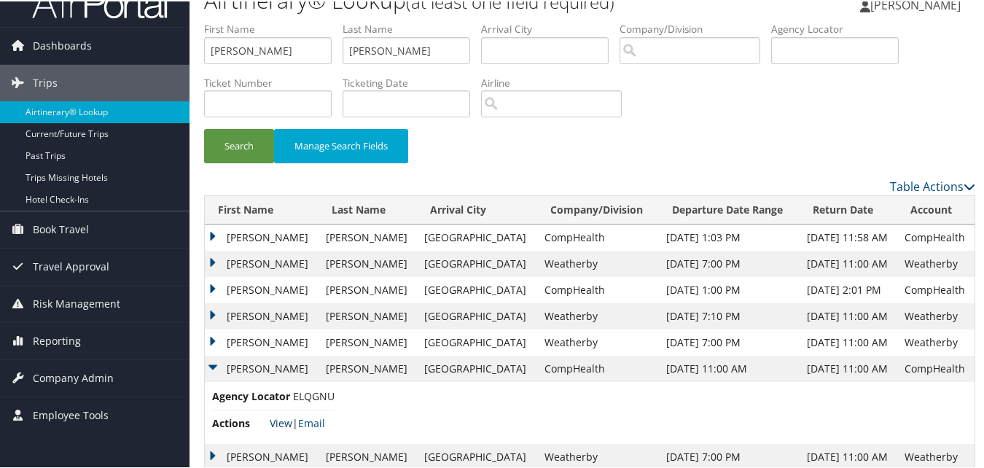
scroll to position [0, 0]
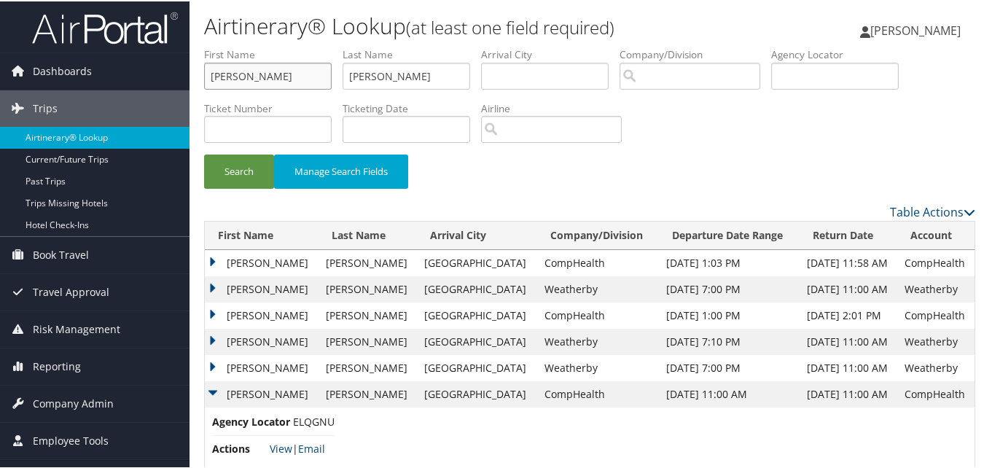
click at [276, 82] on input "Rogelio" at bounding box center [268, 74] width 128 height 27
paste input "Mark"
click at [276, 82] on input "Mark" at bounding box center [268, 74] width 128 height 27
type input "Mark"
click at [370, 75] on input "Brito" at bounding box center [407, 74] width 128 height 27
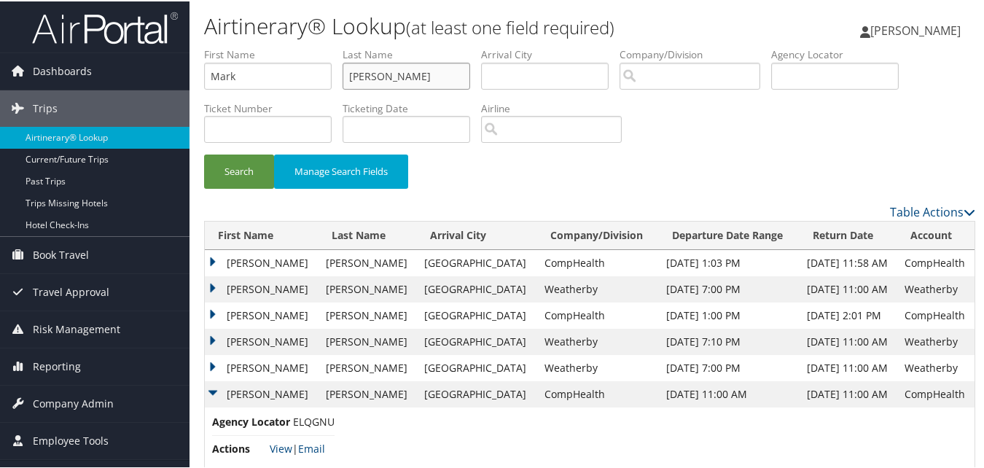
click at [370, 75] on input "Brito" at bounding box center [407, 74] width 128 height 27
paste input "Mcconnell"
type input "Mcconnell"
click at [243, 175] on button "Search" at bounding box center [239, 170] width 70 height 34
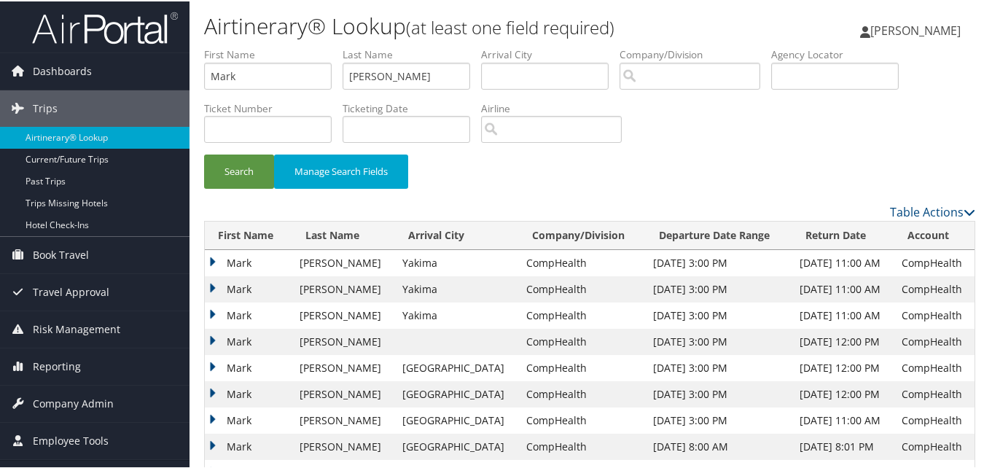
click at [208, 286] on td "Mark" at bounding box center [249, 288] width 88 height 26
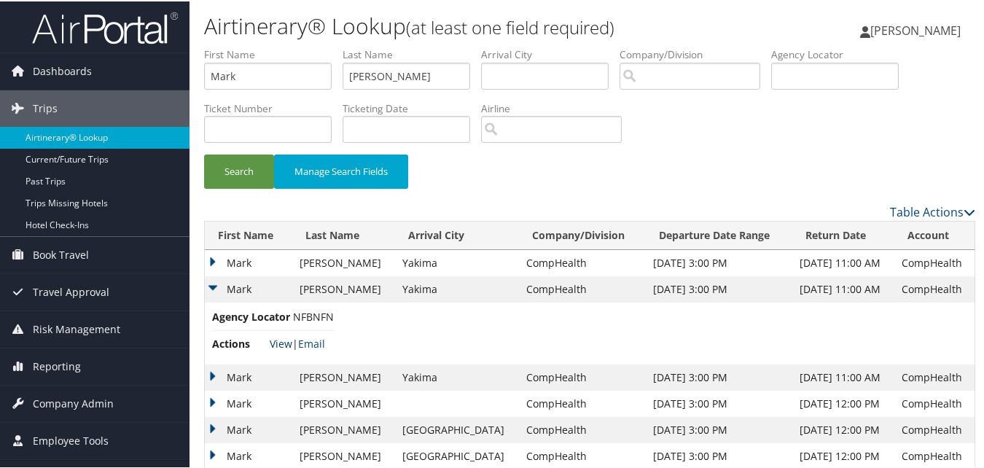
click at [277, 343] on link "View" at bounding box center [281, 342] width 23 height 14
click at [302, 74] on input "Mark" at bounding box center [268, 74] width 128 height 27
paste input "Jonathan"
type input "Jonathan"
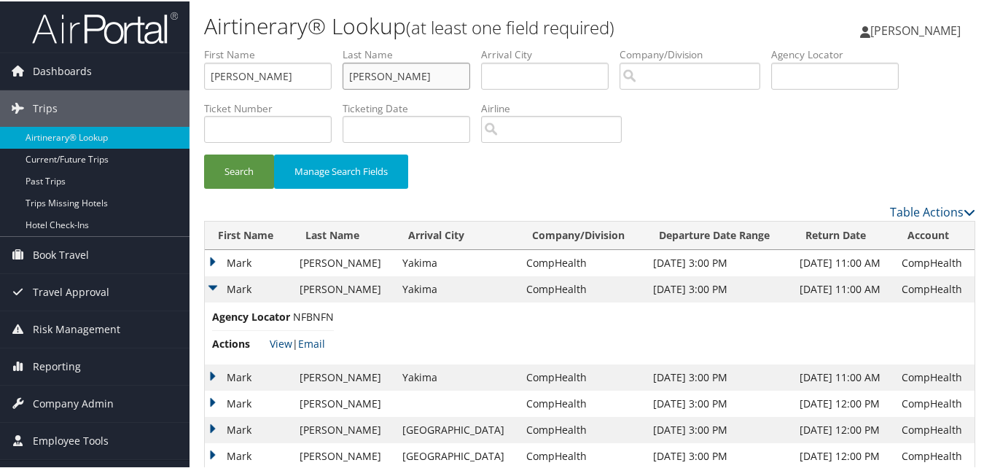
click at [380, 74] on input "Mcconnell" at bounding box center [407, 74] width 128 height 27
paste input "oy"
type input "Moy"
click at [244, 159] on button "Search" at bounding box center [239, 170] width 70 height 34
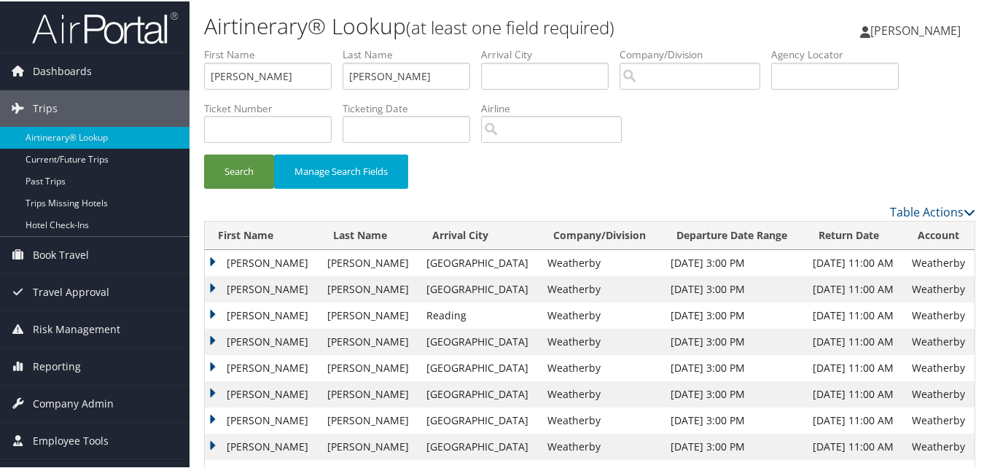
click at [217, 387] on td "Jonathan" at bounding box center [262, 393] width 115 height 26
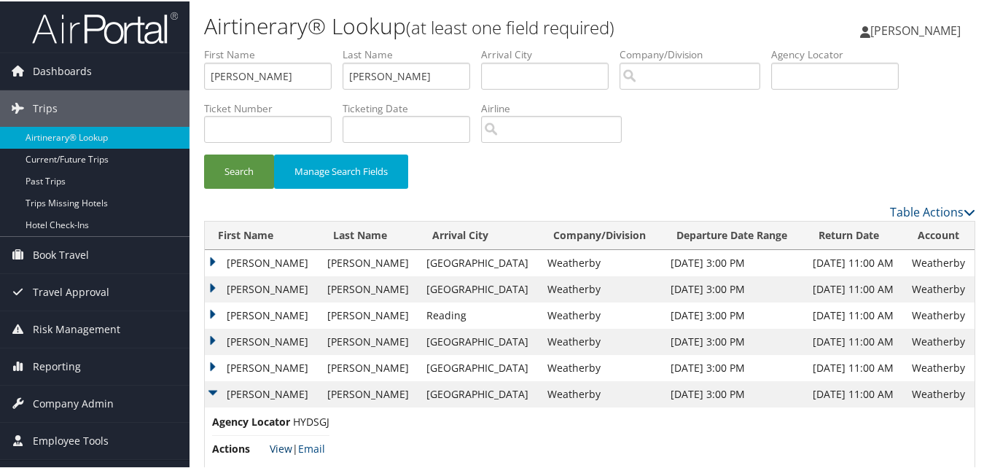
click at [274, 443] on link "View" at bounding box center [281, 447] width 23 height 14
click at [281, 77] on input "Jonathan" at bounding box center [268, 74] width 128 height 27
paste input "text"
type input "Jan"
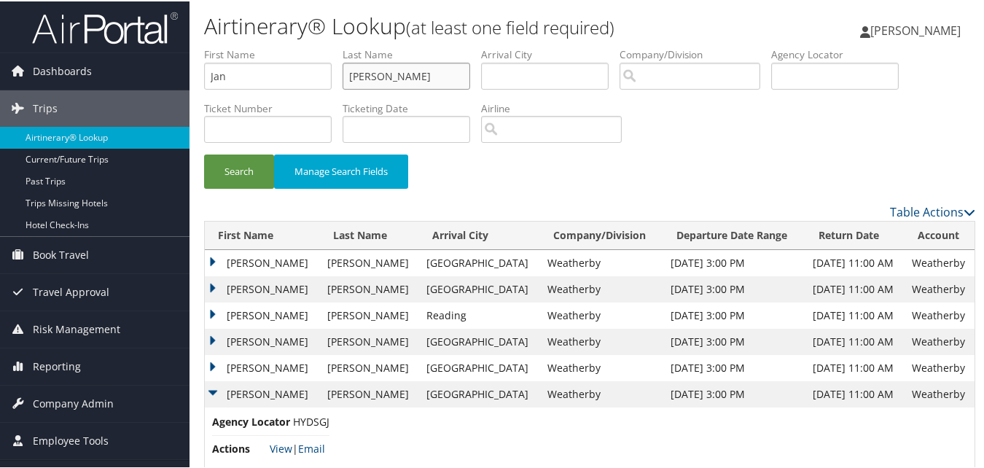
click at [428, 68] on input "Moy" at bounding box center [407, 74] width 128 height 27
paste input "Quiaoit"
type input "Quiaoit"
click at [224, 169] on button "Search" at bounding box center [239, 170] width 70 height 34
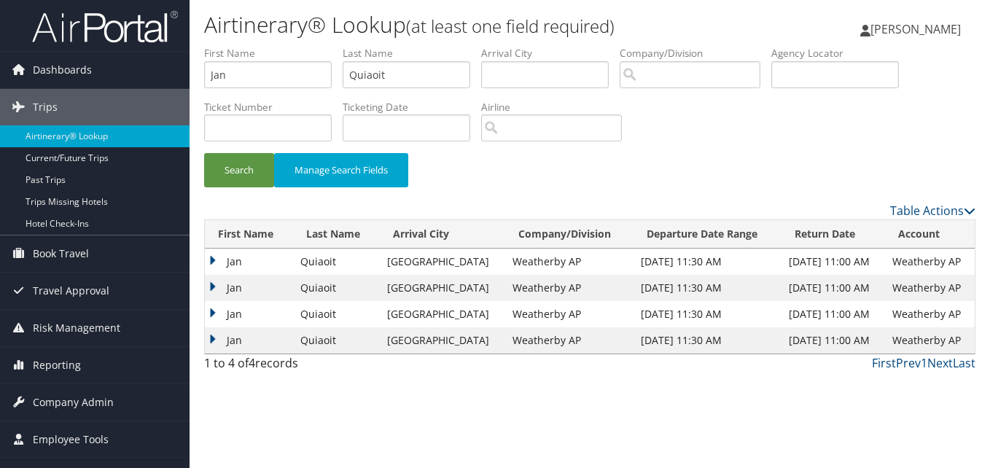
click at [214, 288] on td "Jan" at bounding box center [249, 288] width 88 height 26
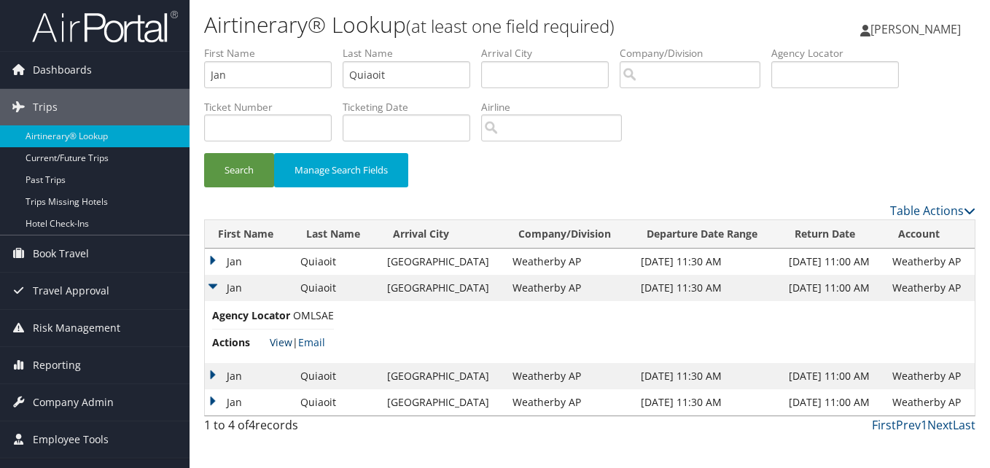
click at [277, 341] on link "View" at bounding box center [281, 342] width 23 height 14
click at [252, 65] on input "Jan" at bounding box center [268, 74] width 128 height 27
paste input "Akansha"
type input "Akansha"
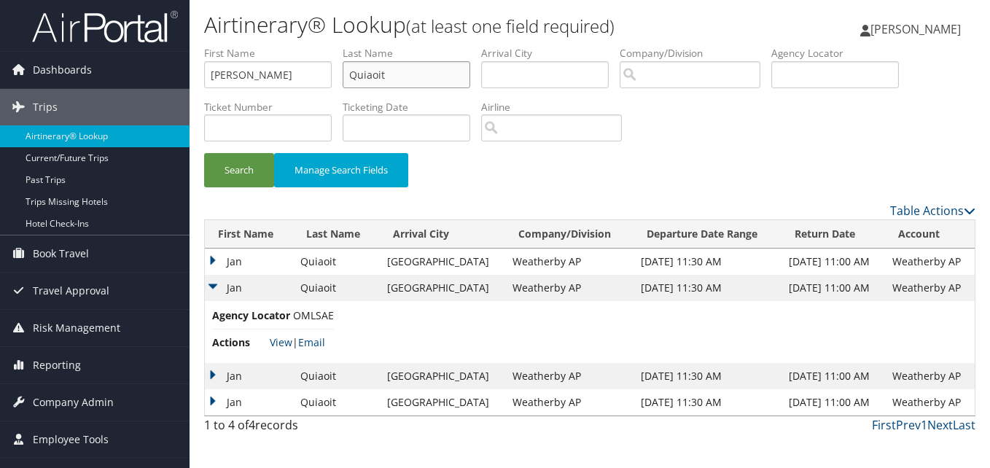
click at [412, 74] on input "Quiaoit" at bounding box center [407, 74] width 128 height 27
paste input "Chowdhary"
type input "Chowdhary"
click at [234, 172] on button "Search" at bounding box center [239, 170] width 70 height 34
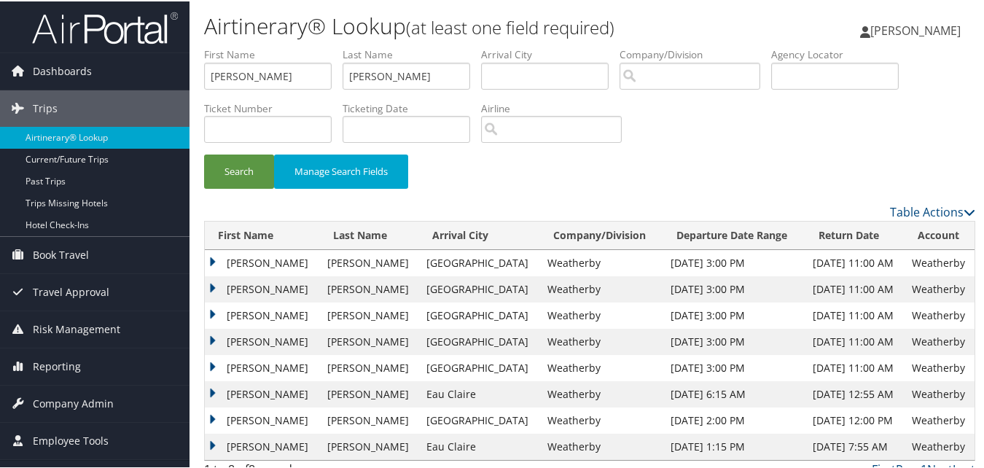
drag, startPoint x: 201, startPoint y: 365, endPoint x: 210, endPoint y: 365, distance: 9.5
click at [201, 365] on div "Airtinerary® Lookup (at least one field required) Luke Perry Luke Perry My Sett…" at bounding box center [590, 242] width 801 height 484
click at [210, 365] on td "Akansha" at bounding box center [262, 367] width 115 height 26
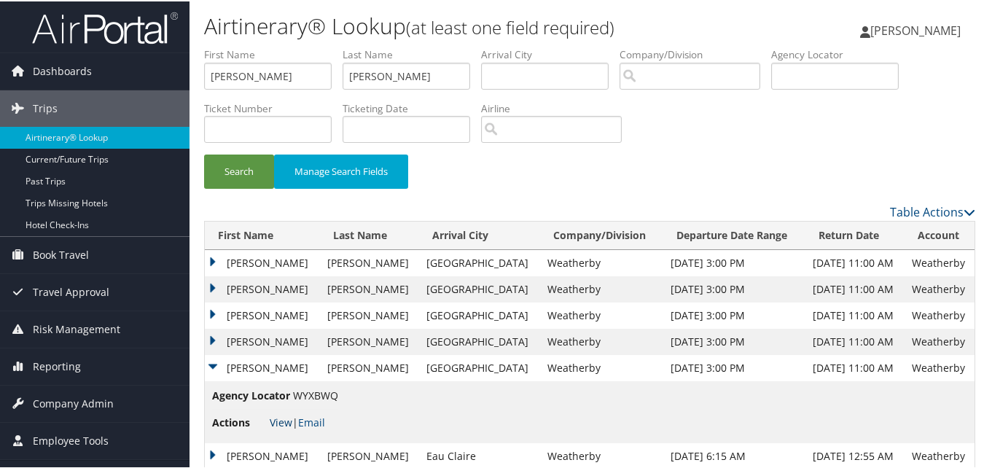
click at [274, 418] on link "View" at bounding box center [281, 421] width 23 height 14
click at [307, 61] on input "Akansha" at bounding box center [268, 74] width 128 height 27
paste input "lfred"
type input "Alfred"
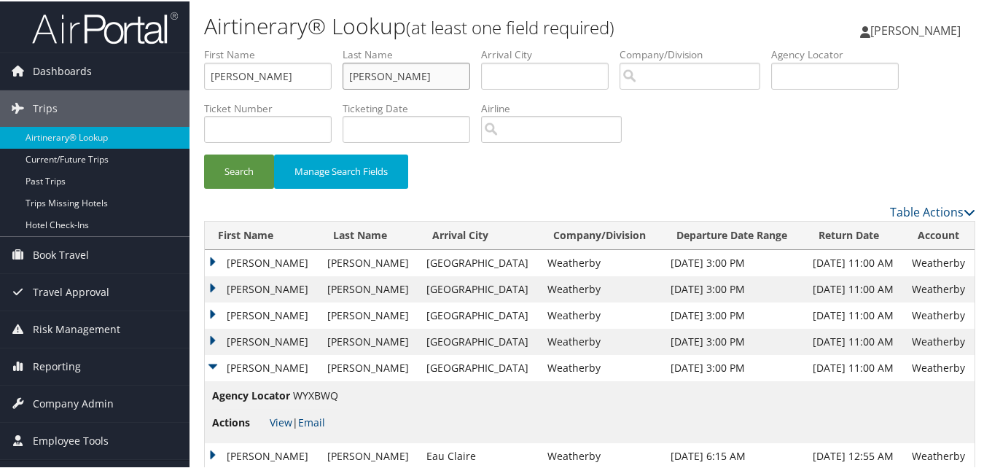
click at [402, 74] on input "Chowdhary" at bounding box center [407, 74] width 128 height 27
paste input "Young"
type input "Young"
click at [236, 175] on button "Search" at bounding box center [239, 170] width 70 height 34
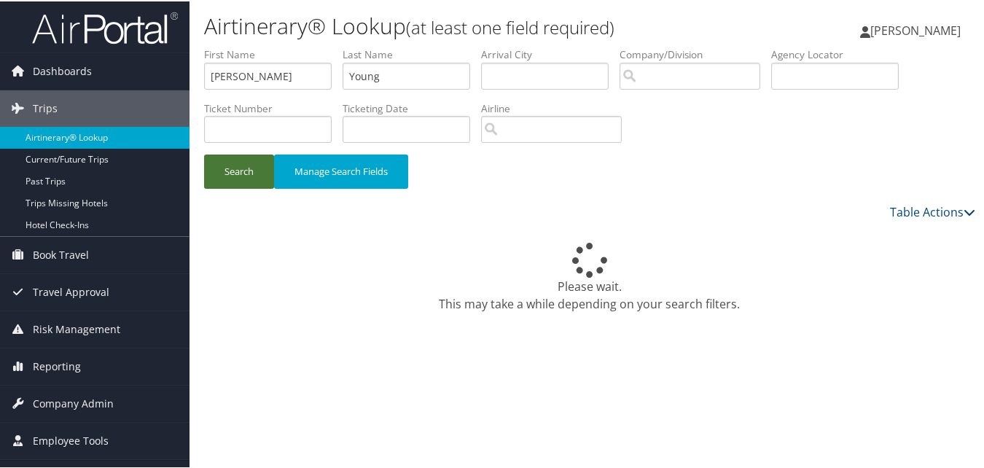
click at [236, 169] on button "Search" at bounding box center [239, 170] width 70 height 34
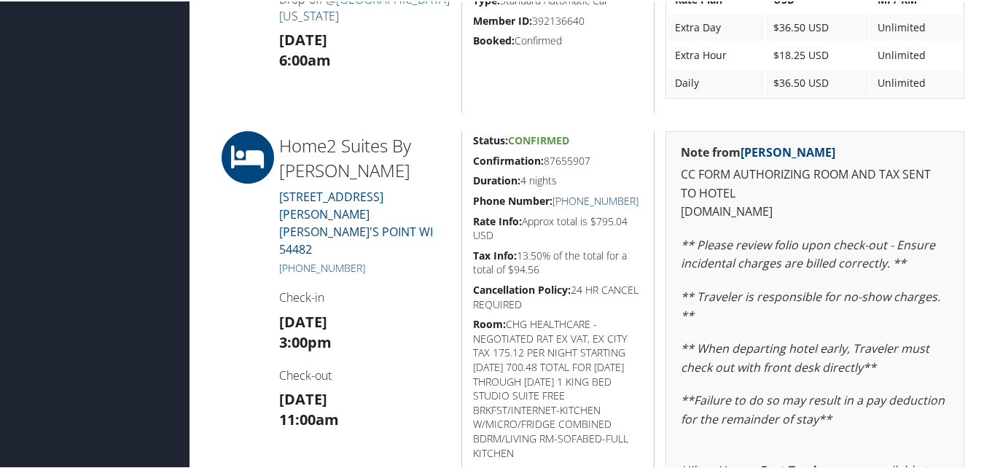
scroll to position [1118, 0]
drag, startPoint x: 517, startPoint y: 161, endPoint x: 599, endPoint y: 163, distance: 82.4
click at [599, 163] on div "Status: Confirmed Confirmation: 87655907 Duration: 4 nights Phone Number: [PHON…" at bounding box center [558, 381] width 193 height 502
copy h5 "Confirmation: 87655907"
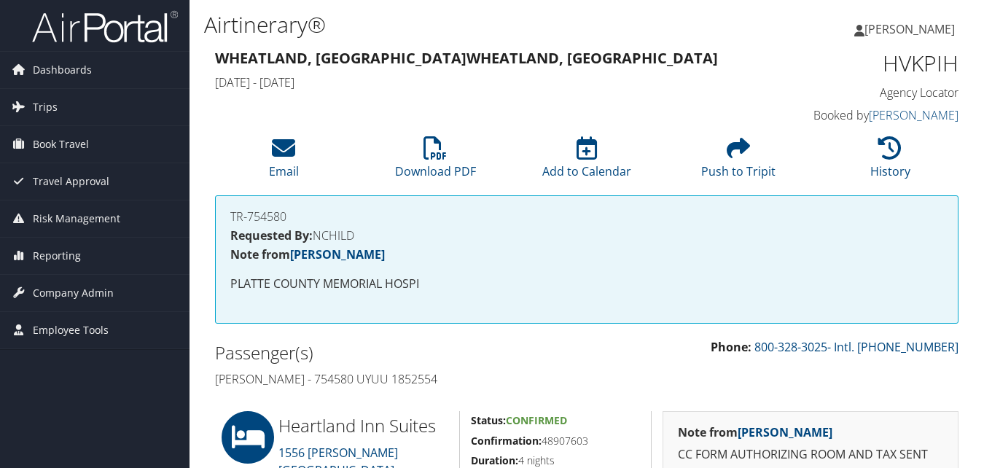
scroll to position [219, 0]
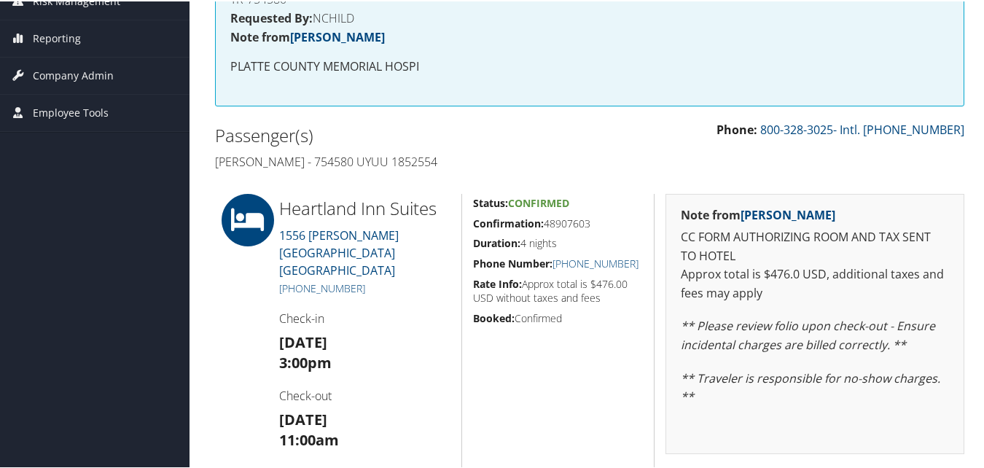
drag, startPoint x: 469, startPoint y: 220, endPoint x: 594, endPoint y: 218, distance: 124.7
click at [594, 218] on div "Status: Confirmed Confirmation: 48907603 Duration: 4 nights Phone Number: [PHON…" at bounding box center [558, 367] width 193 height 348
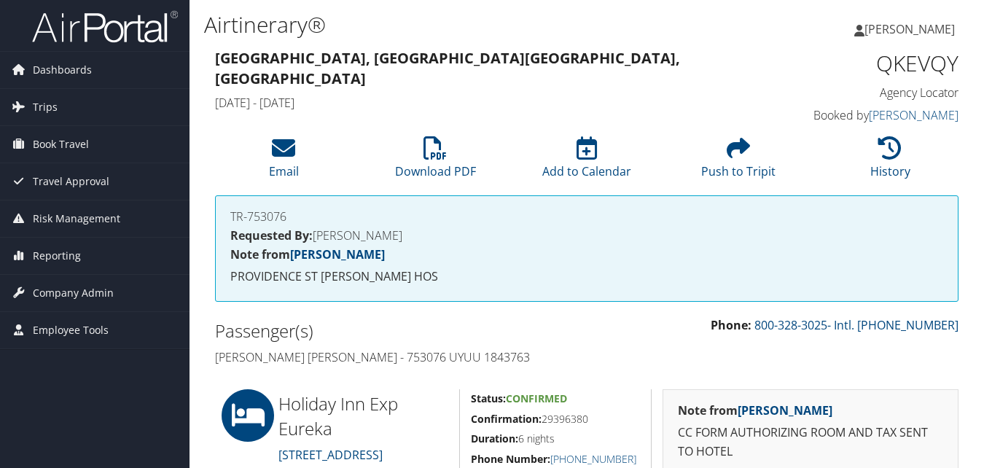
scroll to position [292, 0]
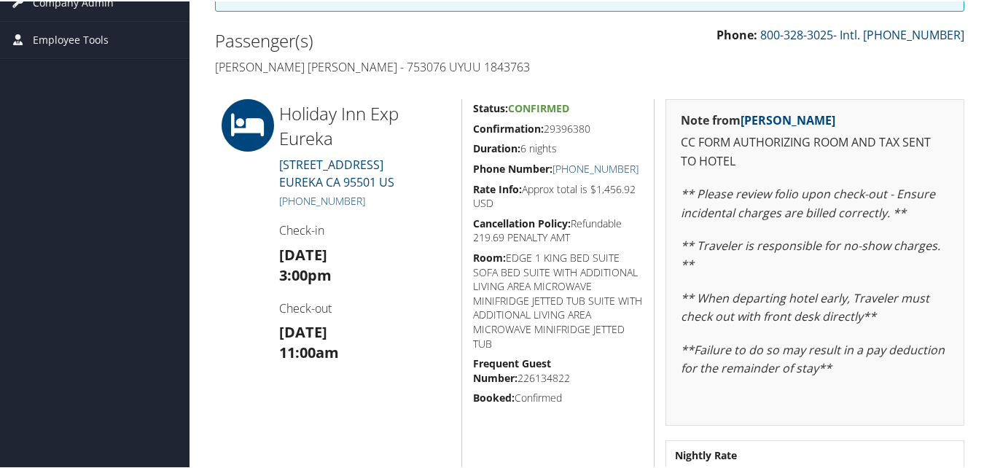
drag, startPoint x: 468, startPoint y: 132, endPoint x: 597, endPoint y: 131, distance: 128.3
click at [597, 131] on div "Status: Confirmed Confirmation: 29396380 Duration: 6 nights Phone Number: [PHON…" at bounding box center [558, 305] width 193 height 414
copy h5 "Confirmation: 29396380"
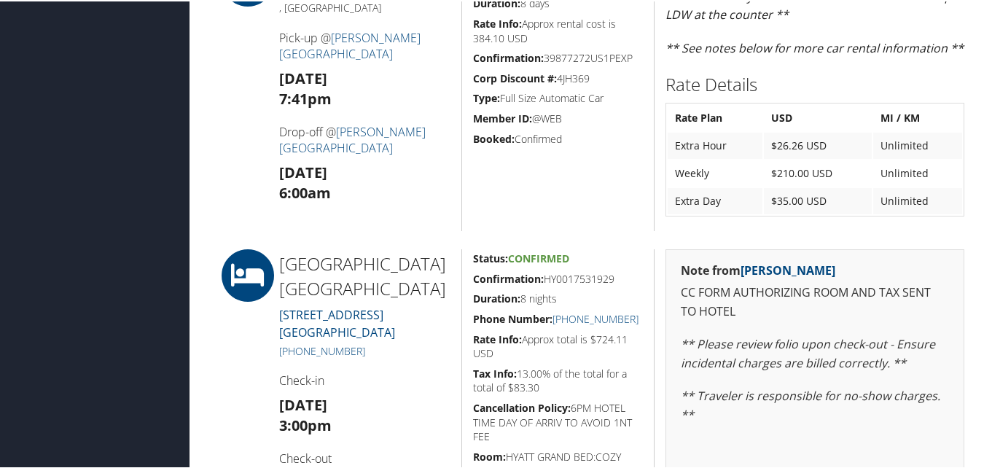
scroll to position [737, 0]
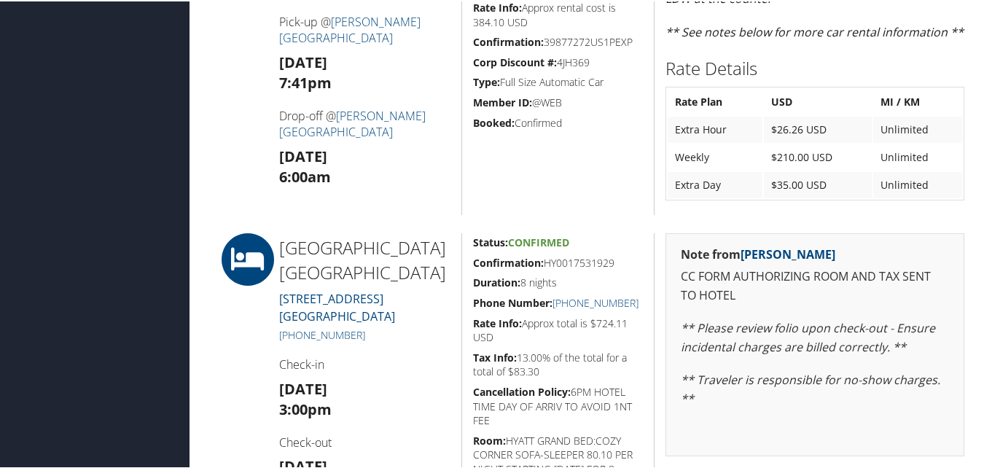
drag, startPoint x: 472, startPoint y: 264, endPoint x: 620, endPoint y: 261, distance: 148.1
click at [620, 261] on div "Status: Confirmed Confirmation: HY0017531929 Duration: 8 nights Phone Number: […" at bounding box center [558, 387] width 193 height 311
copy h5 "Confirmation: HY0017531929"
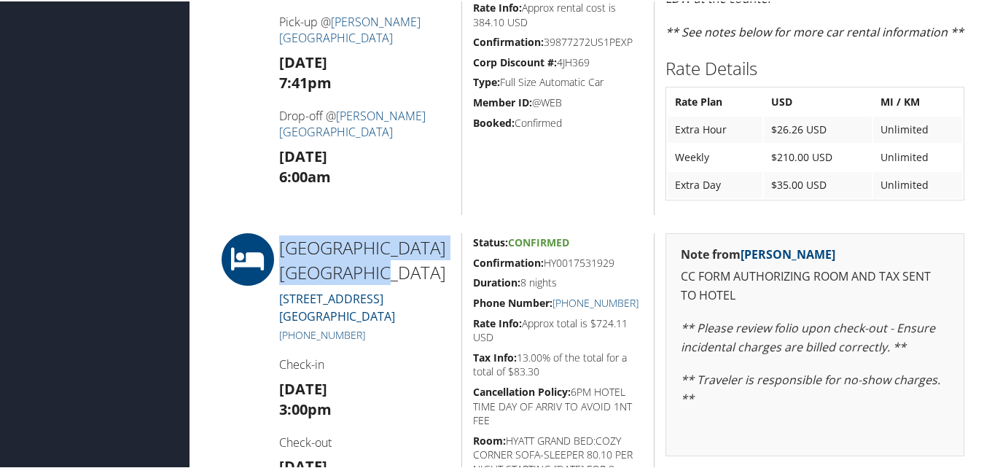
drag, startPoint x: 280, startPoint y: 241, endPoint x: 368, endPoint y: 273, distance: 93.9
click at [368, 273] on h2 "[GEOGRAPHIC_DATA] [GEOGRAPHIC_DATA]" at bounding box center [364, 258] width 171 height 49
copy h2 "[GEOGRAPHIC_DATA] [GEOGRAPHIC_DATA]"
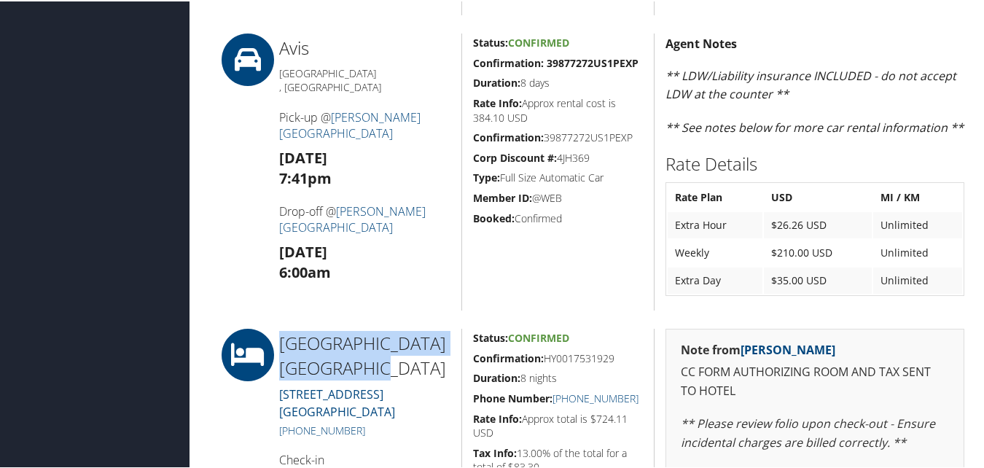
scroll to position [518, 0]
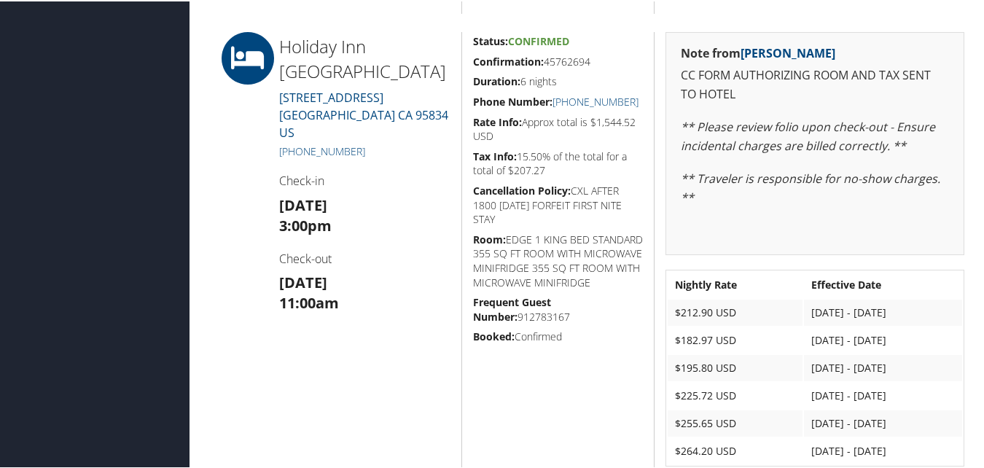
scroll to position [1247, 0]
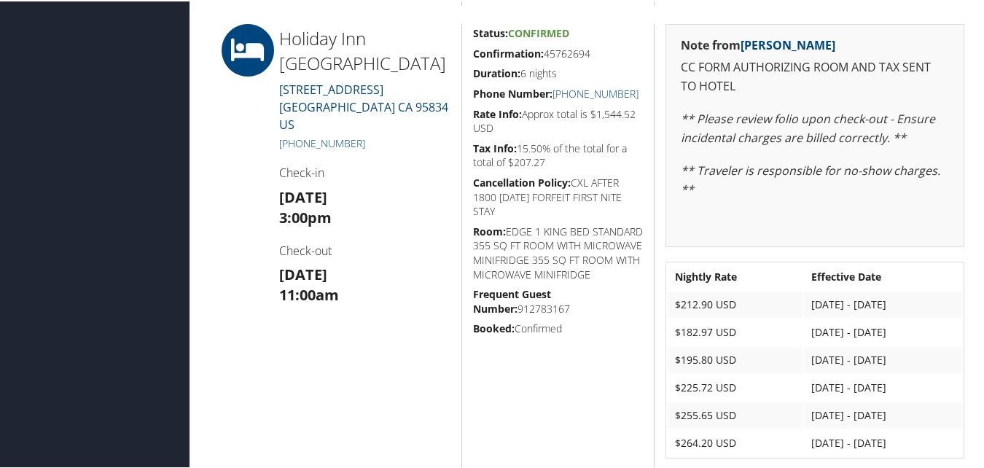
drag, startPoint x: 469, startPoint y: 50, endPoint x: 610, endPoint y: 55, distance: 140.8
click at [610, 55] on div "Status: Confirmed Confirmation: 45762694 Duration: 6 nights Phone Number: [PHON…" at bounding box center [558, 247] width 193 height 449
drag, startPoint x: 642, startPoint y: 91, endPoint x: 569, endPoint y: 99, distance: 74.1
click at [569, 99] on div "Status: Confirmed Confirmation: 45762694 Duration: 6 nights Phone Number: [PHON…" at bounding box center [558, 247] width 193 height 449
copy link "[PHONE_NUMBER]"
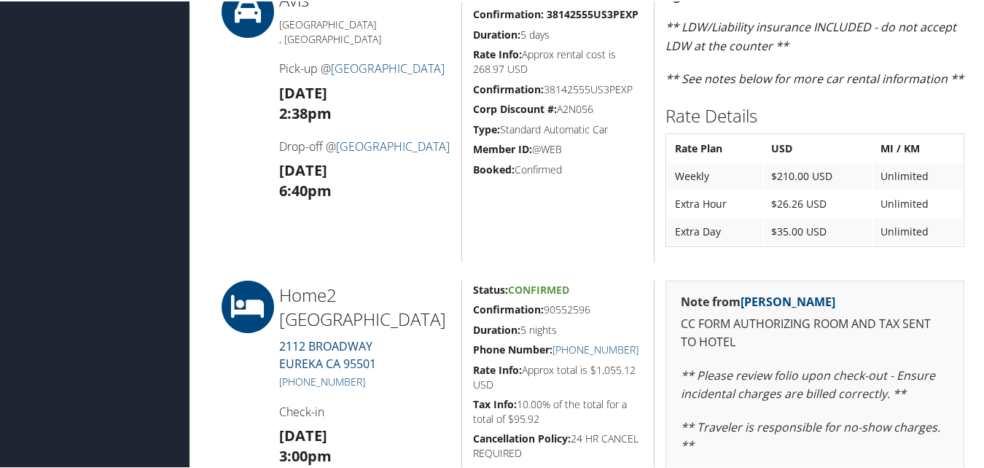
scroll to position [875, 0]
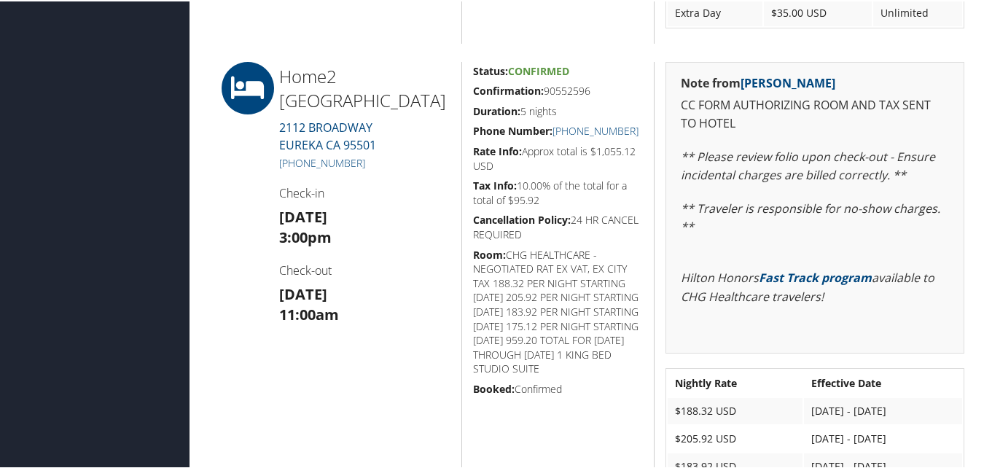
drag, startPoint x: 469, startPoint y: 91, endPoint x: 593, endPoint y: 93, distance: 124.0
click at [593, 93] on div "Status: Confirmed Confirmation: 90552596 Duration: 5 nights Phone Number: [PHON…" at bounding box center [558, 292] width 193 height 463
copy h5 "Confirmation: 90552596"
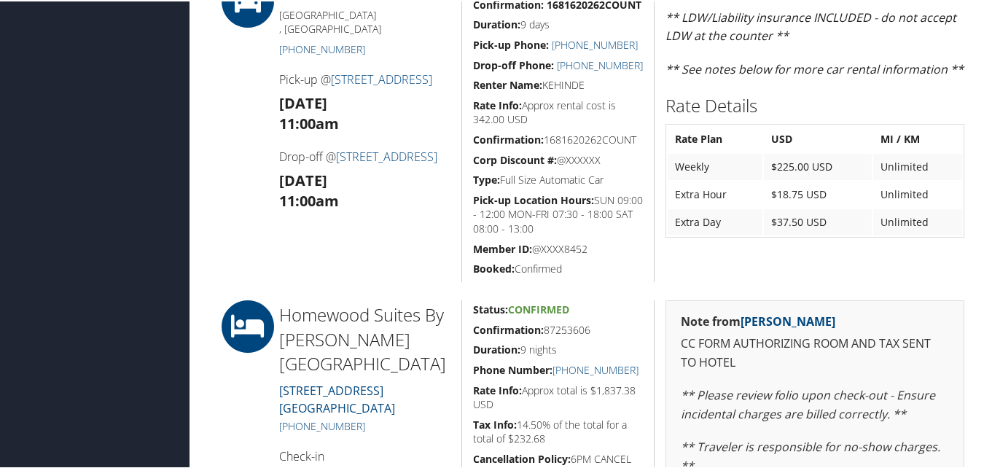
scroll to position [729, 0]
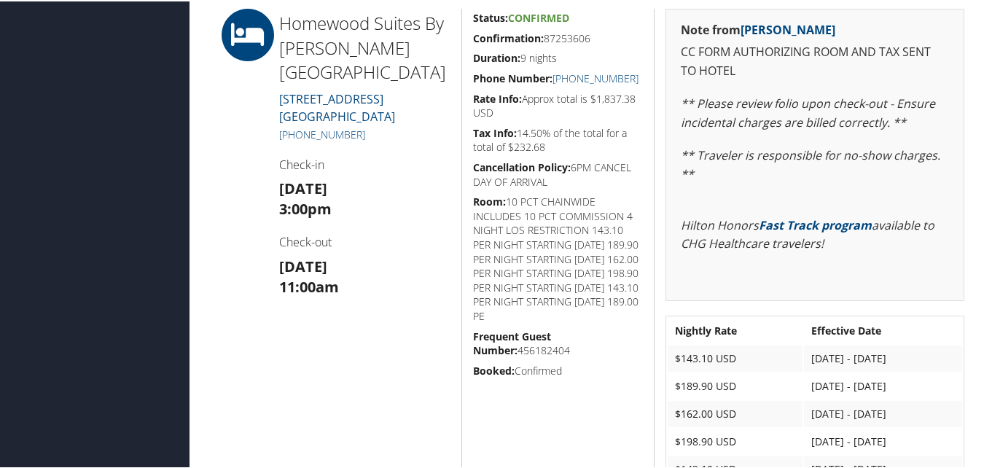
drag, startPoint x: 473, startPoint y: 39, endPoint x: 592, endPoint y: 42, distance: 118.9
click at [592, 42] on h5 "Confirmation: 87253606" at bounding box center [558, 37] width 171 height 15
copy h5 "Confirmation: 87253606"
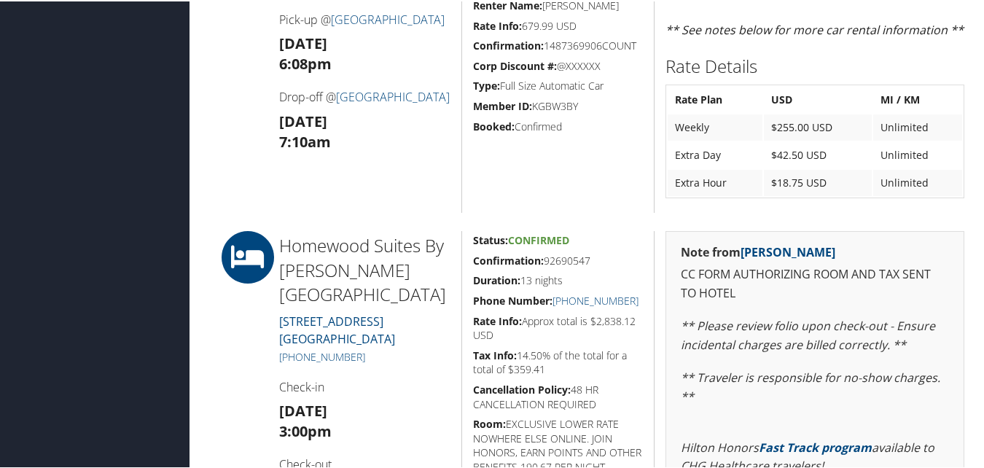
scroll to position [1127, 0]
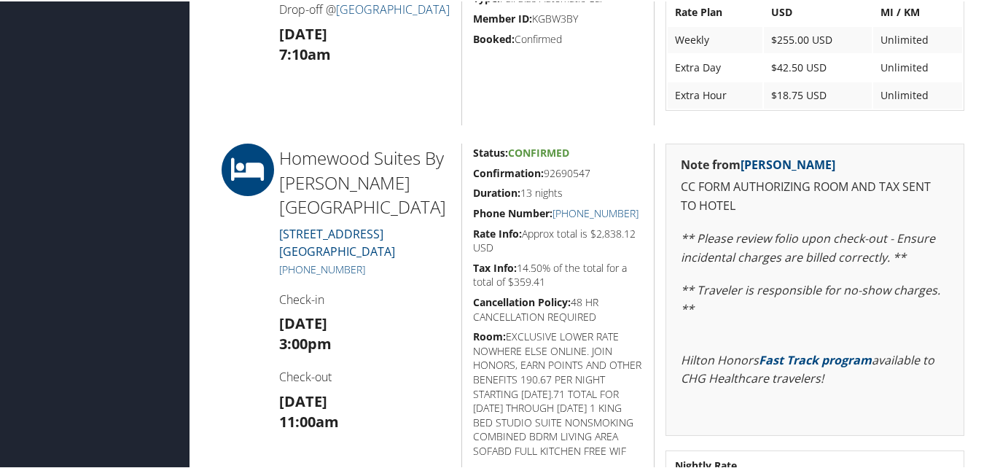
drag, startPoint x: 467, startPoint y: 164, endPoint x: 594, endPoint y: 176, distance: 128.2
click at [594, 176] on div "Status: Confirmed Confirmation: 92690547 Duration: 13 nights Phone Number: [PHO…" at bounding box center [558, 332] width 193 height 380
copy h5 "Confirmation: 92690547"
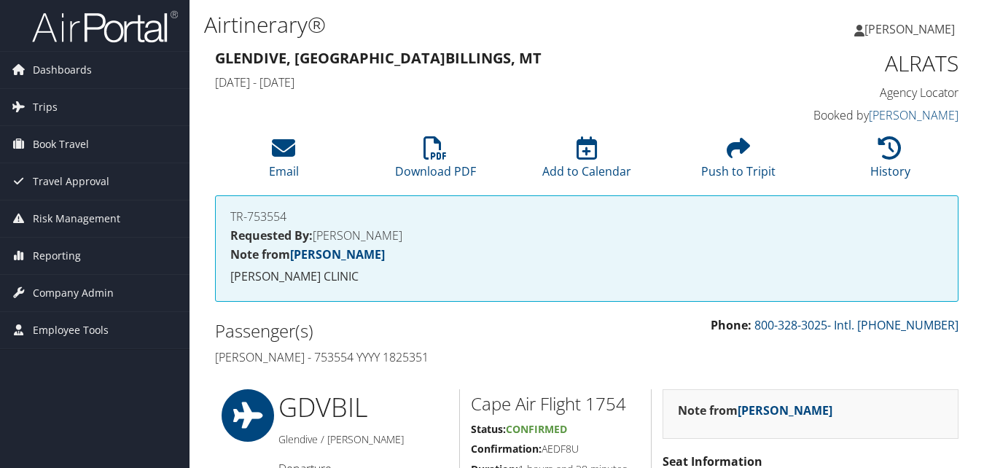
scroll to position [802, 0]
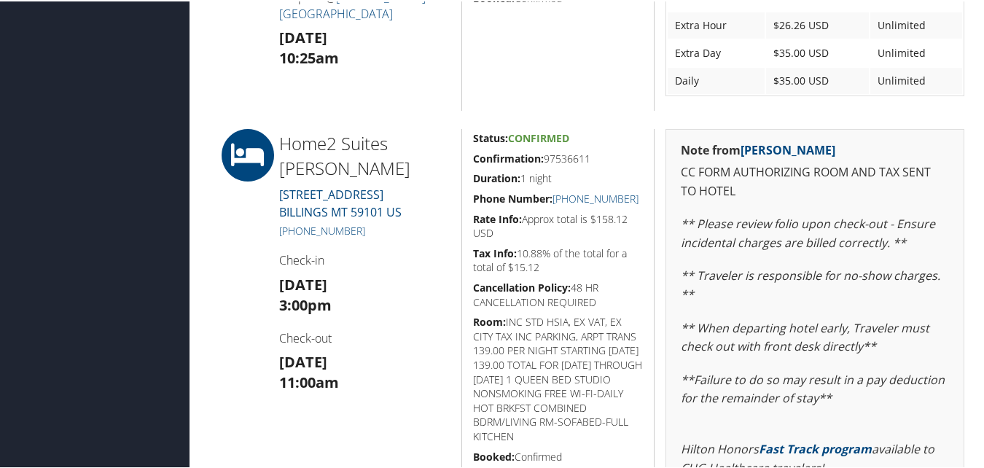
drag, startPoint x: 470, startPoint y: 160, endPoint x: 599, endPoint y: 157, distance: 129.8
click at [599, 157] on div "Status: Confirmed Confirmation: 97536611 Duration: 1 night Phone Number: [PHONE…" at bounding box center [558, 369] width 193 height 483
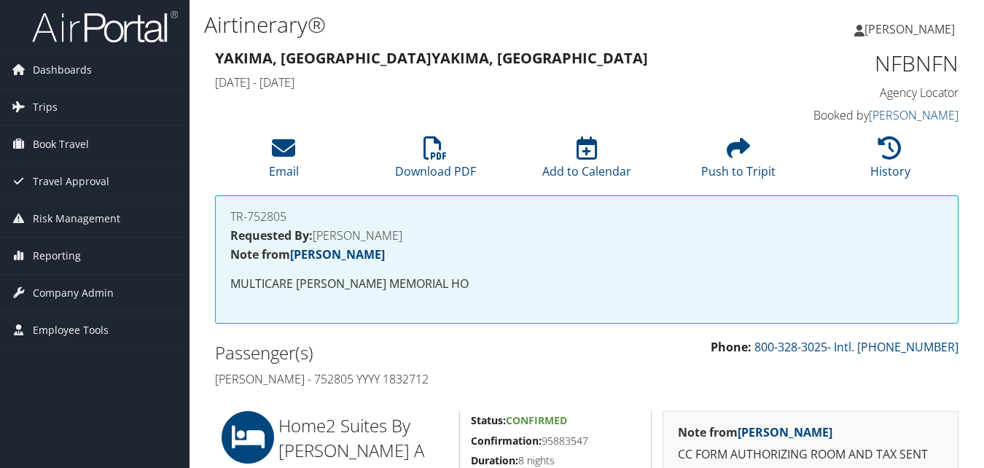
scroll to position [365, 0]
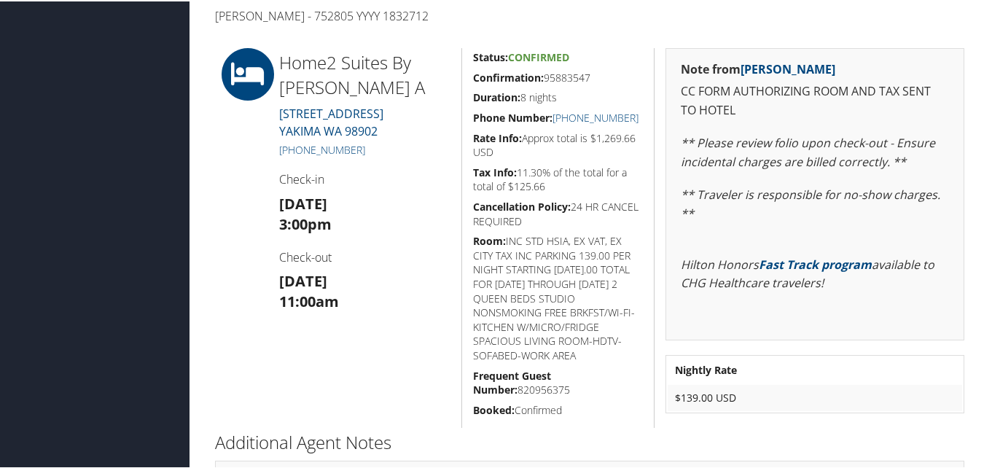
drag, startPoint x: 467, startPoint y: 78, endPoint x: 592, endPoint y: 79, distance: 124.7
click at [592, 79] on div "Status: Confirmed Confirmation: 95883547 Duration: 8 nights Phone Number: [PHON…" at bounding box center [558, 237] width 193 height 380
copy h5 "Confirmation: 95883547"
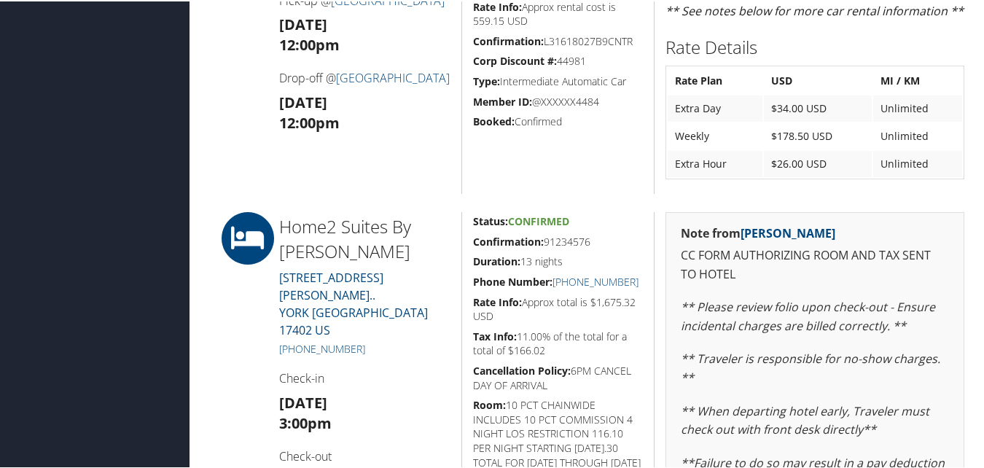
scroll to position [583, 0]
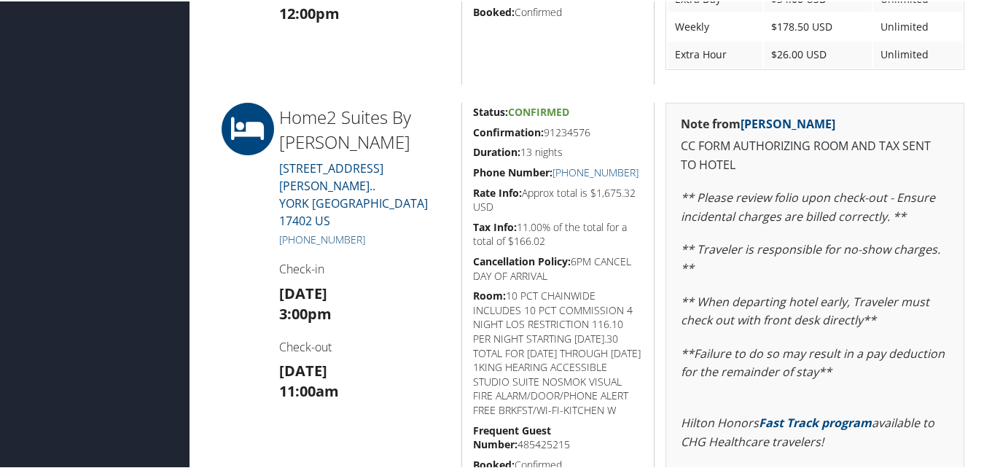
drag, startPoint x: 462, startPoint y: 131, endPoint x: 591, endPoint y: 133, distance: 129.8
click at [591, 133] on div "Status: Confirmed Confirmation: 91234576 Duration: 13 nights Phone Number: [PHO…" at bounding box center [558, 342] width 193 height 483
copy h5 "Confirmation: 91234576"
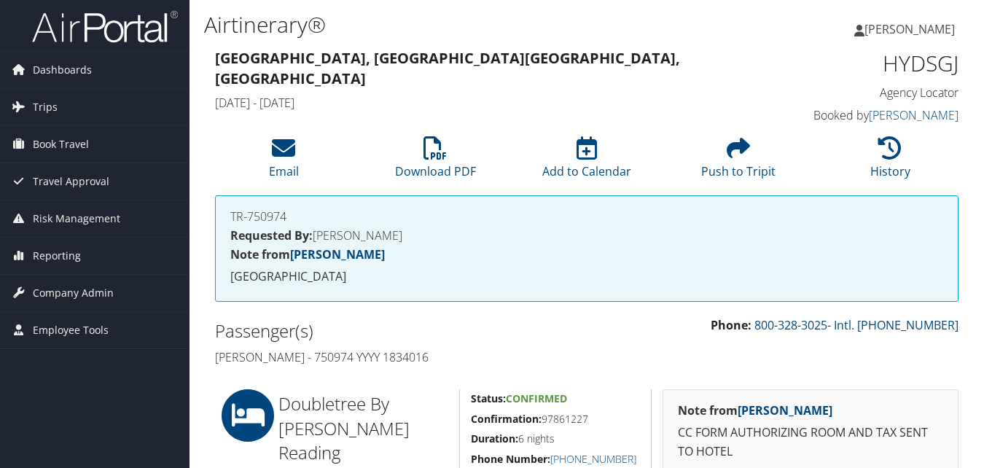
scroll to position [365, 0]
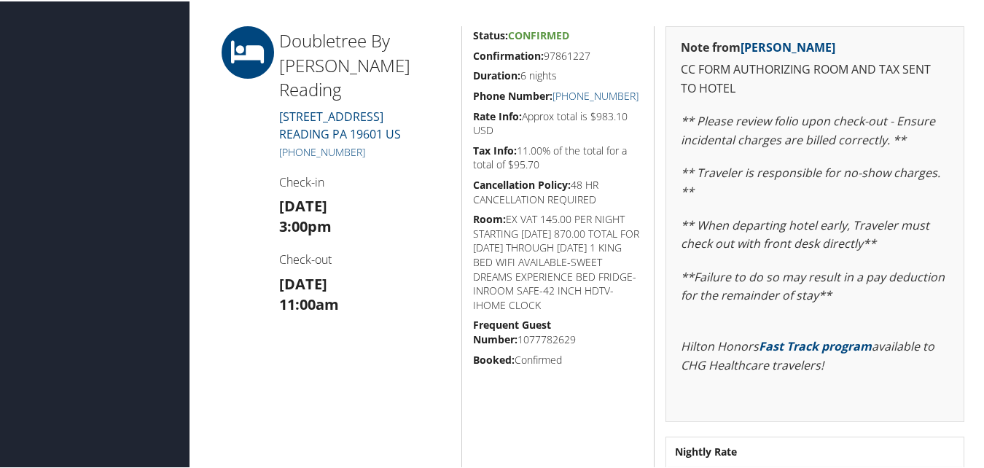
drag, startPoint x: 466, startPoint y: 69, endPoint x: 597, endPoint y: 71, distance: 131.3
click at [597, 71] on div "Status: Confirmed Confirmation: 97861227 Duration: 6 nights Phone Number: [PHON…" at bounding box center [558, 266] width 193 height 483
copy h5 "Confirmation: 97861227"
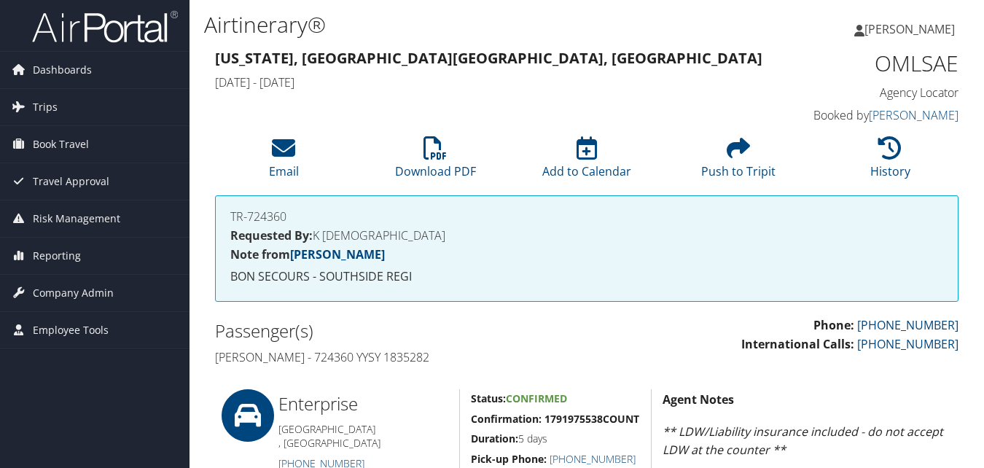
scroll to position [583, 0]
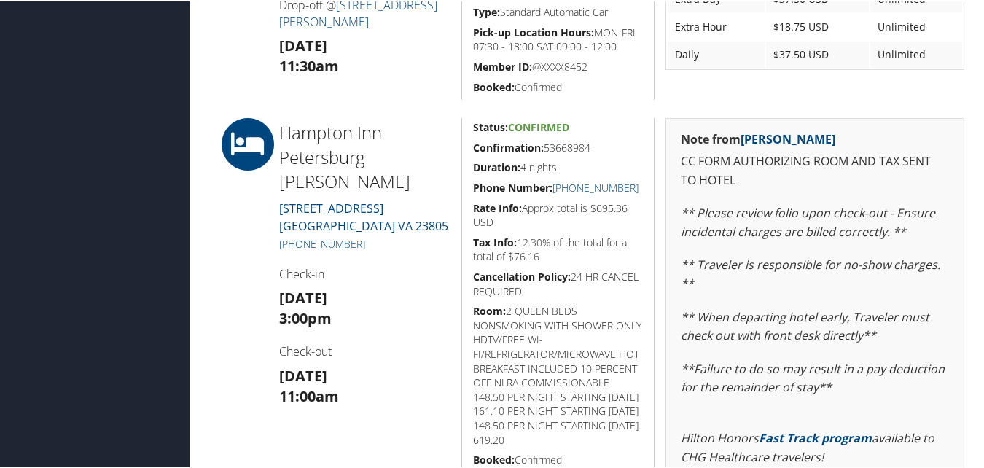
drag, startPoint x: 486, startPoint y: 147, endPoint x: 595, endPoint y: 146, distance: 108.7
click at [595, 146] on div "Status: Confirmed Confirmation: 53668984 Duration: 4 nights Phone Number: [PHON…" at bounding box center [558, 421] width 193 height 608
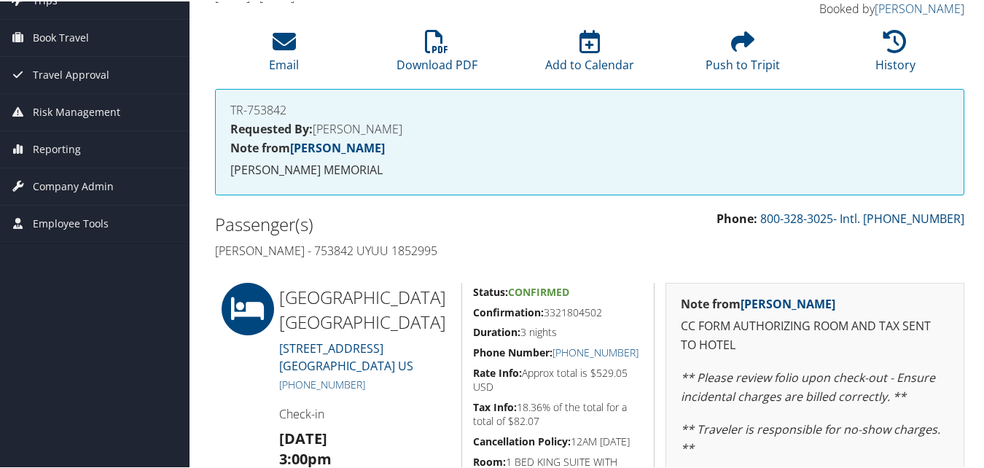
scroll to position [365, 0]
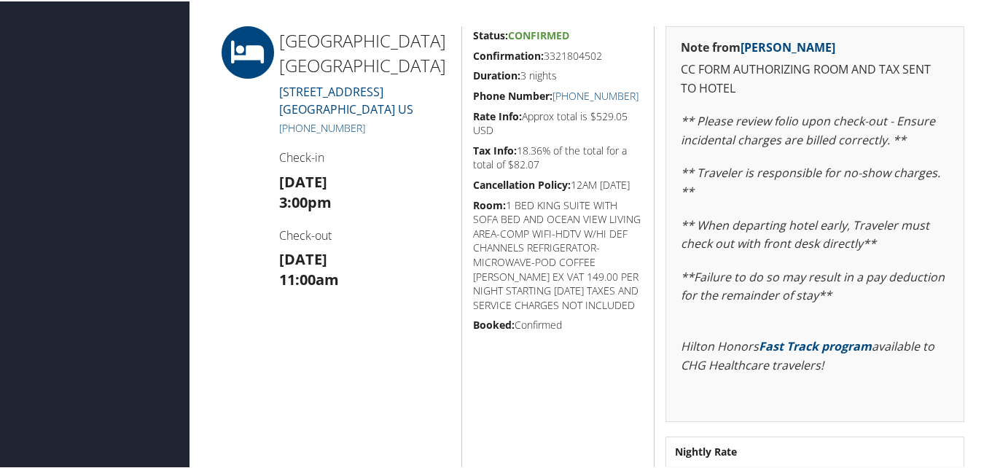
drag, startPoint x: 469, startPoint y: 61, endPoint x: 602, endPoint y: 58, distance: 133.5
click at [602, 58] on div "Status: Confirmed Confirmation: 3321804502 Duration: 3 nights Phone Number: [PH…" at bounding box center [558, 266] width 193 height 483
copy h5 "Confirmation: 3321804502"
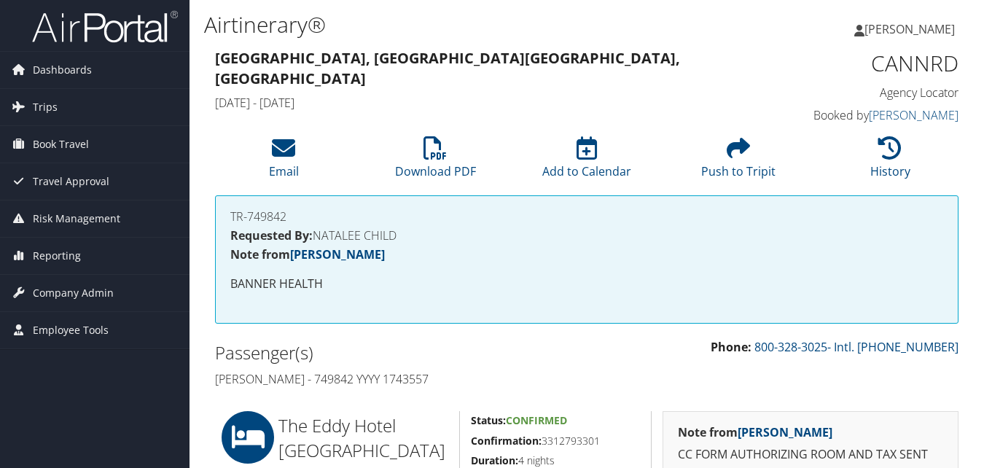
scroll to position [365, 0]
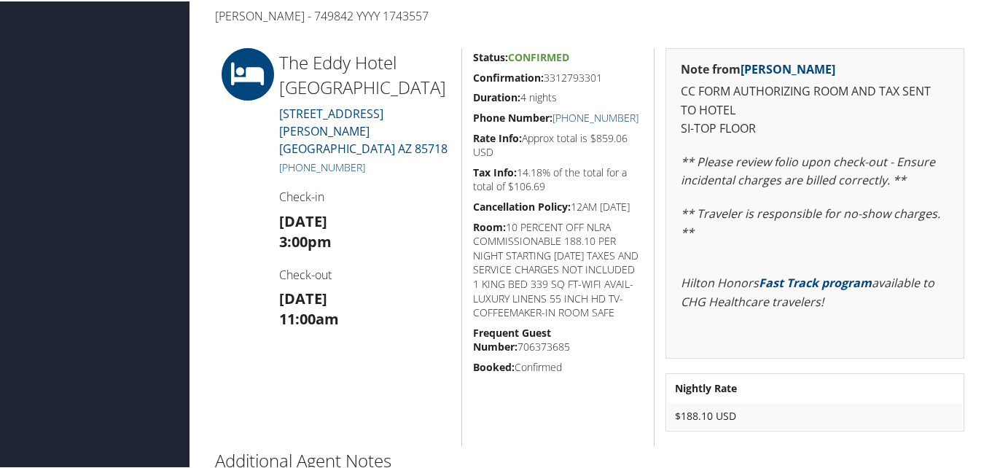
drag, startPoint x: 462, startPoint y: 82, endPoint x: 613, endPoint y: 78, distance: 151.0
click at [613, 78] on div "Status: Confirmed Confirmation: 3312793301 Duration: 4 nights Phone Number: [PH…" at bounding box center [558, 246] width 193 height 398
copy h5 "Confirmation: 3312793301"
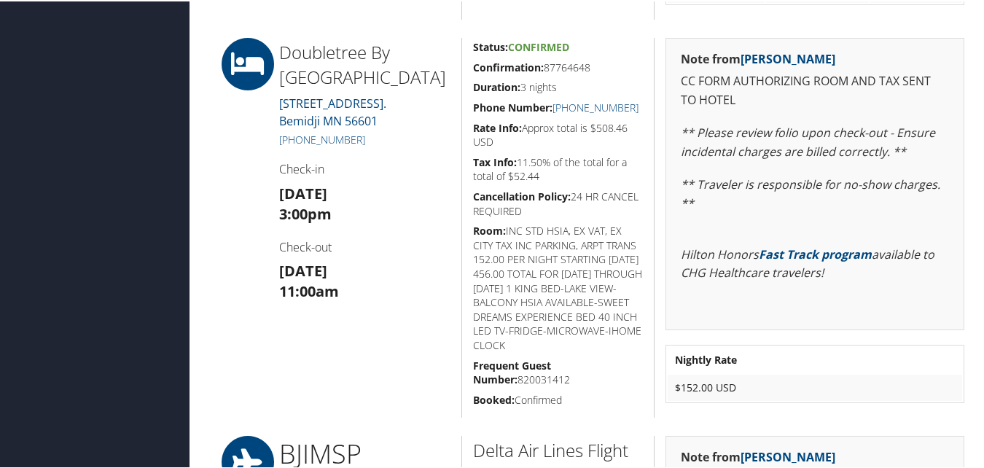
scroll to position [948, 0]
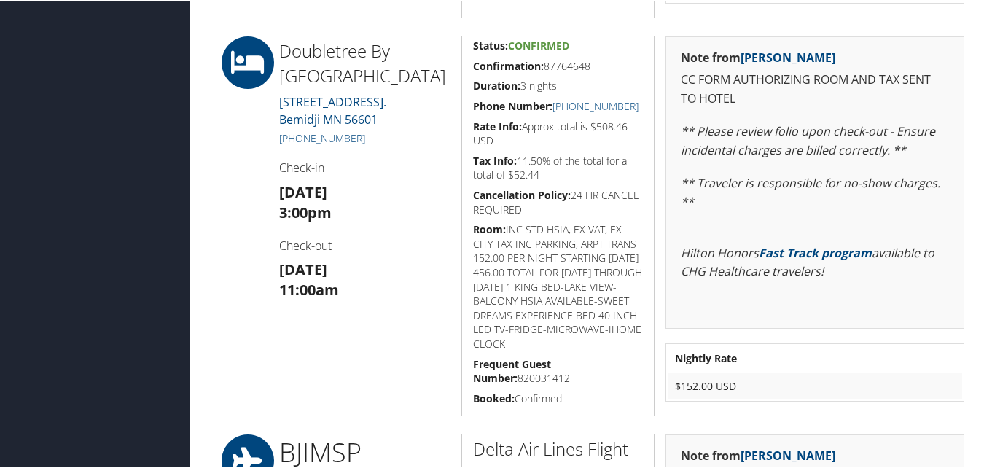
drag, startPoint x: 527, startPoint y: 66, endPoint x: 592, endPoint y: 70, distance: 65.8
click at [592, 70] on h5 "Confirmation: 87764648" at bounding box center [558, 65] width 171 height 15
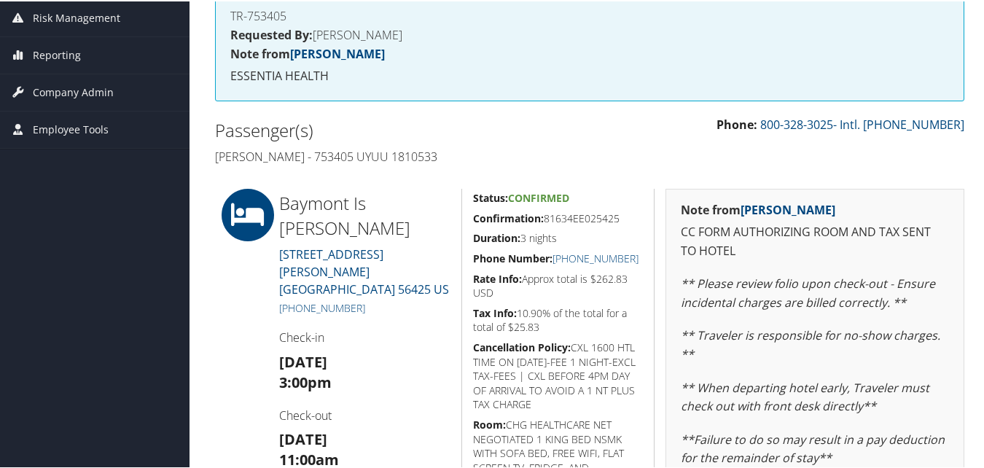
scroll to position [194, 0]
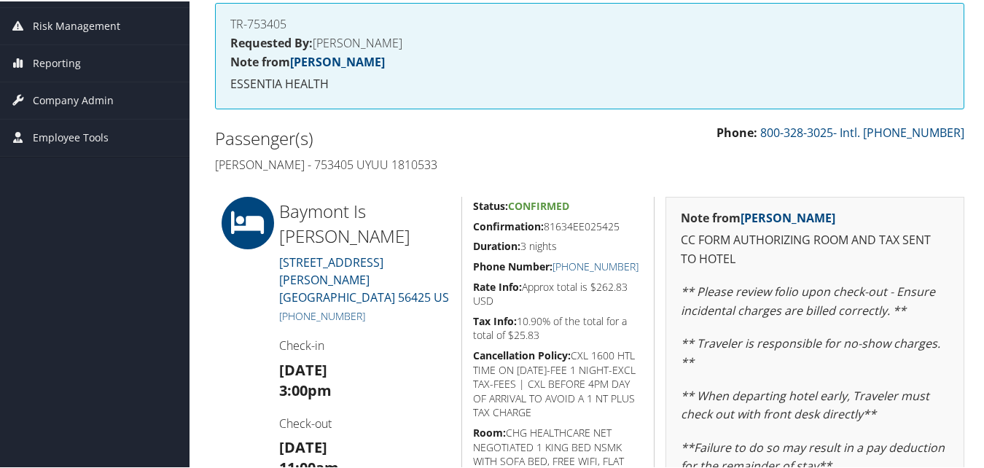
drag, startPoint x: 470, startPoint y: 222, endPoint x: 638, endPoint y: 222, distance: 168.5
click at [638, 222] on div "Status: Confirmed Confirmation: 81634EE025425 Duration: 3 nights Phone Number: …" at bounding box center [558, 402] width 193 height 414
copy h5 "Confirmation: 81634EE025425"
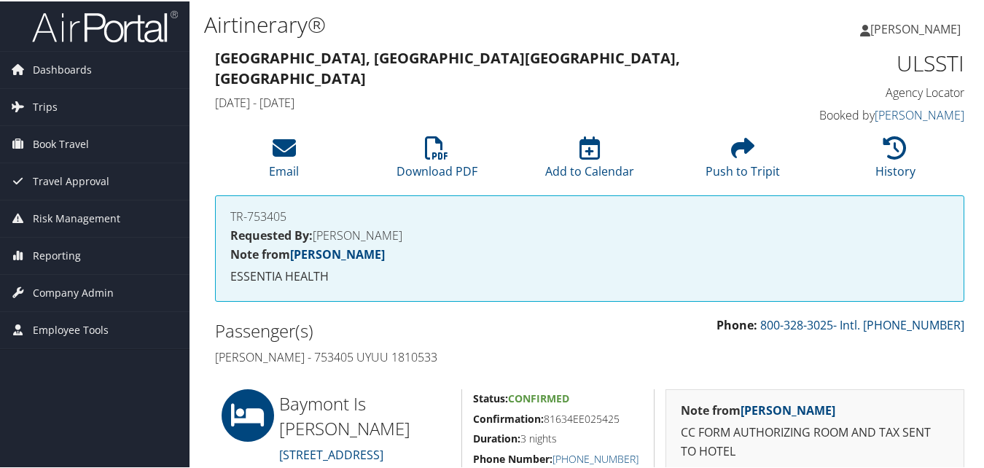
scroll to position [0, 0]
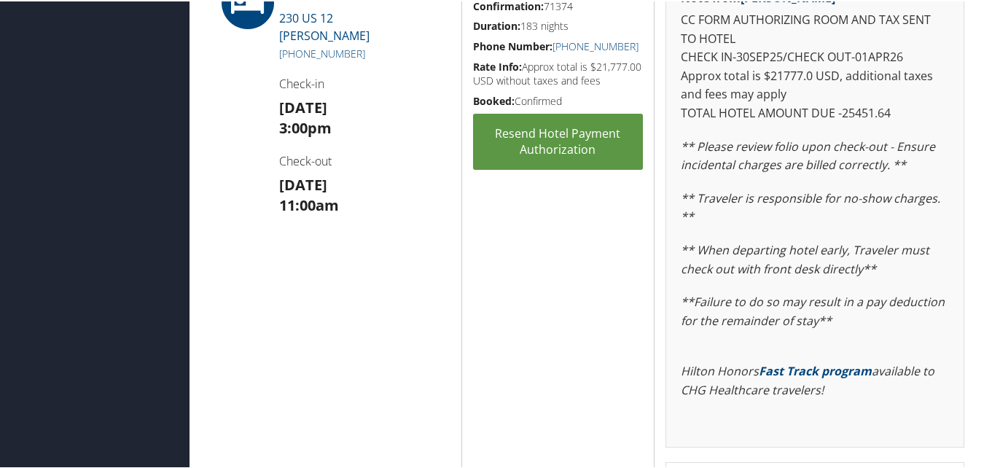
scroll to position [158, 0]
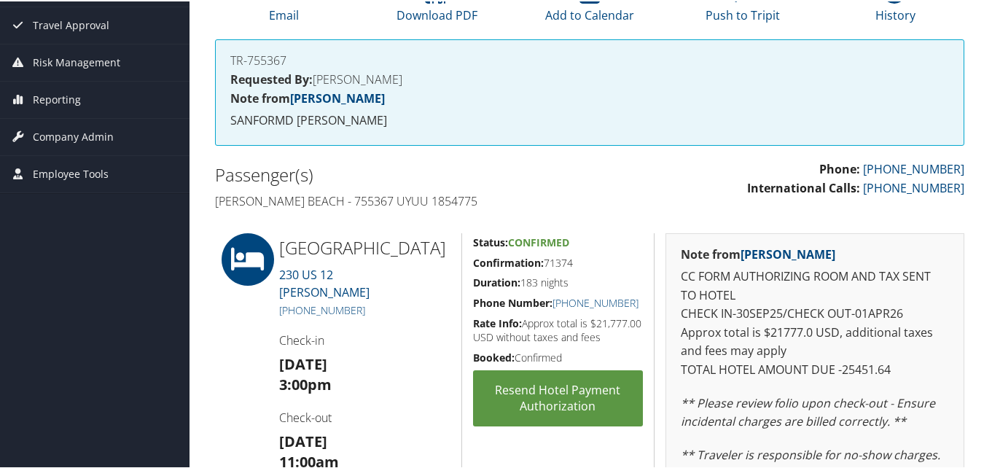
drag, startPoint x: 466, startPoint y: 263, endPoint x: 578, endPoint y: 262, distance: 111.6
copy h5 "Confirmation: 71374"
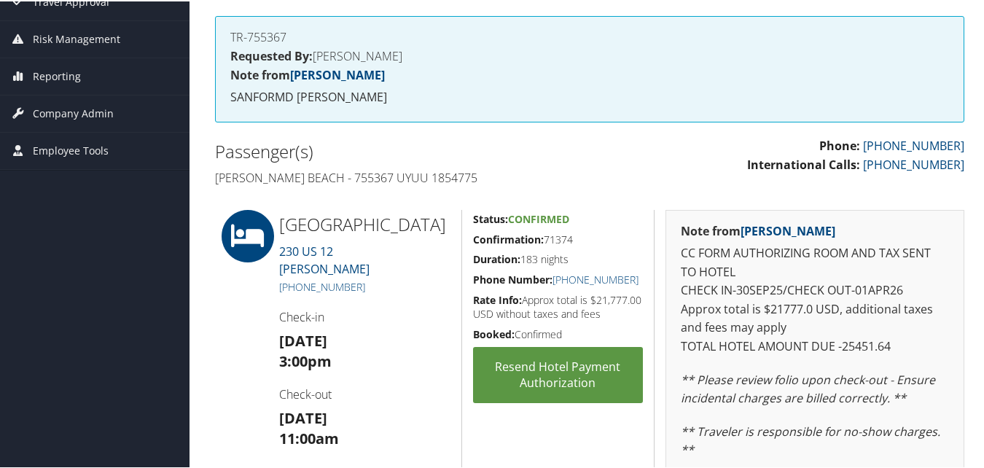
scroll to position [0, 0]
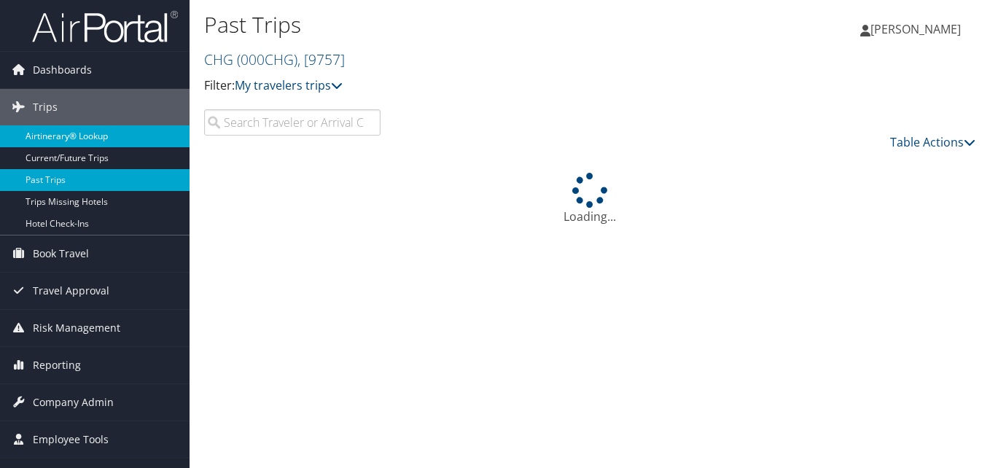
click at [99, 136] on link "Airtinerary® Lookup" at bounding box center [95, 136] width 190 height 22
